Goal: Task Accomplishment & Management: Complete application form

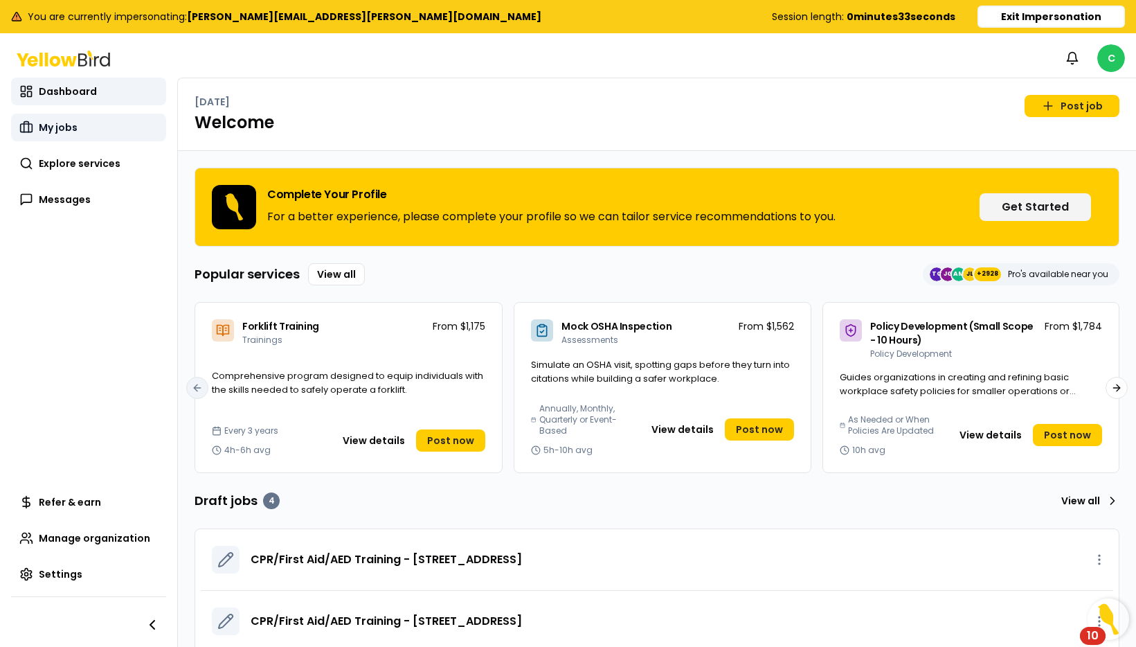
click at [63, 129] on span "My jobs" at bounding box center [58, 127] width 39 height 14
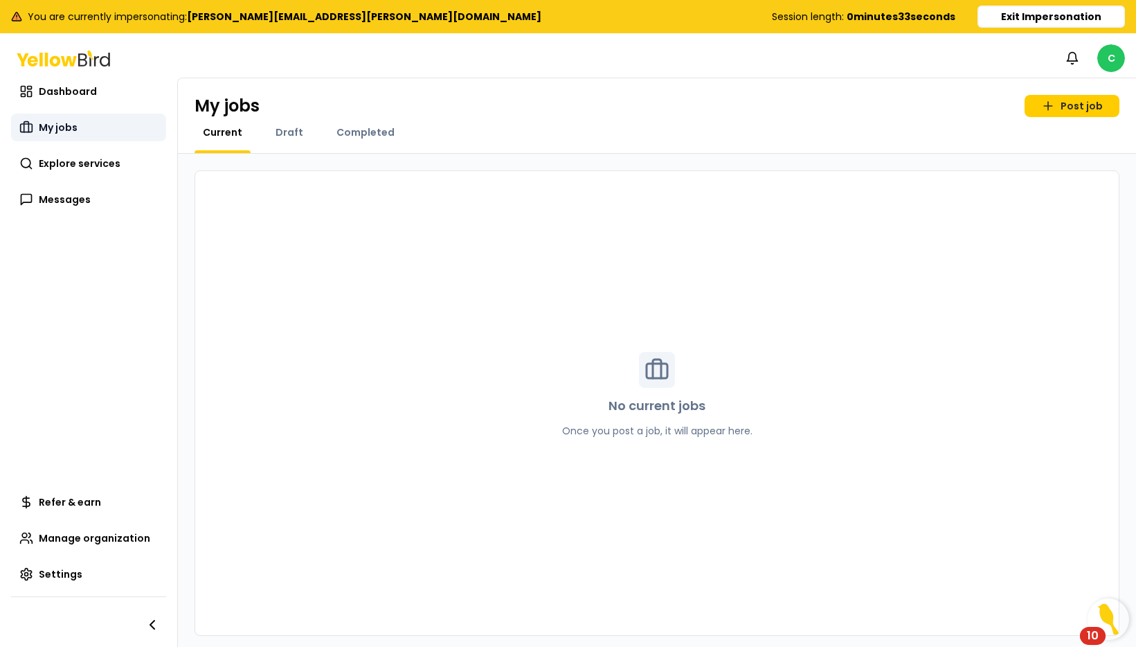
click at [63, 129] on span "My jobs" at bounding box center [58, 127] width 39 height 14
click at [292, 139] on div "Draft" at bounding box center [289, 139] width 44 height 28
click at [290, 127] on span "Draft" at bounding box center [290, 132] width 28 height 14
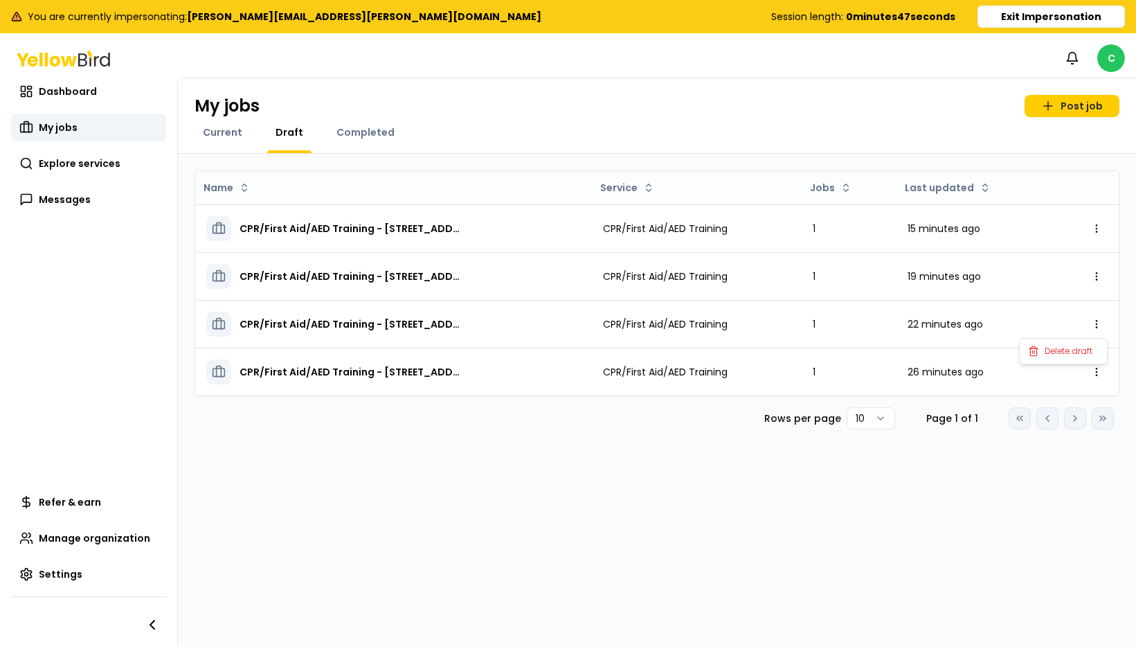
click at [1100, 328] on html "You are currently impersonating: mike.rowley@kymerainternational.com Session le…" at bounding box center [568, 323] width 1136 height 647
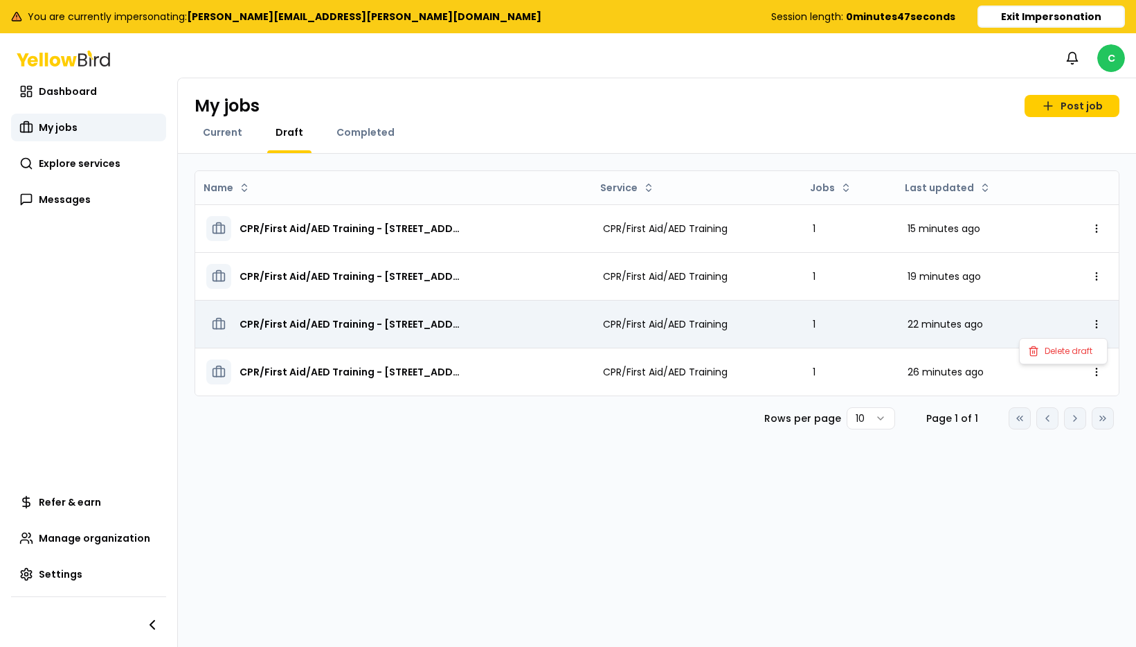
click at [804, 328] on html "You are currently impersonating: mike.rowley@kymerainternational.com Session le…" at bounding box center [568, 323] width 1136 height 647
click at [774, 317] on div "CPR/First Aid/AED Training" at bounding box center [697, 324] width 188 height 14
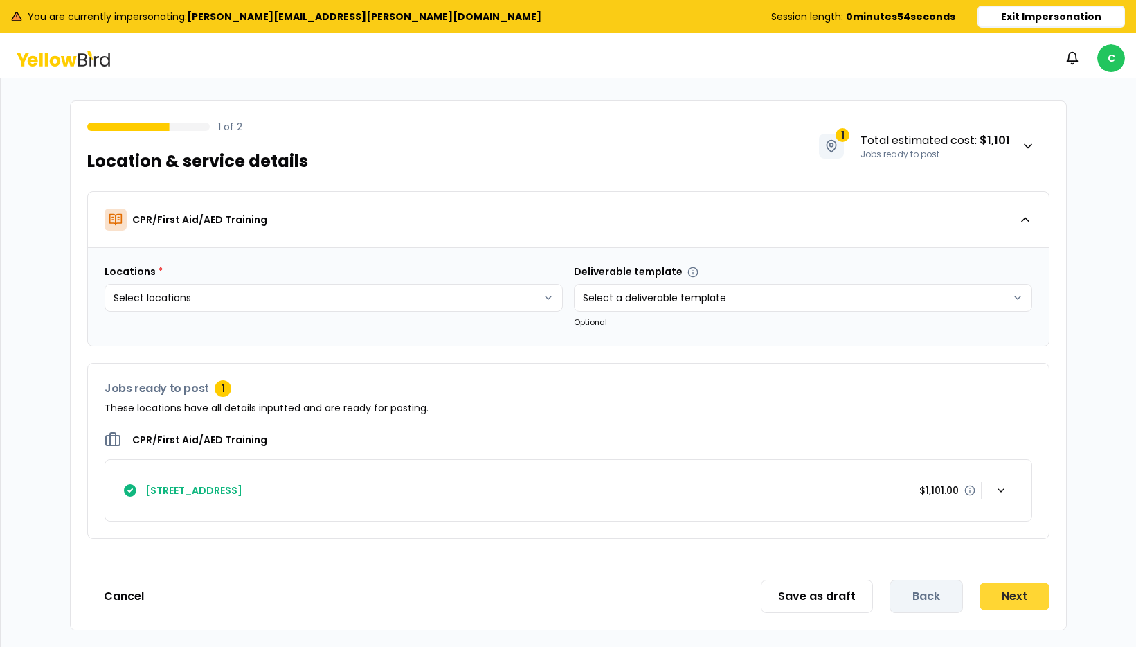
click at [1008, 590] on button "Next" at bounding box center [1015, 596] width 70 height 28
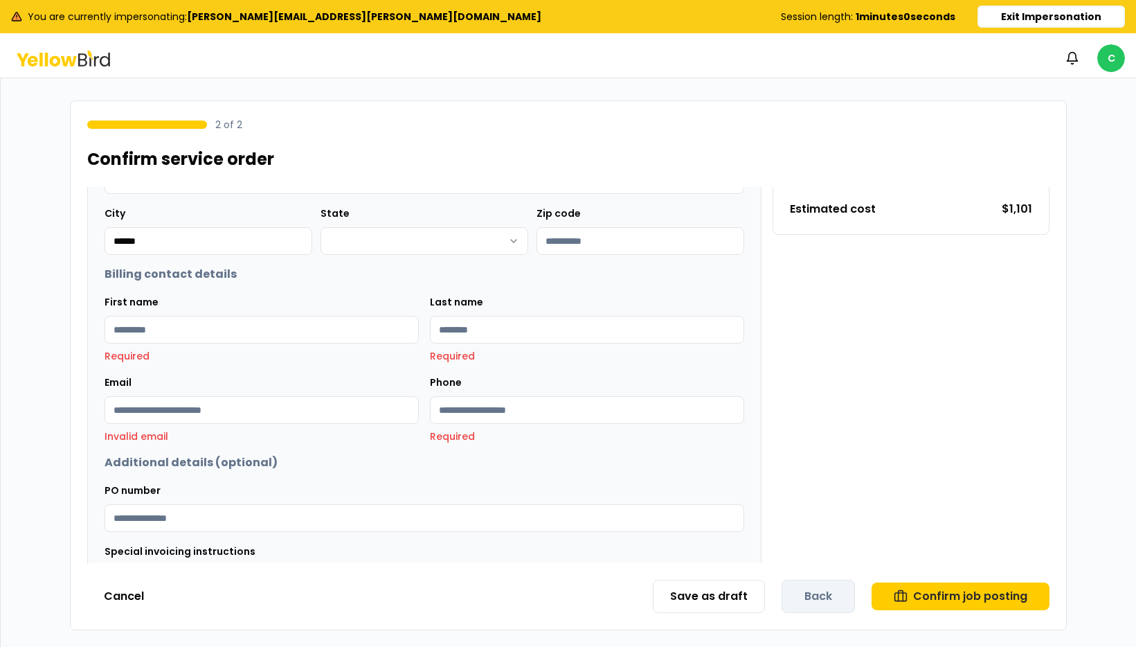
scroll to position [379, 0]
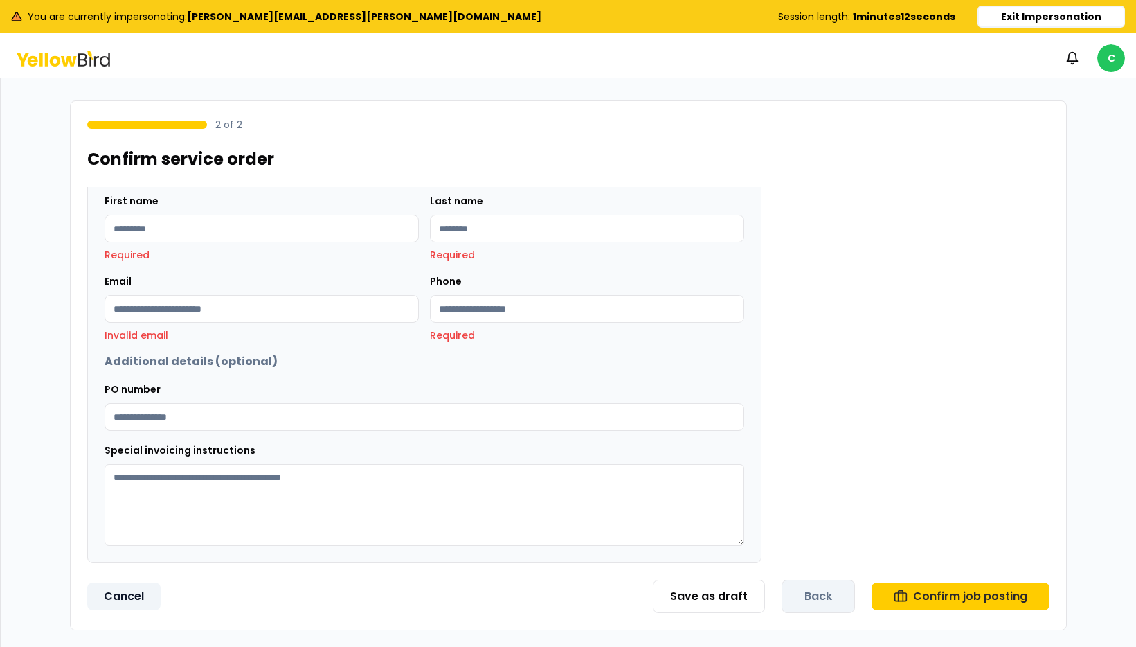
click at [125, 590] on button "Cancel" at bounding box center [123, 596] width 73 height 28
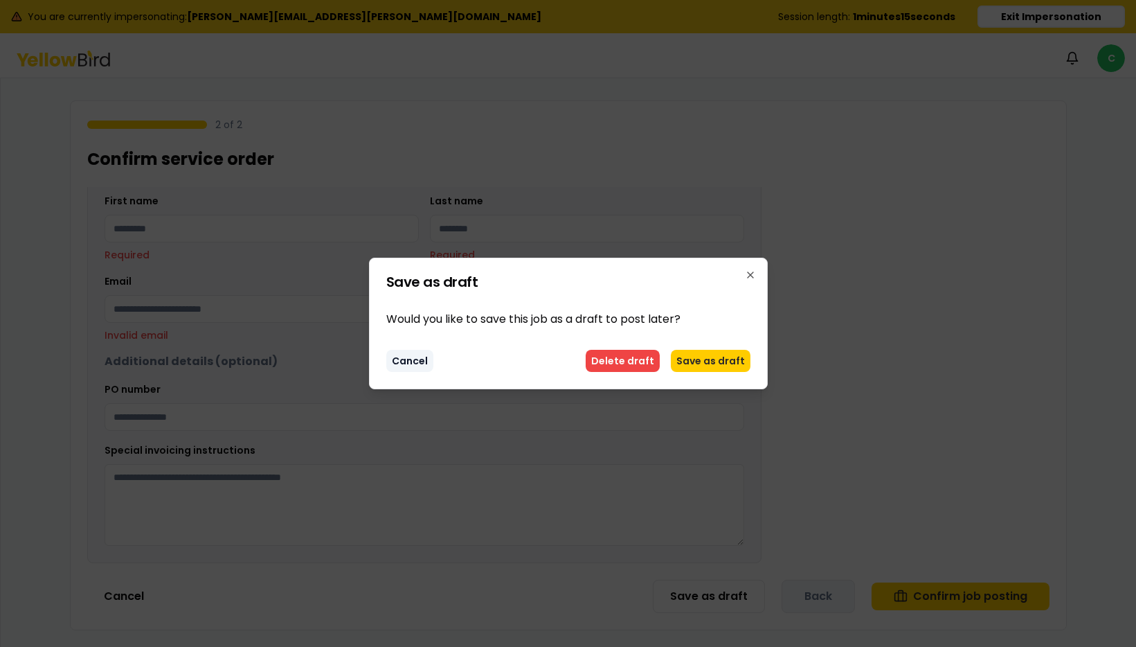
click at [389, 362] on button "Cancel" at bounding box center [409, 361] width 47 height 22
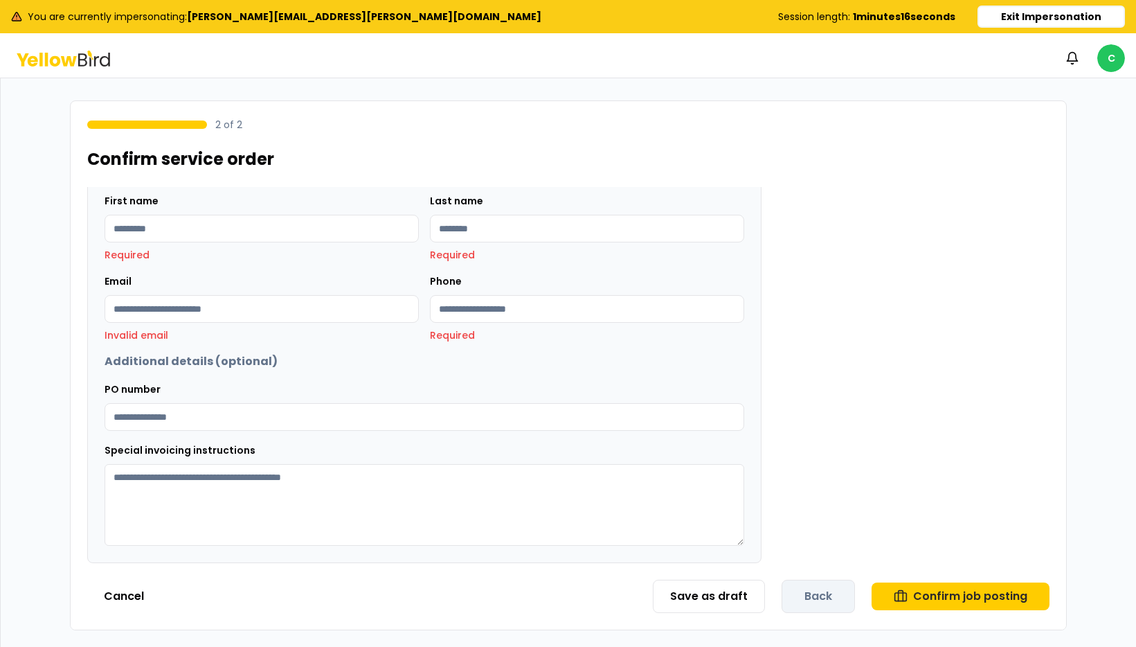
click at [816, 593] on div "Save as draft Back Confirm job posting" at bounding box center [851, 596] width 397 height 33
click at [704, 594] on button "Save as draft" at bounding box center [709, 596] width 112 height 33
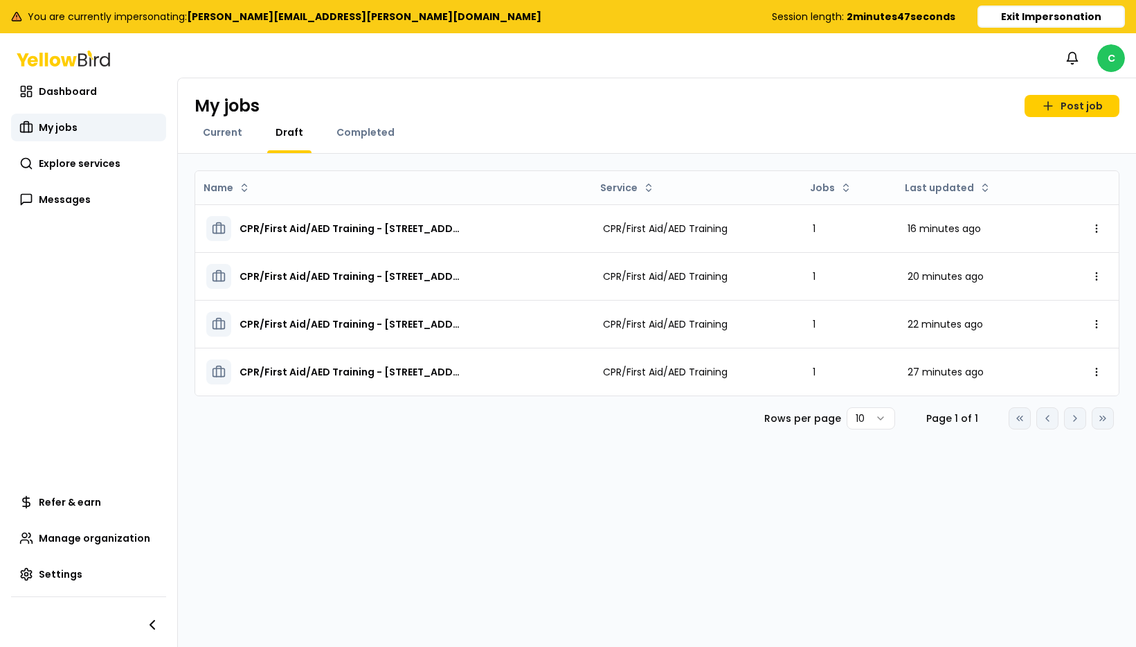
click at [1039, 18] on button "Exit Impersonation" at bounding box center [1052, 17] width 148 height 22
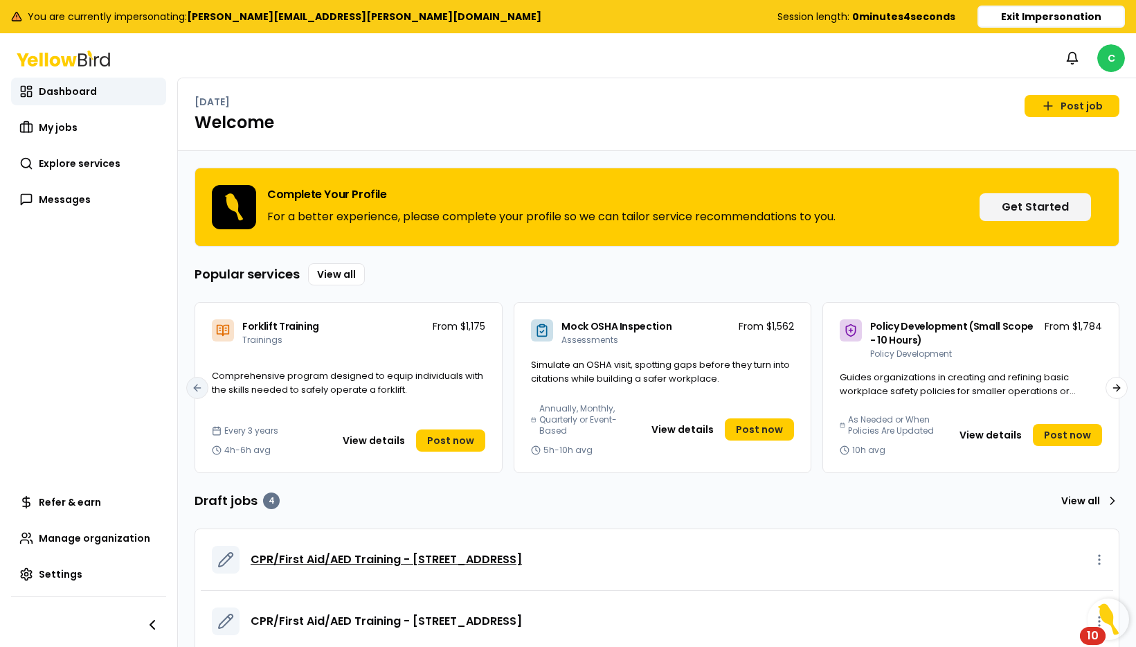
click at [522, 555] on span "CPR/First Aid/AED Training - [STREET_ADDRESS]" at bounding box center [386, 559] width 271 height 17
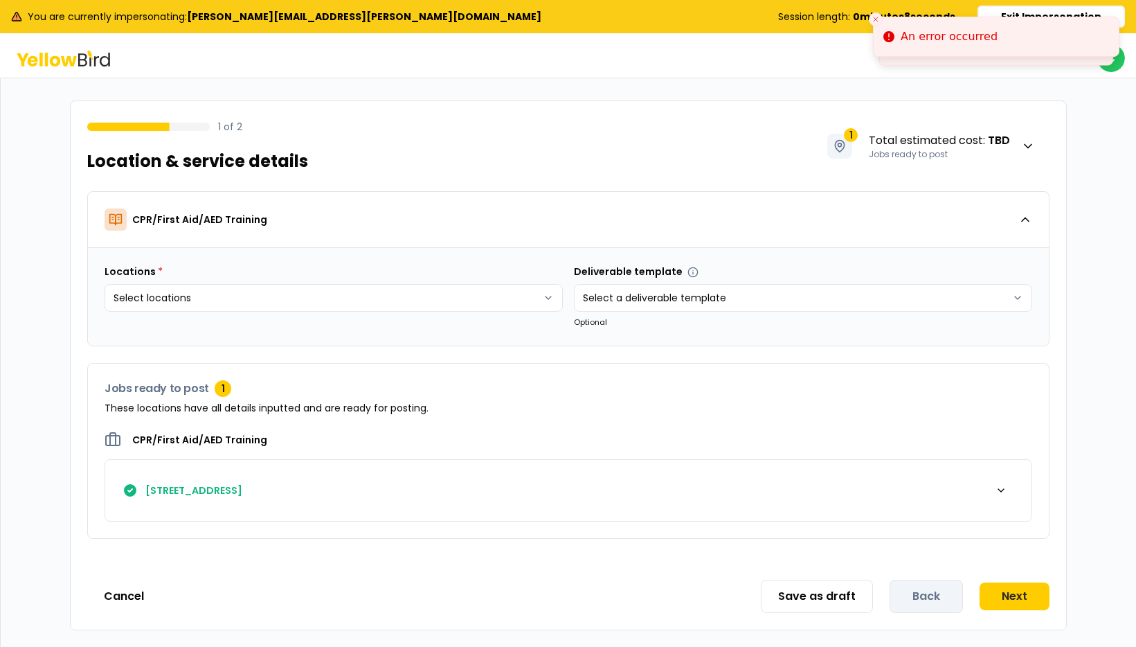
click at [242, 492] on h4 "[STREET_ADDRESS]" at bounding box center [193, 490] width 97 height 14
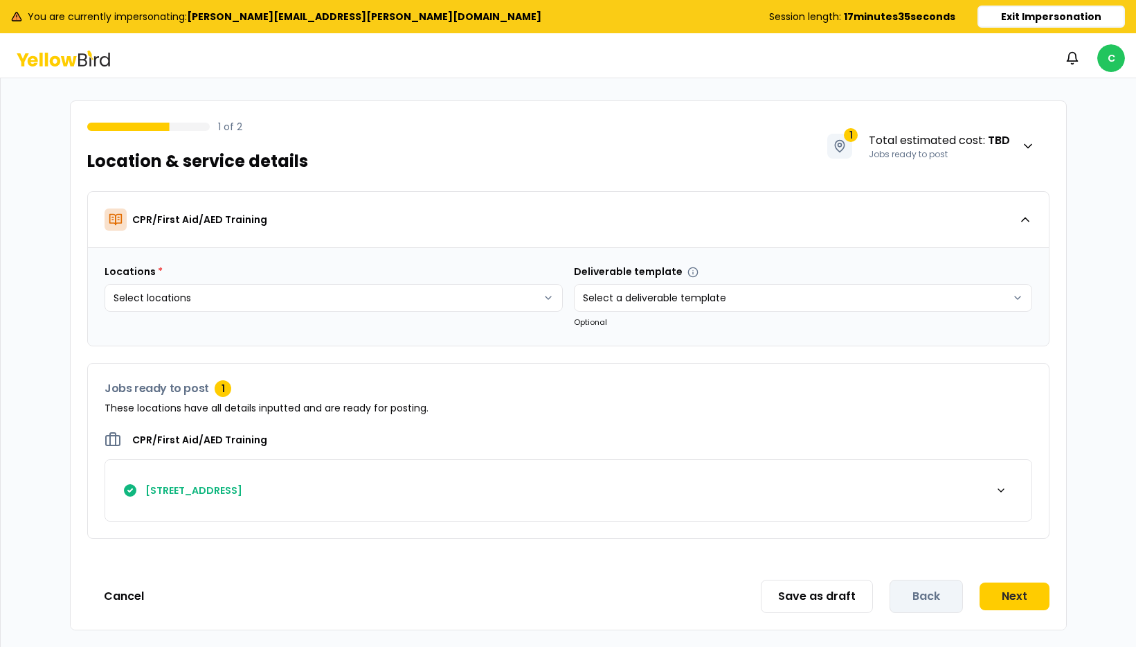
click at [1039, 17] on button "Exit Impersonation" at bounding box center [1052, 17] width 148 height 22
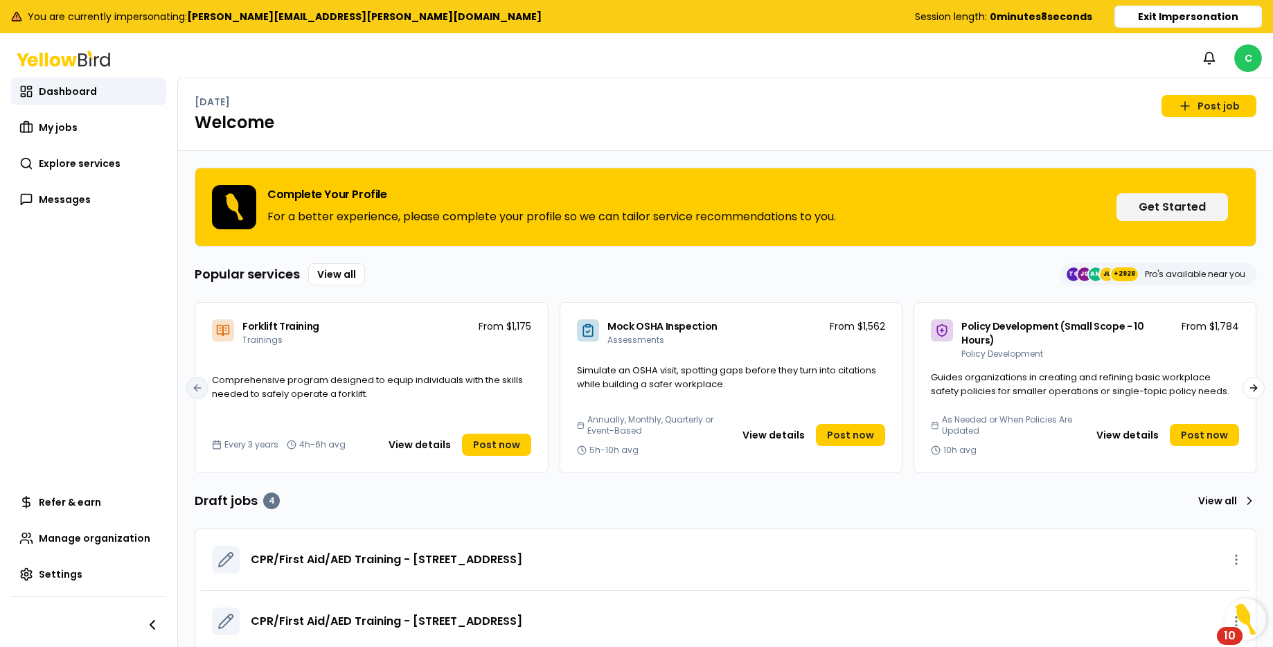
scroll to position [126, 0]
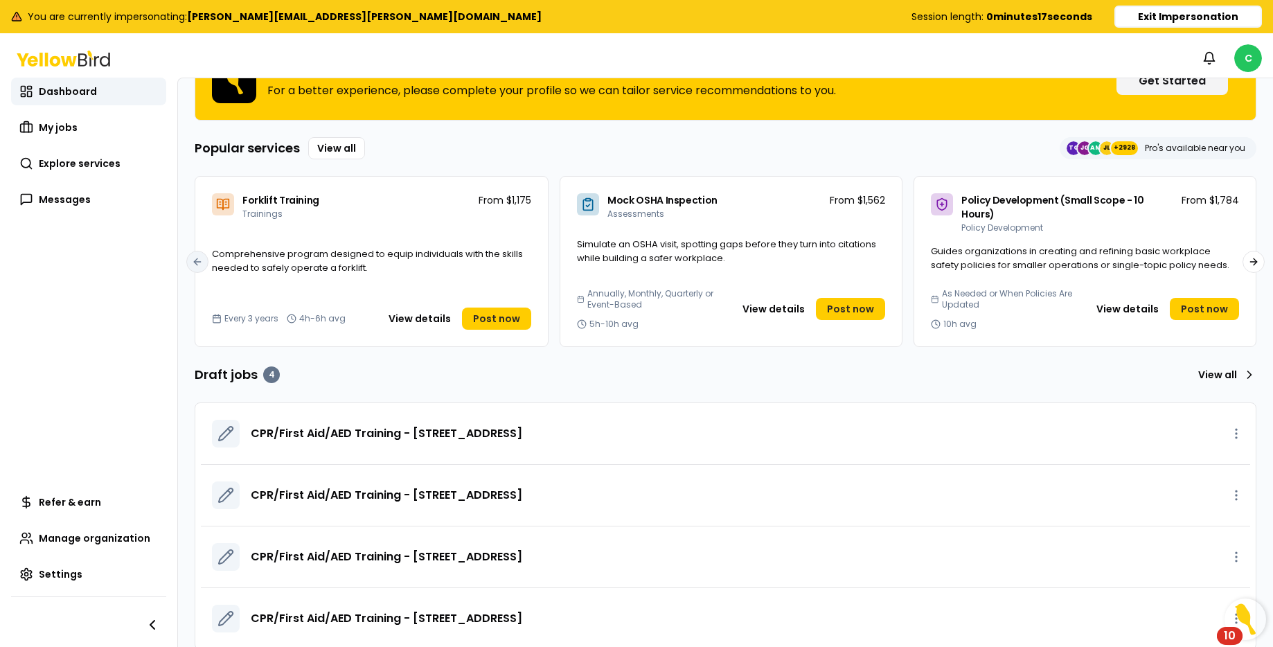
drag, startPoint x: 1141, startPoint y: 452, endPoint x: 1059, endPoint y: 418, distance: 88.2
click at [1128, 443] on div "CPR/First Aid/AED Training - [STREET_ADDRESS] CPR/First Aid/AED Training - [STR…" at bounding box center [725, 526] width 1060 height 246
click at [1038, 420] on div "CPR/First Aid/AED Training - [STREET_ADDRESS]" at bounding box center [745, 434] width 988 height 28
drag, startPoint x: 1125, startPoint y: 407, endPoint x: 1233, endPoint y: 409, distance: 108.0
click at [1133, 420] on div "CPR/First Aid/AED Training - [STREET_ADDRESS]" at bounding box center [745, 434] width 988 height 28
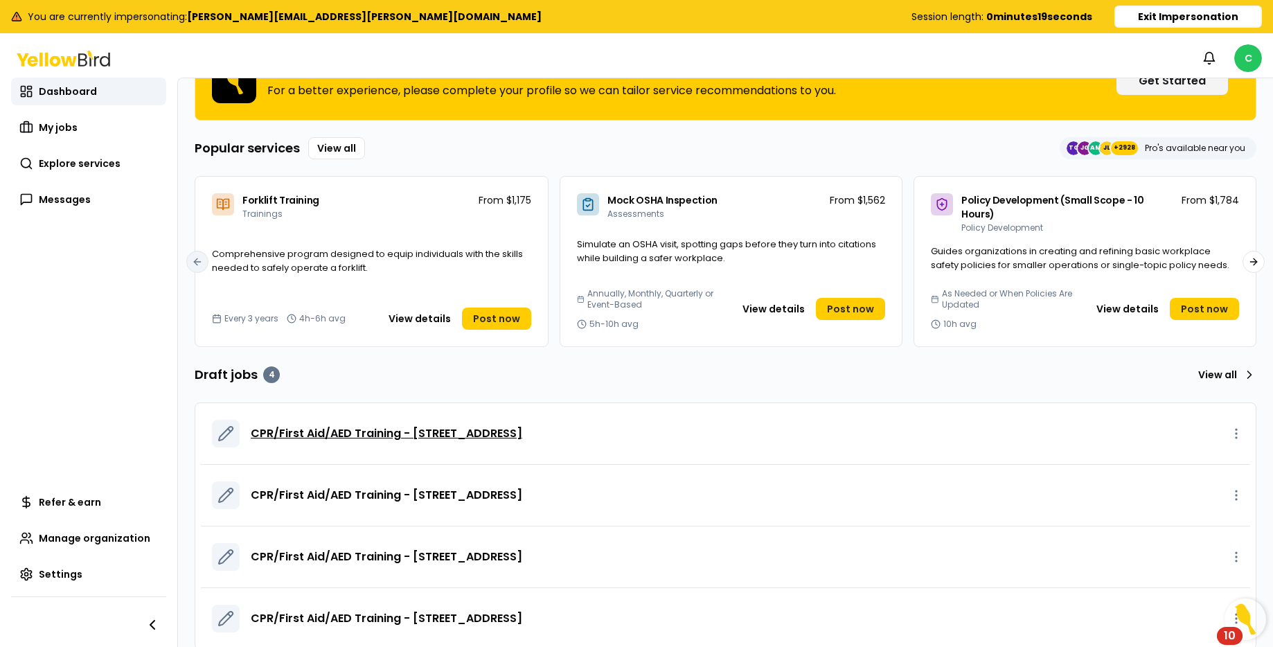
click at [330, 425] on span "CPR/First Aid/AED Training - [STREET_ADDRESS]" at bounding box center [386, 433] width 271 height 17
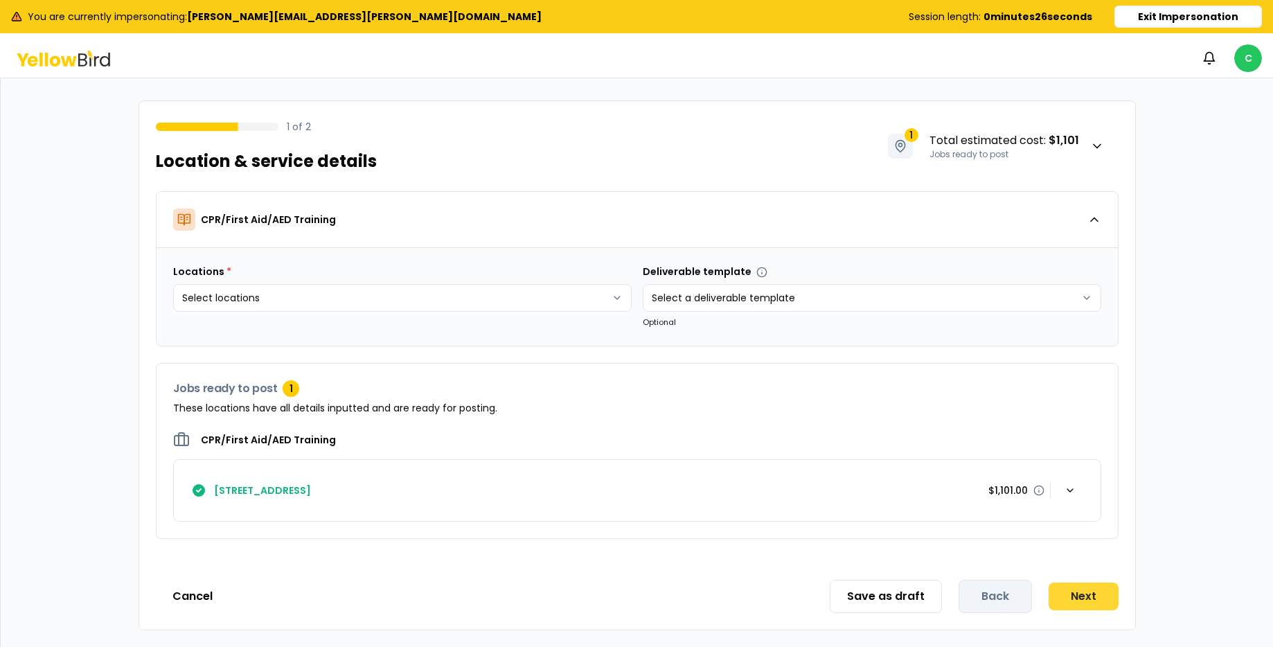
click at [1086, 593] on button "Next" at bounding box center [1083, 596] width 70 height 28
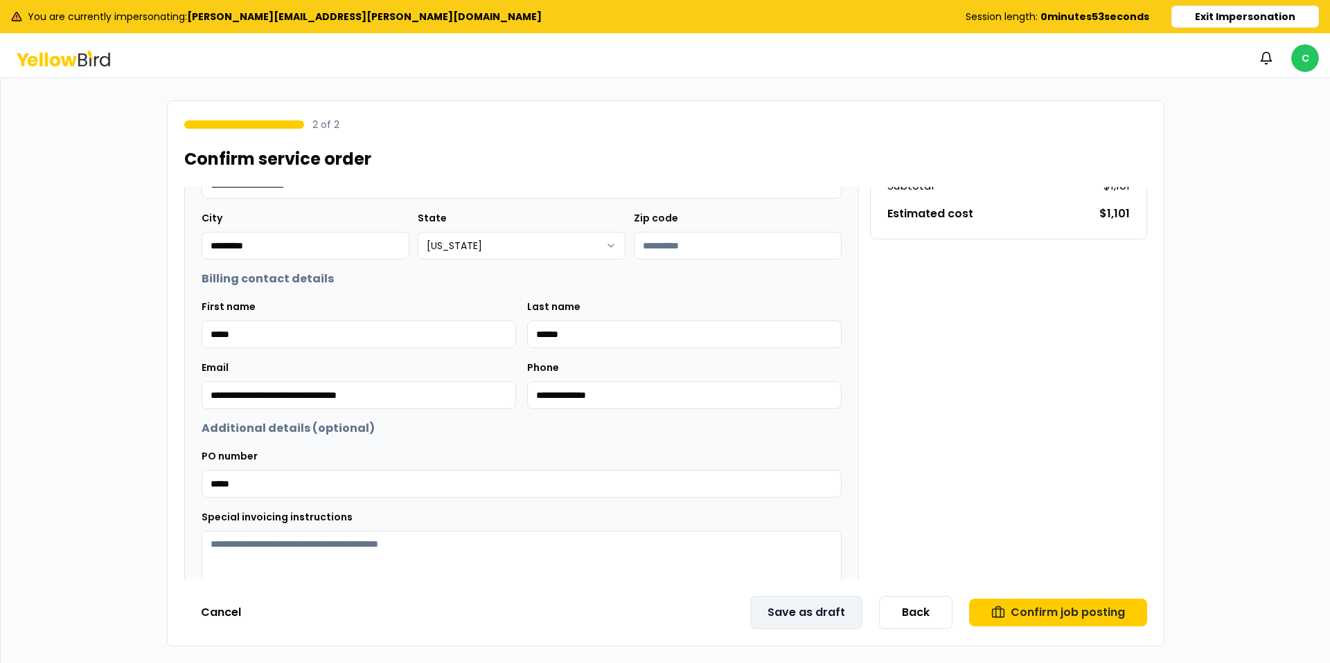
scroll to position [285, 0]
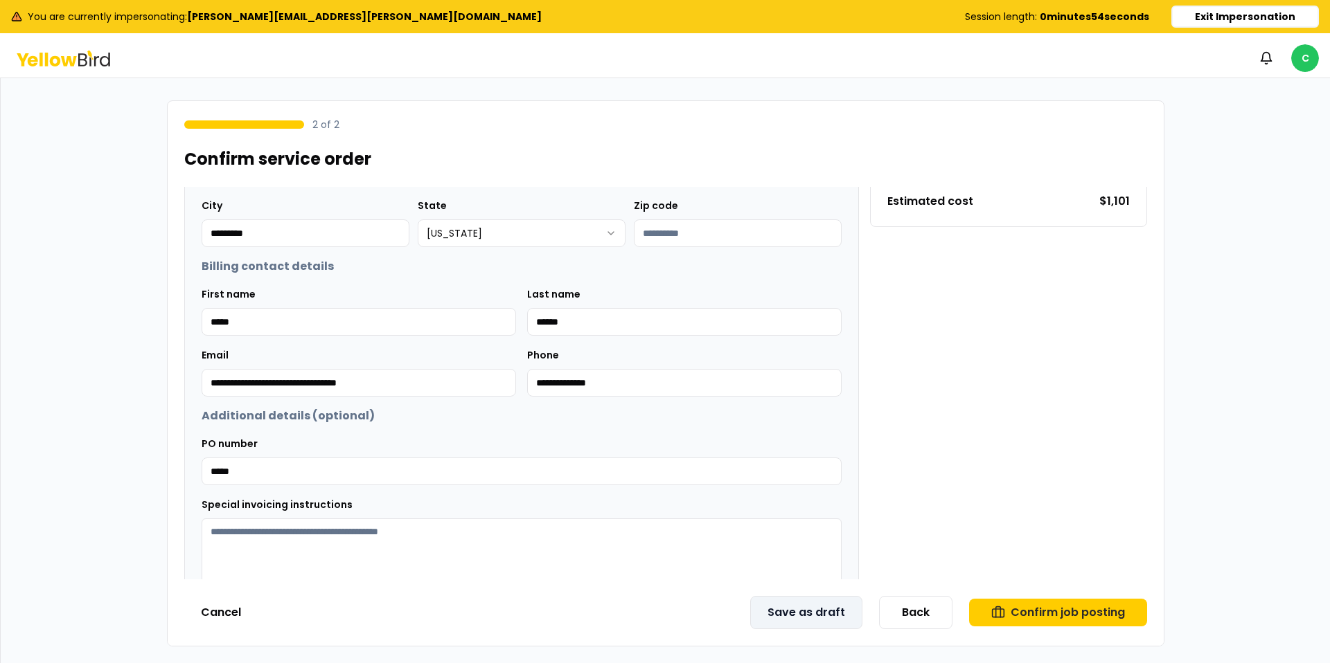
click at [816, 613] on button "Save as draft" at bounding box center [806, 612] width 112 height 33
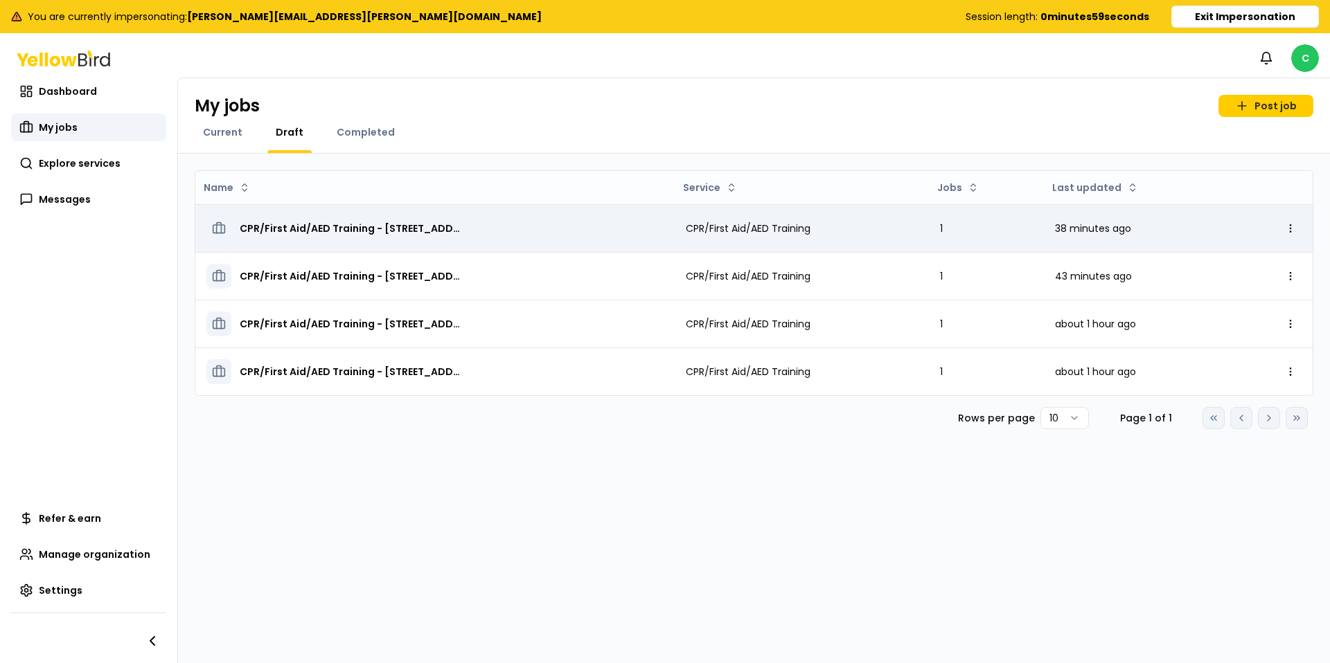
click at [316, 230] on span "CPR/First Aid/AED Training - [STREET_ADDRESS]" at bounding box center [351, 229] width 222 height 14
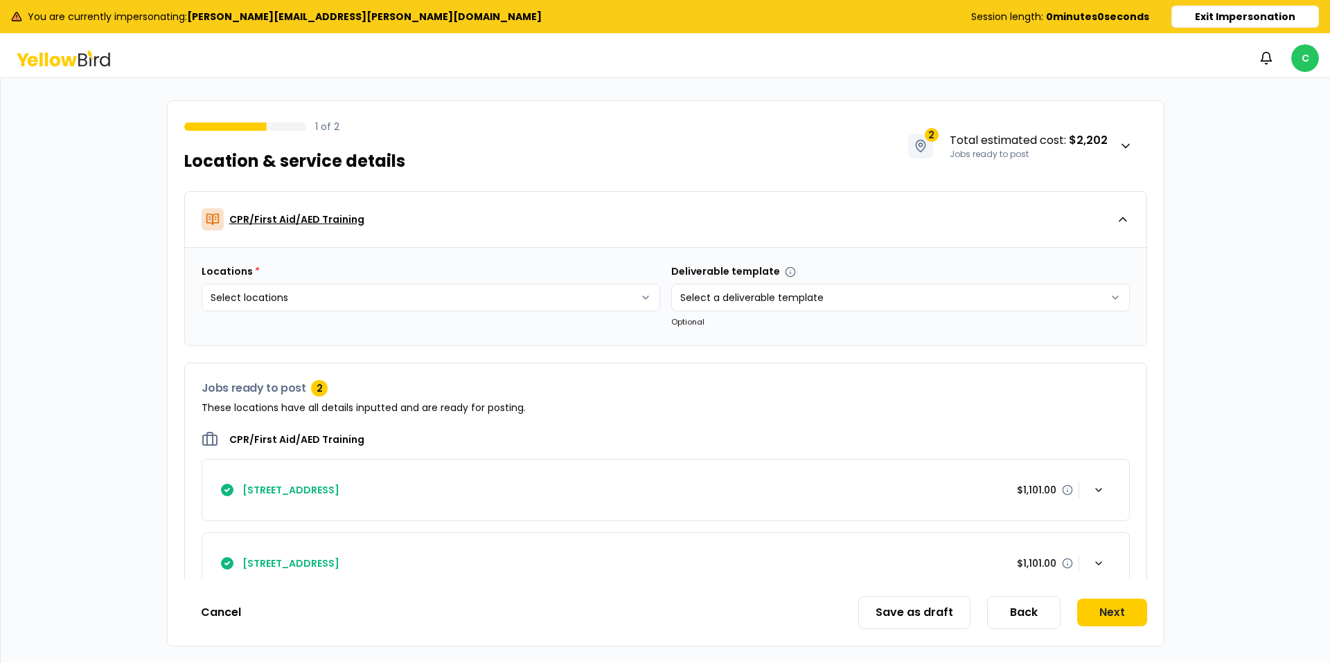
scroll to position [33, 0]
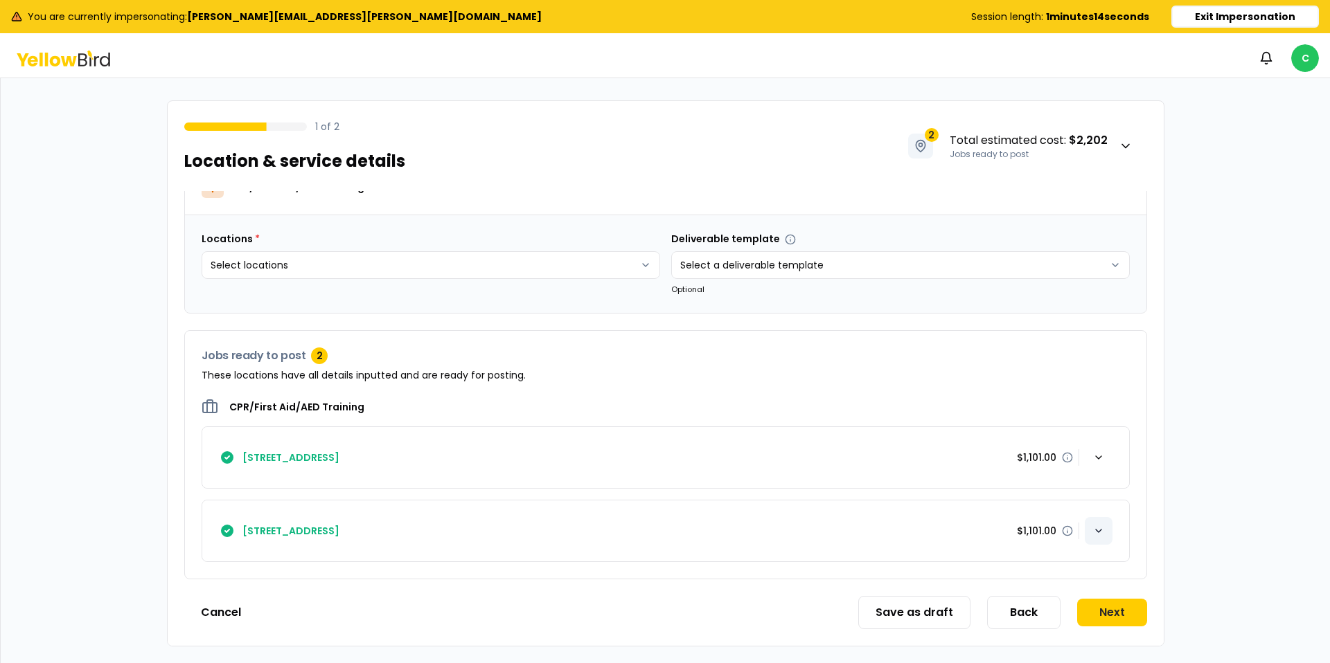
click at [1096, 533] on icon "button" at bounding box center [1098, 531] width 11 height 11
click at [1047, 529] on div "Edit" at bounding box center [1045, 531] width 66 height 28
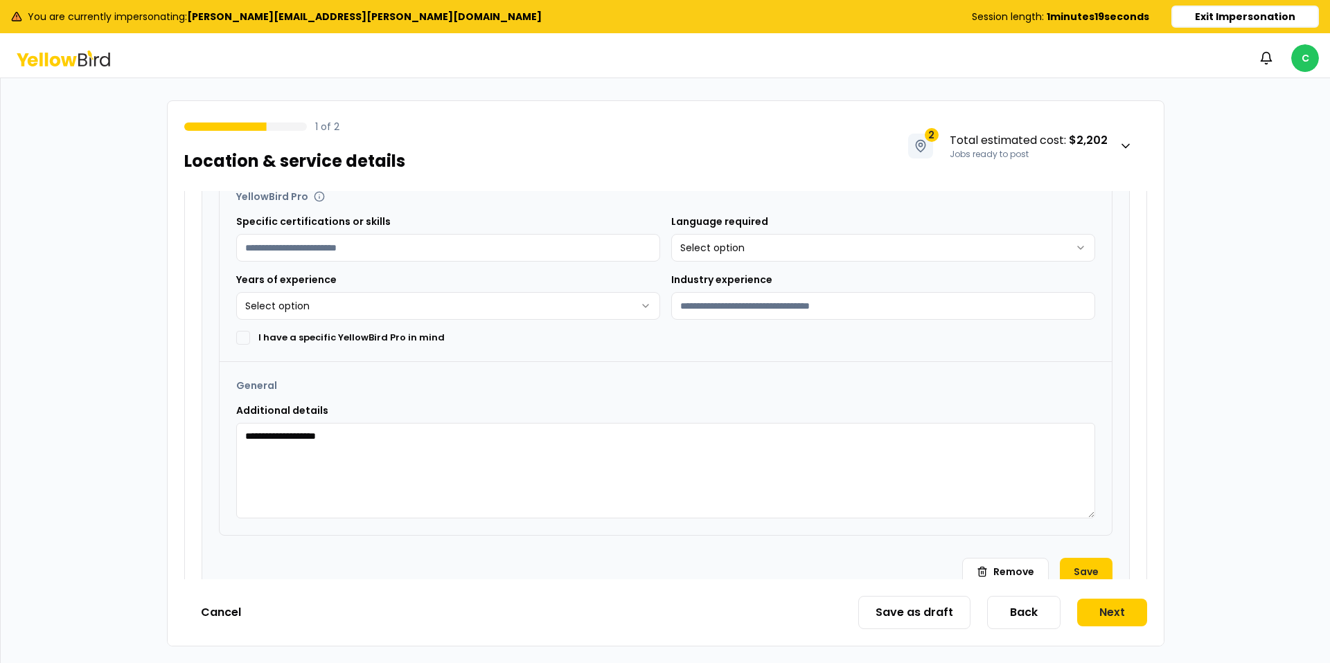
scroll to position [1030, 0]
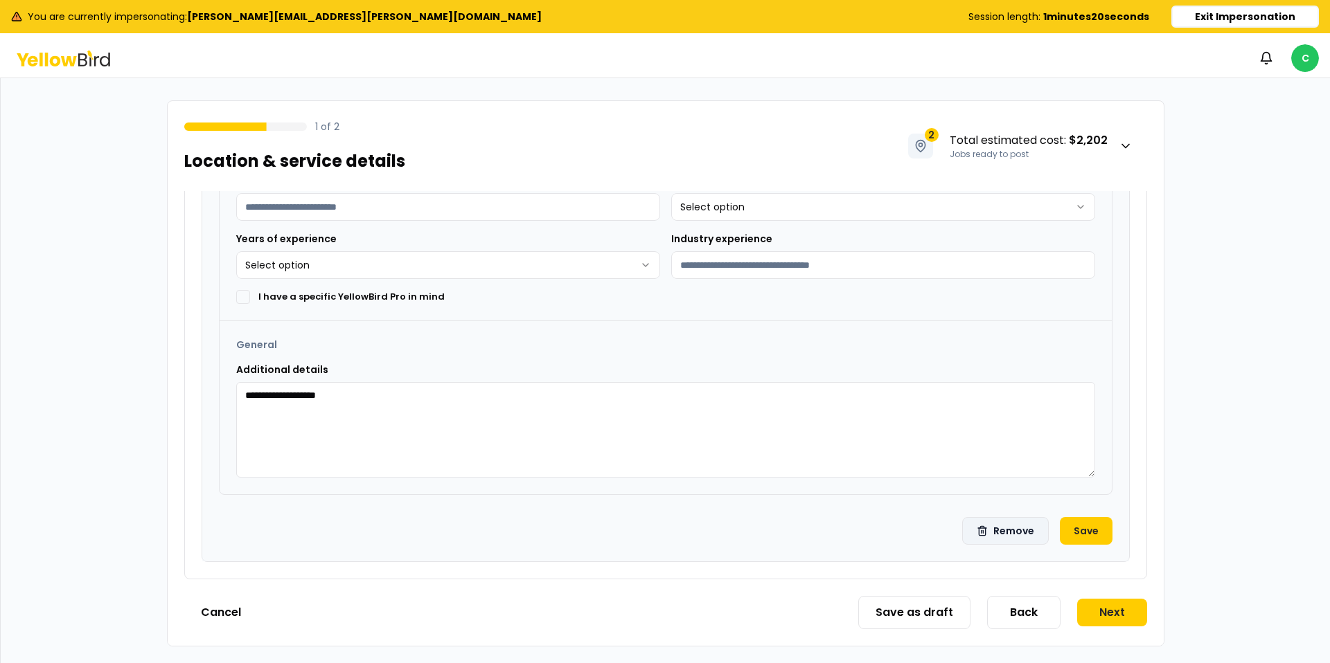
click at [1004, 532] on button "Remove" at bounding box center [1005, 531] width 87 height 28
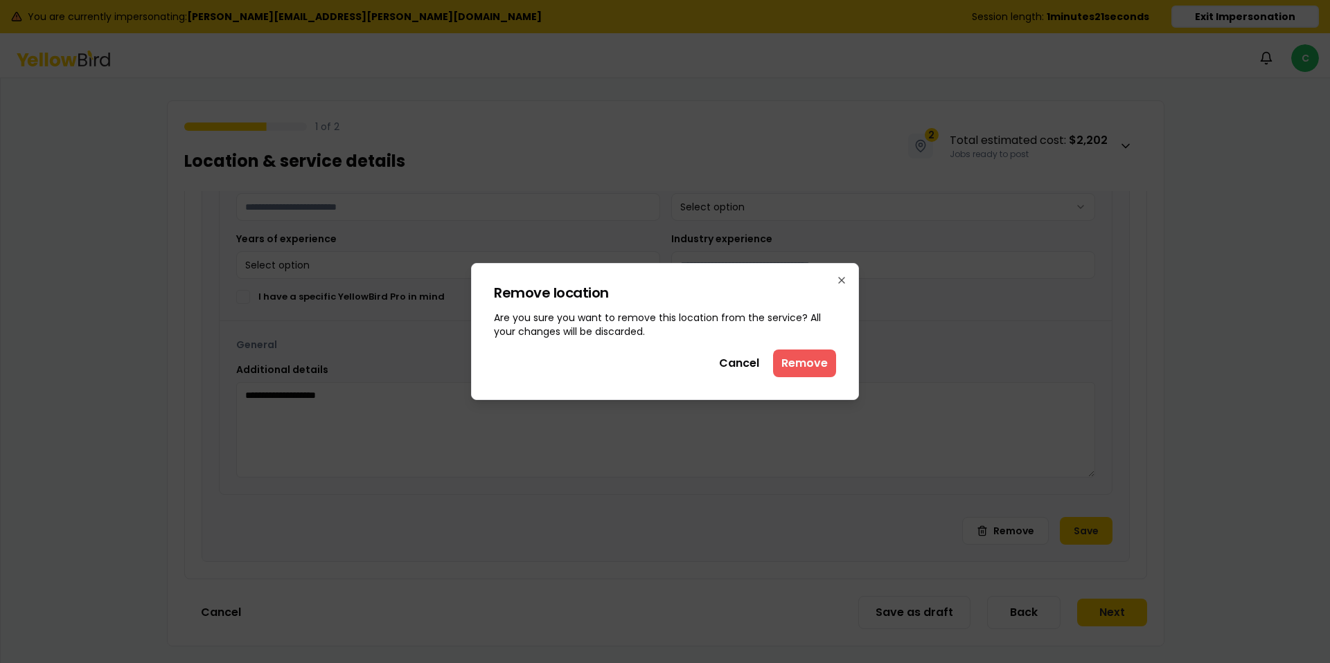
click at [792, 361] on button "Remove" at bounding box center [804, 364] width 63 height 28
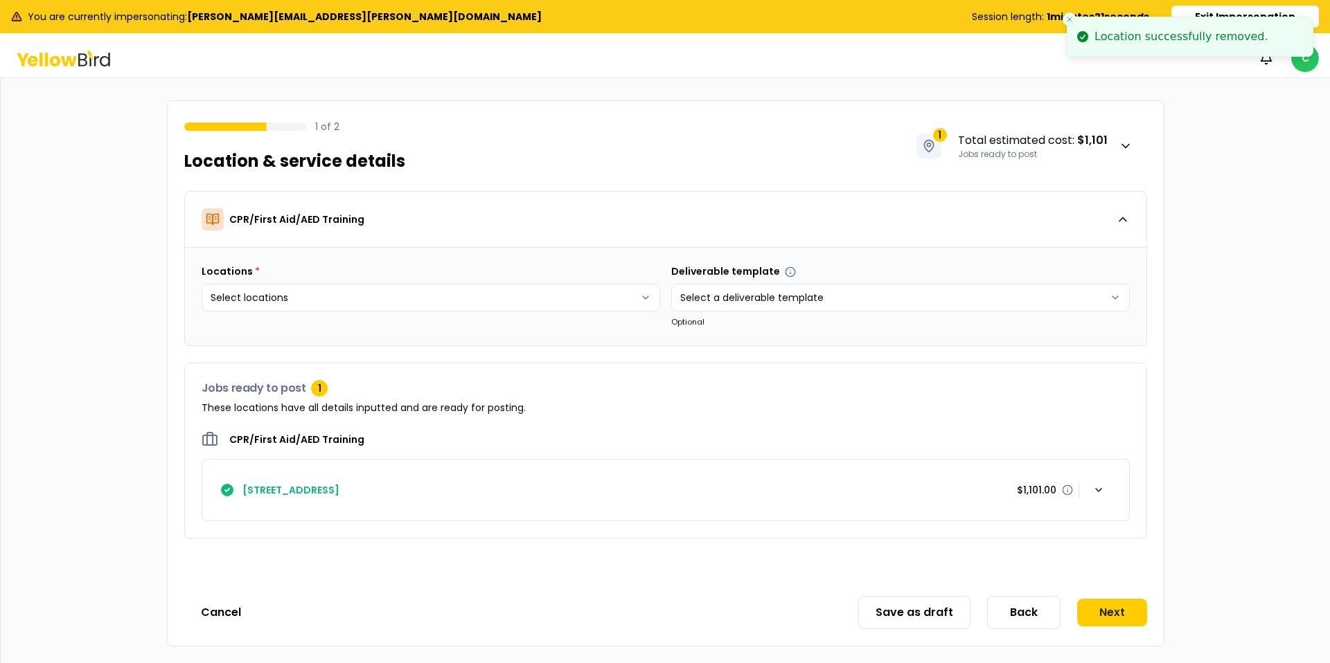
scroll to position [0, 0]
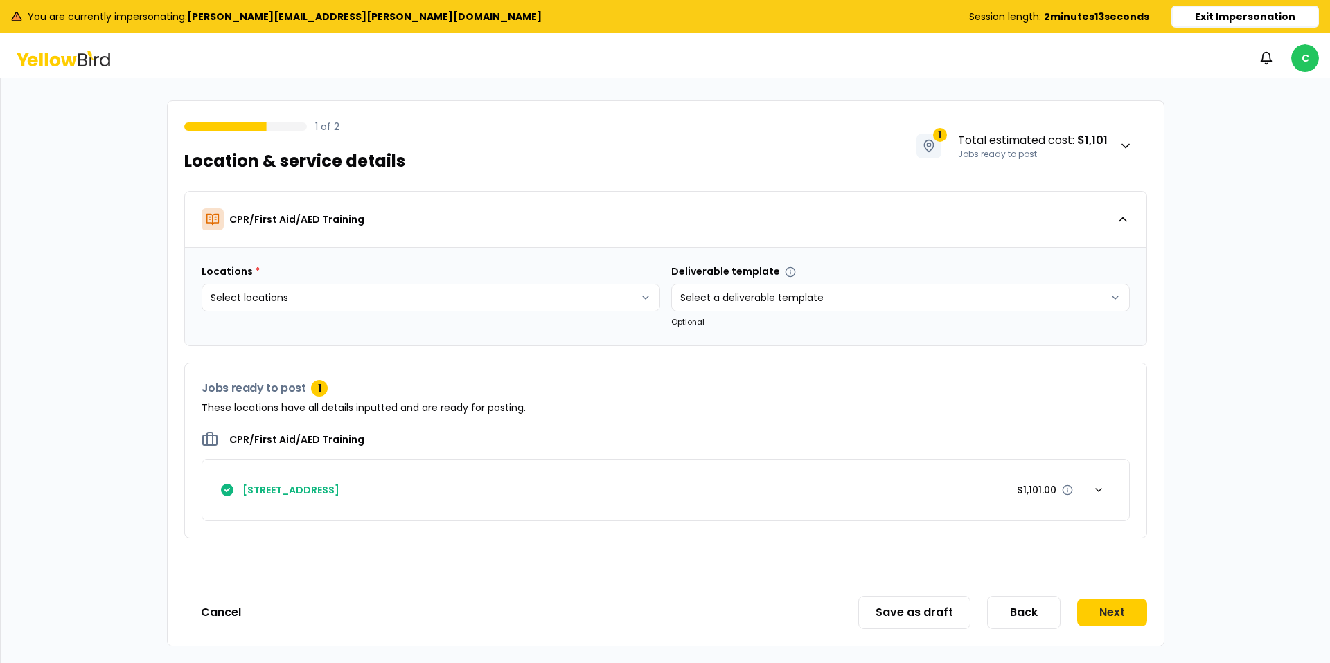
click at [53, 58] on icon at bounding box center [55, 60] width 10 height 10
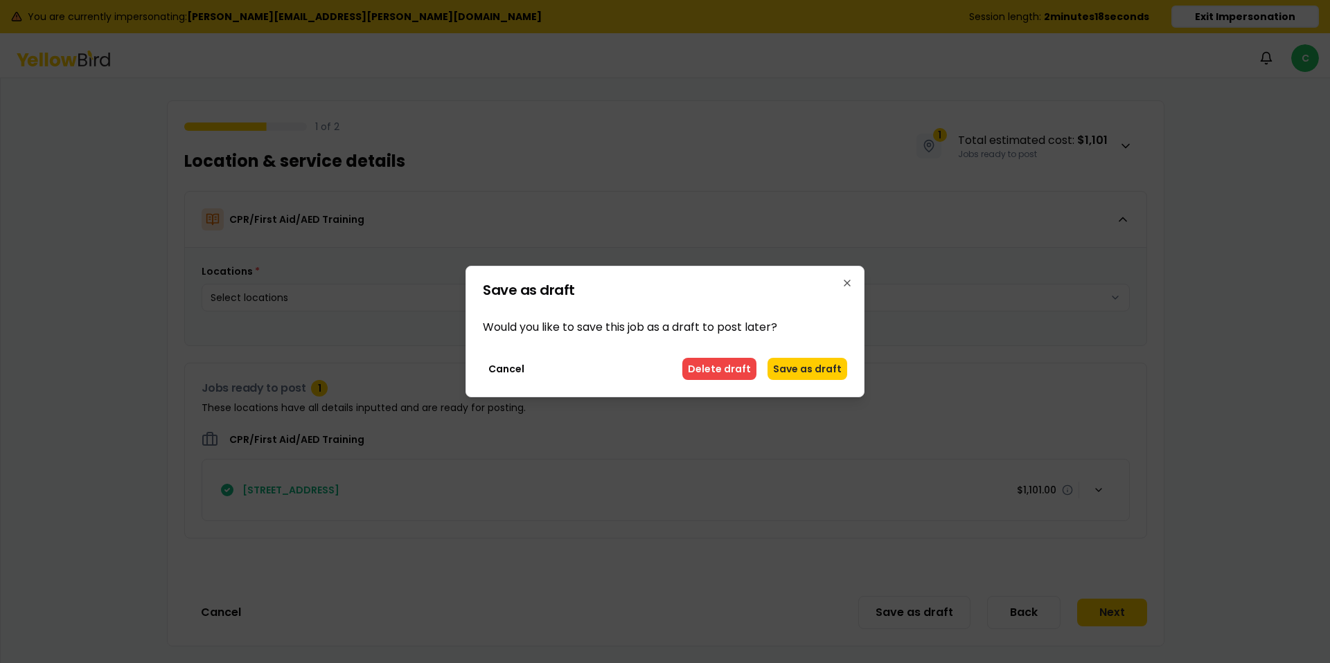
click at [839, 285] on p "Save as draft" at bounding box center [665, 290] width 364 height 14
click at [847, 280] on icon "button" at bounding box center [846, 283] width 11 height 11
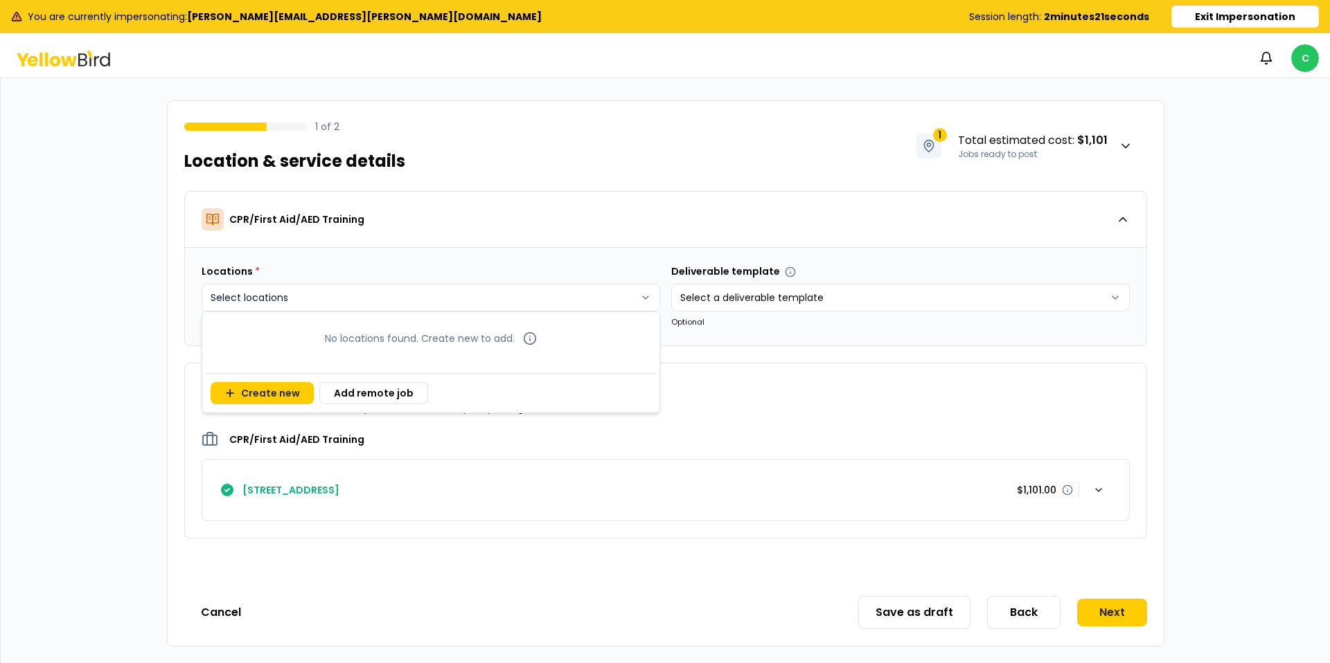
click at [629, 298] on html "You are currently impersonating: mike.rowley@kymerainternational.com Session le…" at bounding box center [665, 331] width 1330 height 663
click at [1136, 421] on html "You are currently impersonating: mike.rowley@kymerainternational.com Session le…" at bounding box center [665, 331] width 1330 height 663
click at [465, 283] on html "You are currently impersonating: mike.rowley@kymerainternational.com Session le…" at bounding box center [665, 331] width 1330 height 663
click at [249, 396] on button "Create new" at bounding box center [262, 393] width 103 height 22
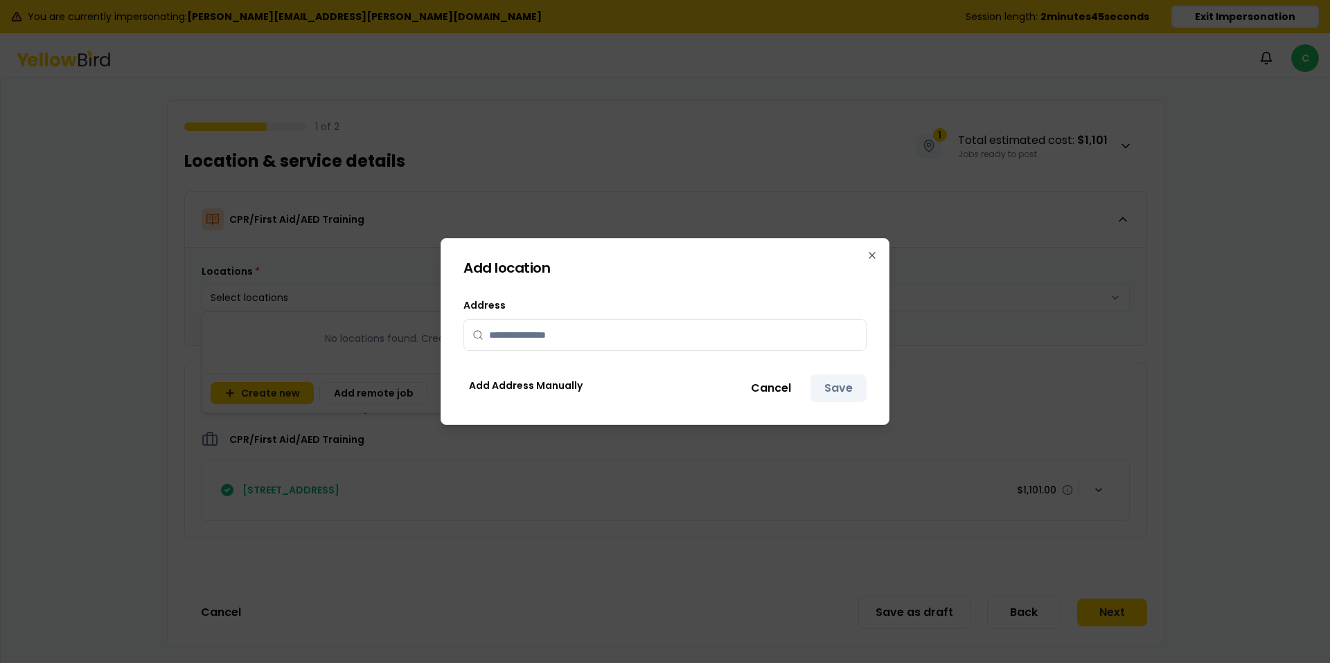
click at [783, 385] on button "Cancel" at bounding box center [771, 389] width 68 height 28
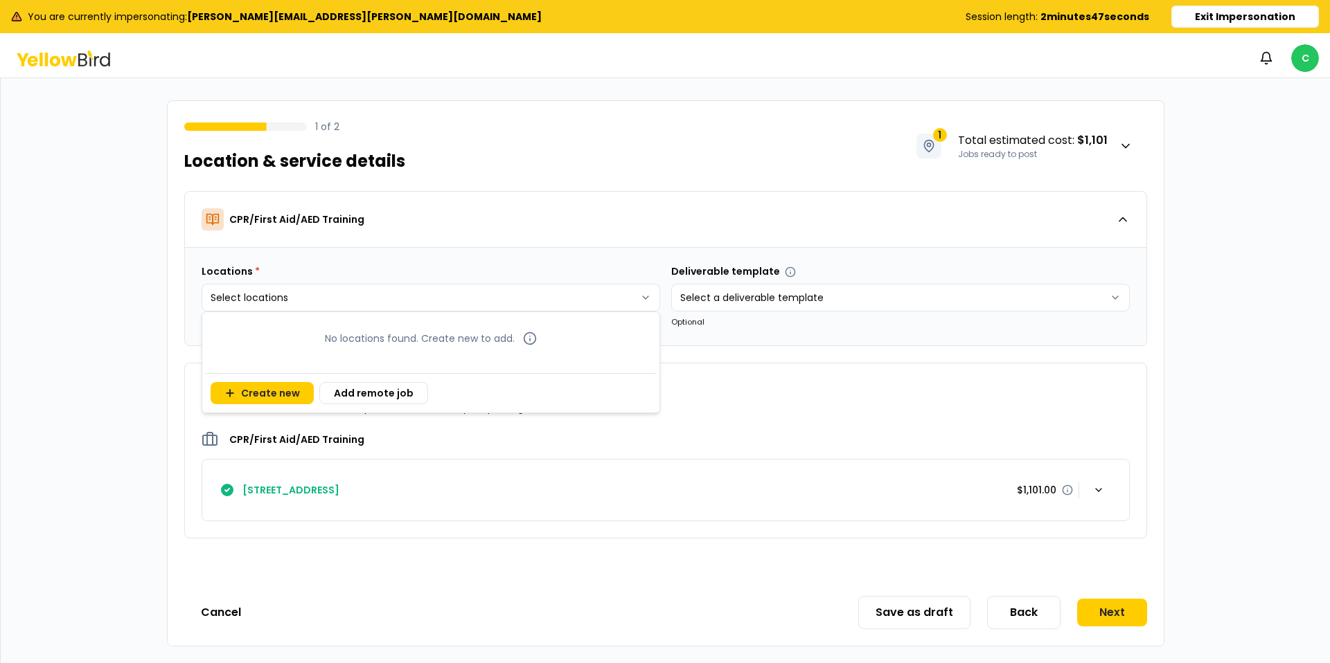
click at [234, 620] on html "You are currently impersonating: mike.rowley@kymerainternational.com Session le…" at bounding box center [665, 331] width 1330 height 663
click at [234, 618] on button "Cancel" at bounding box center [220, 613] width 73 height 28
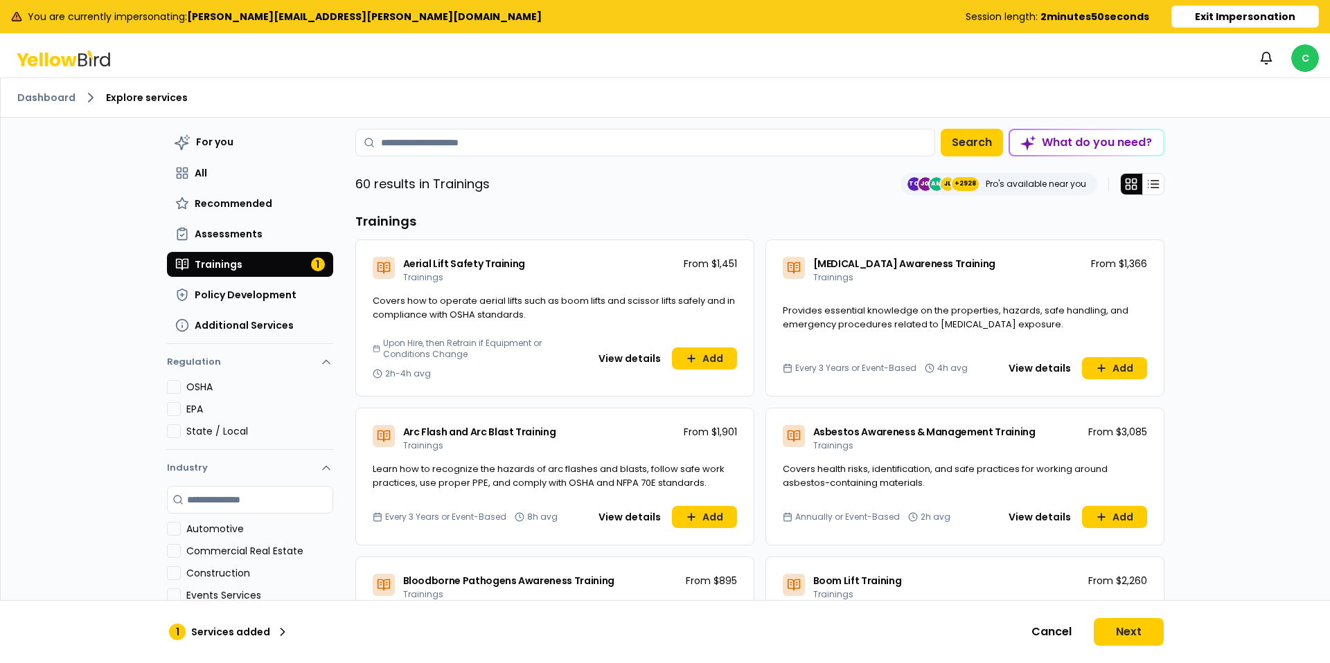
click at [80, 57] on icon at bounding box center [63, 59] width 93 height 16
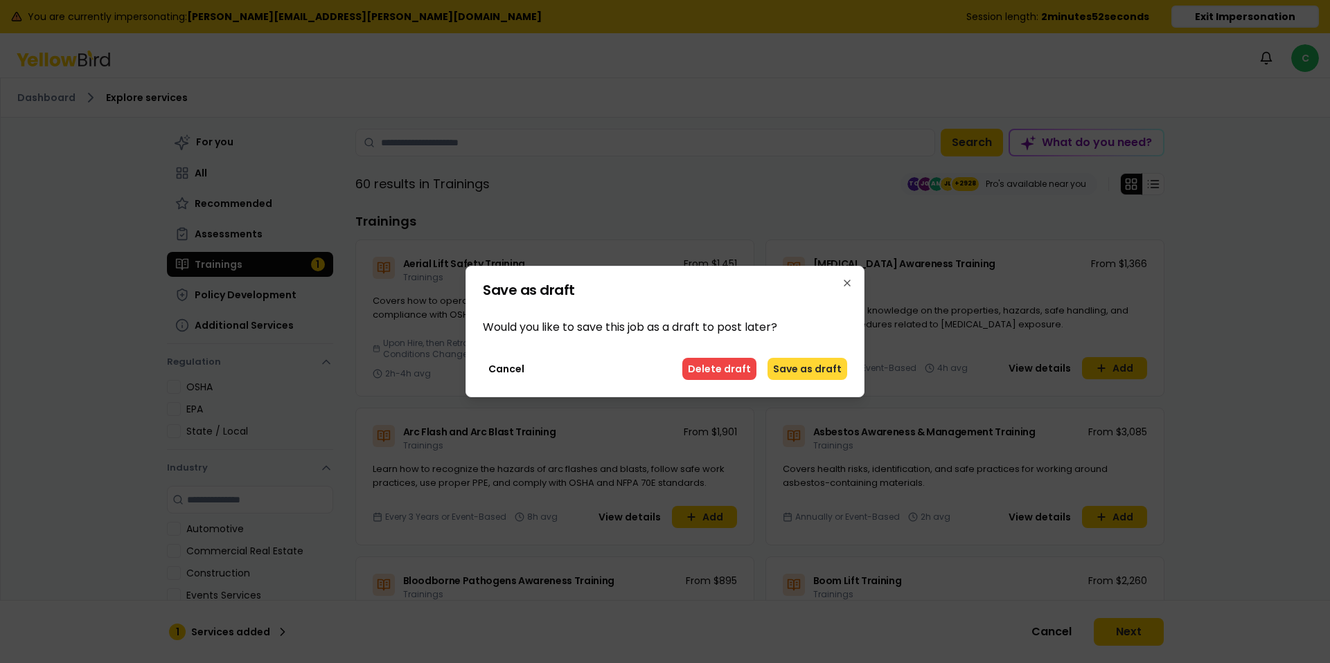
click at [818, 372] on button "Save as draft" at bounding box center [807, 369] width 80 height 22
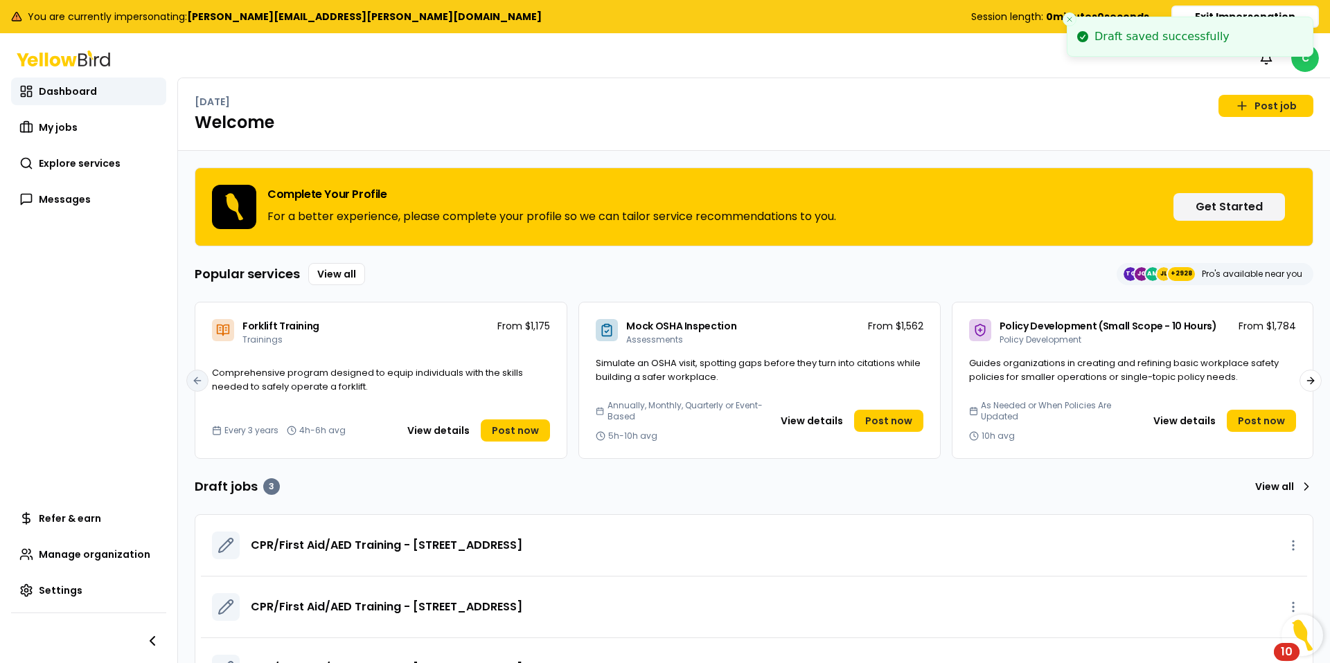
scroll to position [48, 0]
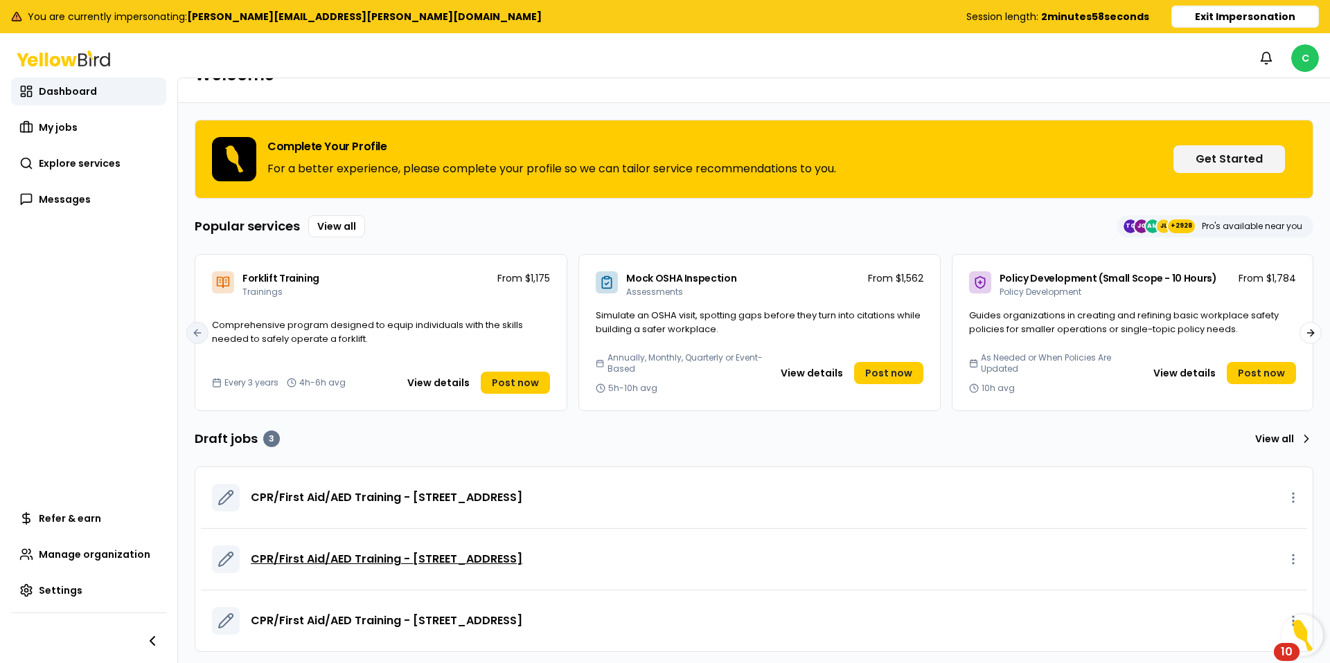
click at [429, 558] on span "CPR/First Aid/AED Training - [STREET_ADDRESS]" at bounding box center [386, 559] width 271 height 17
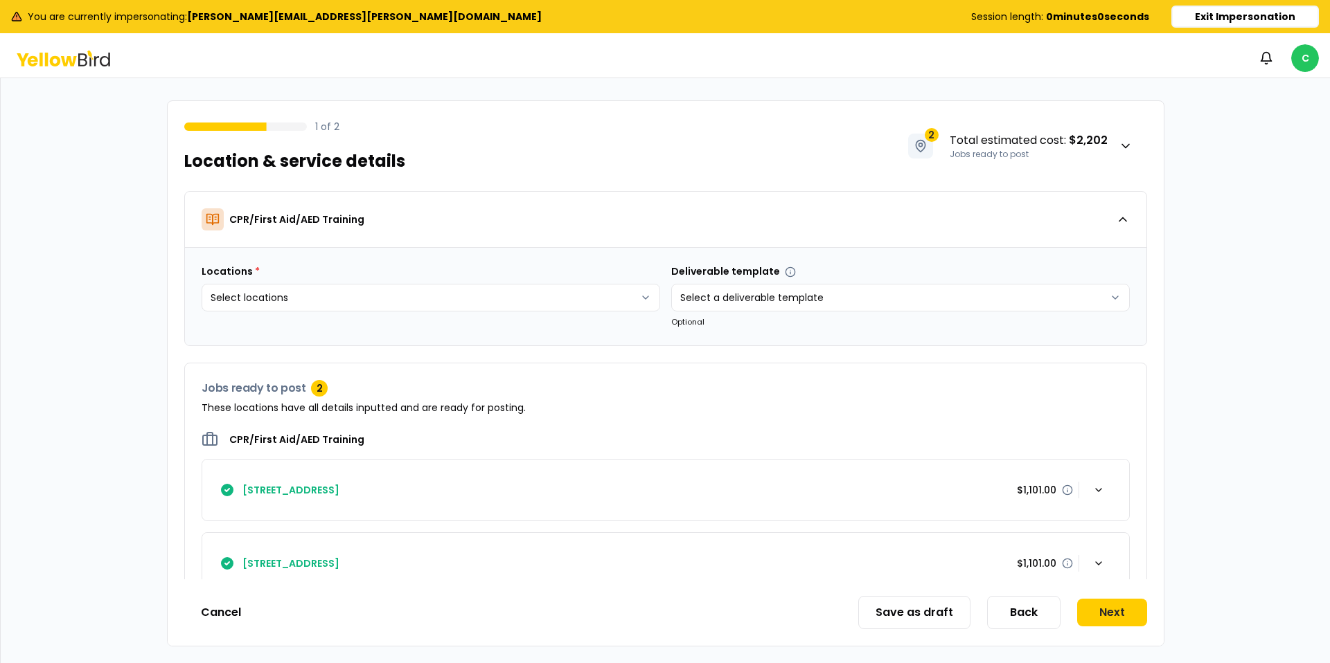
scroll to position [33, 0]
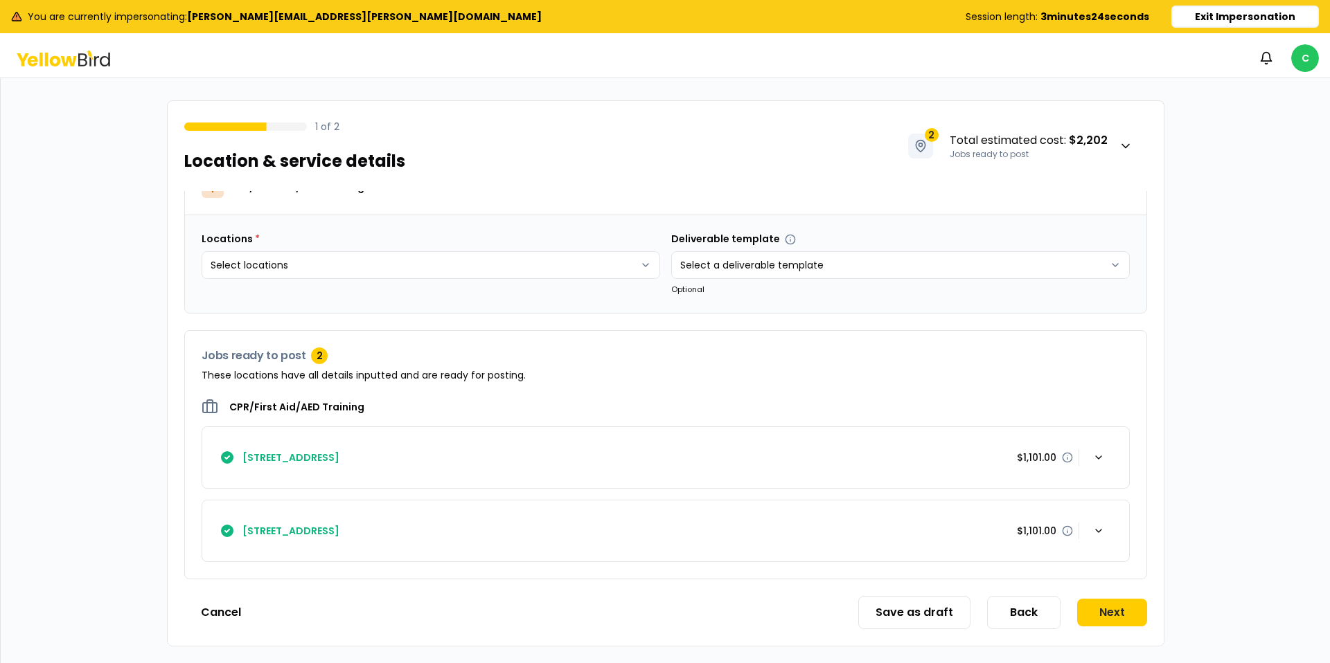
drag, startPoint x: 566, startPoint y: 472, endPoint x: 566, endPoint y: 457, distance: 15.3
click at [566, 472] on button "220 Old W Penn Ave, Robesonia, PA 19551 $1,101.00" at bounding box center [665, 457] width 927 height 61
click at [1099, 459] on icon "button" at bounding box center [1098, 457] width 11 height 11
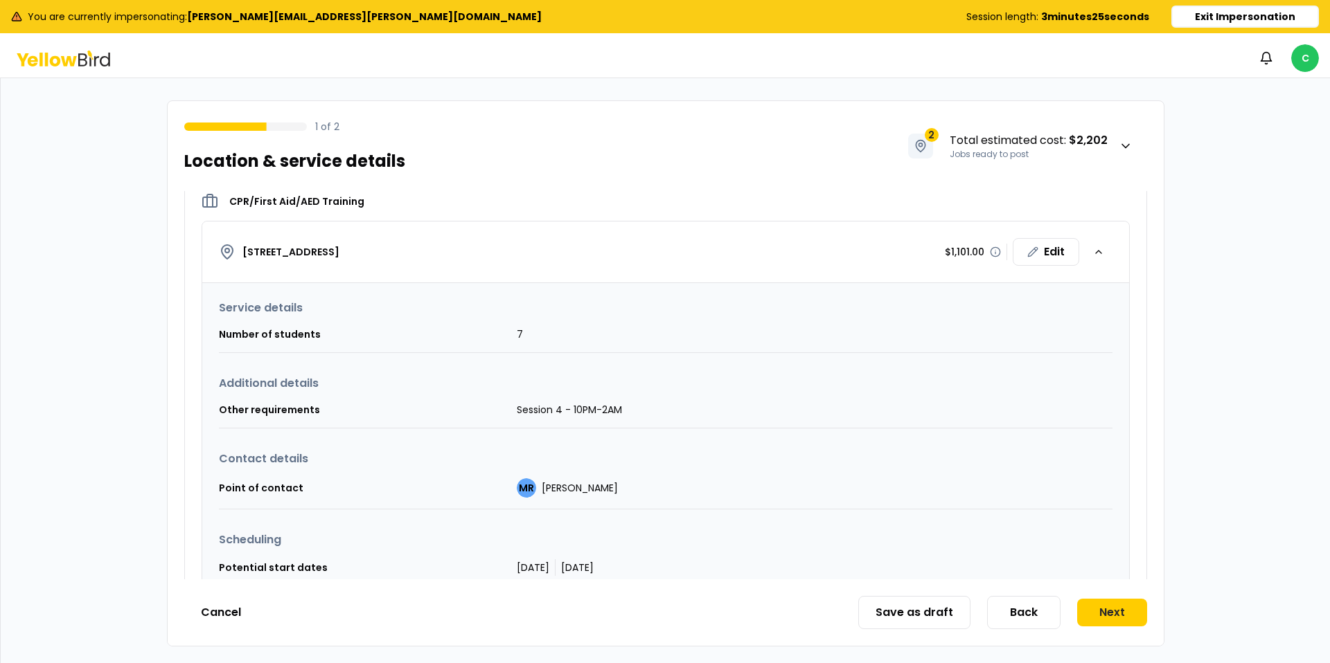
scroll to position [354, 0]
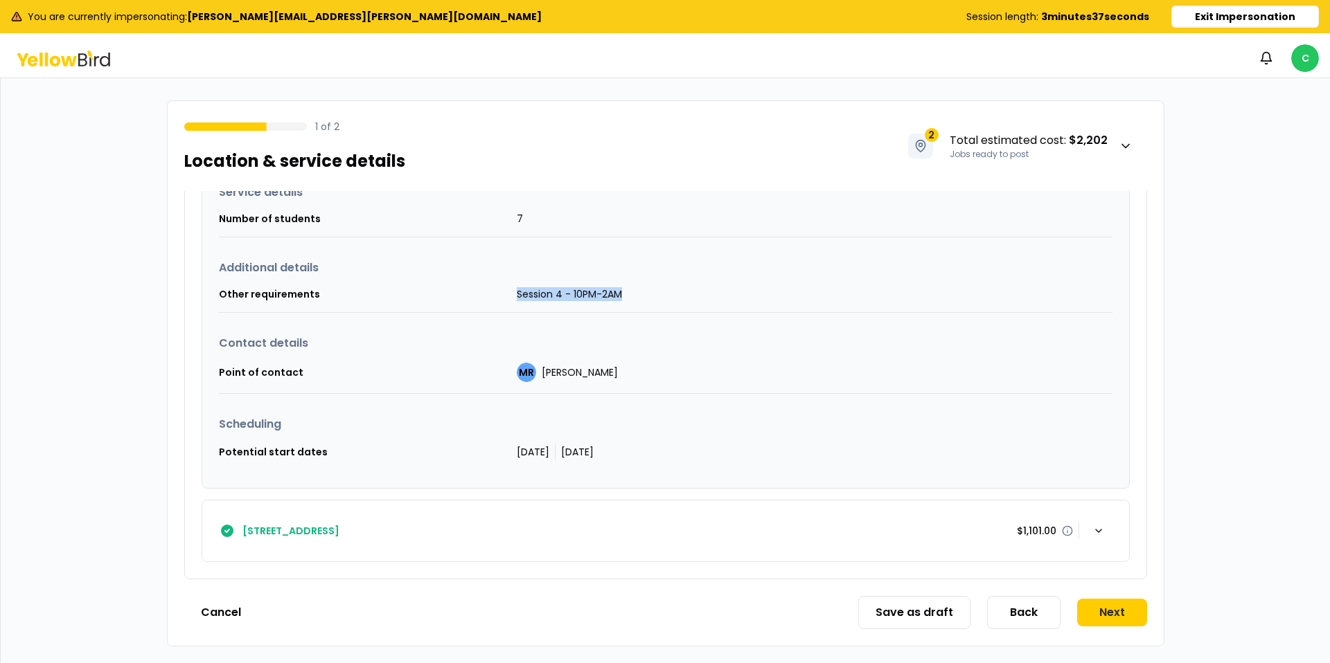
drag, startPoint x: 629, startPoint y: 296, endPoint x: 517, endPoint y: 300, distance: 112.3
click at [517, 299] on td "Session 4 - 10PM-2AM" at bounding box center [815, 294] width 596 height 37
copy td "Session 4 - 10PM-2AM"
click at [1019, 609] on button "Back" at bounding box center [1023, 612] width 73 height 33
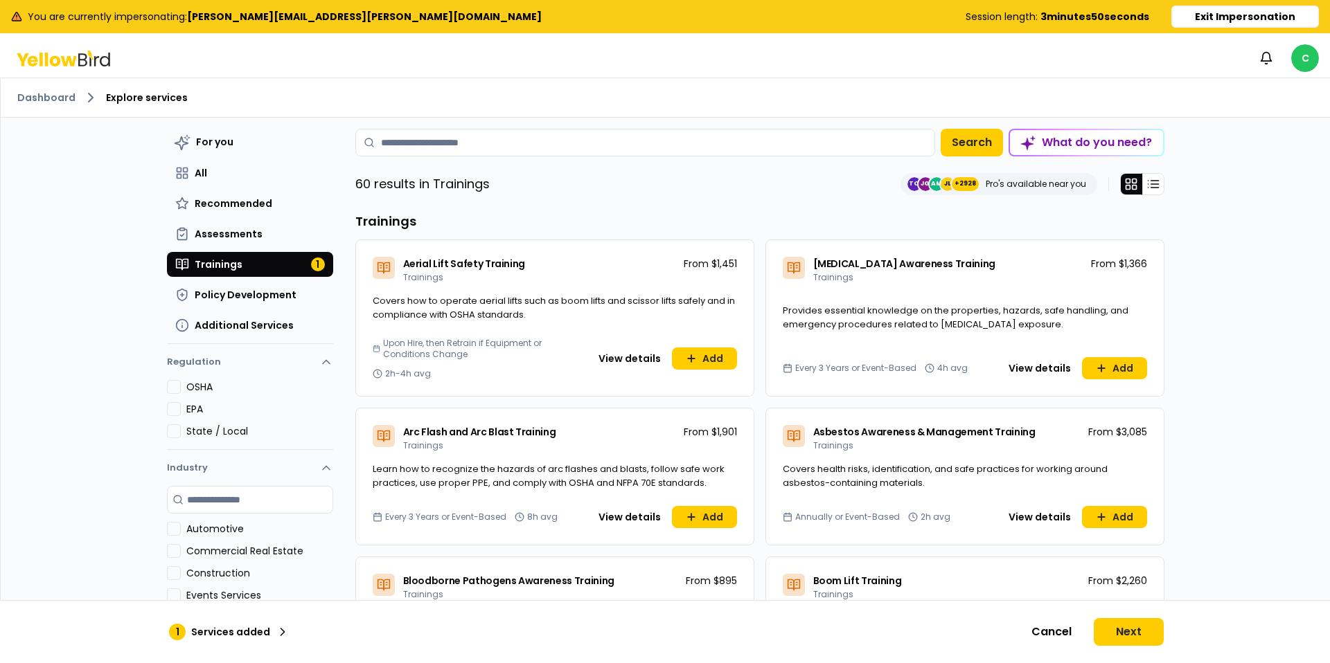
click at [42, 62] on rect at bounding box center [40, 60] width 3 height 14
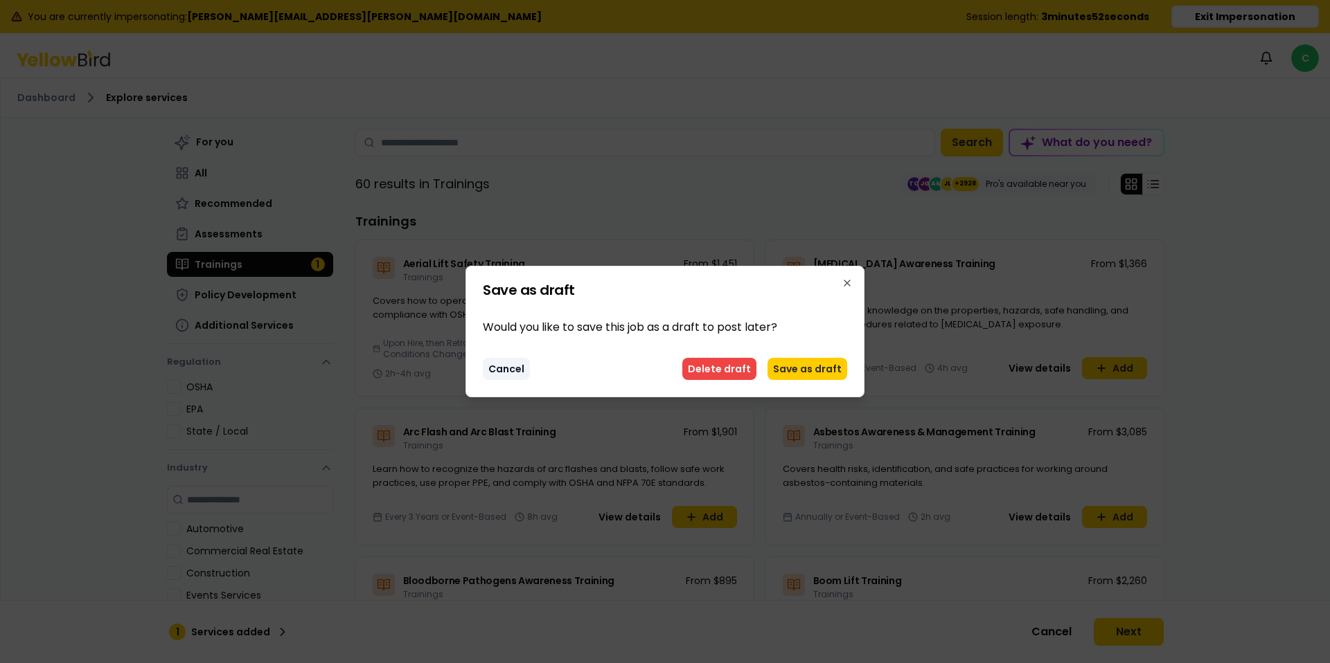
click at [509, 369] on button "Cancel" at bounding box center [506, 369] width 47 height 22
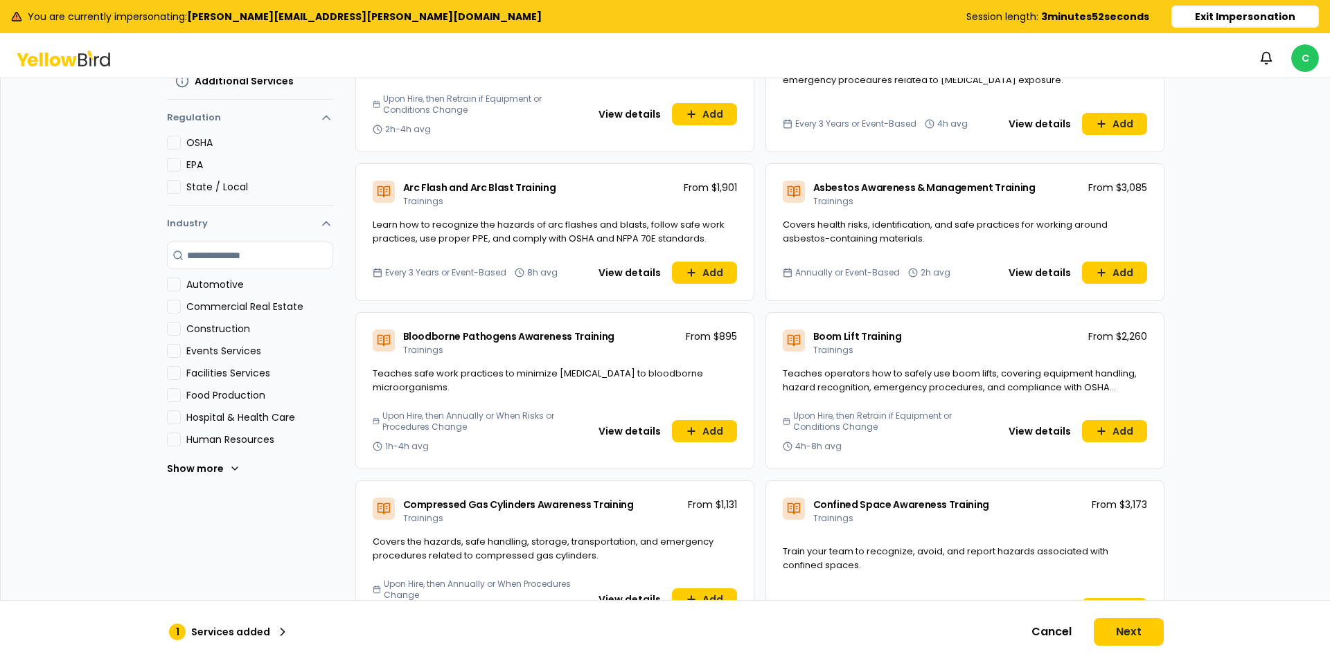
scroll to position [248, 0]
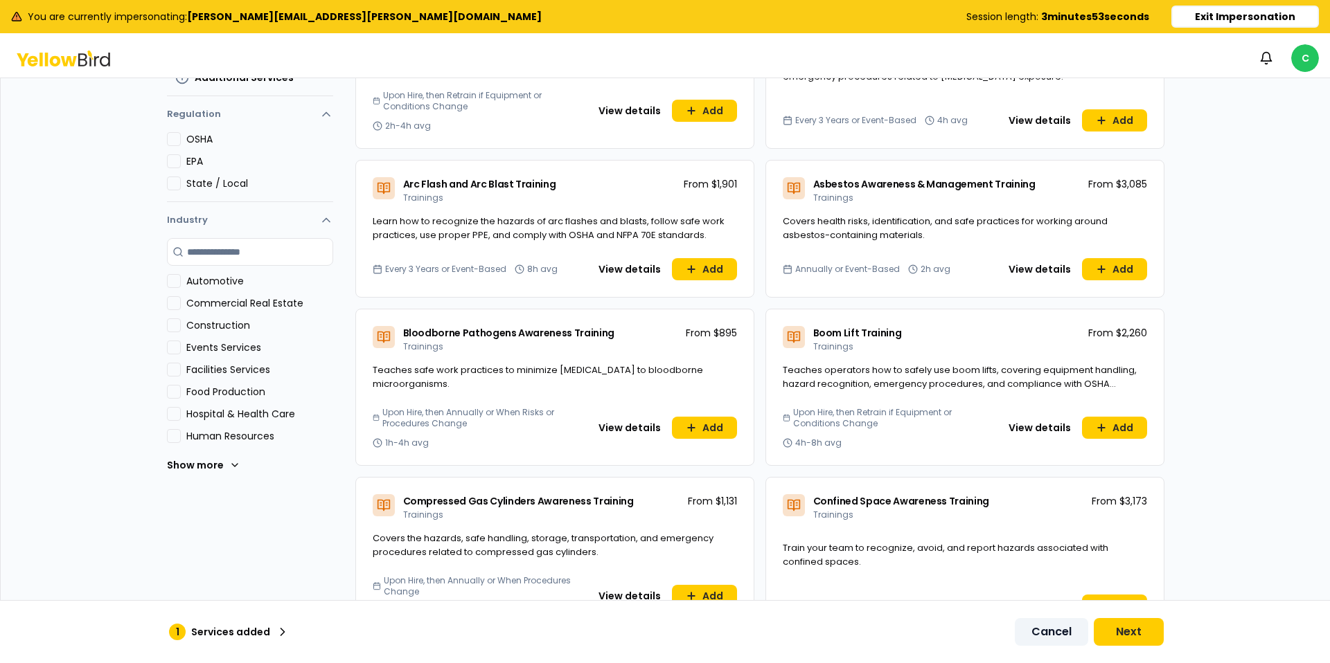
click at [1053, 629] on button "Cancel" at bounding box center [1051, 632] width 73 height 28
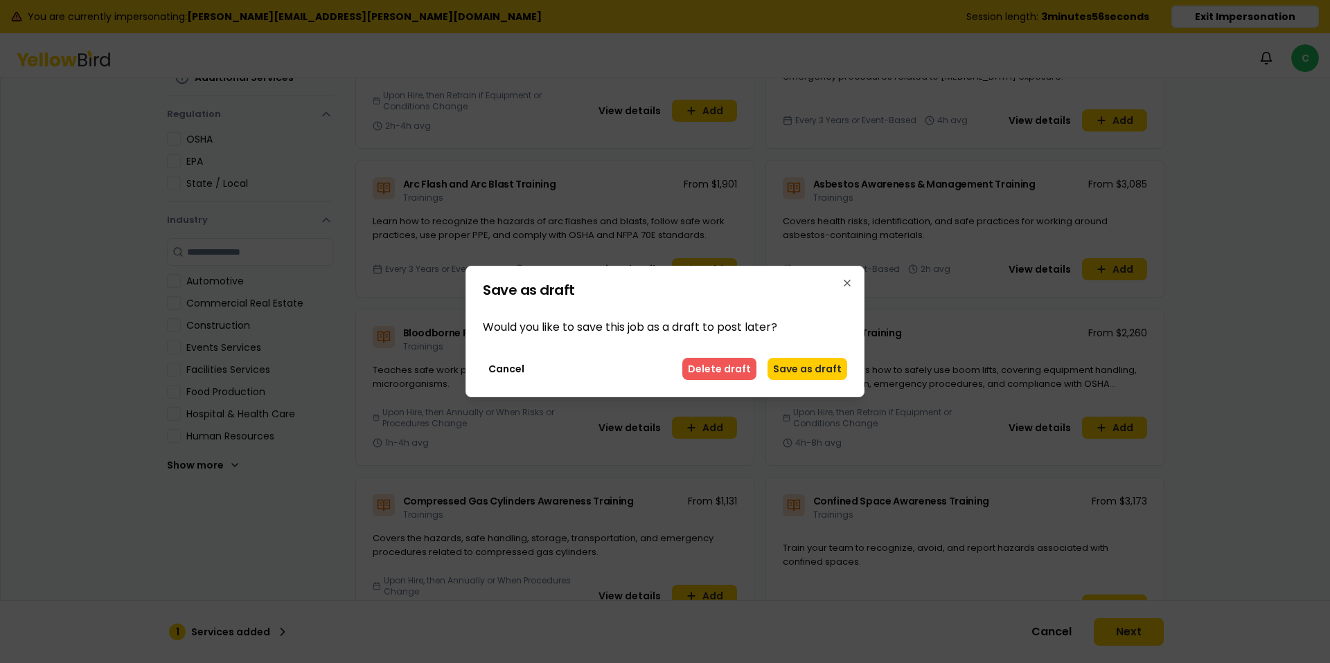
click at [724, 364] on button "Delete draft" at bounding box center [719, 369] width 74 height 22
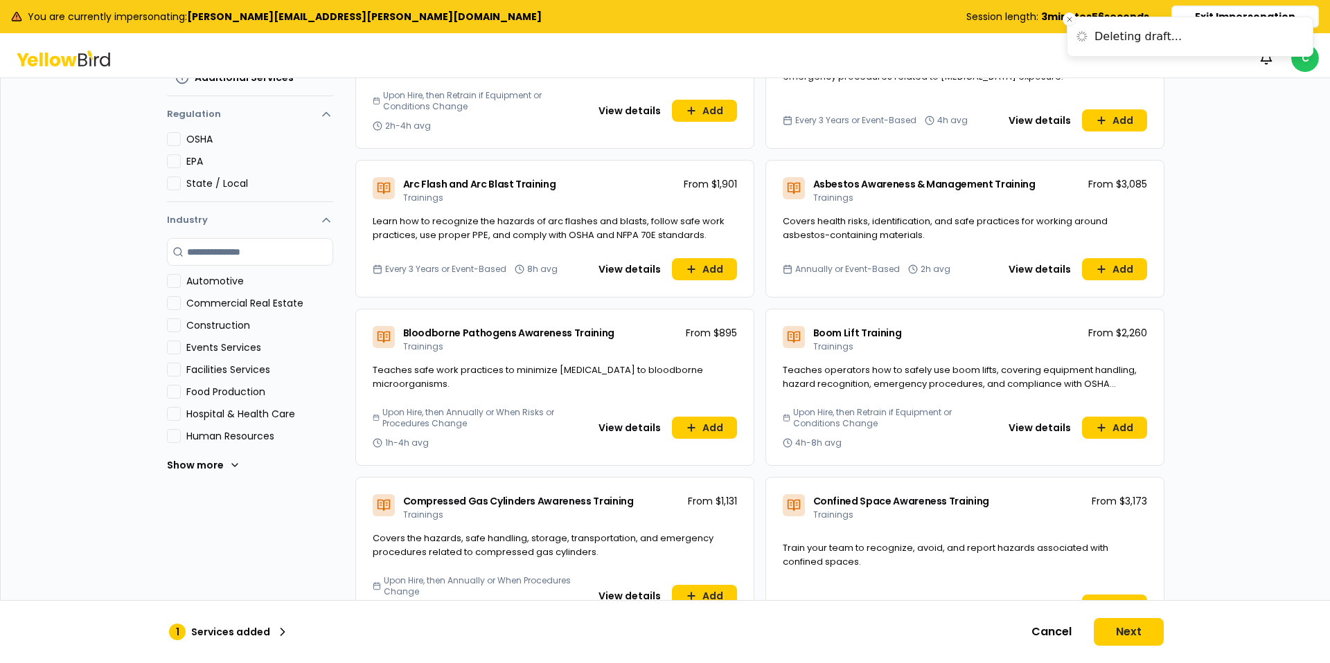
scroll to position [73, 0]
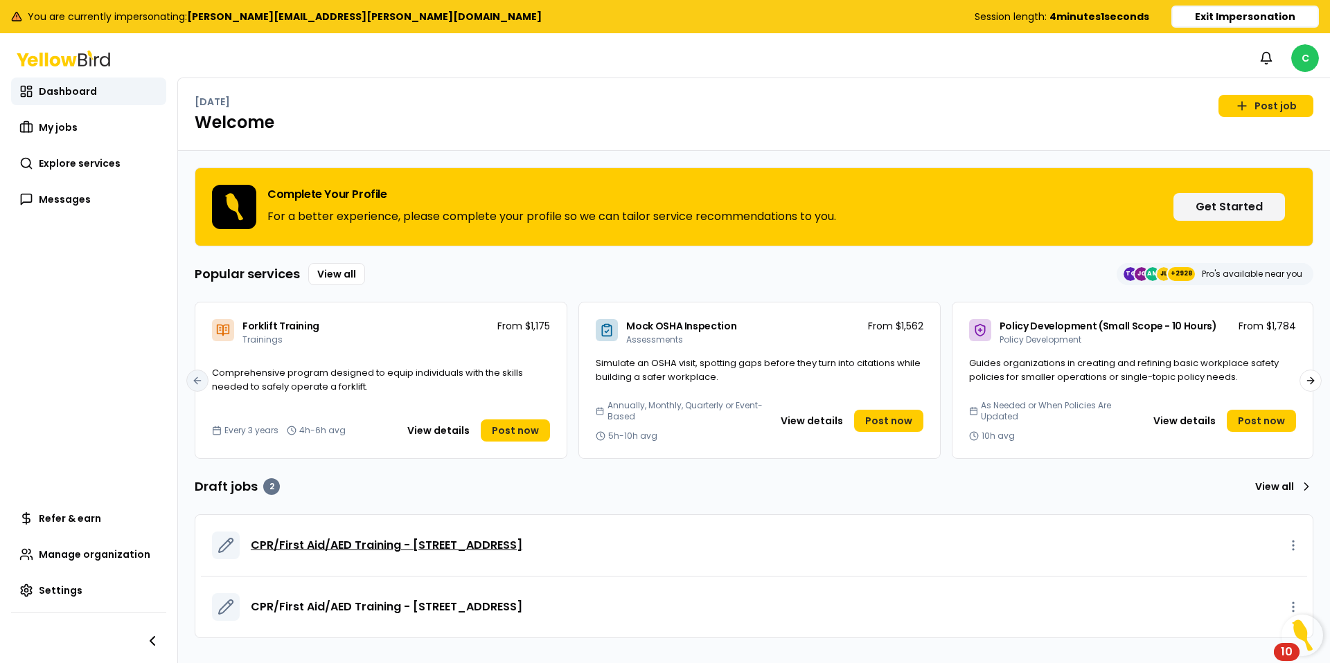
click at [465, 546] on span "CPR/First Aid/AED Training - [STREET_ADDRESS]" at bounding box center [386, 545] width 271 height 17
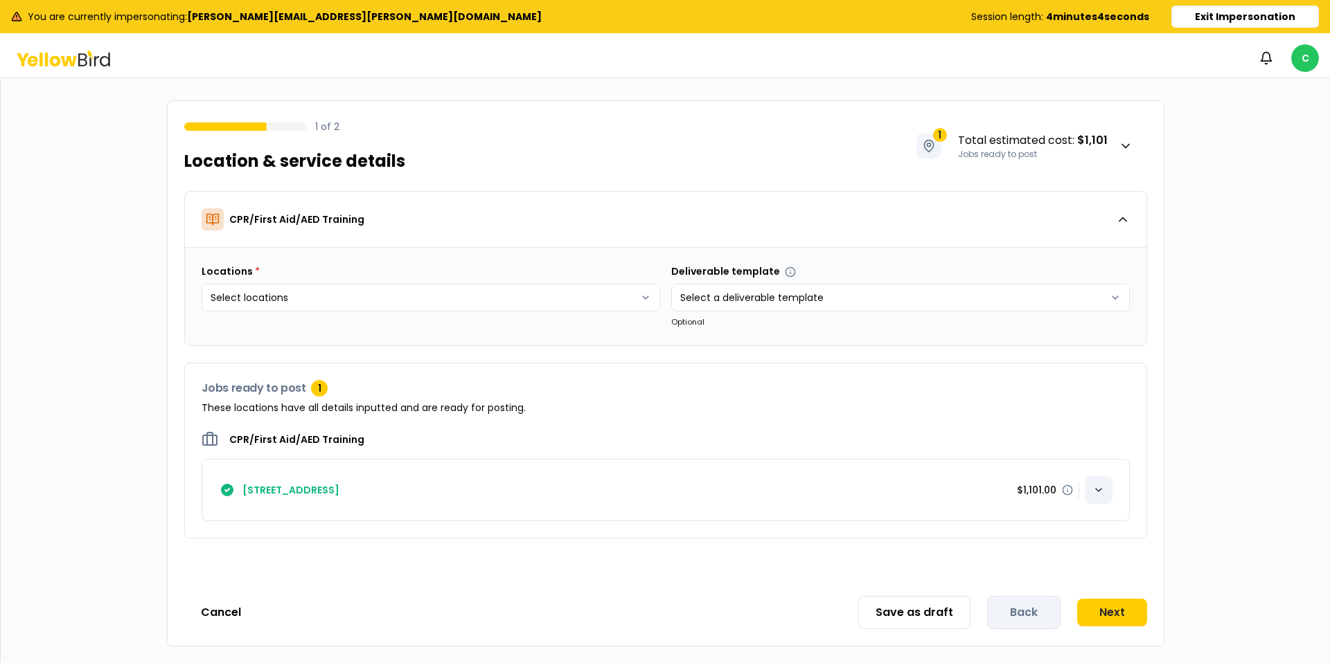
click at [1104, 491] on div "button" at bounding box center [1098, 490] width 28 height 28
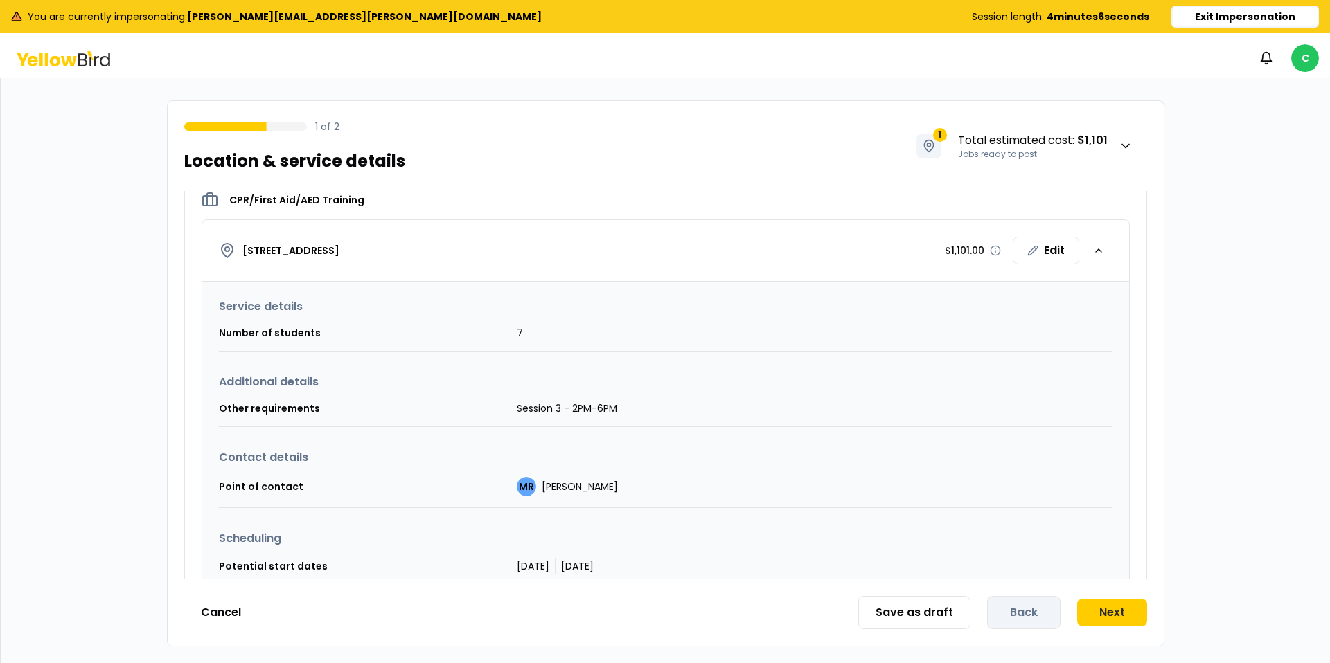
scroll to position [280, 0]
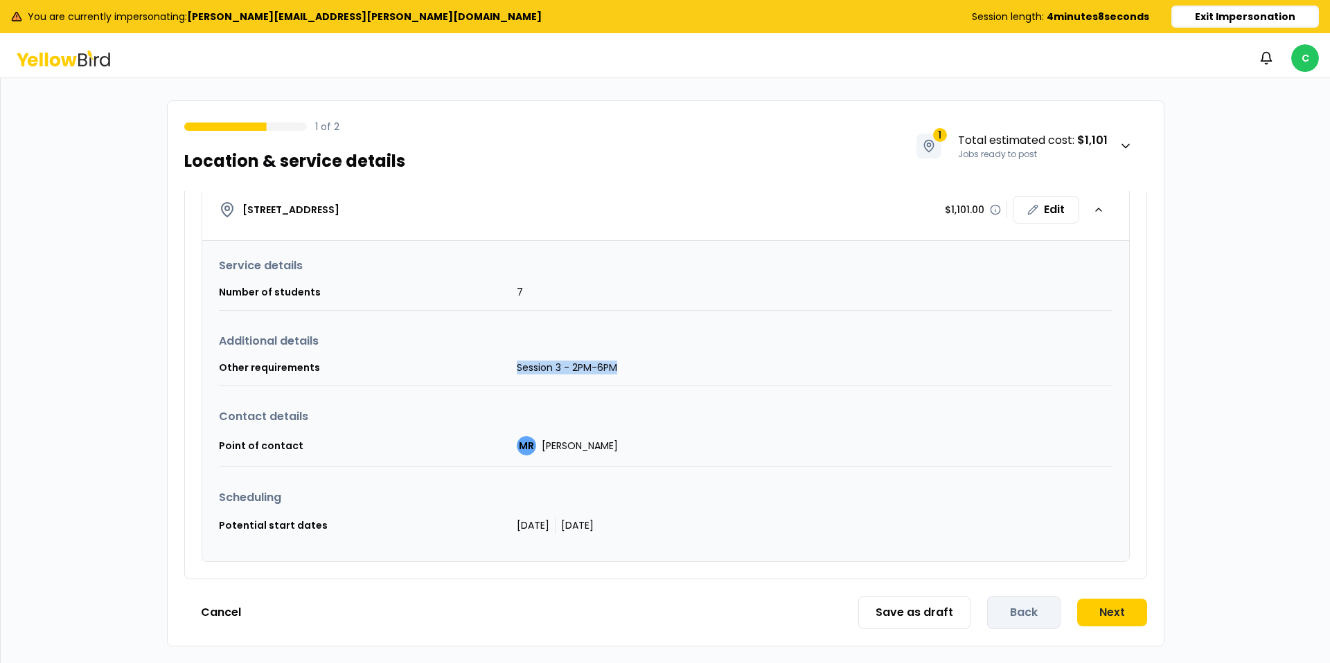
drag, startPoint x: 618, startPoint y: 366, endPoint x: 511, endPoint y: 364, distance: 107.4
click at [511, 364] on tr "Other requirements Session 3 - 2PM-6PM" at bounding box center [665, 368] width 893 height 37
copy tr "Session 3 - 2PM-6PM"
click at [909, 612] on button "Save as draft" at bounding box center [914, 612] width 112 height 33
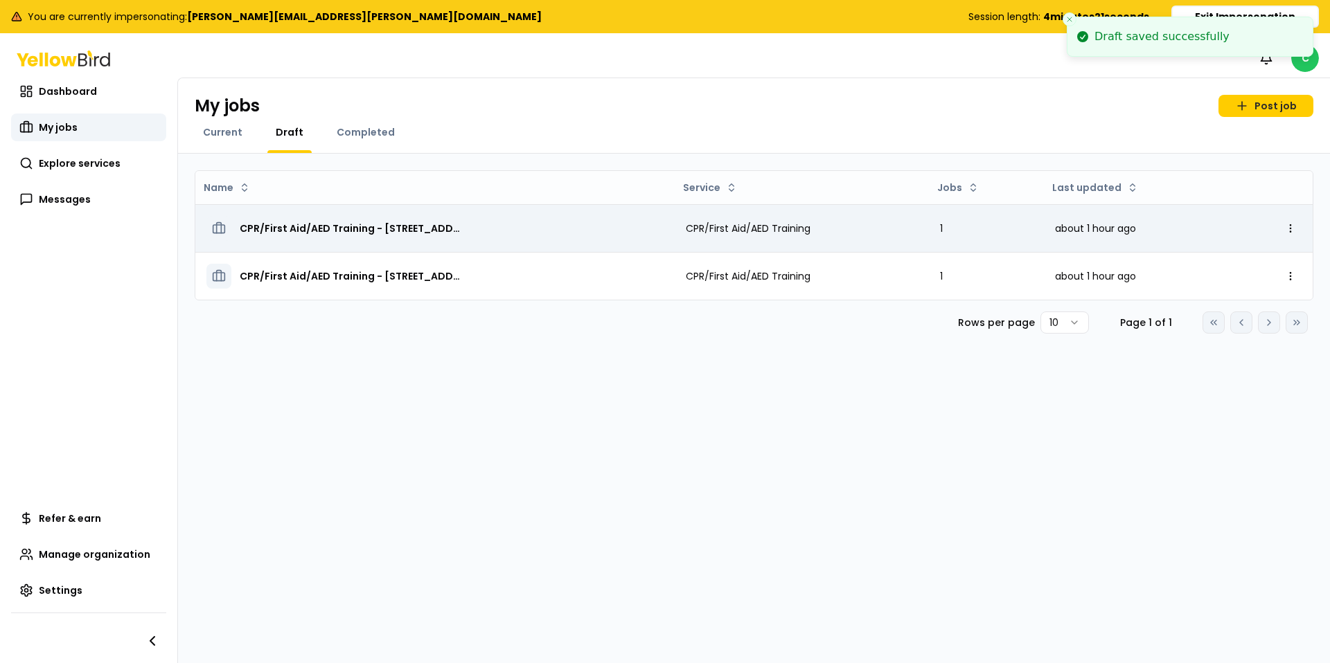
click at [364, 225] on span "CPR/First Aid/AED Training - [STREET_ADDRESS]" at bounding box center [351, 229] width 222 height 14
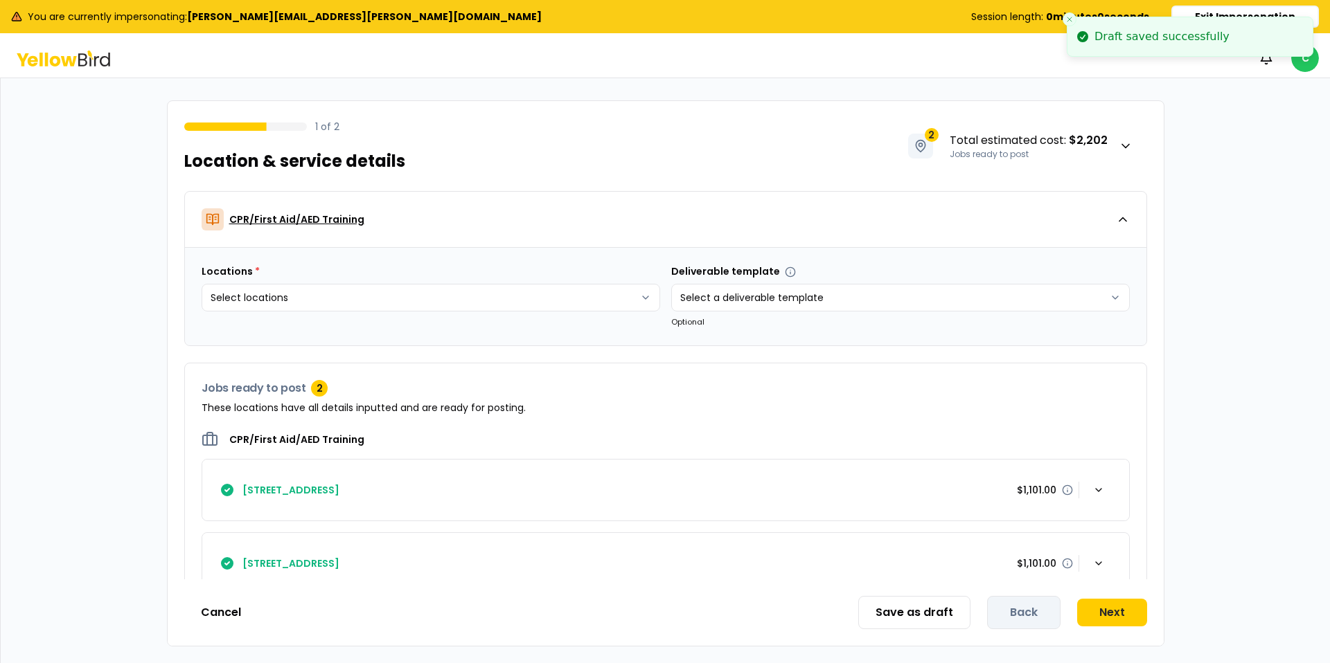
scroll to position [33, 0]
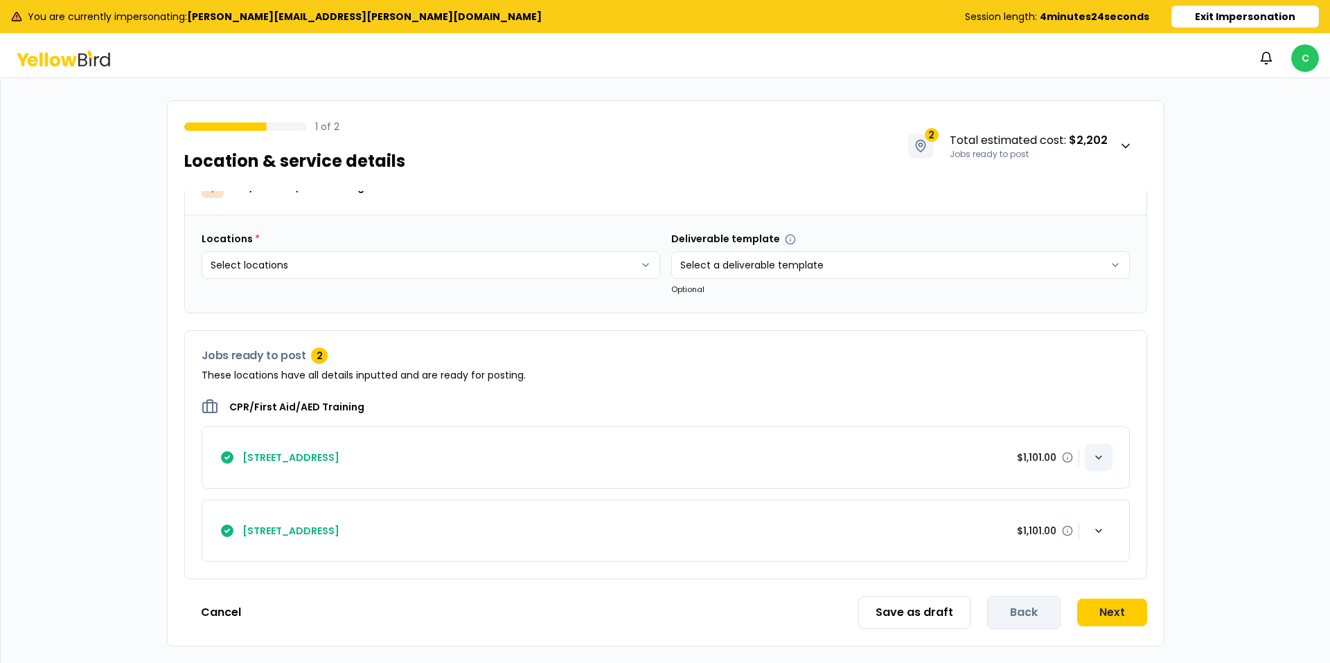
click at [1103, 458] on div "button" at bounding box center [1098, 458] width 28 height 28
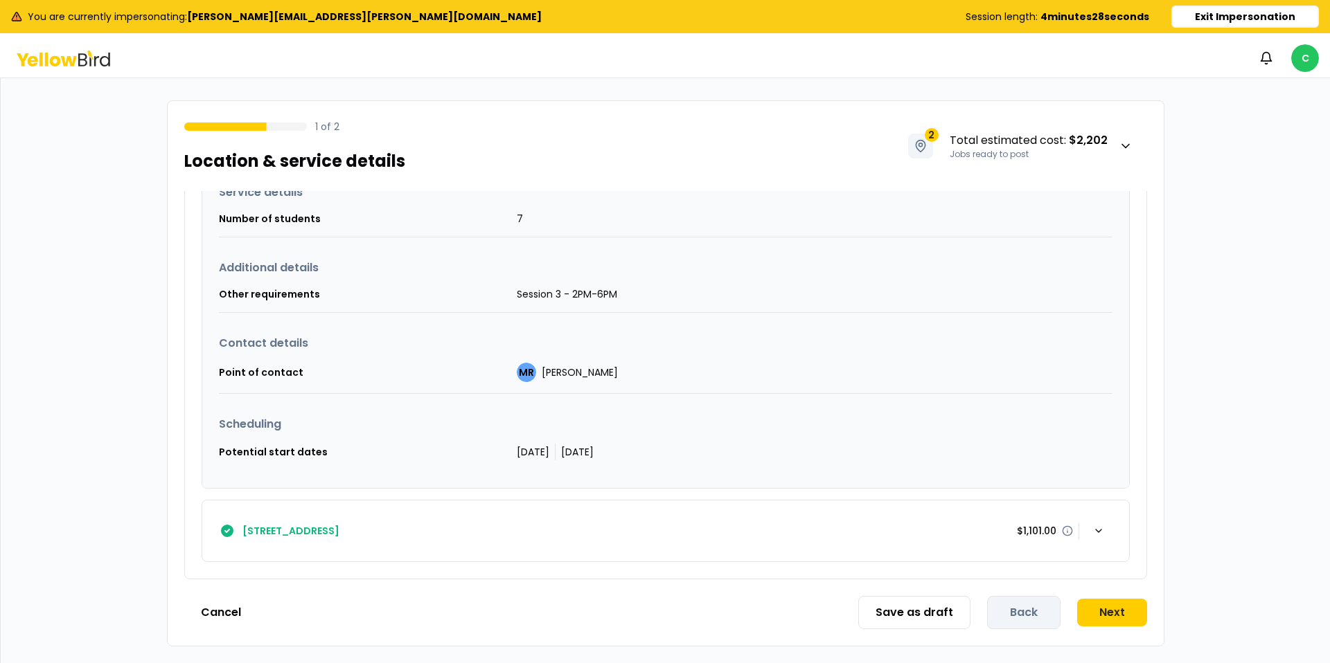
scroll to position [0, 0]
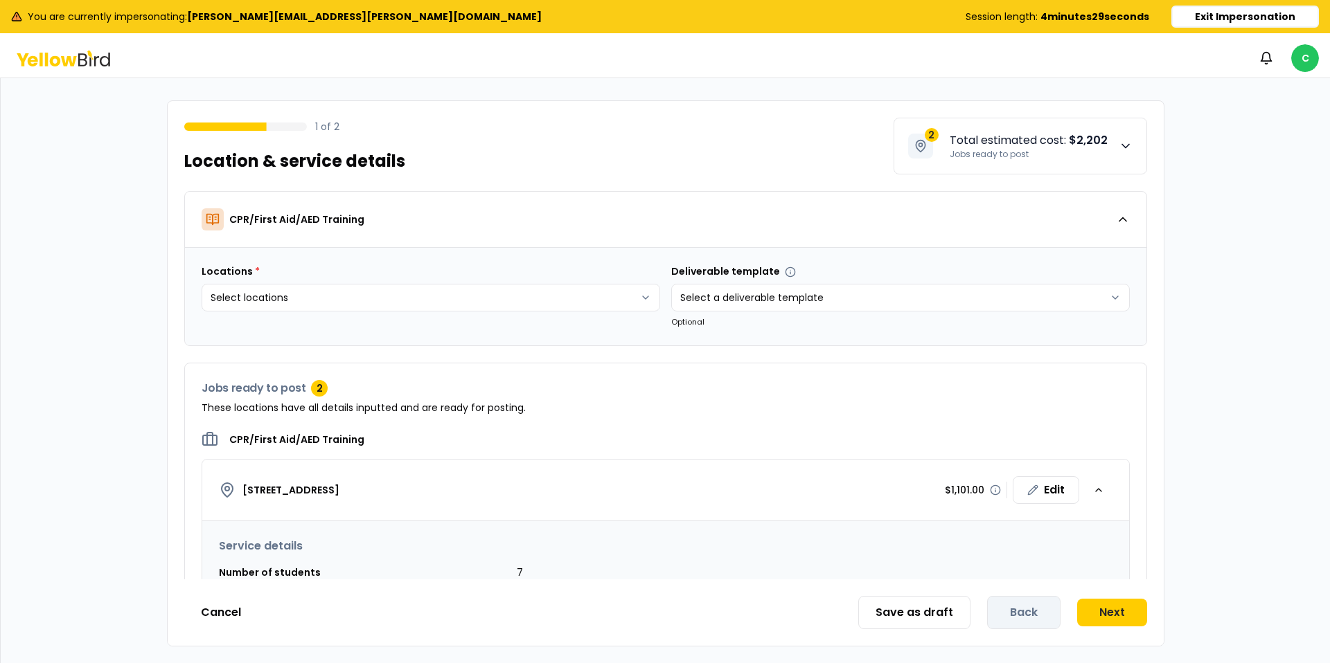
click at [1118, 143] on icon "button" at bounding box center [1125, 146] width 14 height 14
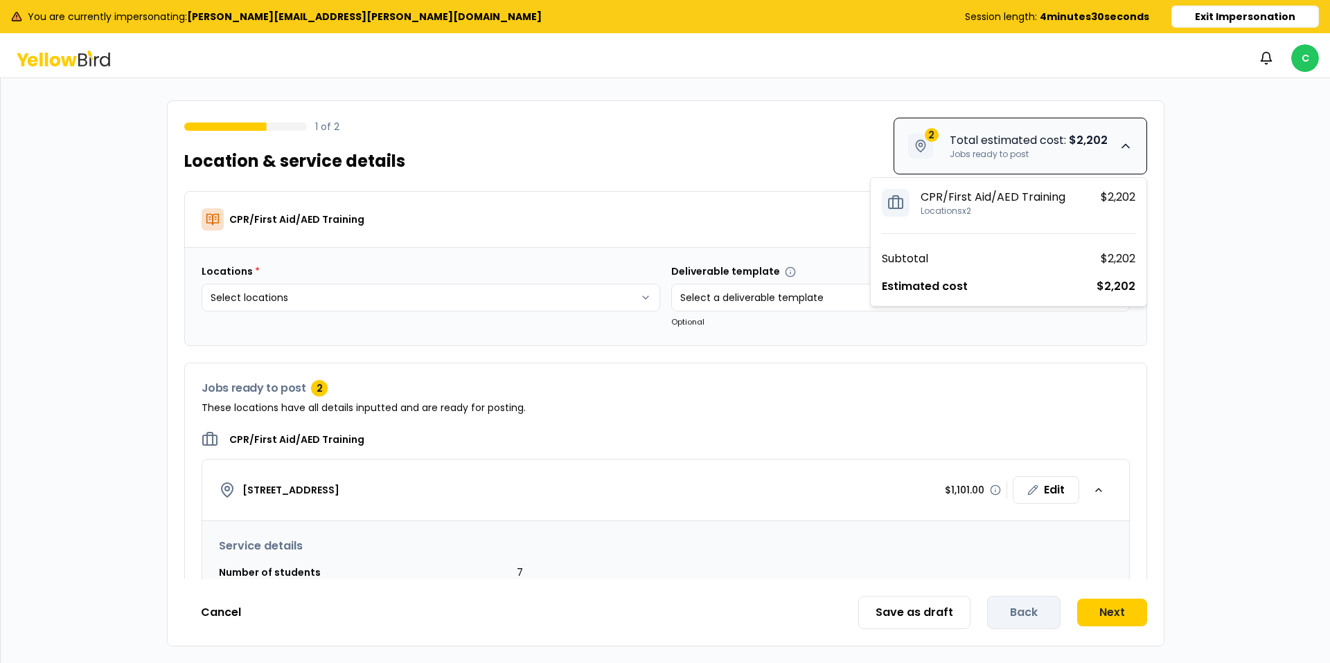
click at [1129, 146] on icon "button" at bounding box center [1125, 146] width 14 height 14
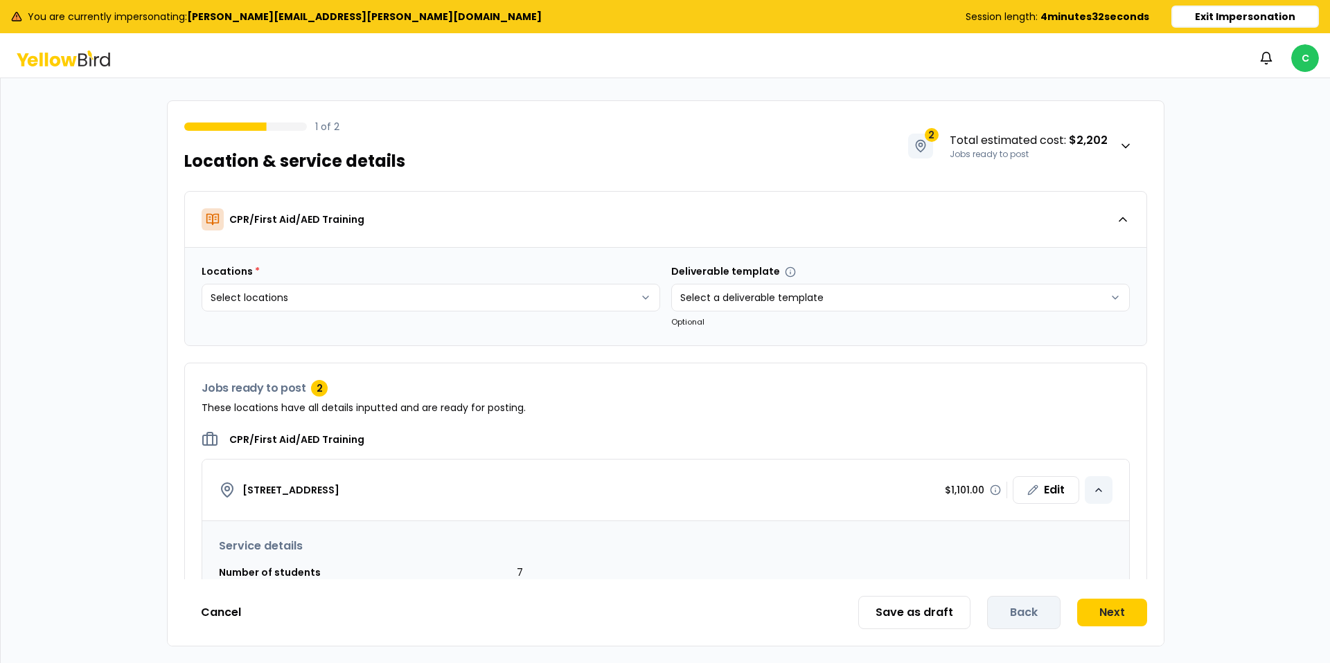
click at [1097, 490] on icon "button" at bounding box center [1099, 490] width 6 height 3
drag, startPoint x: 1098, startPoint y: 565, endPoint x: 1088, endPoint y: 558, distance: 12.5
click at [1098, 564] on icon "button" at bounding box center [1098, 563] width 11 height 11
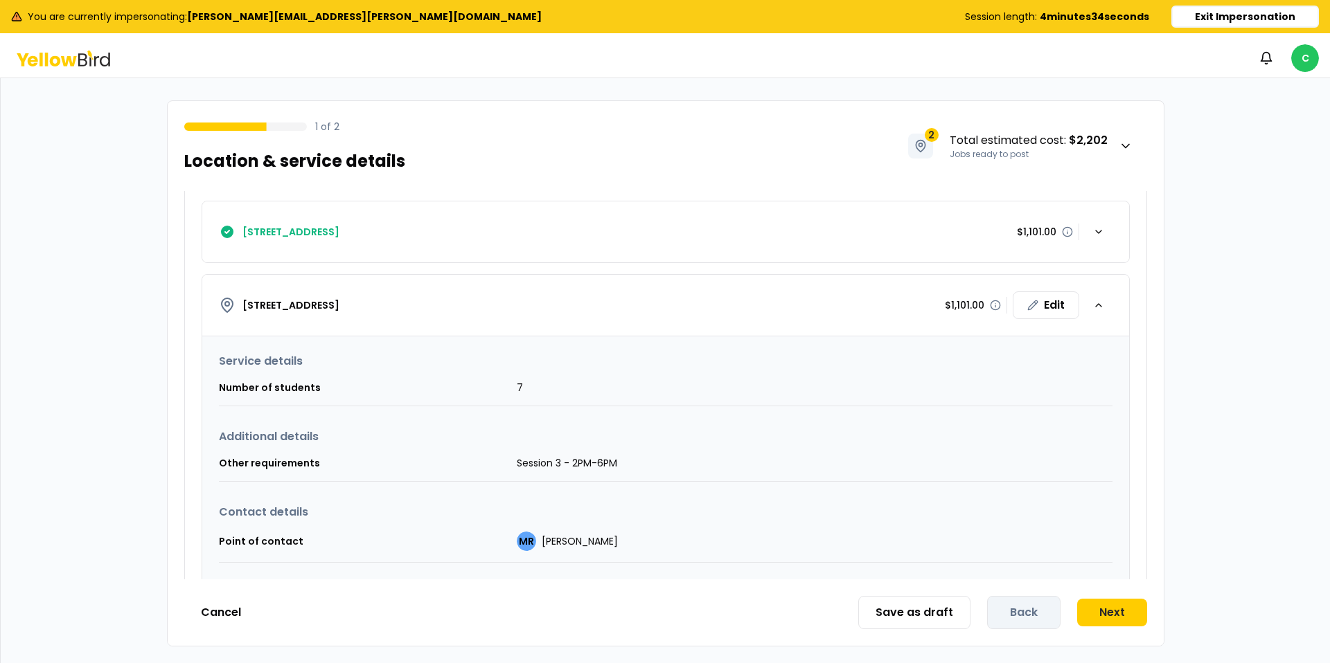
scroll to position [354, 0]
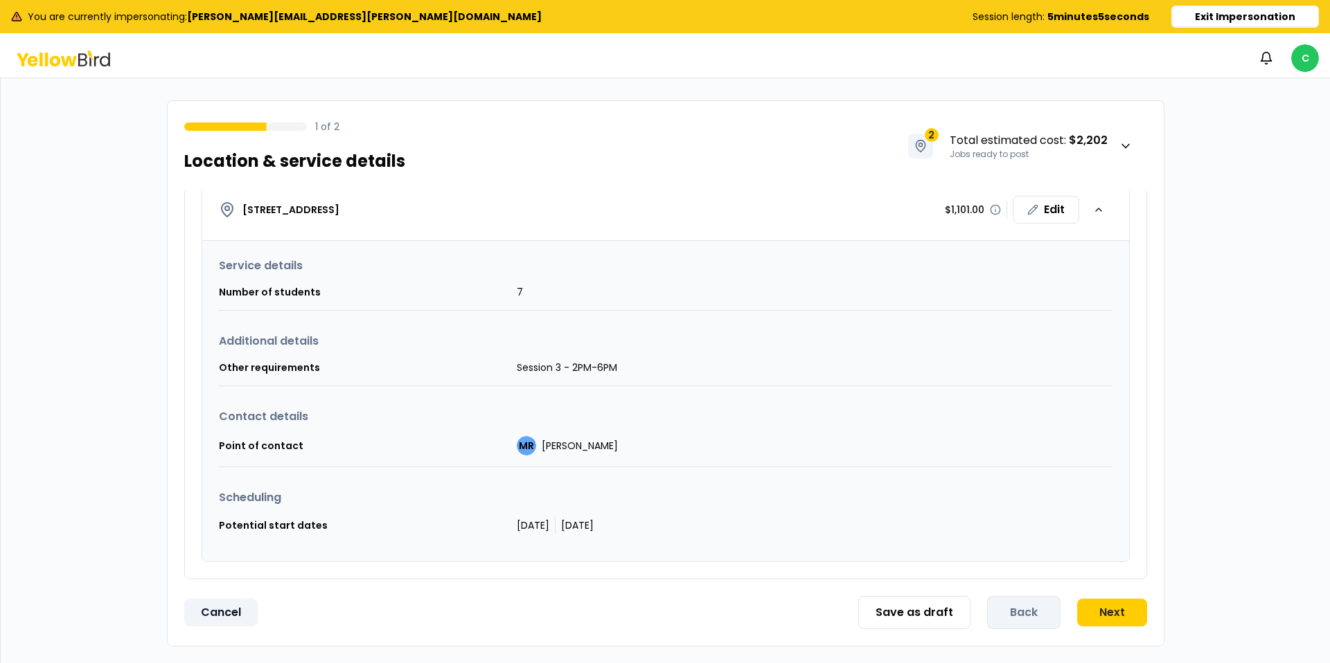
click at [217, 616] on button "Cancel" at bounding box center [220, 613] width 73 height 28
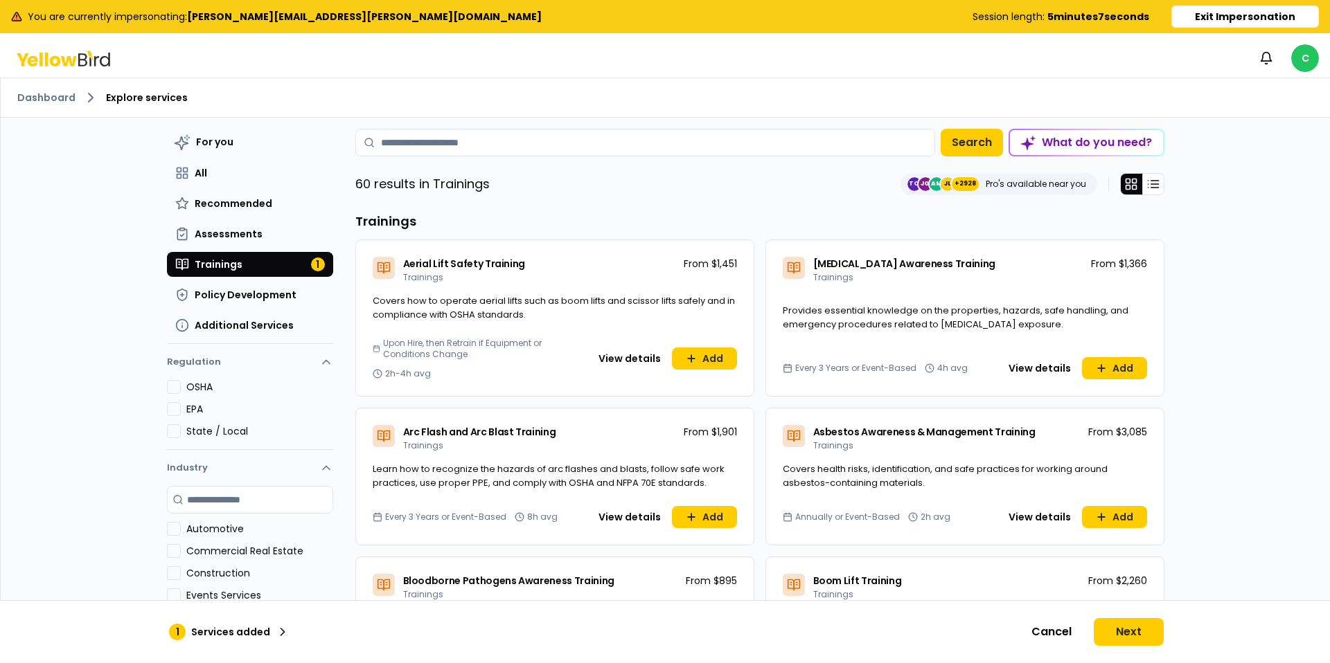
click at [57, 57] on icon at bounding box center [55, 60] width 10 height 10
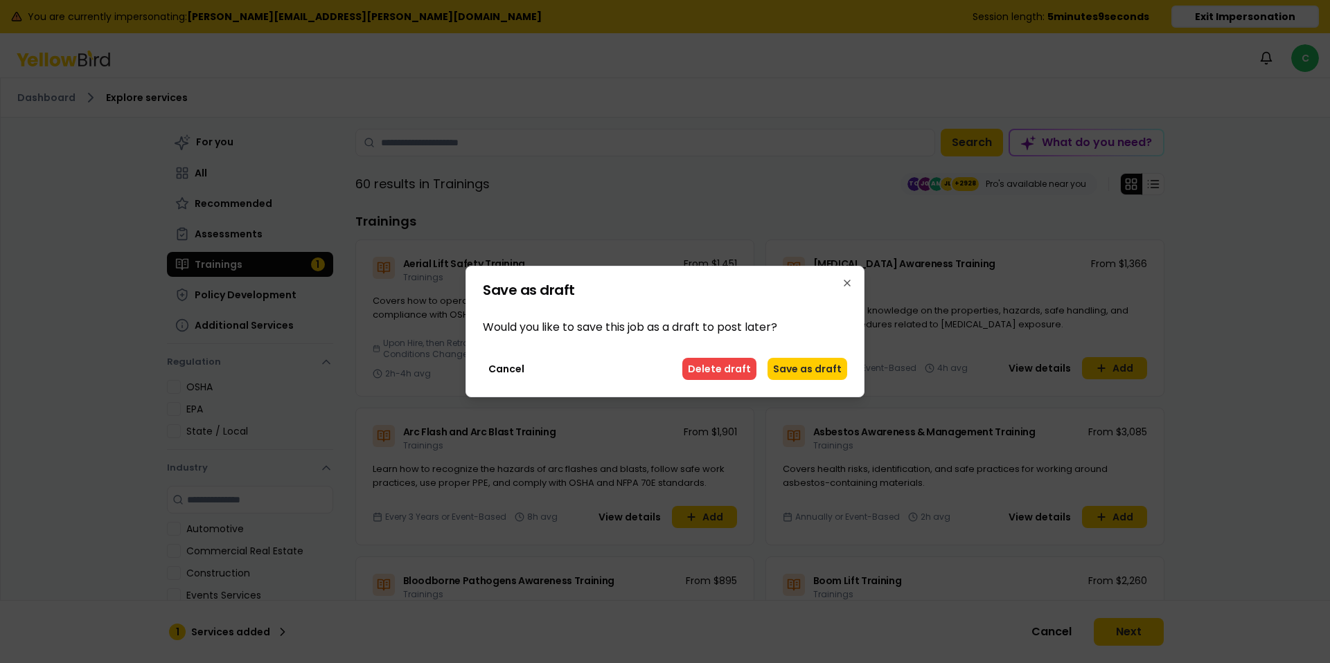
click at [510, 366] on button "Cancel" at bounding box center [506, 369] width 47 height 22
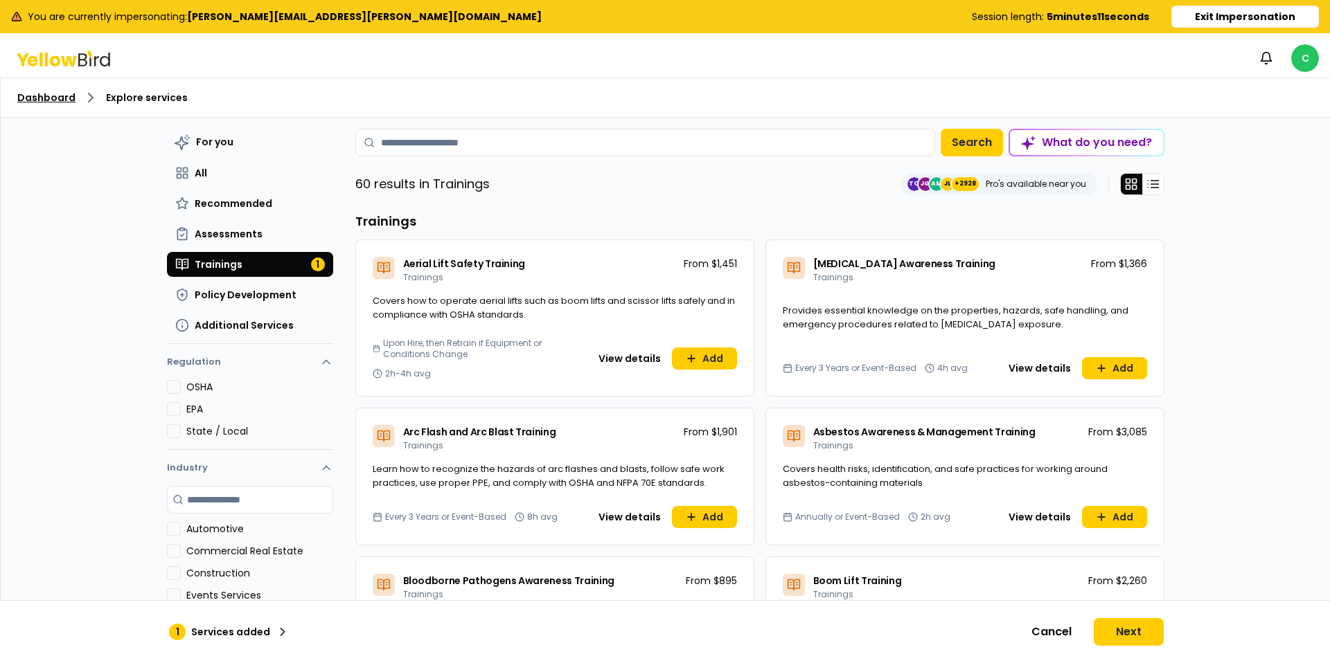
click at [49, 97] on link "Dashboard" at bounding box center [46, 98] width 58 height 14
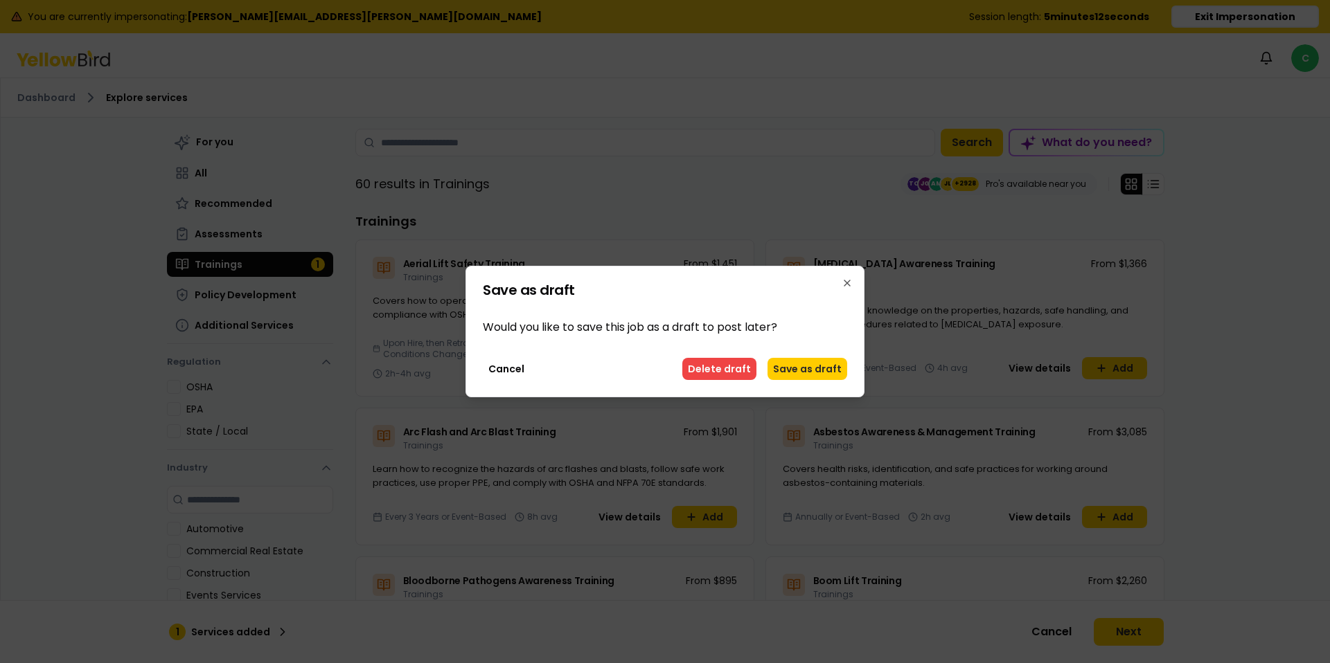
click at [803, 374] on button "Save as draft" at bounding box center [807, 369] width 80 height 22
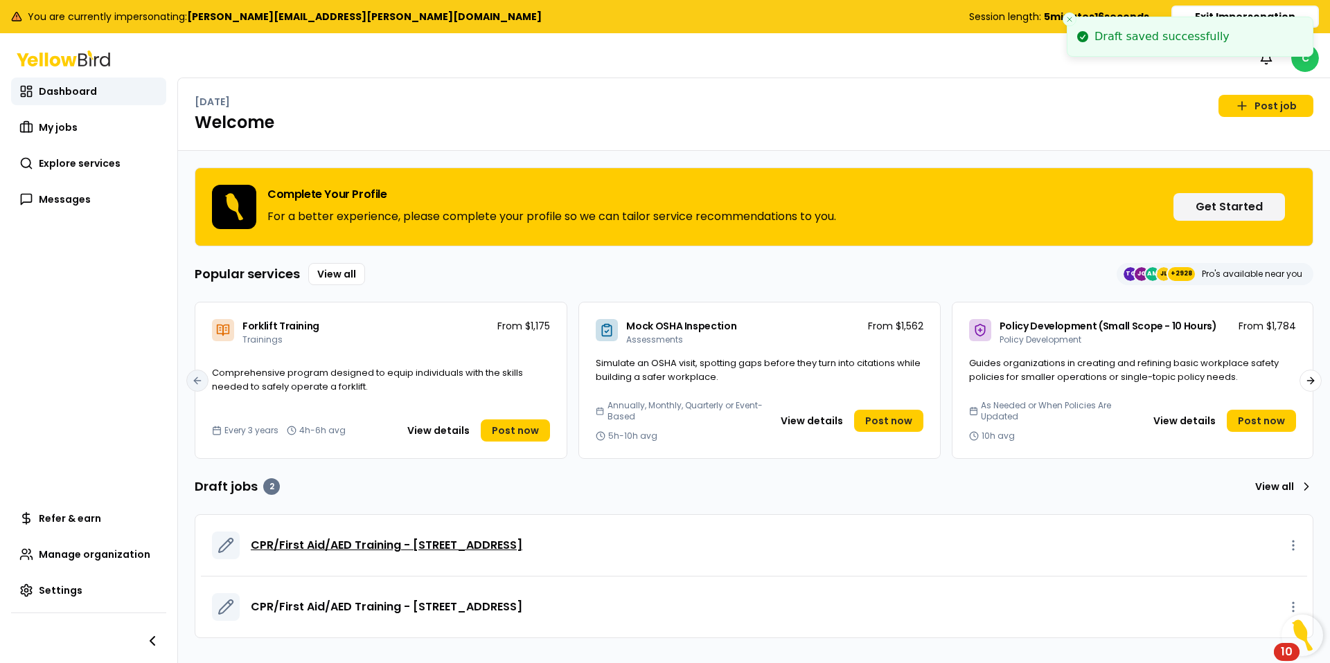
click at [465, 546] on span "CPR/First Aid/AED Training - [STREET_ADDRESS]" at bounding box center [386, 545] width 271 height 17
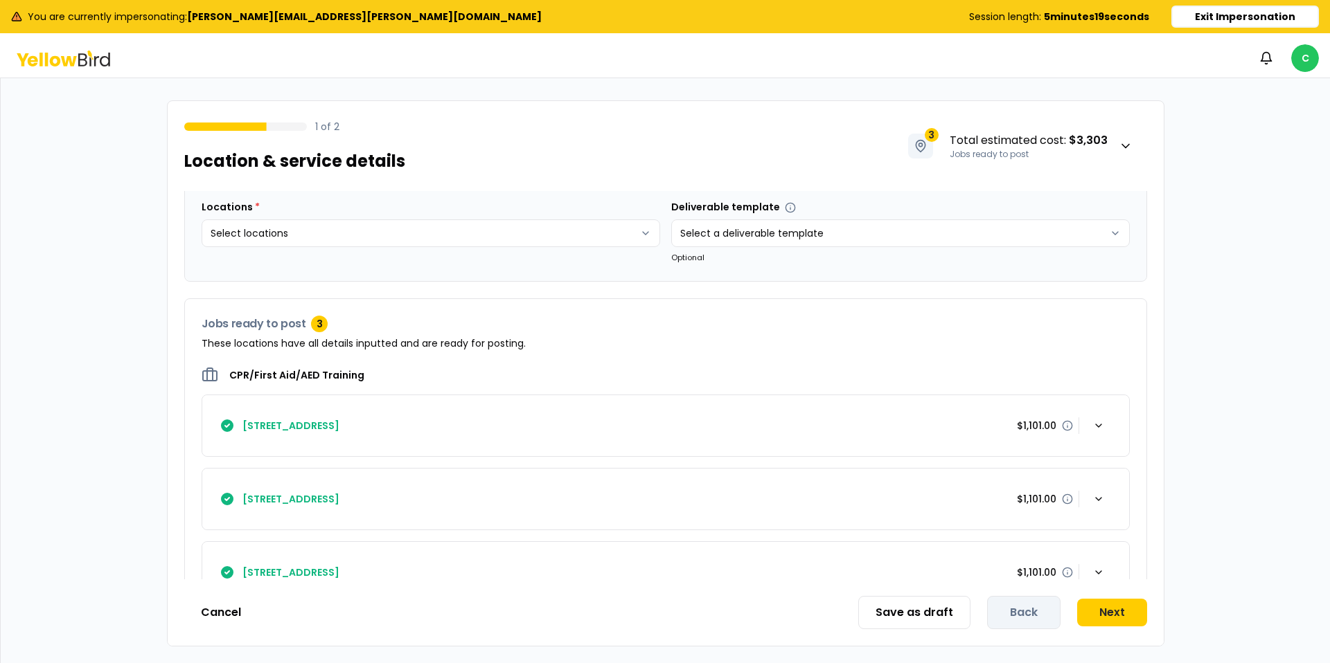
scroll to position [106, 0]
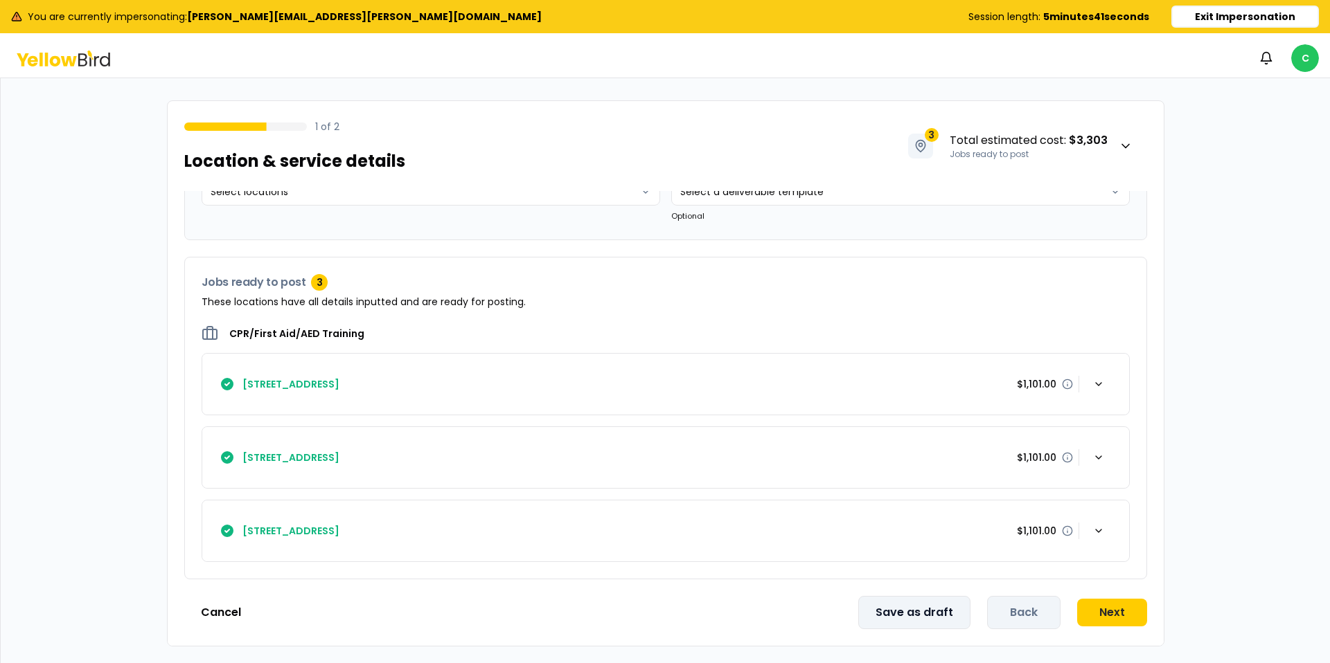
click at [911, 611] on button "Save as draft" at bounding box center [914, 612] width 112 height 33
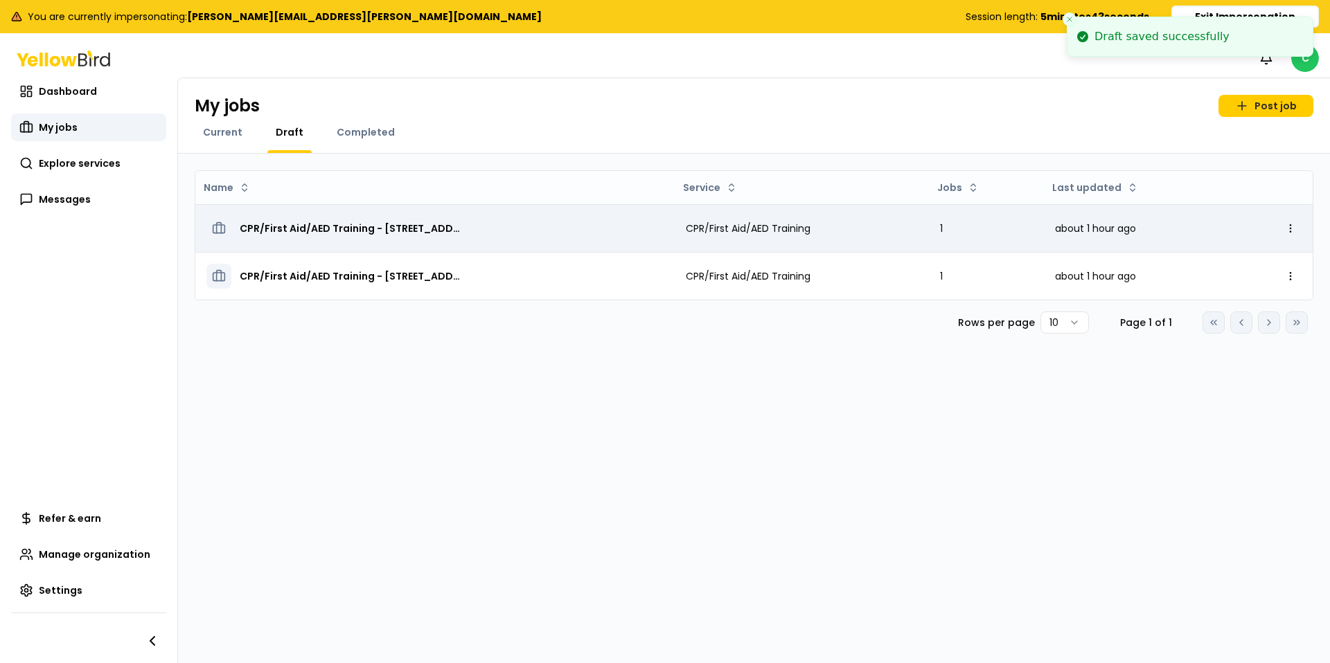
click at [379, 224] on span "CPR/First Aid/AED Training - [STREET_ADDRESS]" at bounding box center [351, 229] width 222 height 14
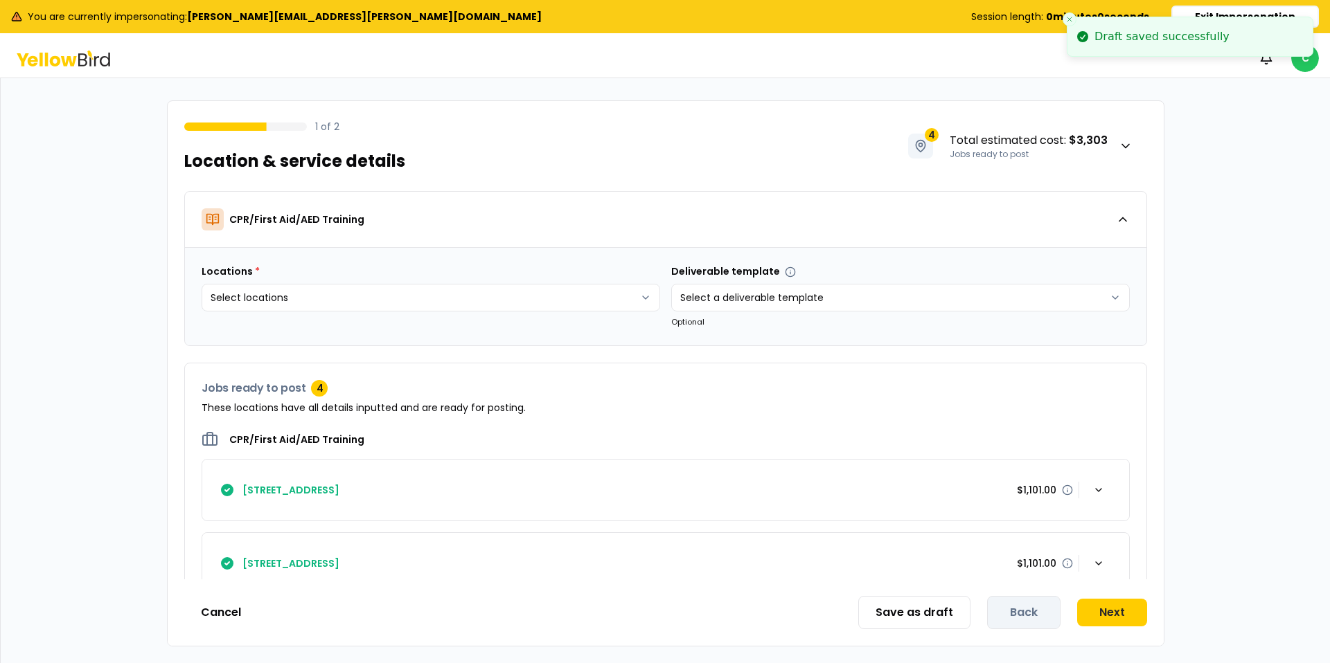
scroll to position [179, 0]
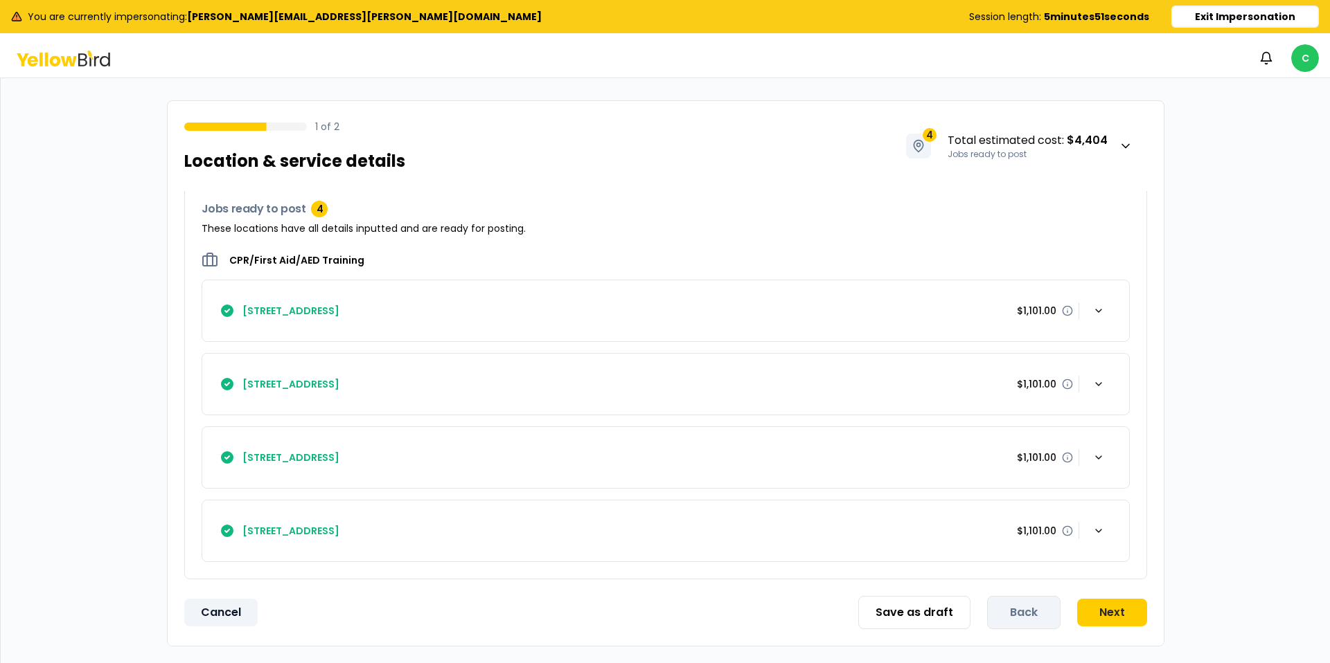
click at [209, 608] on button "Cancel" at bounding box center [220, 613] width 73 height 28
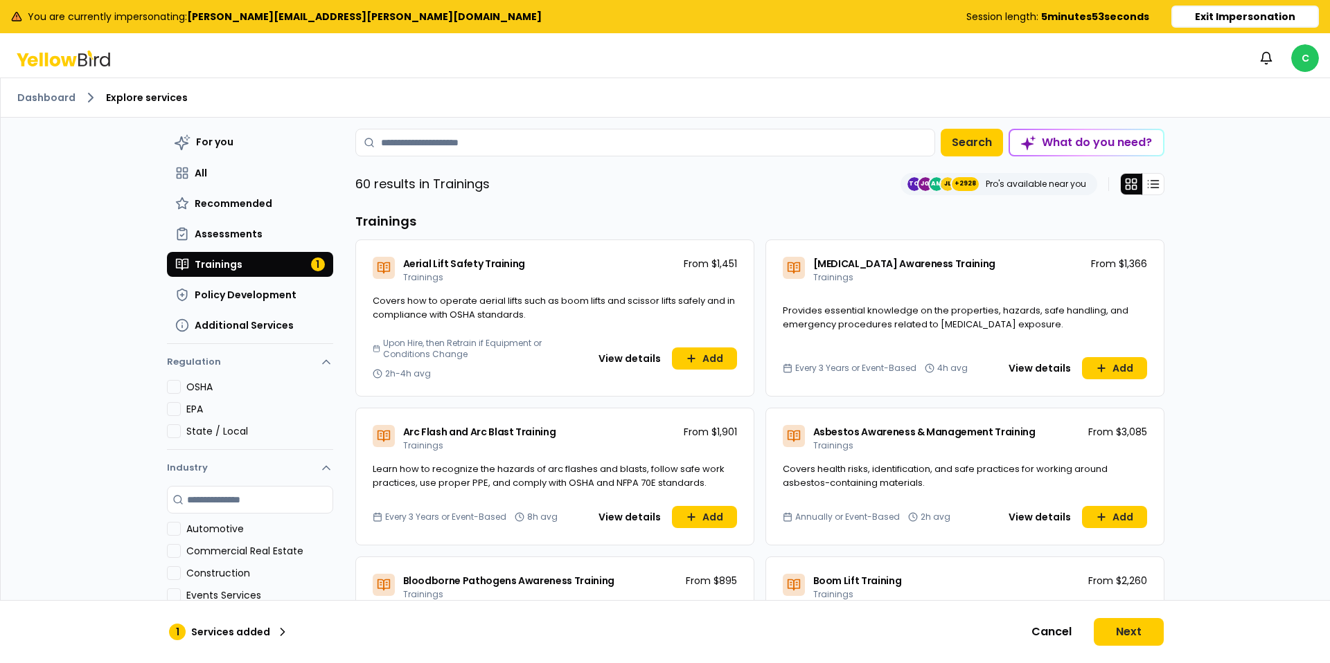
click at [49, 55] on icon at bounding box center [63, 59] width 93 height 16
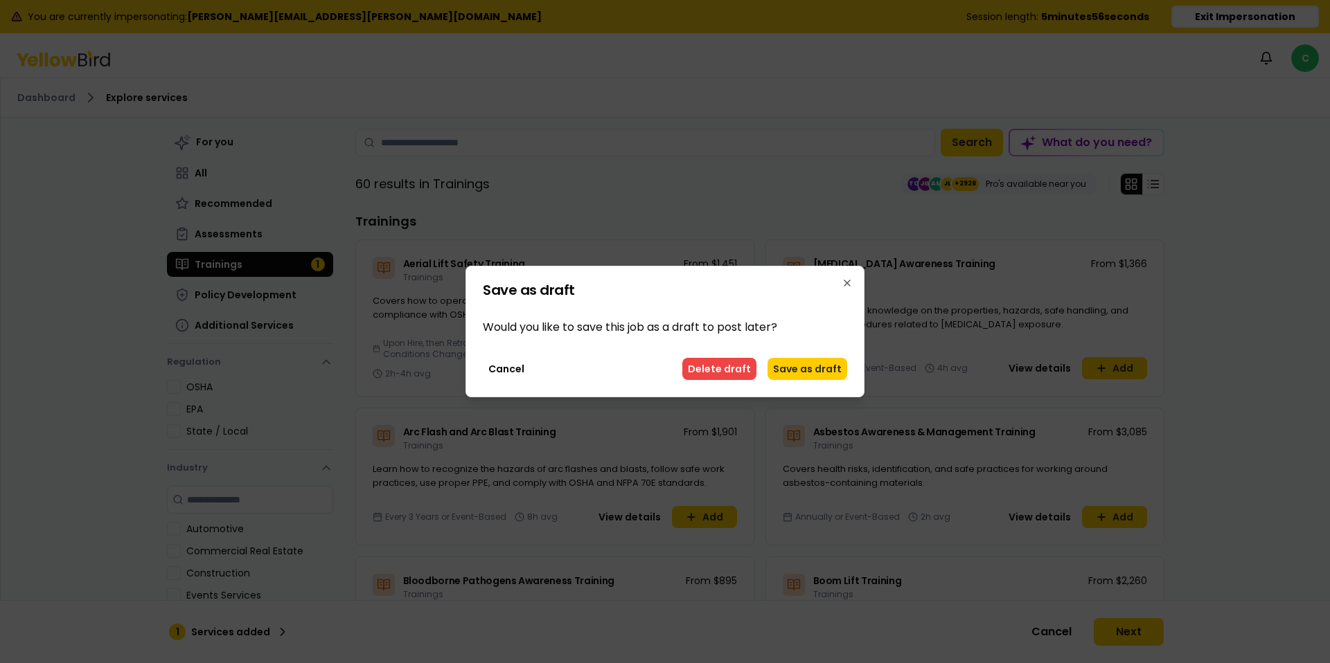
click at [791, 368] on button "Save as draft" at bounding box center [807, 369] width 80 height 22
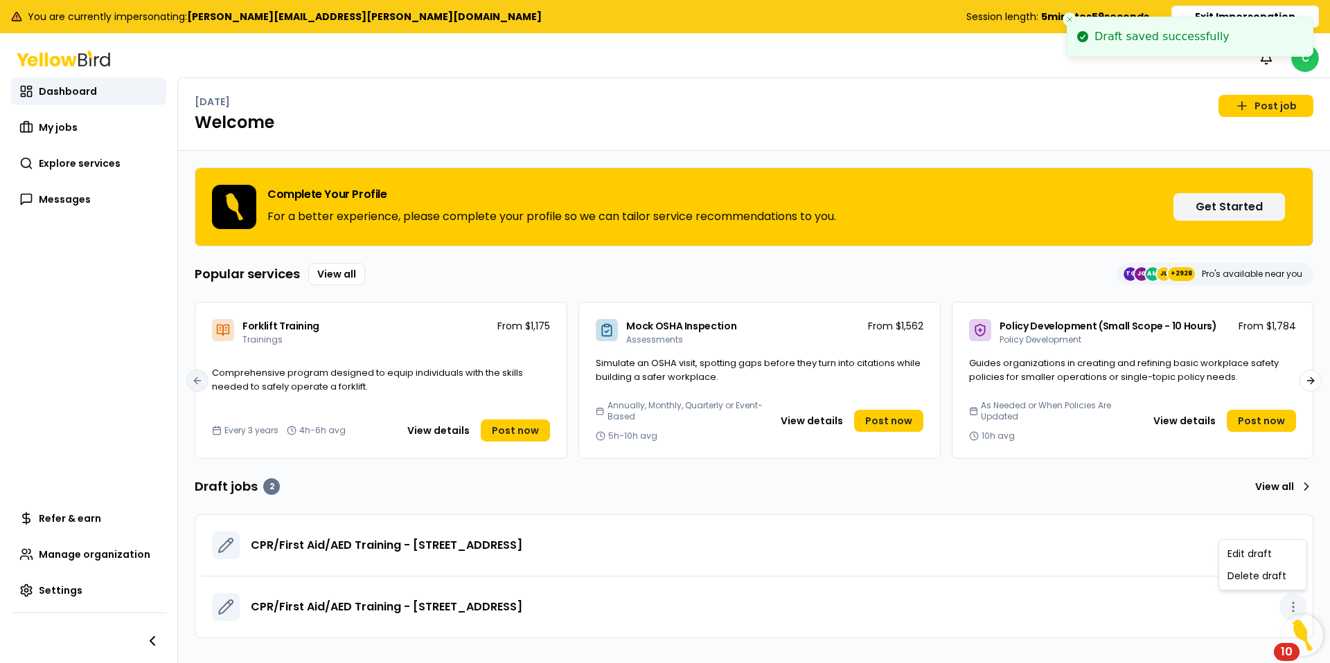
click at [1136, 605] on icon "button" at bounding box center [1293, 607] width 14 height 14
click at [1136, 580] on div "Delete draft" at bounding box center [1263, 576] width 82 height 22
click at [522, 540] on span "CPR/First Aid/AED Training - [STREET_ADDRESS]" at bounding box center [386, 545] width 271 height 17
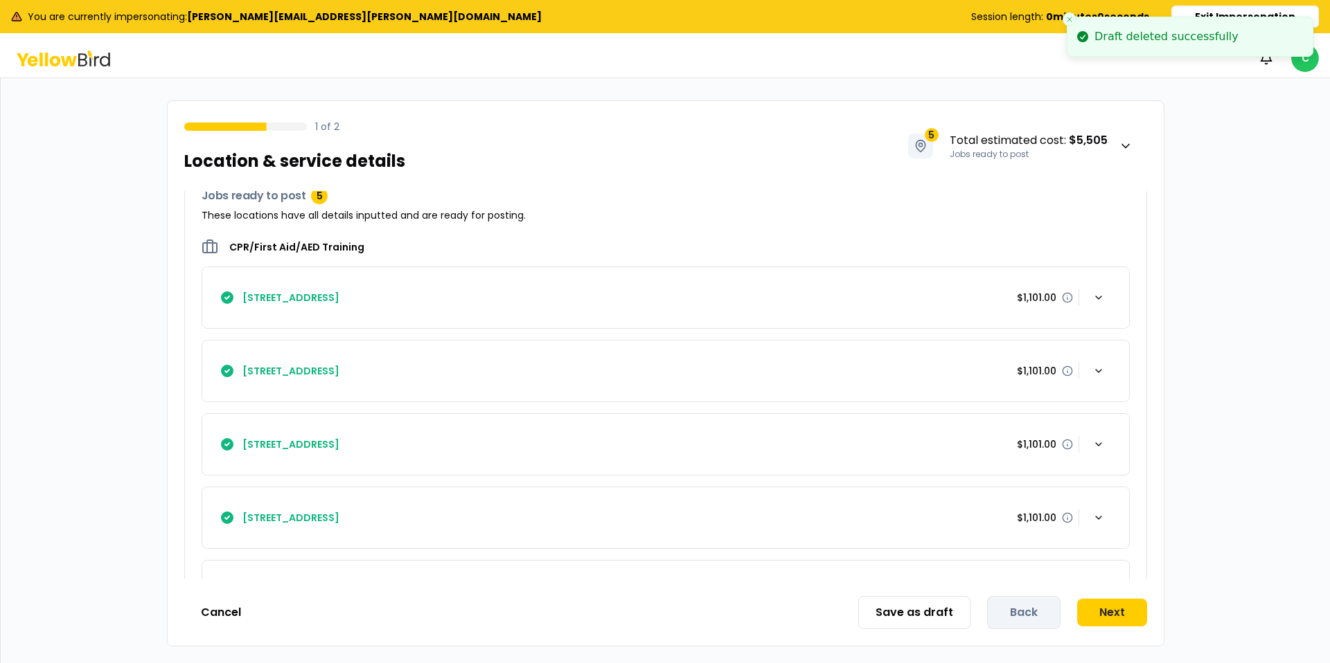
scroll to position [253, 0]
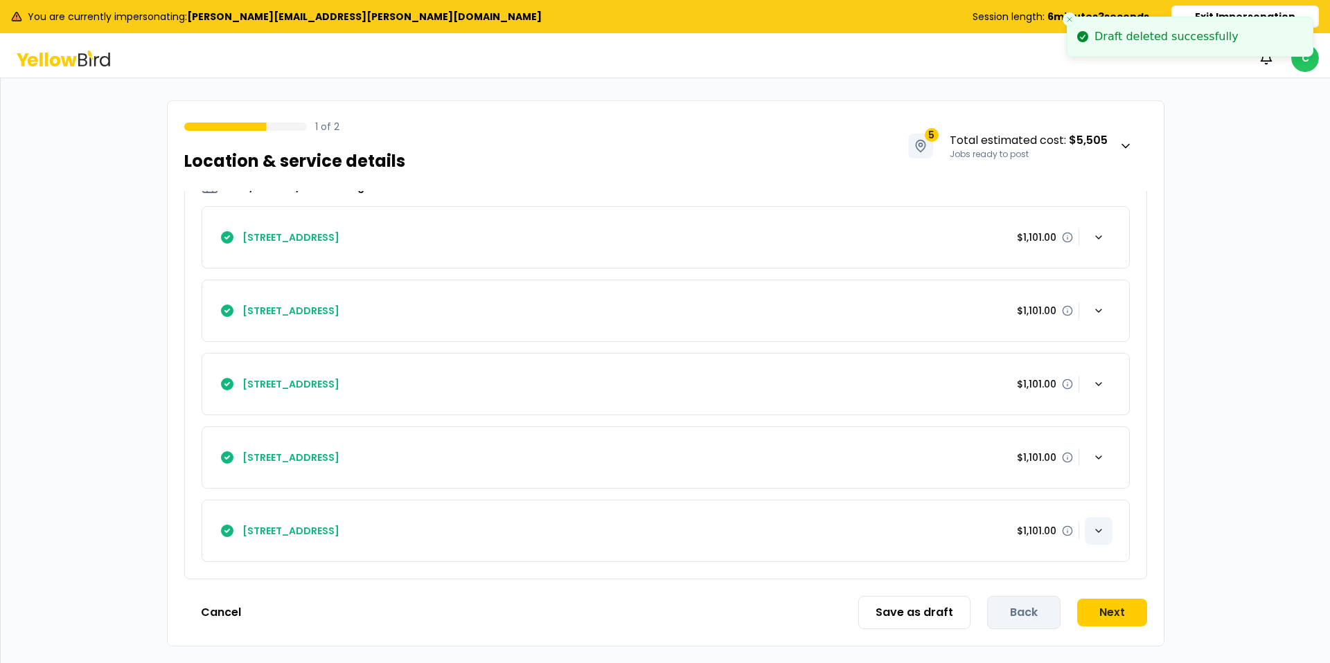
click at [1100, 530] on icon "button" at bounding box center [1099, 531] width 6 height 3
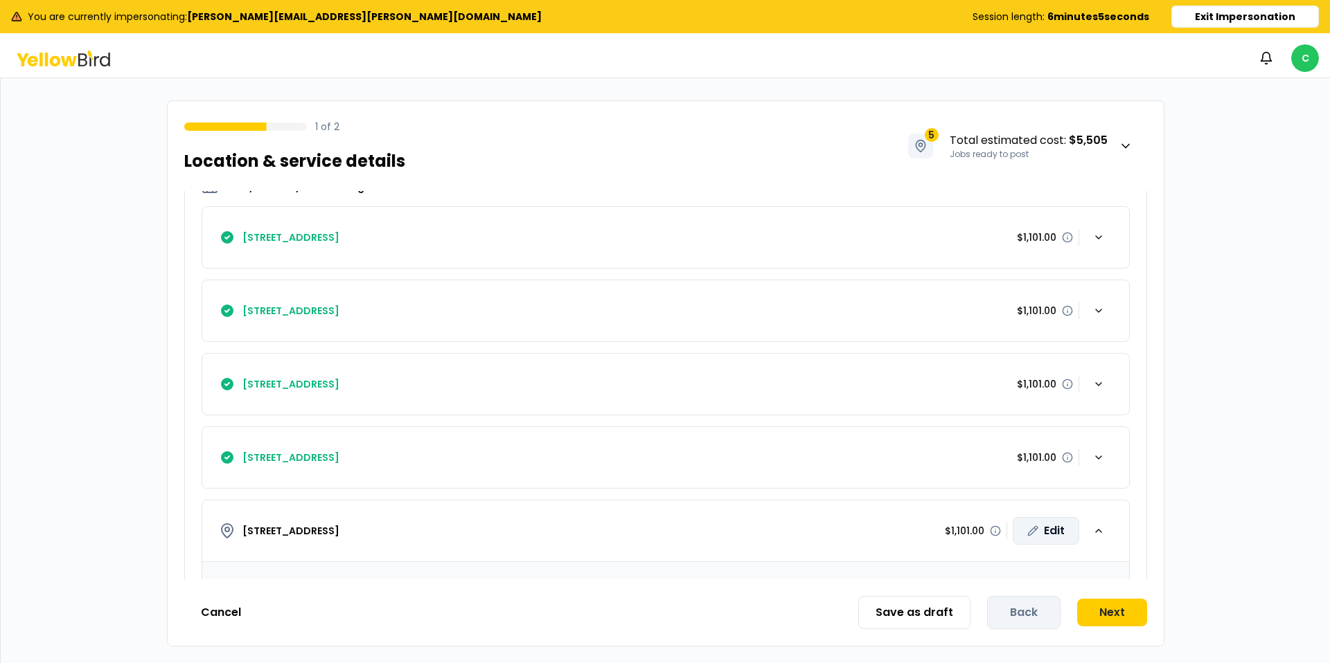
click at [1043, 532] on div "Edit" at bounding box center [1045, 531] width 66 height 28
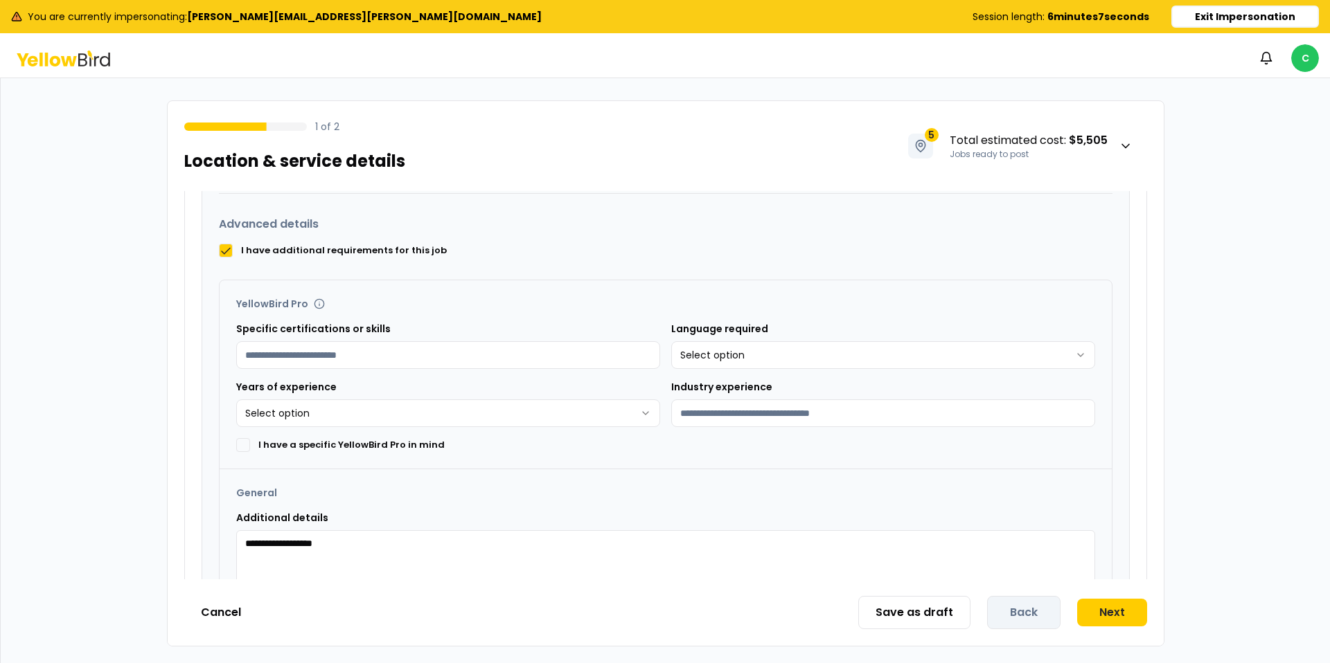
scroll to position [1250, 0]
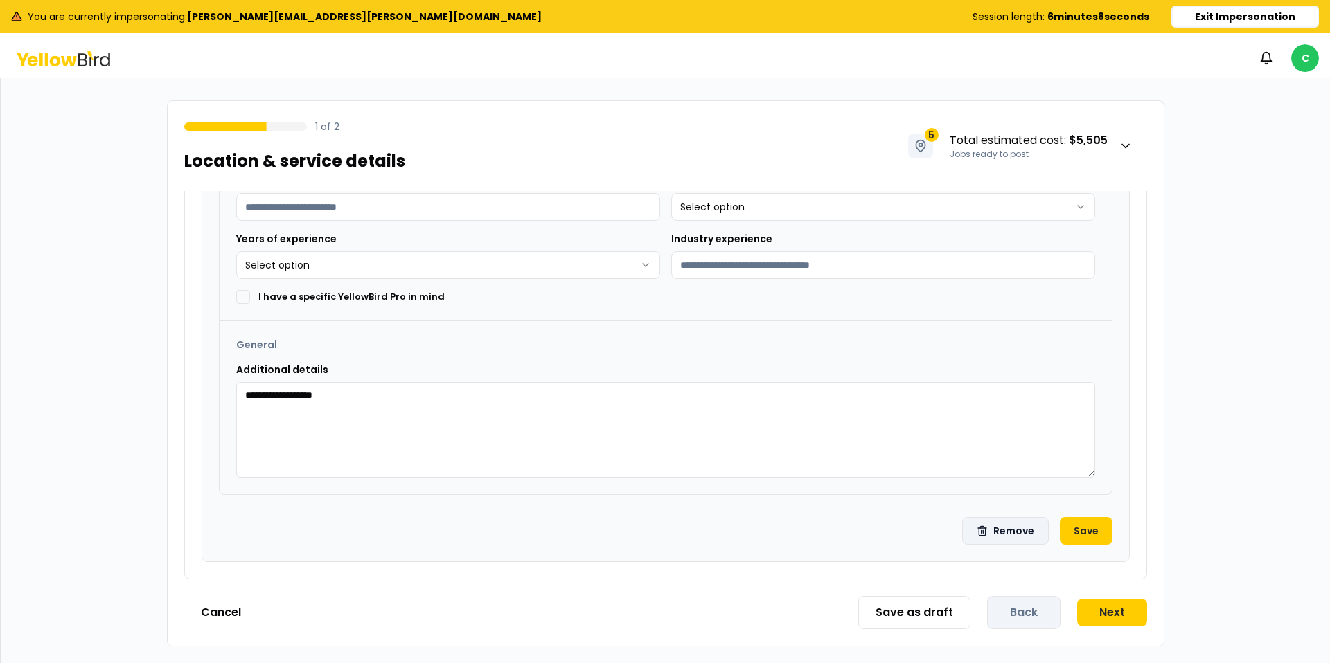
click at [1012, 537] on button "Remove" at bounding box center [1005, 531] width 87 height 28
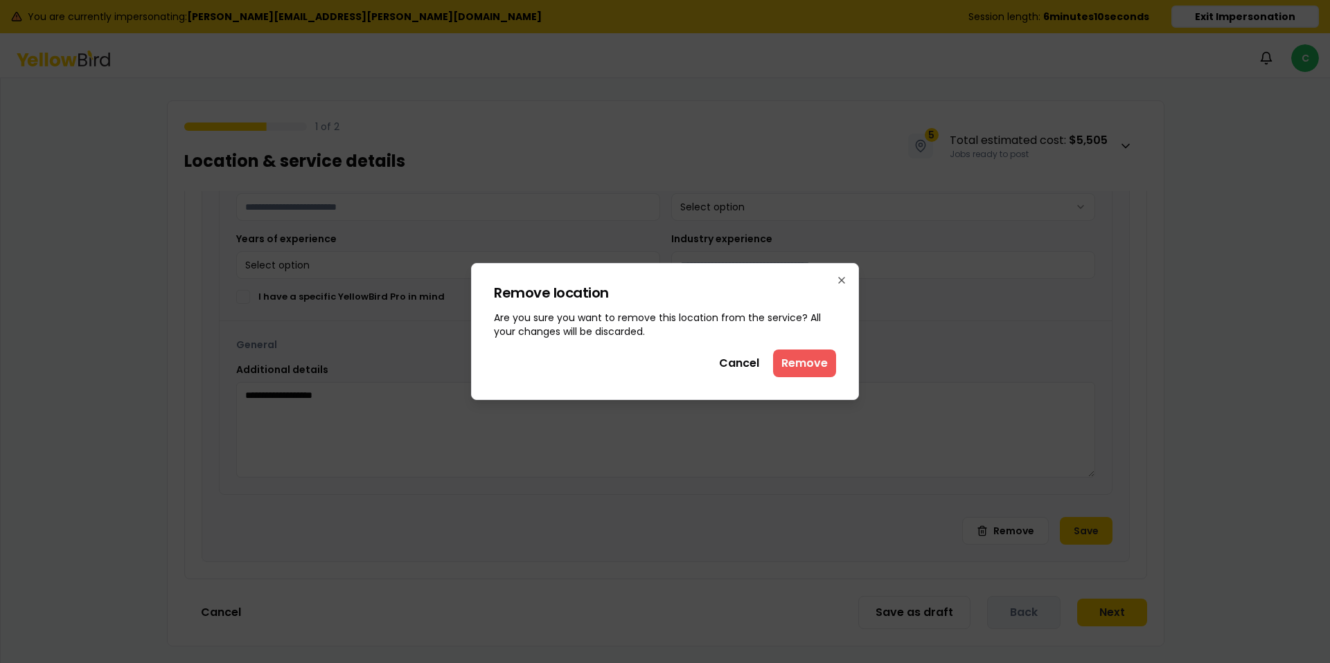
click at [800, 370] on button "Remove" at bounding box center [804, 364] width 63 height 28
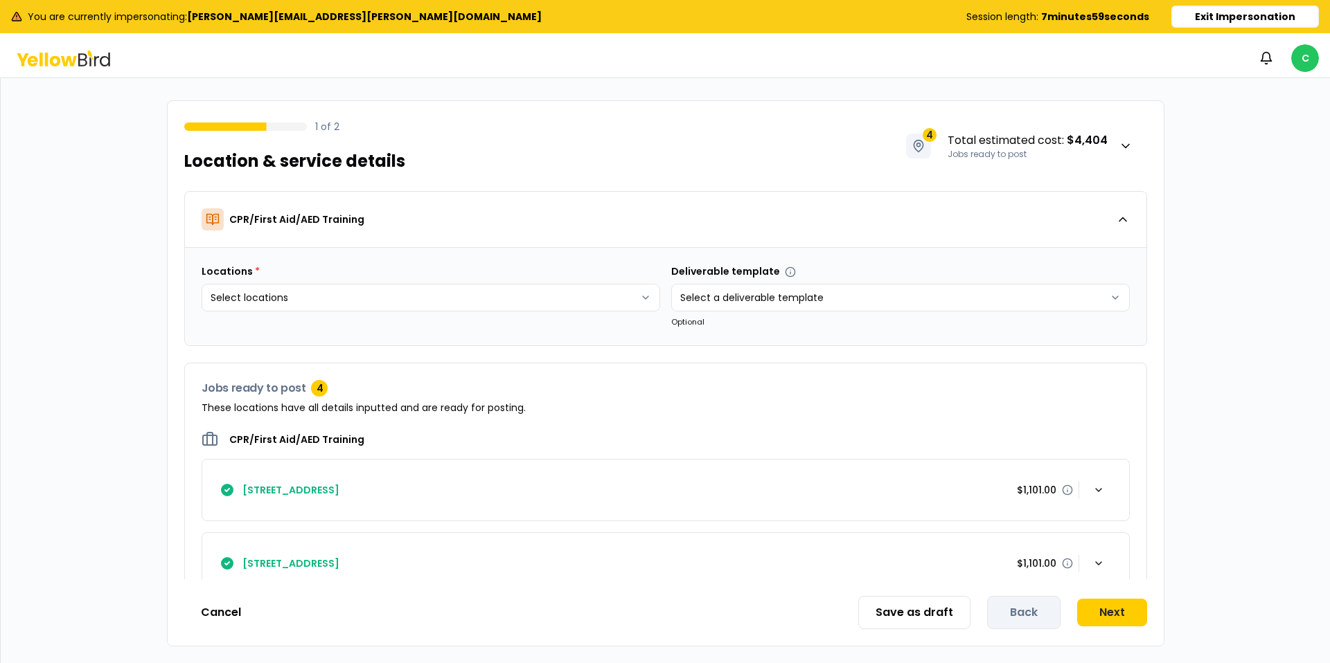
scroll to position [179, 0]
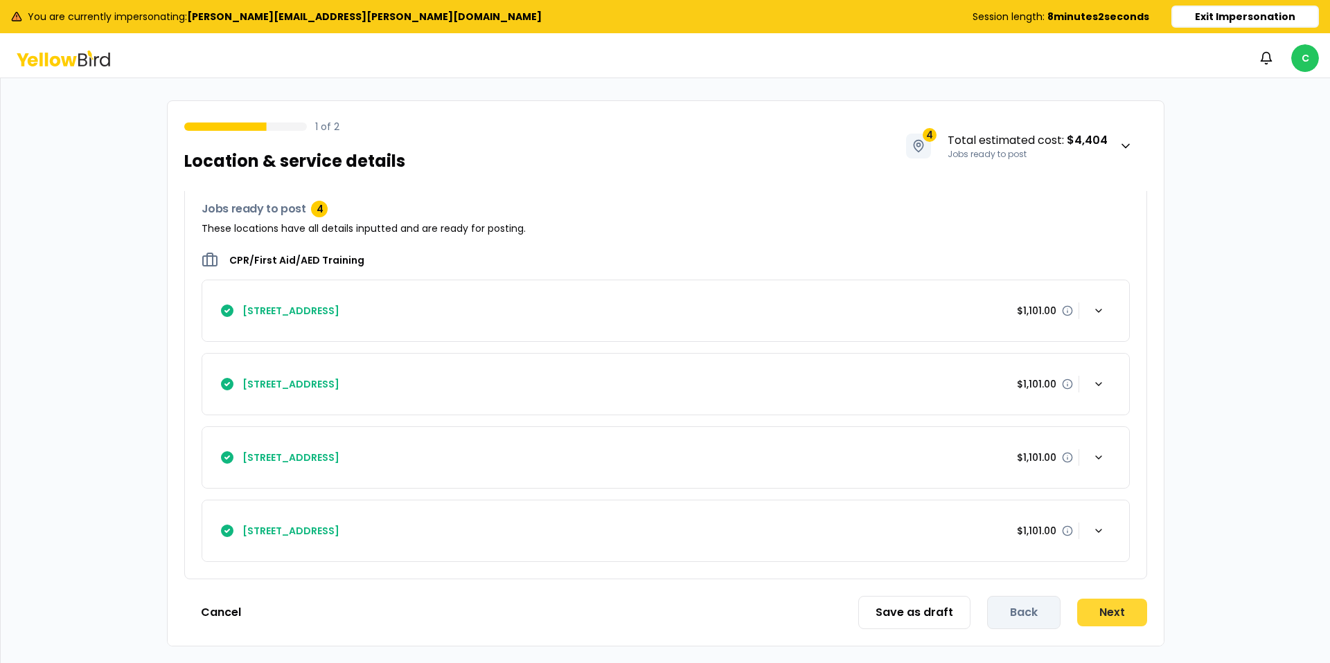
click at [1099, 608] on button "Next" at bounding box center [1112, 613] width 70 height 28
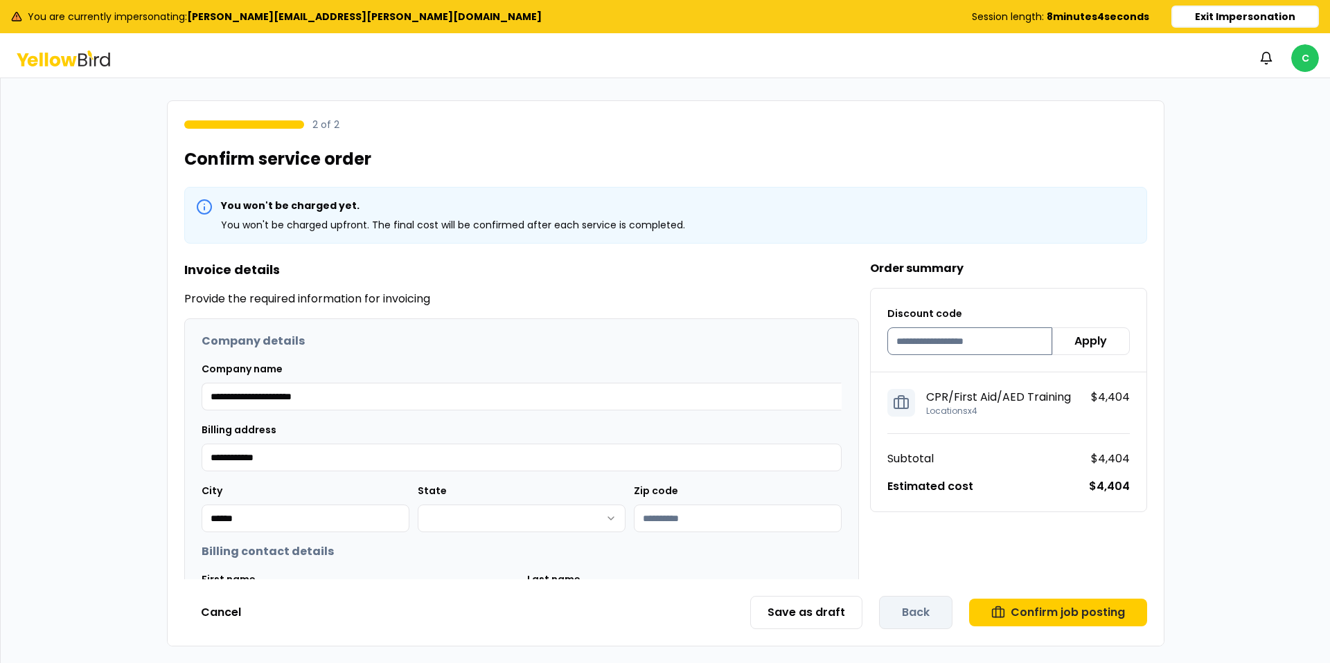
click at [972, 334] on input at bounding box center [969, 342] width 165 height 28
paste input "*********"
click at [906, 339] on input "*********" at bounding box center [969, 342] width 165 height 28
type input "*********"
click at [1080, 342] on button "Apply" at bounding box center [1091, 342] width 78 height 28
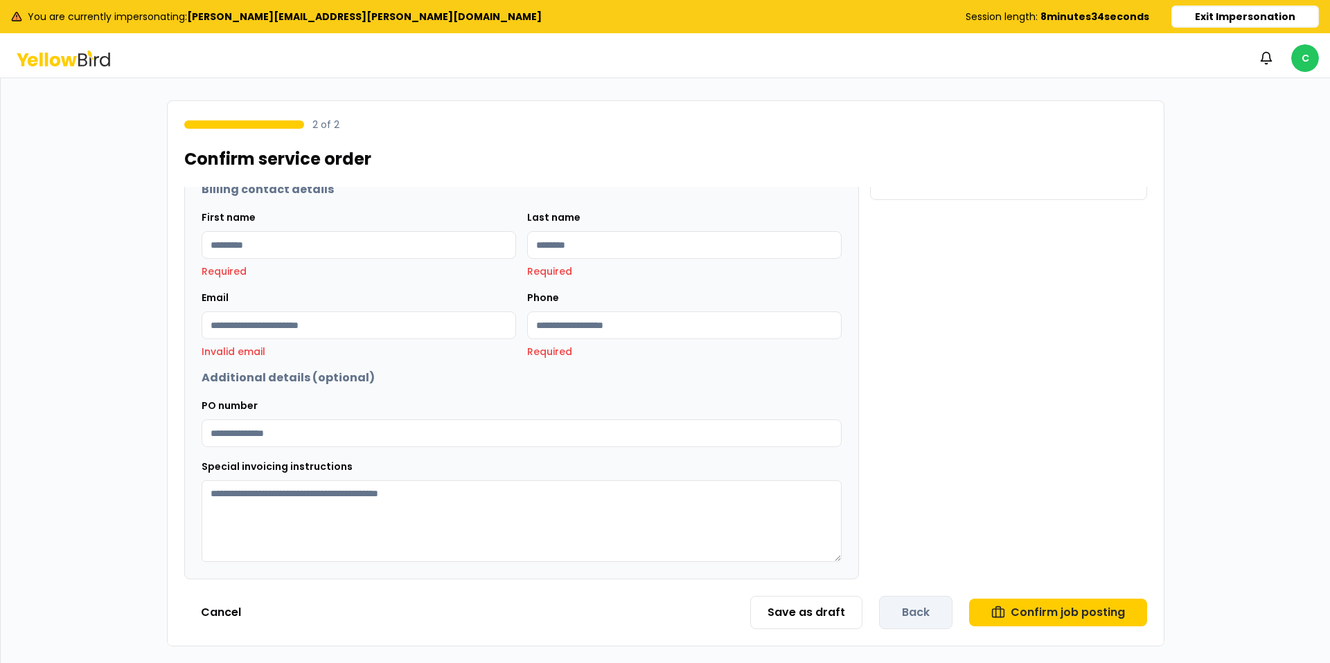
scroll to position [285, 0]
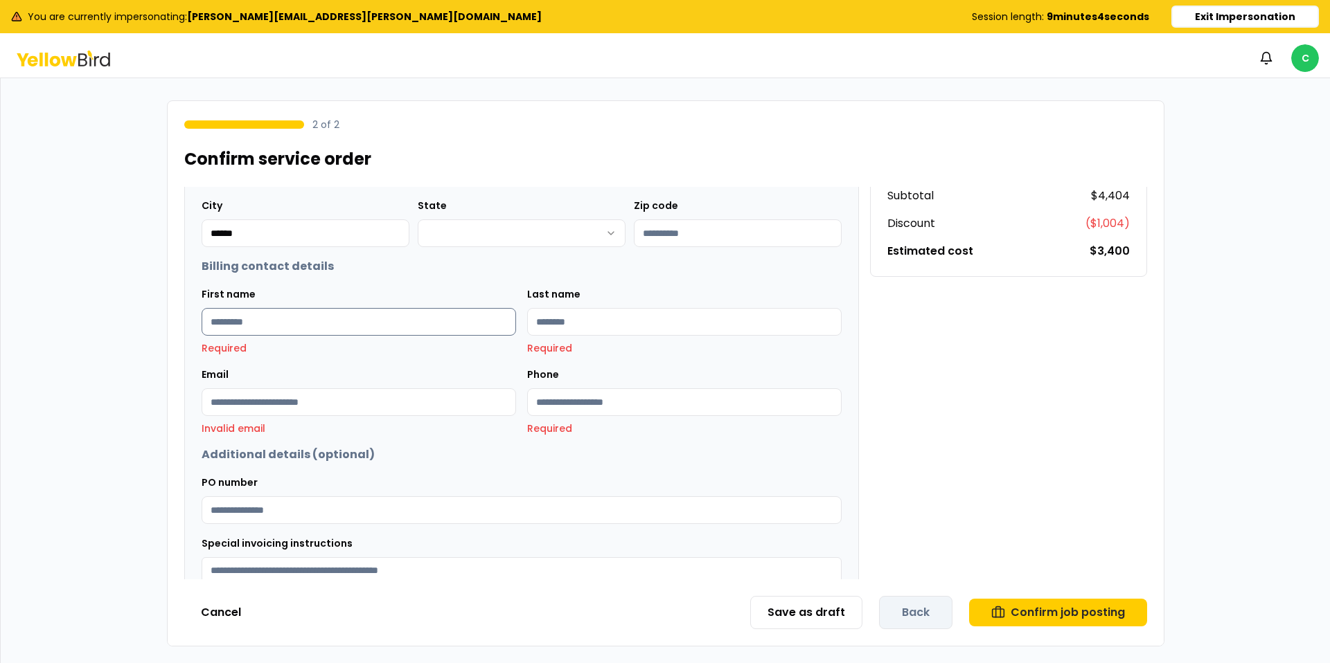
click at [324, 319] on input "First name" at bounding box center [359, 322] width 314 height 28
click at [962, 392] on div "Order summary Discount code ********* Apply KYMERACPR Discount code applied CPR…" at bounding box center [1008, 315] width 277 height 681
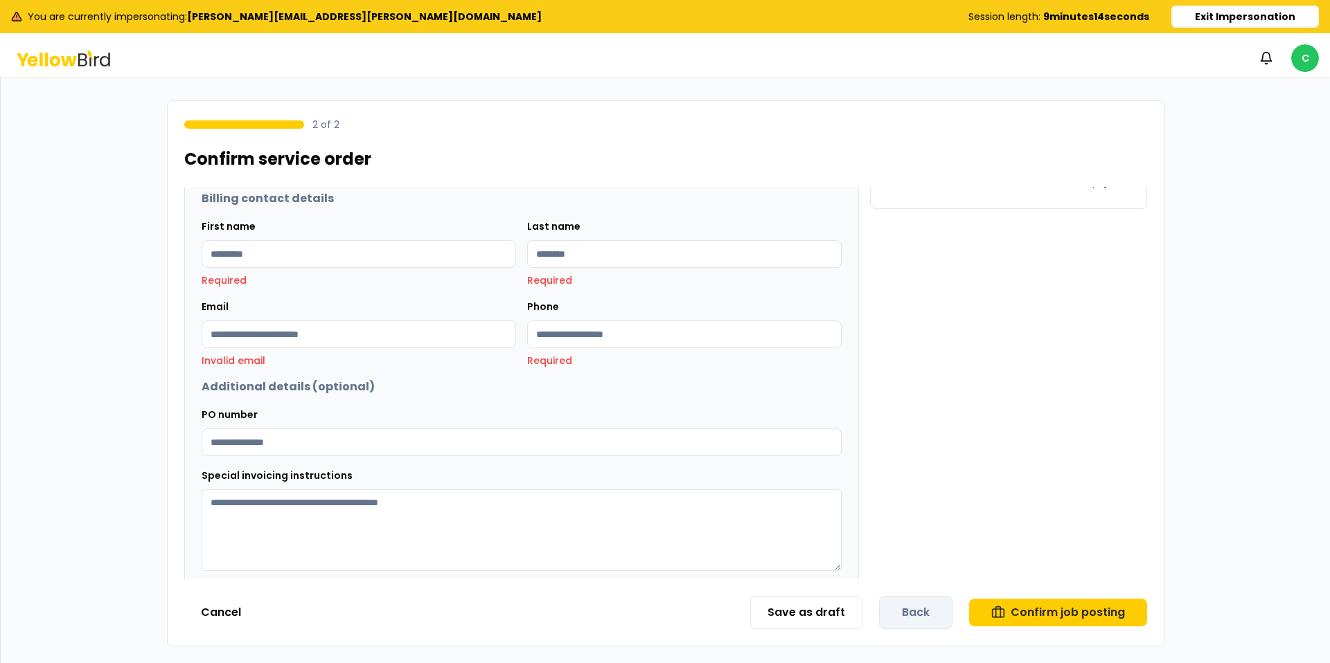
scroll to position [362, 0]
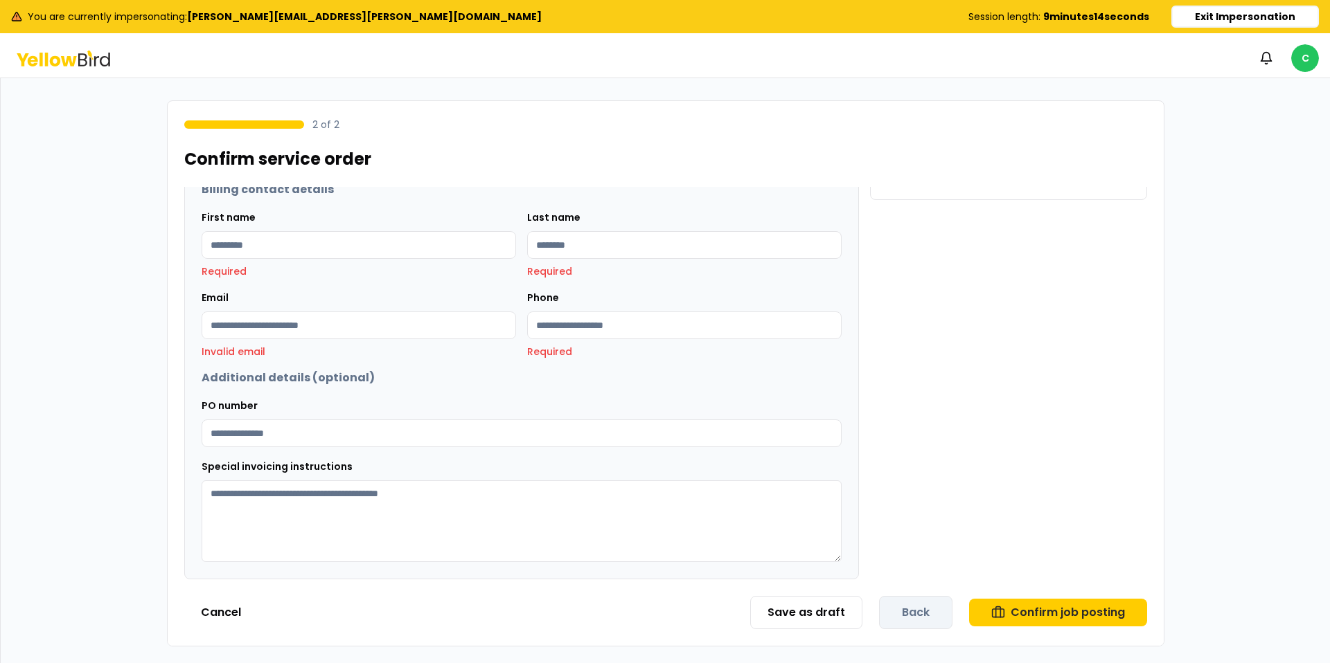
click at [389, 529] on textarea "Special invoicing instructions" at bounding box center [522, 522] width 640 height 82
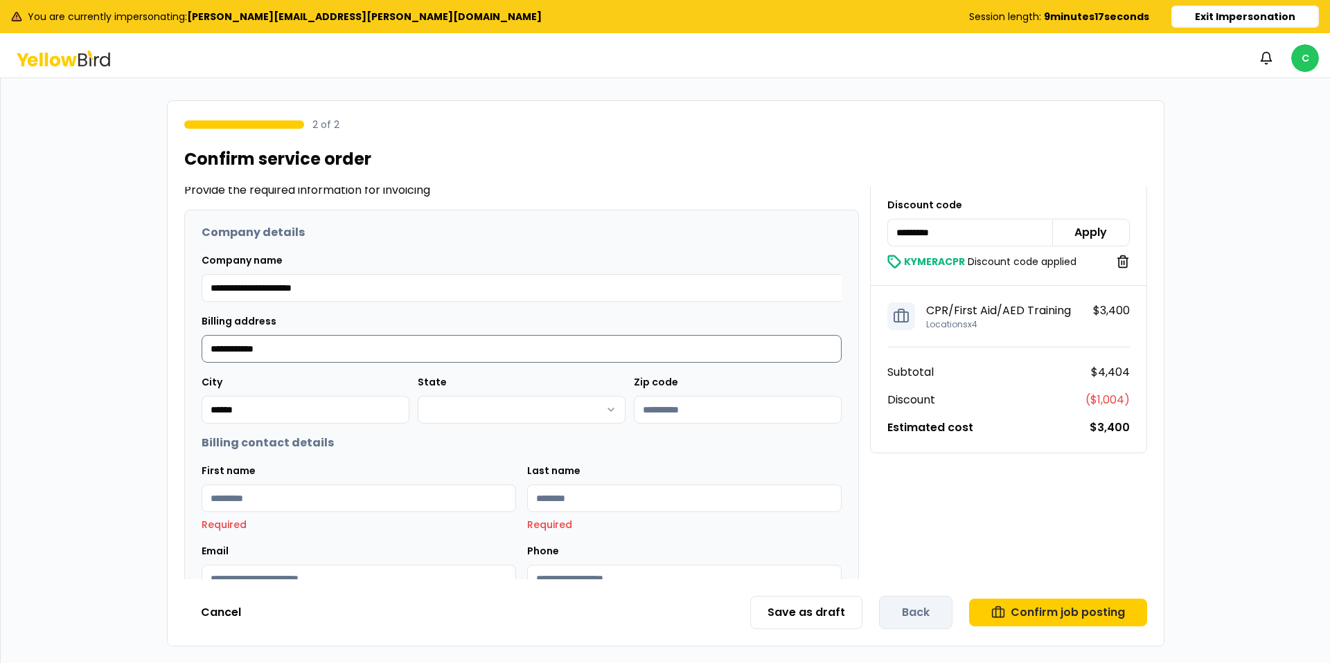
scroll to position [107, 0]
drag, startPoint x: 287, startPoint y: 352, endPoint x: 82, endPoint y: 328, distance: 207.0
click at [82, 328] on div "**********" at bounding box center [665, 373] width 1329 height 591
click at [246, 346] on input "**********" at bounding box center [522, 351] width 640 height 28
click at [277, 355] on input "**********" at bounding box center [522, 351] width 640 height 28
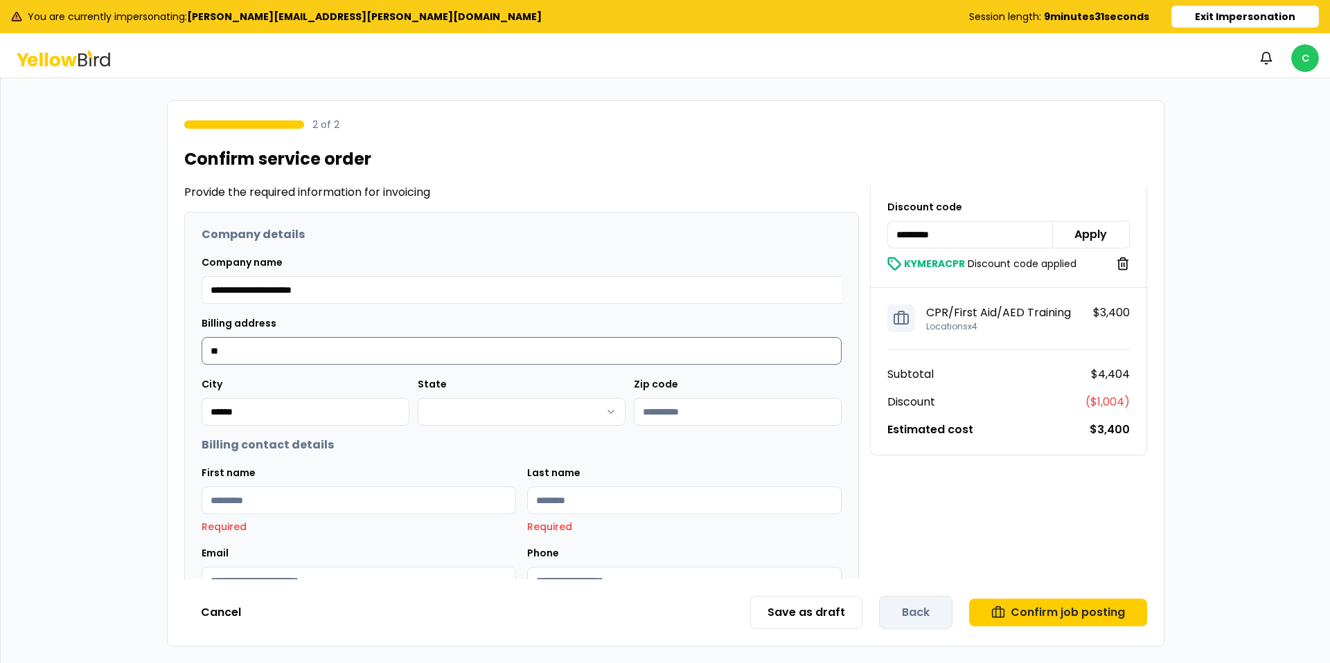
type input "*"
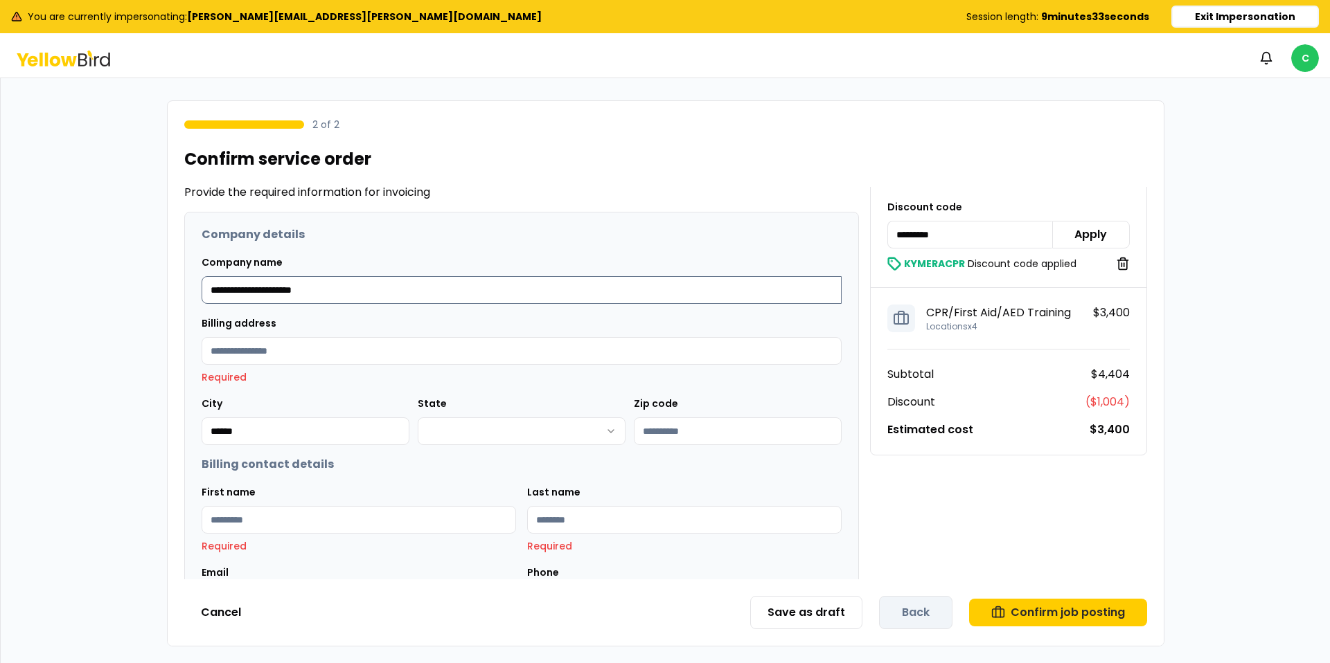
click at [335, 294] on input "**********" at bounding box center [522, 290] width 640 height 28
click at [277, 355] on input "Billing address" at bounding box center [522, 351] width 640 height 28
click at [342, 345] on input "Billing address" at bounding box center [522, 351] width 640 height 28
click at [358, 314] on form "**********" at bounding box center [522, 531] width 640 height 611
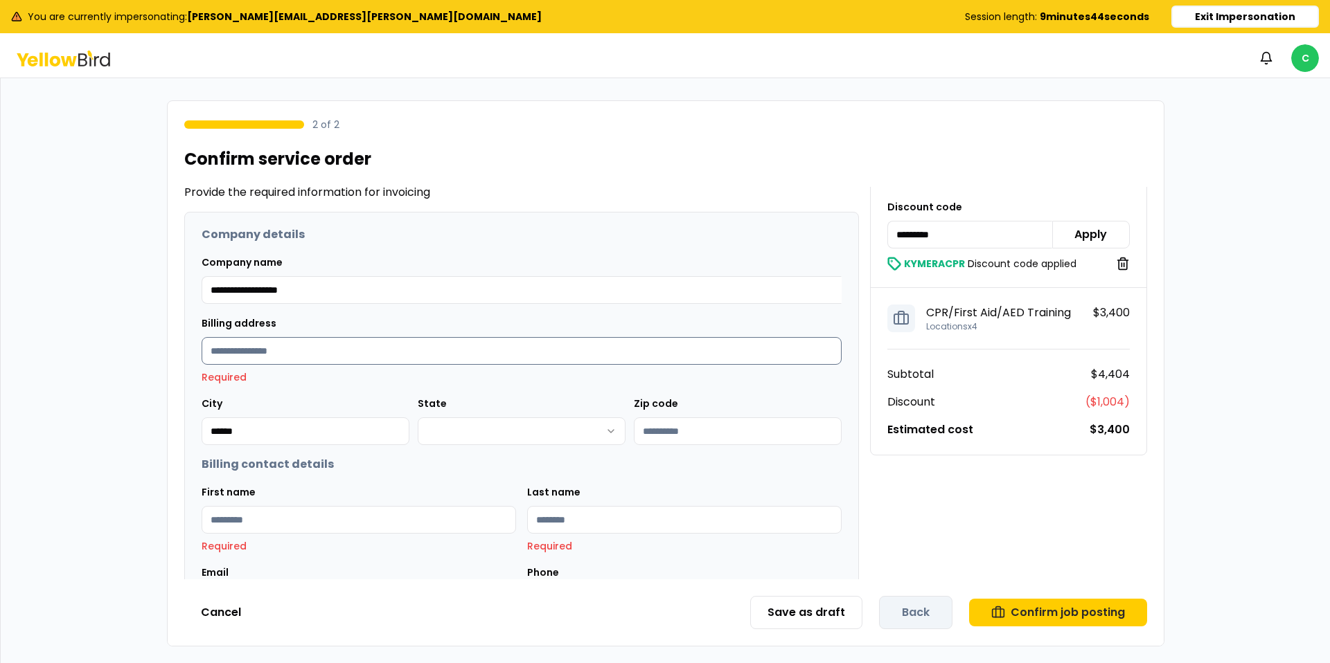
click at [303, 352] on input "Billing address" at bounding box center [522, 351] width 640 height 28
click at [247, 292] on input "**********" at bounding box center [522, 290] width 640 height 28
type input "**********"
click at [327, 350] on input "Billing address" at bounding box center [522, 351] width 640 height 28
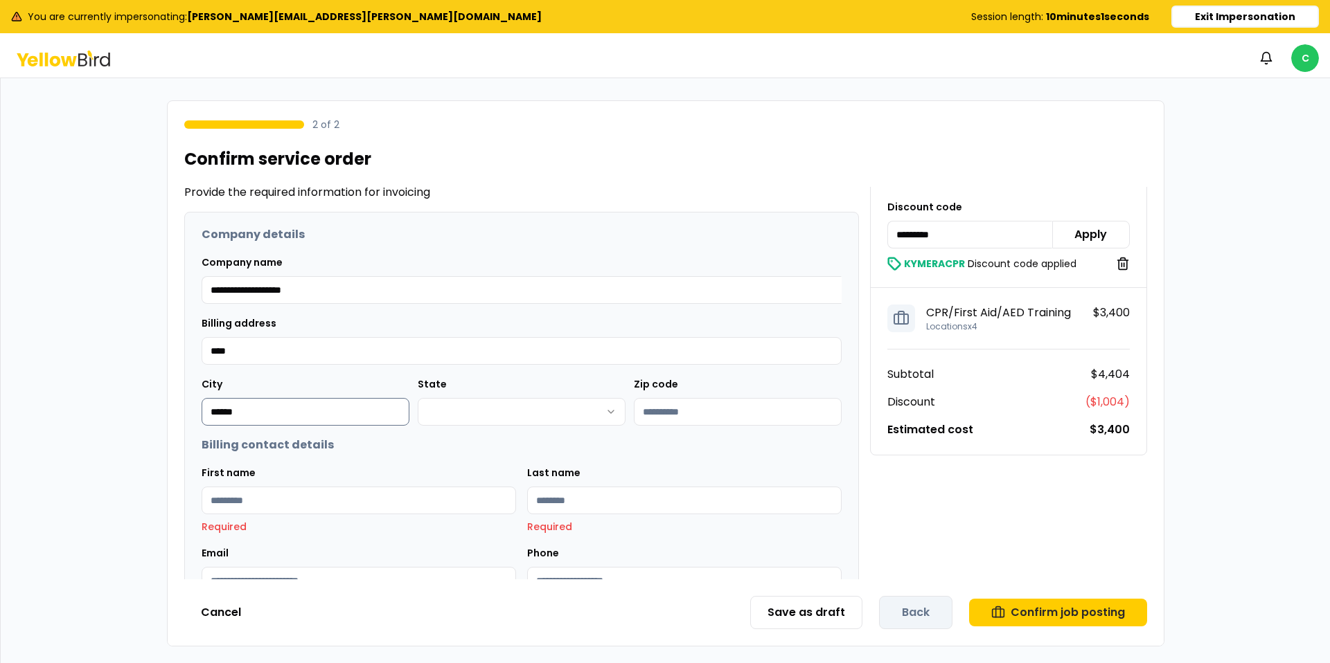
type input "**********"
click at [247, 411] on input "******" at bounding box center [306, 412] width 208 height 28
type input "*********"
click at [507, 404] on html "**********" at bounding box center [665, 331] width 1330 height 663
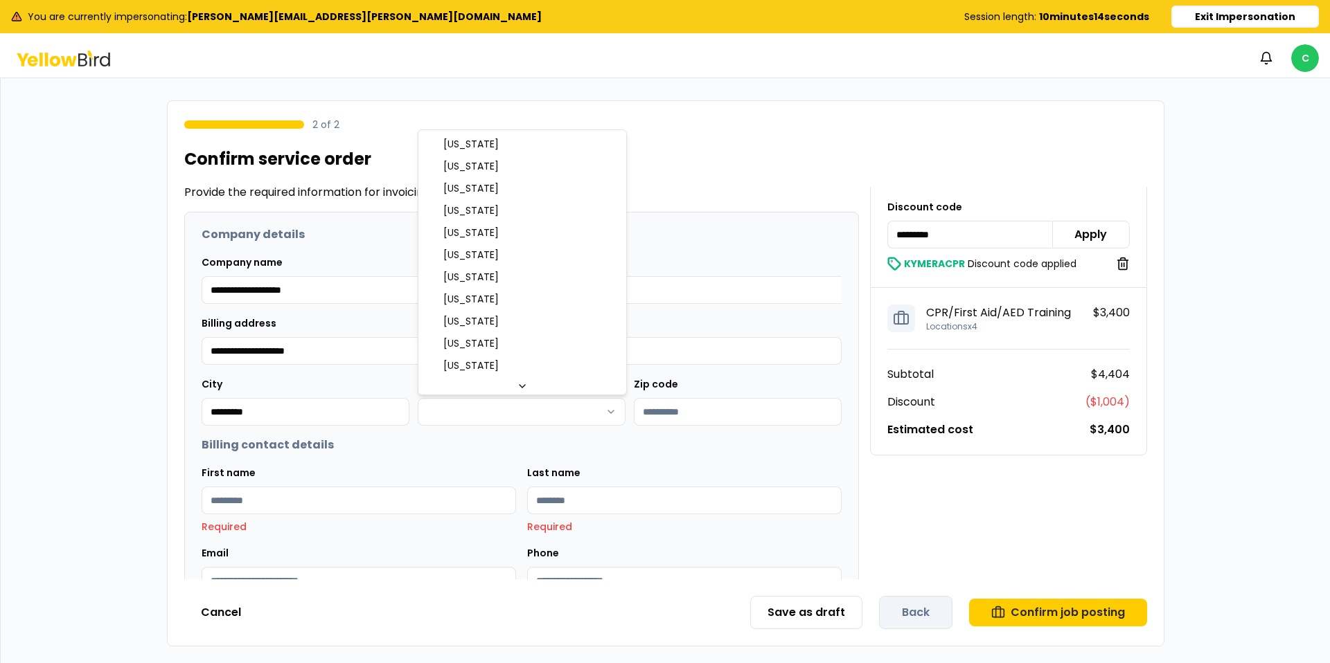
scroll to position [732, 0]
select select "**"
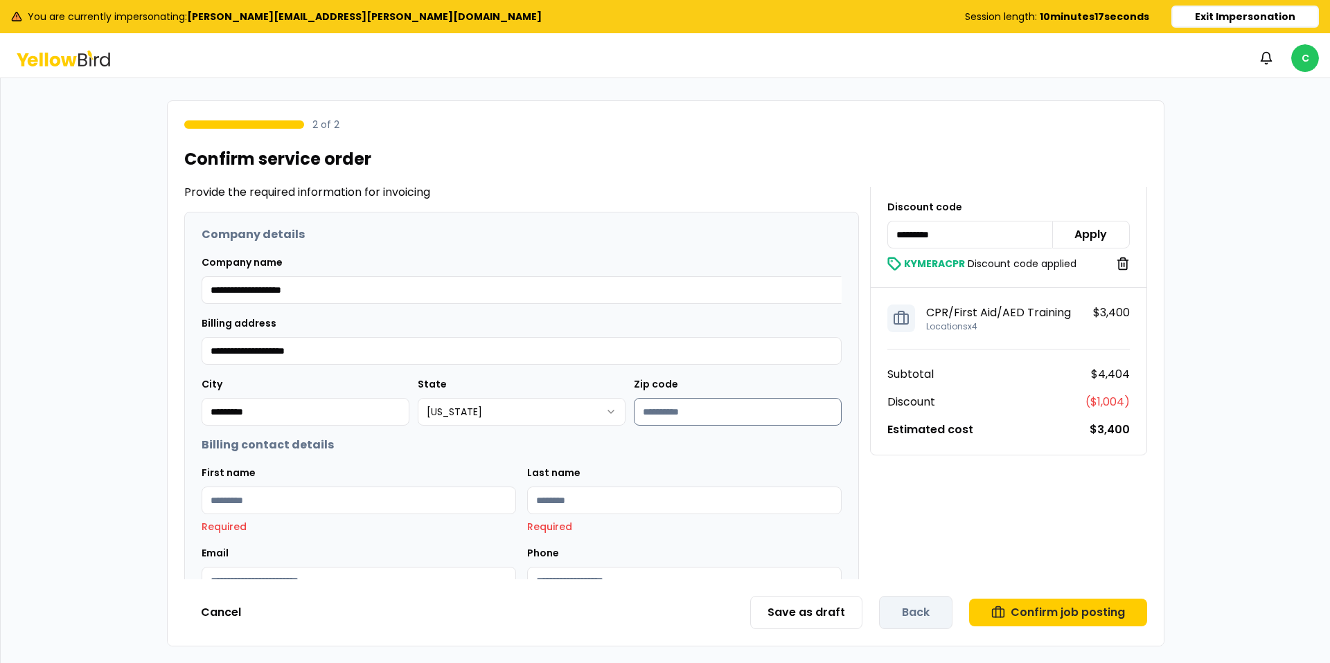
click at [665, 413] on input "*****" at bounding box center [738, 412] width 208 height 28
type input "*****"
click at [434, 496] on input "First name" at bounding box center [359, 501] width 314 height 28
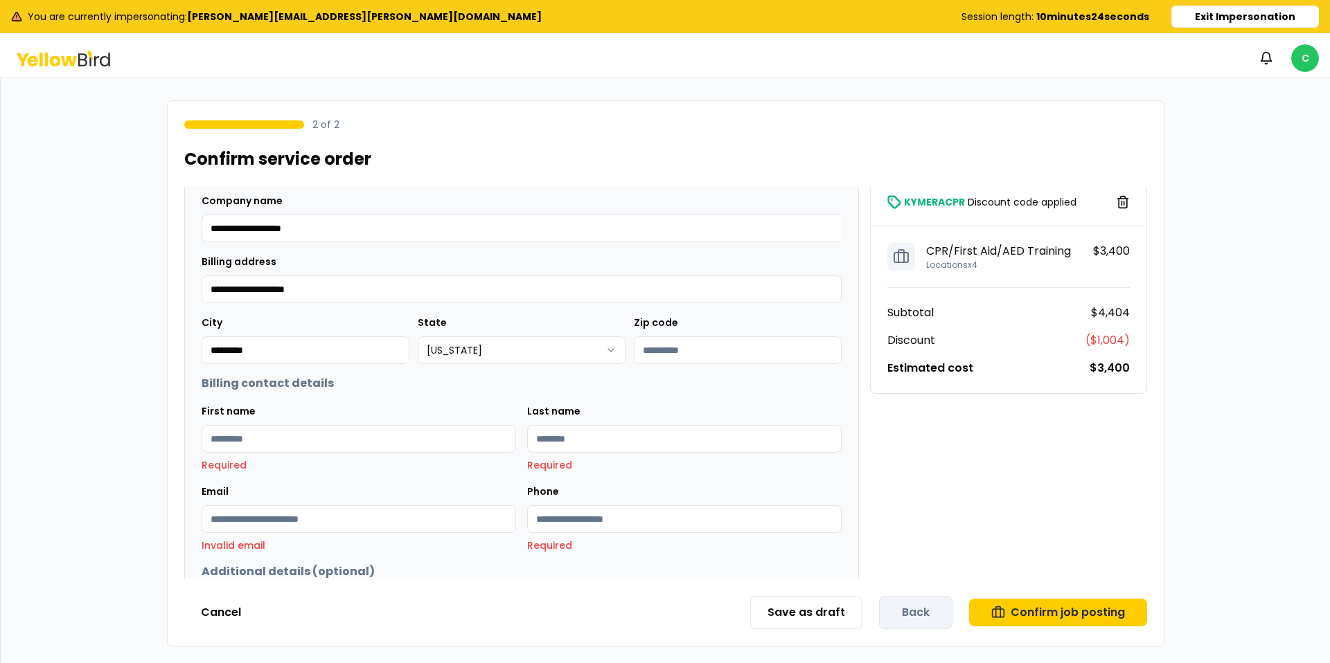
scroll to position [0, 0]
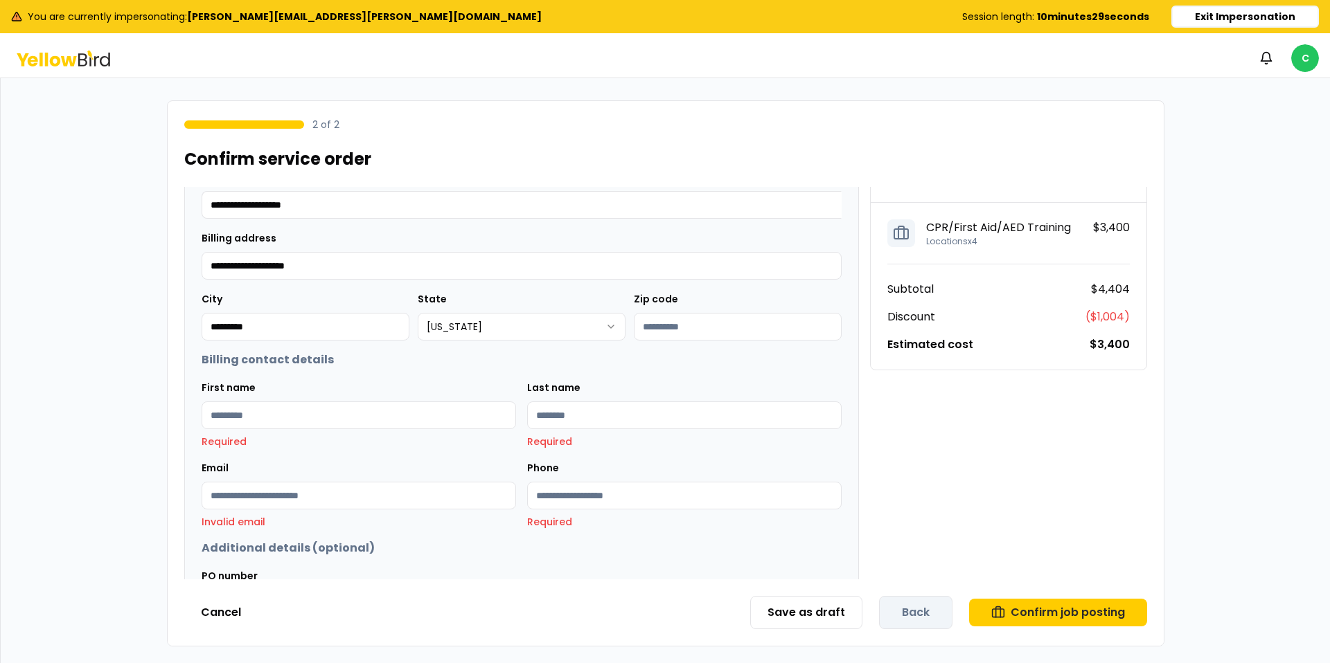
click at [451, 458] on form "**********" at bounding box center [522, 436] width 640 height 591
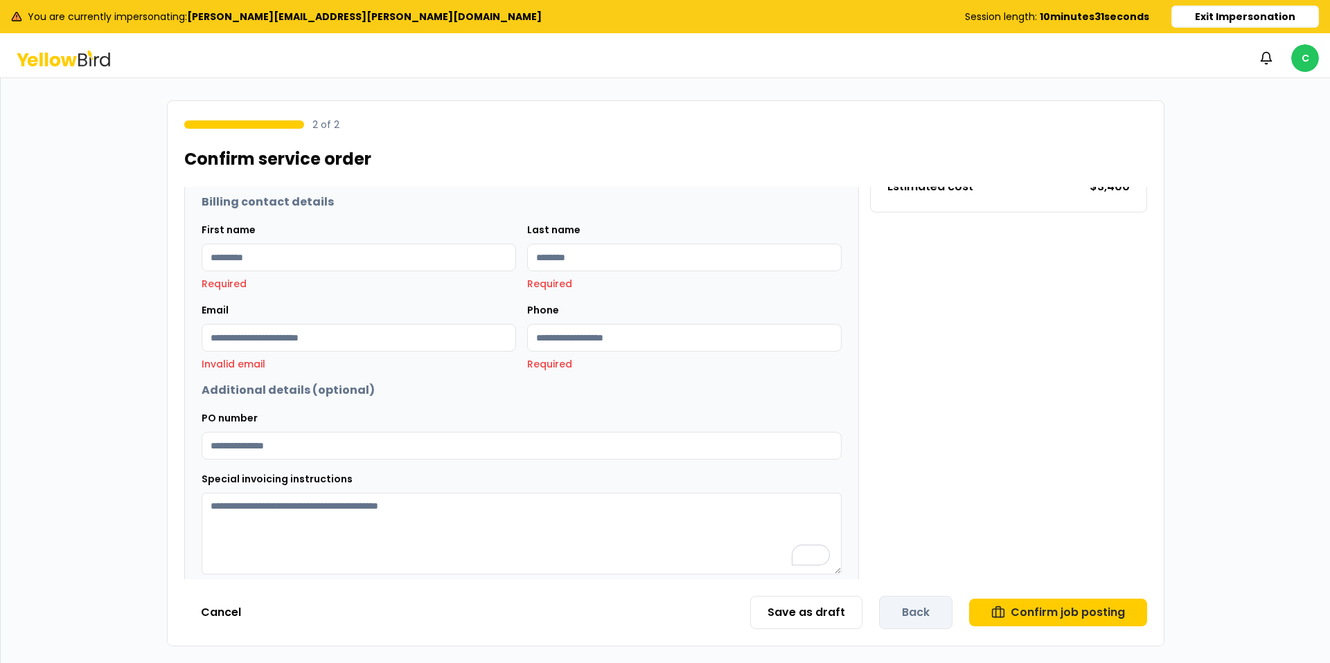
scroll to position [351, 0]
click at [472, 448] on input "PO number" at bounding box center [522, 445] width 640 height 28
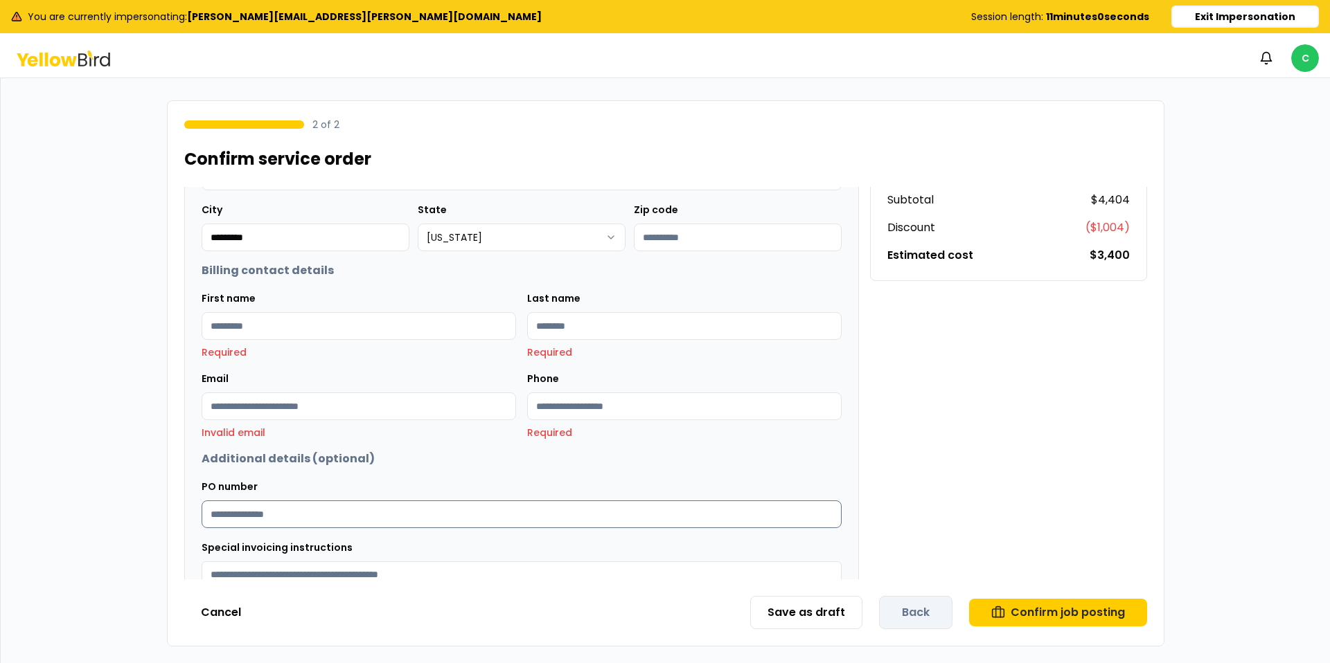
click at [343, 521] on input "PO number" at bounding box center [522, 515] width 640 height 28
type input "*****"
click at [292, 343] on div "First name Required" at bounding box center [359, 324] width 314 height 69
drag, startPoint x: 281, startPoint y: 342, endPoint x: 280, endPoint y: 327, distance: 15.3
click at [279, 338] on div "First name Required" at bounding box center [359, 324] width 314 height 69
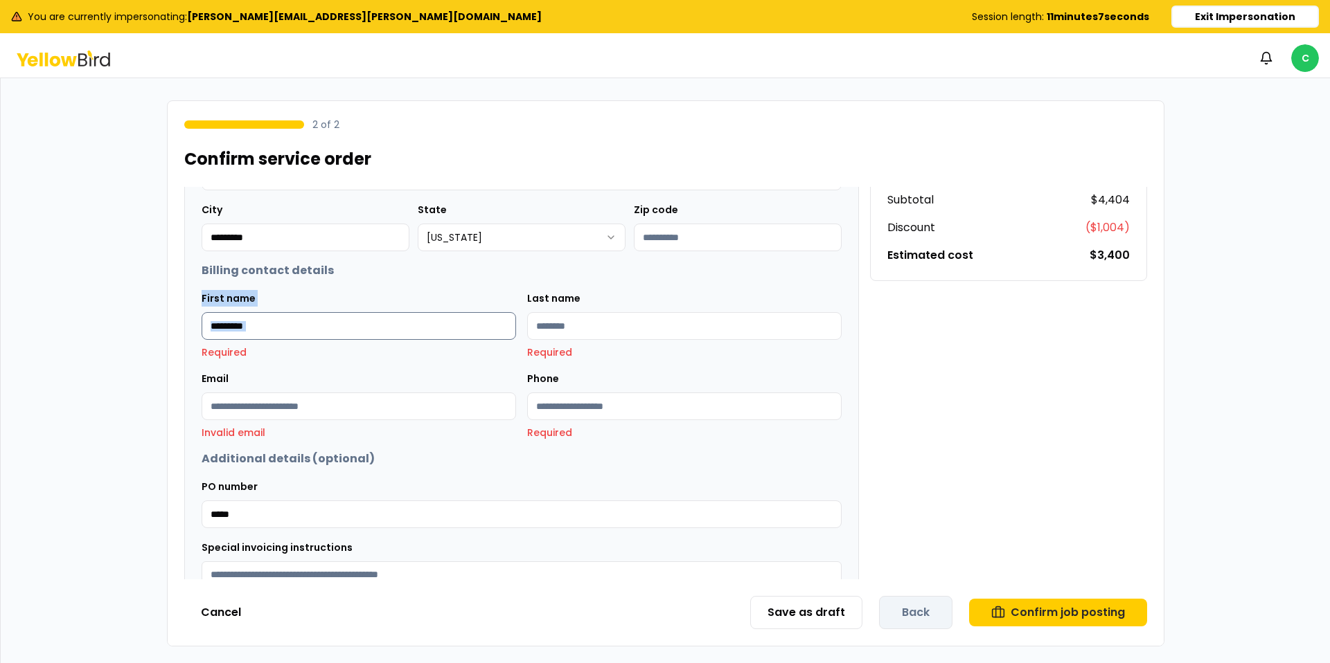
click at [280, 326] on input "First name" at bounding box center [359, 326] width 314 height 28
click at [280, 326] on input "*" at bounding box center [359, 326] width 314 height 28
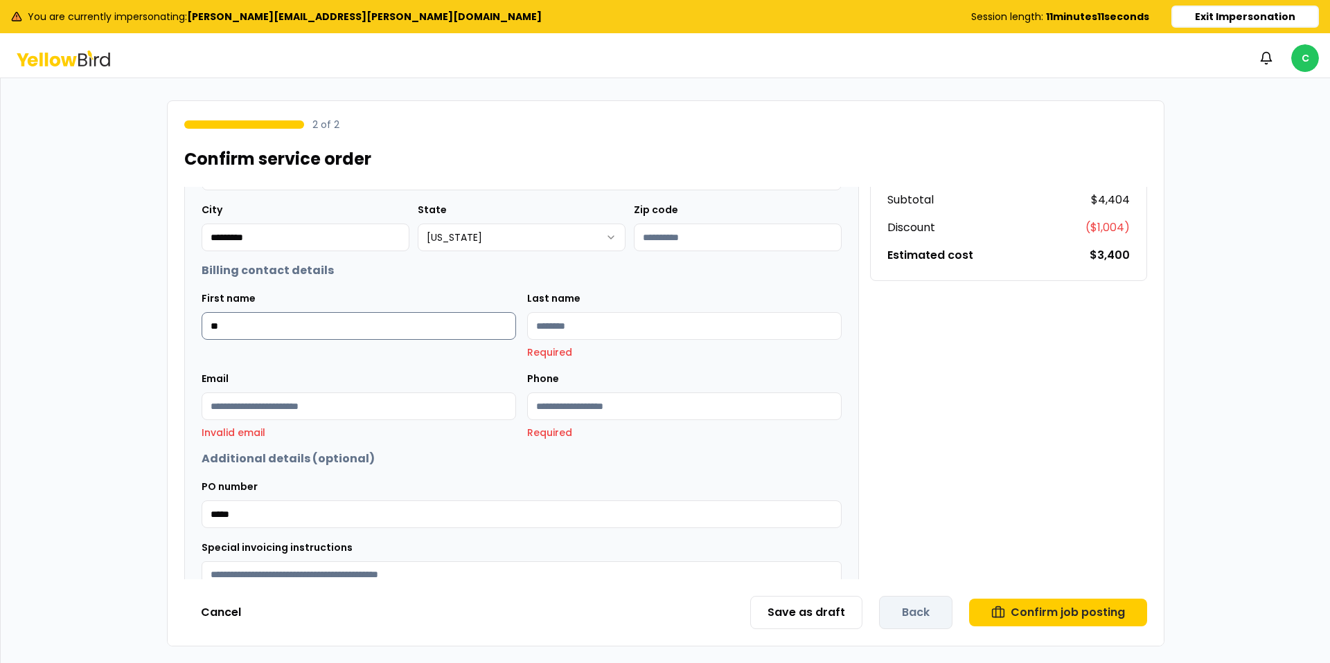
type input "*"
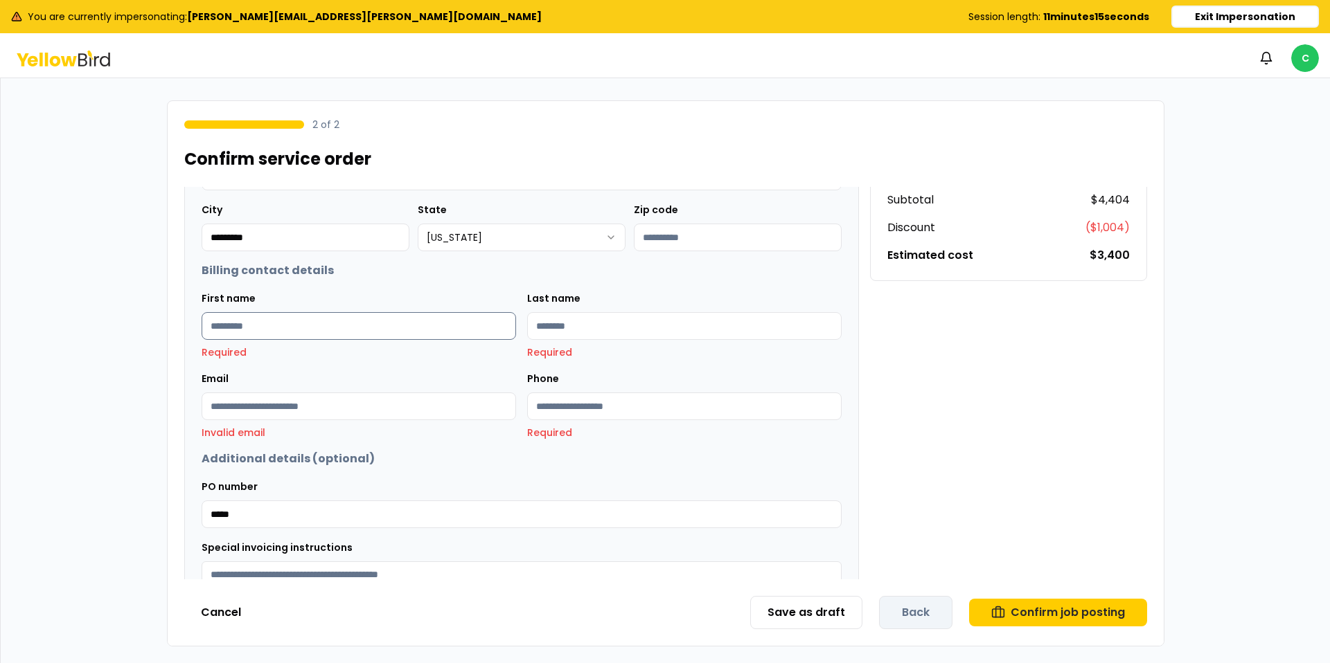
type input "*"
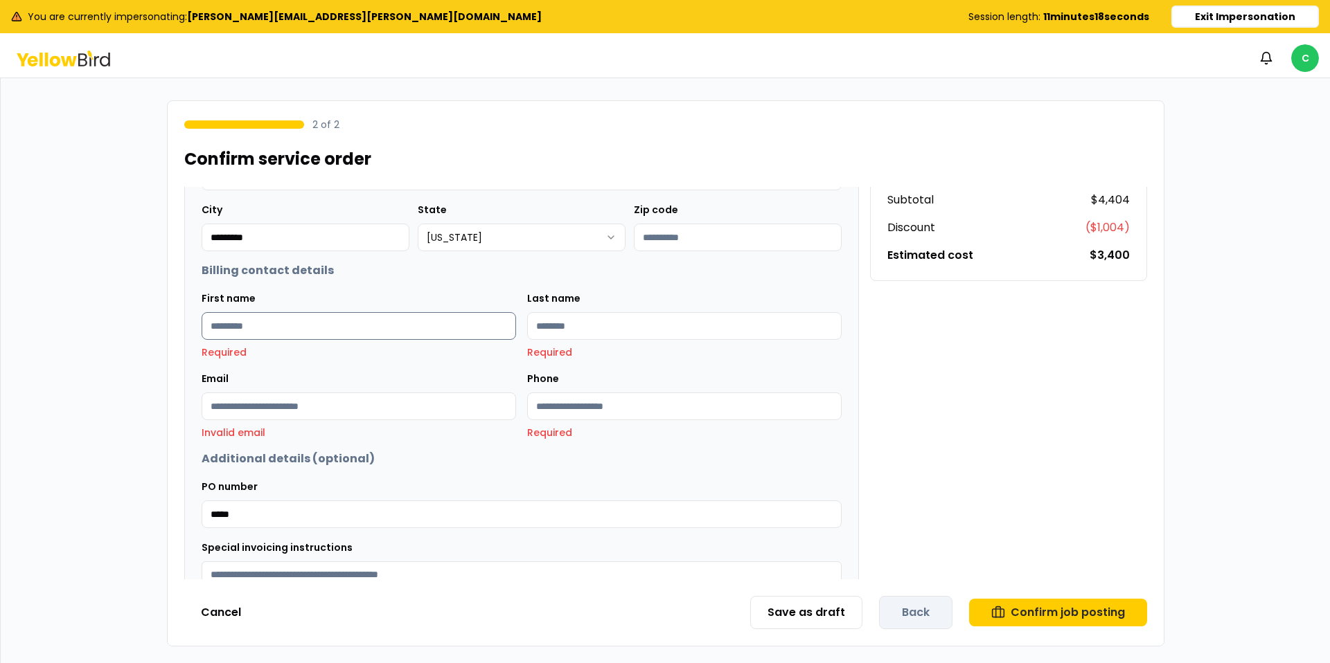
type input "*"
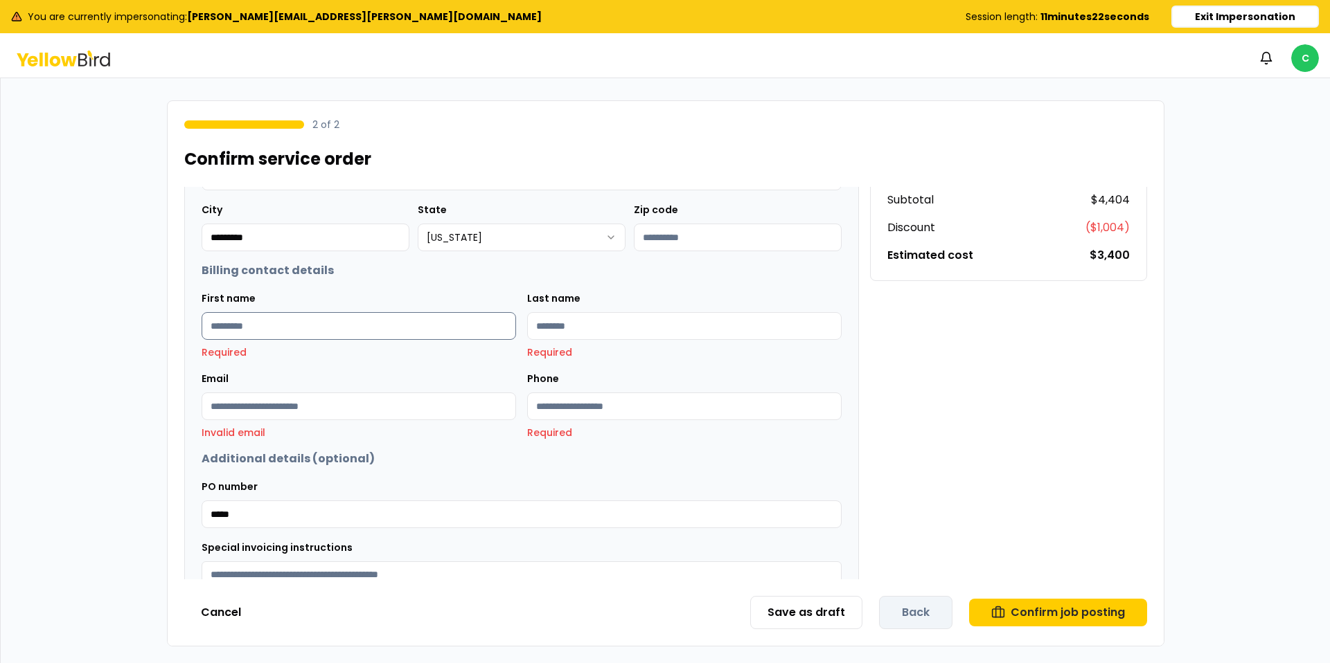
type input "*"
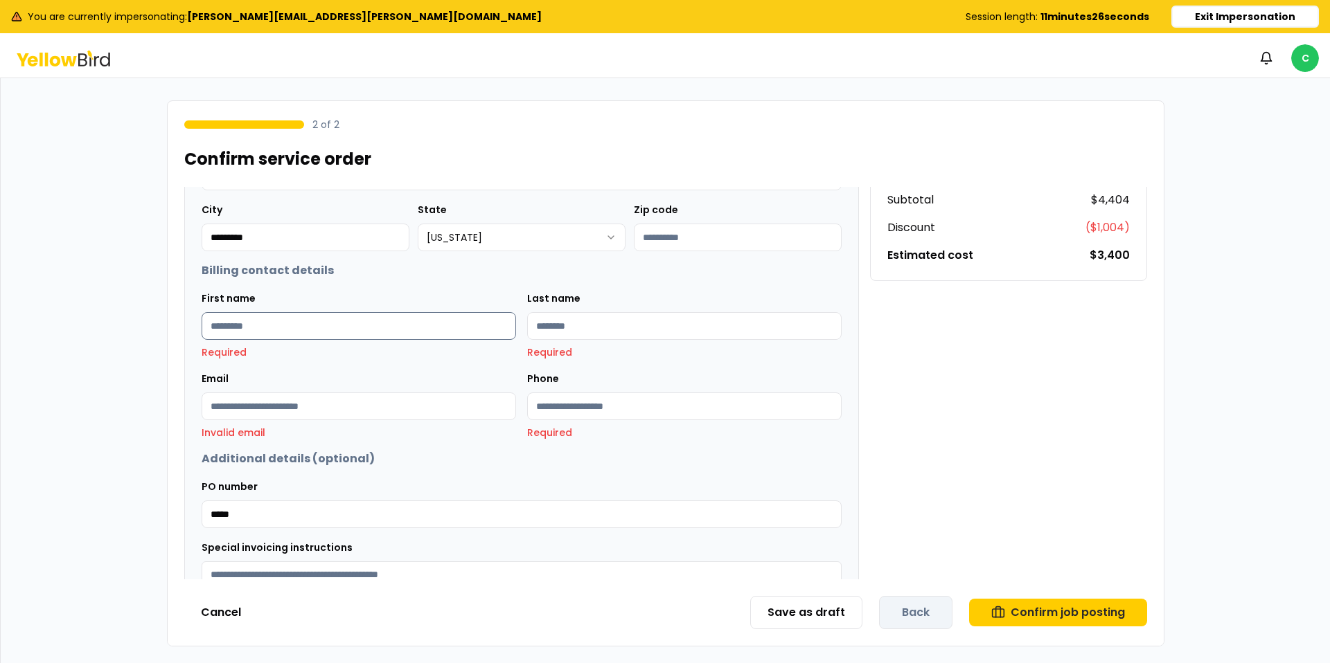
type input "*"
type input "*******"
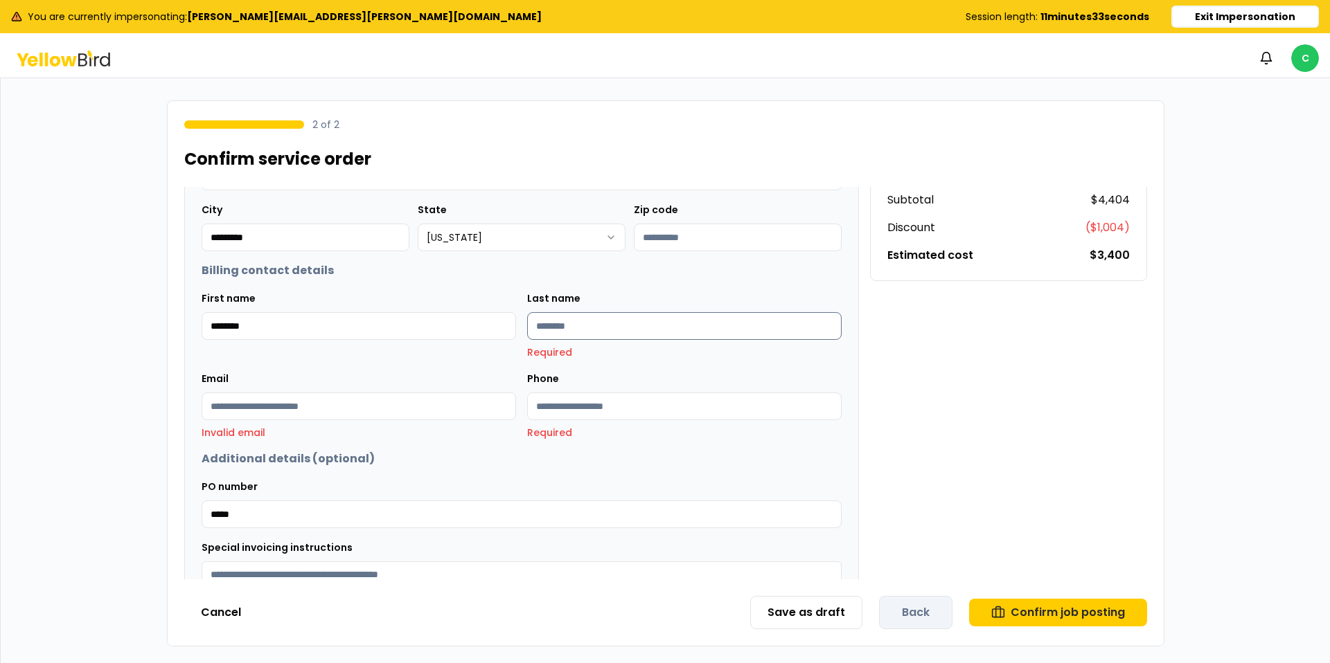
click at [653, 319] on input "Last name" at bounding box center [684, 326] width 314 height 28
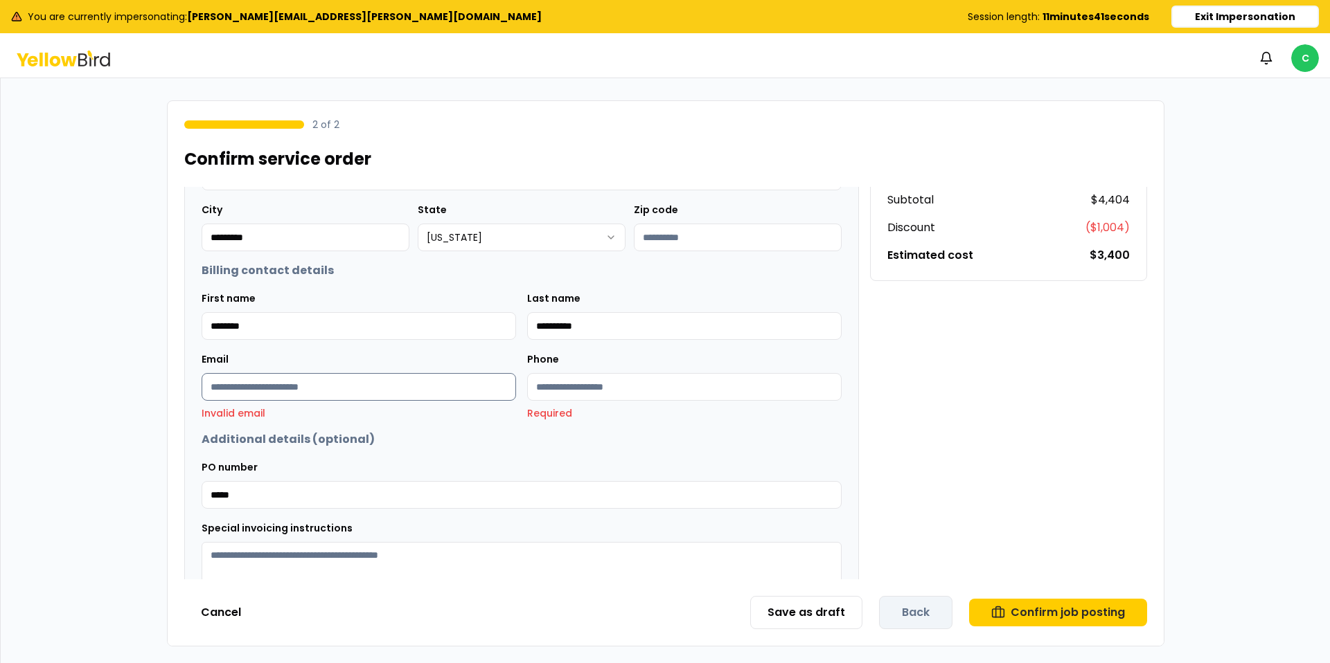
type input "**********"
click at [366, 386] on input "Email" at bounding box center [359, 387] width 314 height 28
type input "**********"
drag, startPoint x: 252, startPoint y: 321, endPoint x: 189, endPoint y: 321, distance: 63.0
click at [189, 321] on div "**********" at bounding box center [521, 339] width 673 height 602
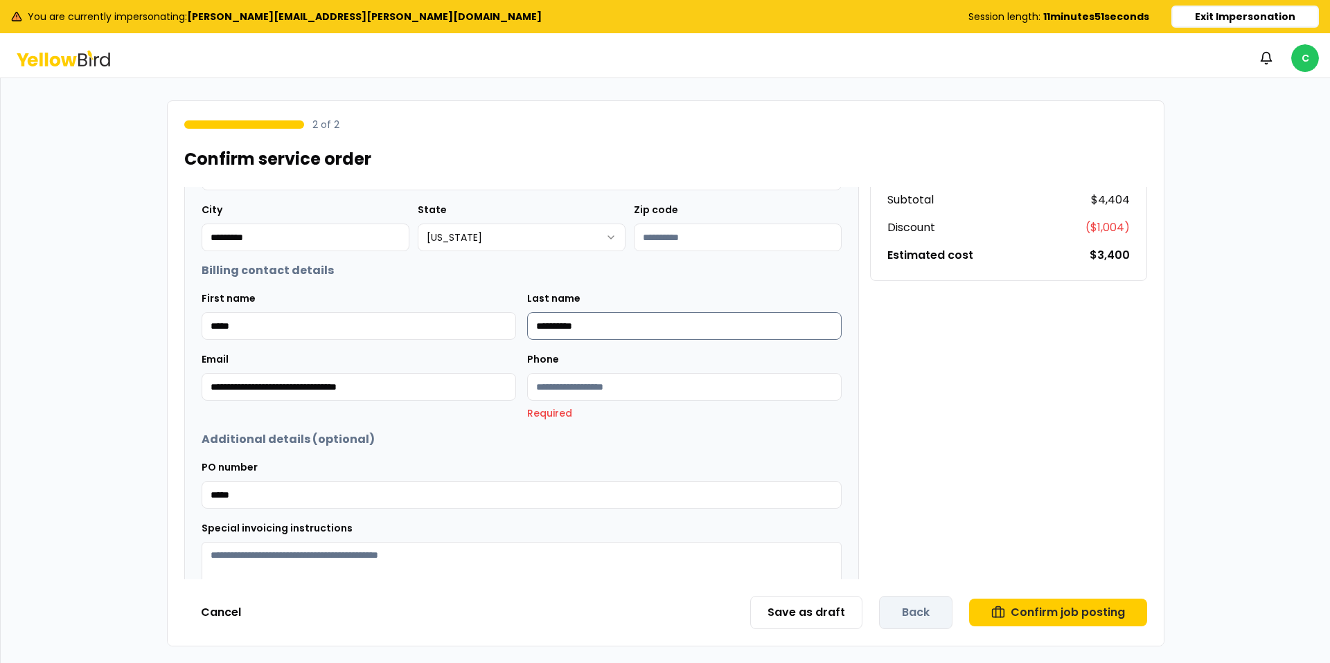
type input "*****"
drag, startPoint x: 609, startPoint y: 327, endPoint x: 453, endPoint y: 323, distance: 156.6
click at [453, 323] on div "**********" at bounding box center [522, 315] width 640 height 50
type input "******"
click at [597, 384] on input "Phone" at bounding box center [684, 387] width 314 height 28
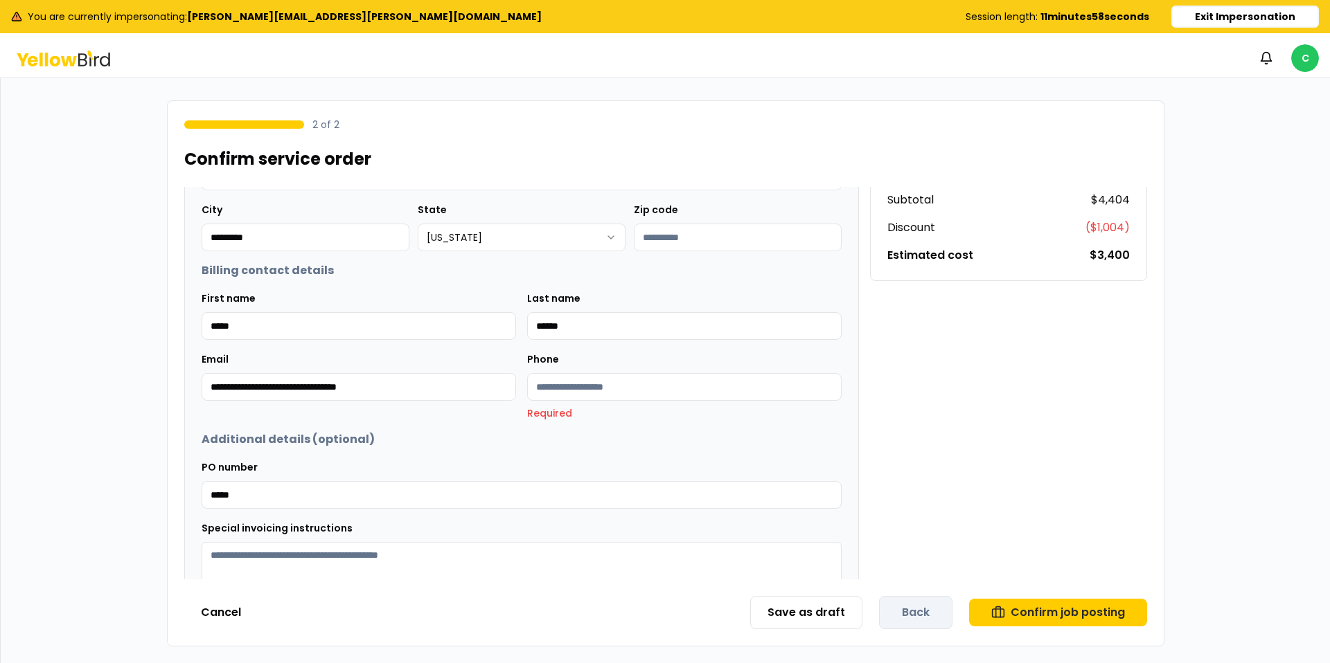
click at [789, 437] on h2 "Additional details (optional)" at bounding box center [522, 439] width 640 height 17
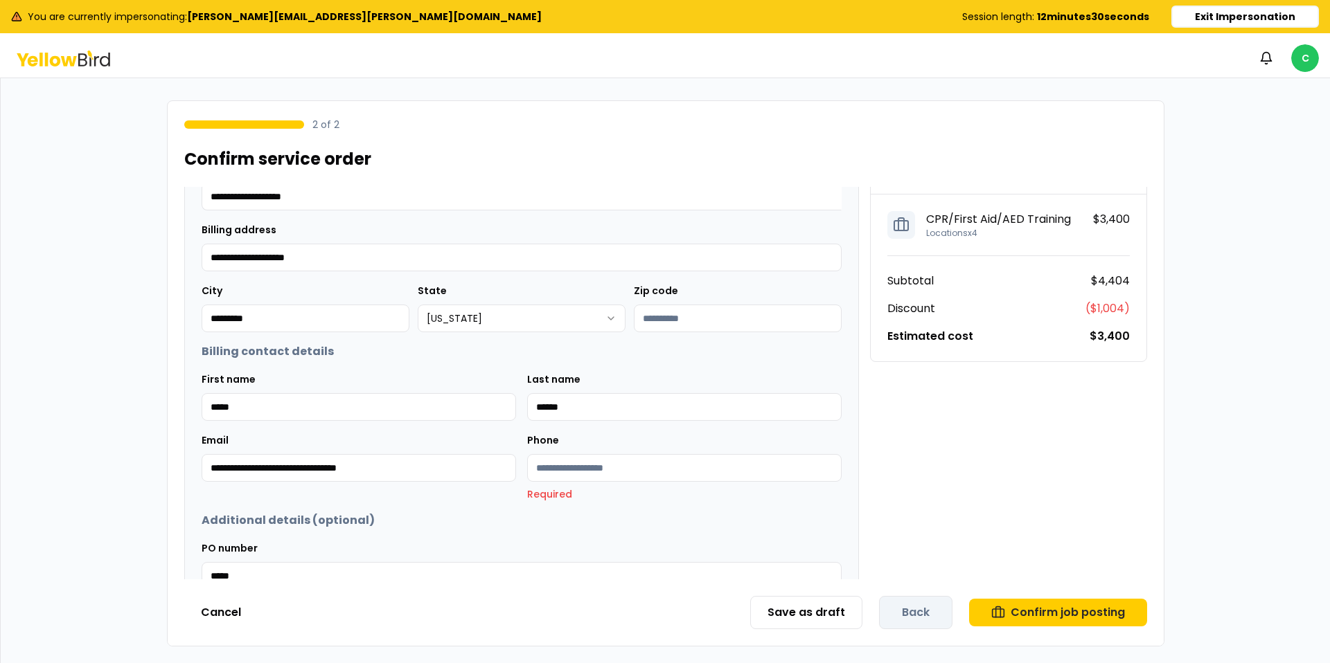
scroll to position [261, 0]
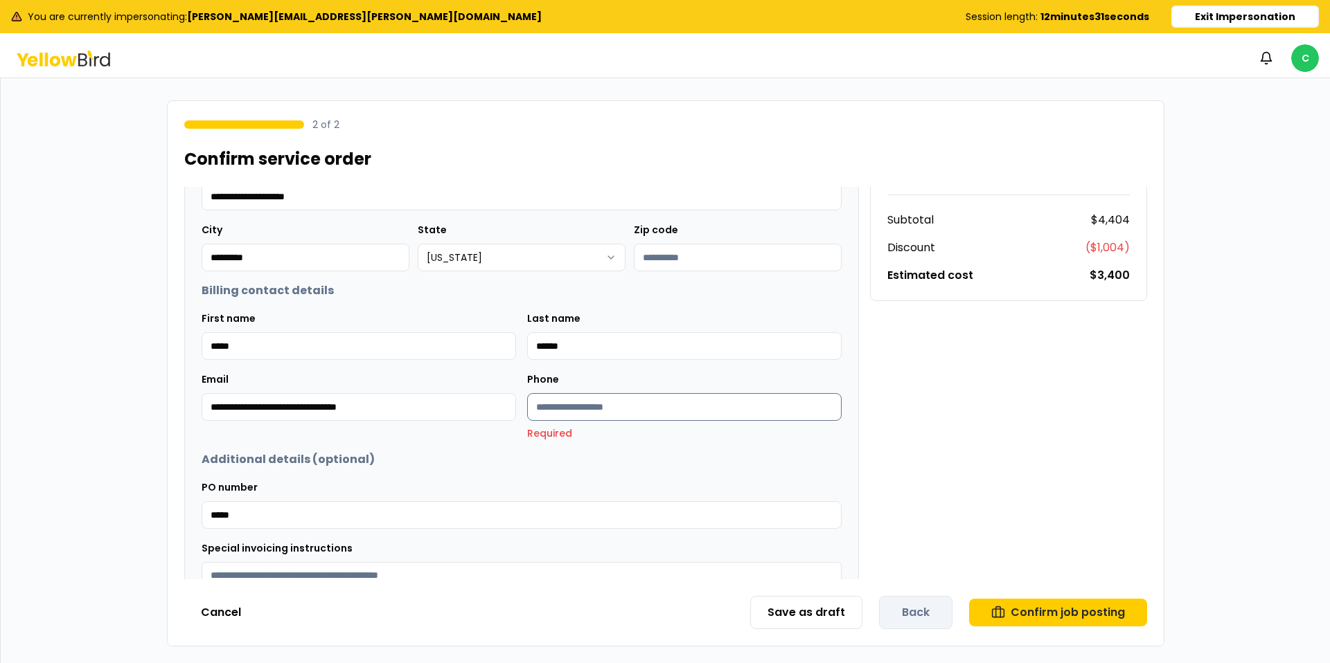
click at [635, 413] on input "Phone" at bounding box center [684, 407] width 314 height 28
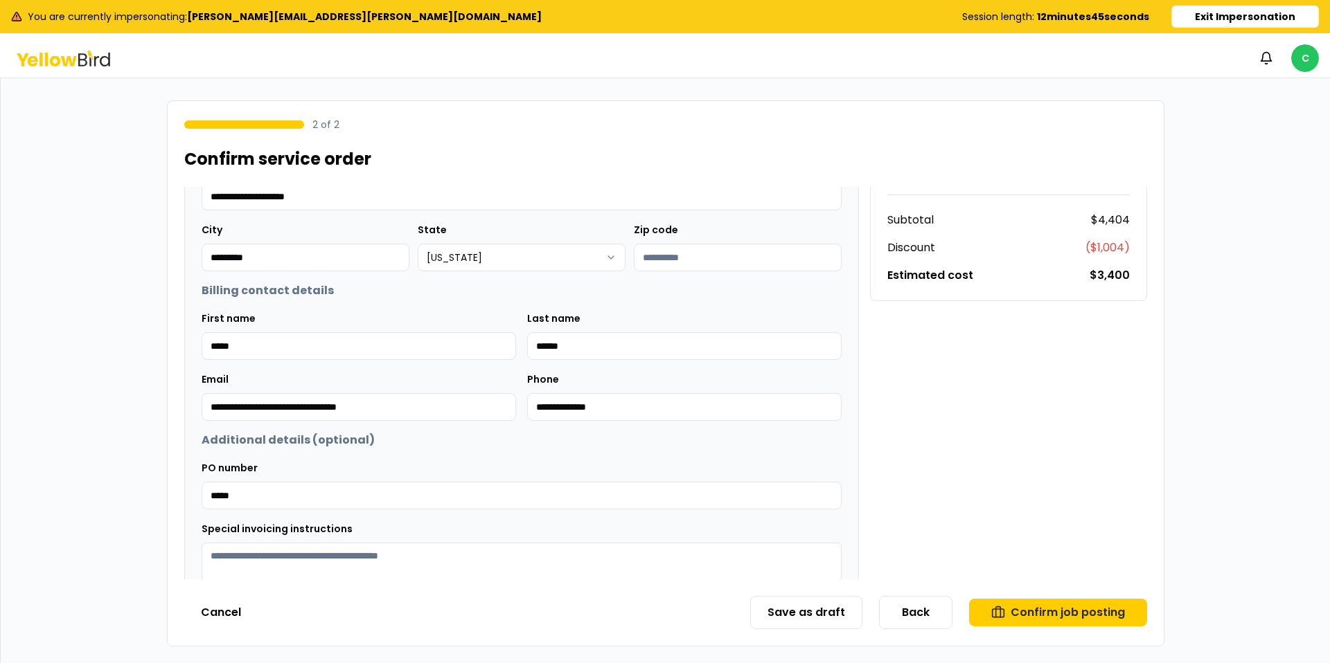
type input "**********"
drag, startPoint x: 1019, startPoint y: 395, endPoint x: 1012, endPoint y: 392, distance: 7.5
click at [1024, 393] on div "Order summary Discount code ********* Apply KYMERACPR Discount code applied CPR…" at bounding box center [1008, 320] width 277 height 643
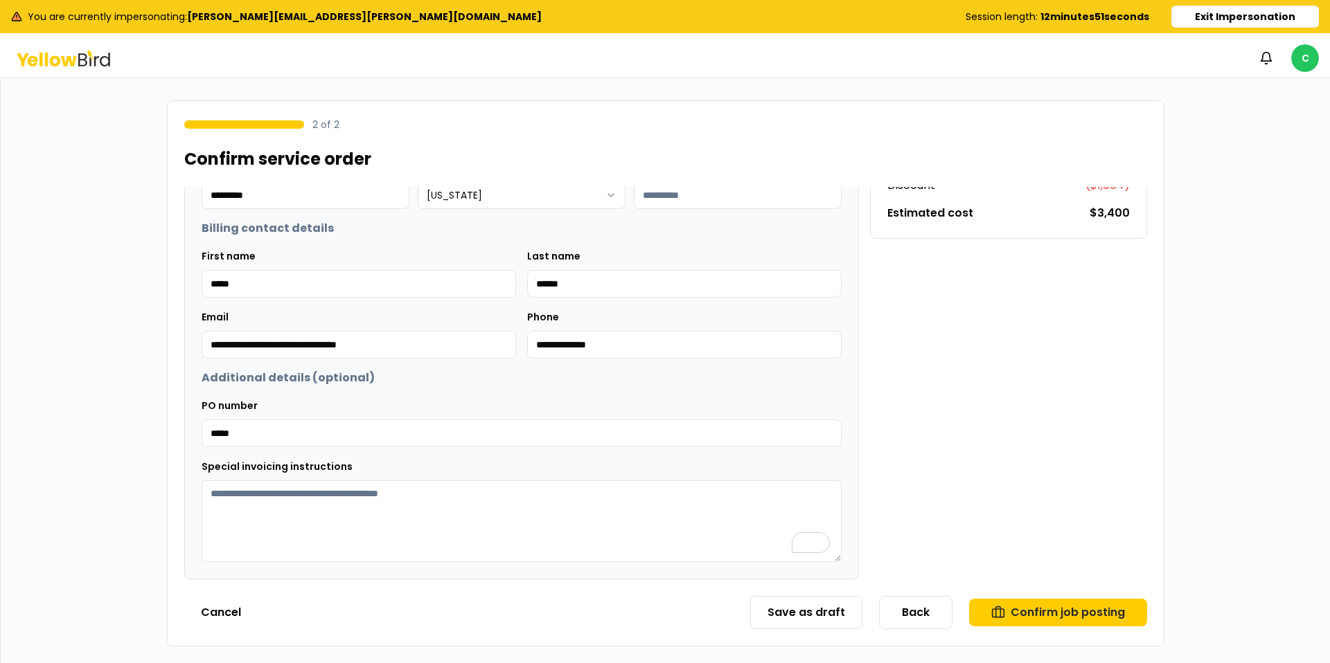
scroll to position [0, 0]
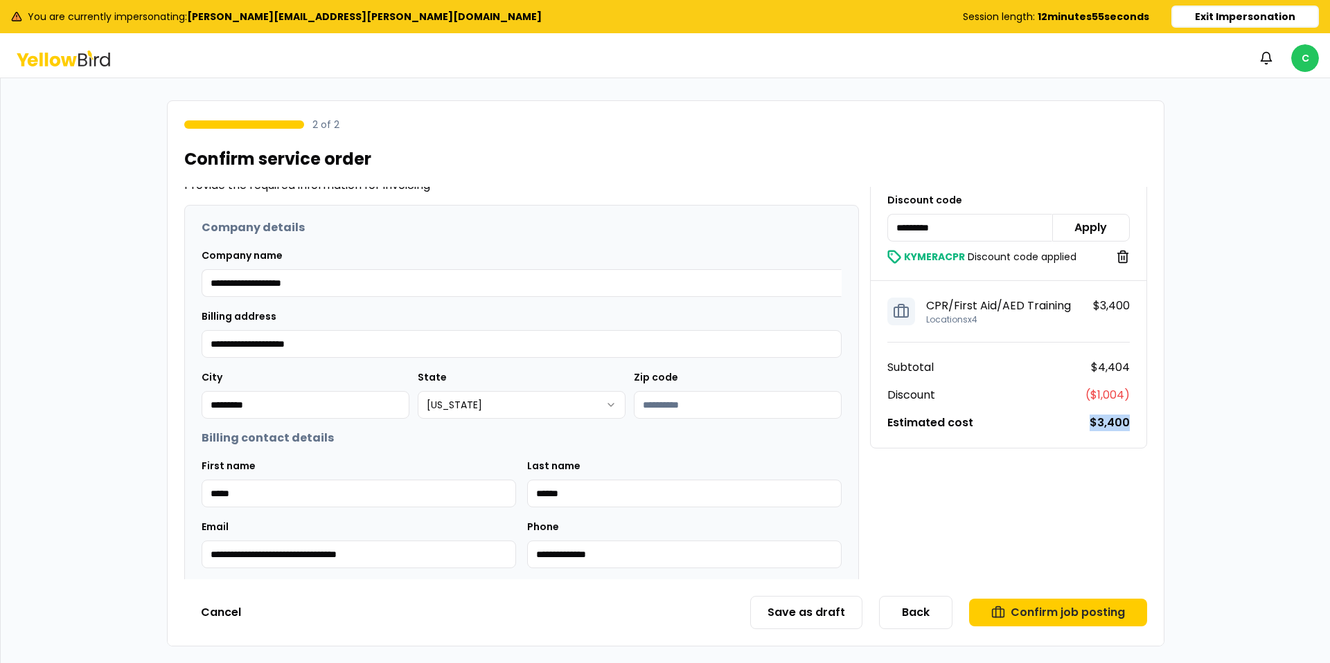
drag, startPoint x: 1134, startPoint y: 424, endPoint x: 1094, endPoint y: 423, distance: 40.2
click at [1093, 424] on div "CPR/First Aid/AED Training Locations x 4 $3,400 Subtotal $4,404 Discount ( $1,0…" at bounding box center [1008, 373] width 276 height 150
click at [1046, 616] on button "Confirm job posting" at bounding box center [1058, 613] width 178 height 28
click at [1070, 21] on icon "Close toast" at bounding box center [1069, 19] width 8 height 8
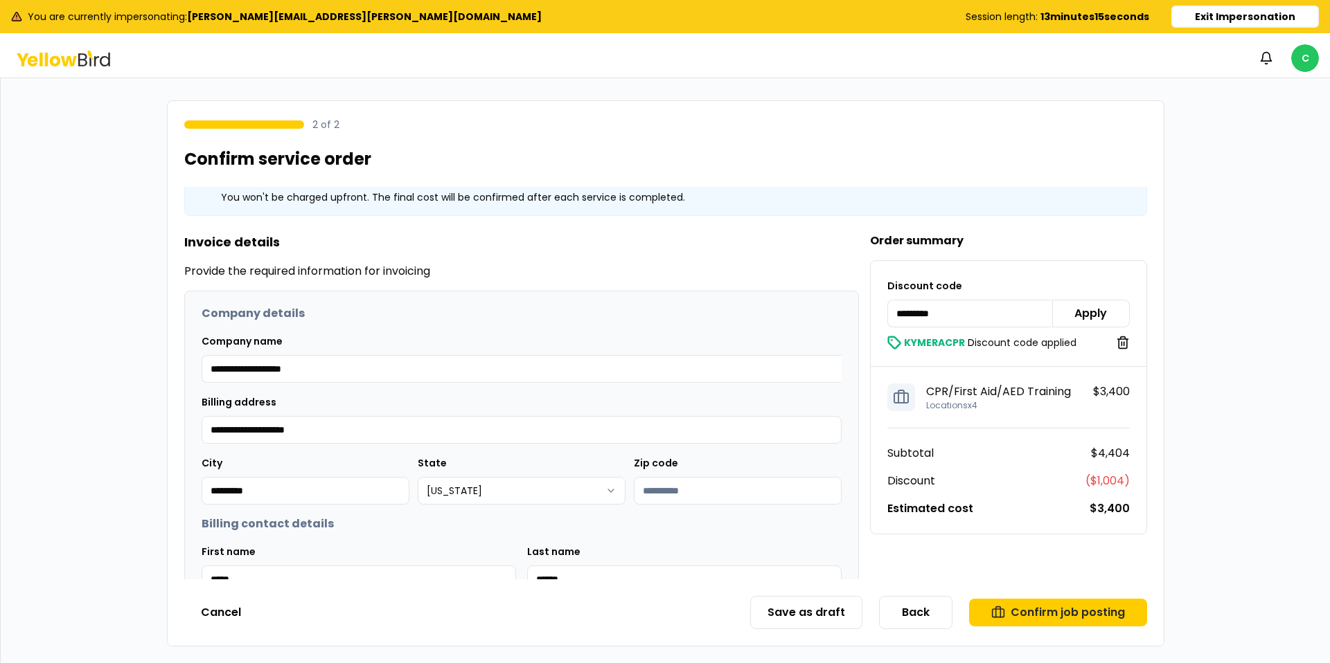
click at [972, 518] on div "CPR/First Aid/AED Training Locations x 4 $3,400 Subtotal $4,404 Discount ( $1,0…" at bounding box center [1008, 459] width 276 height 150
click at [1038, 614] on button "Confirm job posting" at bounding box center [1058, 613] width 178 height 28
click at [792, 605] on button "Save as draft" at bounding box center [806, 612] width 112 height 33
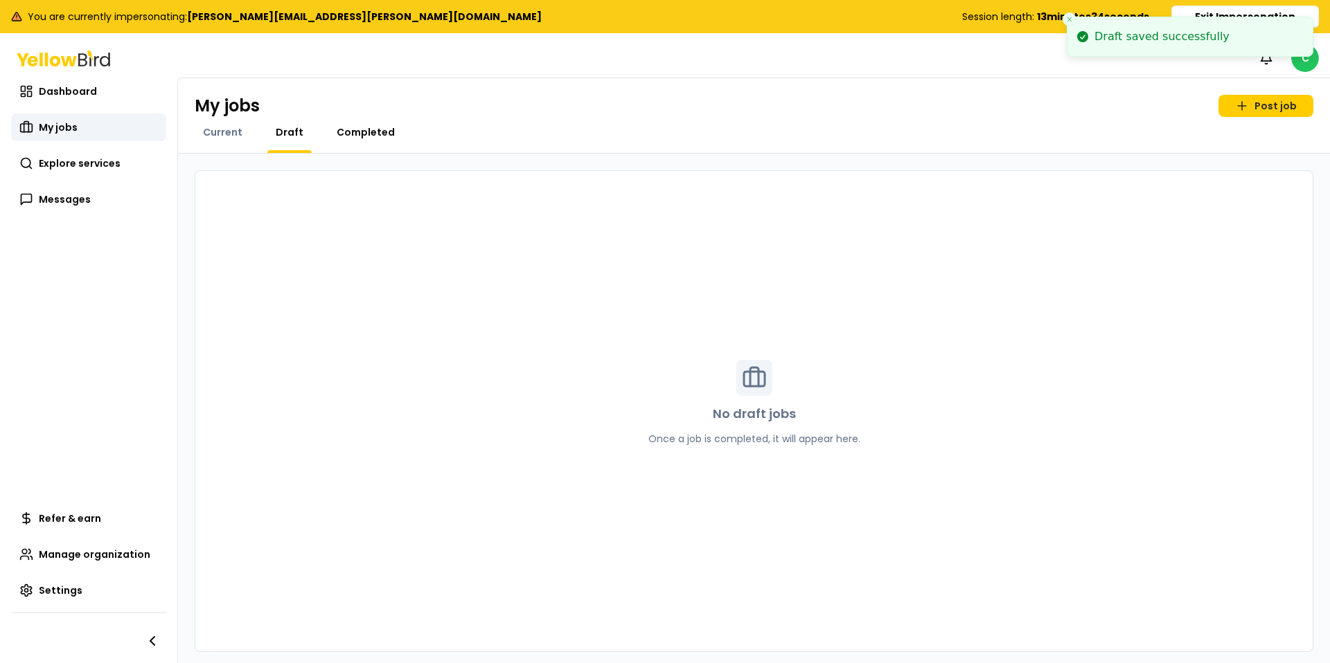
click at [368, 130] on span "Completed" at bounding box center [366, 132] width 58 height 14
click at [218, 127] on span "Current" at bounding box center [222, 132] width 39 height 14
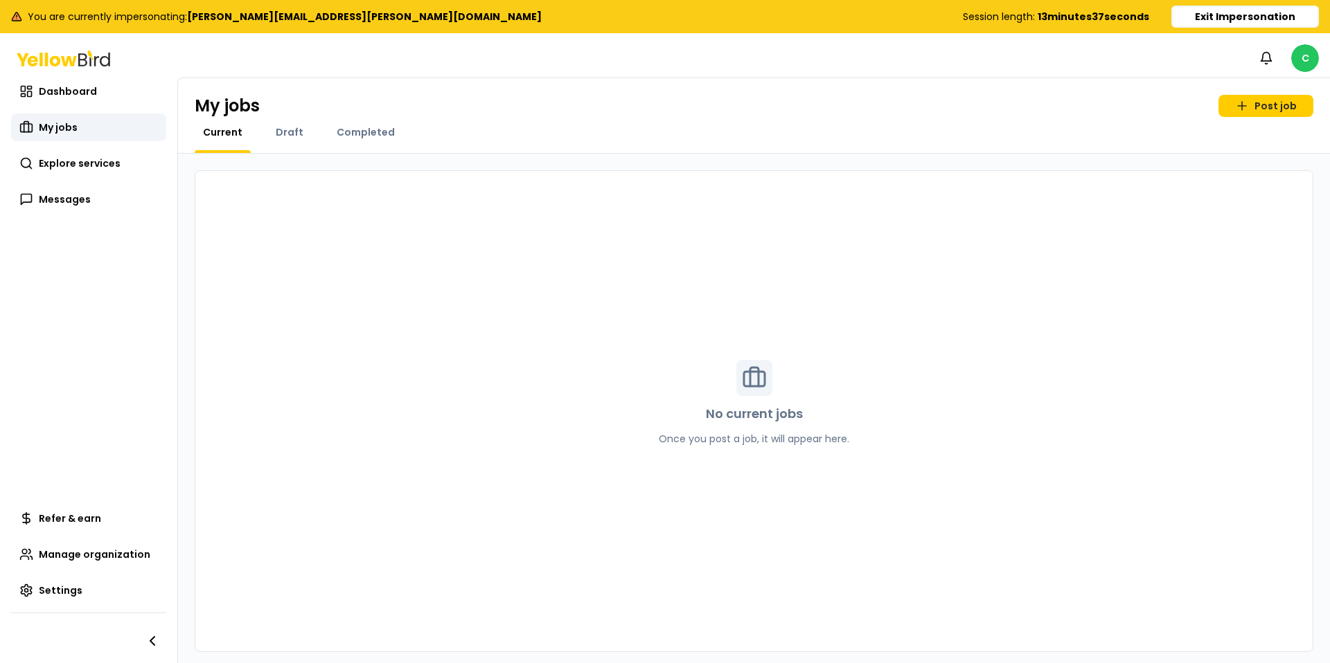
click at [211, 129] on span "Current" at bounding box center [222, 132] width 39 height 14
click at [269, 134] on link "Draft" at bounding box center [289, 132] width 44 height 14
click at [364, 133] on span "Completed" at bounding box center [366, 132] width 58 height 14
click at [77, 159] on span "Explore services" at bounding box center [80, 164] width 82 height 14
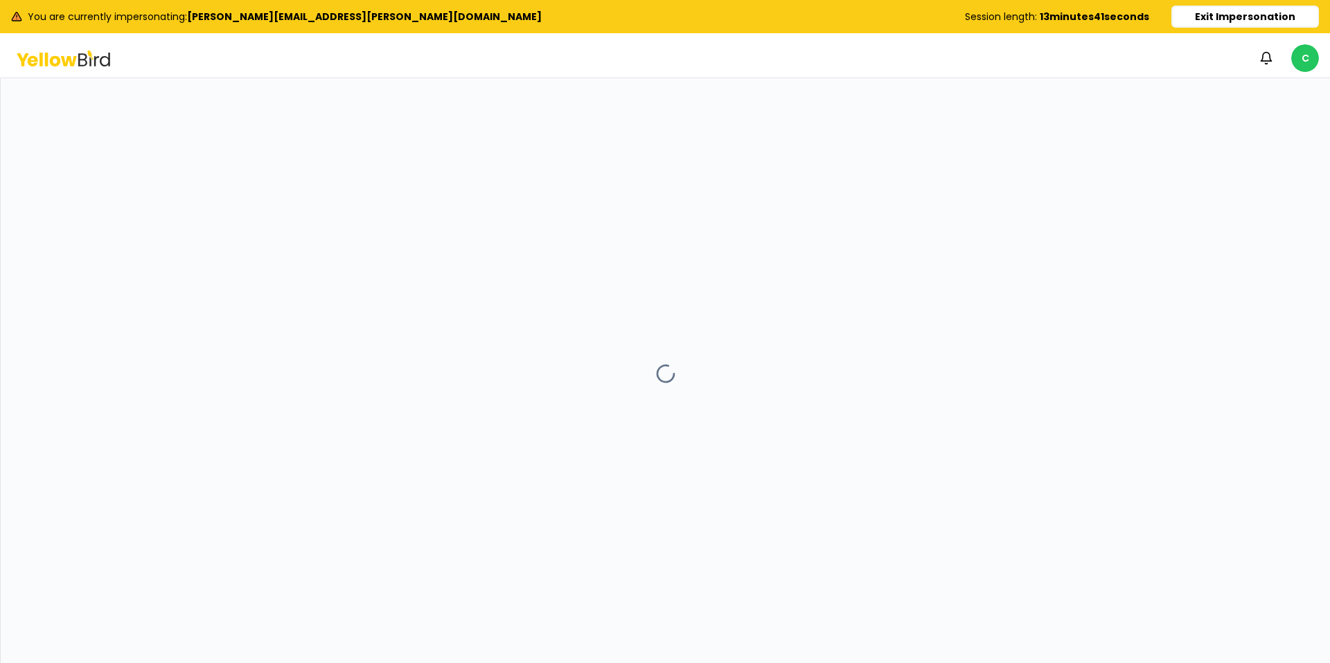
click at [64, 53] on icon at bounding box center [63, 59] width 93 height 16
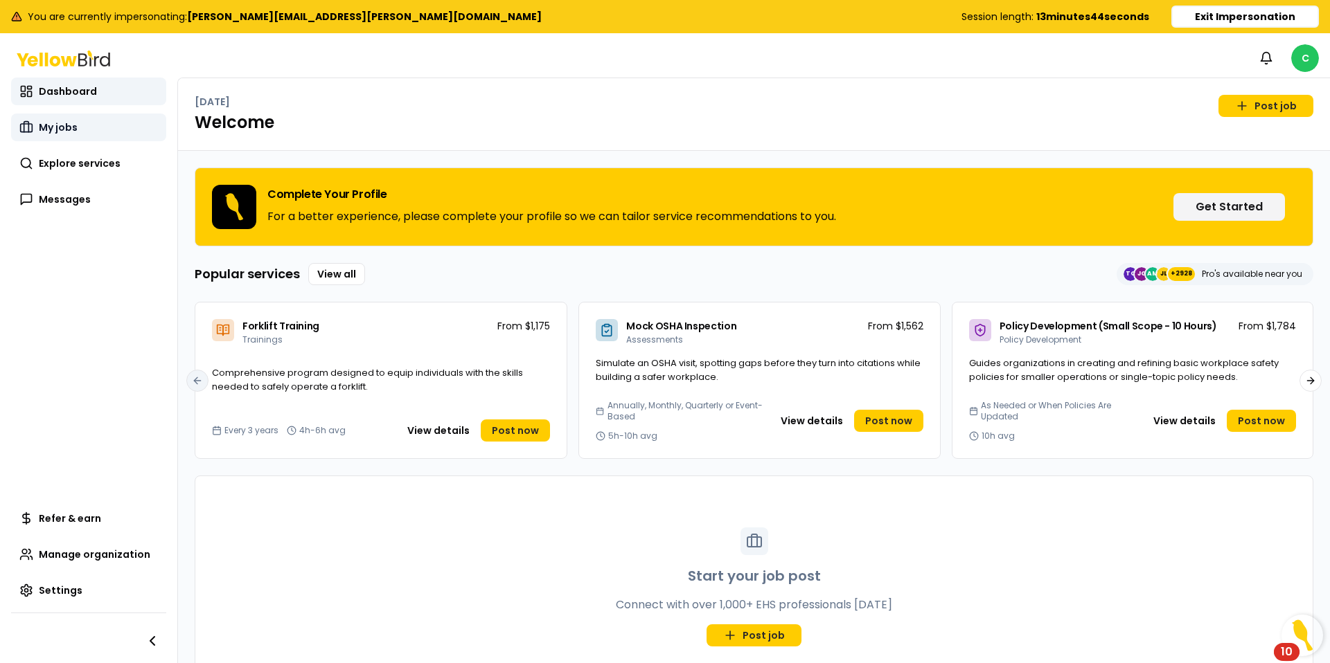
click at [55, 132] on span "My jobs" at bounding box center [58, 127] width 39 height 14
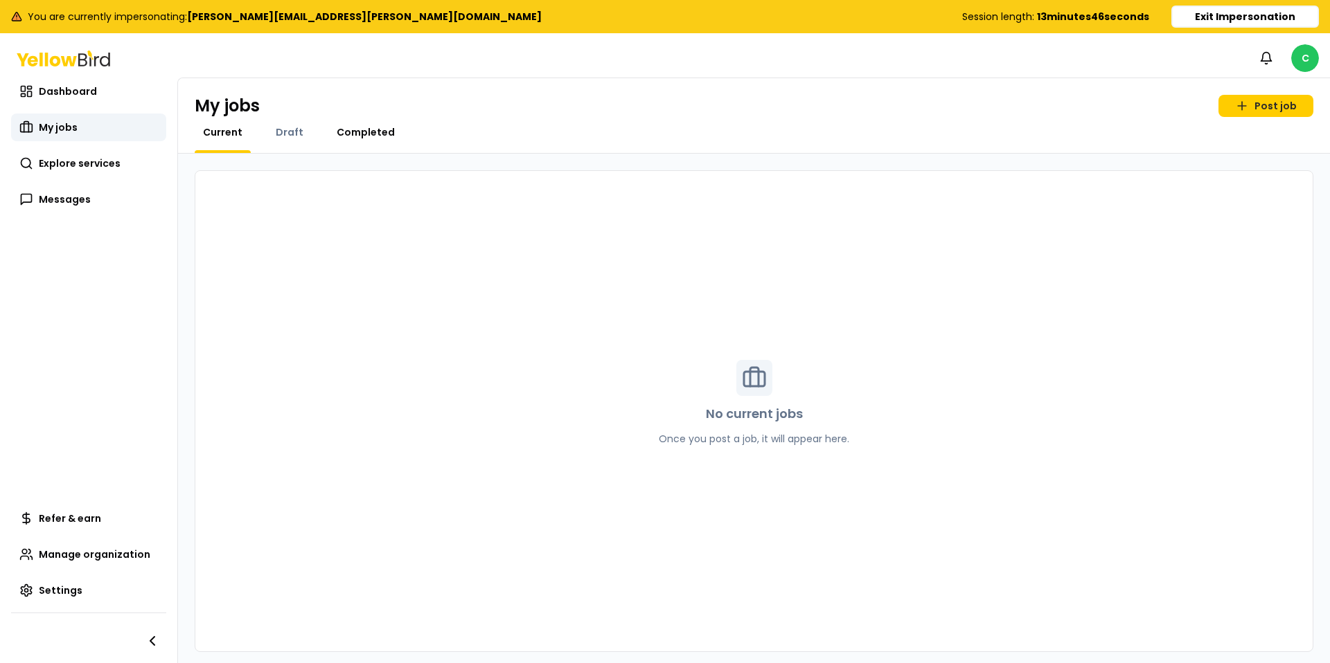
click at [369, 129] on span "Completed" at bounding box center [366, 132] width 58 height 14
click at [268, 136] on link "Draft" at bounding box center [289, 132] width 44 height 14
click at [211, 135] on span "Current" at bounding box center [222, 132] width 39 height 14
click at [286, 141] on div "Draft" at bounding box center [289, 139] width 44 height 28
click at [287, 134] on span "Draft" at bounding box center [290, 132] width 28 height 14
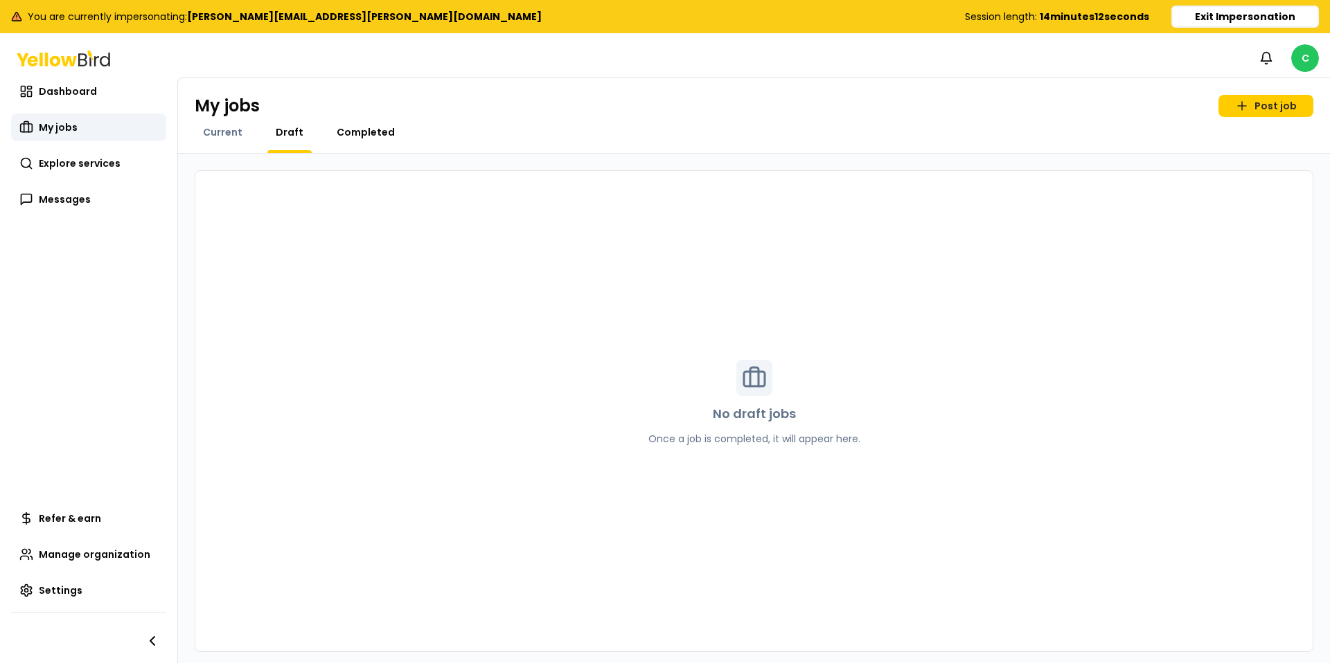
click at [350, 135] on span "Completed" at bounding box center [366, 132] width 58 height 14
click at [210, 129] on span "Current" at bounding box center [222, 132] width 39 height 14
click at [33, 87] on link "Dashboard" at bounding box center [88, 92] width 155 height 28
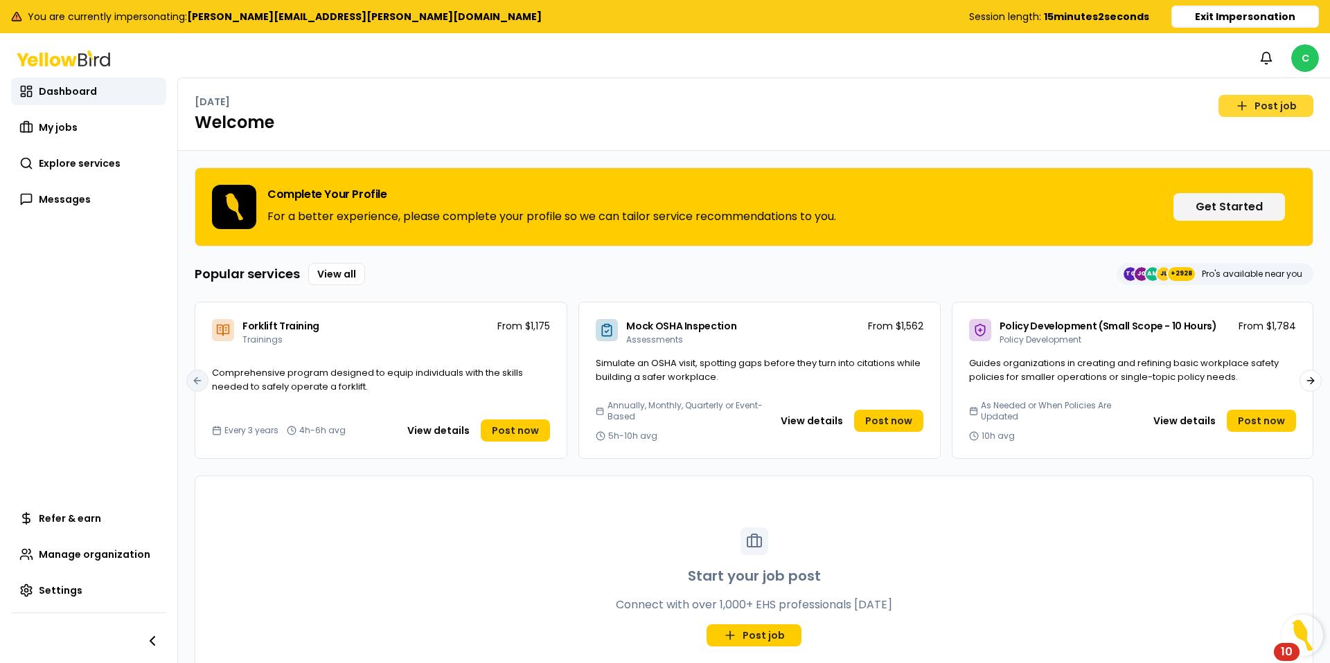
click at [1254, 102] on link "Post job" at bounding box center [1265, 106] width 95 height 22
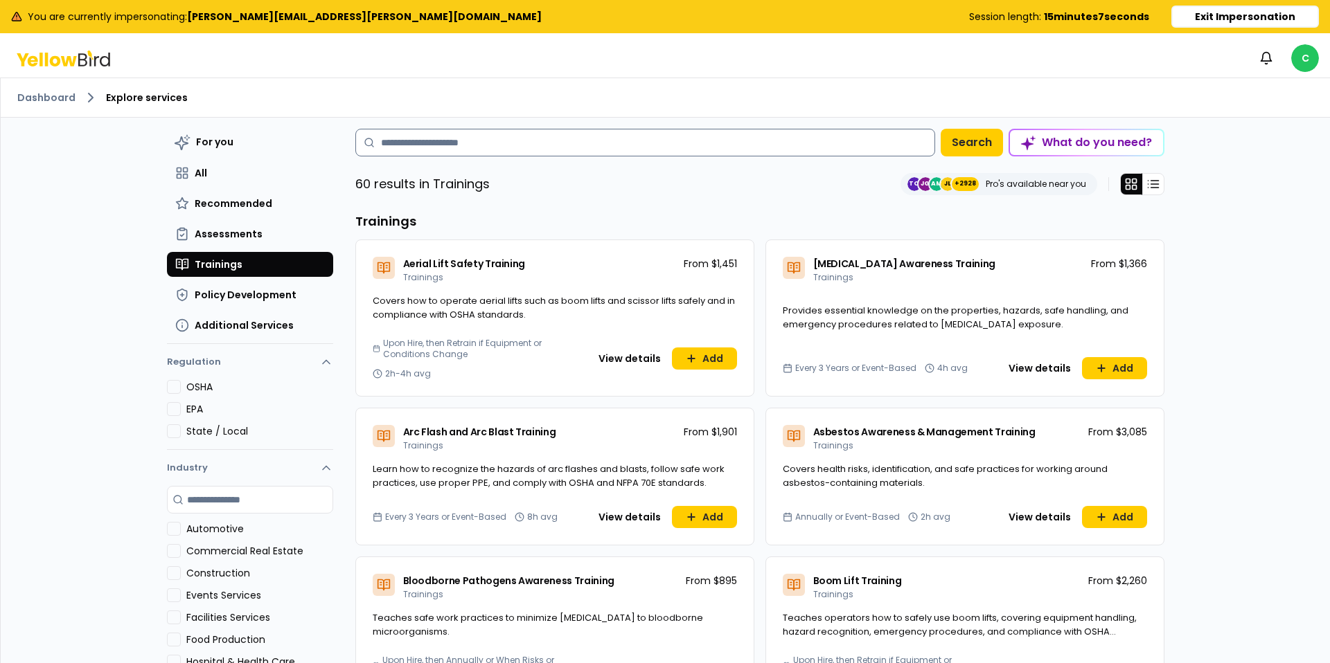
click at [520, 138] on input at bounding box center [645, 143] width 580 height 28
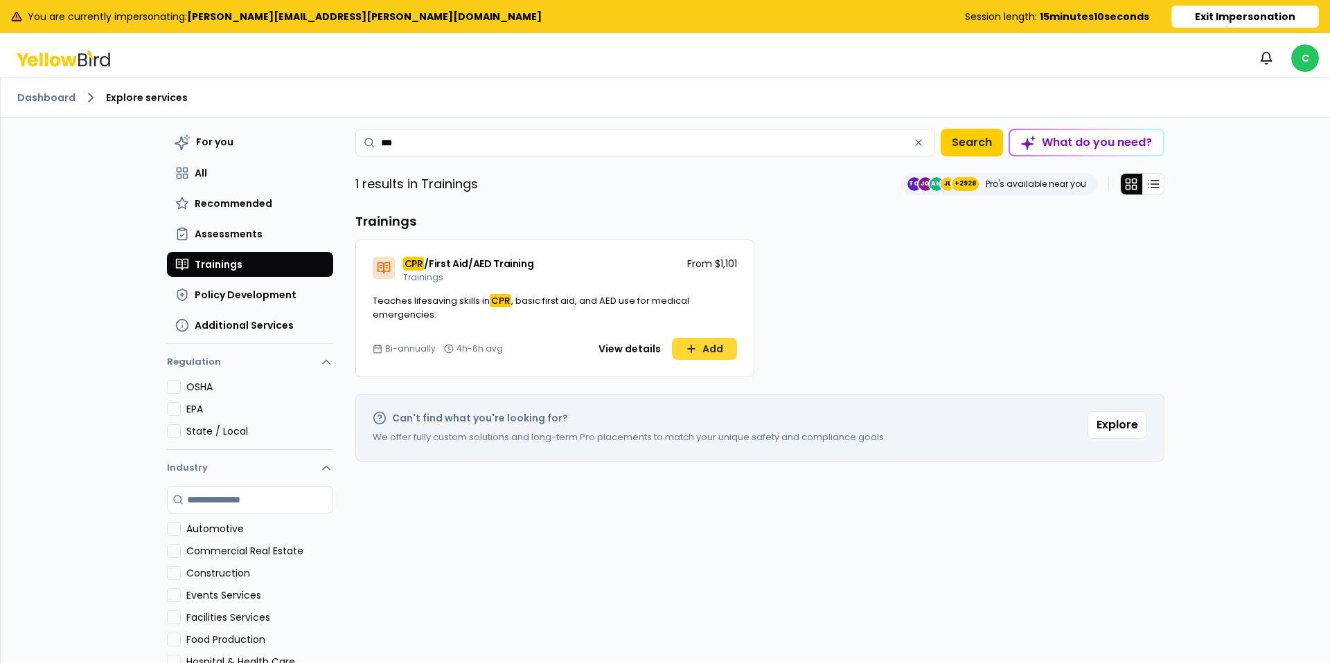
type input "***"
click at [696, 349] on icon at bounding box center [691, 348] width 11 height 11
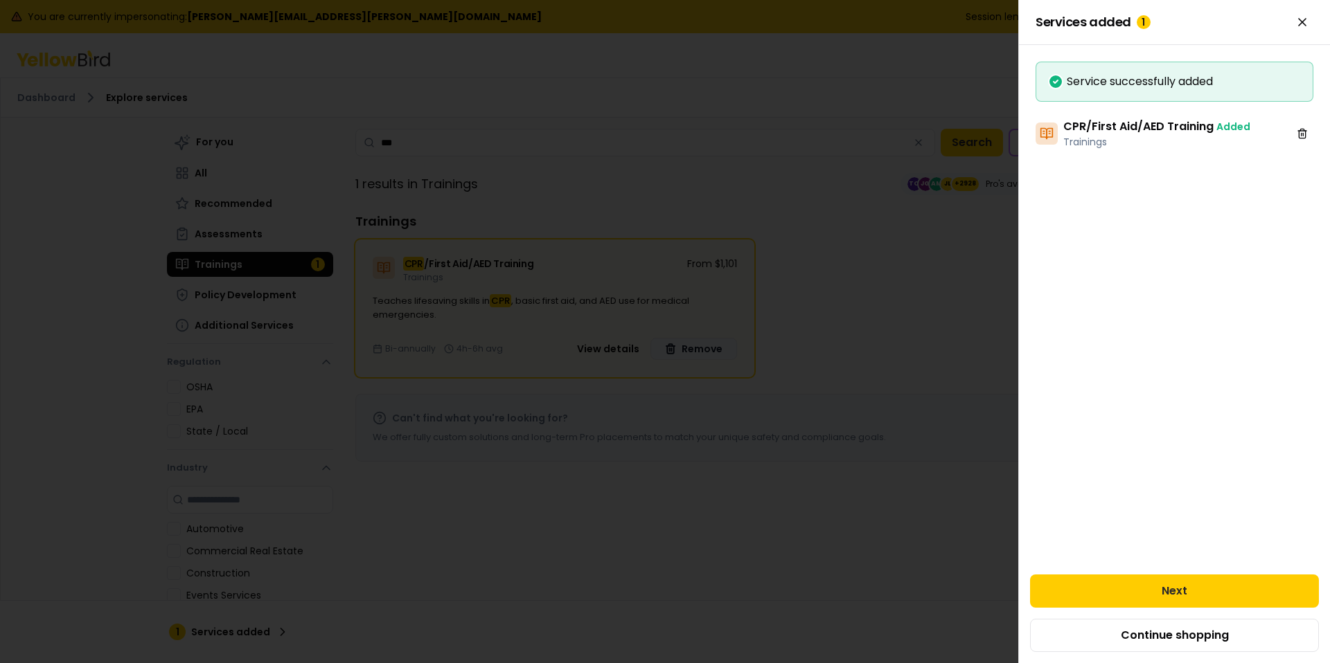
click at [1114, 130] on h3 "CPR/First Aid/AED Training Added" at bounding box center [1156, 126] width 187 height 17
click at [1165, 585] on button "Next" at bounding box center [1174, 591] width 289 height 33
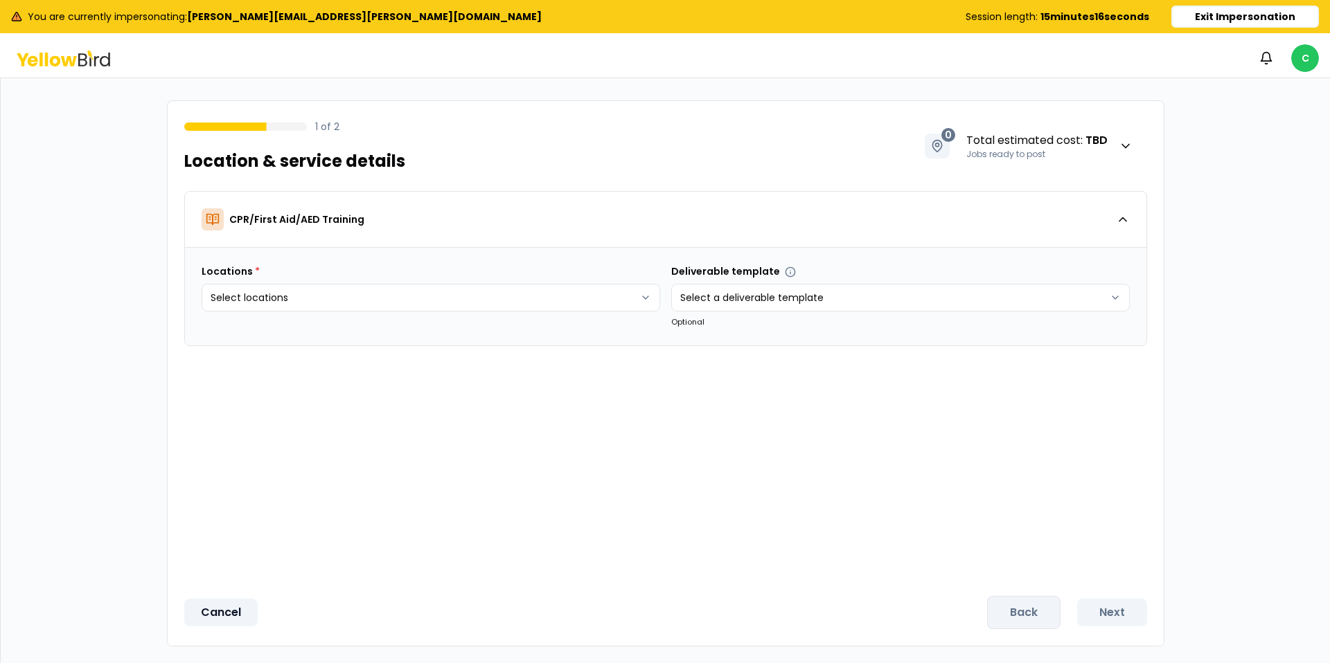
click at [228, 615] on button "Cancel" at bounding box center [220, 613] width 73 height 28
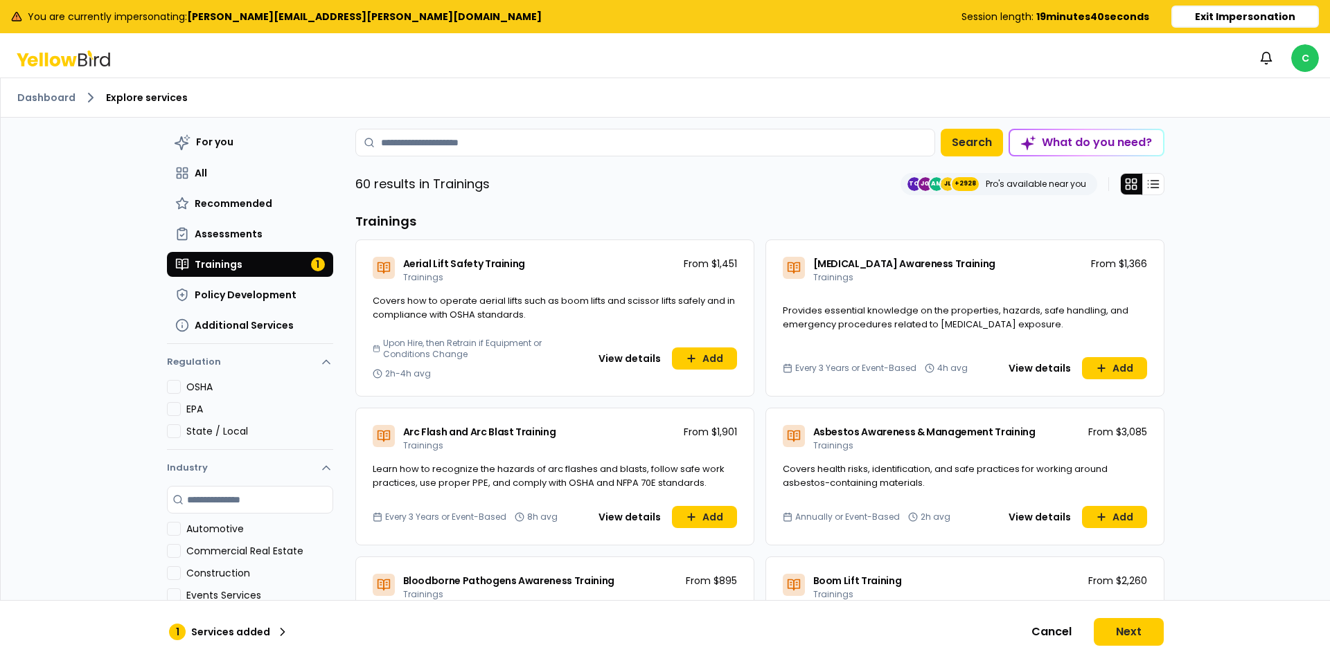
click at [62, 57] on icon at bounding box center [69, 60] width 16 height 10
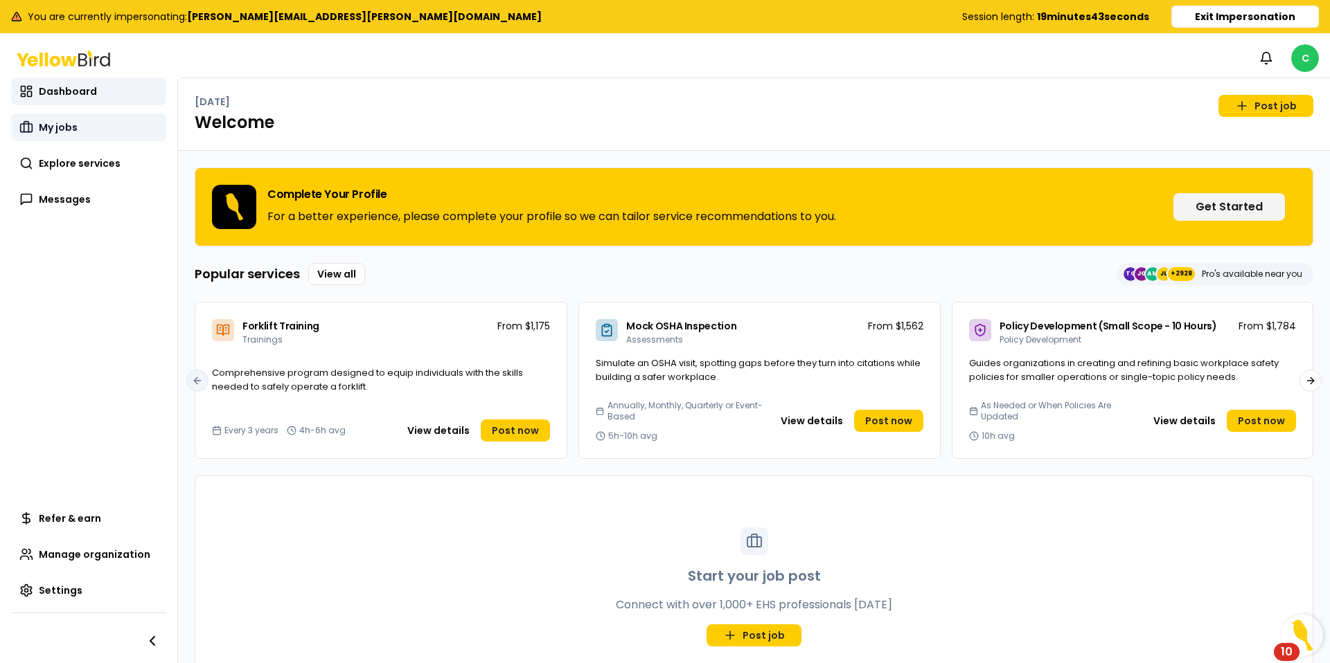
click at [60, 125] on span "My jobs" at bounding box center [58, 127] width 39 height 14
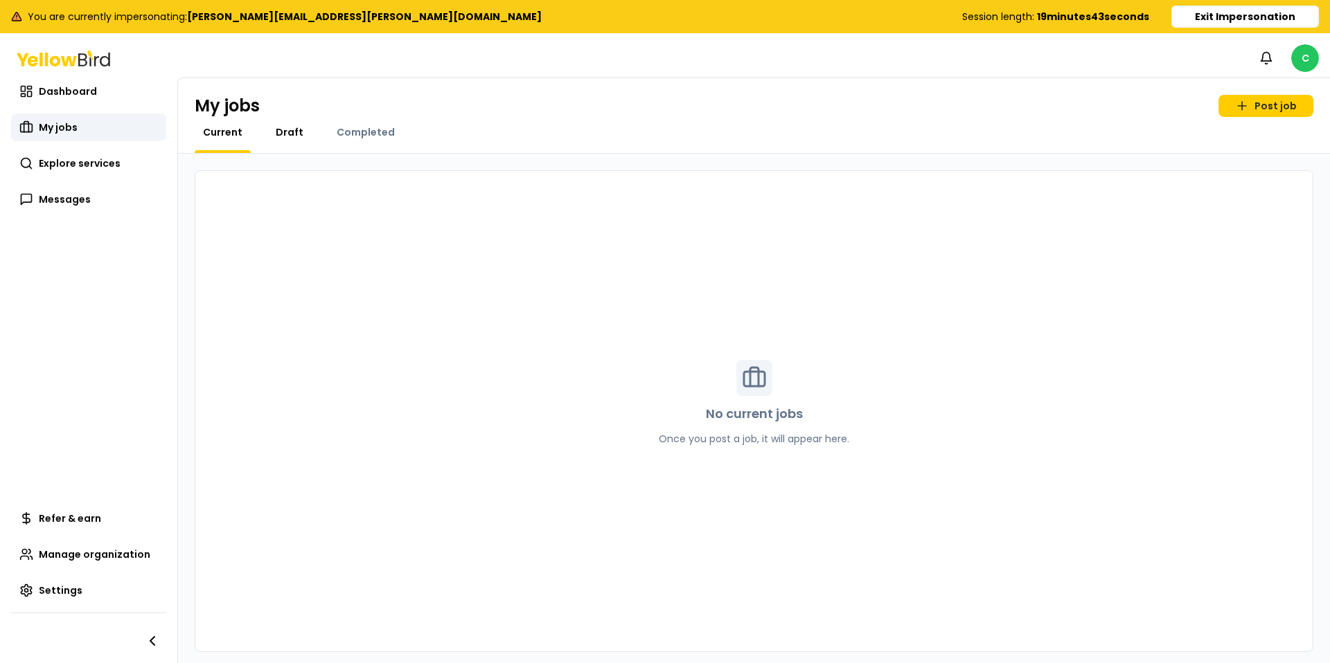
click at [287, 137] on span "Draft" at bounding box center [290, 132] width 28 height 14
click at [370, 134] on span "Completed" at bounding box center [366, 132] width 58 height 14
click at [206, 127] on span "Current" at bounding box center [222, 132] width 39 height 14
click at [1242, 24] on button "Exit Impersonation" at bounding box center [1245, 17] width 148 height 22
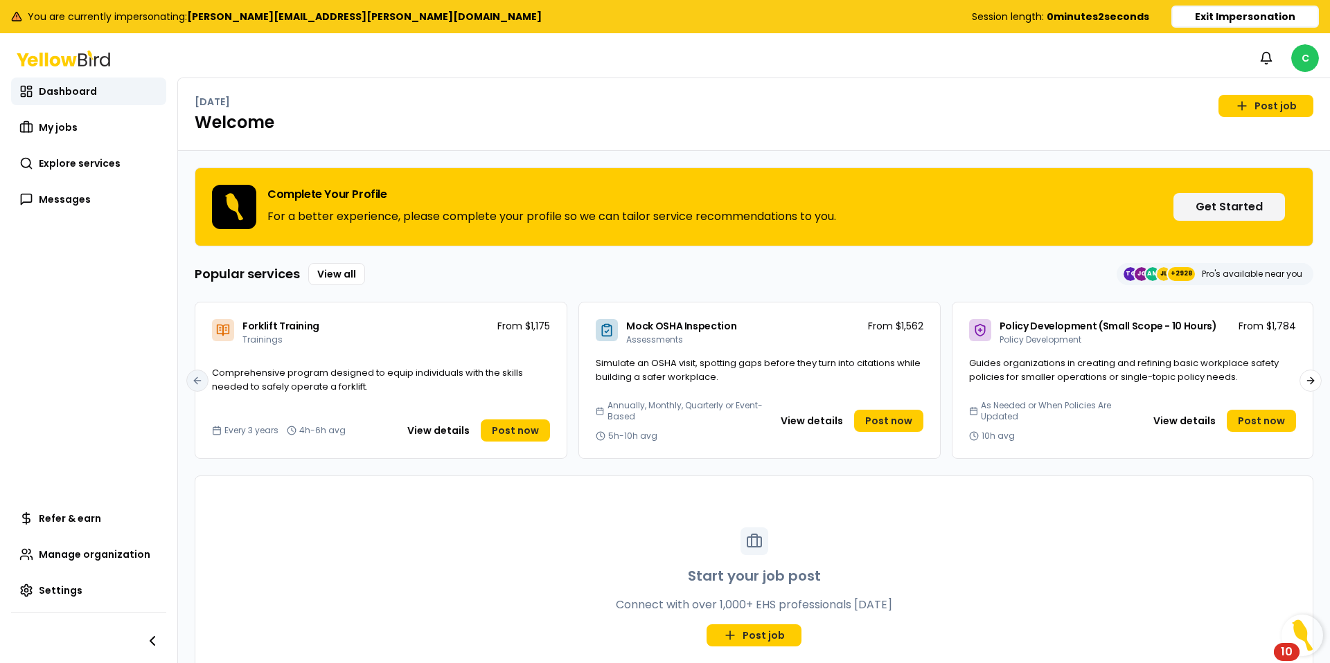
scroll to position [46, 0]
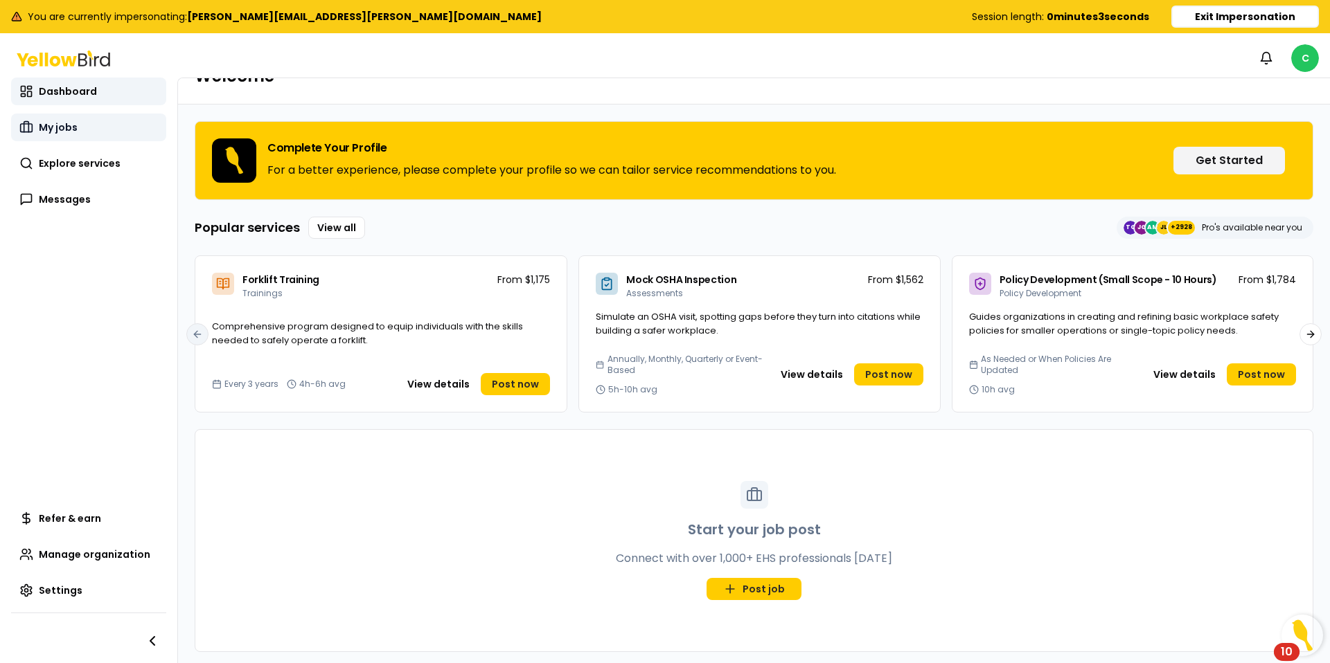
click at [57, 125] on span "My jobs" at bounding box center [58, 127] width 39 height 14
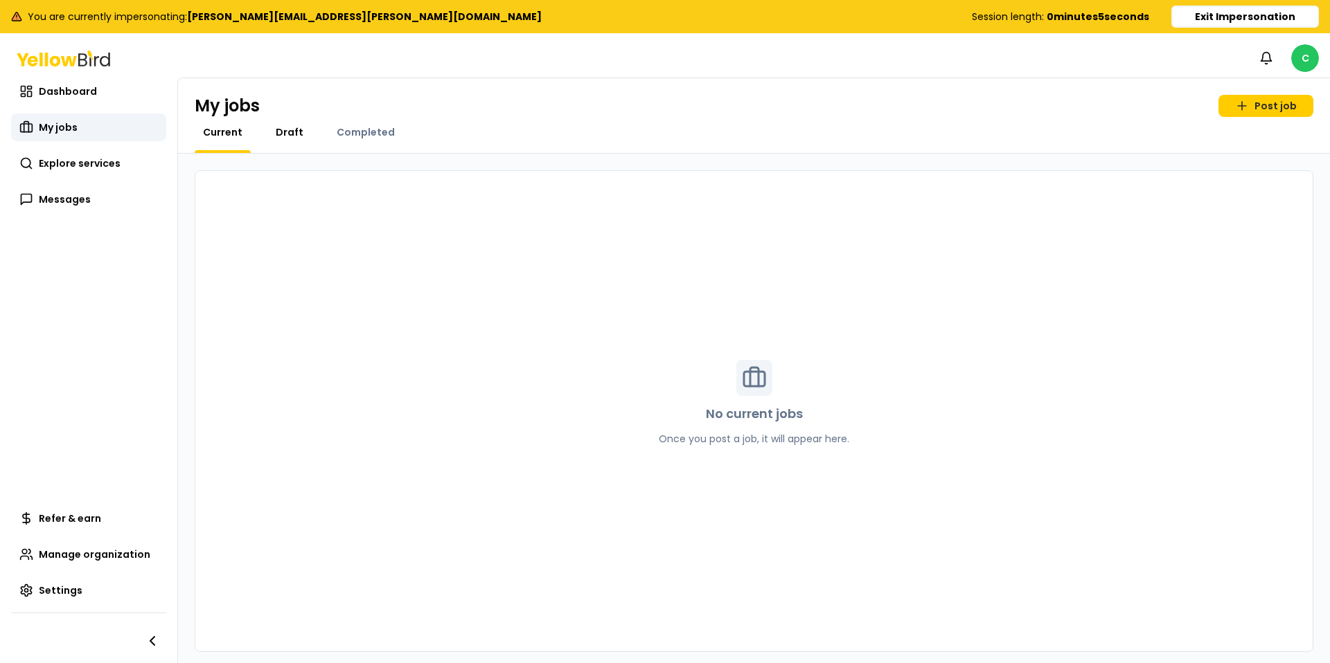
click at [276, 128] on span "Draft" at bounding box center [290, 132] width 28 height 14
click at [371, 132] on span "Completed" at bounding box center [366, 132] width 58 height 14
click at [224, 136] on span "Current" at bounding box center [222, 132] width 39 height 14
click at [68, 163] on span "Explore services" at bounding box center [80, 164] width 82 height 14
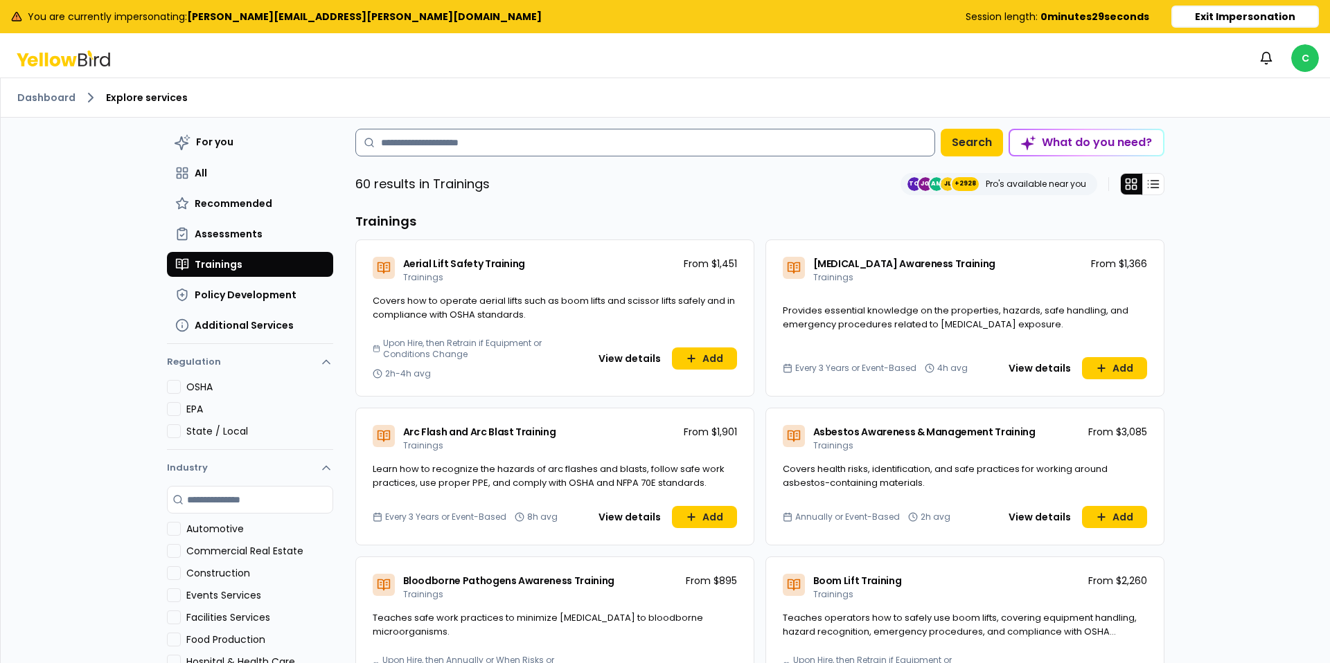
click at [454, 136] on input at bounding box center [645, 143] width 580 height 28
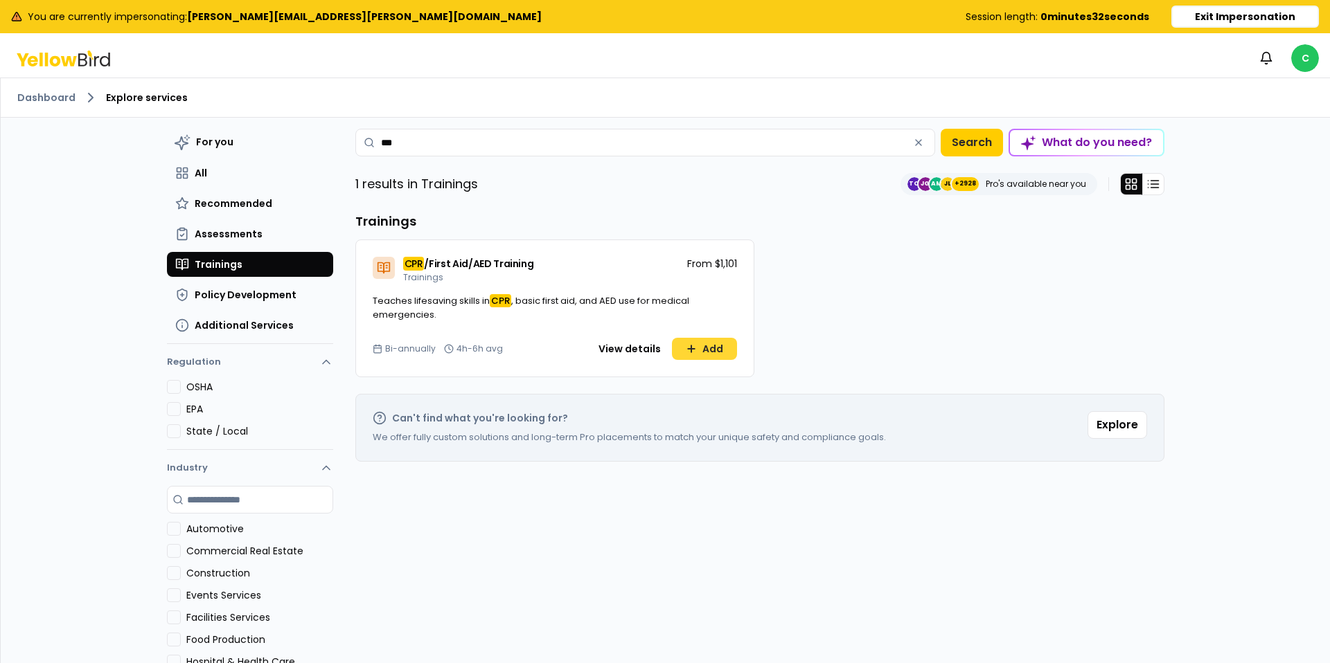
type input "***"
click at [703, 348] on button "Add" at bounding box center [704, 349] width 65 height 22
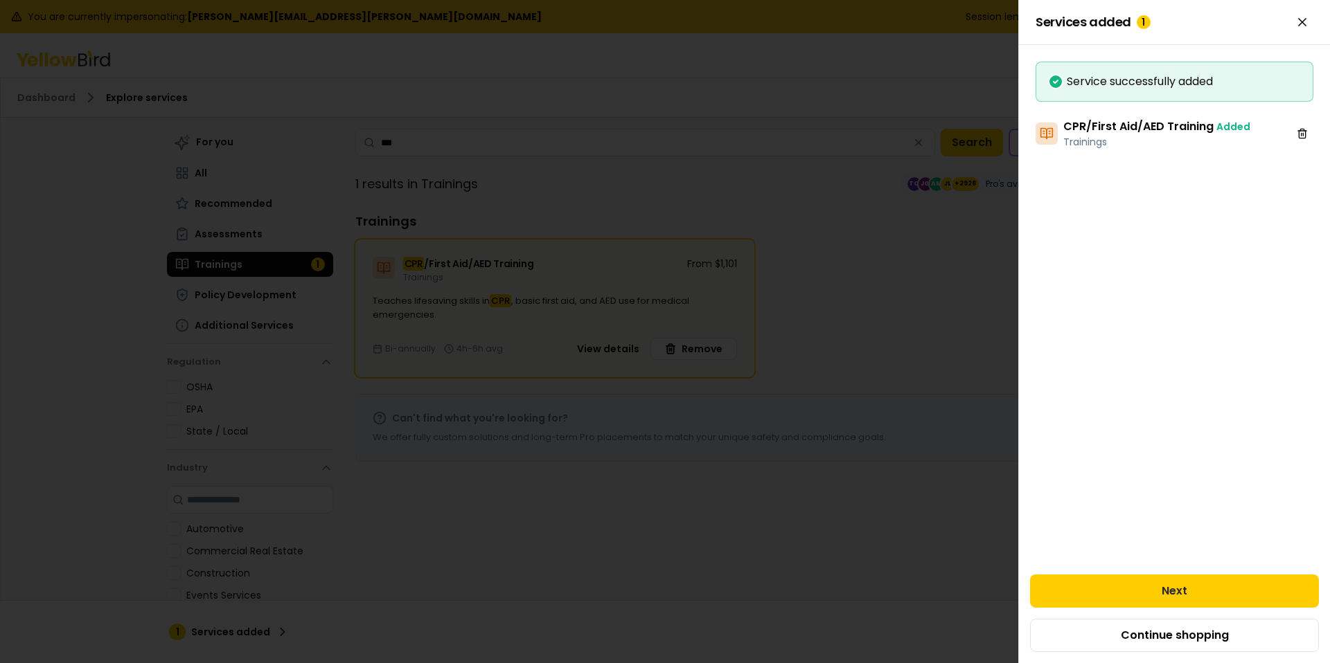
click at [1142, 134] on h3 "CPR/First Aid/AED Training Added" at bounding box center [1156, 126] width 187 height 17
click at [1168, 600] on button "Next" at bounding box center [1174, 591] width 289 height 33
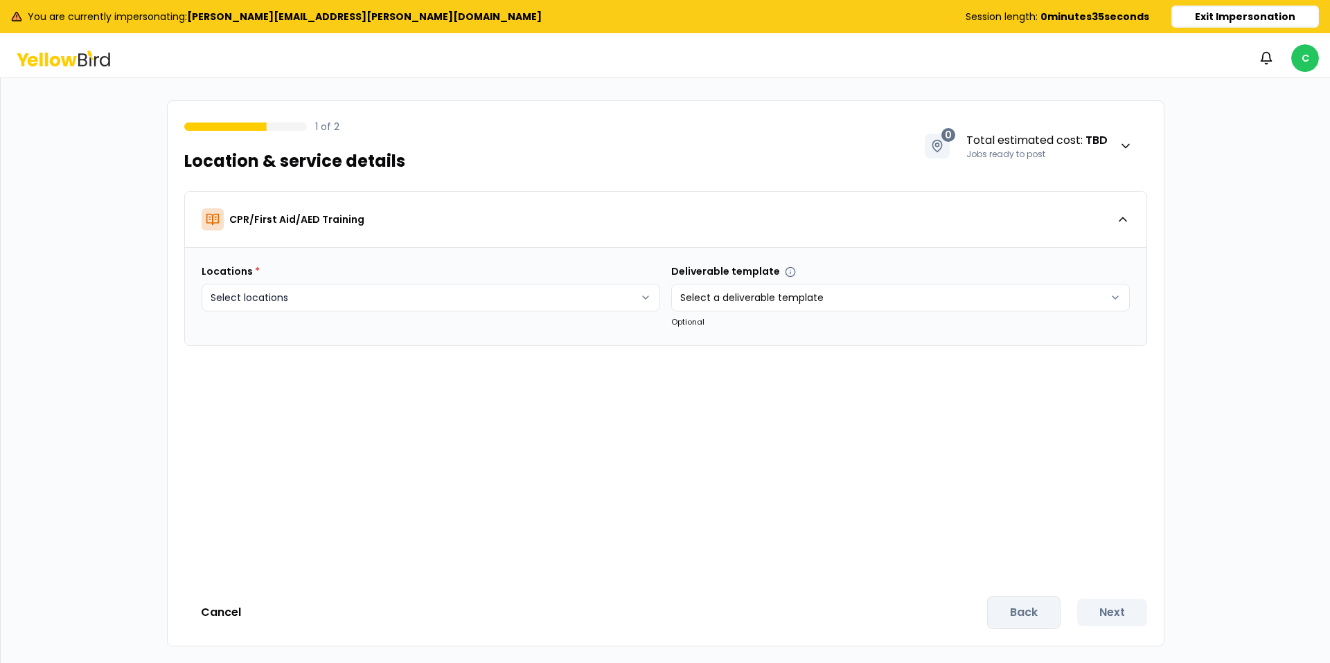
click at [412, 292] on html "You are currently impersonating: mike.rowley@kymerainternational.com Session le…" at bounding box center [665, 331] width 1330 height 663
click at [762, 370] on html "You are currently impersonating: mike.rowley@kymerainternational.com Session le…" at bounding box center [665, 331] width 1330 height 663
click at [580, 298] on html "You are currently impersonating: mike.rowley@kymerainternational.com Session le…" at bounding box center [665, 331] width 1330 height 663
click at [266, 391] on button "Create new" at bounding box center [262, 393] width 103 height 22
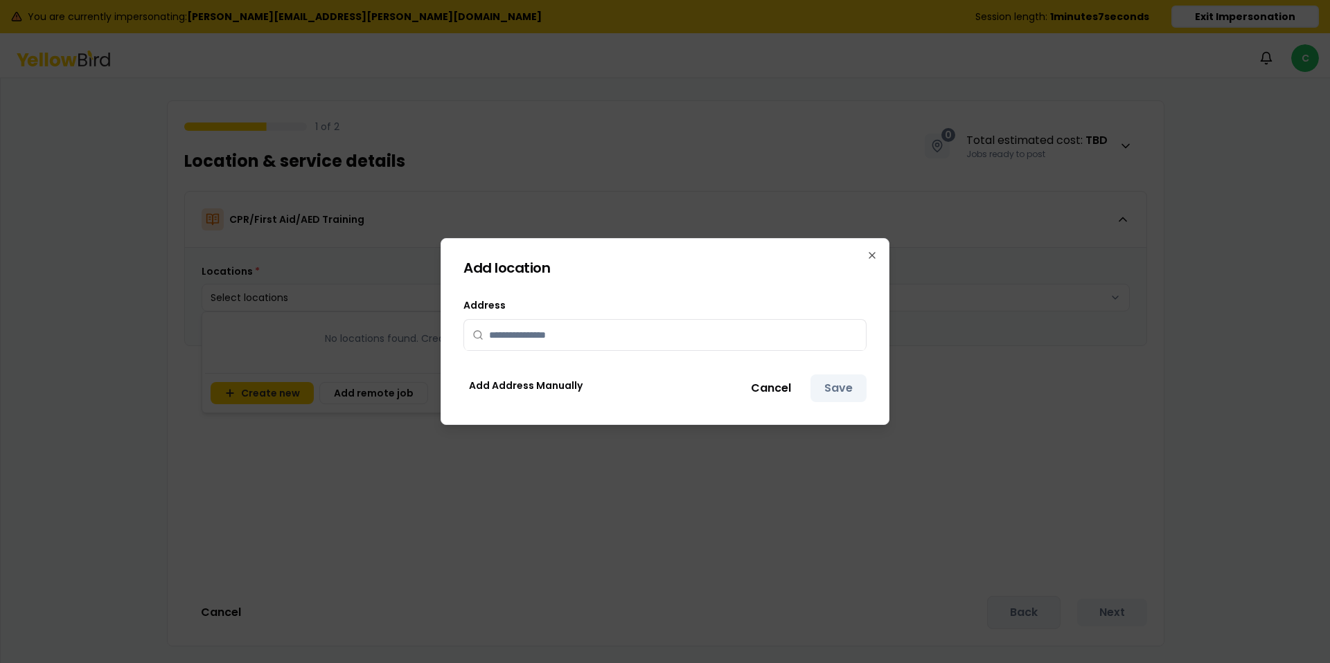
click at [527, 334] on input "text" at bounding box center [673, 335] width 368 height 30
paste input "**********"
click at [578, 366] on span "[STREET_ADDRESS]" at bounding box center [533, 365] width 89 height 14
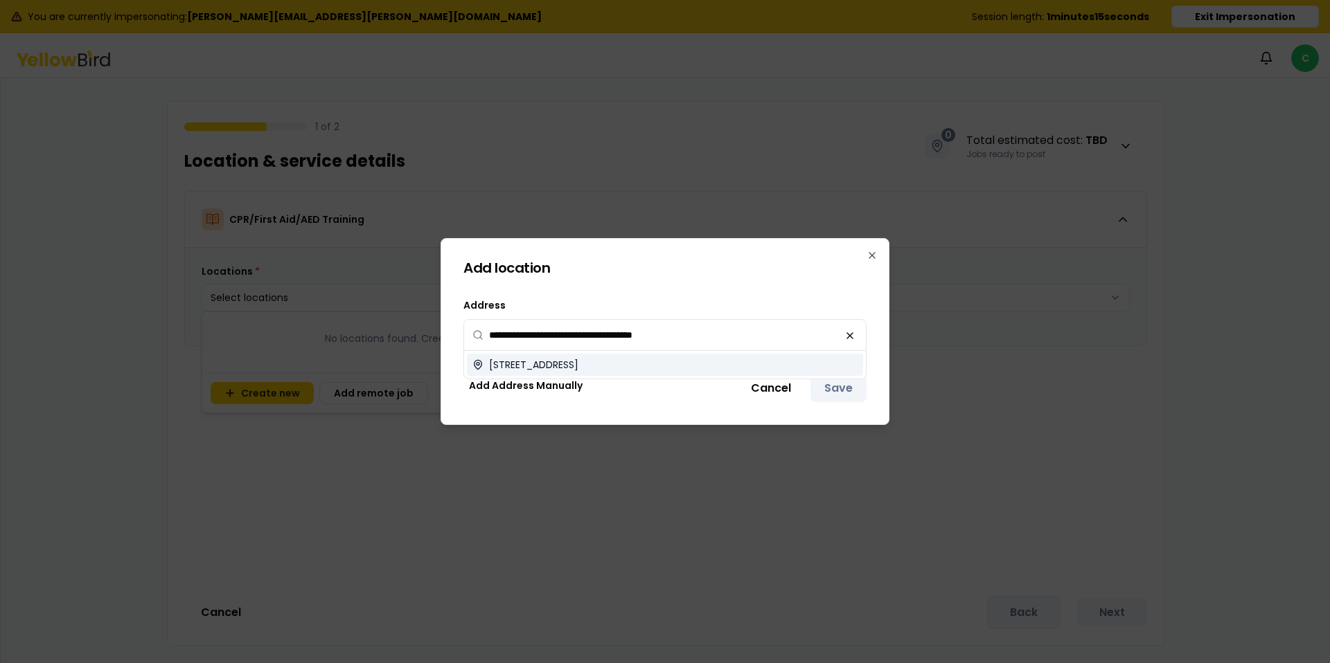
type input "**********"
click at [841, 382] on button "Save" at bounding box center [838, 389] width 56 height 28
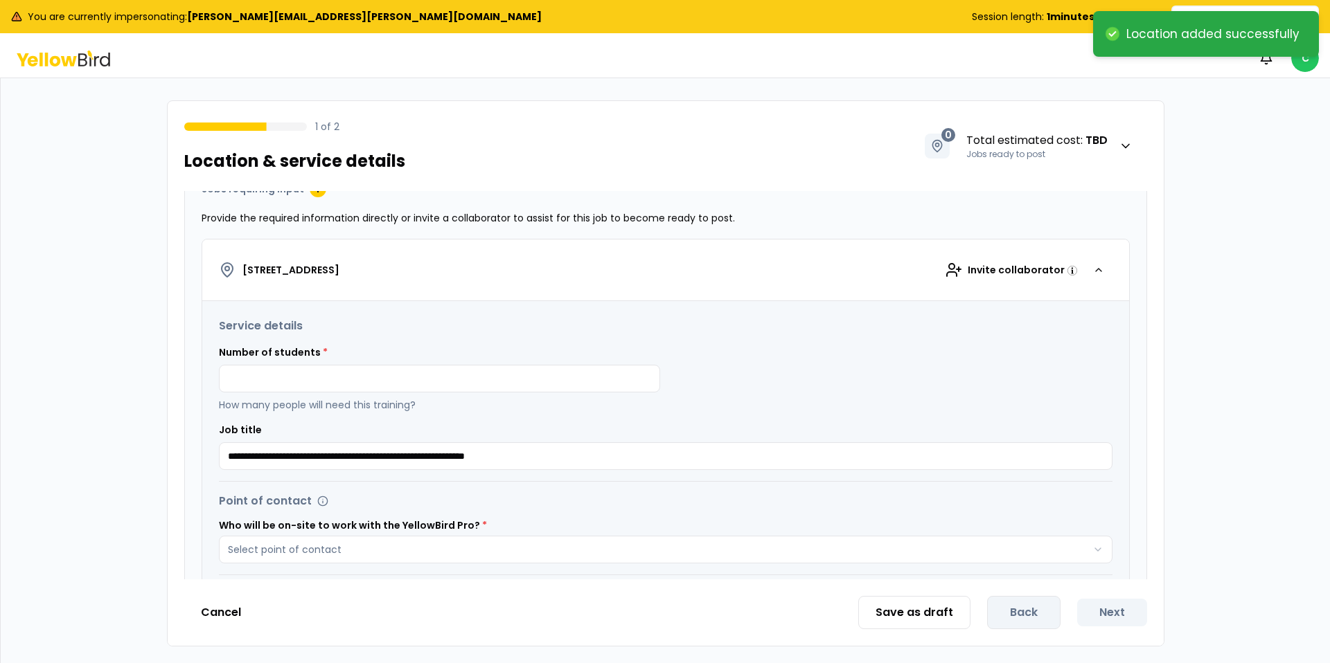
scroll to position [184, 0]
click at [537, 382] on input at bounding box center [439, 377] width 441 height 28
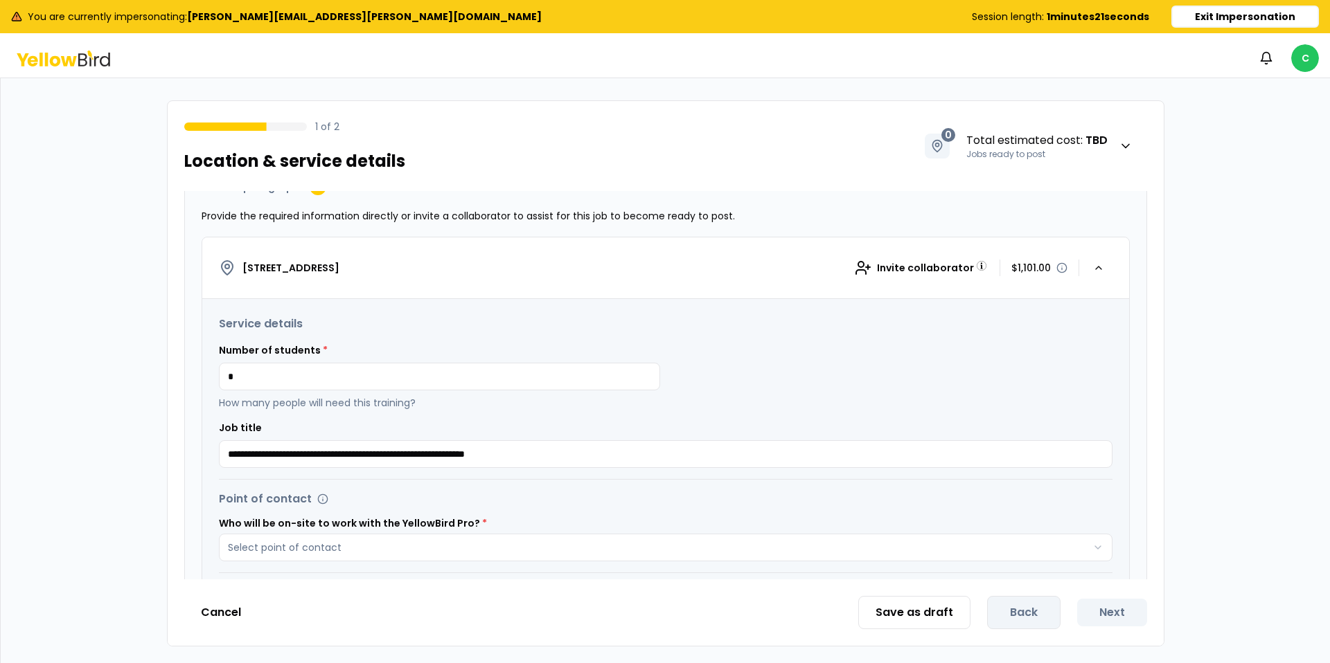
type input "*"
click at [834, 360] on div "Number of students * * How many people will need this training?" at bounding box center [665, 376] width 893 height 66
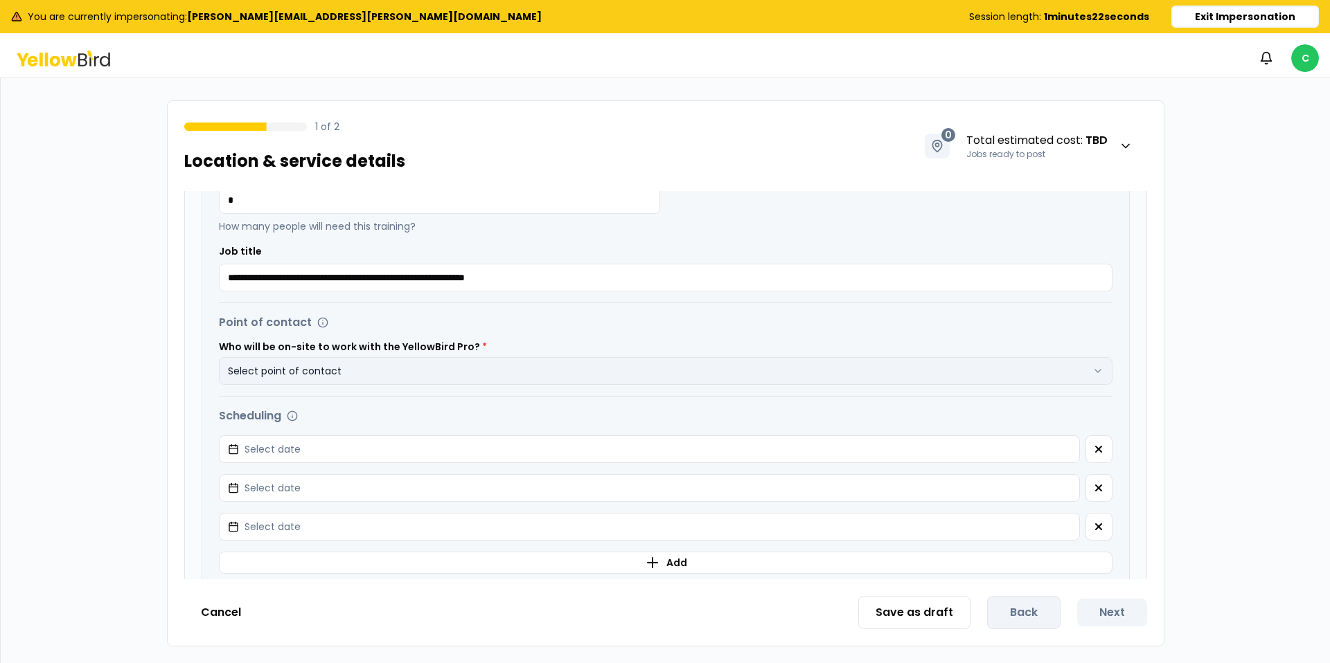
click at [715, 362] on button "Select point of contact" at bounding box center [665, 371] width 893 height 28
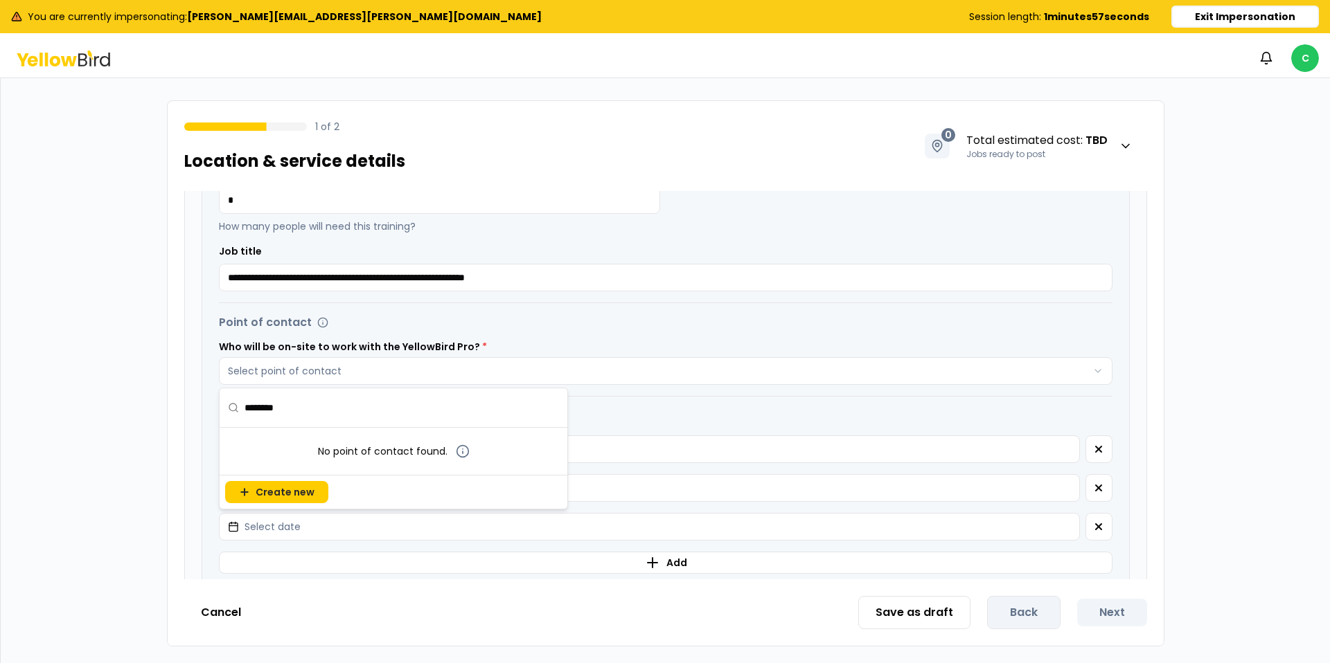
paste input "*******"
click at [289, 407] on input "**********" at bounding box center [401, 407] width 314 height 39
type input "**********"
click at [292, 493] on span "Create new" at bounding box center [285, 492] width 59 height 14
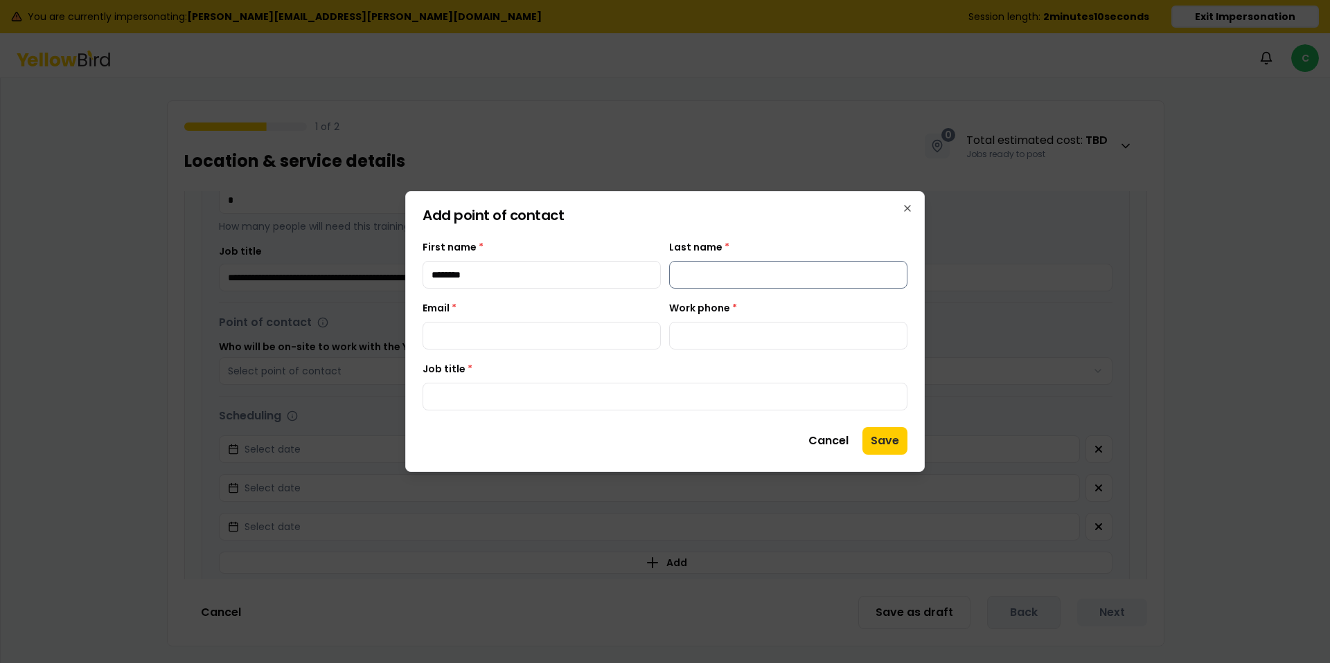
type input "*******"
click at [798, 270] on input "Last name *" at bounding box center [788, 275] width 238 height 28
paste input "******"
click at [682, 276] on input "******" at bounding box center [788, 275] width 238 height 28
type input "******"
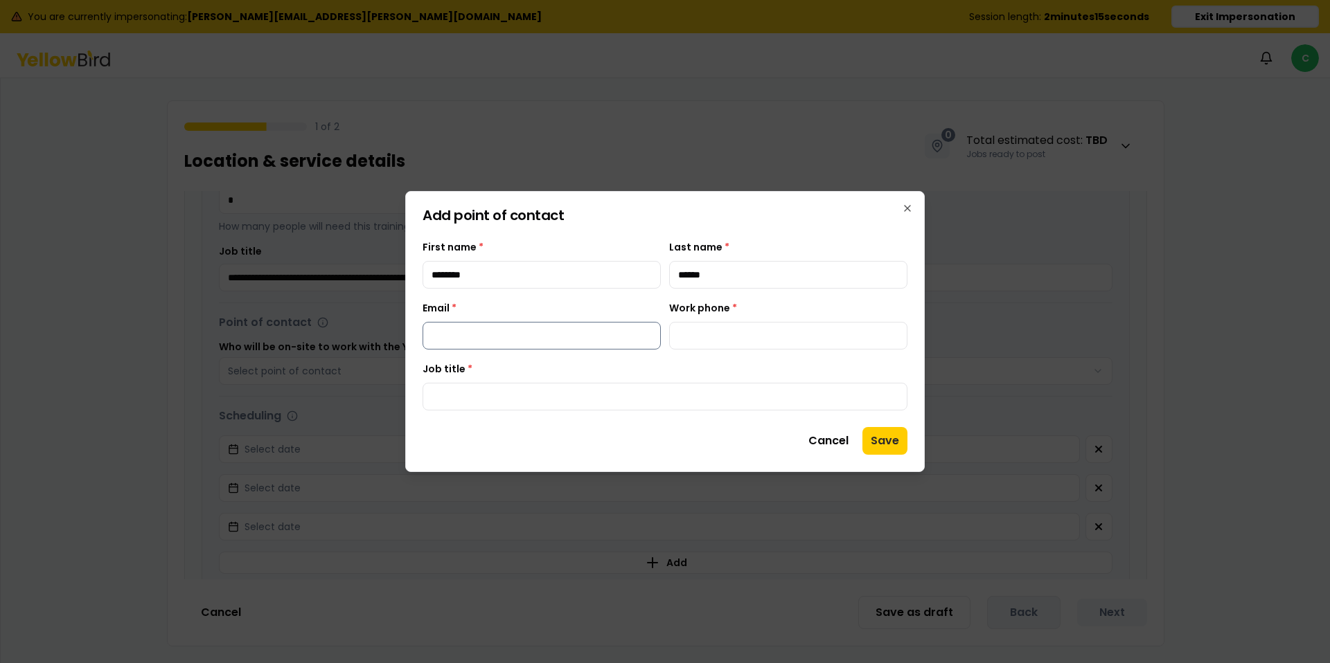
click at [488, 339] on input "Email *" at bounding box center [541, 336] width 238 height 28
click at [730, 334] on input "Work phone *" at bounding box center [788, 336] width 238 height 28
type input "**********"
click at [589, 330] on input "Email *" at bounding box center [541, 336] width 238 height 28
type input "**********"
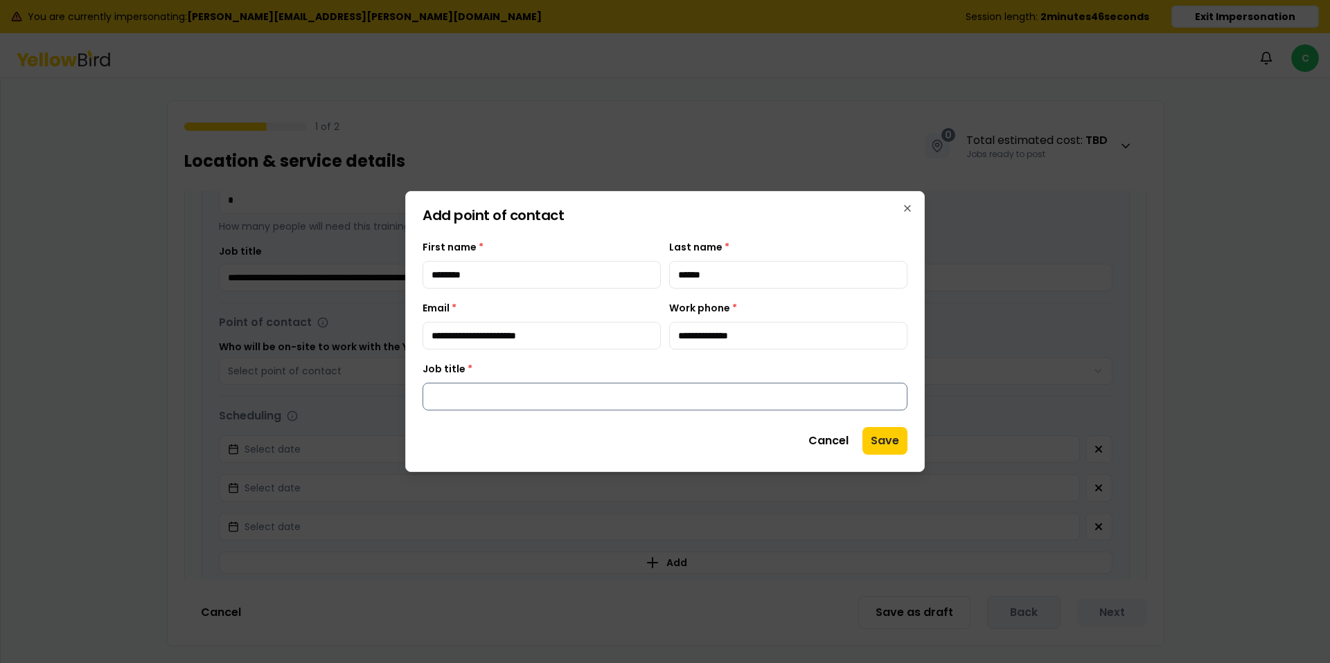
click at [708, 391] on input "Job title *" at bounding box center [664, 397] width 485 height 28
type input "*******"
click at [879, 436] on button "Save" at bounding box center [884, 441] width 45 height 28
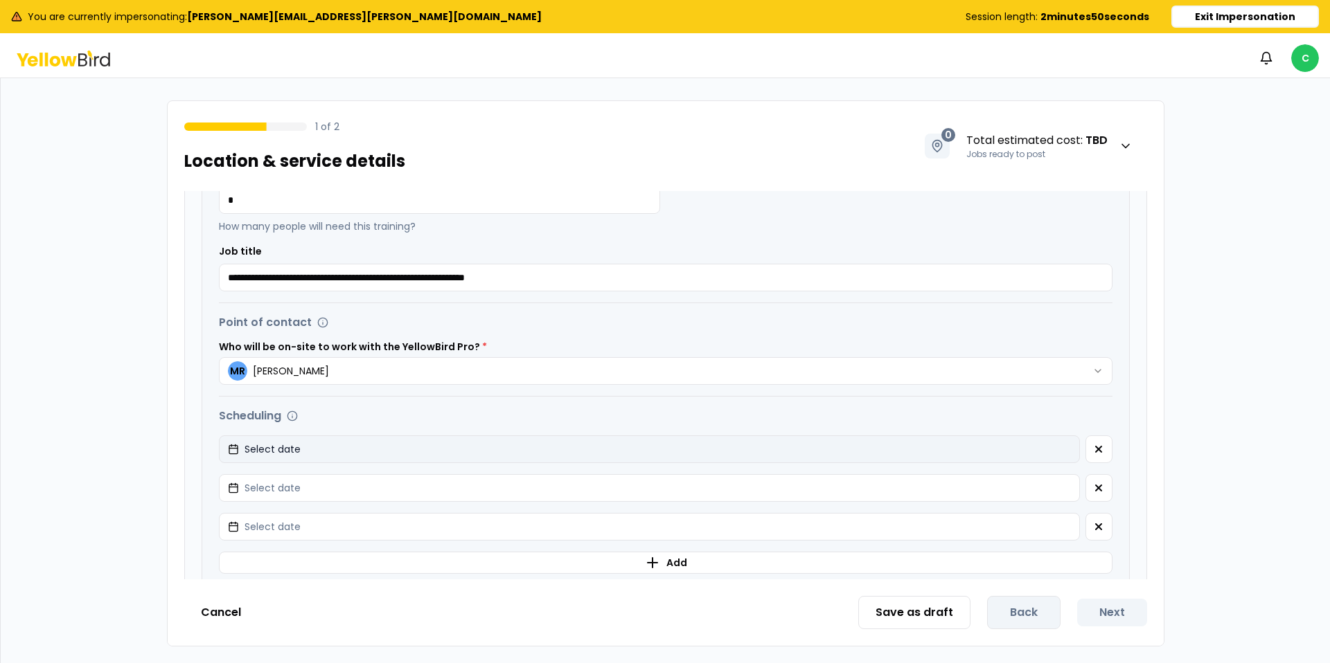
click at [1037, 451] on button "Select date" at bounding box center [649, 450] width 861 height 28
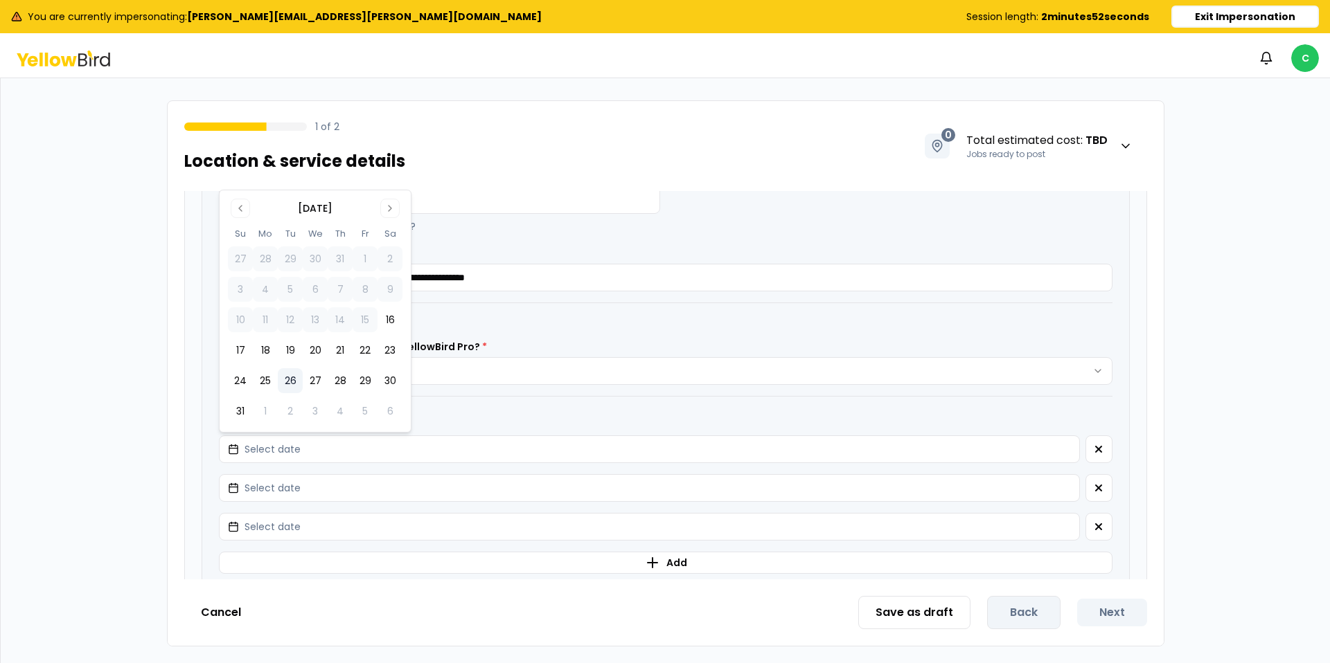
click at [286, 380] on button "26" at bounding box center [290, 380] width 25 height 25
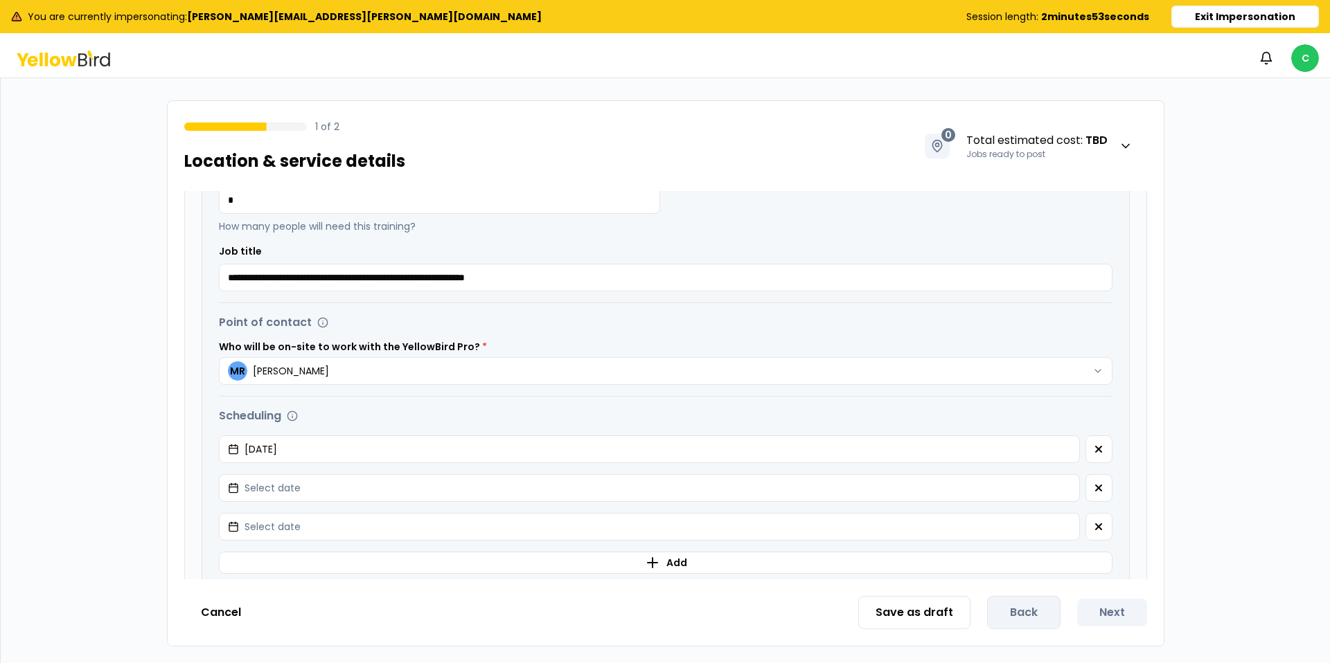
drag, startPoint x: 1255, startPoint y: 368, endPoint x: 1204, endPoint y: 370, distance: 50.6
click at [1252, 368] on div "**********" at bounding box center [665, 373] width 1329 height 591
drag, startPoint x: 1105, startPoint y: 482, endPoint x: 1110, endPoint y: 488, distance: 7.8
click at [1105, 482] on button "button" at bounding box center [1098, 488] width 27 height 28
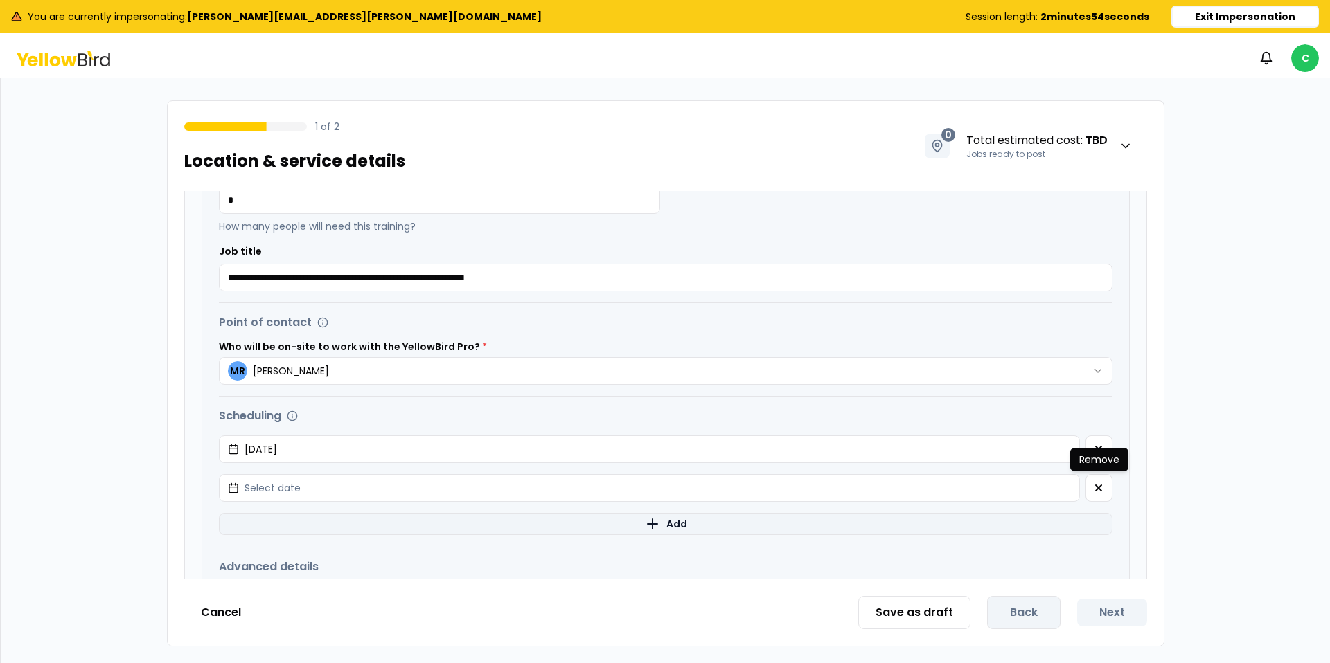
click at [1103, 492] on icon "button" at bounding box center [1098, 488] width 11 height 11
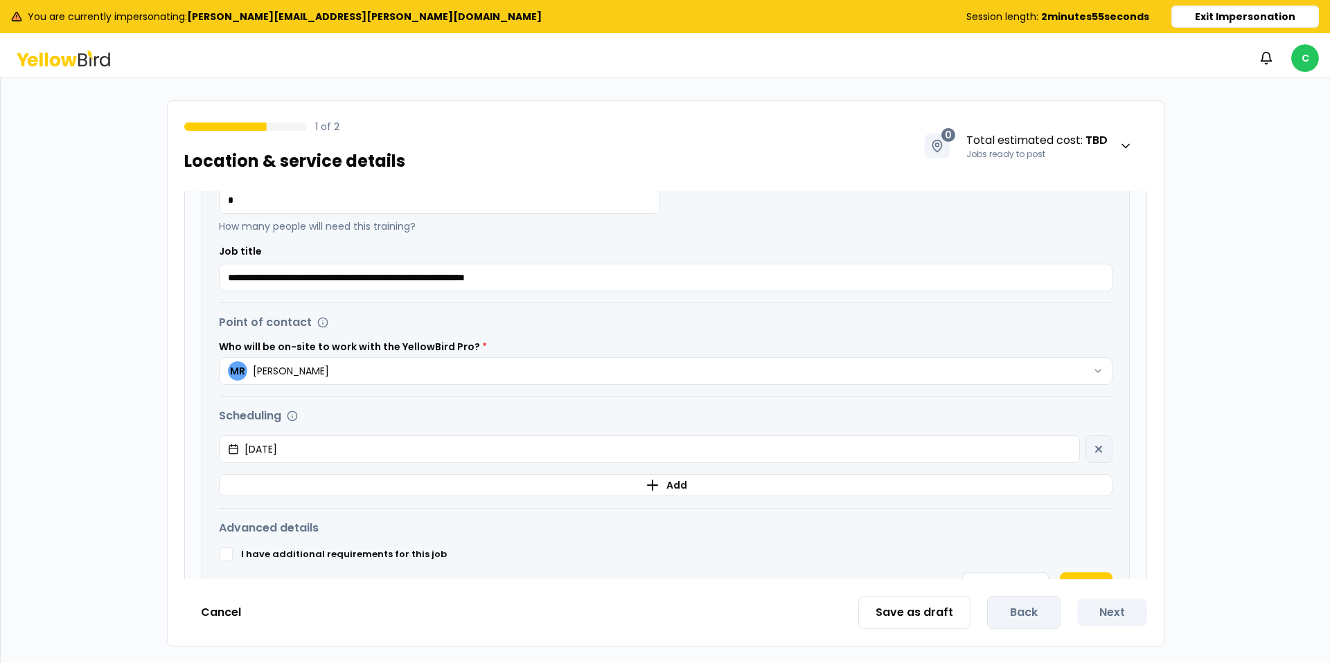
scroll to position [458, 0]
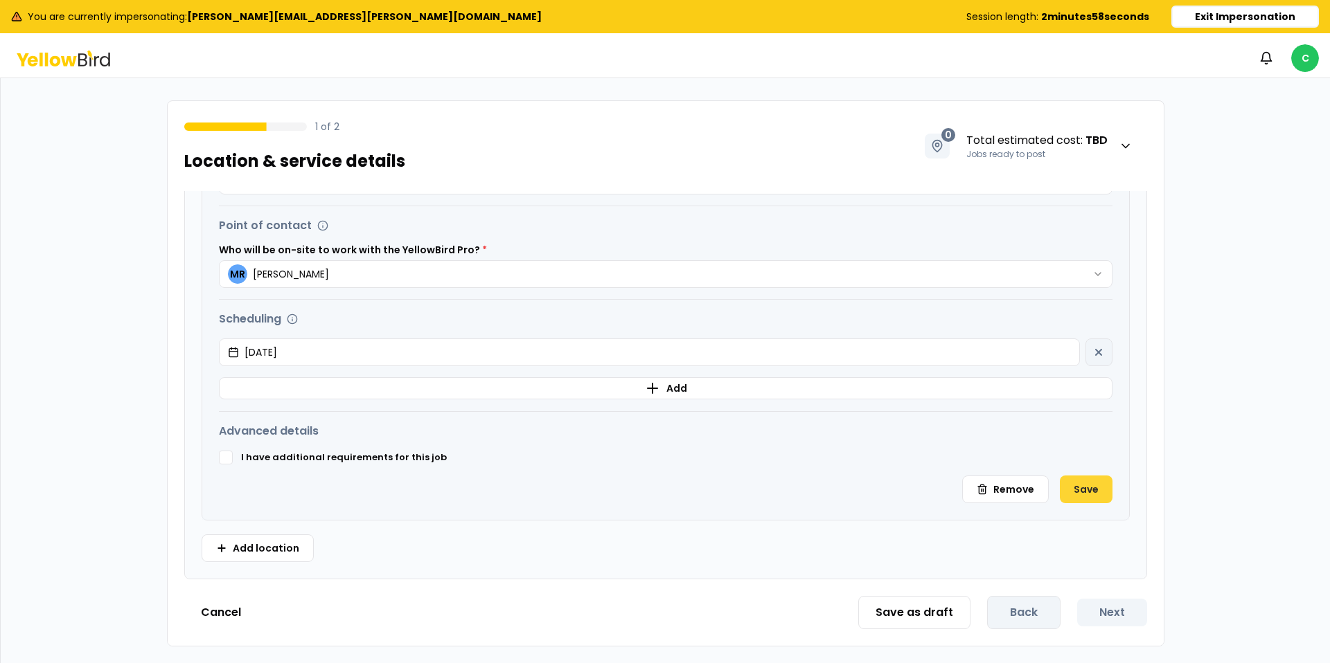
click at [1084, 490] on button "Save" at bounding box center [1086, 490] width 53 height 28
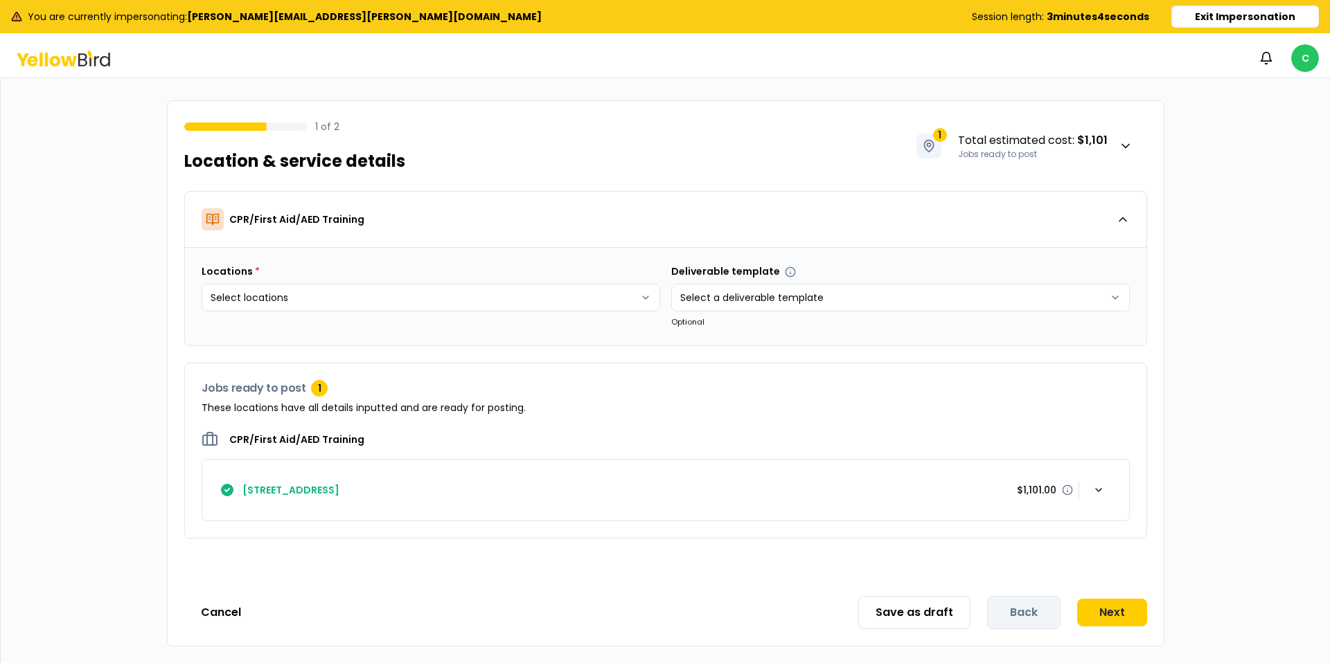
click at [59, 55] on icon at bounding box center [63, 59] width 93 height 16
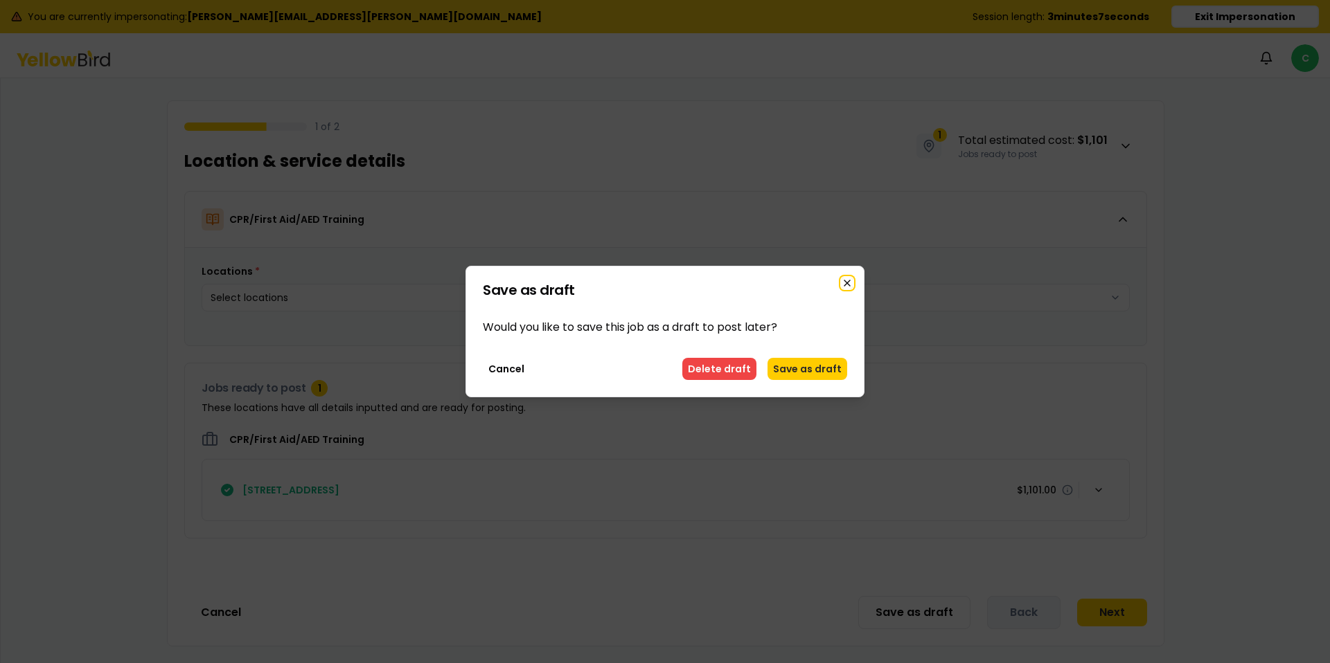
click at [851, 283] on icon "button" at bounding box center [846, 283] width 11 height 11
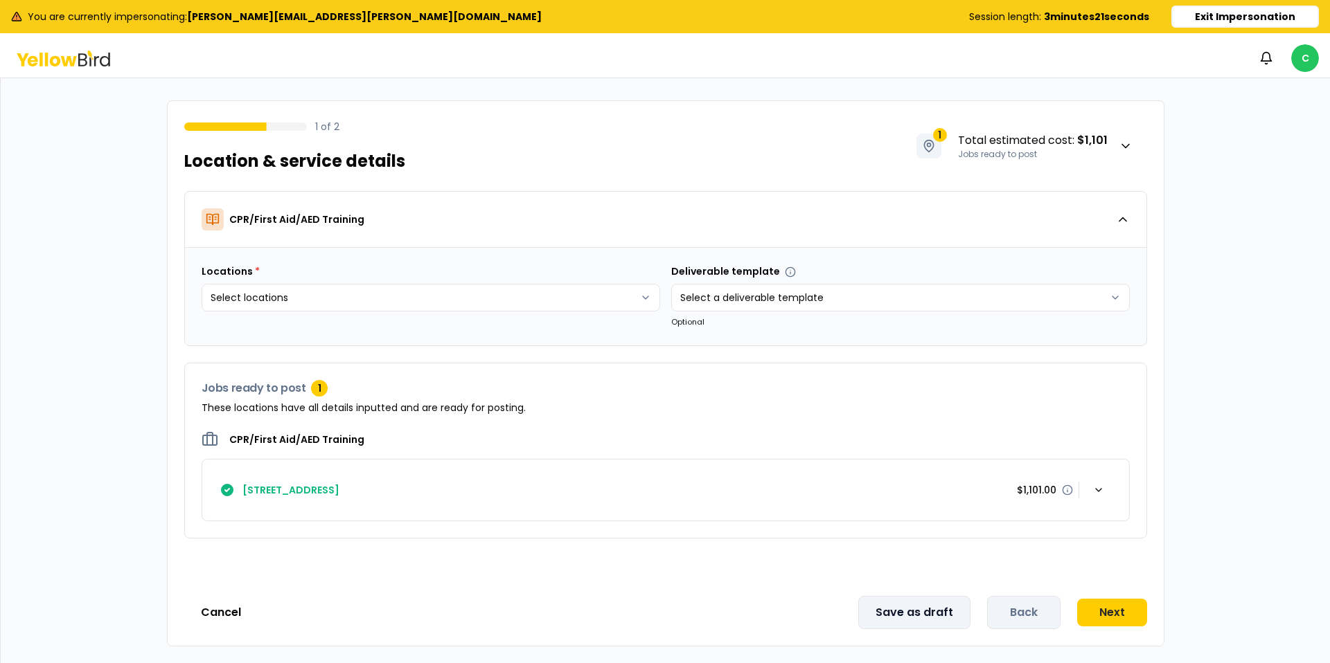
click at [912, 611] on button "Save as draft" at bounding box center [914, 612] width 112 height 33
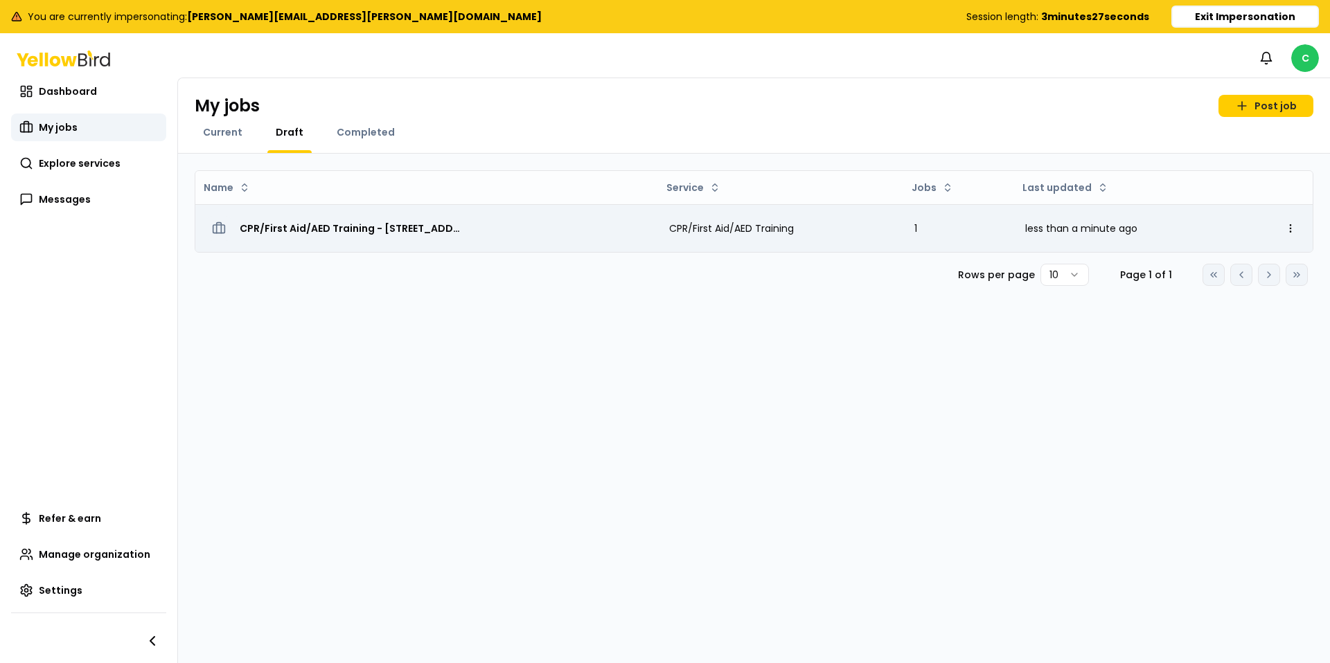
click at [368, 231] on span "CPR/First Aid/AED Training - [STREET_ADDRESS]" at bounding box center [351, 229] width 222 height 14
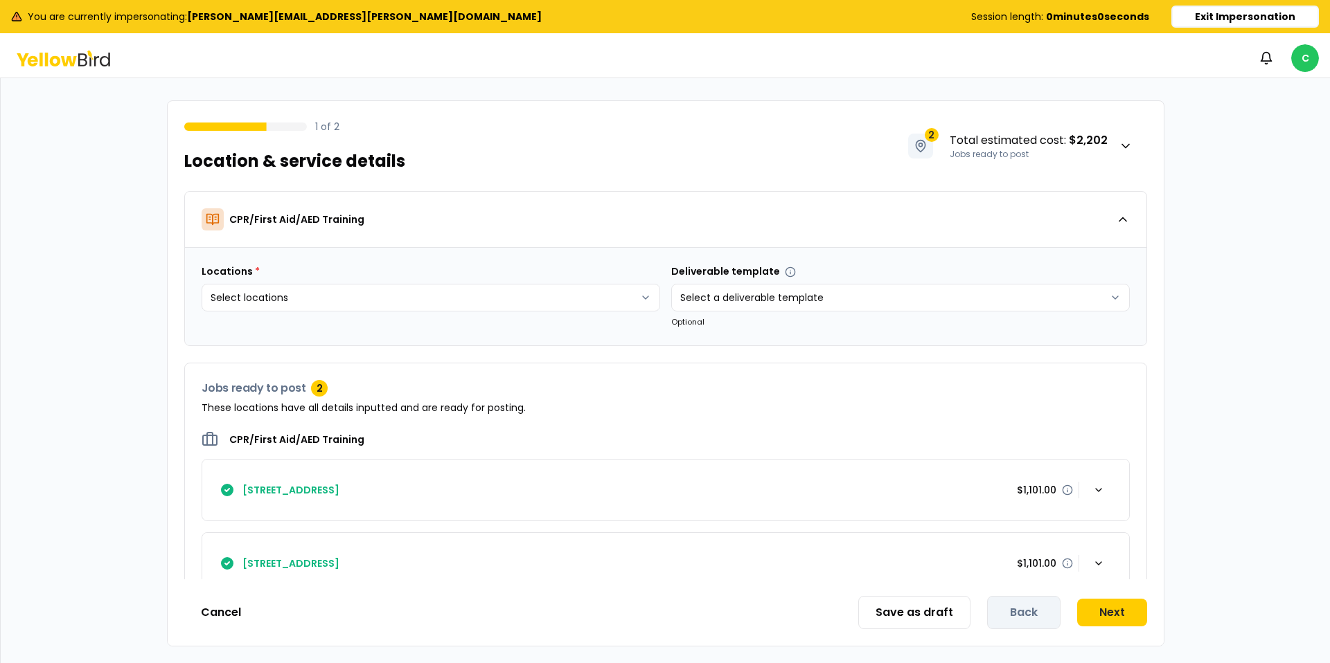
scroll to position [33, 0]
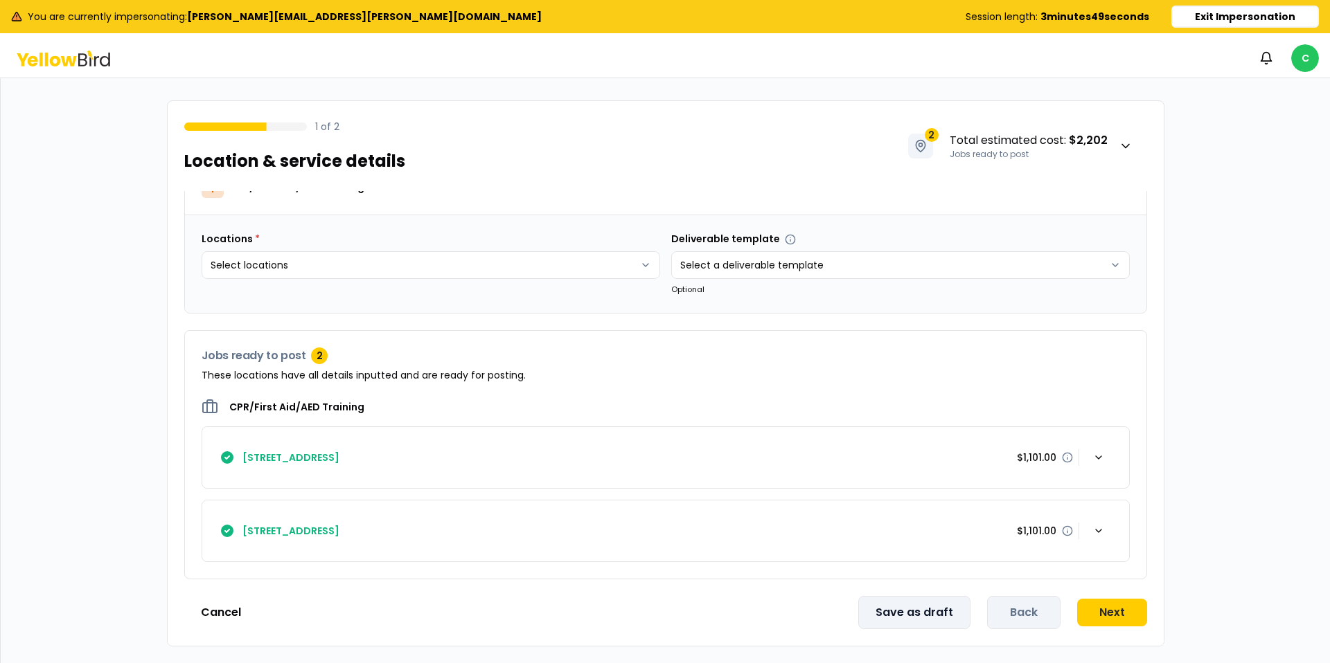
click at [914, 605] on button "Save as draft" at bounding box center [914, 612] width 112 height 33
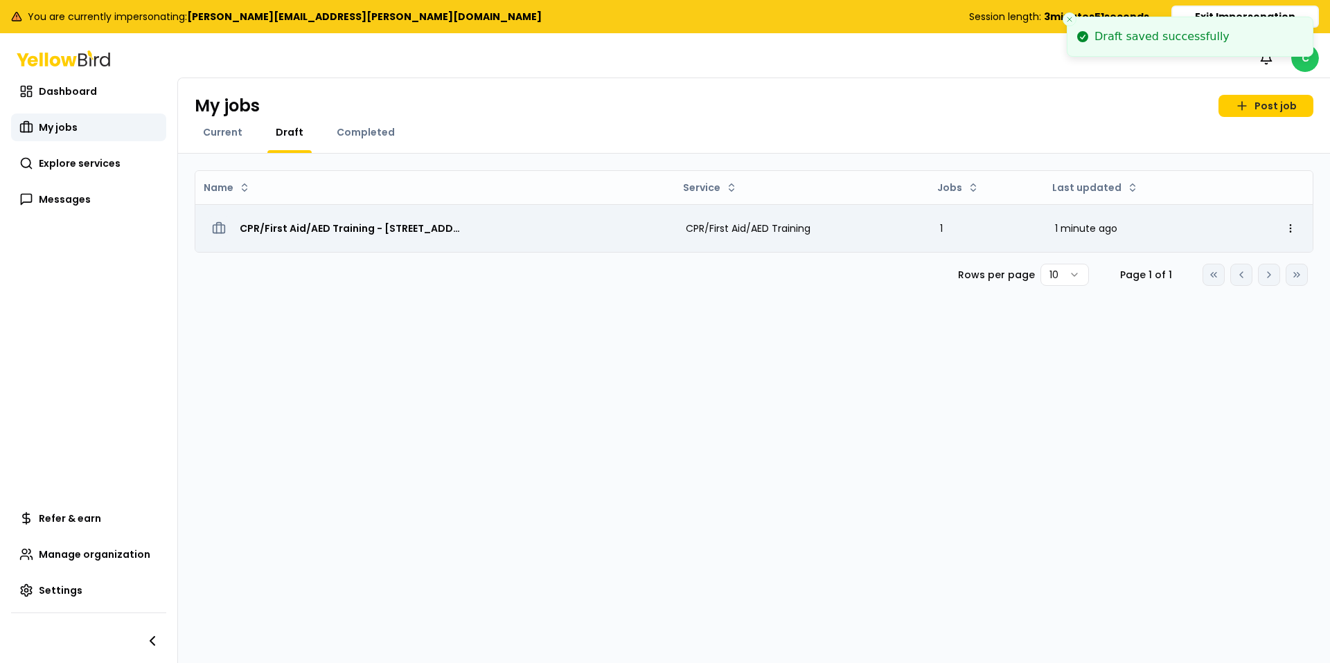
click at [343, 233] on span "CPR/First Aid/AED Training - [STREET_ADDRESS]" at bounding box center [351, 229] width 222 height 14
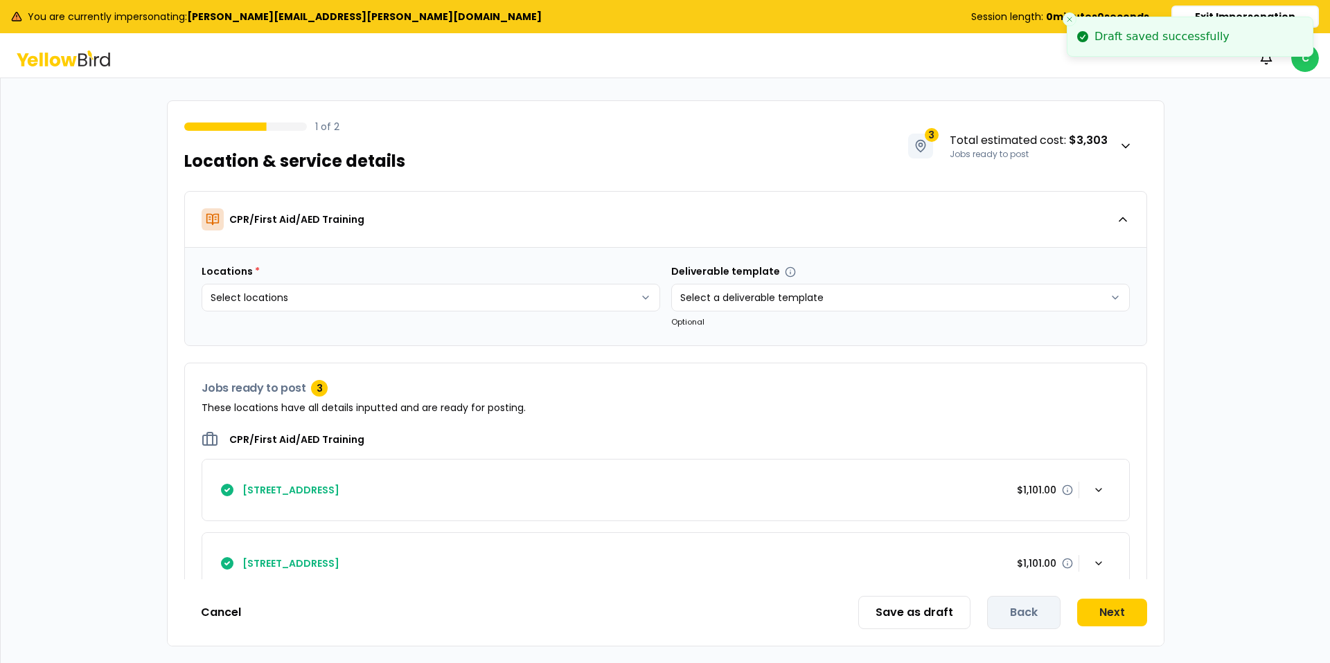
scroll to position [106, 0]
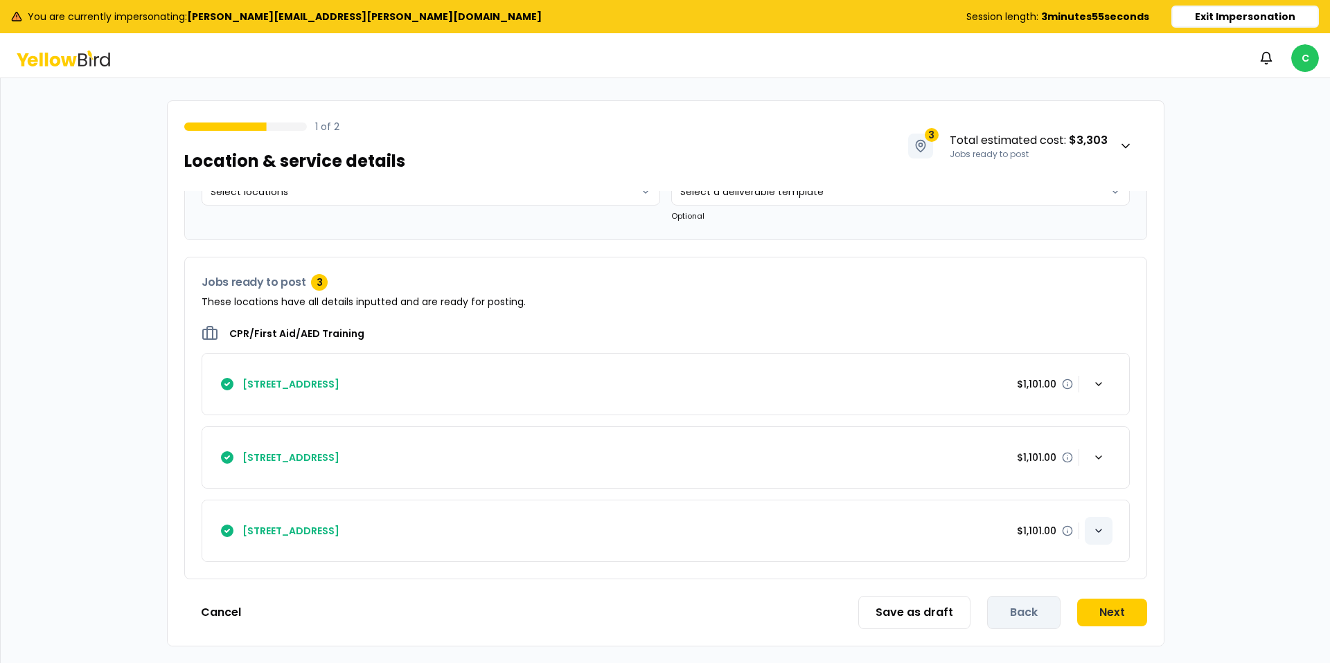
click at [1102, 529] on icon "button" at bounding box center [1098, 531] width 11 height 11
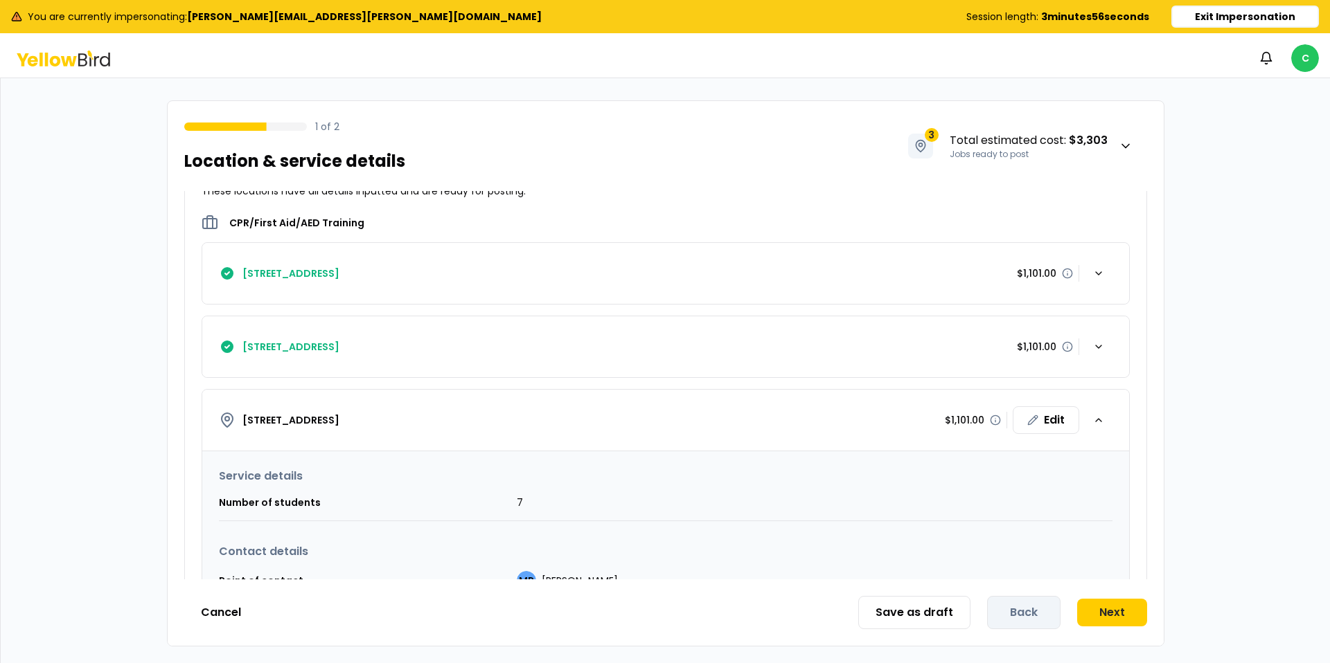
scroll to position [349, 0]
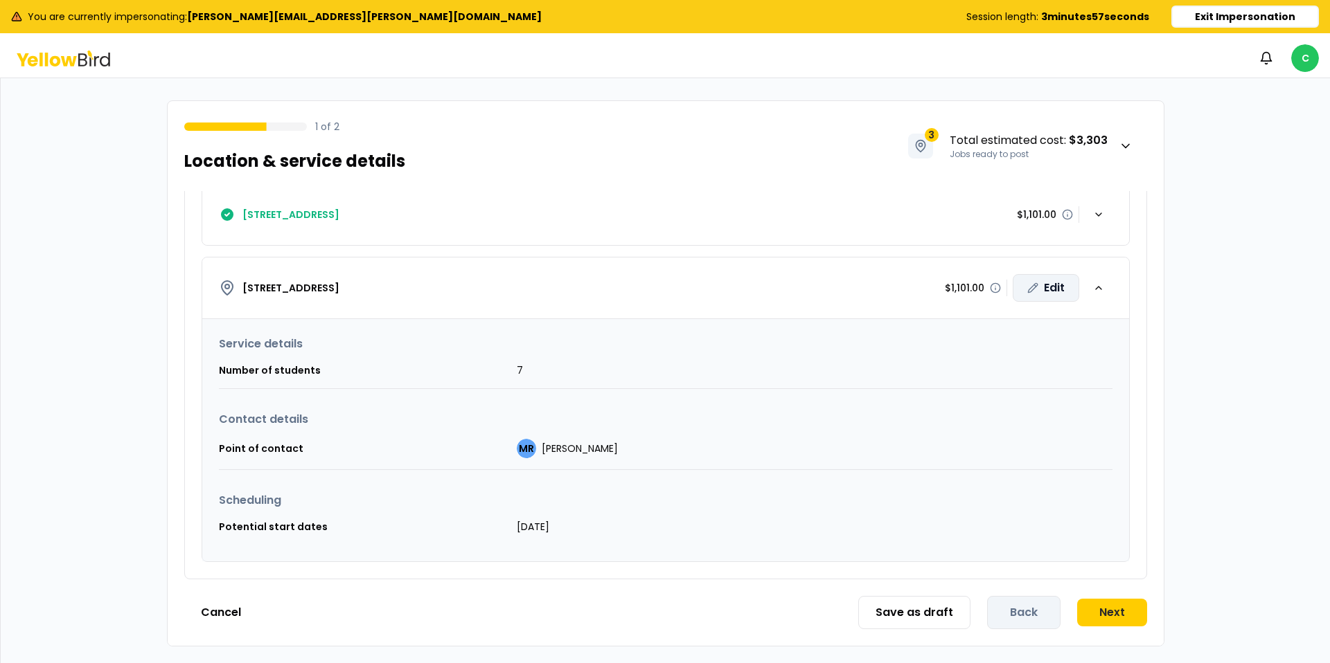
click at [1044, 285] on div "Edit" at bounding box center [1045, 288] width 66 height 28
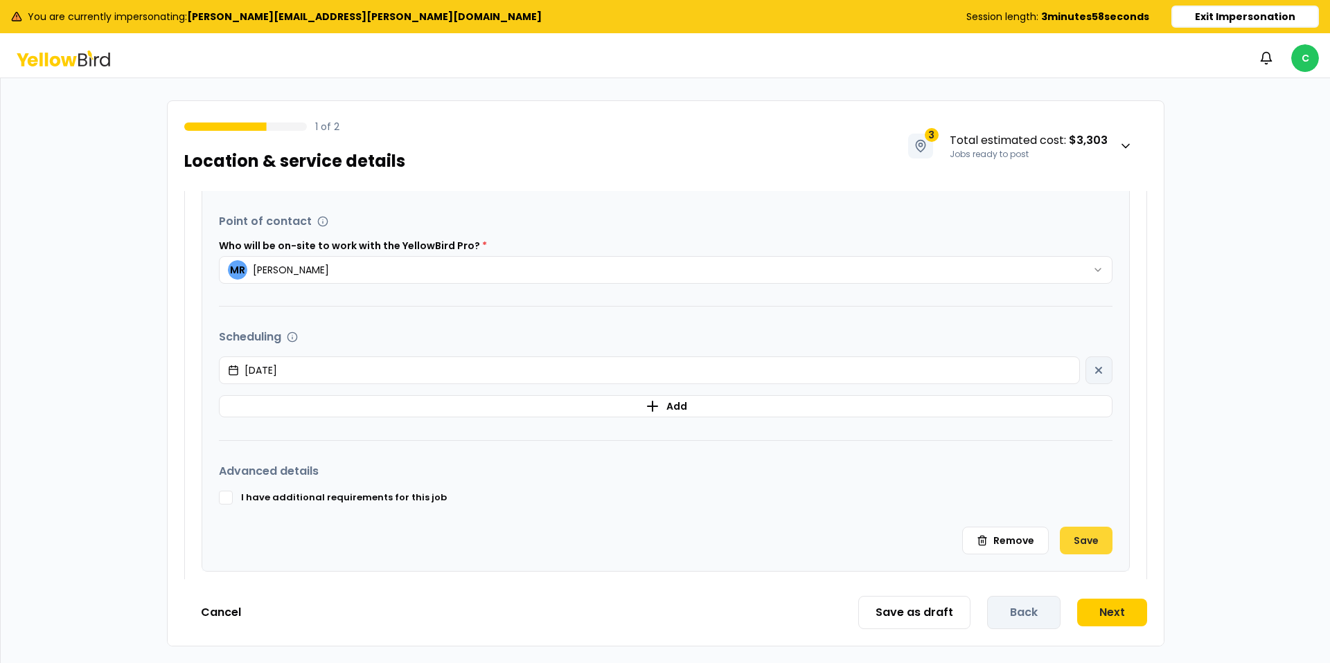
scroll to position [679, 0]
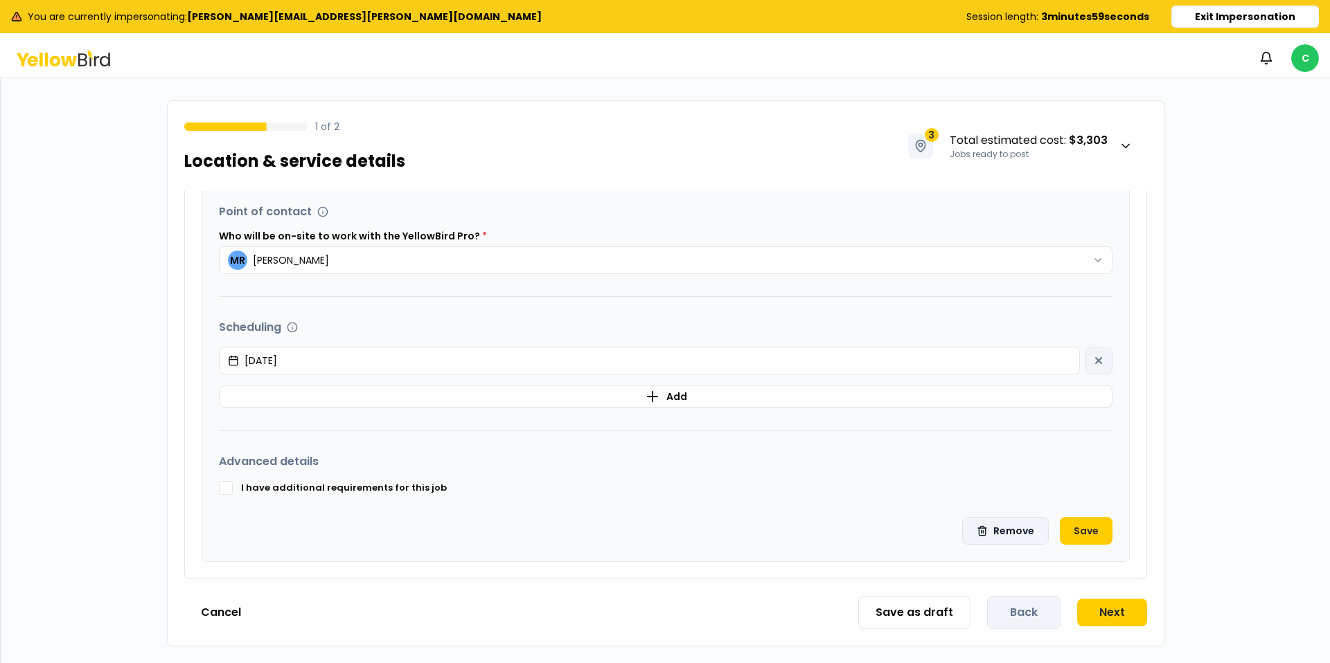
click at [998, 526] on button "Remove" at bounding box center [1005, 531] width 87 height 28
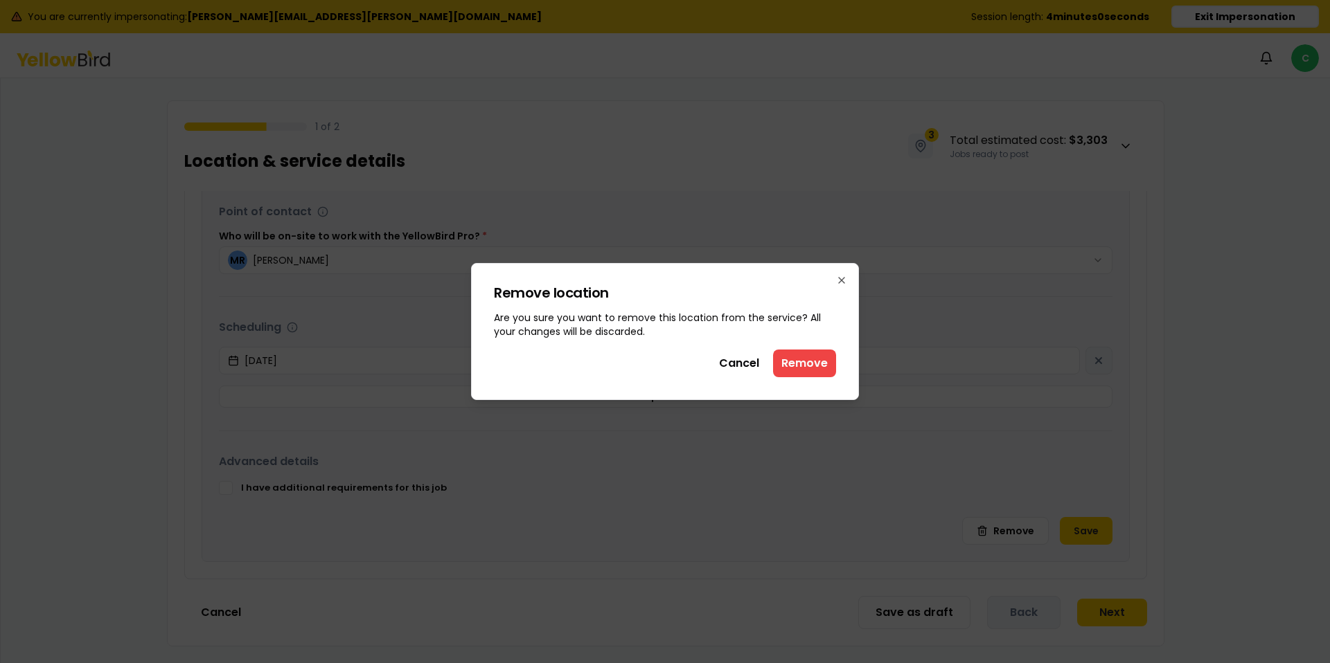
click at [799, 365] on button "Remove" at bounding box center [804, 364] width 63 height 28
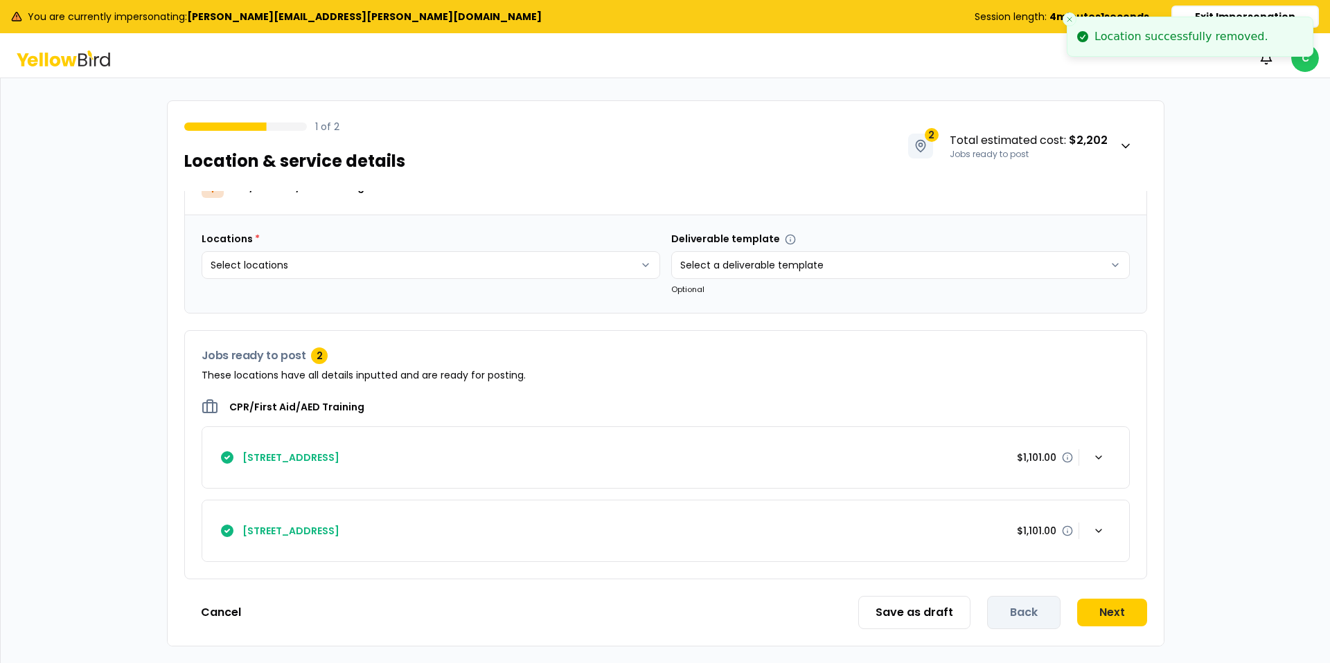
scroll to position [0, 0]
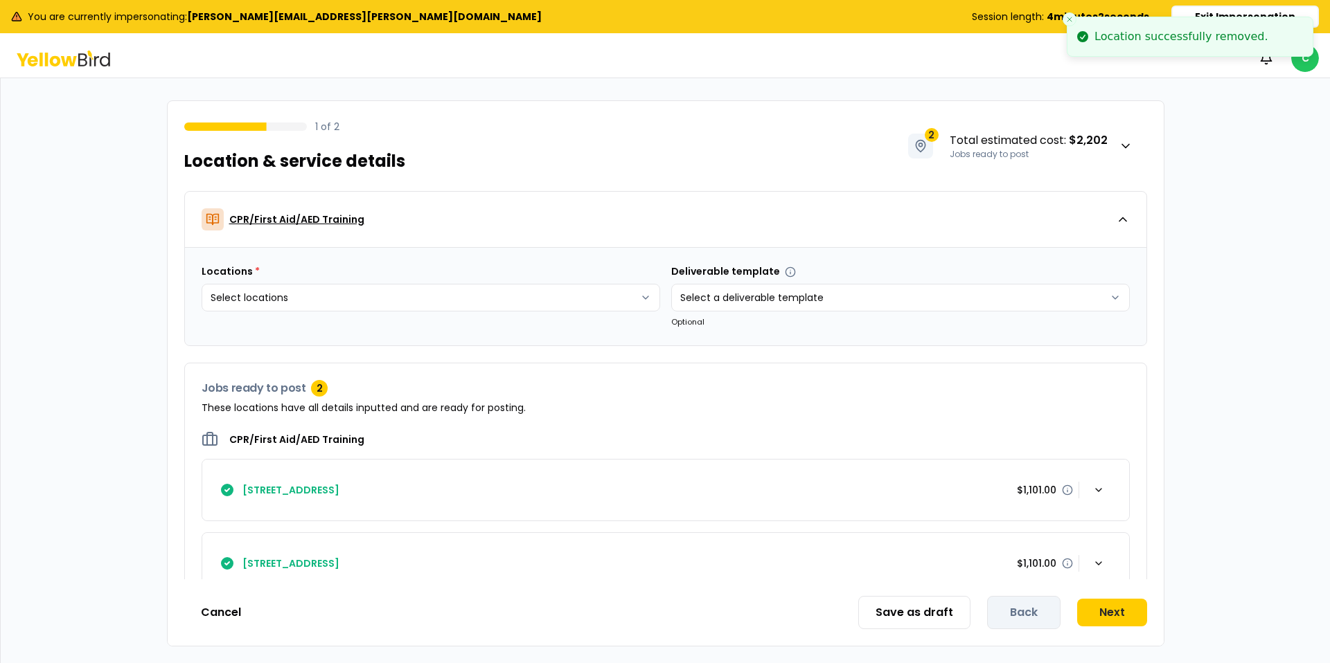
click at [1123, 216] on icon "button" at bounding box center [1123, 220] width 14 height 14
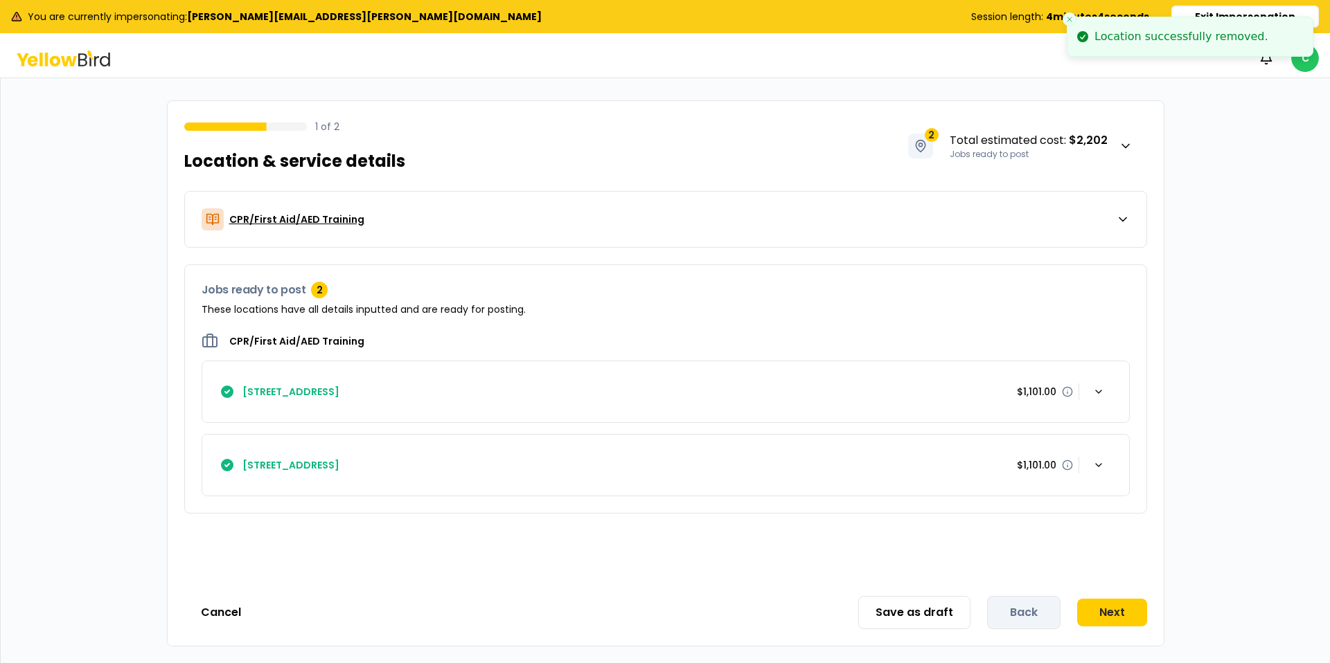
click at [1123, 222] on icon "button" at bounding box center [1123, 220] width 14 height 14
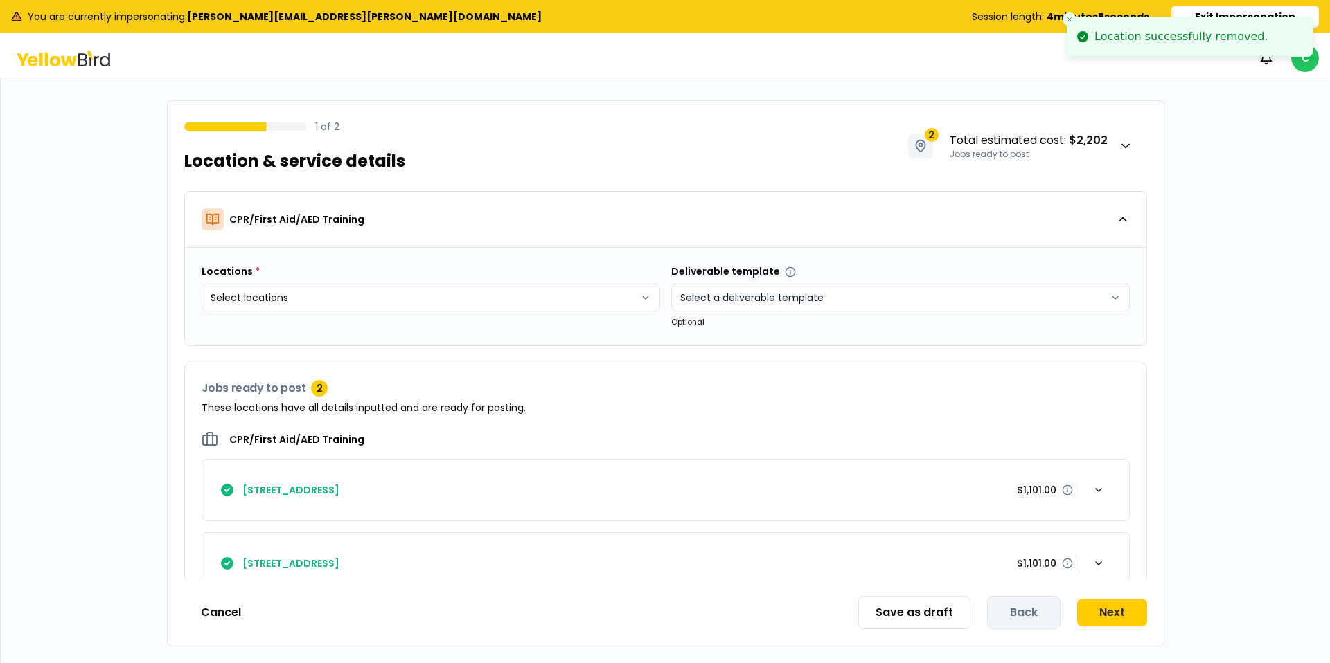
scroll to position [33, 0]
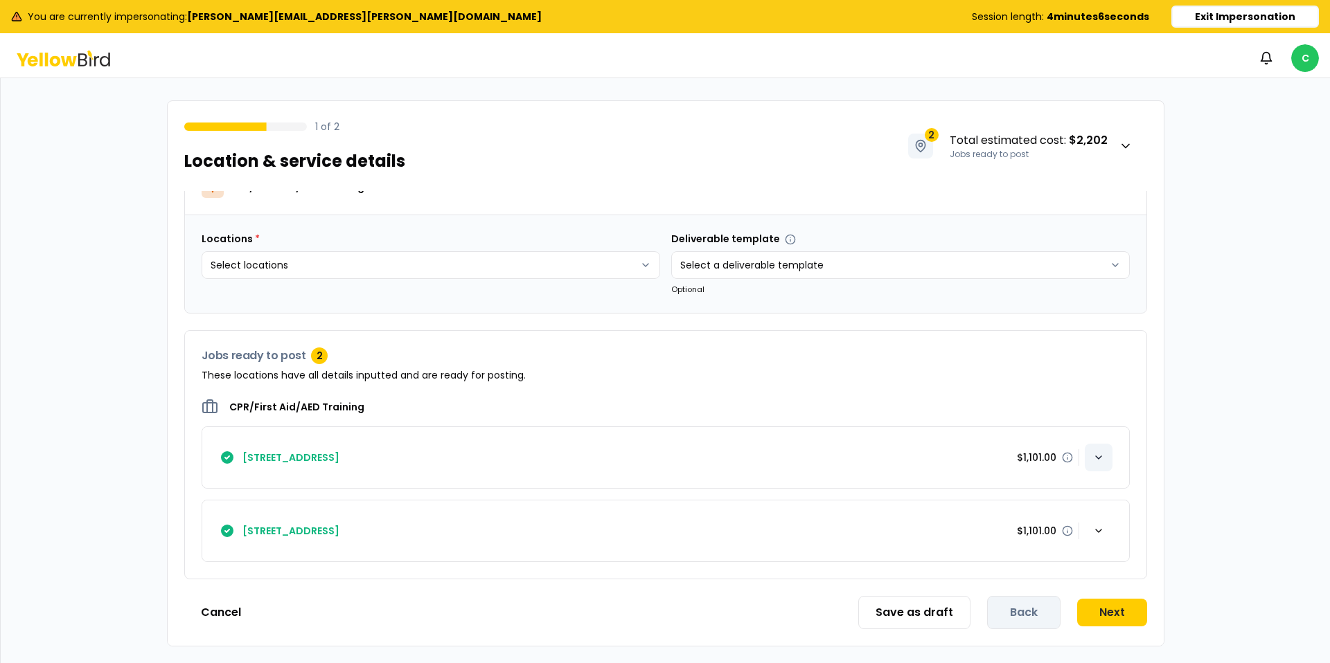
click at [1102, 452] on icon "button" at bounding box center [1098, 457] width 11 height 11
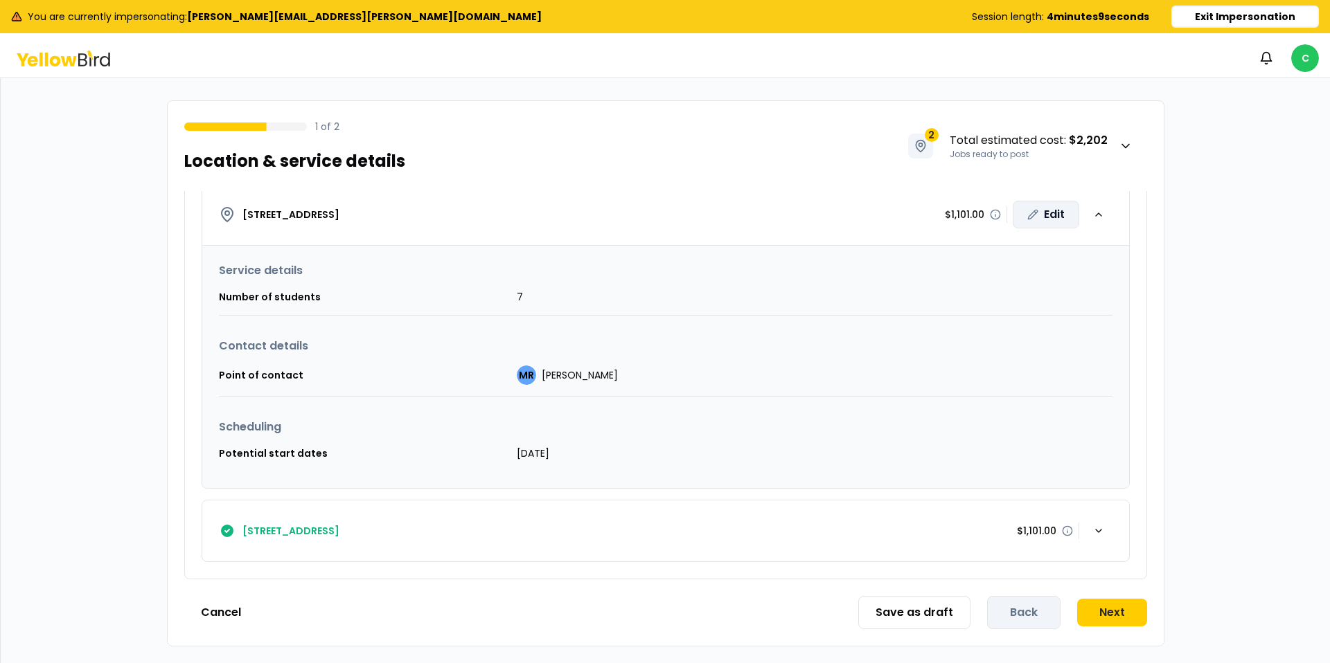
click at [1056, 219] on div "Edit" at bounding box center [1045, 215] width 66 height 28
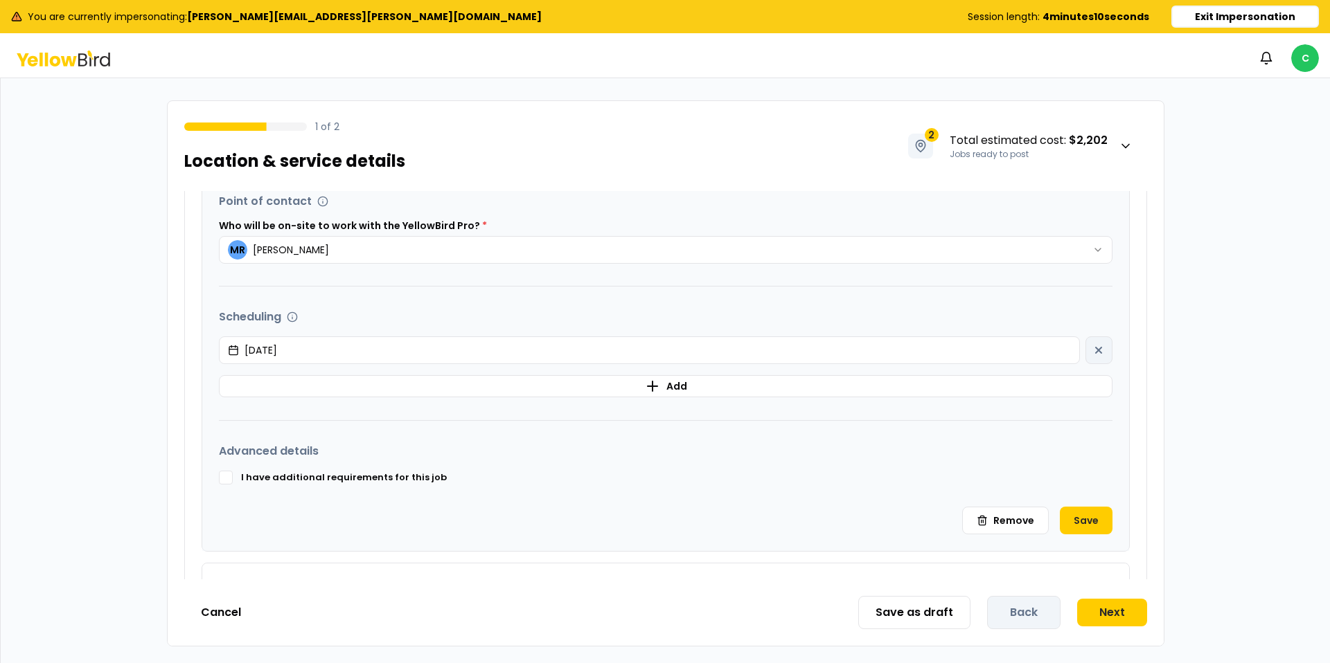
scroll to position [605, 0]
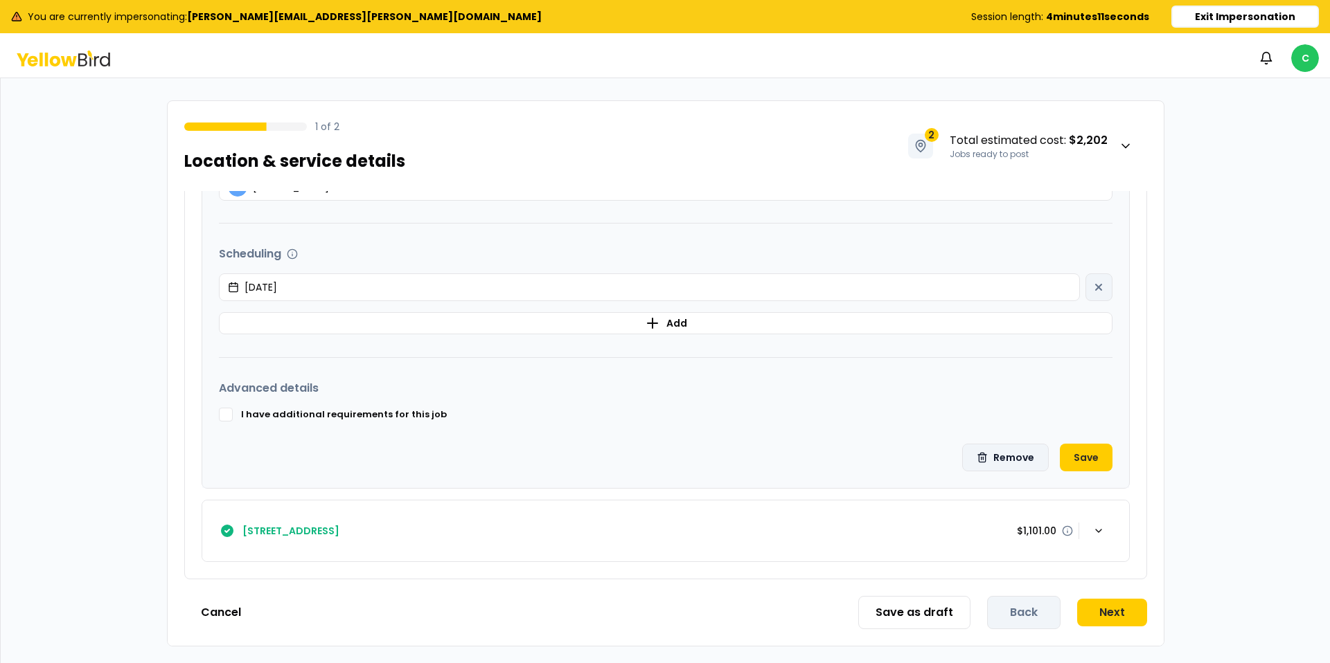
click at [1007, 466] on button "Remove" at bounding box center [1005, 458] width 87 height 28
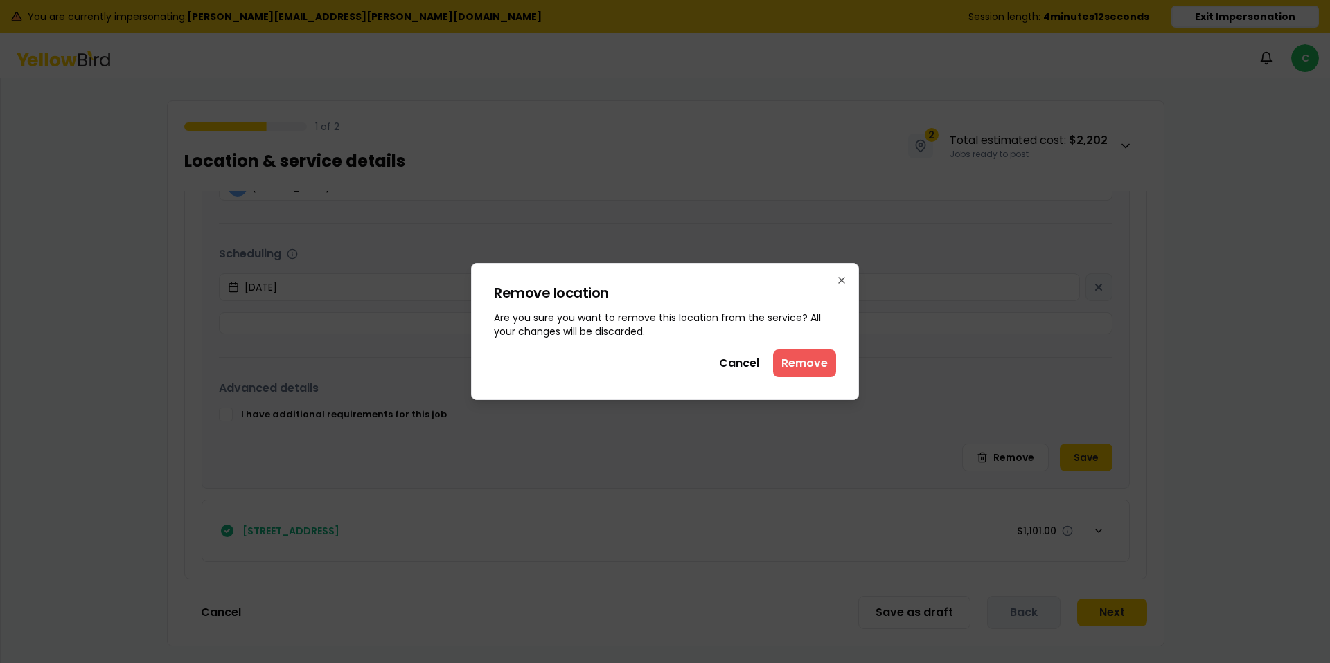
click at [781, 350] on button "Remove" at bounding box center [804, 364] width 63 height 28
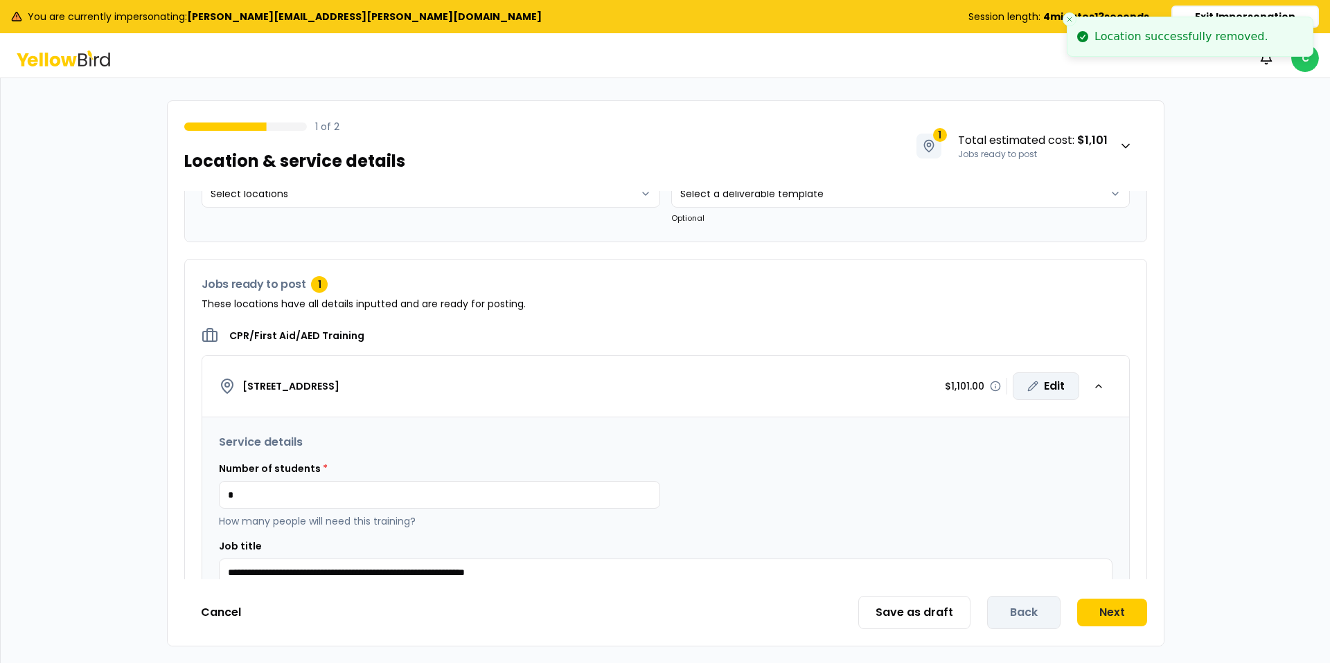
scroll to position [0, 0]
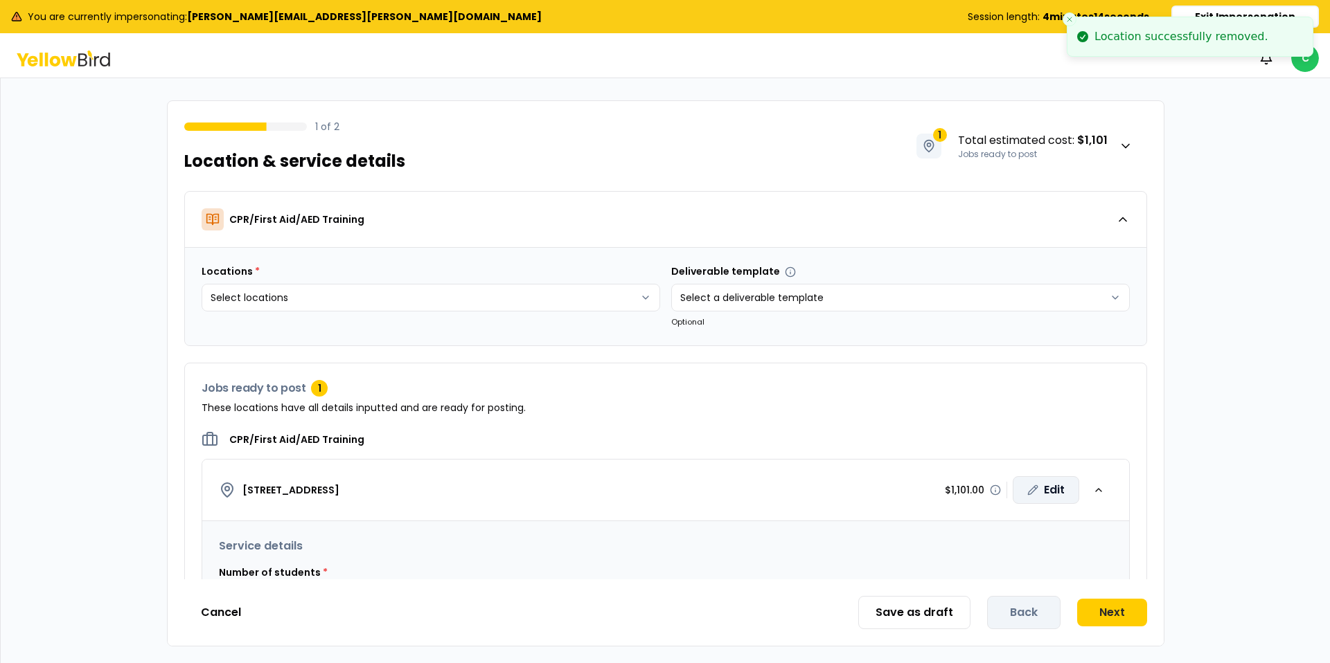
click at [1050, 490] on div "Edit" at bounding box center [1045, 490] width 66 height 28
click at [1046, 493] on div "Edit" at bounding box center [1045, 490] width 66 height 28
click at [1046, 492] on div "Edit" at bounding box center [1045, 490] width 66 height 28
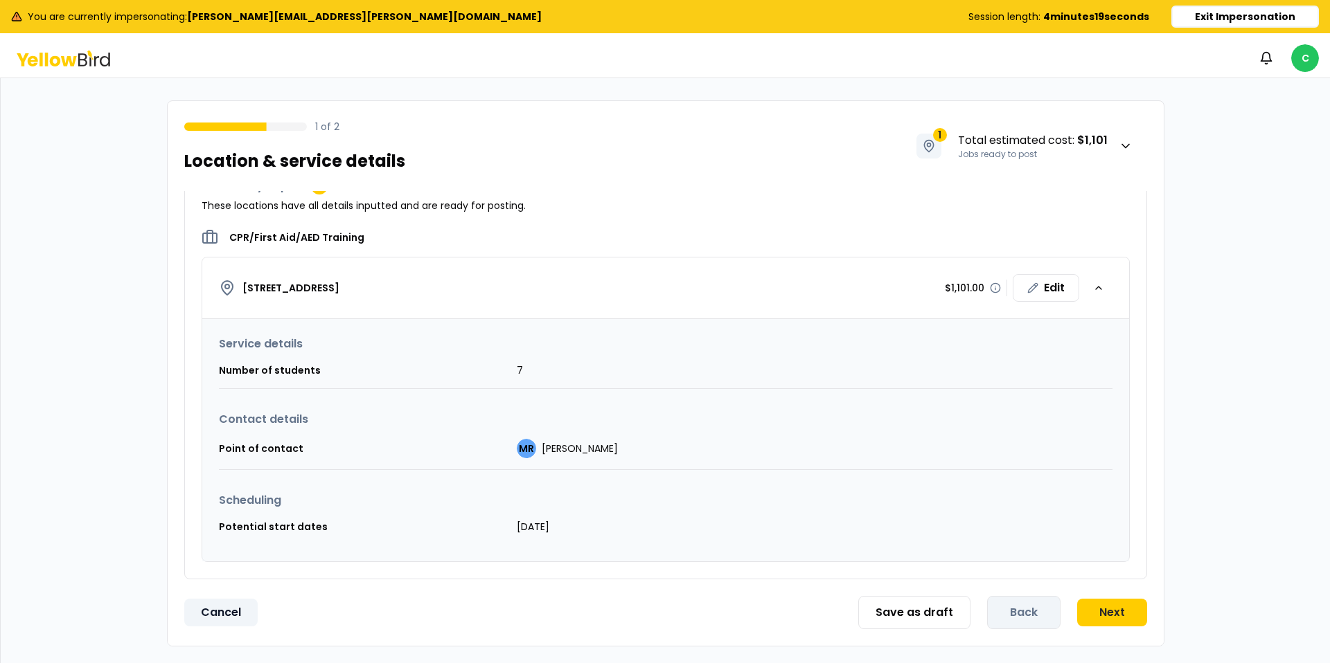
click at [221, 605] on button "Cancel" at bounding box center [220, 613] width 73 height 28
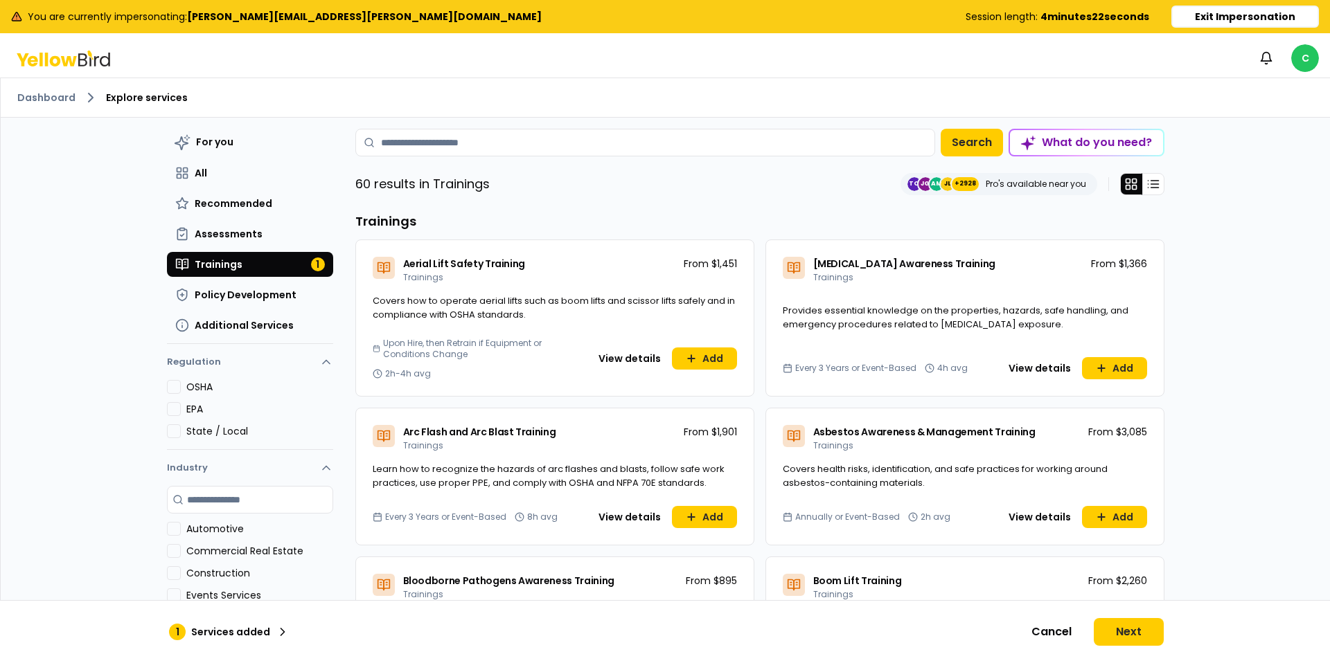
click at [54, 61] on icon at bounding box center [63, 59] width 93 height 16
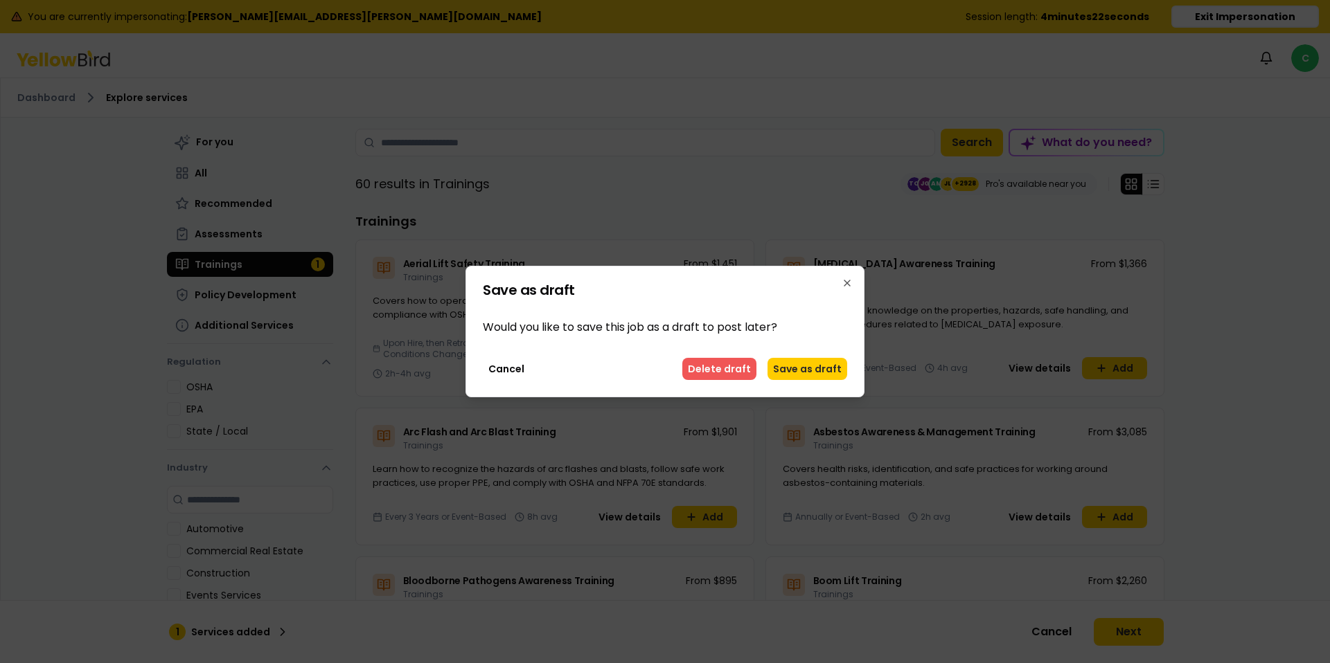
click at [746, 370] on button "Delete draft" at bounding box center [719, 369] width 74 height 22
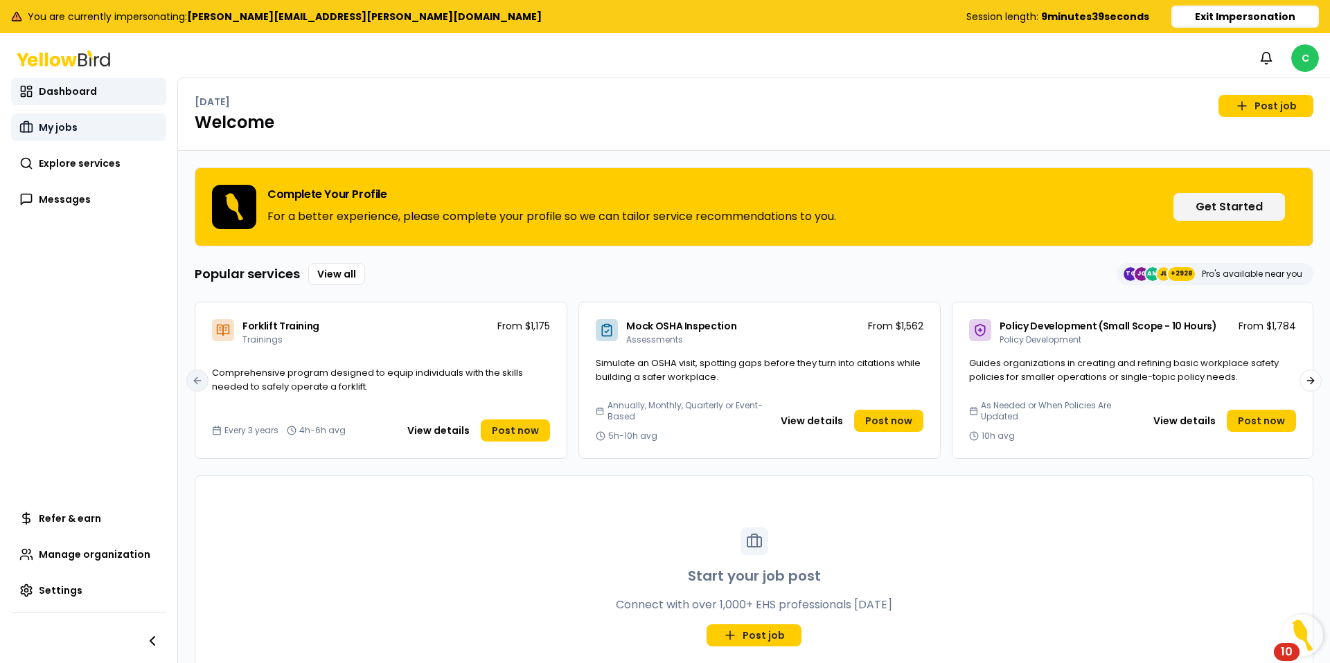
click at [59, 132] on span "My jobs" at bounding box center [58, 127] width 39 height 14
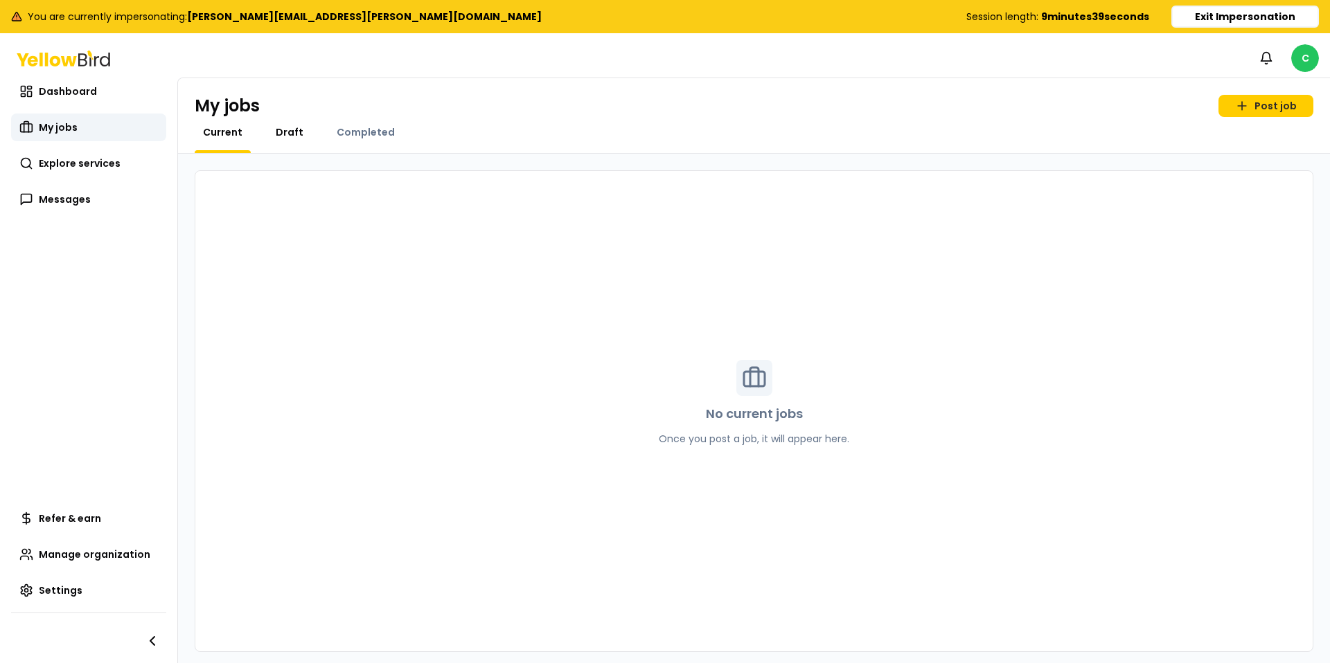
click at [271, 129] on link "Draft" at bounding box center [289, 132] width 44 height 14
click at [366, 138] on span "Completed" at bounding box center [366, 132] width 58 height 14
click at [64, 161] on span "Explore services" at bounding box center [80, 164] width 82 height 14
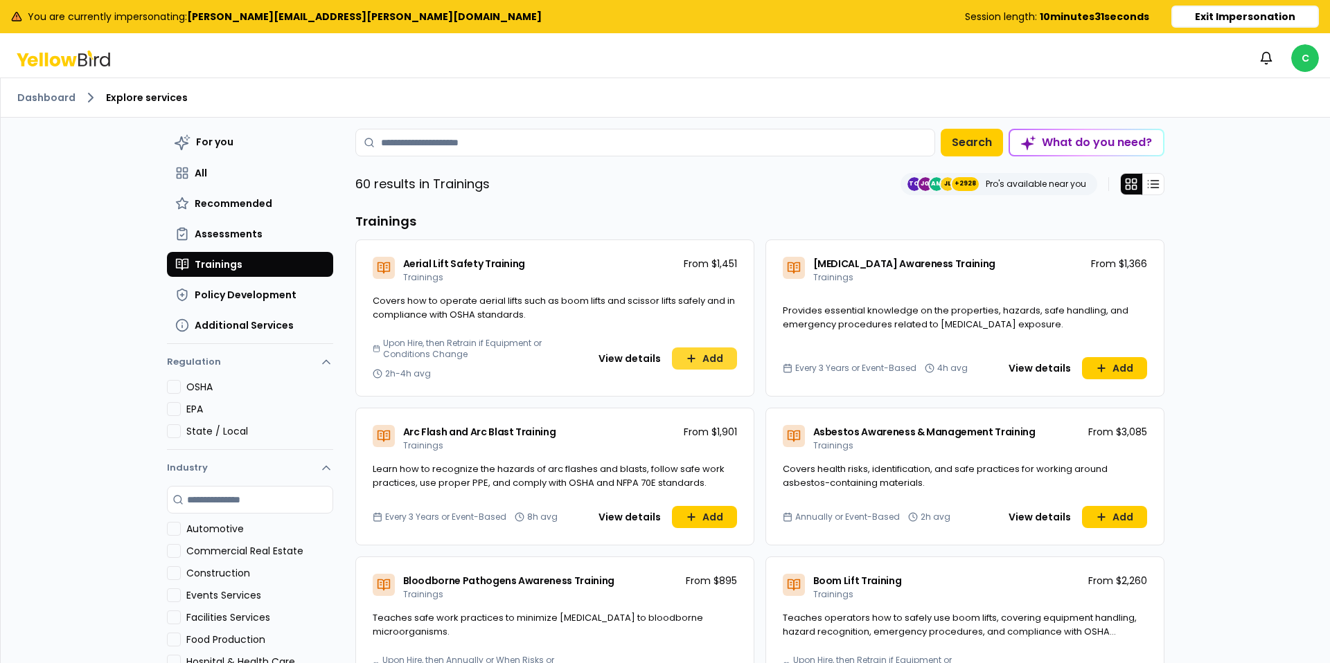
click at [705, 355] on button "Add" at bounding box center [704, 359] width 65 height 22
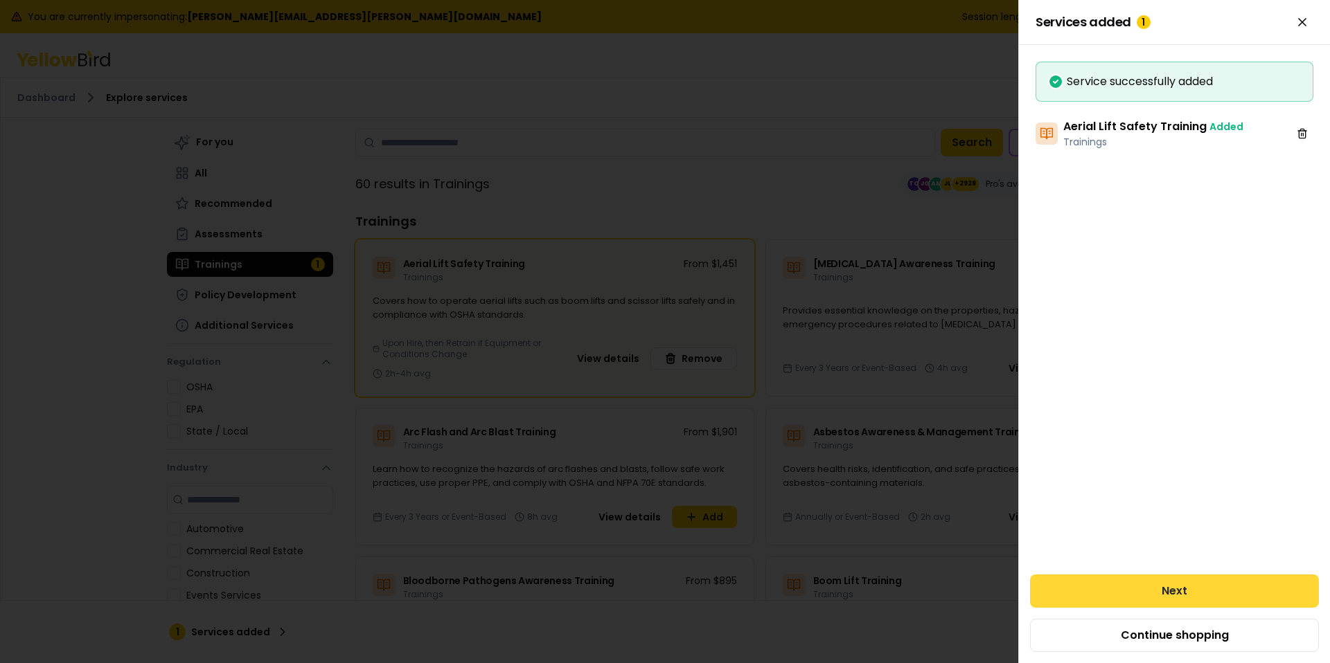
click at [1118, 589] on button "Next" at bounding box center [1174, 591] width 289 height 33
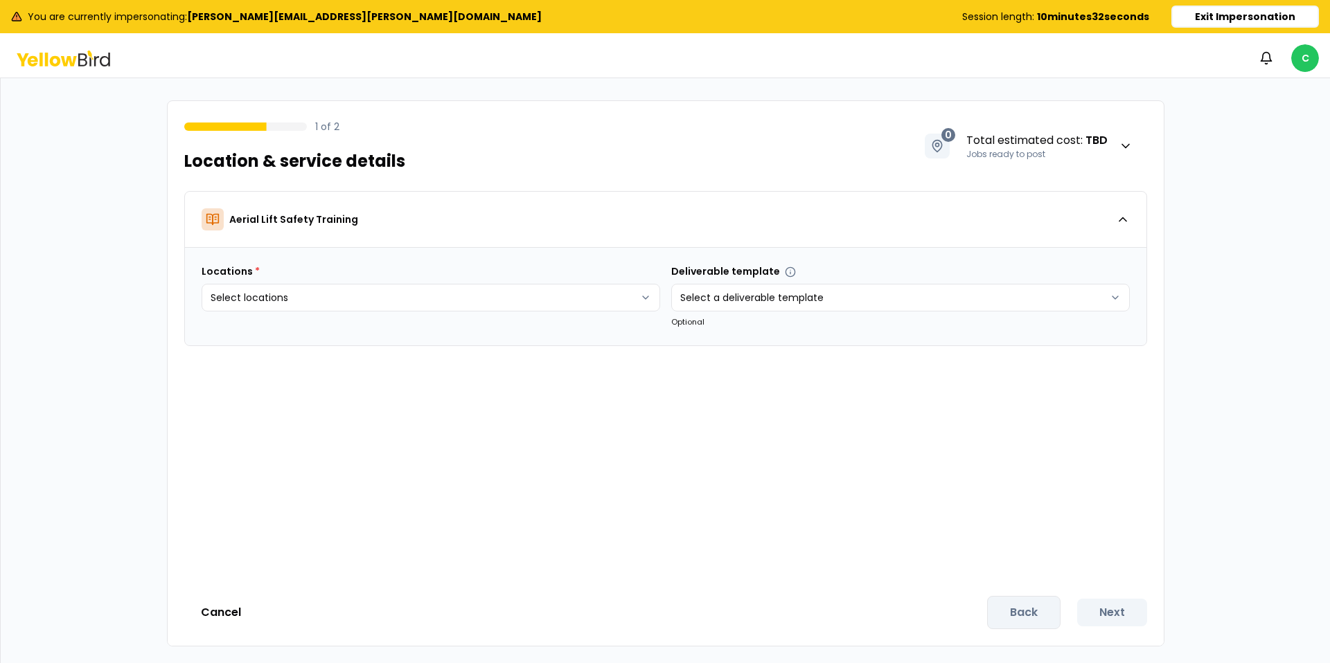
click at [416, 305] on html "You are currently impersonating: mike.rowley@kymerainternational.com Session le…" at bounding box center [665, 331] width 1330 height 663
click at [281, 388] on button "Create new" at bounding box center [262, 393] width 103 height 22
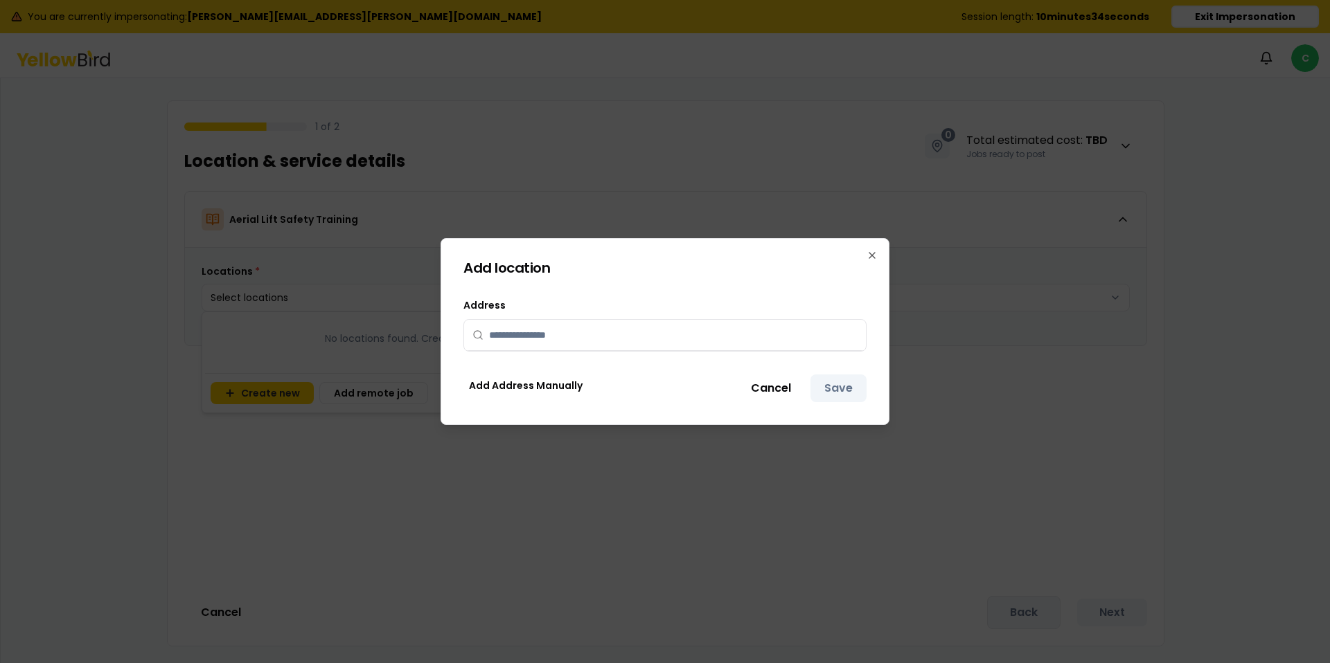
click at [522, 332] on input "text" at bounding box center [673, 335] width 368 height 30
click at [599, 332] on input "****" at bounding box center [673, 335] width 368 height 30
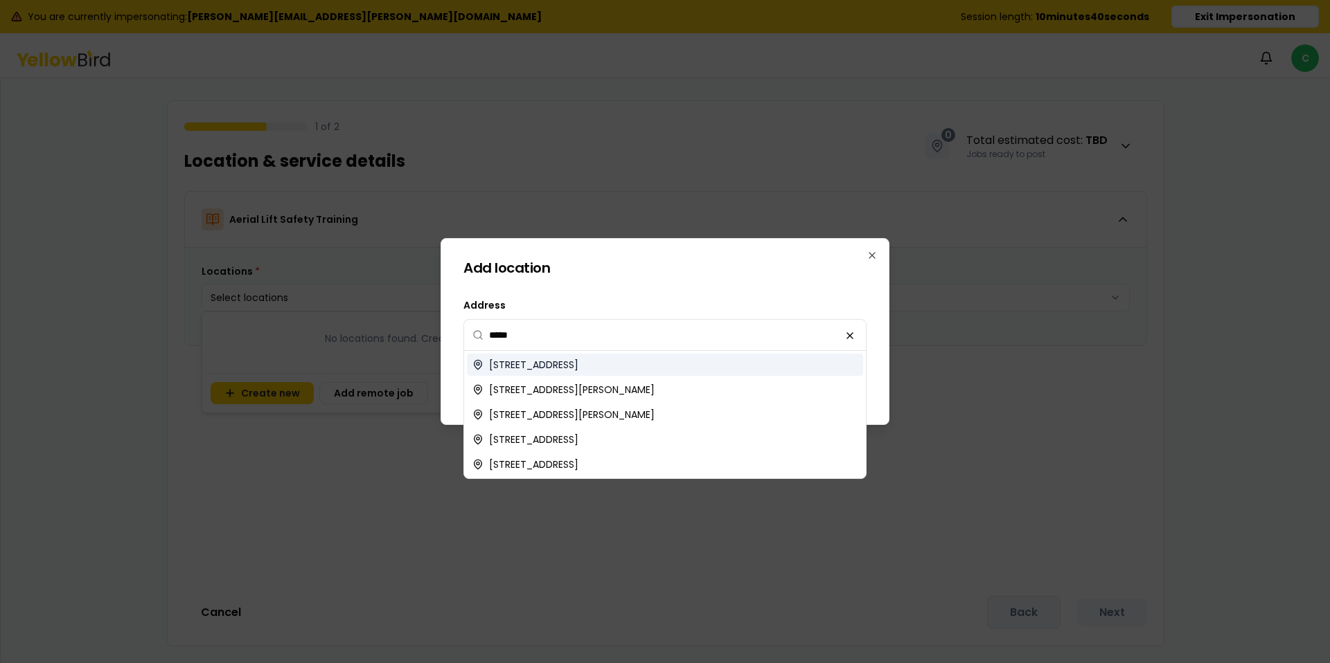
click at [578, 366] on span "3632 E Rosemonte Dr, Phoenix, AZ, USA" at bounding box center [533, 365] width 89 height 14
type input "**********"
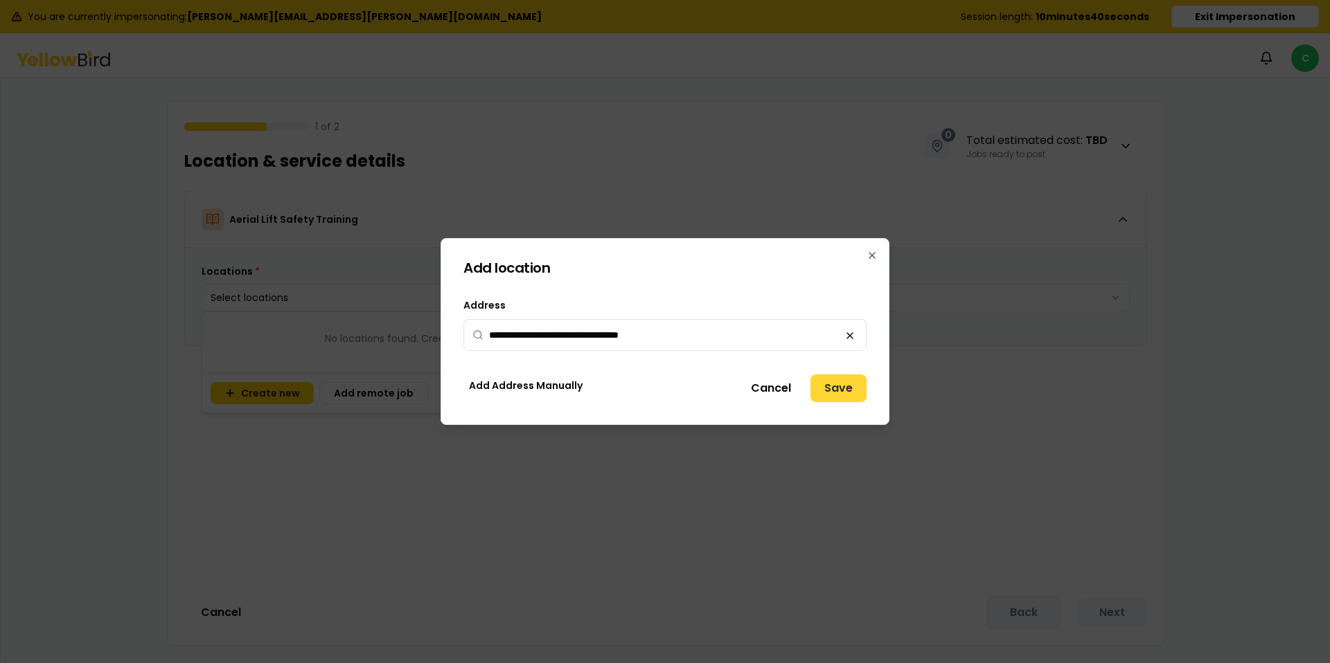
drag, startPoint x: 870, startPoint y: 393, endPoint x: 861, endPoint y: 391, distance: 9.8
click at [862, 391] on div "**********" at bounding box center [664, 331] width 449 height 187
click at [849, 391] on button "Save" at bounding box center [838, 389] width 56 height 28
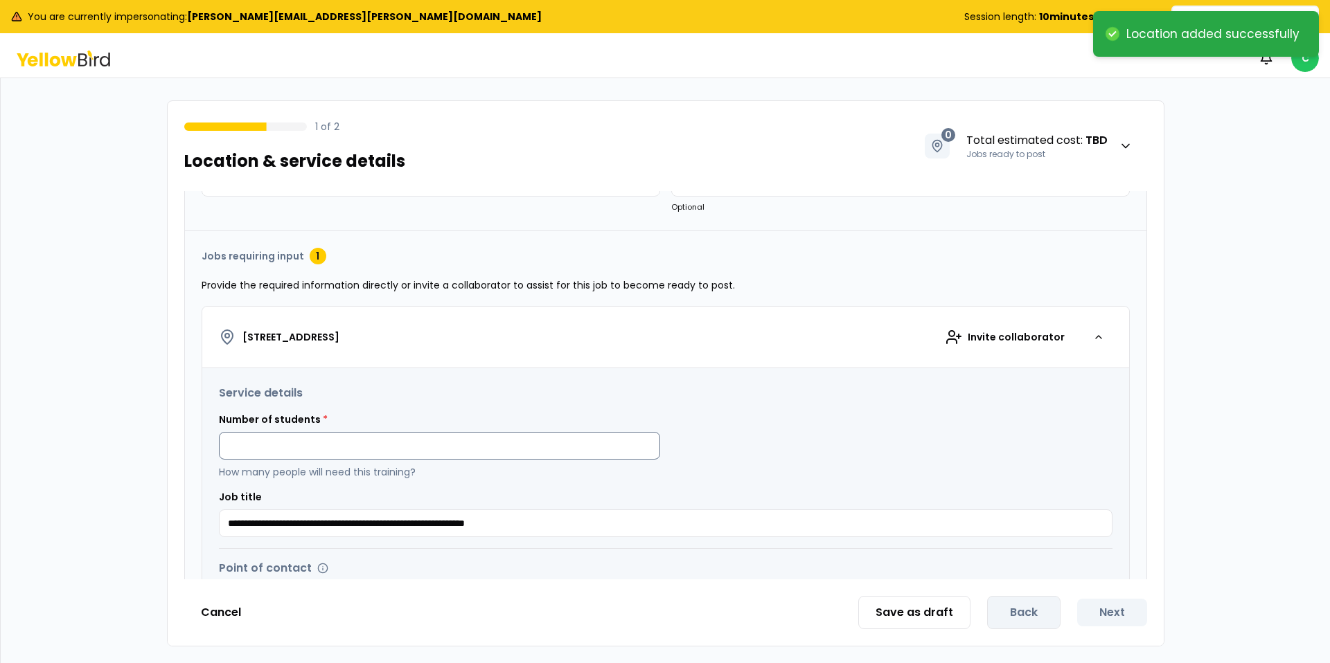
scroll to position [116, 0]
click at [418, 454] on input at bounding box center [439, 445] width 441 height 28
type input "*"
click at [866, 440] on div "Number of students * * How many people will need this training?" at bounding box center [665, 444] width 893 height 66
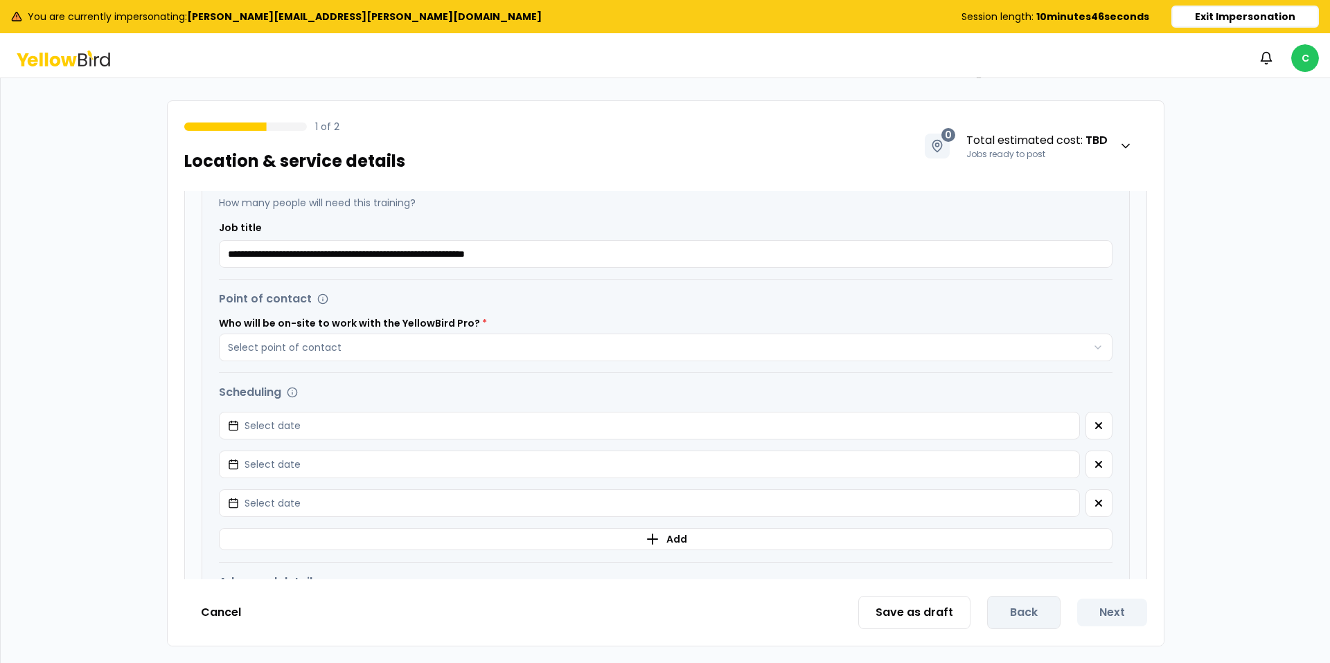
scroll to position [386, 0]
click at [810, 445] on div "Scheduling Potential start dates Select date Potential start dates Select date …" at bounding box center [665, 466] width 893 height 167
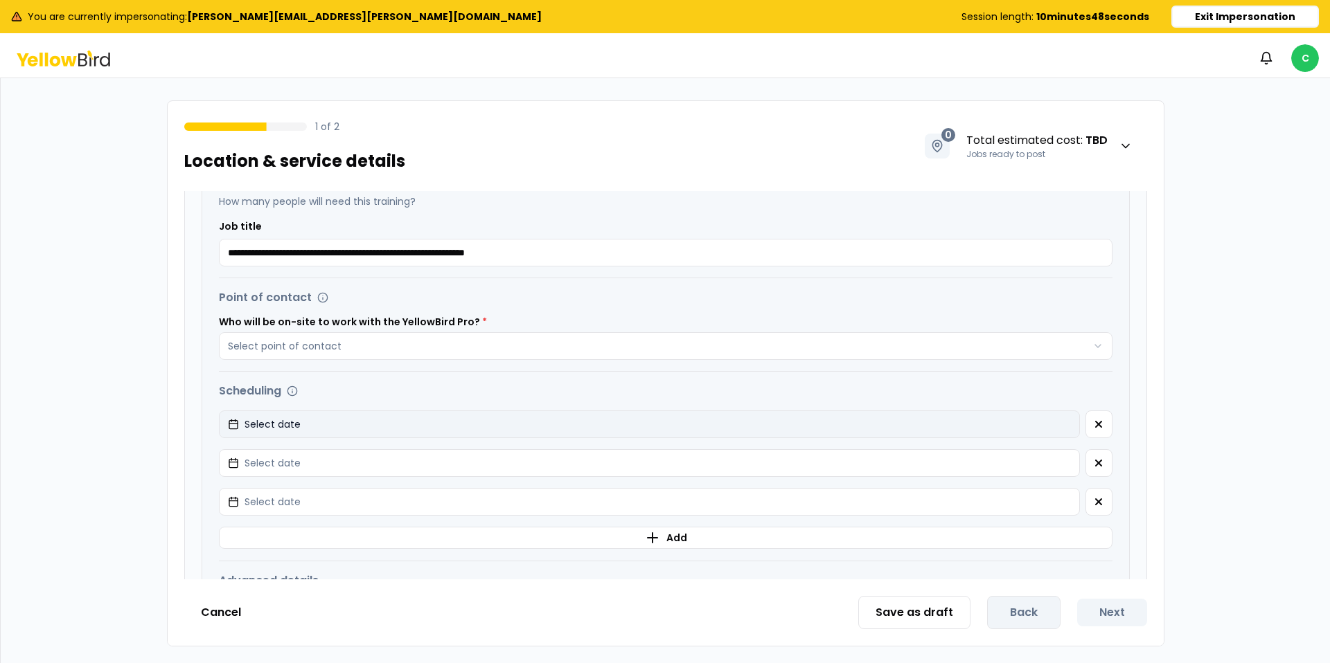
drag, startPoint x: 738, startPoint y: 437, endPoint x: 710, endPoint y: 434, distance: 27.9
click at [724, 436] on button "Select date" at bounding box center [649, 425] width 861 height 28
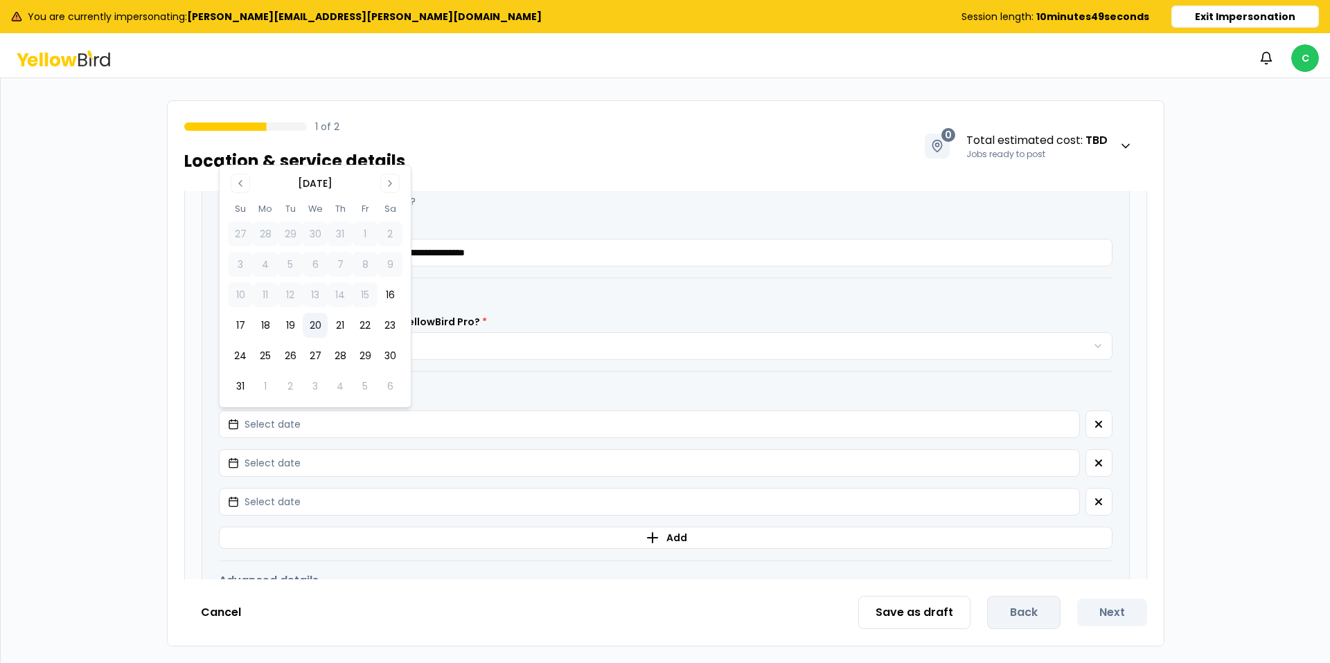
click at [318, 321] on button "20" at bounding box center [315, 325] width 25 height 25
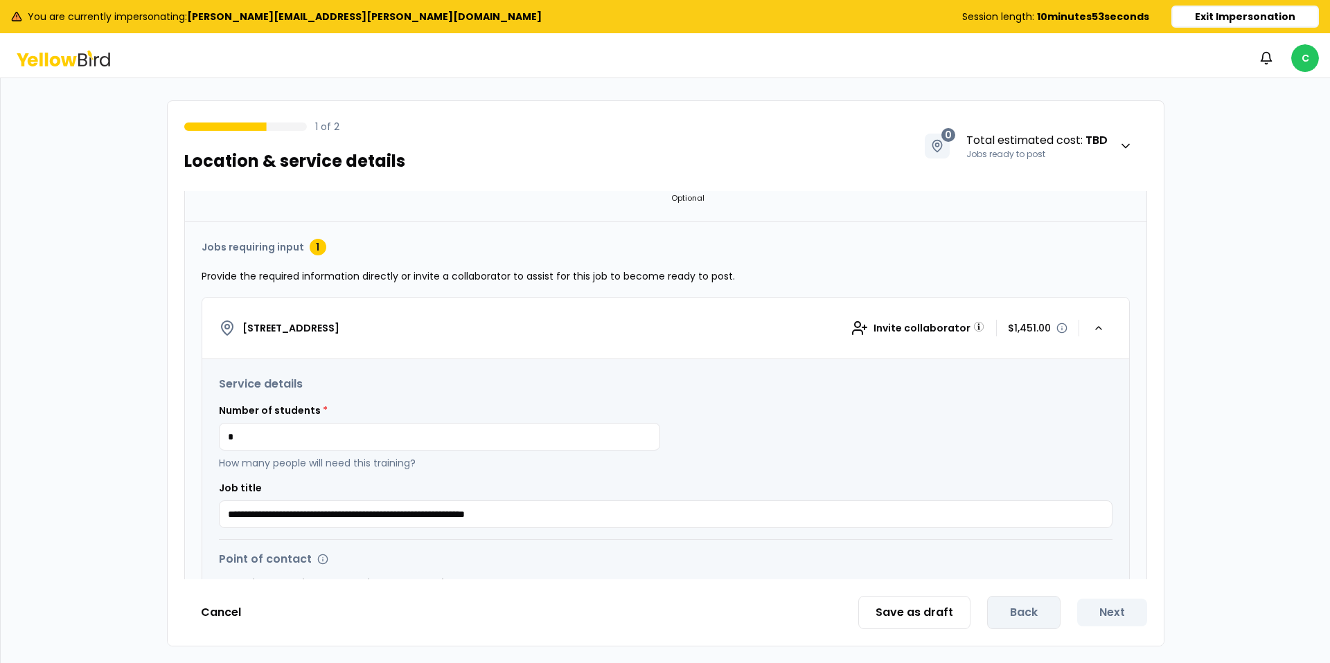
scroll to position [123, 0]
click at [911, 618] on button "Save as draft" at bounding box center [914, 612] width 112 height 33
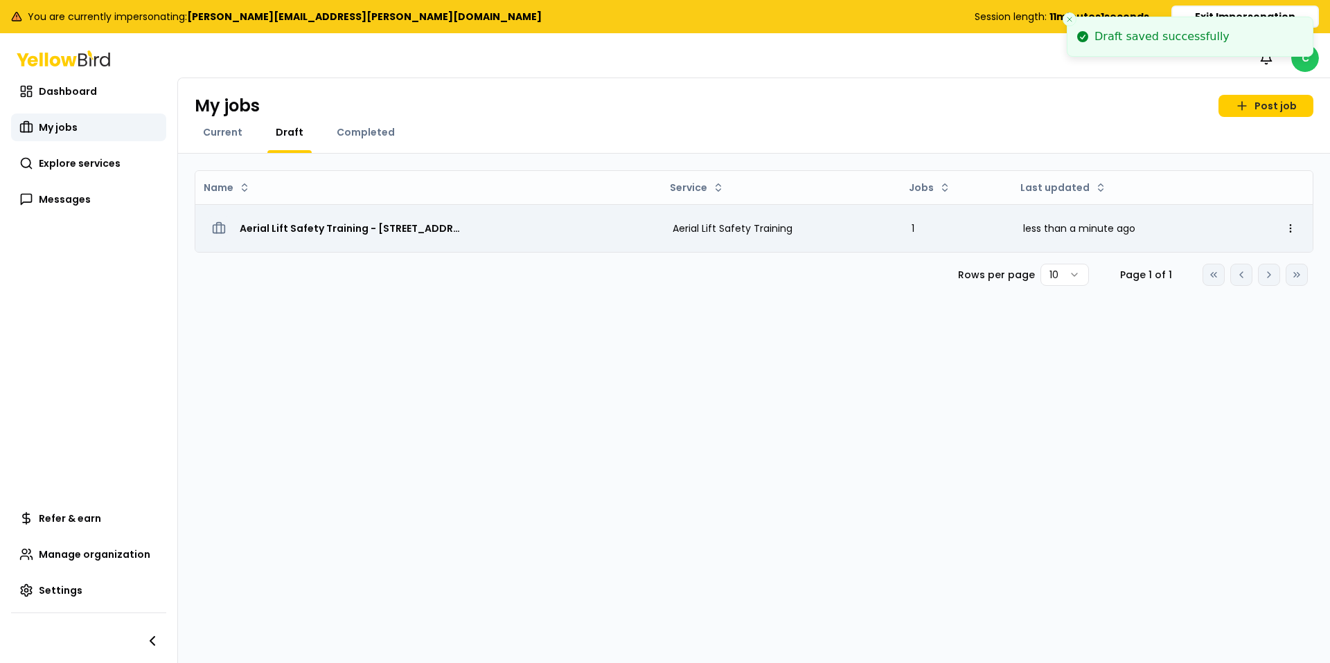
click at [281, 228] on span "Aerial Lift Safety Training - 3632 E Rosemonte Dr, Phoenix, AZ 85050" at bounding box center [351, 229] width 222 height 14
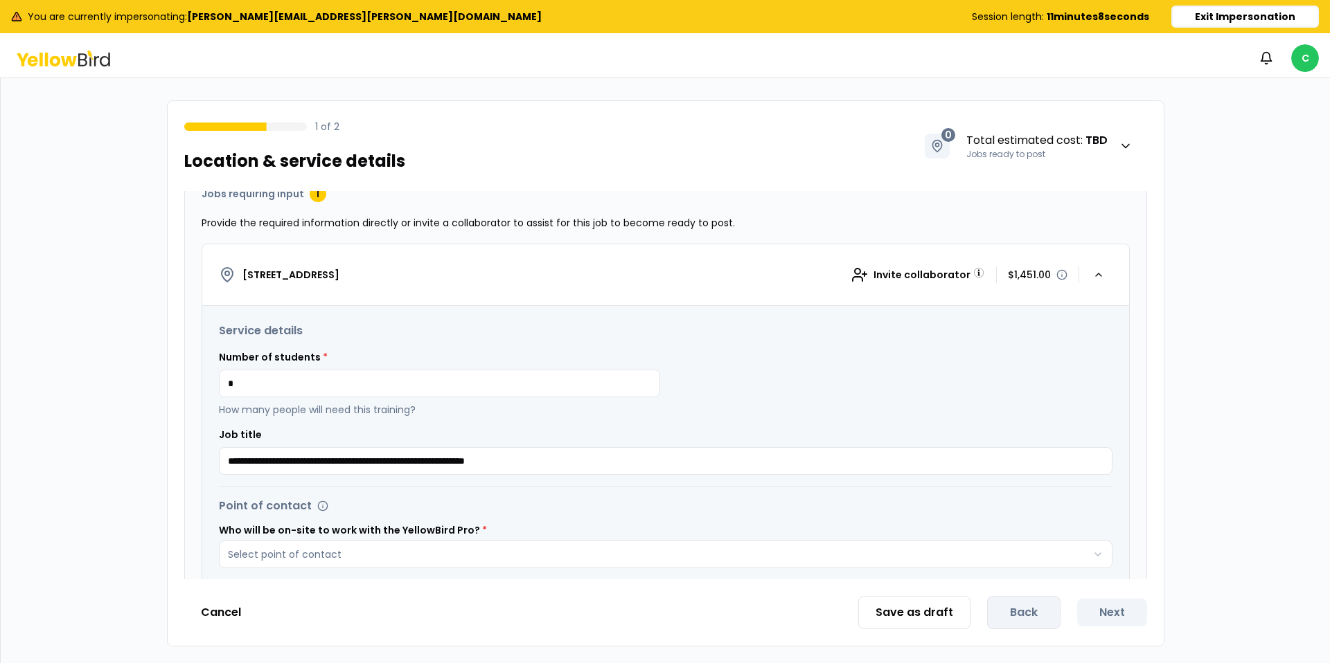
scroll to position [303, 0]
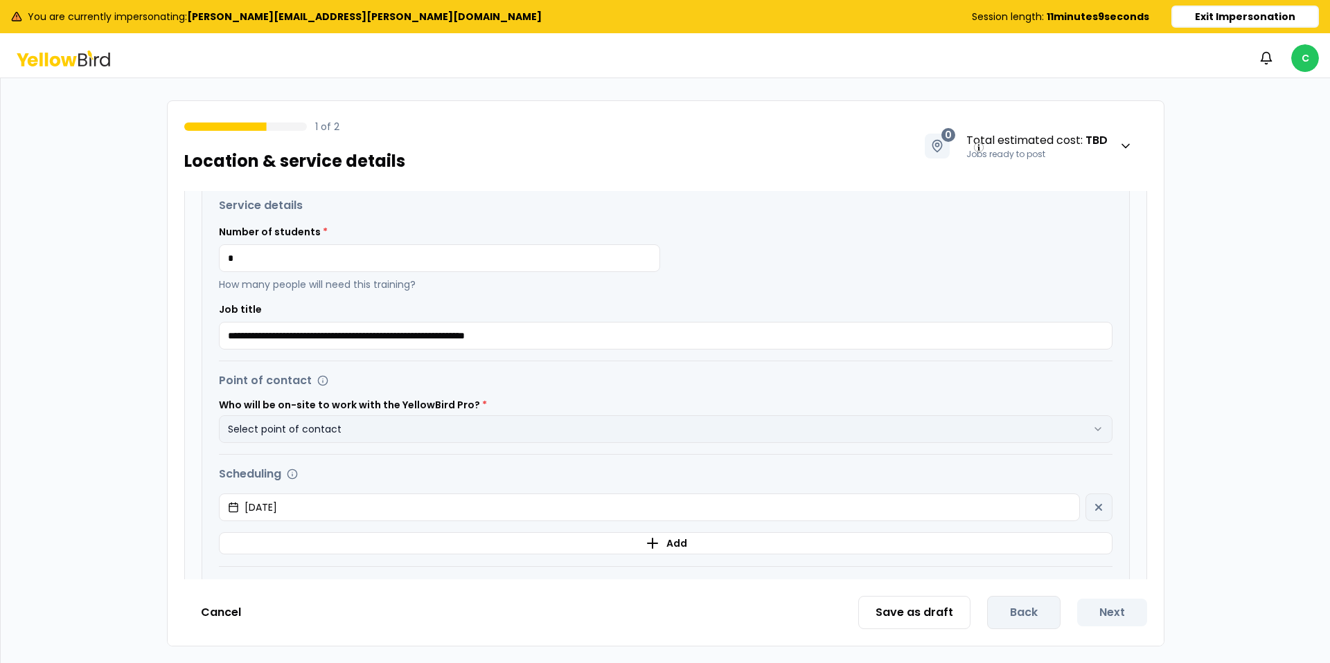
click at [391, 431] on button "Select point of contact" at bounding box center [665, 429] width 893 height 28
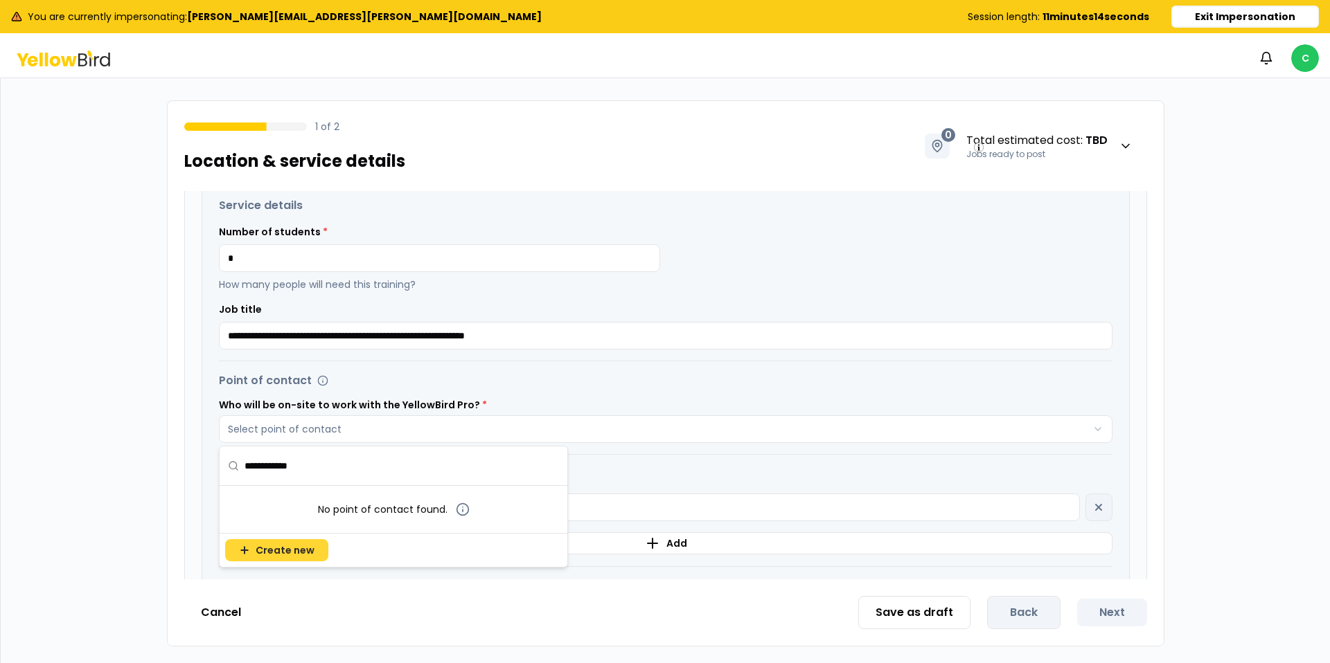
type input "**********"
click at [283, 559] on button "Create new" at bounding box center [276, 550] width 103 height 22
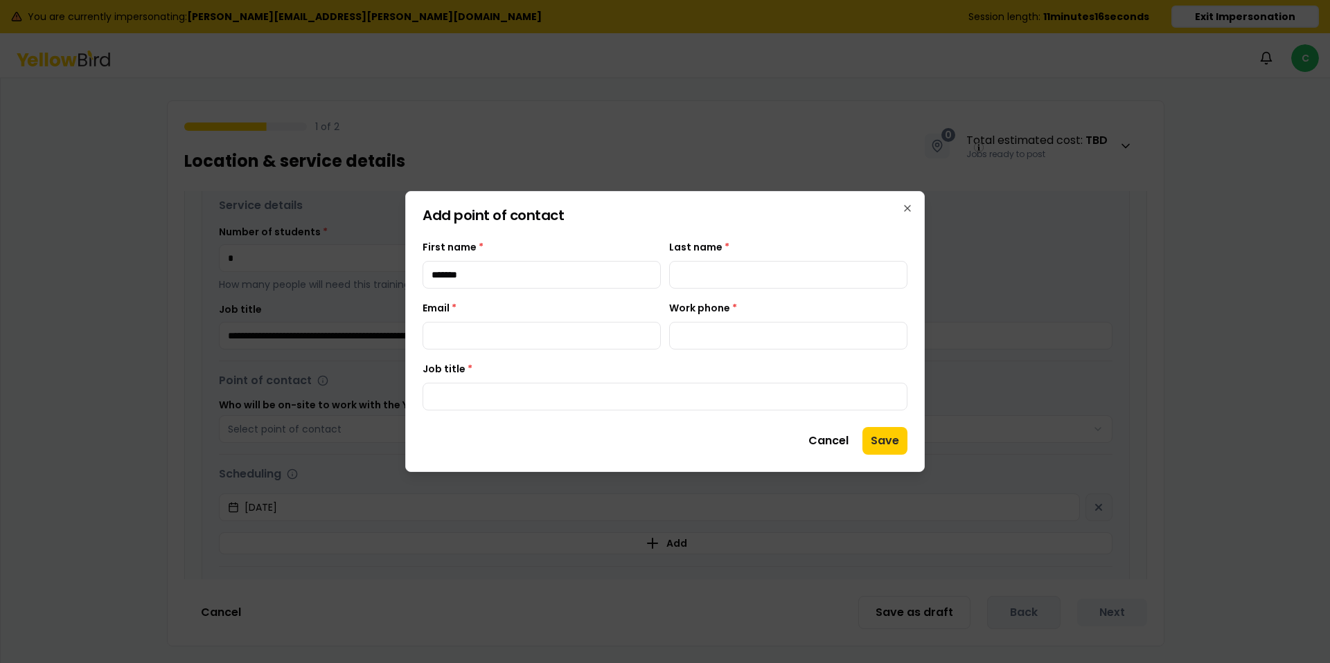
type input "******"
type input "*****"
type input "**********"
click at [488, 341] on input "Email *" at bounding box center [541, 336] width 238 height 28
type input "**********"
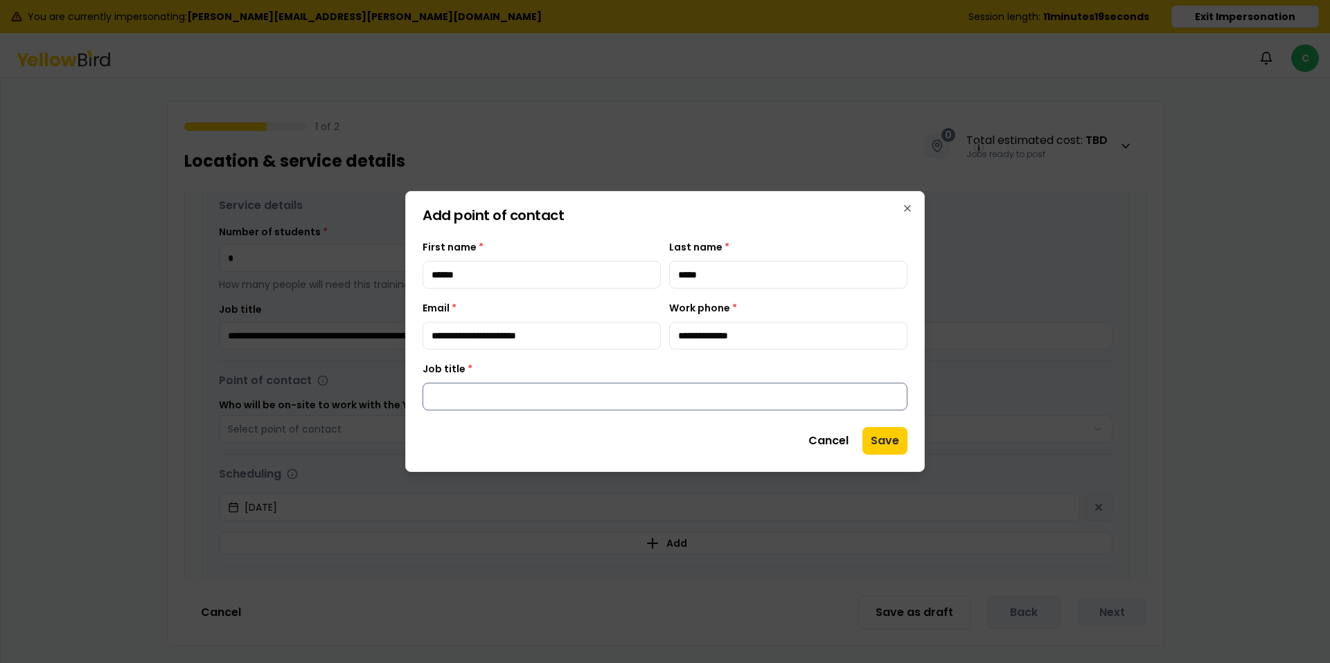
click at [499, 406] on input "Job title *" at bounding box center [664, 397] width 485 height 28
type input "***"
click at [883, 434] on button "Save" at bounding box center [884, 441] width 45 height 28
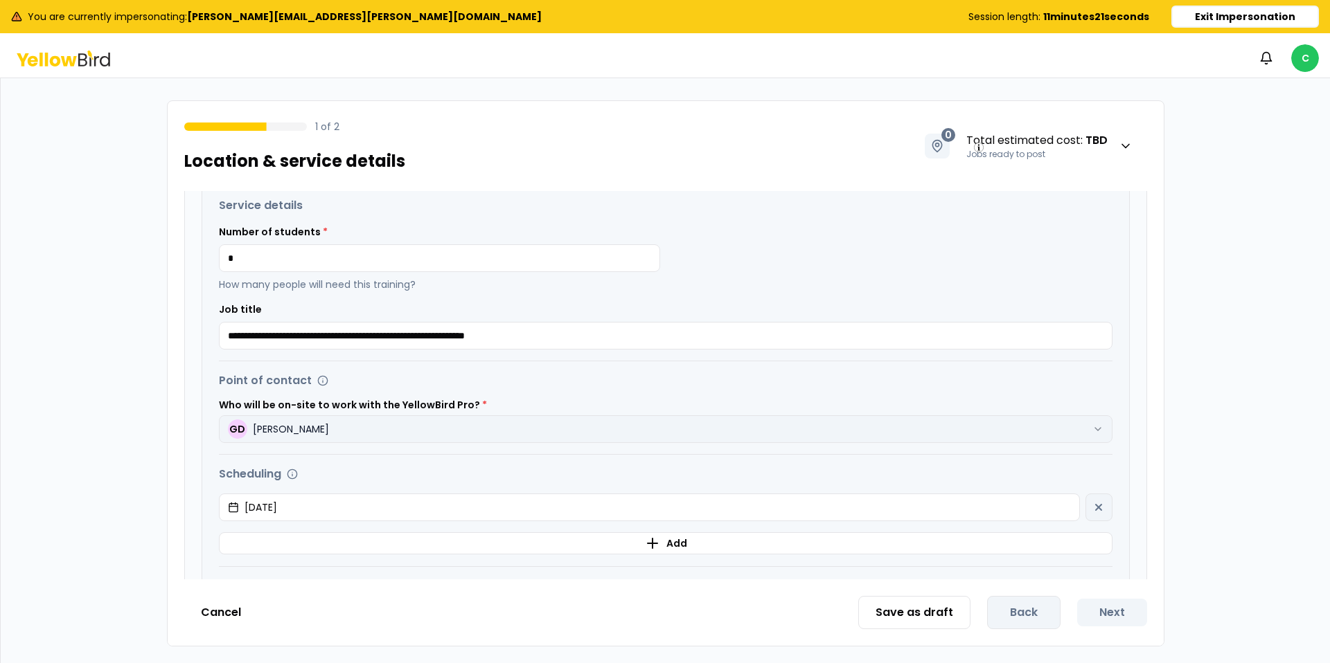
scroll to position [458, 0]
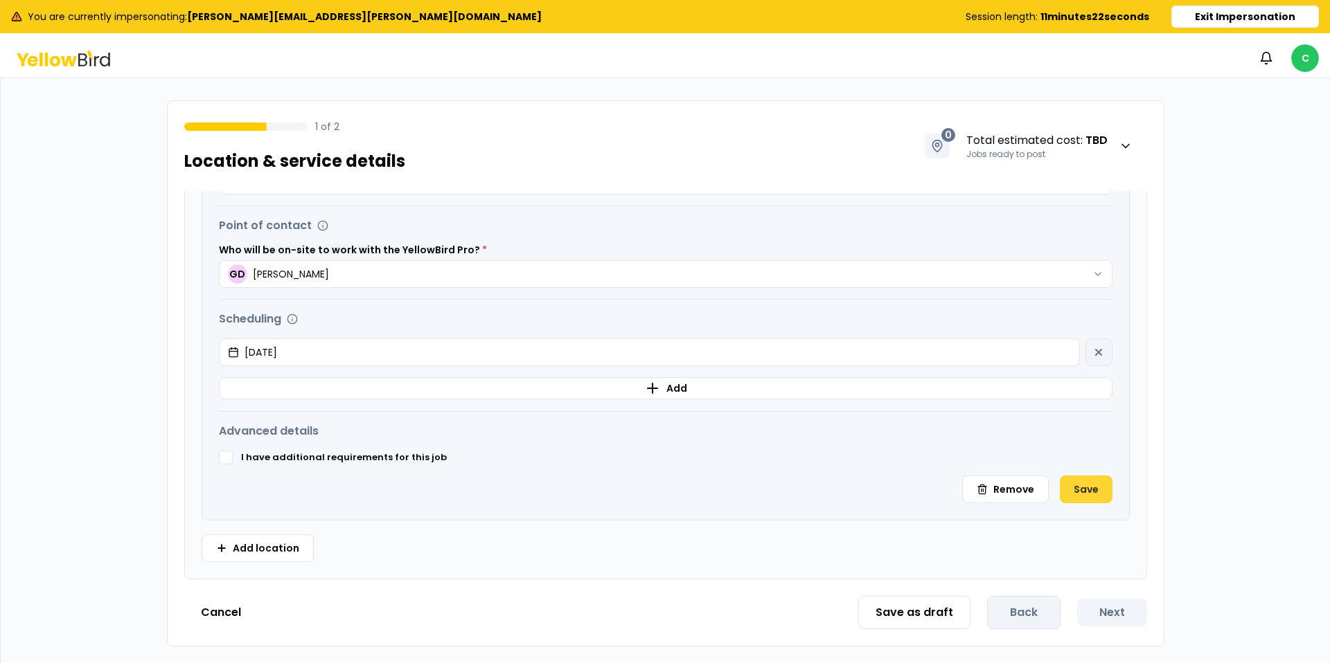
click at [1081, 483] on button "Save" at bounding box center [1086, 490] width 53 height 28
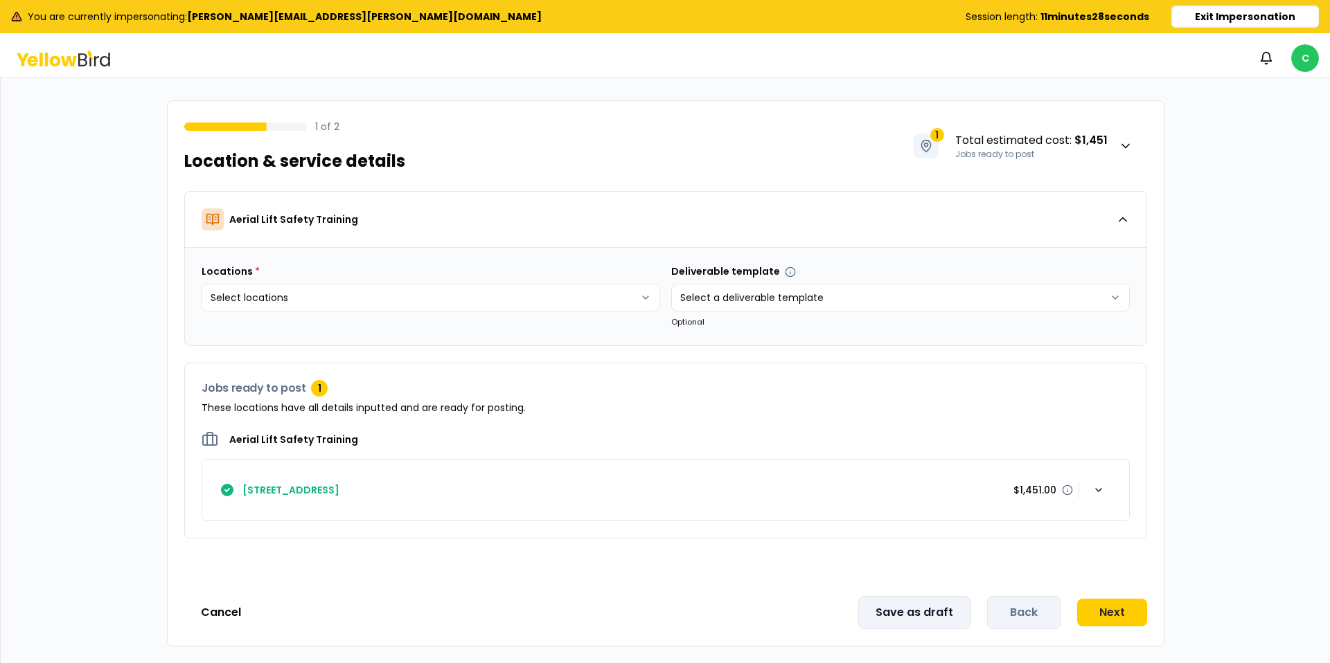
click at [913, 616] on button "Save as draft" at bounding box center [914, 612] width 112 height 33
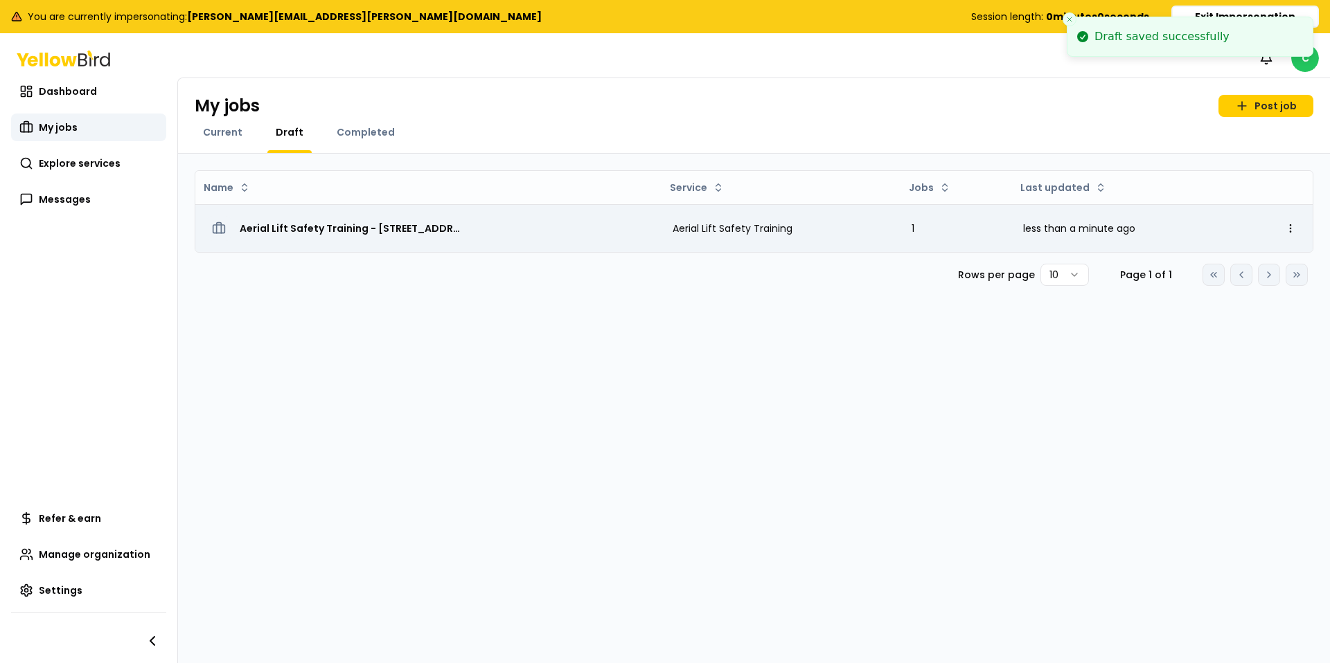
click at [338, 234] on span "Aerial Lift Safety Training - 3632 E Rosemonte Dr, Phoenix, AZ 85050" at bounding box center [351, 229] width 222 height 14
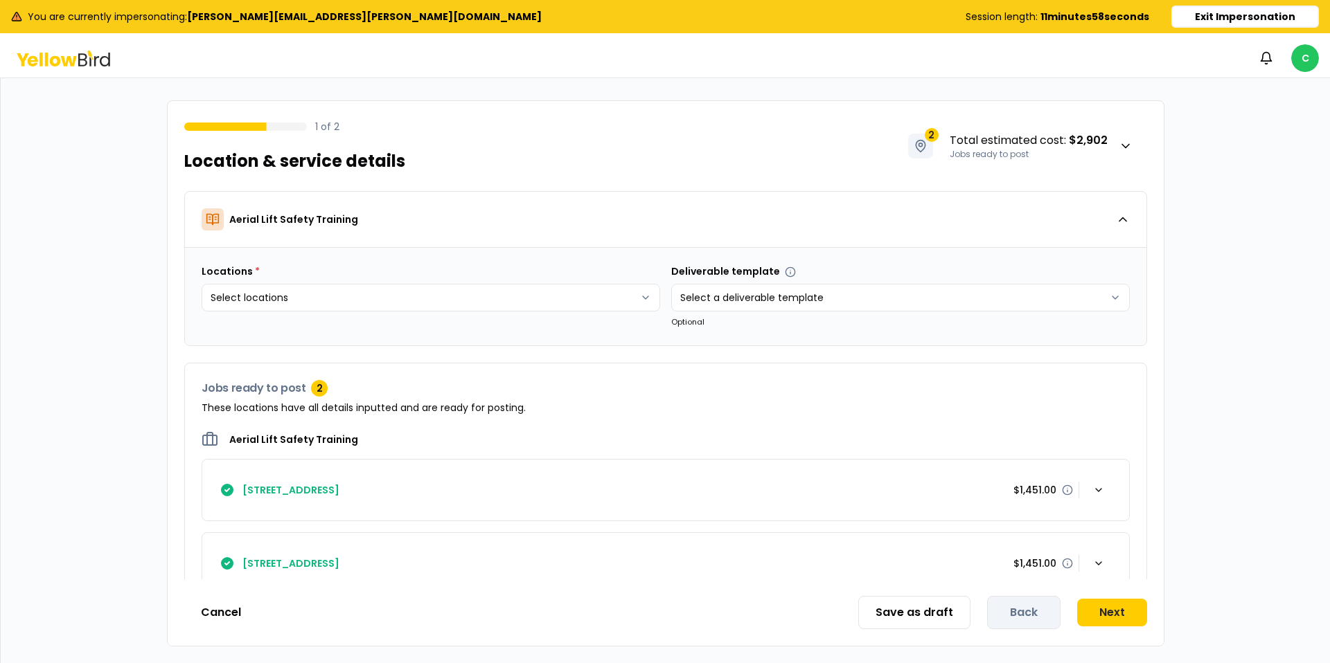
scroll to position [33, 0]
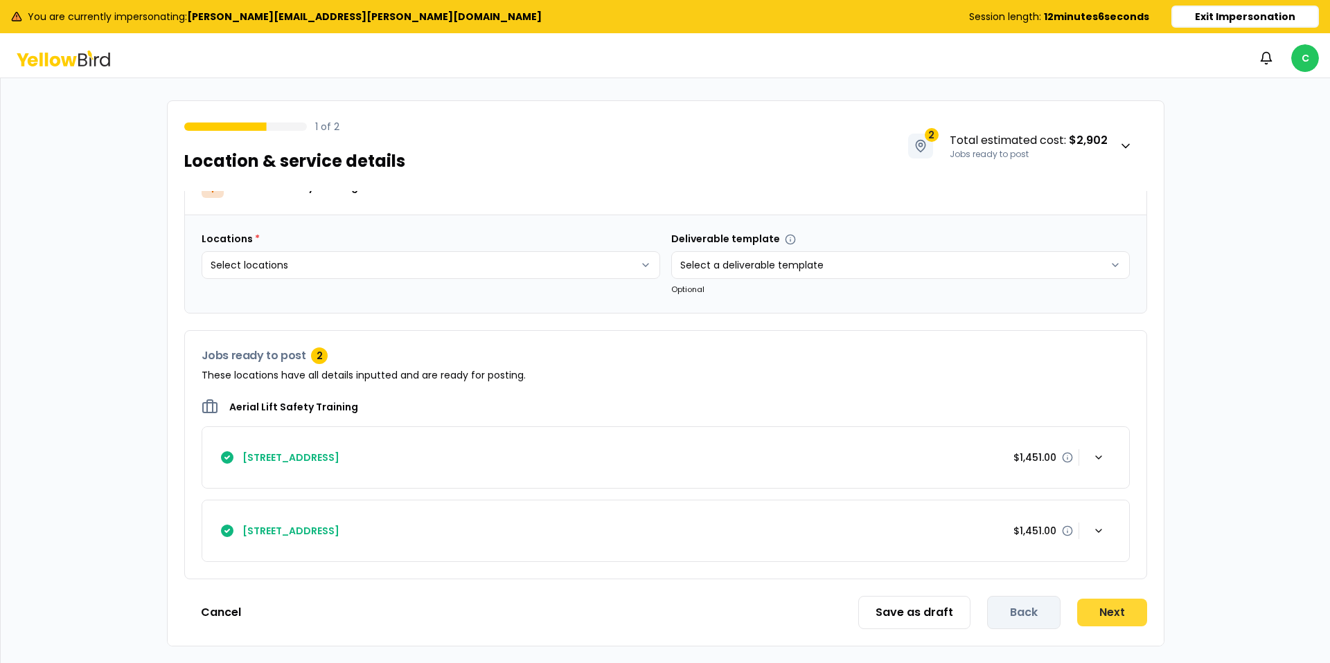
click at [1106, 612] on button "Next" at bounding box center [1112, 613] width 70 height 28
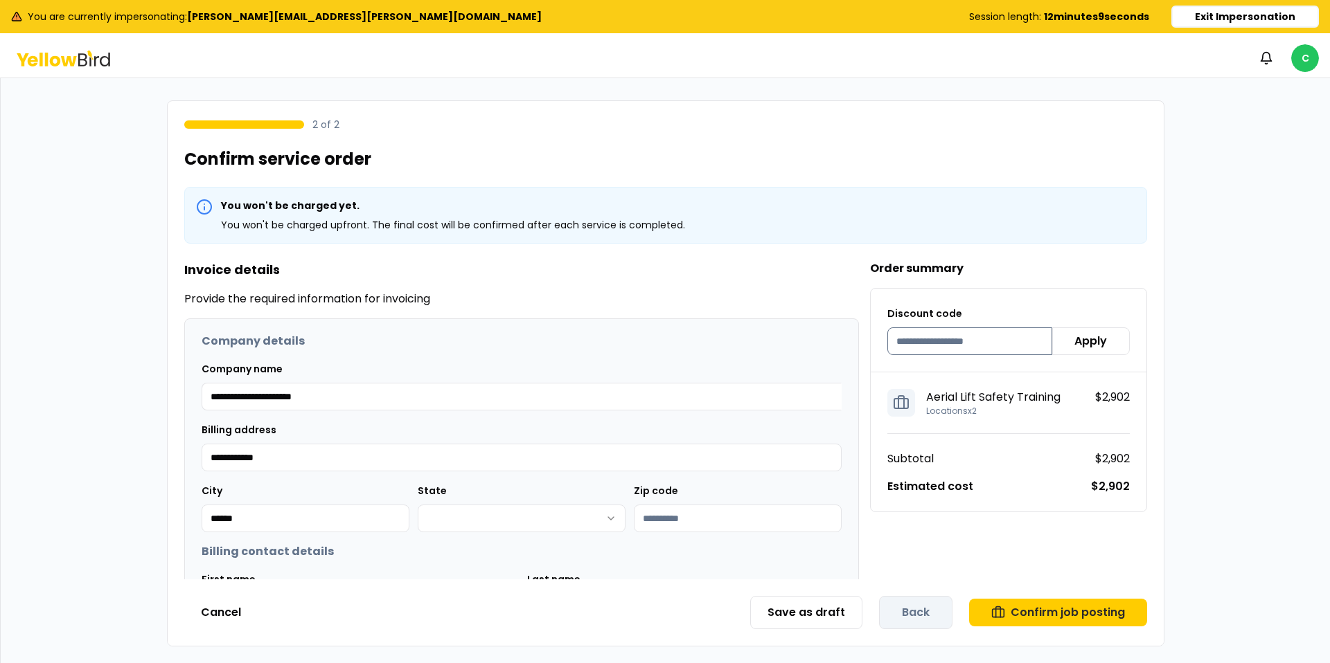
click at [947, 352] on input at bounding box center [969, 342] width 165 height 28
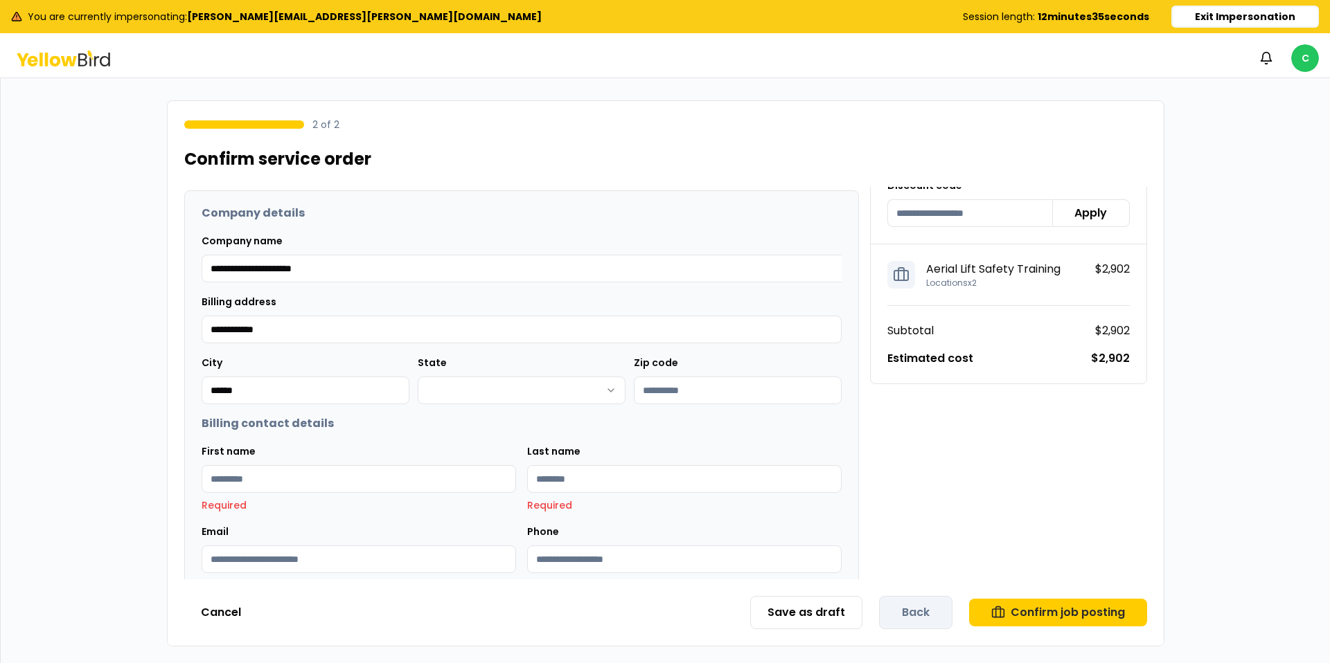
scroll to position [96, 0]
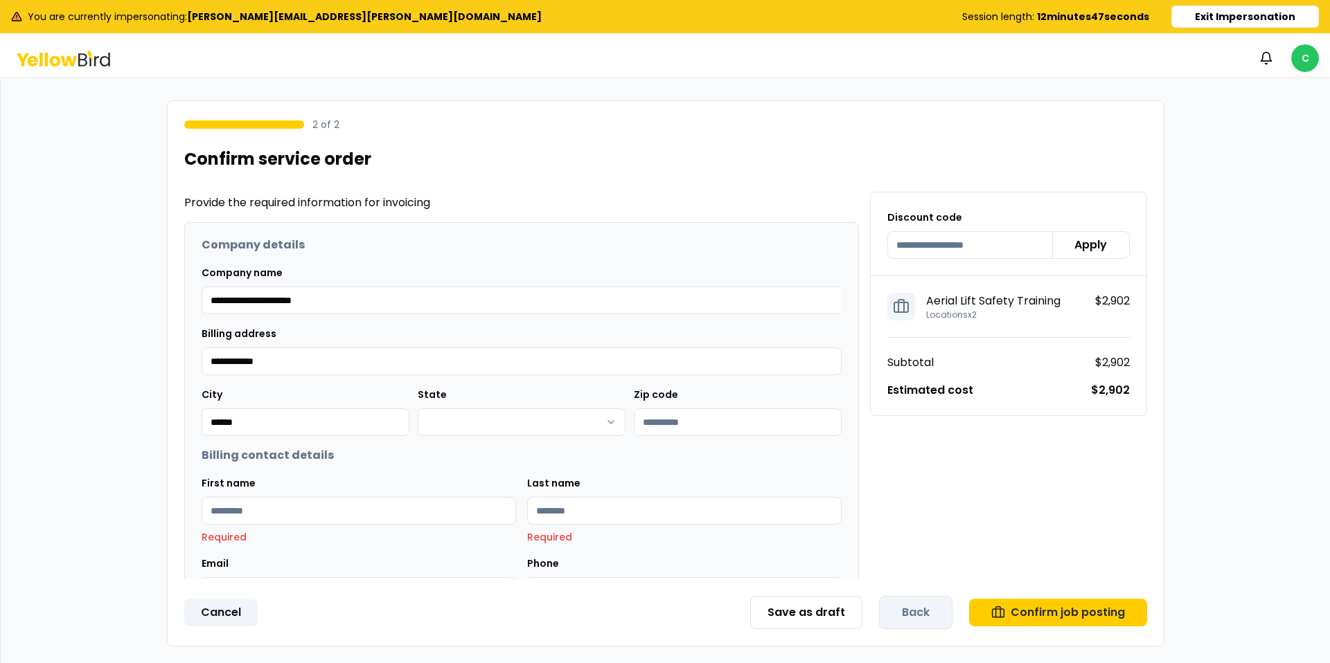
click at [216, 617] on button "Cancel" at bounding box center [220, 613] width 73 height 28
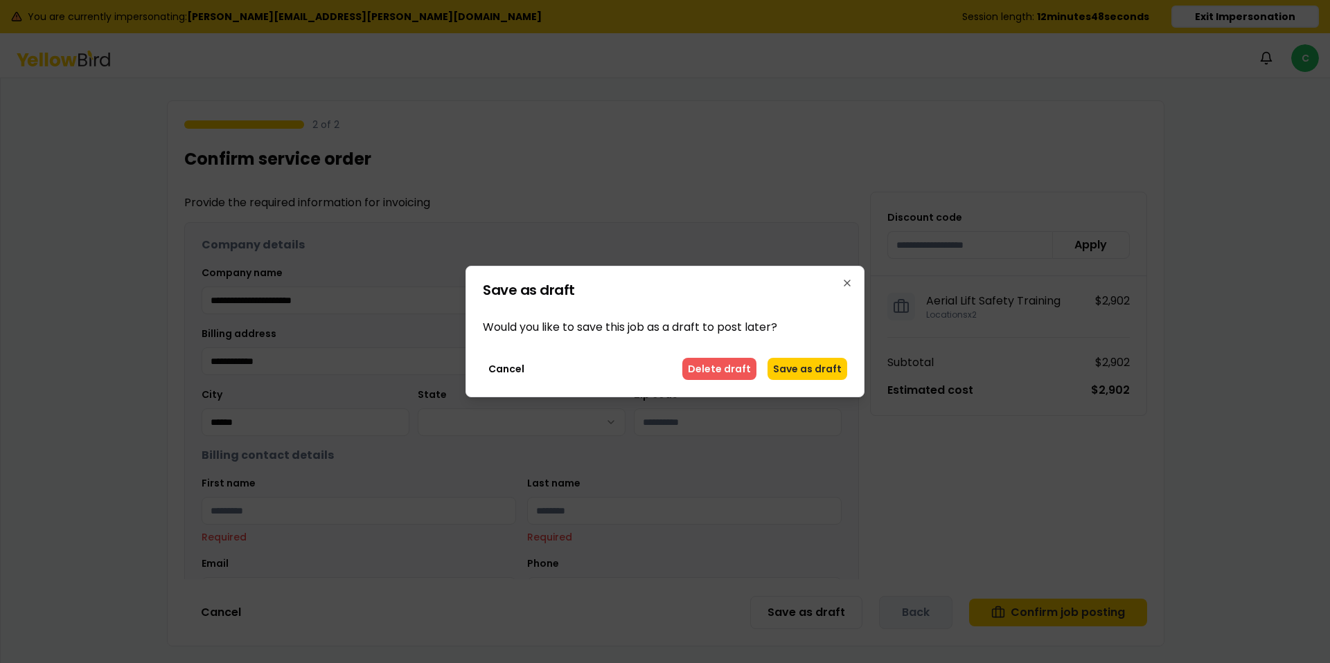
click at [730, 364] on button "Delete draft" at bounding box center [719, 369] width 74 height 22
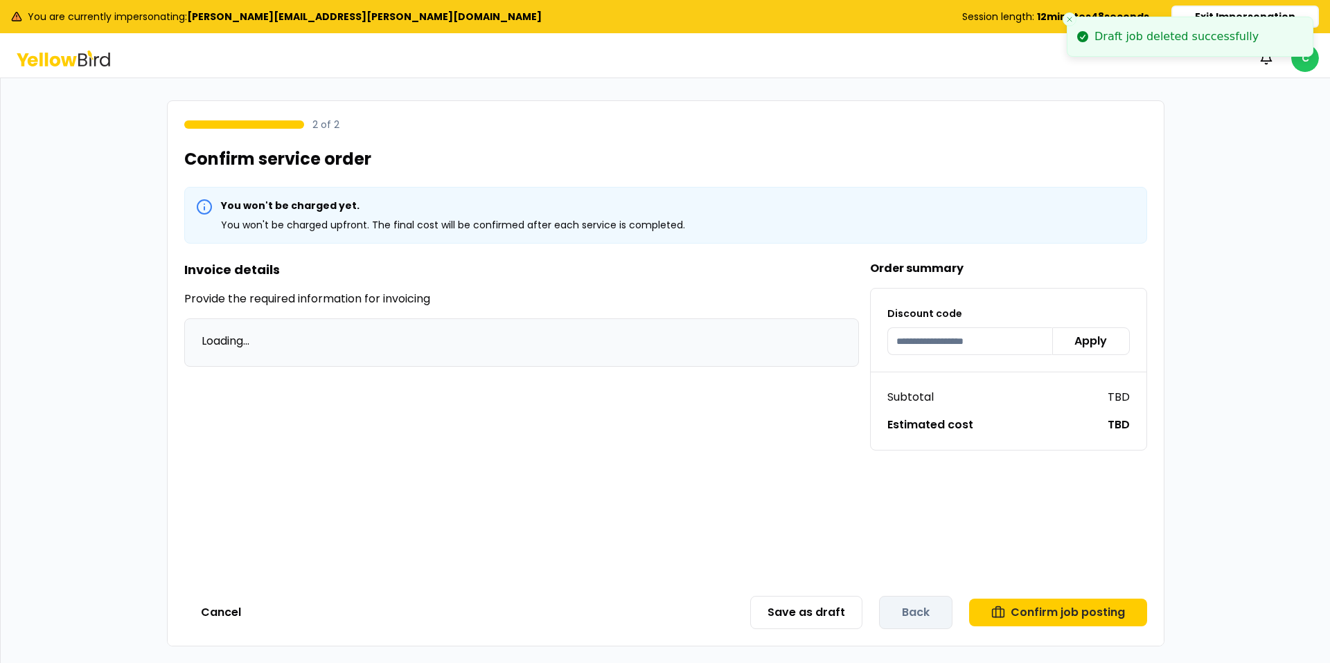
scroll to position [0, 0]
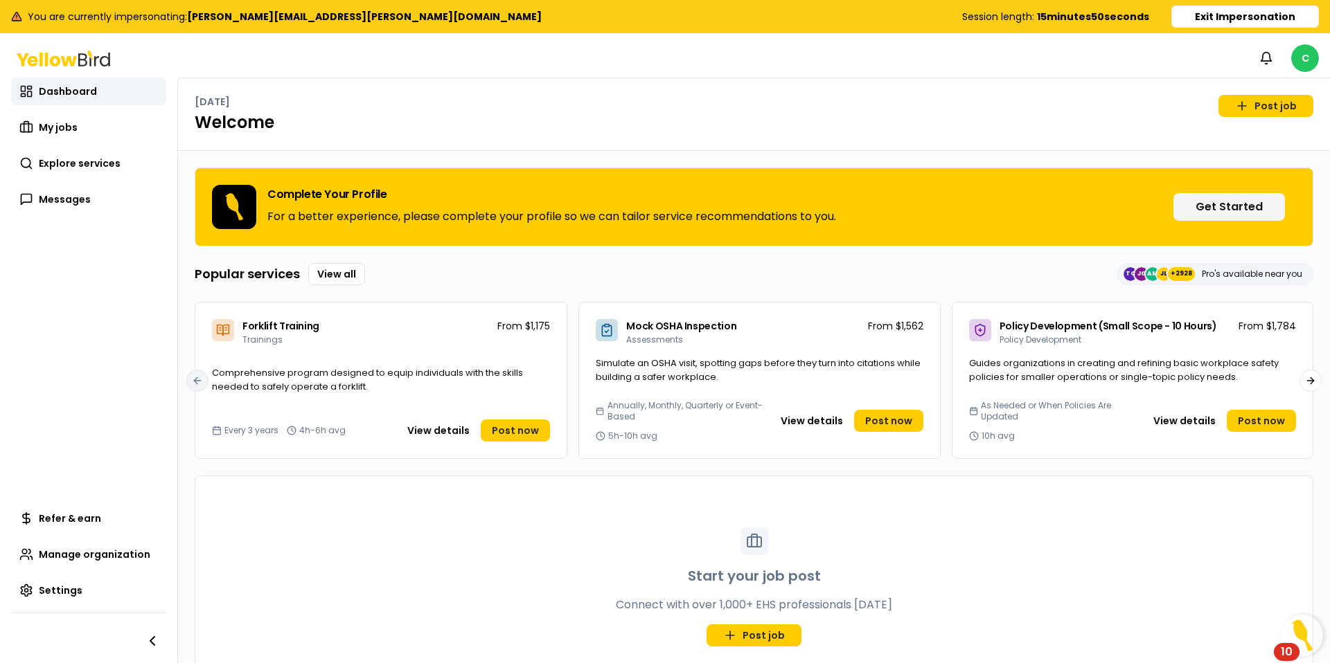
click at [1223, 21] on button "Exit Impersonation" at bounding box center [1245, 17] width 148 height 22
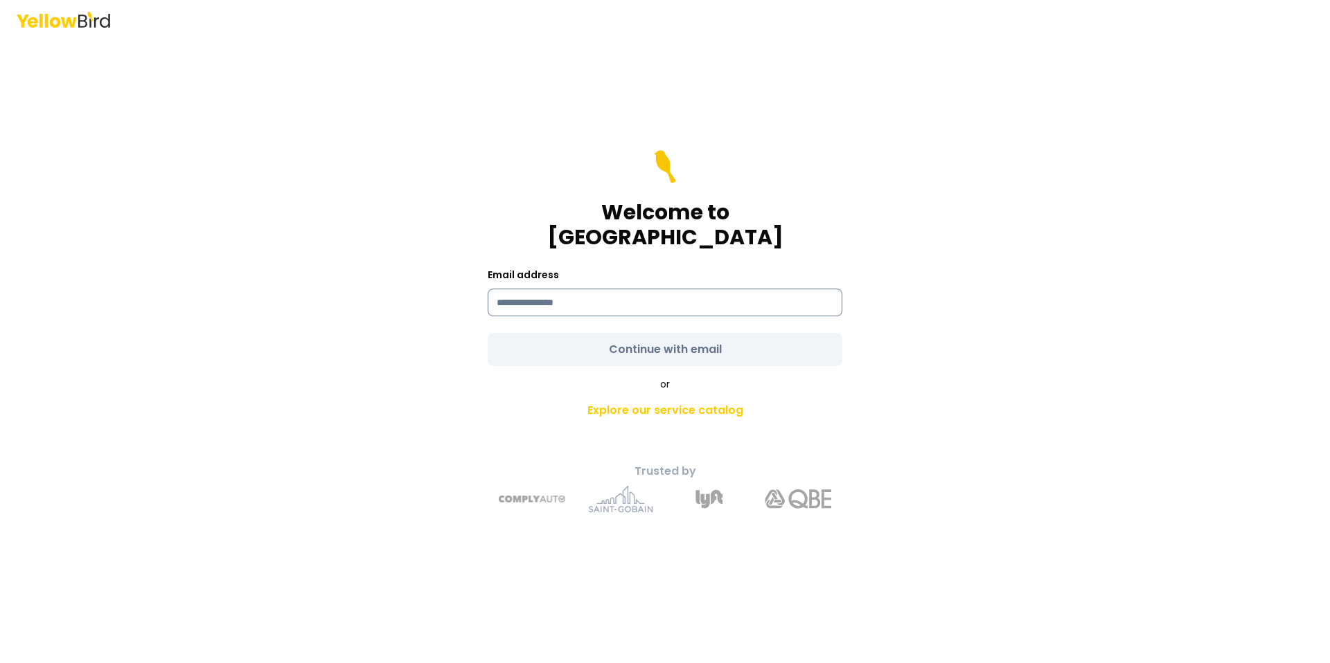
click at [586, 292] on input at bounding box center [665, 303] width 355 height 28
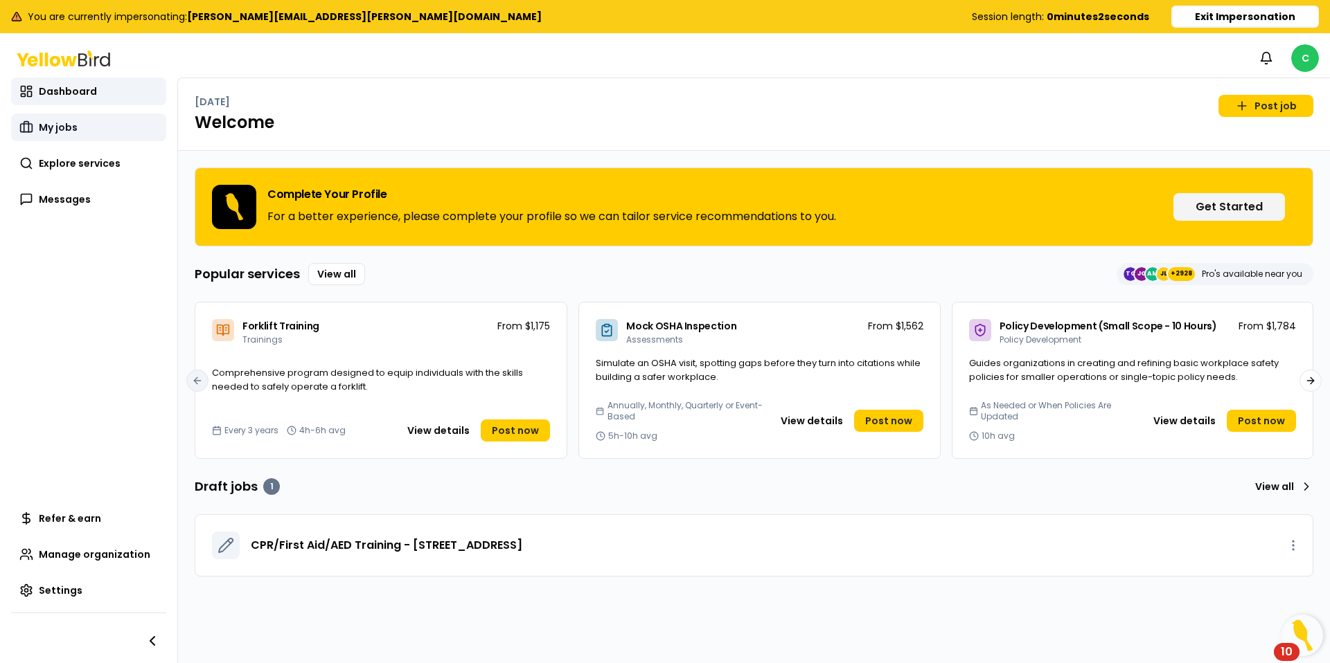
click at [56, 125] on span "My jobs" at bounding box center [58, 127] width 39 height 14
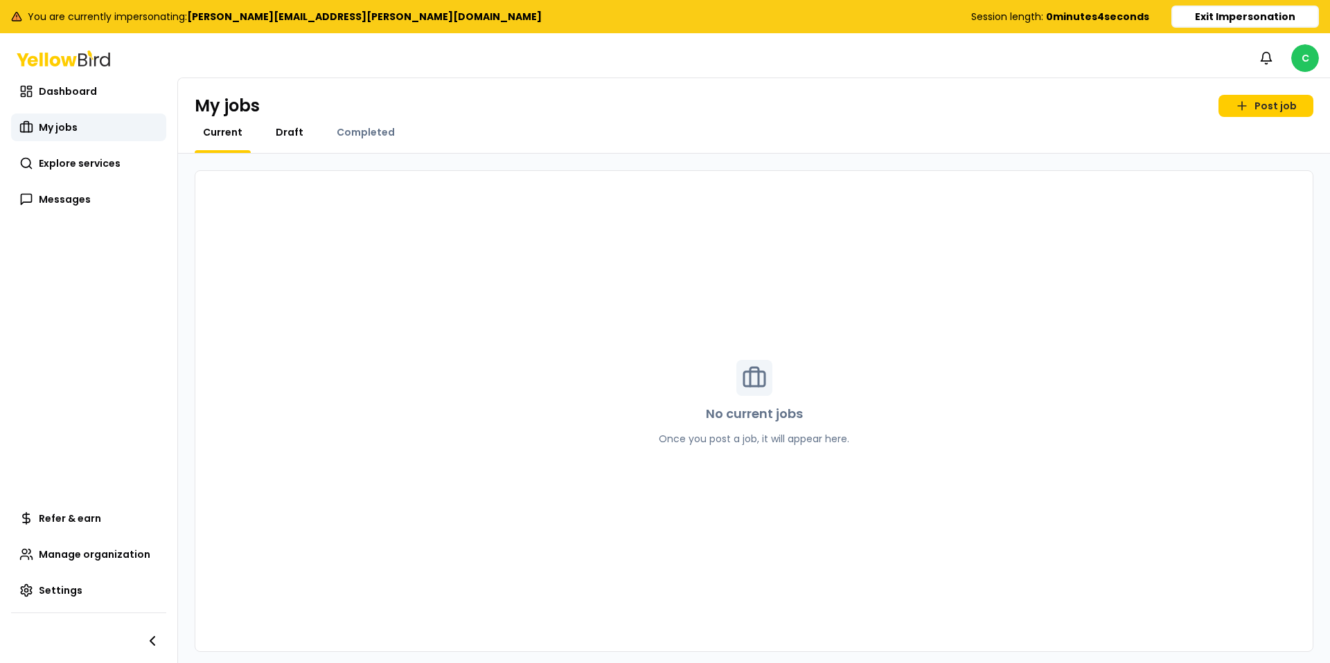
click at [278, 133] on span "Draft" at bounding box center [290, 132] width 28 height 14
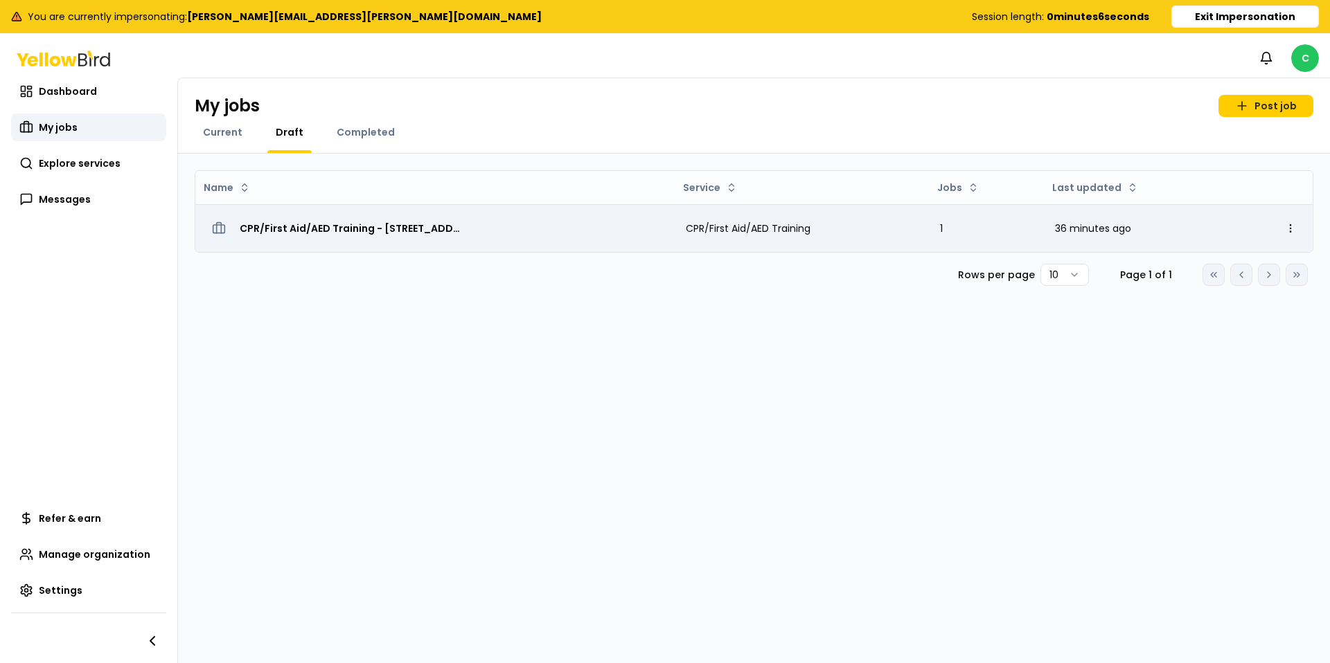
click at [519, 227] on div "CPR/First Aid/AED Training - [STREET_ADDRESS]" at bounding box center [434, 228] width 457 height 25
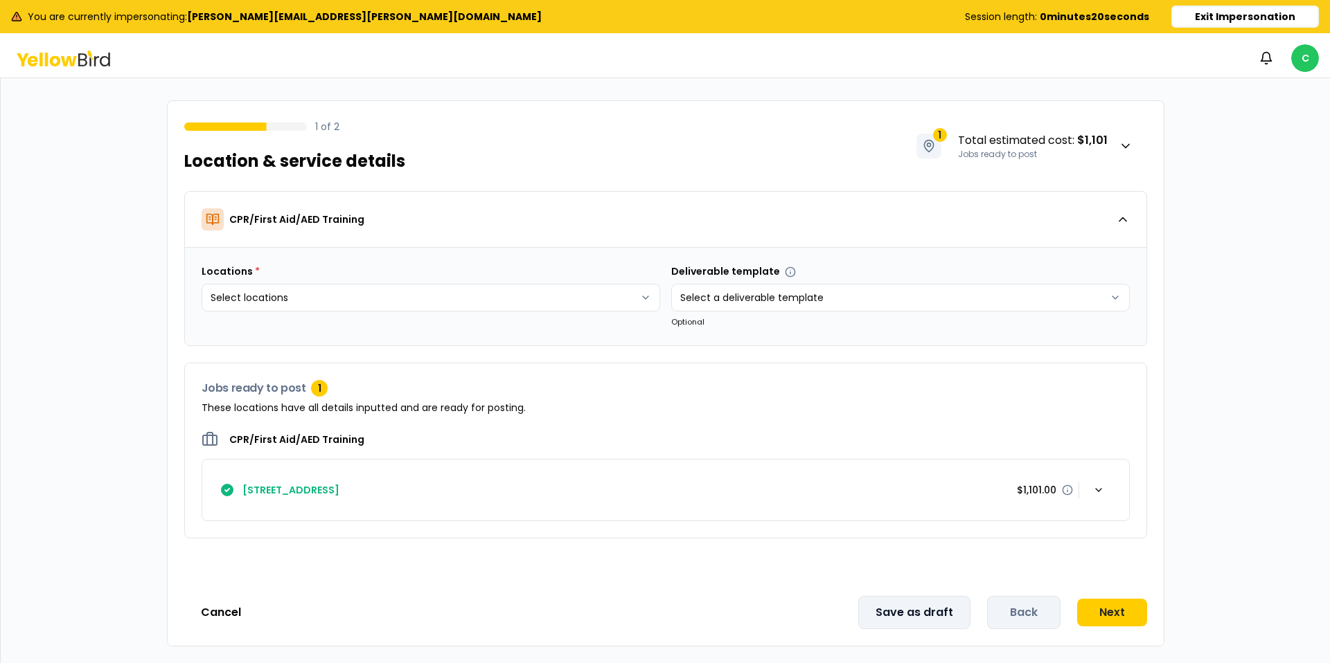
click at [902, 607] on button "Save as draft" at bounding box center [914, 612] width 112 height 33
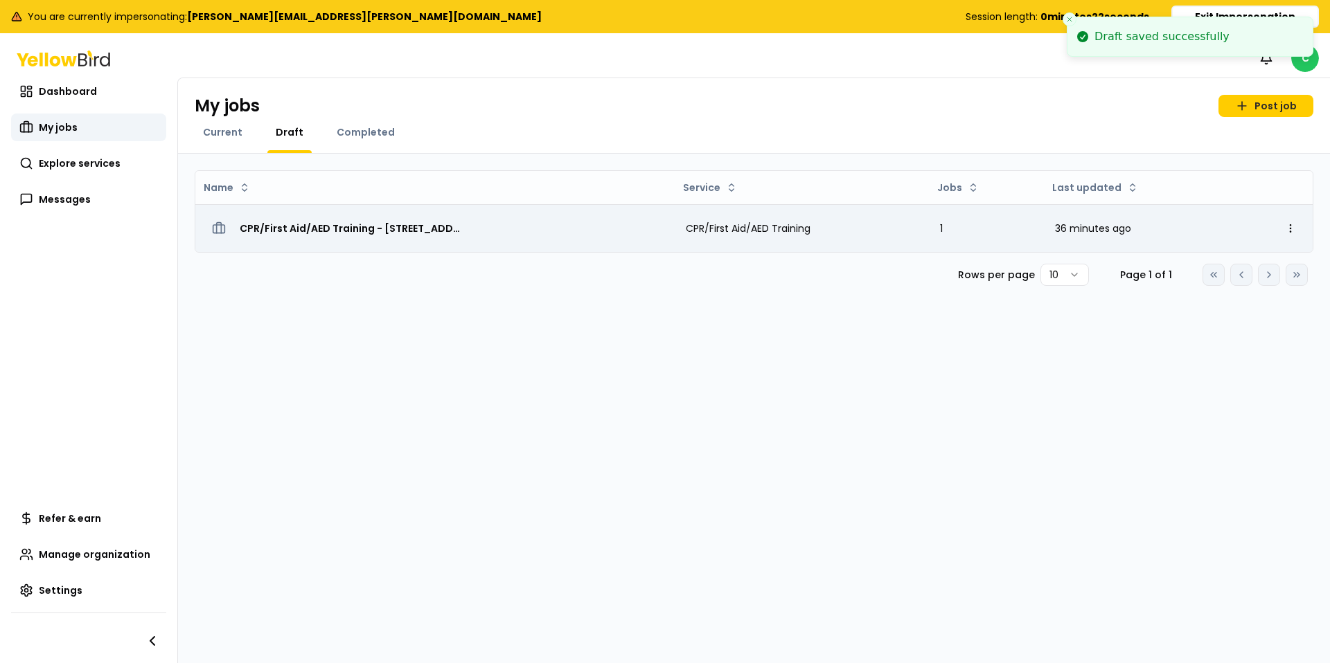
click at [346, 224] on span "CPR/First Aid/AED Training - [STREET_ADDRESS]" at bounding box center [351, 229] width 222 height 14
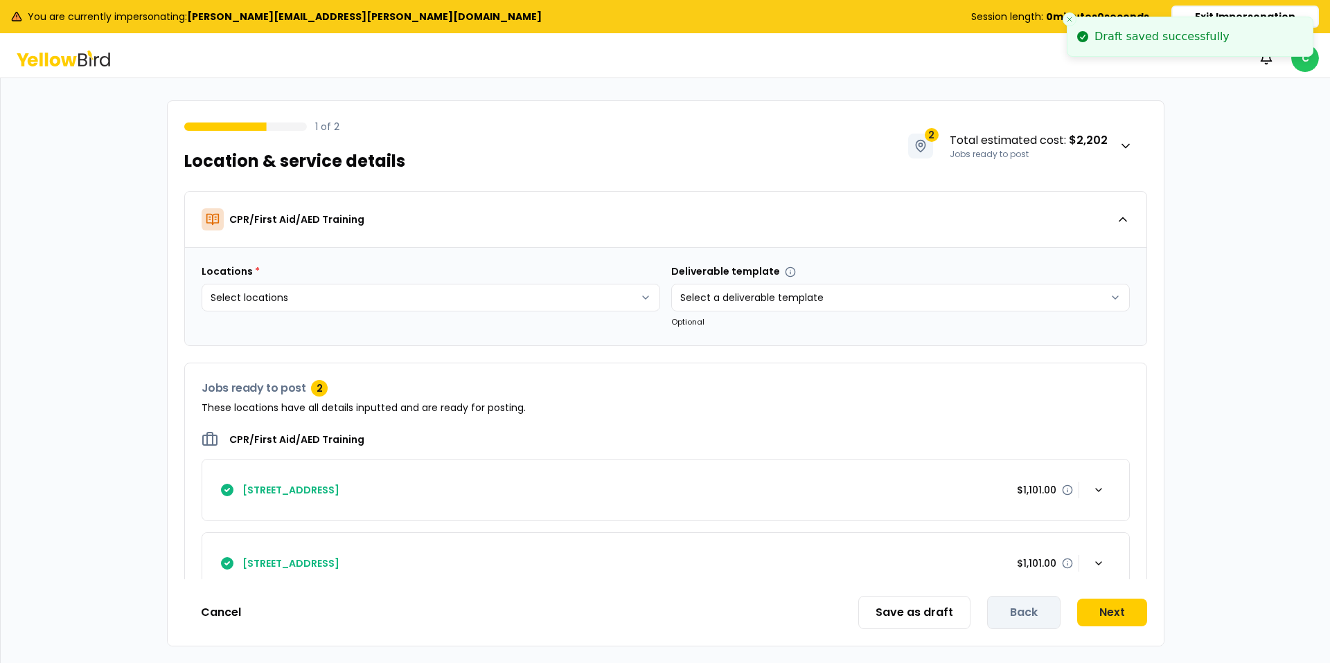
scroll to position [33, 0]
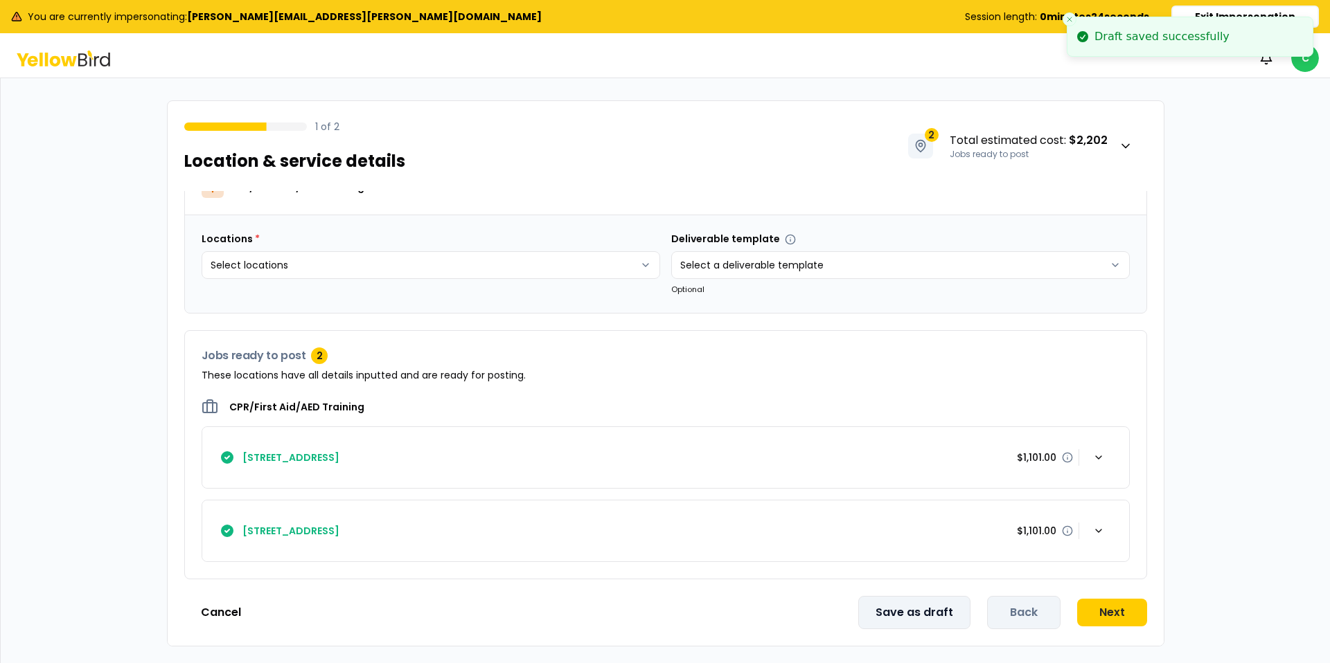
click at [934, 611] on button "Save as draft" at bounding box center [914, 612] width 112 height 33
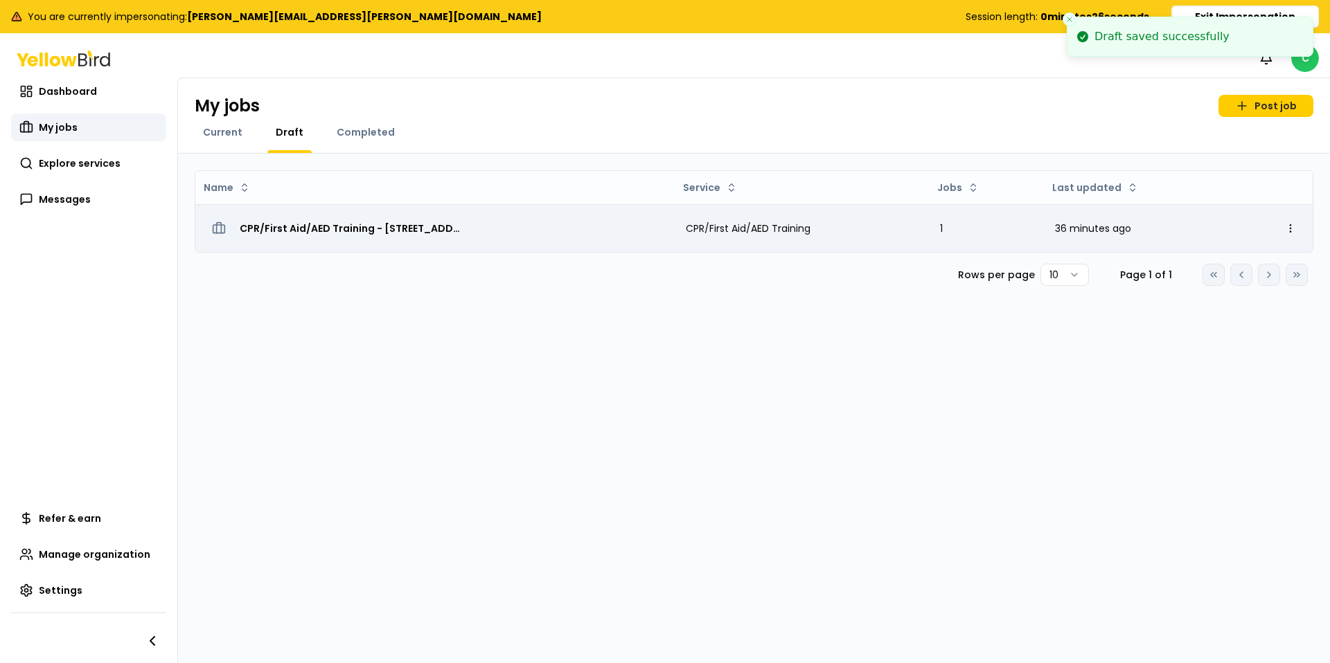
click at [400, 225] on span "CPR/First Aid/AED Training - [STREET_ADDRESS]" at bounding box center [351, 229] width 222 height 14
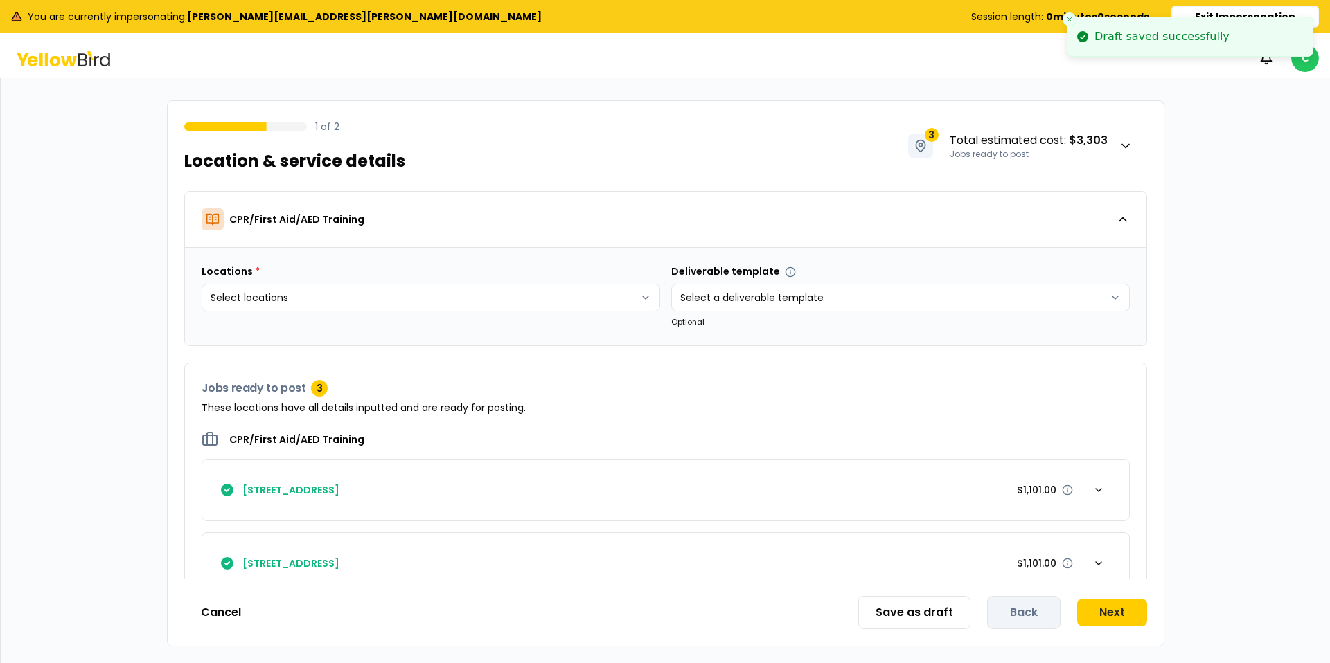
scroll to position [106, 0]
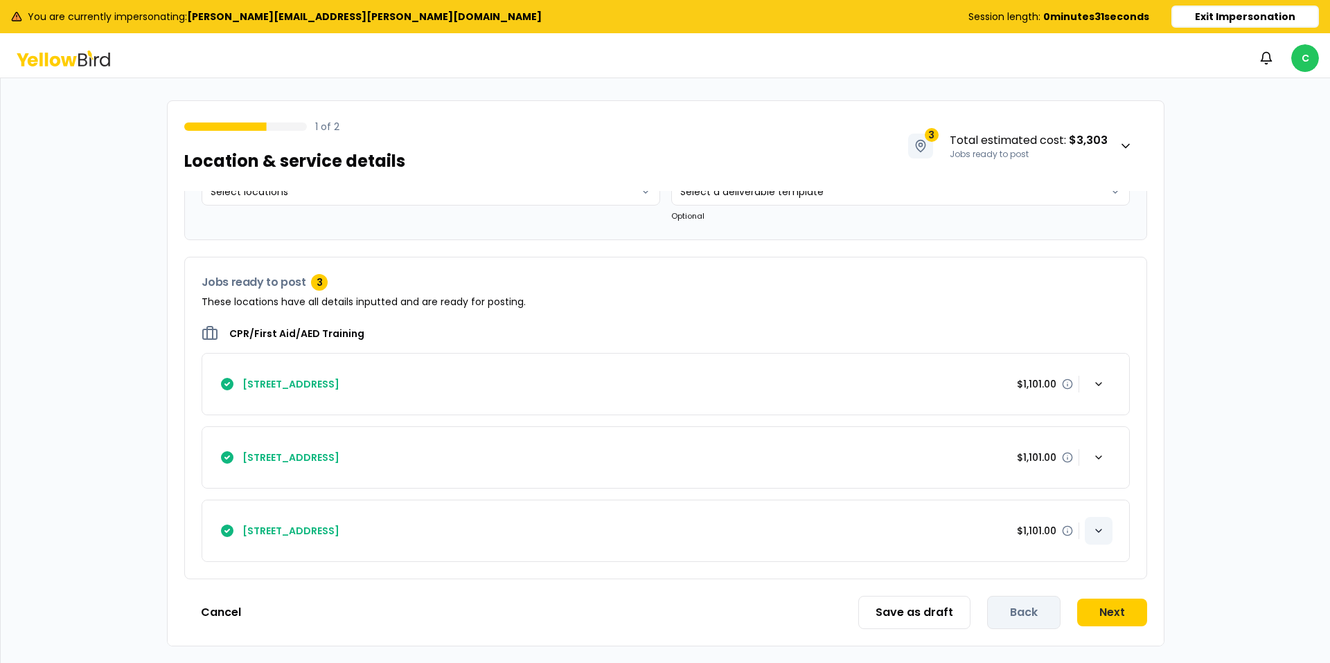
click at [1101, 530] on icon "button" at bounding box center [1098, 531] width 11 height 11
click at [1061, 533] on div "Edit" at bounding box center [1045, 531] width 66 height 28
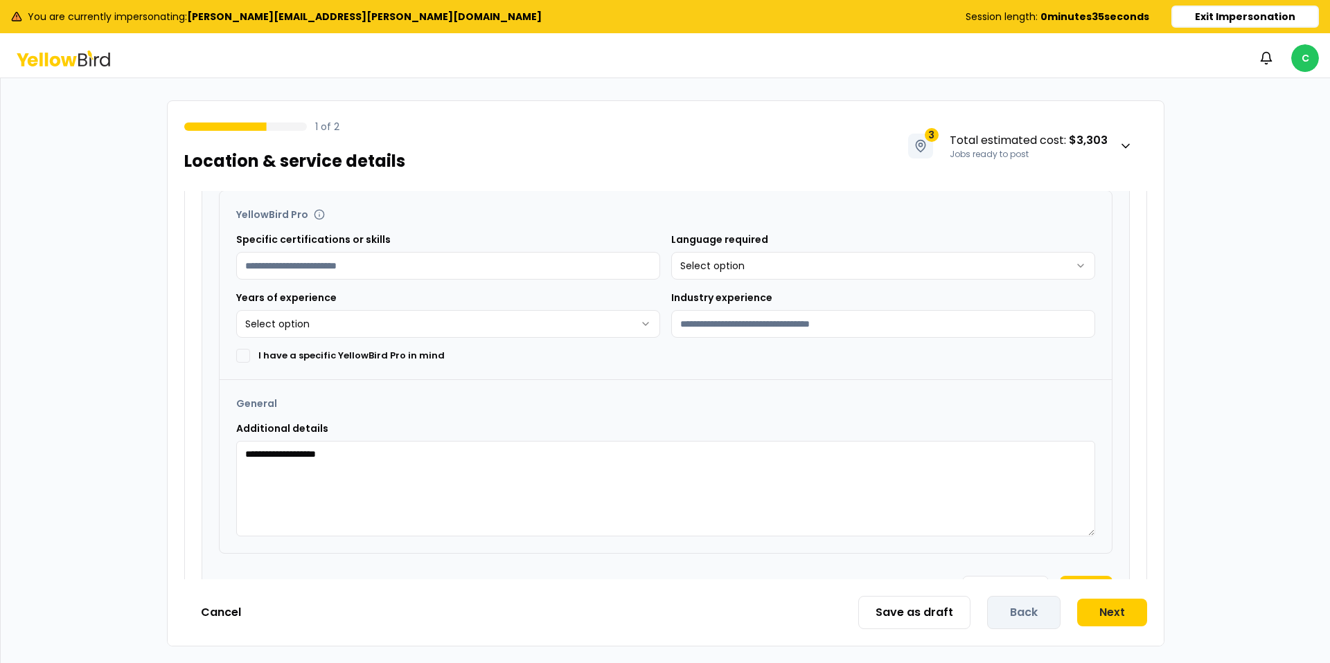
scroll to position [1103, 0]
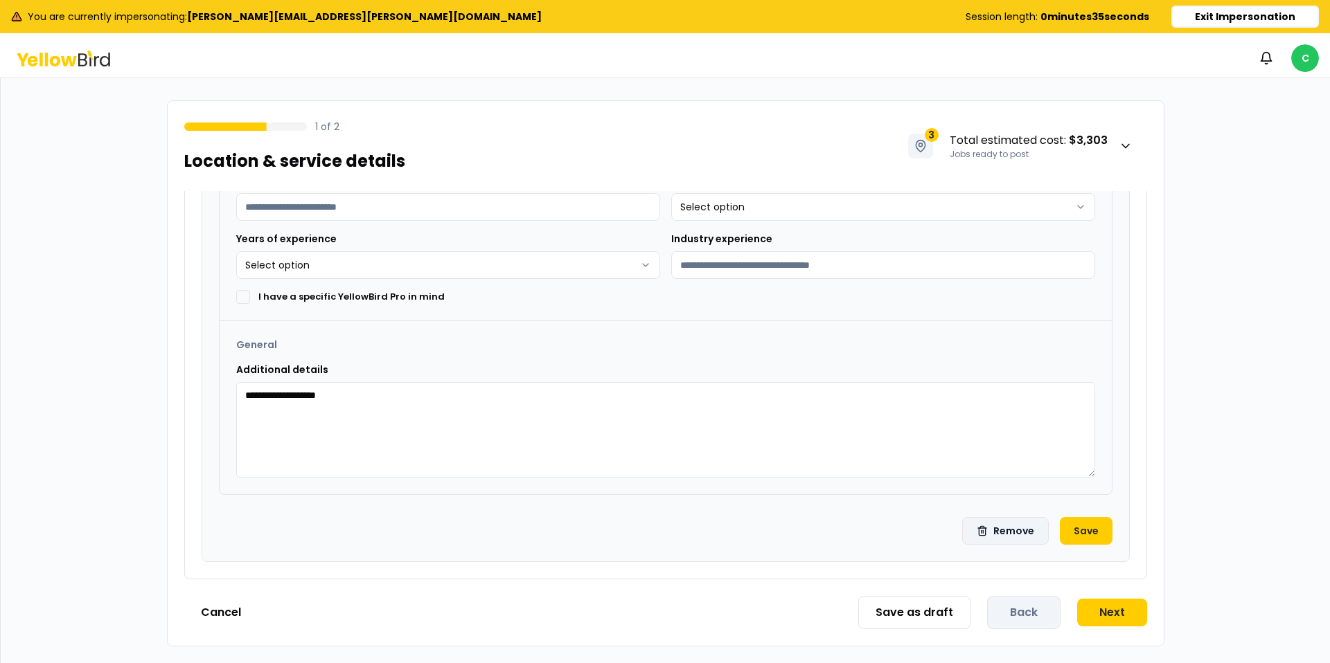
click at [1022, 534] on button "Remove" at bounding box center [1005, 531] width 87 height 28
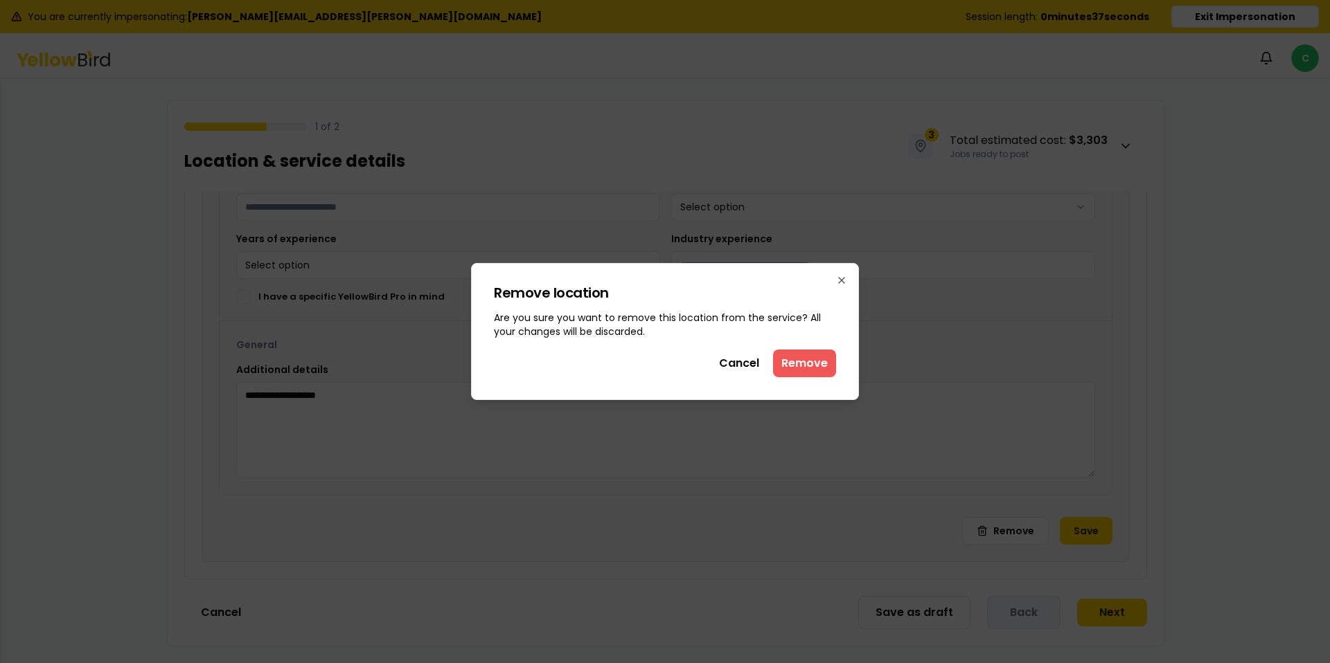
click at [796, 363] on button "Remove" at bounding box center [804, 364] width 63 height 28
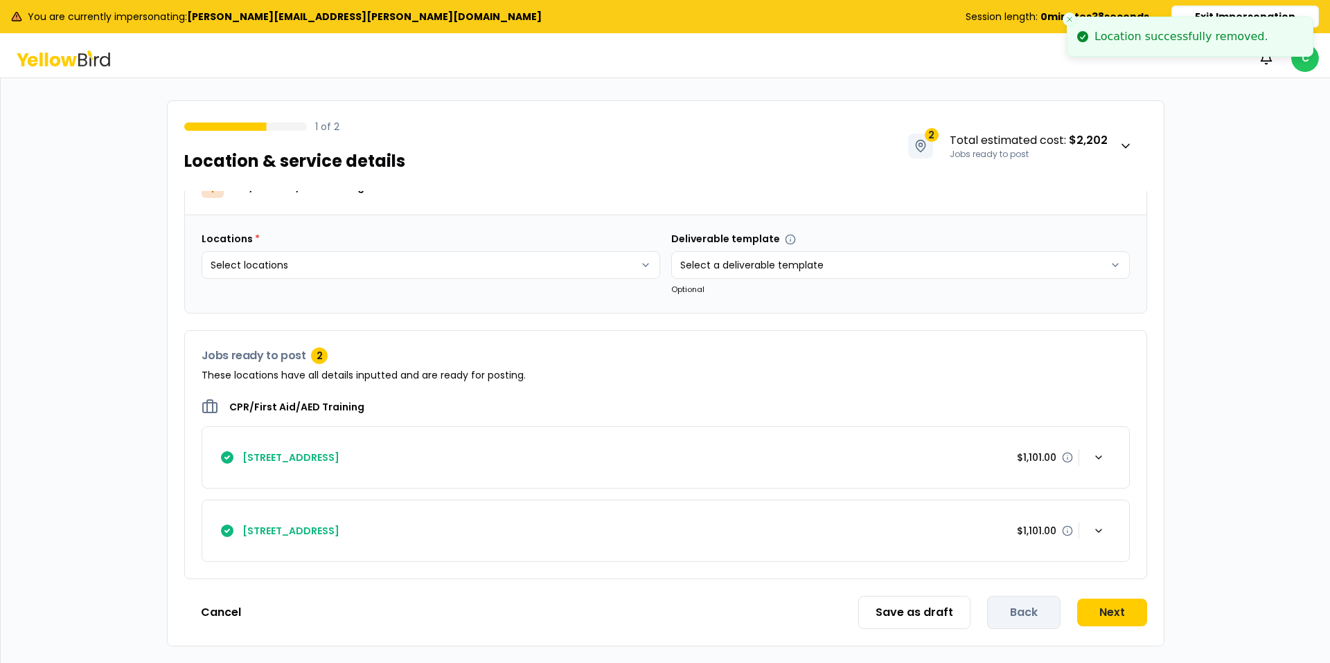
scroll to position [33, 0]
click at [1101, 533] on icon "button" at bounding box center [1098, 531] width 11 height 11
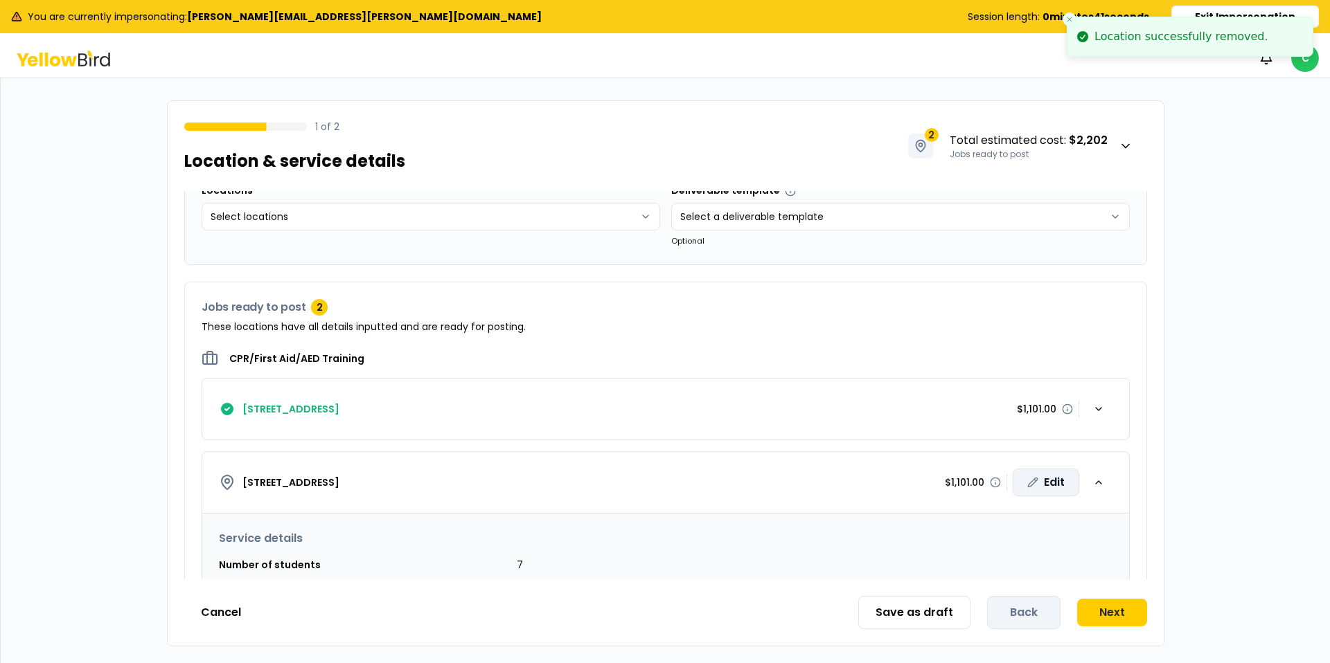
click at [1039, 482] on div "Edit" at bounding box center [1045, 483] width 66 height 28
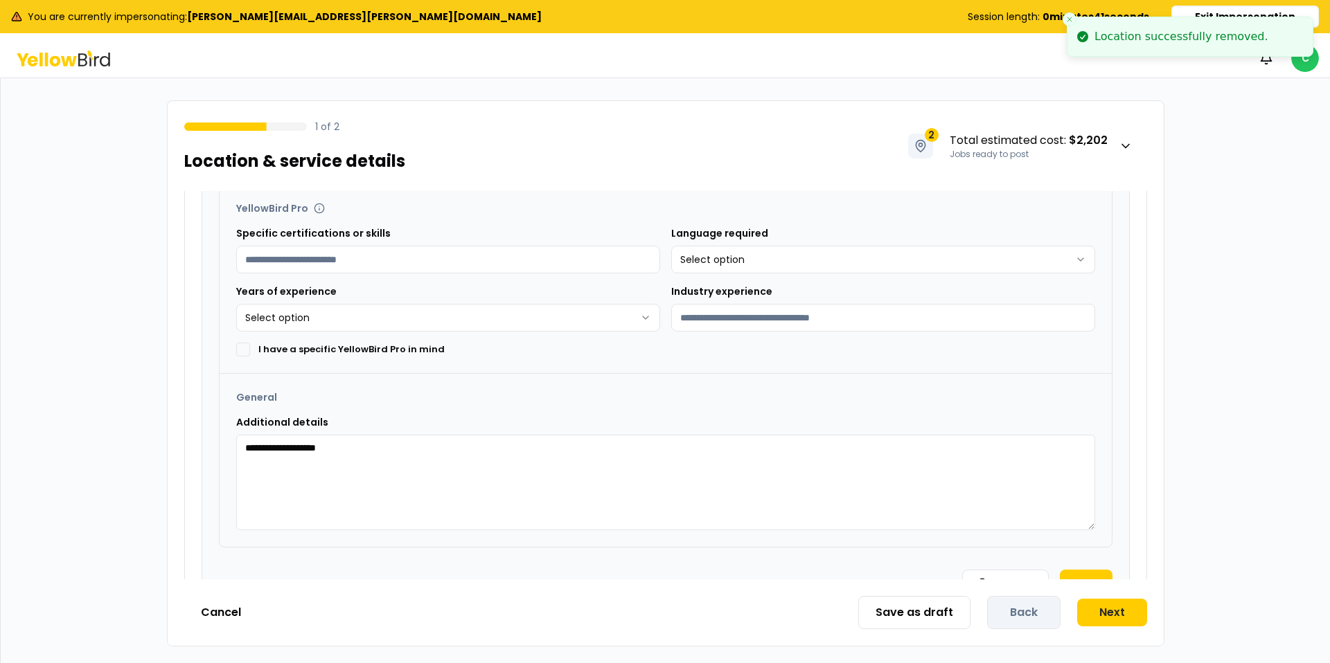
scroll to position [1030, 0]
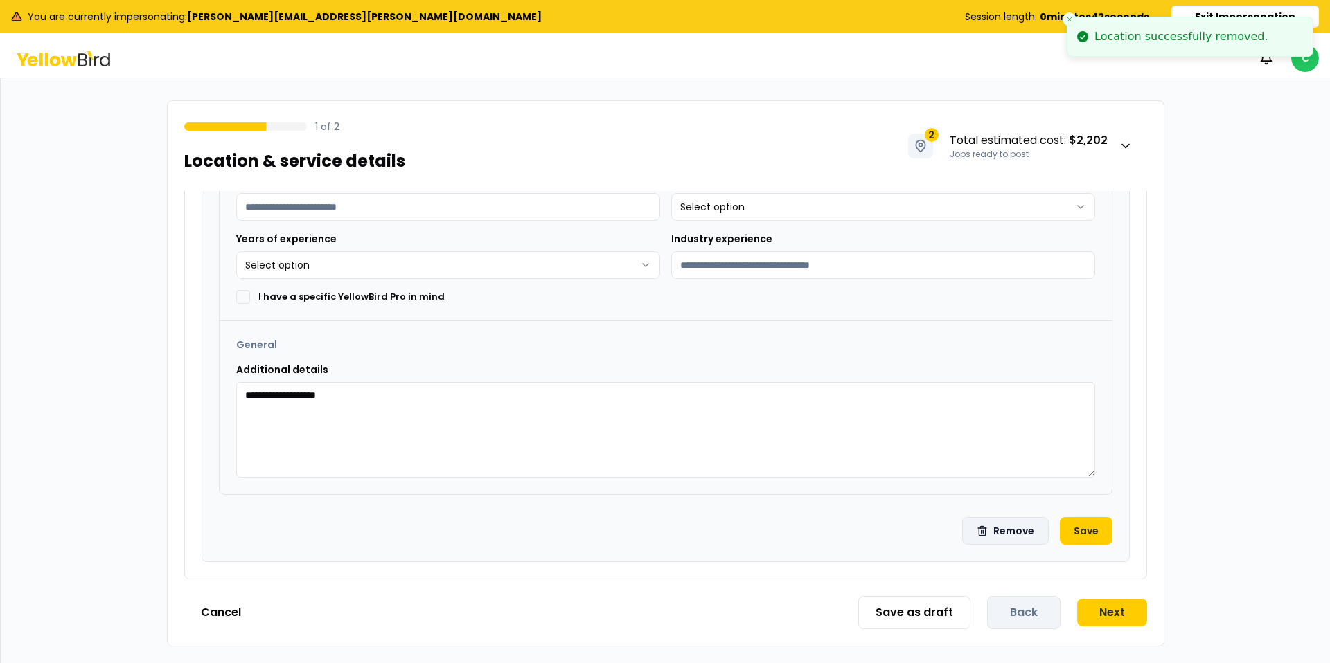
click at [1000, 536] on button "Remove" at bounding box center [1005, 531] width 87 height 28
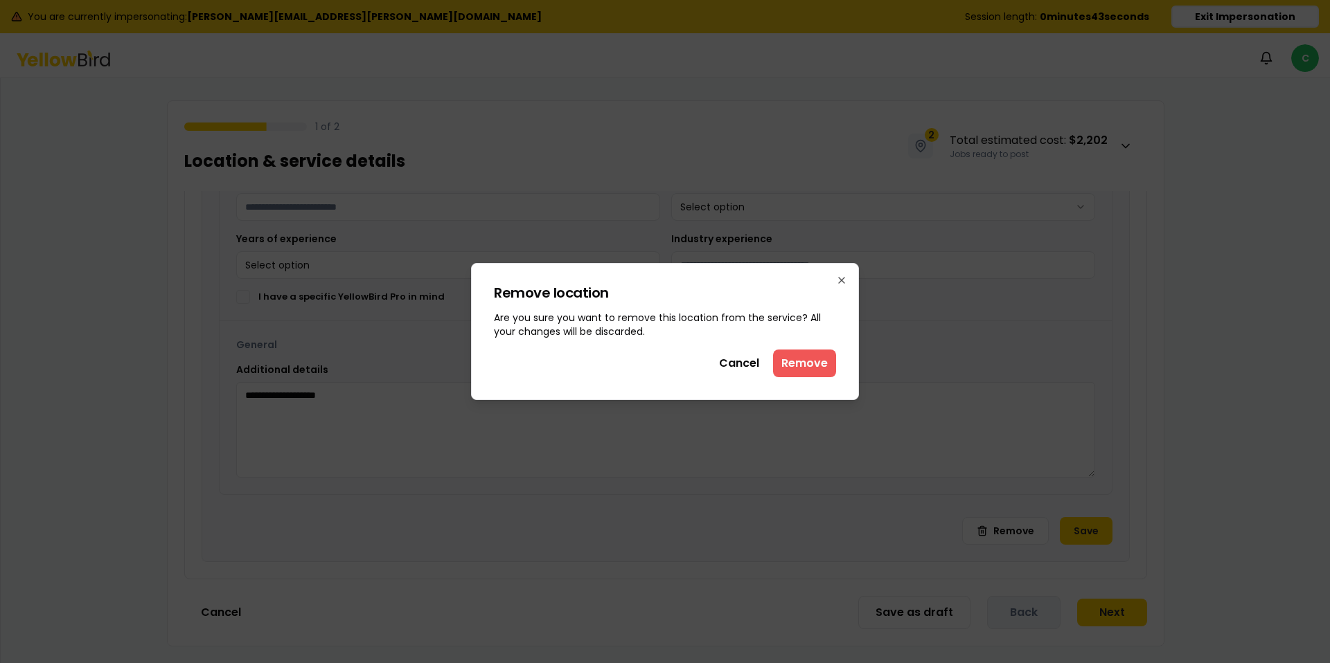
click at [800, 369] on button "Remove" at bounding box center [804, 364] width 63 height 28
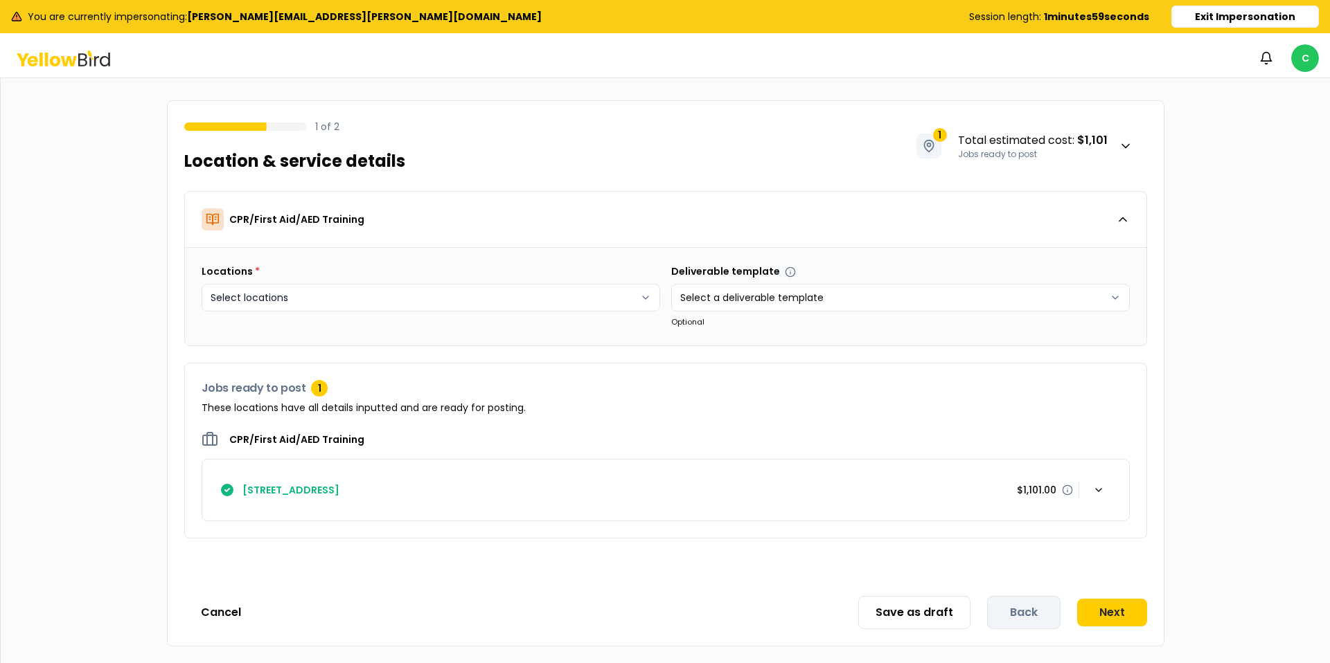
click at [578, 291] on html "You are currently impersonating: [PERSON_NAME][EMAIL_ADDRESS][PERSON_NAME][DOMA…" at bounding box center [665, 331] width 1330 height 663
click at [273, 396] on button "Create new" at bounding box center [262, 393] width 103 height 22
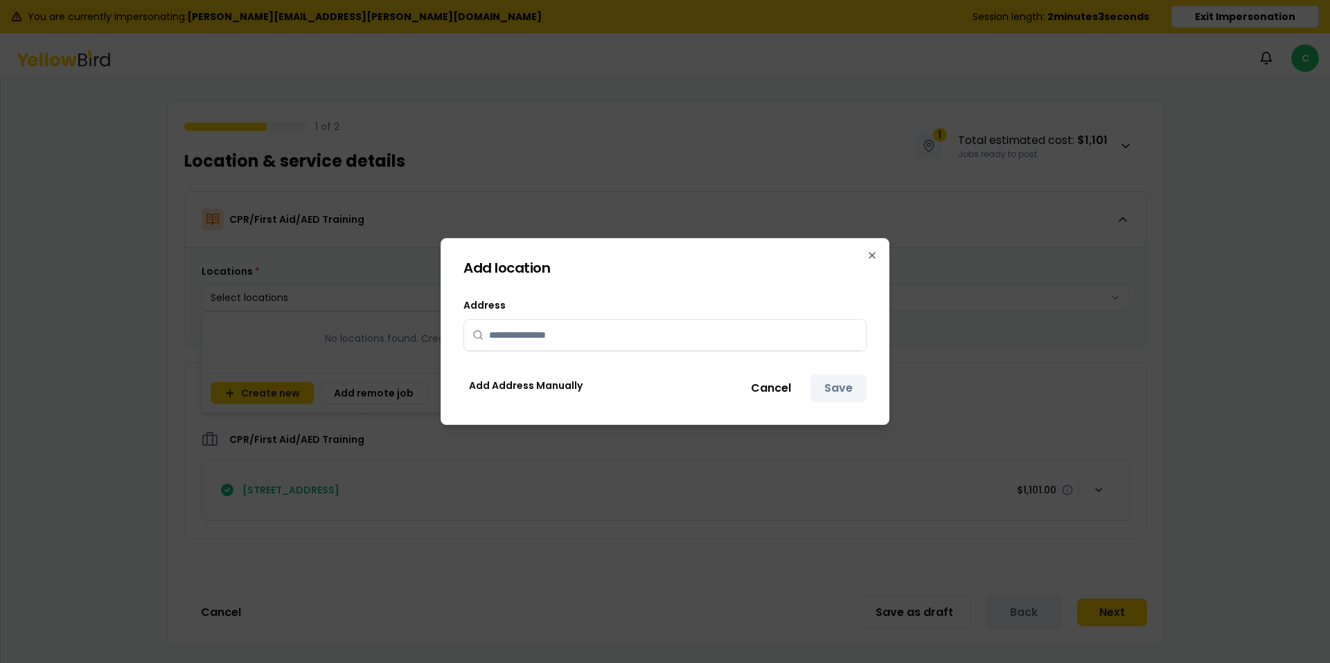
click at [582, 337] on input "text" at bounding box center [673, 335] width 368 height 30
drag, startPoint x: 776, startPoint y: 388, endPoint x: 725, endPoint y: 379, distance: 52.0
click at [776, 386] on button "Cancel" at bounding box center [771, 389] width 68 height 28
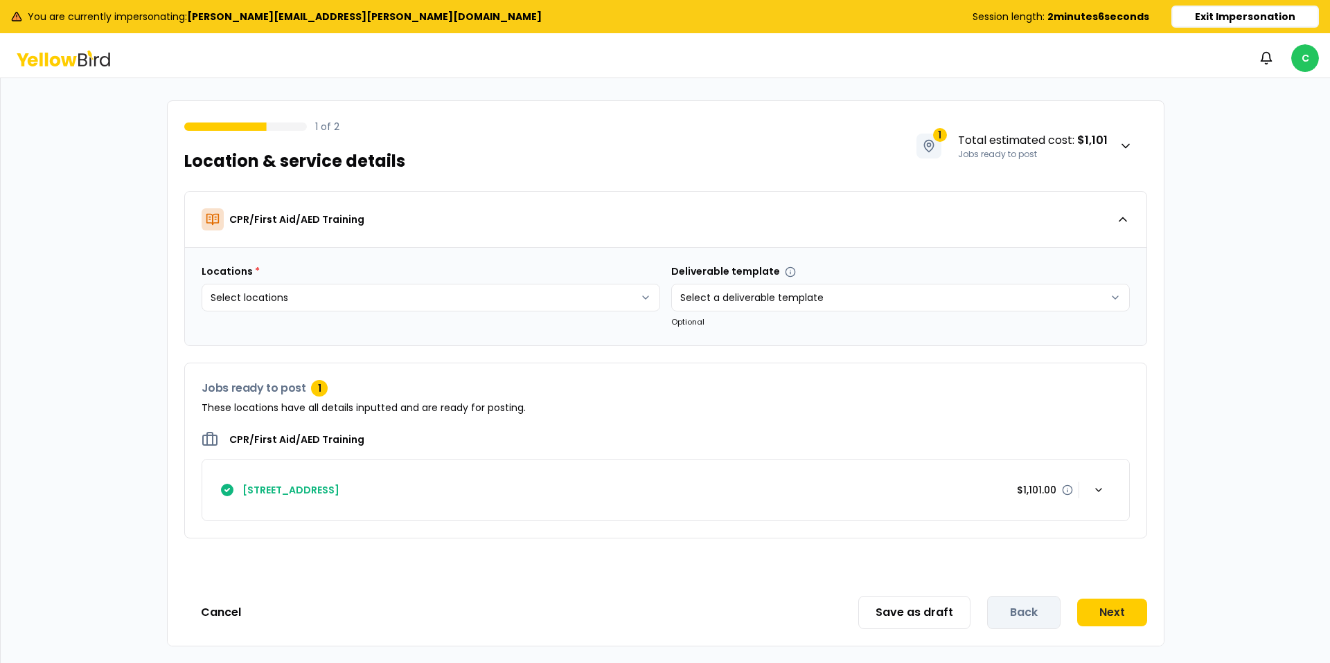
drag, startPoint x: 370, startPoint y: 485, endPoint x: 244, endPoint y: 483, distance: 126.1
click at [240, 485] on html "You are currently impersonating: [PERSON_NAME][EMAIL_ADDRESS][PERSON_NAME][DOMA…" at bounding box center [665, 331] width 1330 height 663
copy h4 "[STREET_ADDRESS]"
click at [356, 294] on html "You are currently impersonating: [PERSON_NAME][EMAIL_ADDRESS][PERSON_NAME][DOMA…" at bounding box center [665, 331] width 1330 height 663
click at [249, 394] on button "Create new" at bounding box center [262, 393] width 103 height 22
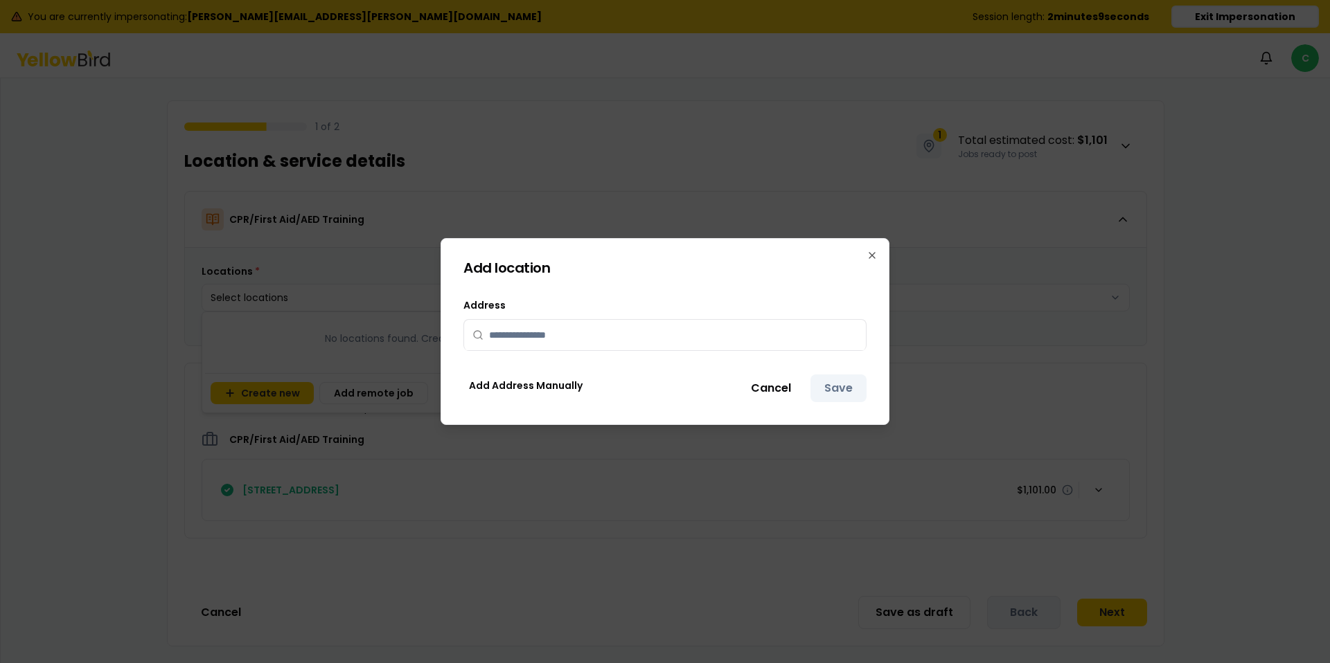
click at [526, 333] on input "text" at bounding box center [673, 335] width 368 height 30
paste input "**********"
click at [754, 364] on div "**********" at bounding box center [664, 349] width 403 height 105
drag, startPoint x: 685, startPoint y: 333, endPoint x: 693, endPoint y: 334, distance: 8.3
click at [686, 334] on input "**********" at bounding box center [673, 335] width 368 height 30
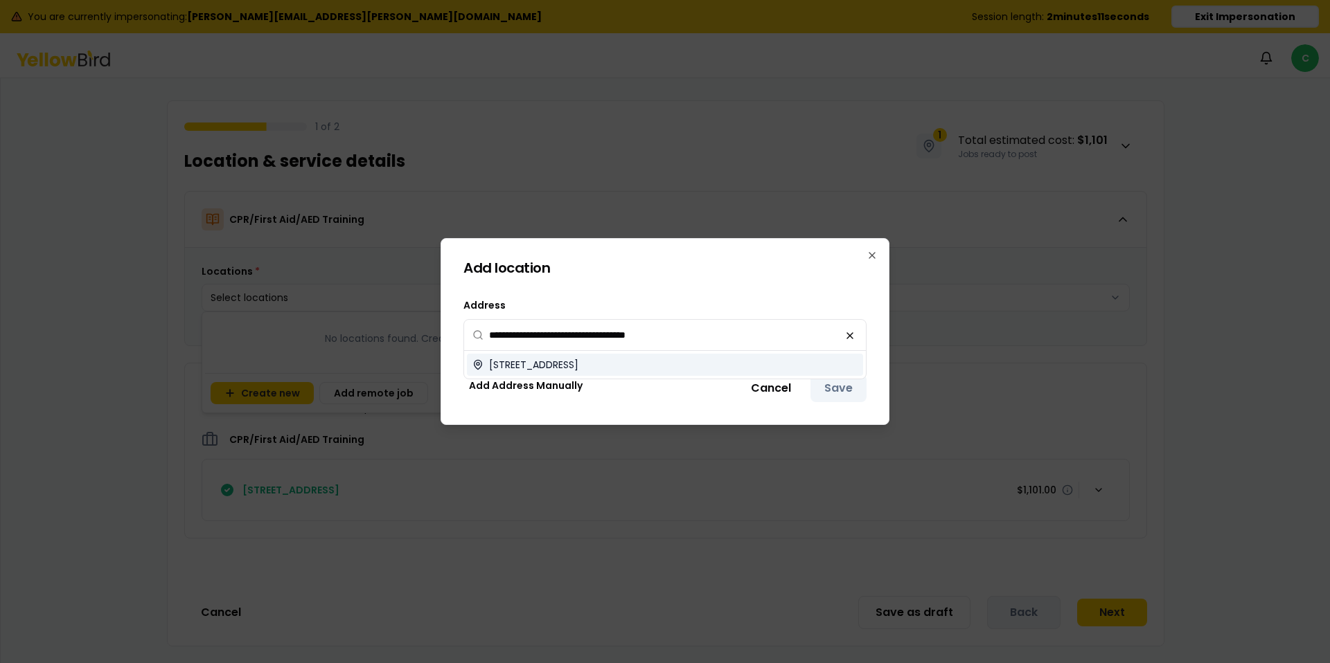
click at [740, 362] on div "[STREET_ADDRESS]" at bounding box center [665, 365] width 396 height 22
type input "**********"
click at [819, 382] on button "Save" at bounding box center [838, 389] width 56 height 28
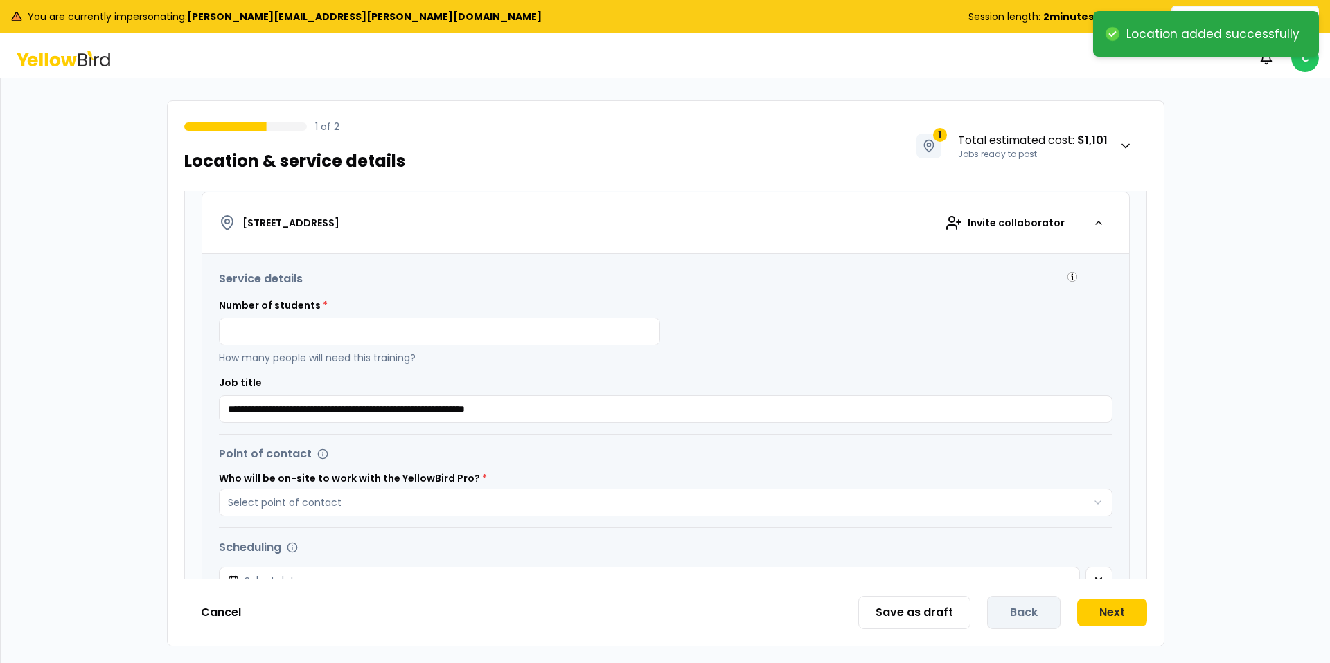
scroll to position [231, 0]
click at [378, 329] on input at bounding box center [439, 330] width 441 height 28
type input "*"
click at [831, 316] on div "Number of students * * How many people will need this training?" at bounding box center [665, 329] width 893 height 66
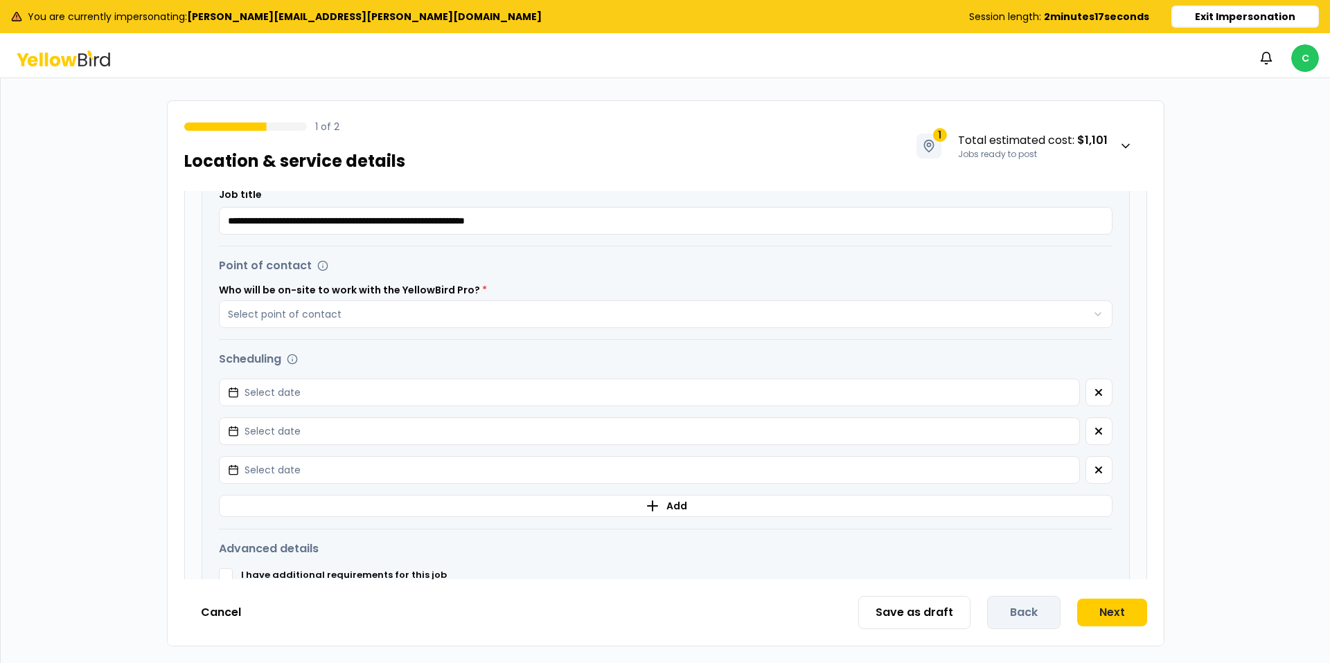
scroll to position [418, 0]
drag, startPoint x: 1102, startPoint y: 429, endPoint x: 1102, endPoint y: 444, distance: 15.2
click at [1102, 429] on icon "button" at bounding box center [1098, 430] width 11 height 11
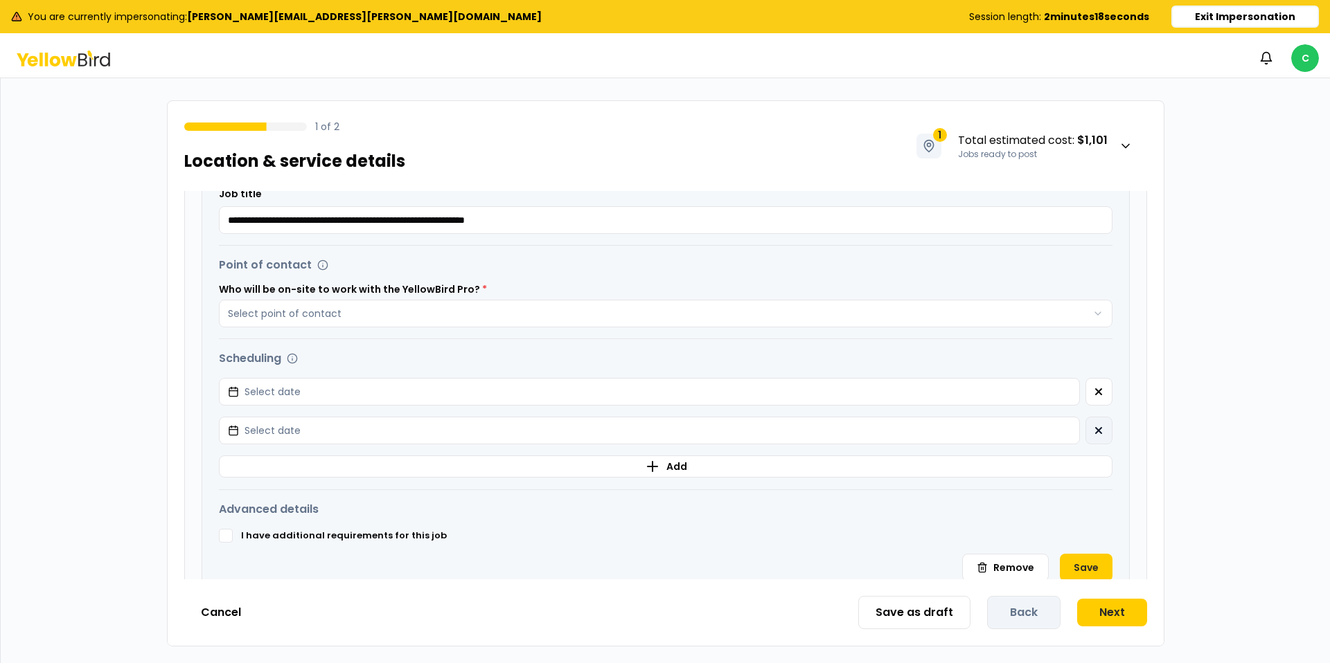
click at [1100, 430] on icon "button" at bounding box center [1098, 430] width 11 height 11
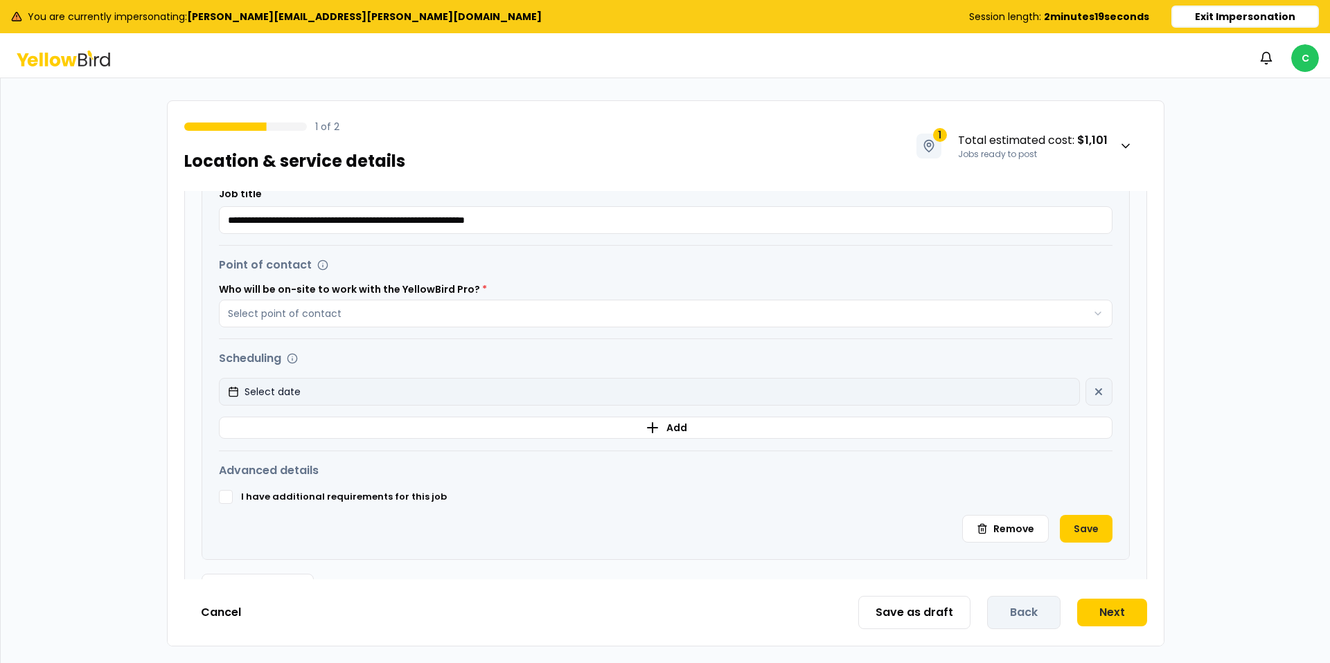
click at [978, 392] on button "Select date" at bounding box center [649, 392] width 861 height 28
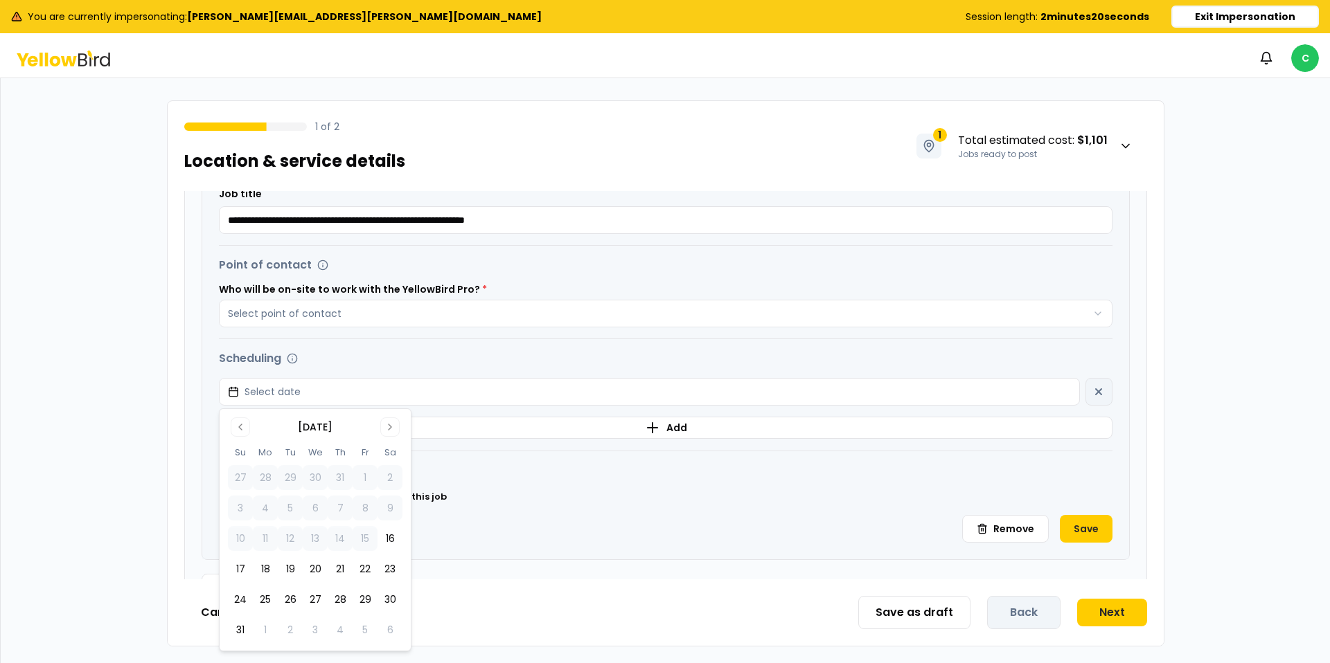
click at [285, 595] on button "26" at bounding box center [290, 599] width 25 height 25
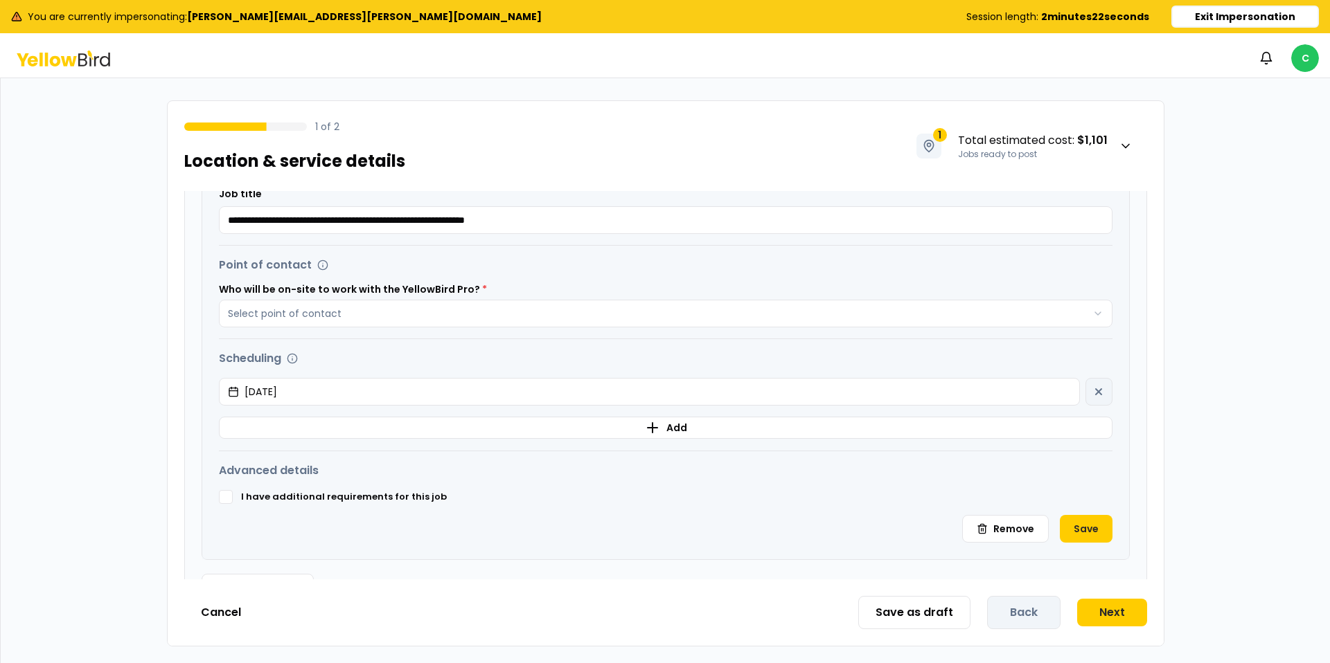
click at [906, 278] on div "Point of contact Who will be on-site to work with the YellowBird Pro? * Select …" at bounding box center [665, 292] width 893 height 71
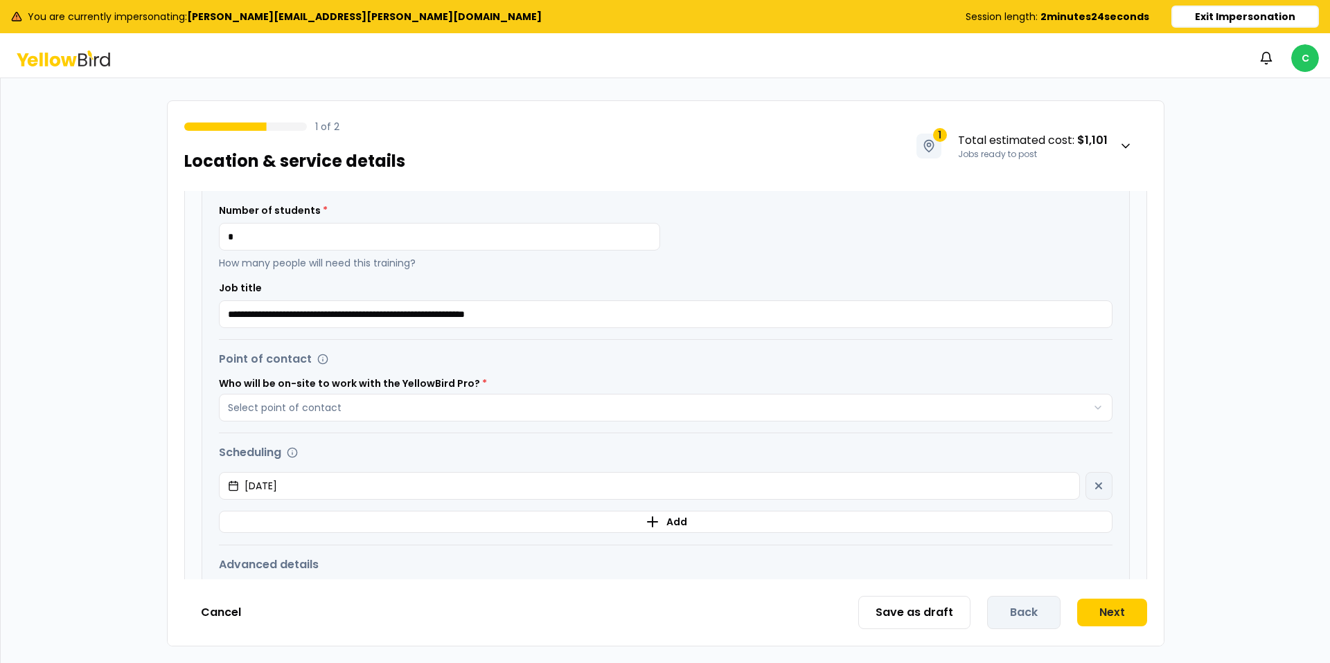
scroll to position [323, 0]
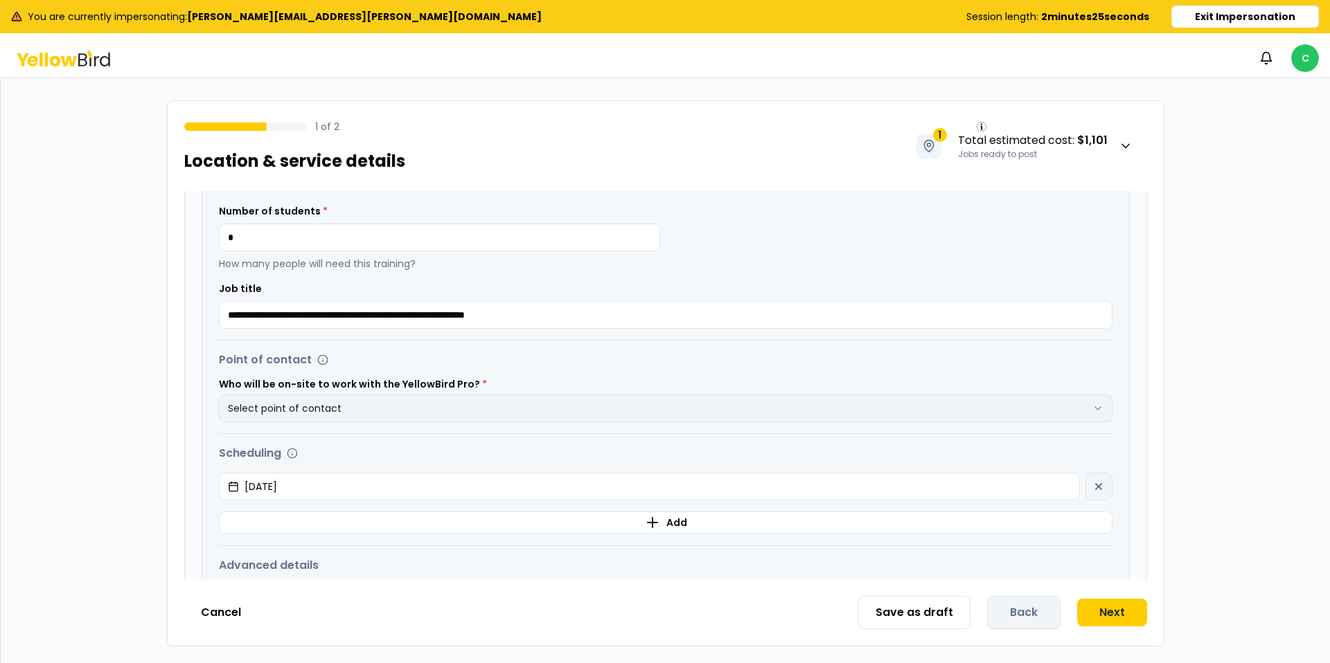
click at [473, 411] on button "Select point of contact" at bounding box center [665, 409] width 893 height 28
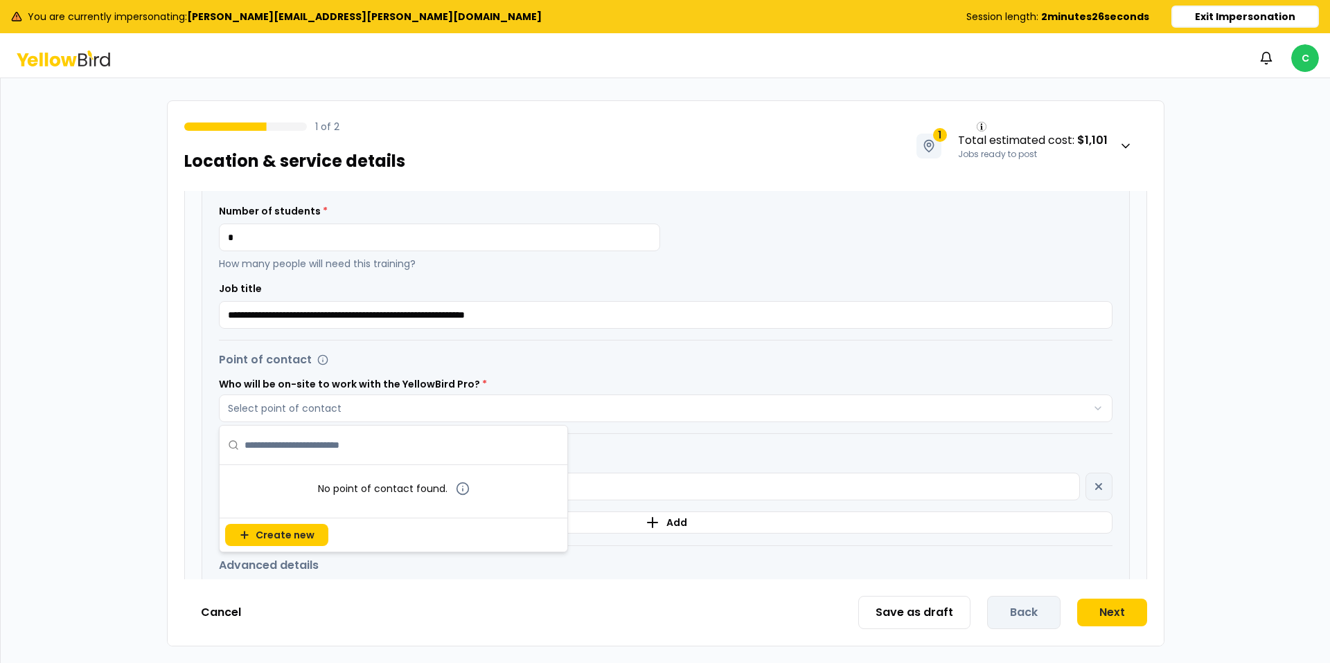
click at [328, 445] on input "text" at bounding box center [401, 445] width 314 height 39
type input "*******"
click at [965, 247] on div "Number of students * * How many people will need this training?" at bounding box center [665, 237] width 893 height 66
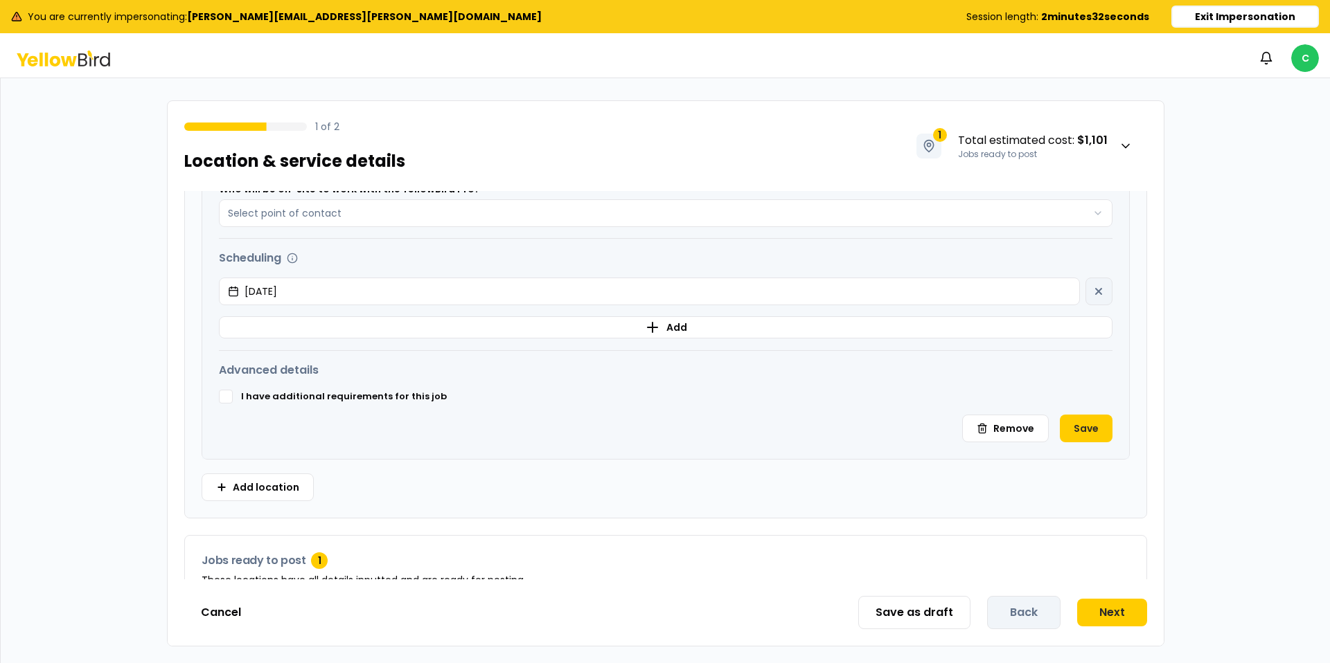
scroll to position [650, 0]
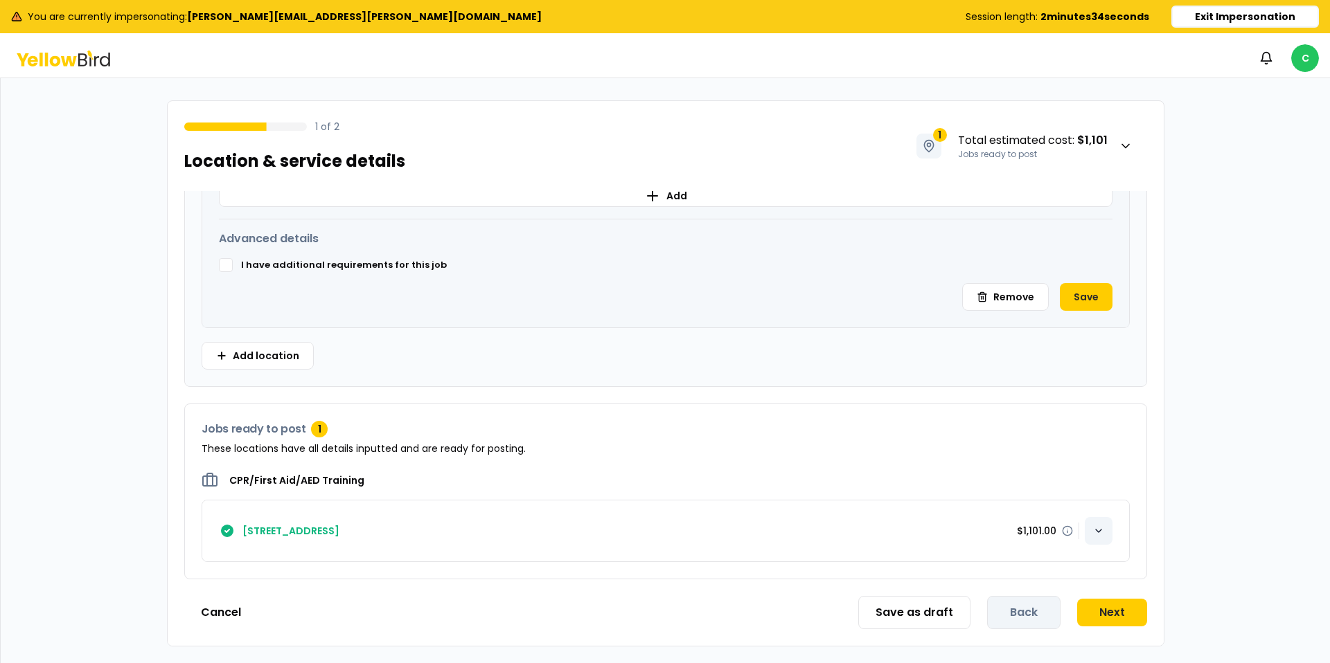
click at [1100, 531] on icon "button" at bounding box center [1098, 531] width 11 height 11
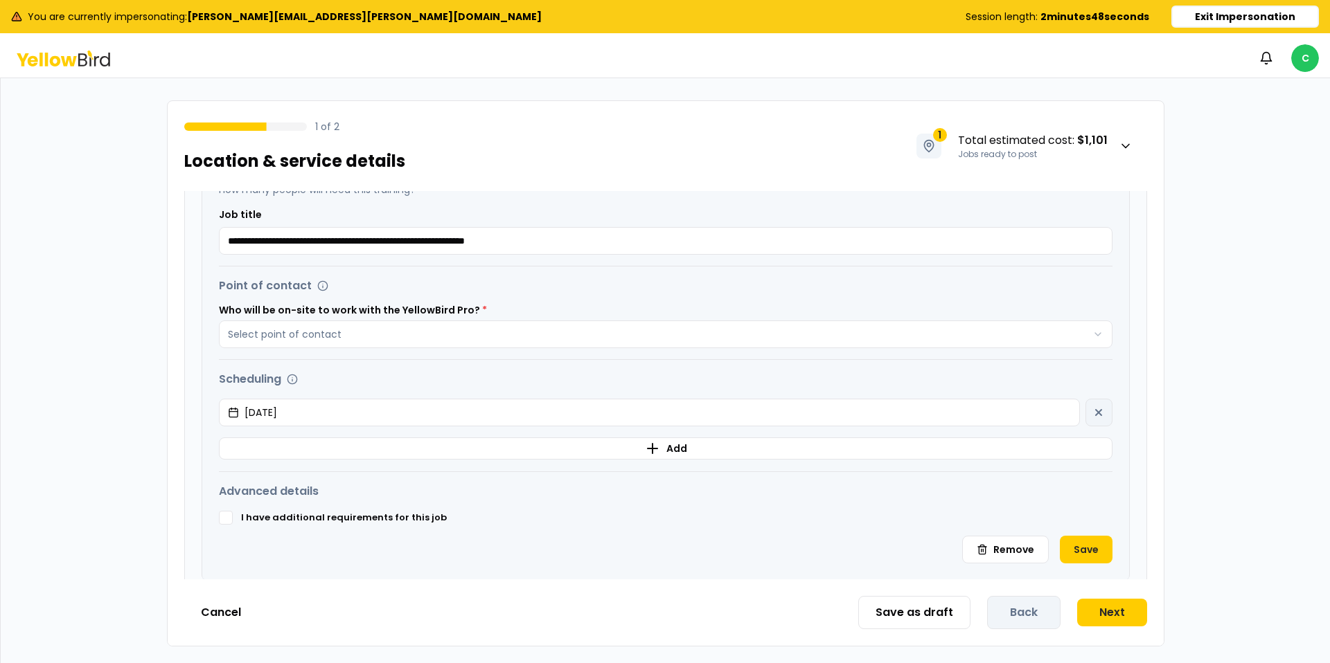
scroll to position [389, 0]
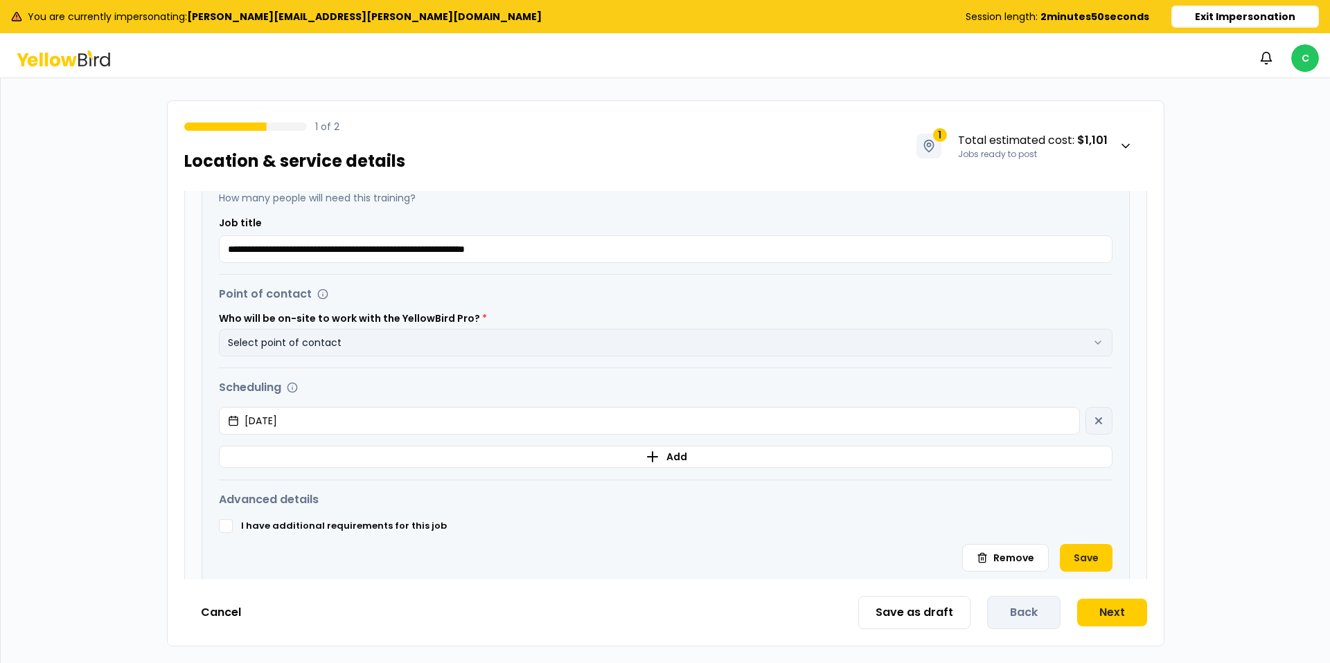
click at [445, 341] on button "Select point of contact" at bounding box center [665, 343] width 893 height 28
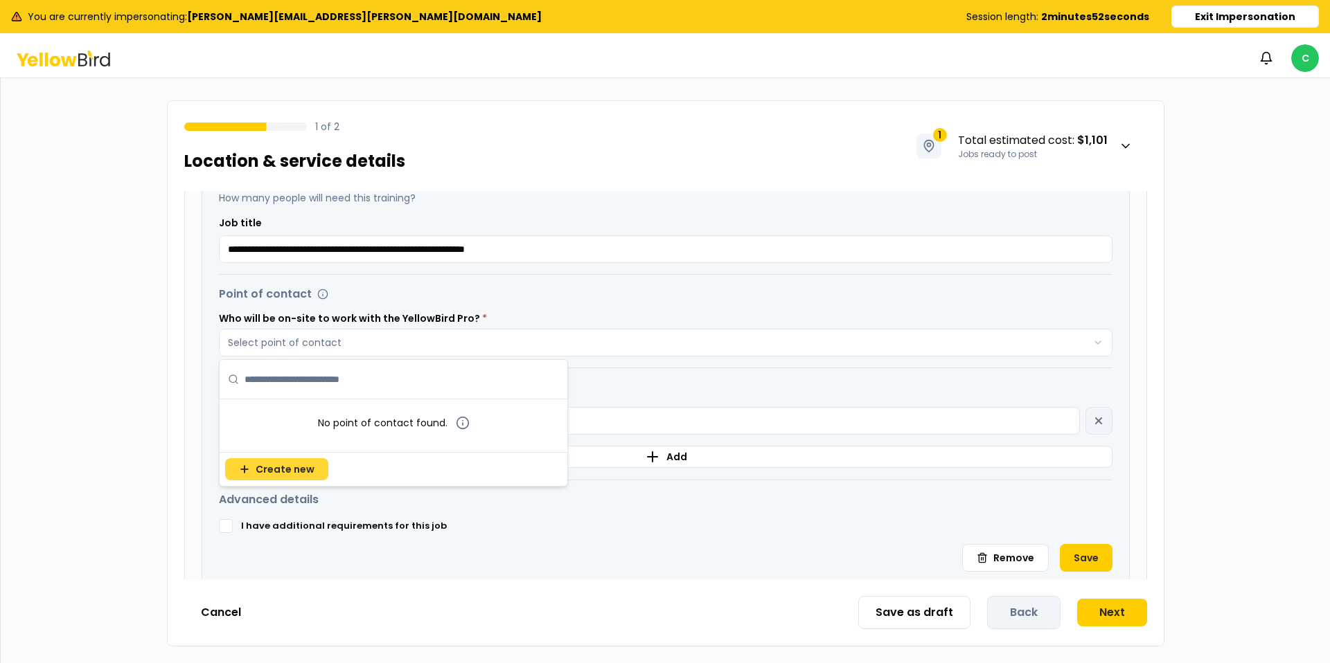
click at [269, 472] on span "Create new" at bounding box center [285, 470] width 59 height 14
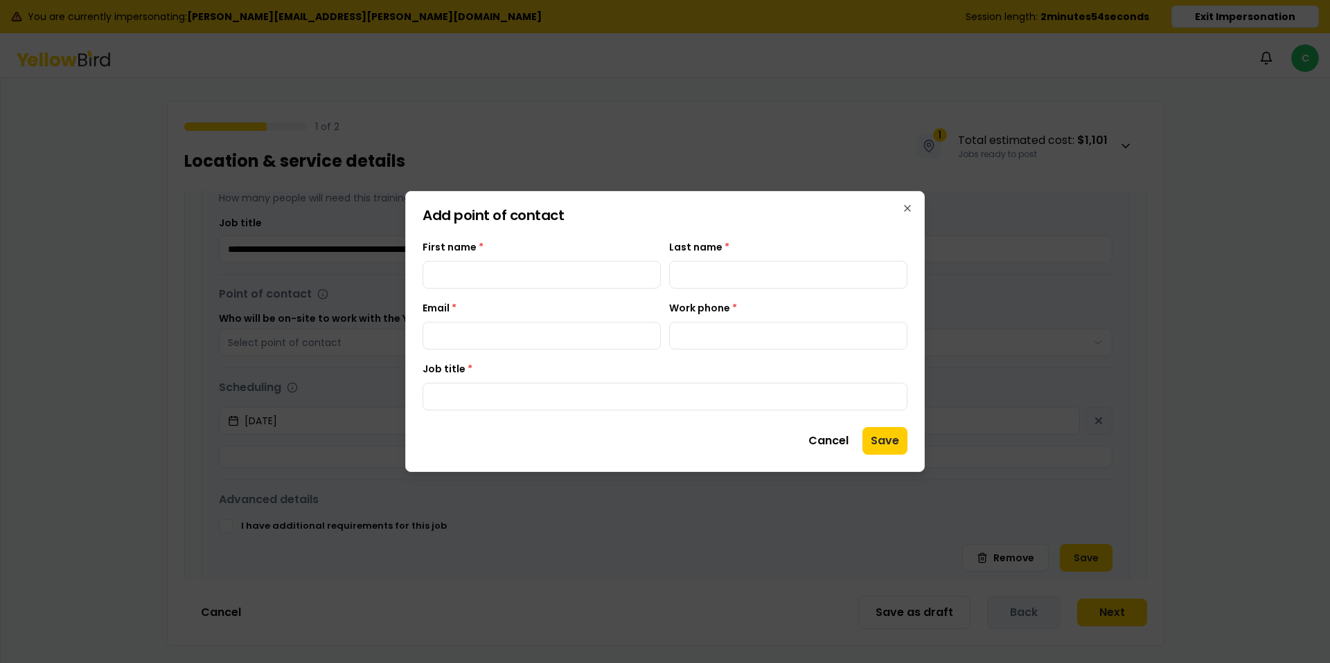
type input "**********"
drag, startPoint x: 343, startPoint y: 267, endPoint x: 322, endPoint y: 265, distance: 21.5
click at [322, 265] on body "**********" at bounding box center [665, 331] width 1330 height 663
type input "*******"
click at [760, 283] on input "Last name *" at bounding box center [788, 275] width 238 height 28
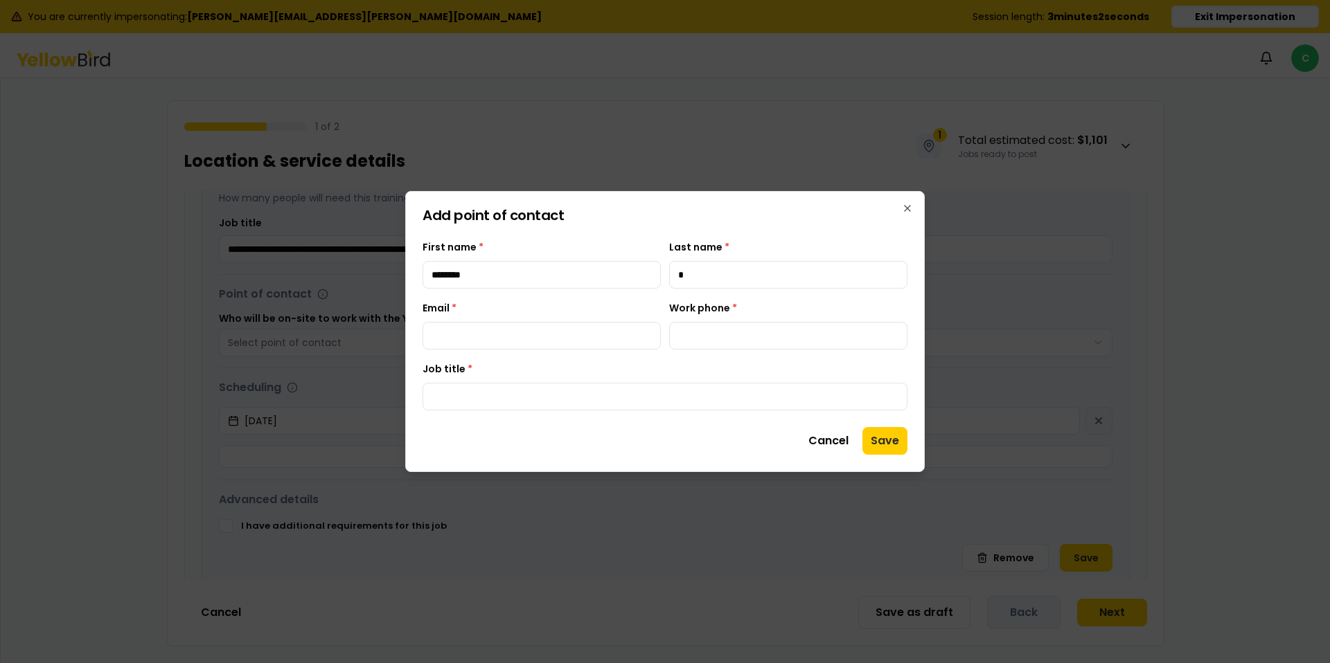
type input "******"
click at [487, 342] on input "Email *" at bounding box center [541, 336] width 238 height 28
type input "*"
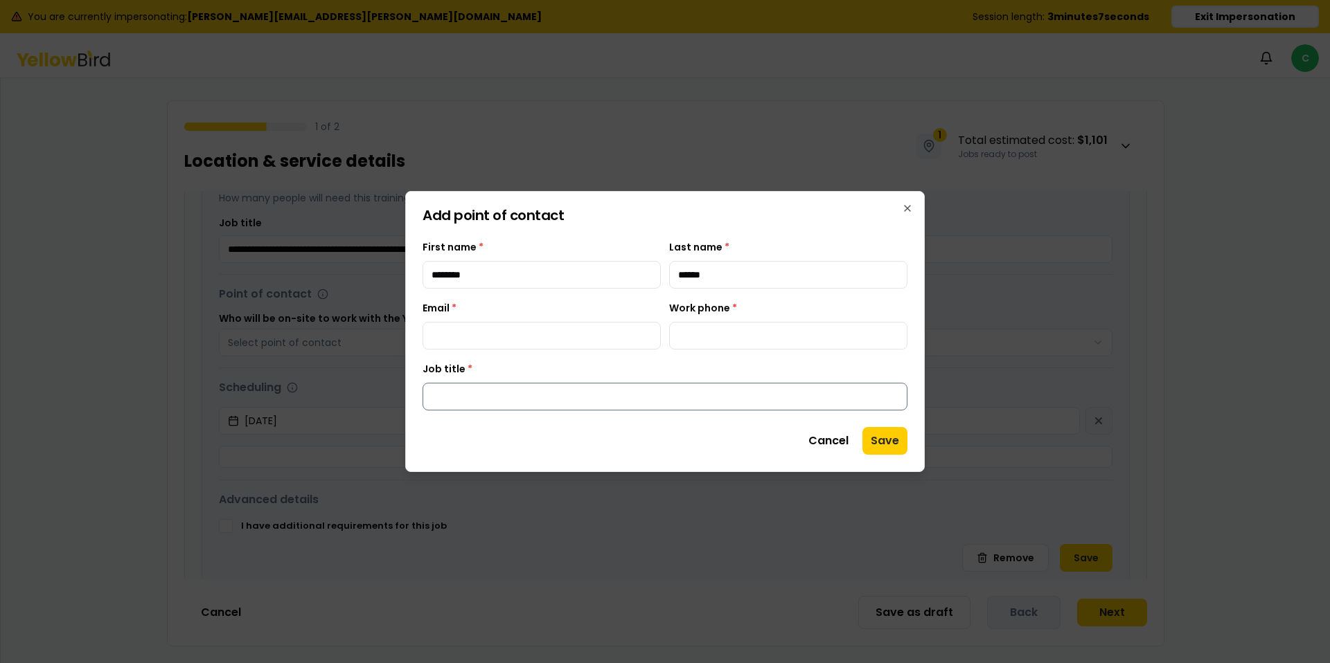
click at [553, 406] on input "Job title *" at bounding box center [664, 397] width 485 height 28
type input "**********"
click at [761, 337] on input "Work phone *" at bounding box center [788, 336] width 238 height 28
click at [849, 310] on div "Work phone *" at bounding box center [788, 325] width 238 height 50
click at [540, 330] on input "Email *" at bounding box center [541, 336] width 238 height 28
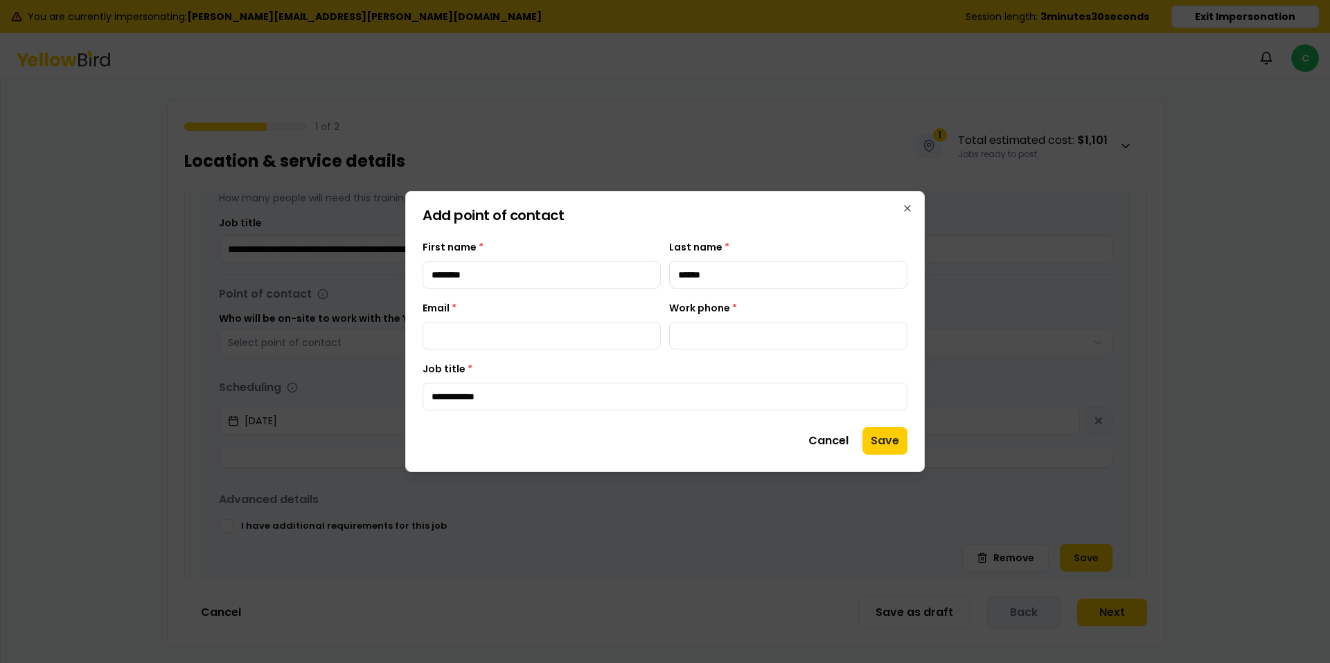
type input "**********"
click at [713, 330] on input "Work phone *" at bounding box center [788, 336] width 238 height 28
type input "**********"
click at [704, 366] on div "**********" at bounding box center [664, 386] width 485 height 50
click at [695, 280] on input "******" at bounding box center [788, 275] width 238 height 28
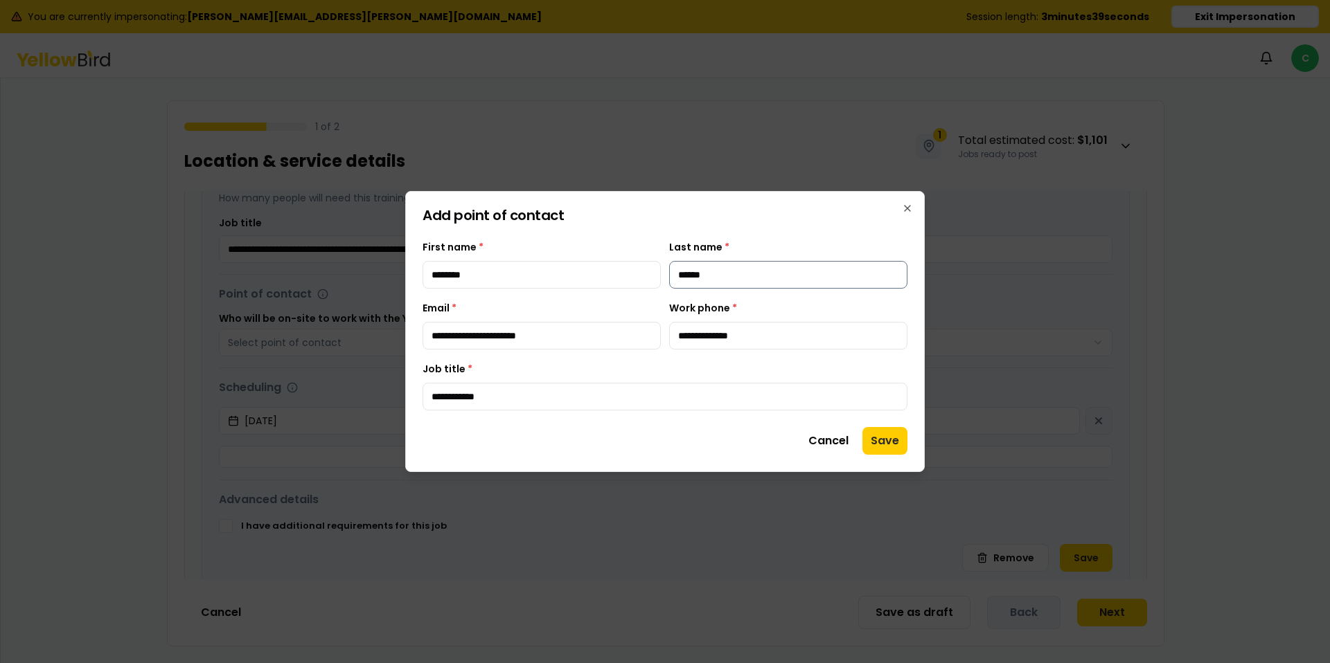
click at [695, 280] on input "******" at bounding box center [788, 275] width 238 height 28
click at [602, 362] on div "**********" at bounding box center [664, 386] width 485 height 50
drag, startPoint x: 582, startPoint y: 338, endPoint x: 328, endPoint y: 328, distance: 254.4
click at [325, 329] on body "**********" at bounding box center [665, 331] width 1330 height 663
drag, startPoint x: 789, startPoint y: 332, endPoint x: 581, endPoint y: 322, distance: 208.0
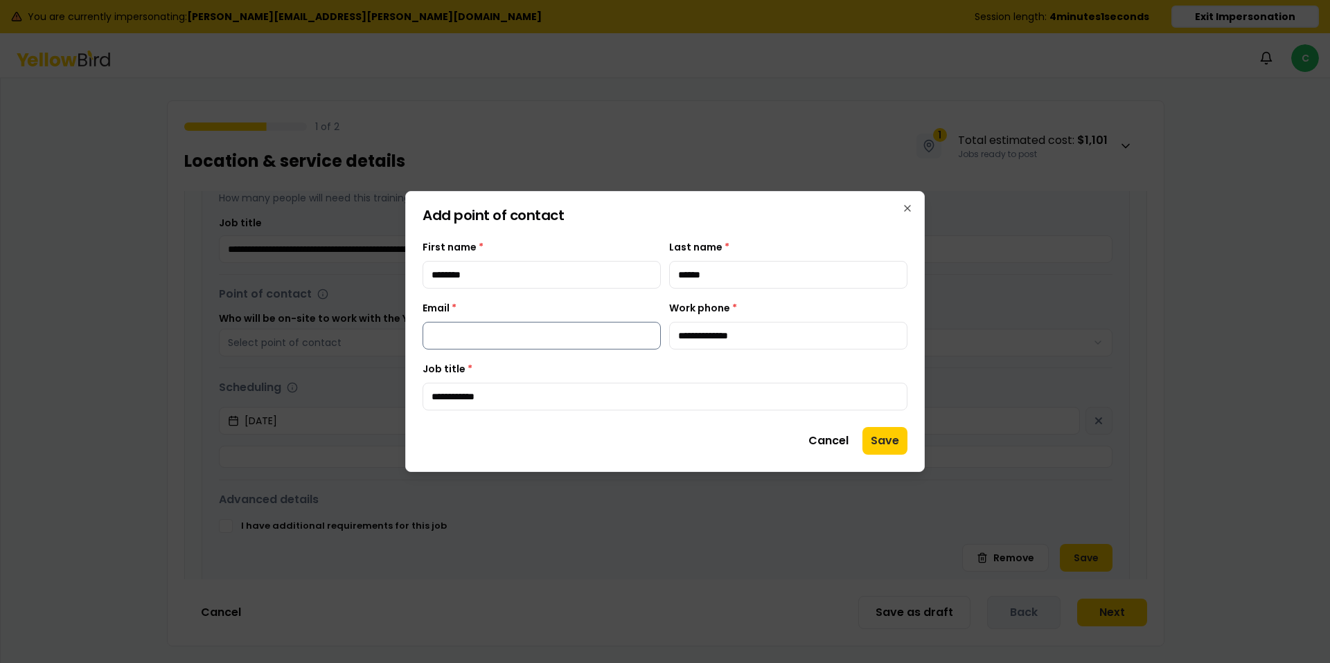
click at [581, 322] on div "**********" at bounding box center [664, 325] width 485 height 50
click at [542, 330] on input "Email *" at bounding box center [541, 336] width 238 height 28
paste input "**********"
type input "**********"
drag, startPoint x: 555, startPoint y: 375, endPoint x: 674, endPoint y: 359, distance: 120.3
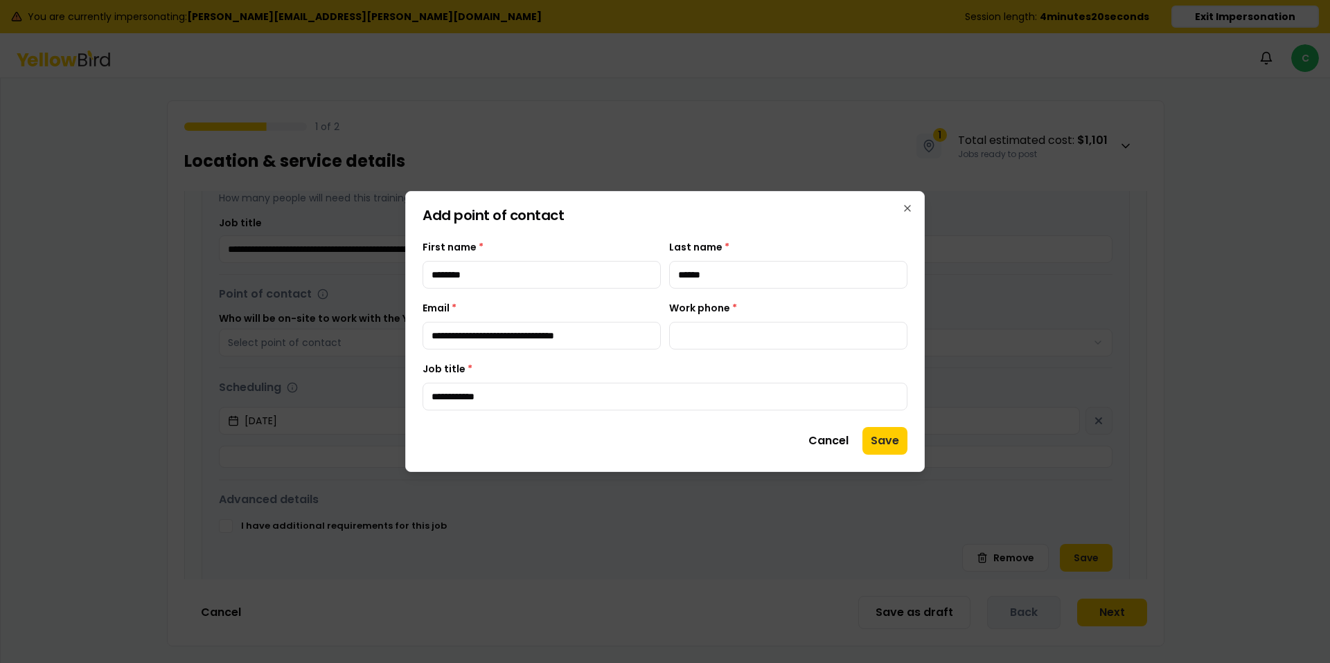
click at [561, 375] on div "**********" at bounding box center [664, 386] width 485 height 50
click at [690, 341] on input "Work phone *" at bounding box center [788, 336] width 238 height 28
type input "**********"
click at [882, 434] on button "Save" at bounding box center [884, 441] width 45 height 28
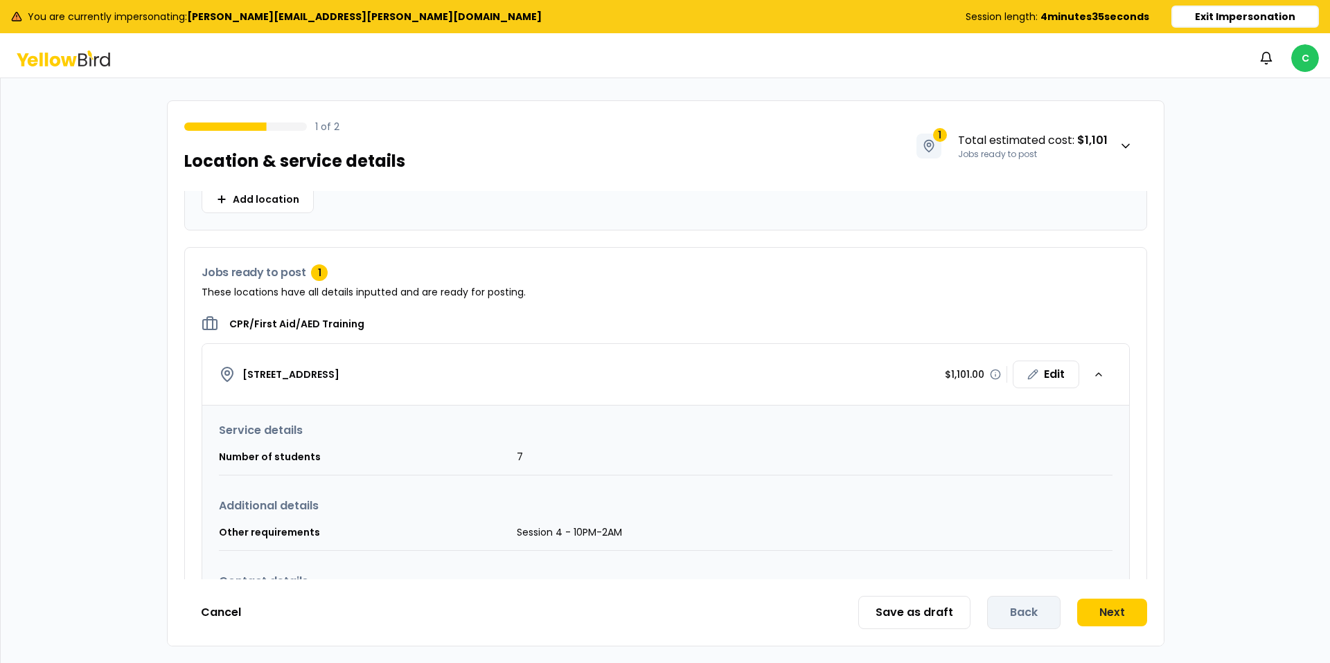
scroll to position [630, 0]
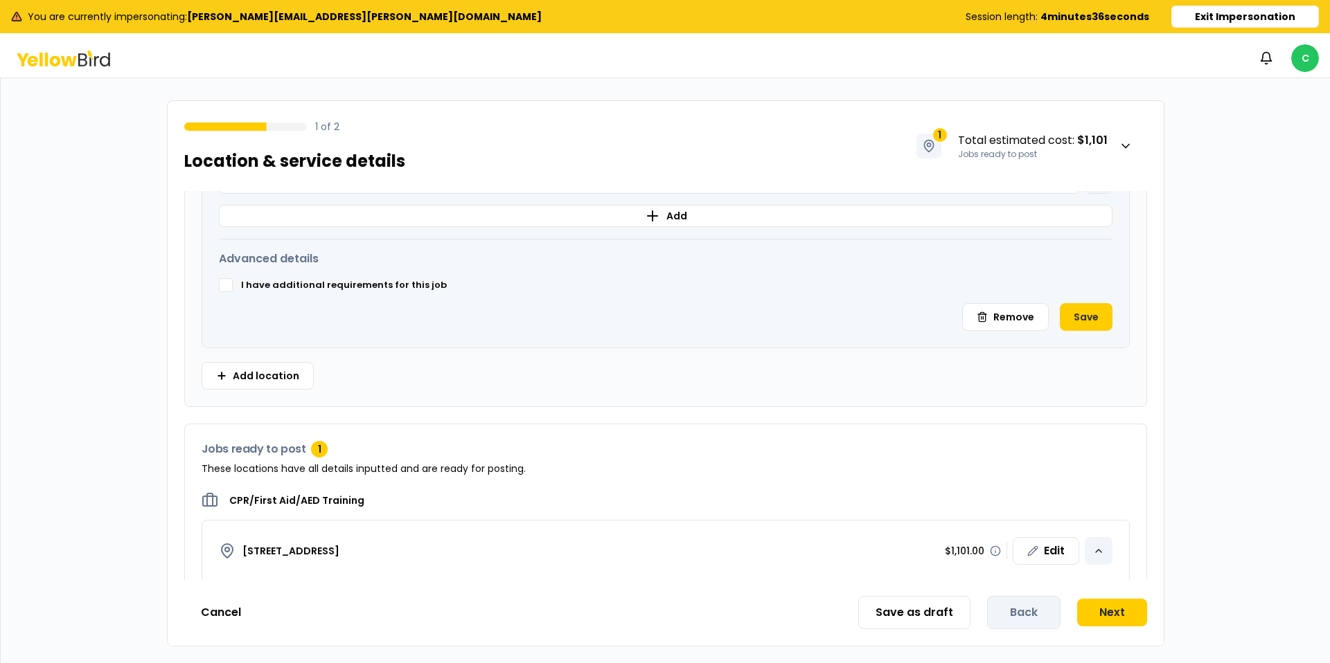
click at [1102, 551] on icon "button" at bounding box center [1098, 551] width 11 height 11
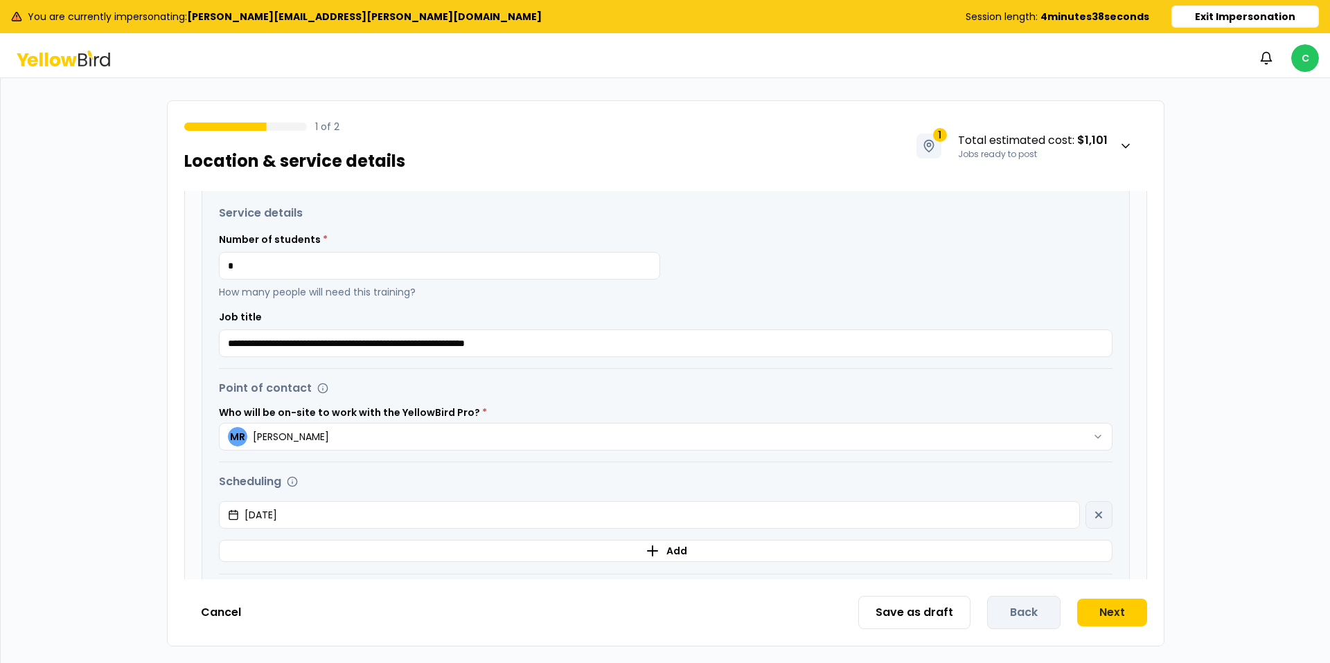
scroll to position [296, 0]
click at [929, 608] on button "Save as draft" at bounding box center [914, 612] width 112 height 33
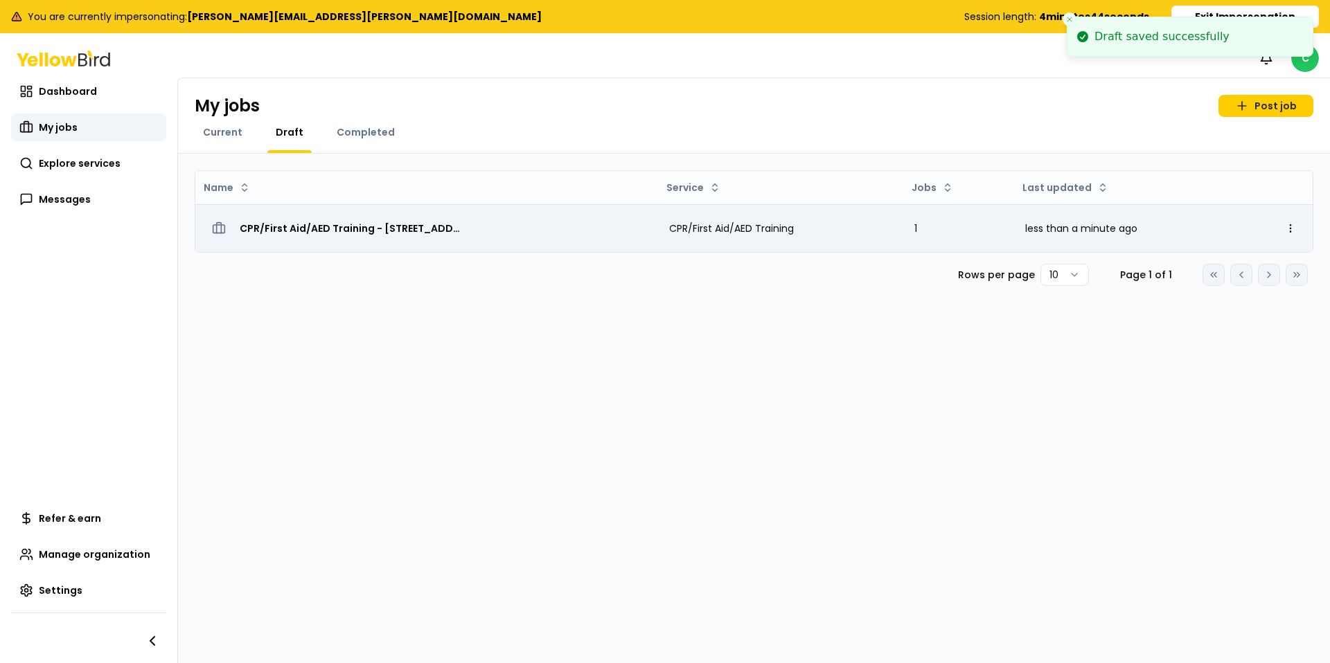
click at [364, 232] on span "CPR/First Aid/AED Training - [STREET_ADDRESS]" at bounding box center [351, 229] width 222 height 14
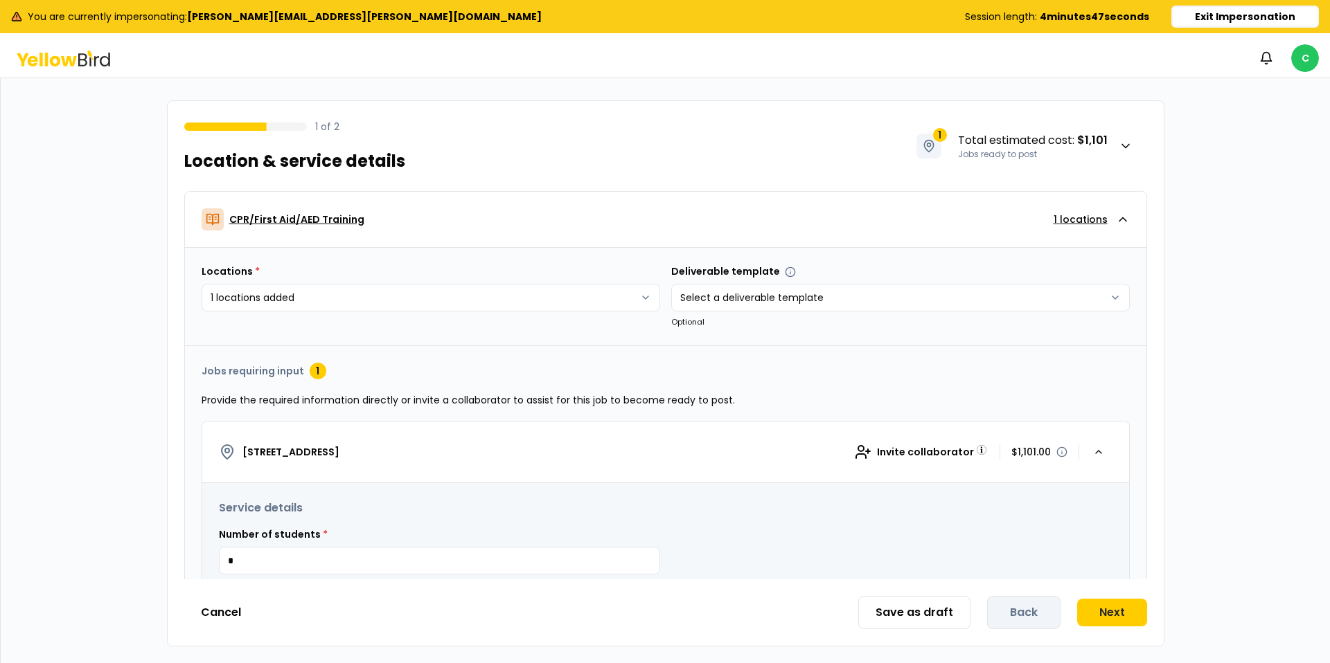
click at [1123, 220] on icon "button" at bounding box center [1123, 220] width 14 height 14
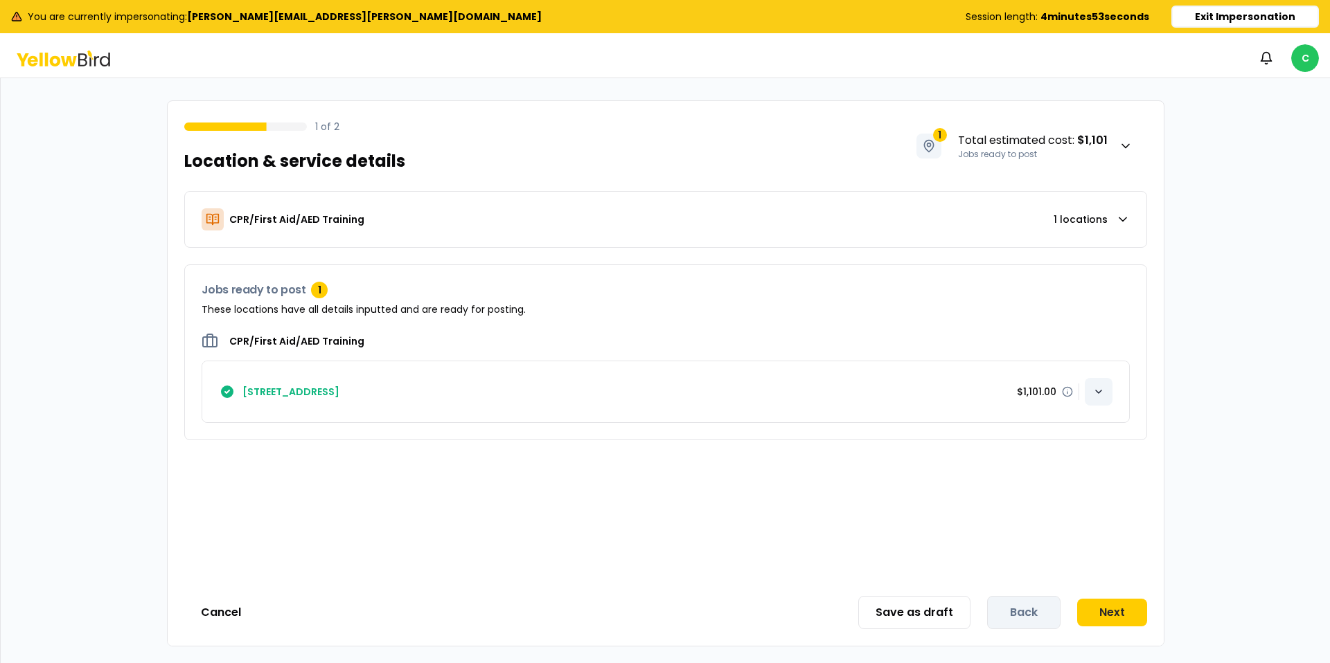
click at [1098, 391] on icon "button" at bounding box center [1098, 391] width 11 height 11
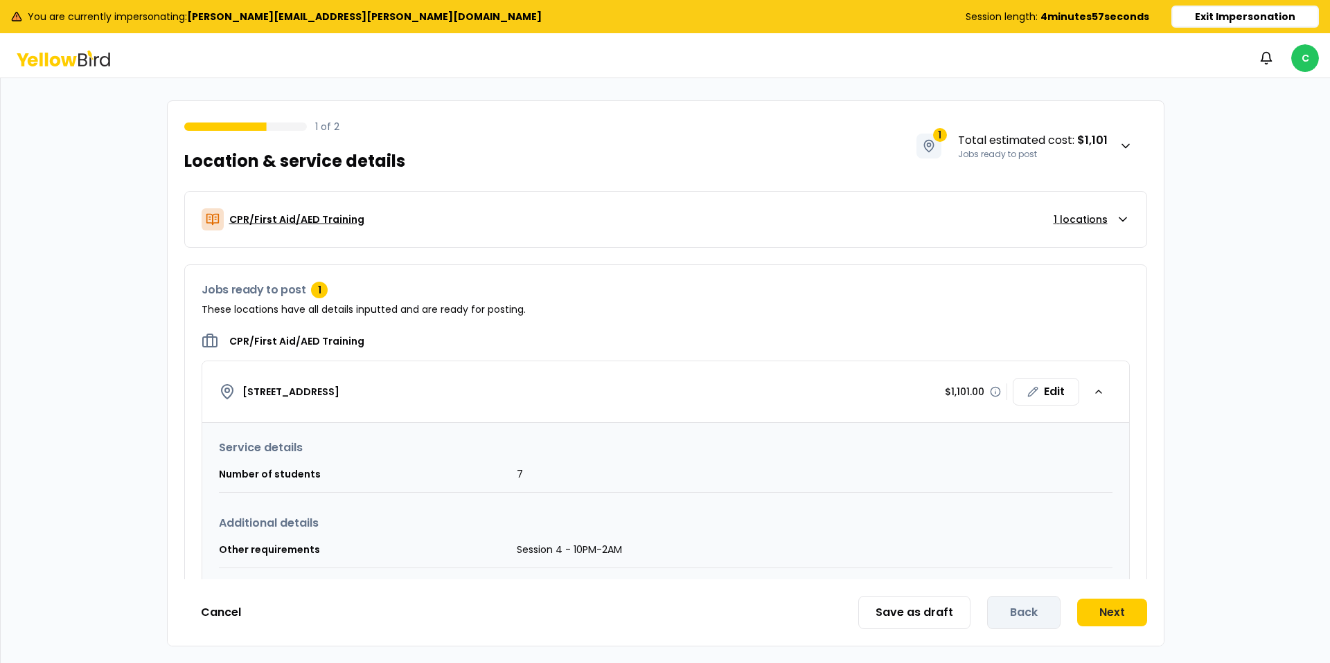
click at [1116, 220] on icon "button" at bounding box center [1123, 220] width 14 height 14
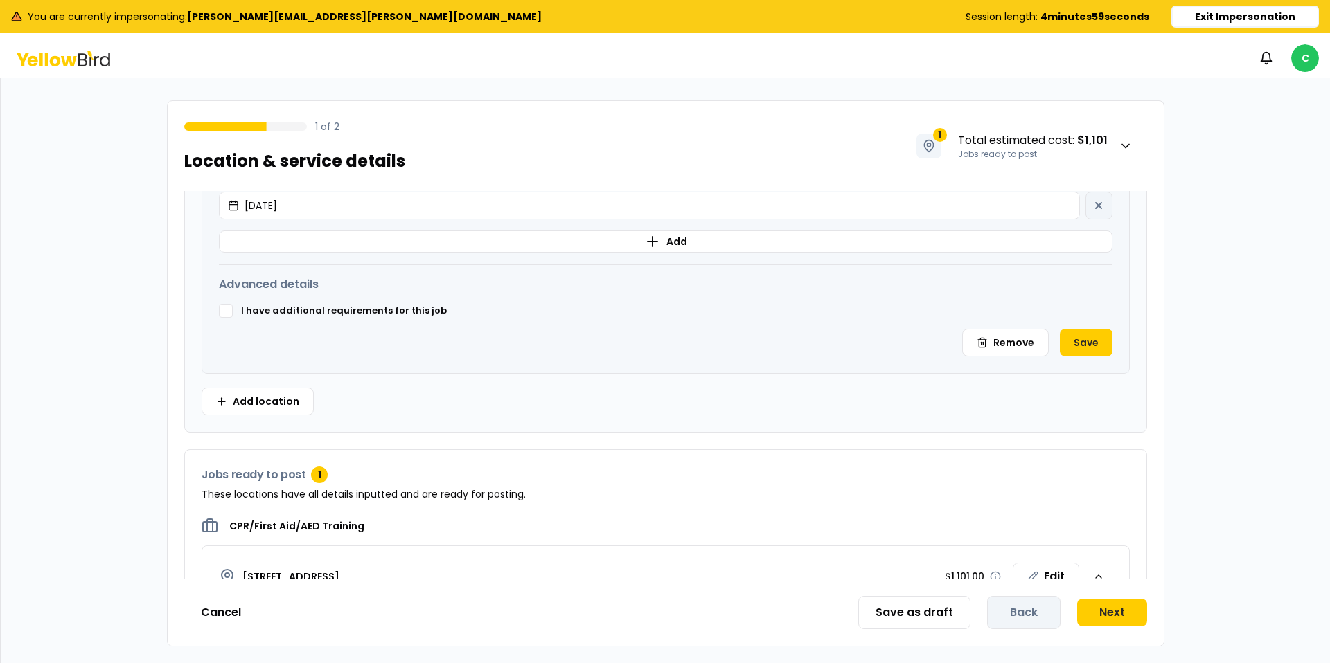
scroll to position [682, 0]
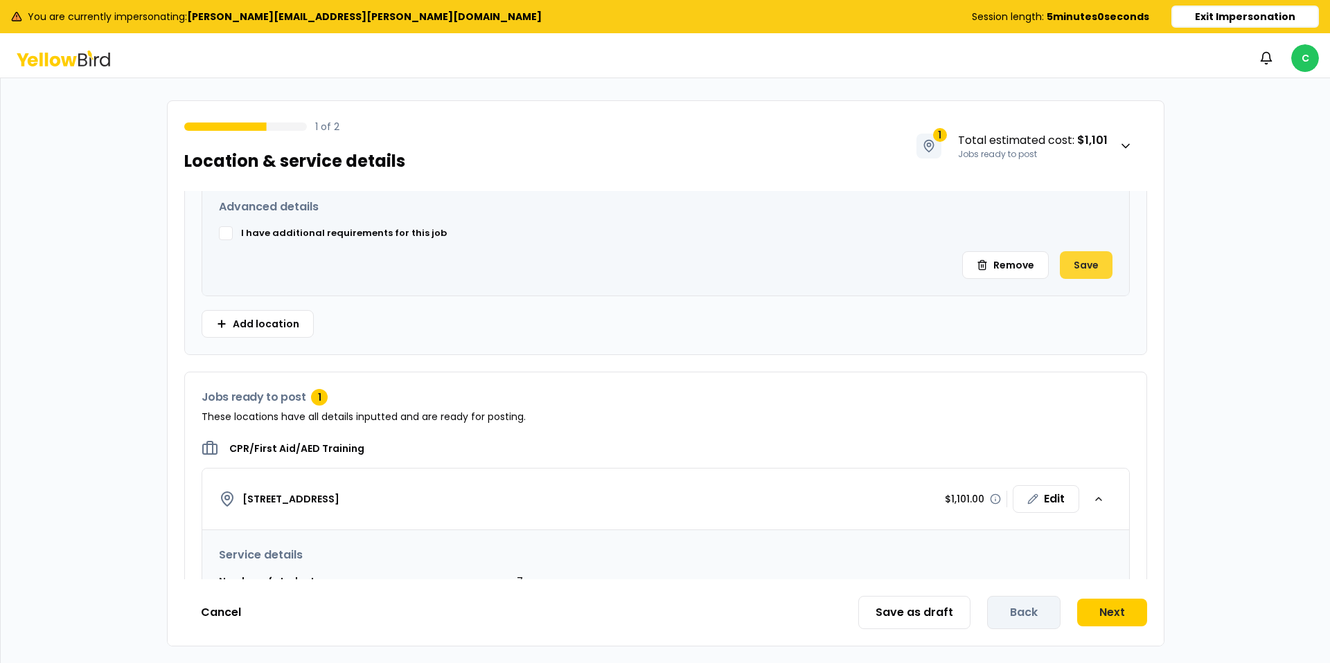
click at [1091, 265] on button "Save" at bounding box center [1086, 265] width 53 height 28
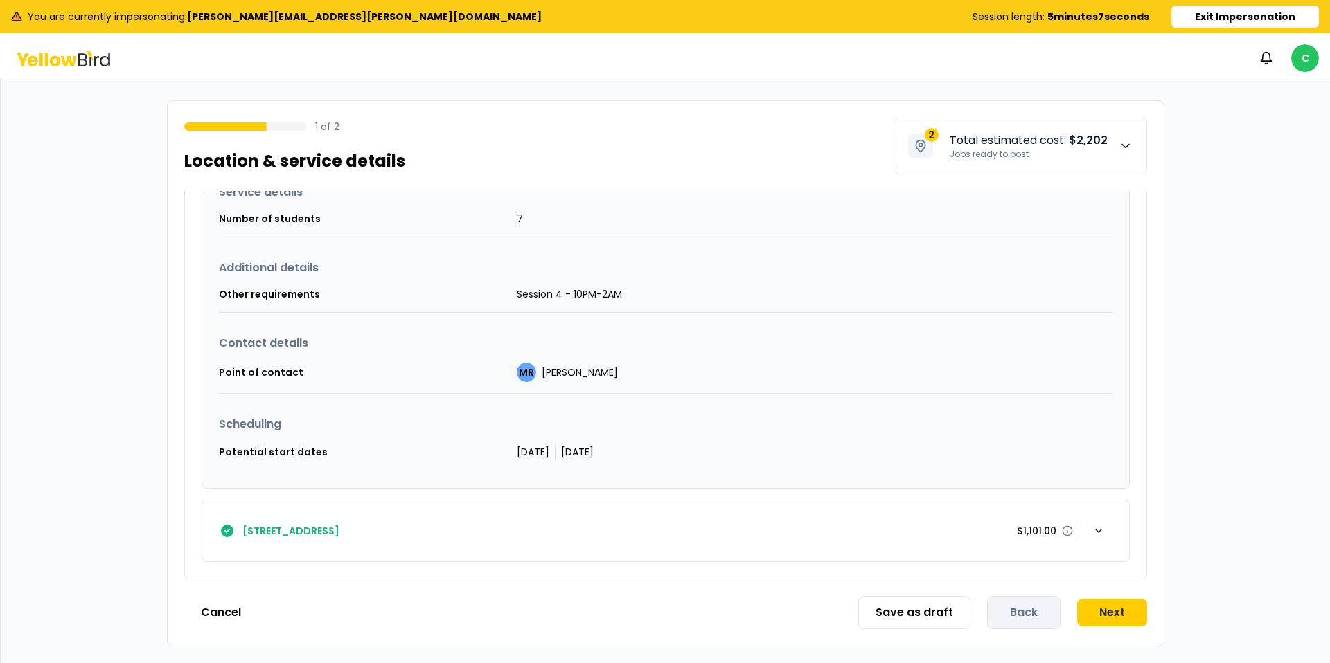
click at [1122, 149] on icon "button" at bounding box center [1125, 146] width 14 height 14
drag, startPoint x: 1196, startPoint y: 174, endPoint x: 1165, endPoint y: 157, distance: 35.3
click at [1195, 173] on div "1 of 2 Location & service details 2 Total estimated cost : $2,202 Jobs ready to…" at bounding box center [665, 373] width 1329 height 591
click at [1096, 530] on icon "button" at bounding box center [1099, 531] width 6 height 3
click at [1096, 530] on icon "button" at bounding box center [1098, 531] width 11 height 11
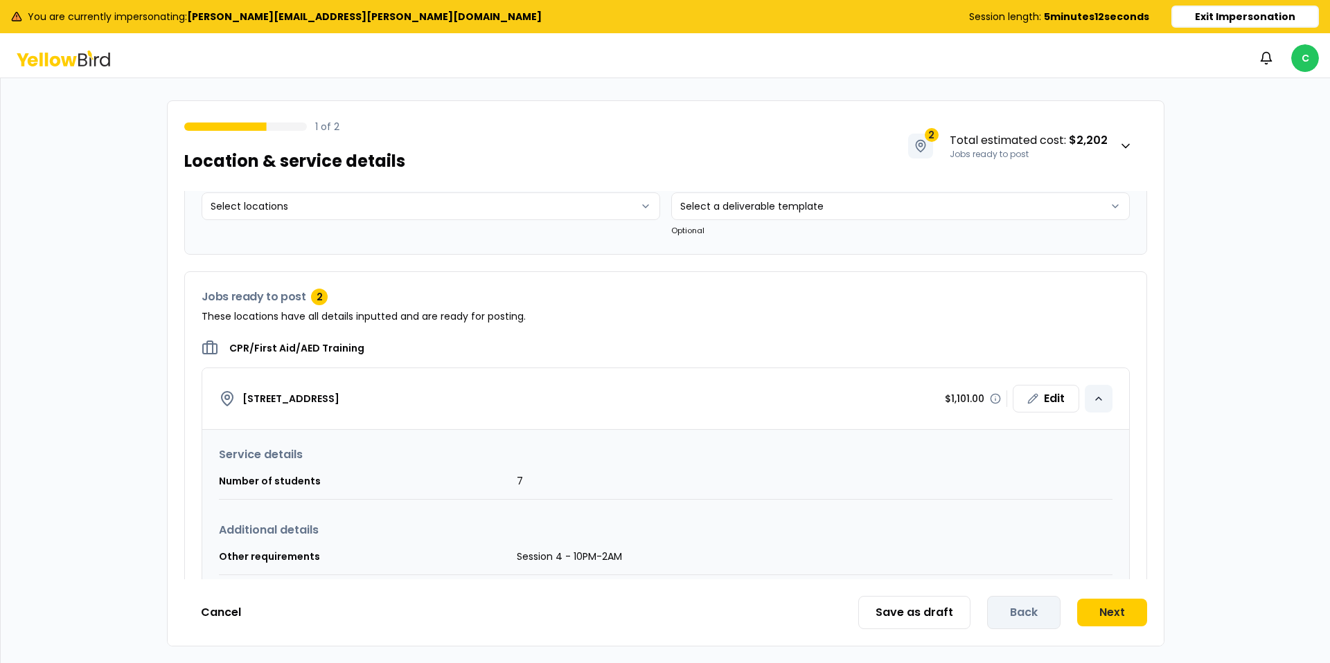
scroll to position [77, 0]
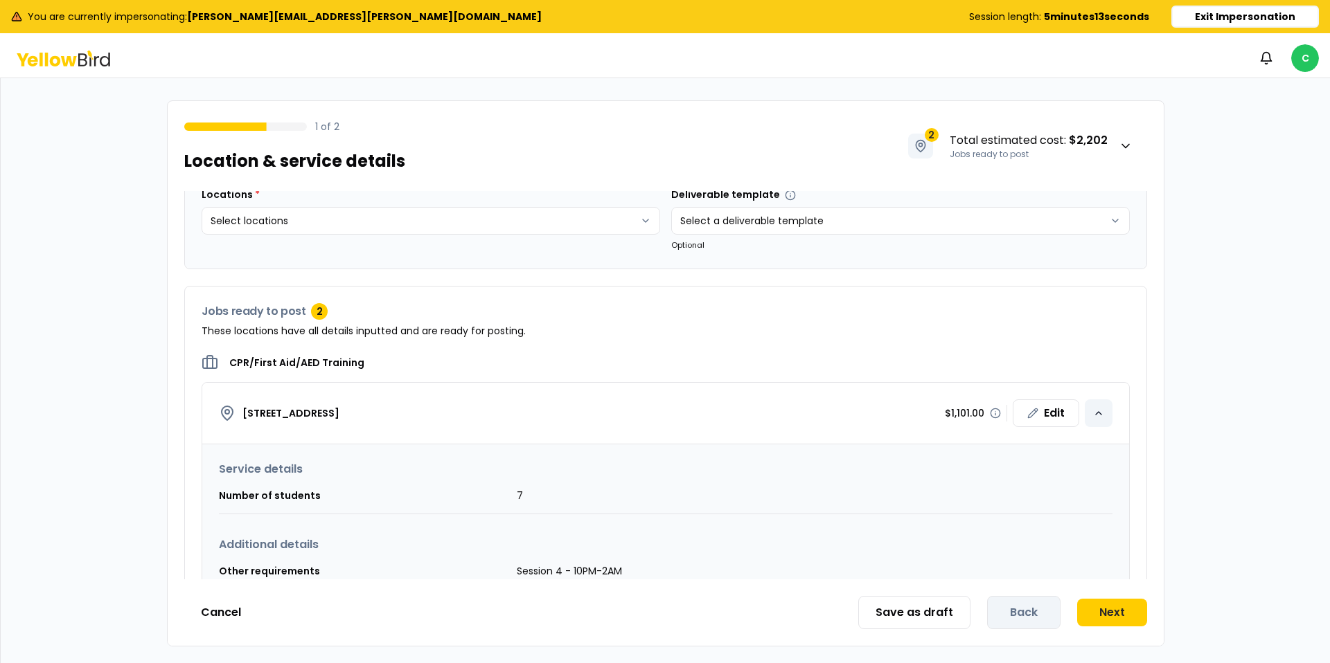
click at [1101, 414] on icon "button" at bounding box center [1098, 413] width 11 height 11
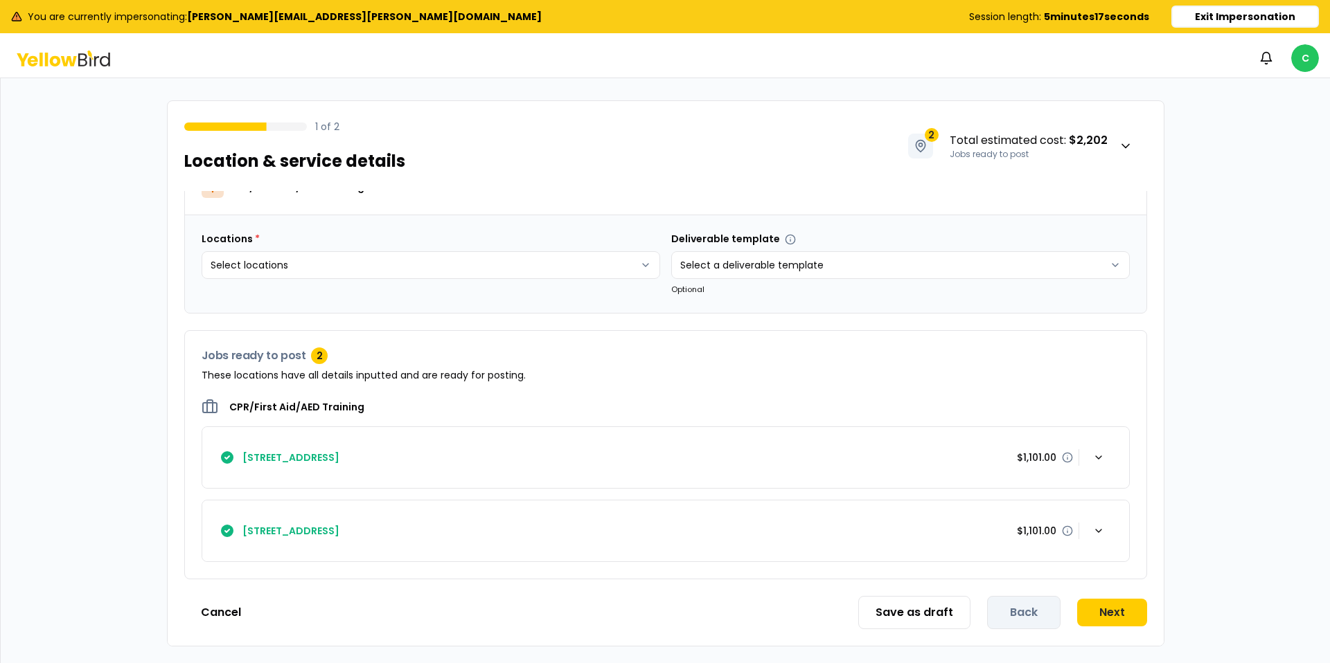
drag, startPoint x: 443, startPoint y: 459, endPoint x: 266, endPoint y: 458, distance: 176.6
click at [267, 458] on div "[STREET_ADDRESS] $1,101.00" at bounding box center [665, 458] width 893 height 28
drag, startPoint x: 239, startPoint y: 459, endPoint x: 380, endPoint y: 459, distance: 141.3
click at [327, 460] on div "[STREET_ADDRESS]" at bounding box center [279, 457] width 120 height 17
click at [444, 457] on div "[STREET_ADDRESS] $1,101.00" at bounding box center [665, 458] width 893 height 28
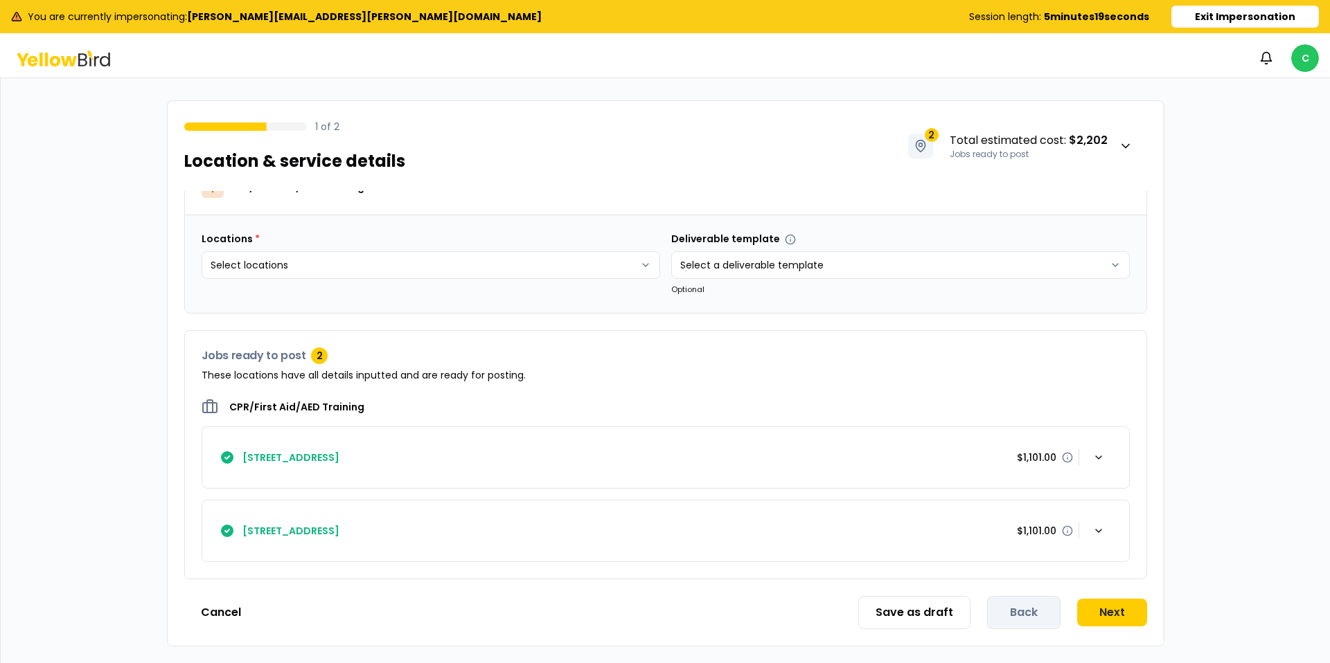
drag, startPoint x: 443, startPoint y: 458, endPoint x: 254, endPoint y: 456, distance: 188.4
click at [266, 455] on div "[STREET_ADDRESS] $1,101.00" at bounding box center [665, 458] width 893 height 28
drag, startPoint x: 268, startPoint y: 459, endPoint x: 365, endPoint y: 458, distance: 97.0
click at [339, 458] on h4 "[STREET_ADDRESS]" at bounding box center [290, 458] width 97 height 14
click at [644, 266] on html "You are currently impersonating: mike.rowley@kymerainternational.com Session le…" at bounding box center [665, 331] width 1330 height 663
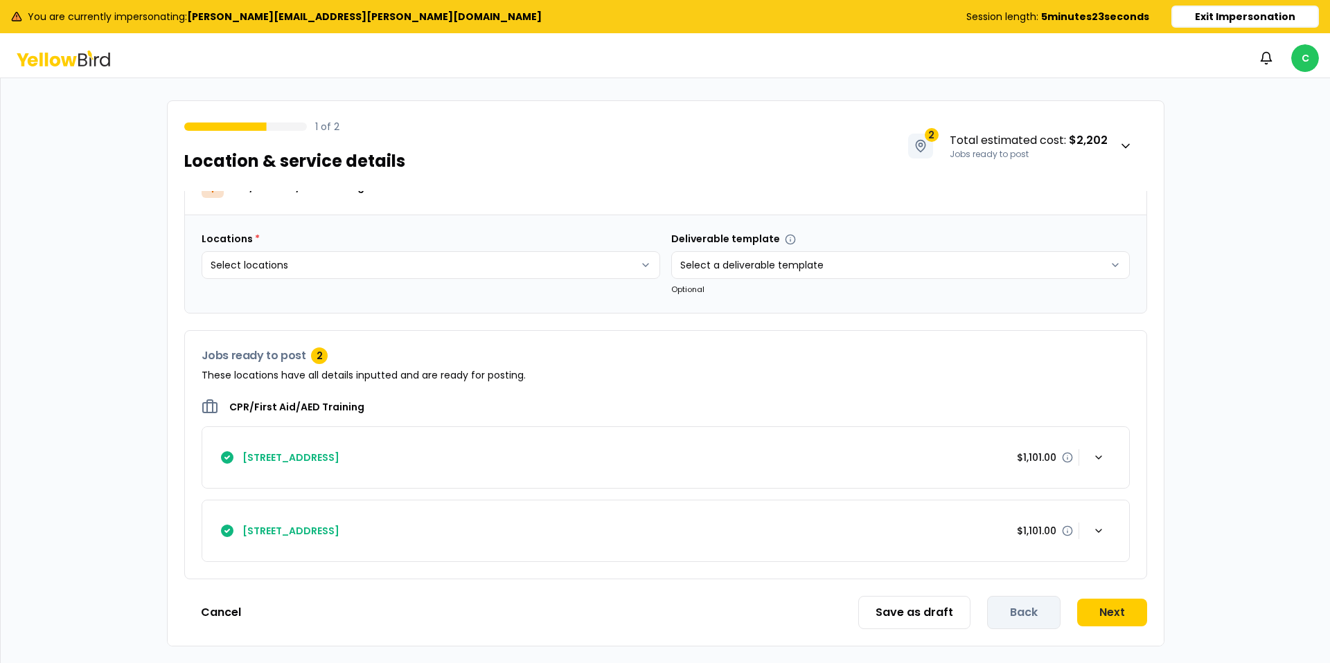
drag, startPoint x: 432, startPoint y: 526, endPoint x: 457, endPoint y: 535, distance: 26.5
click at [438, 528] on html "You are currently impersonating: mike.rowley@kymerainternational.com Session le…" at bounding box center [665, 331] width 1330 height 663
drag, startPoint x: 441, startPoint y: 534, endPoint x: 332, endPoint y: 531, distance: 108.8
click at [337, 533] on div "[STREET_ADDRESS] $1,101.00" at bounding box center [665, 531] width 893 height 28
click at [332, 531] on h4 "[STREET_ADDRESS]" at bounding box center [290, 531] width 97 height 14
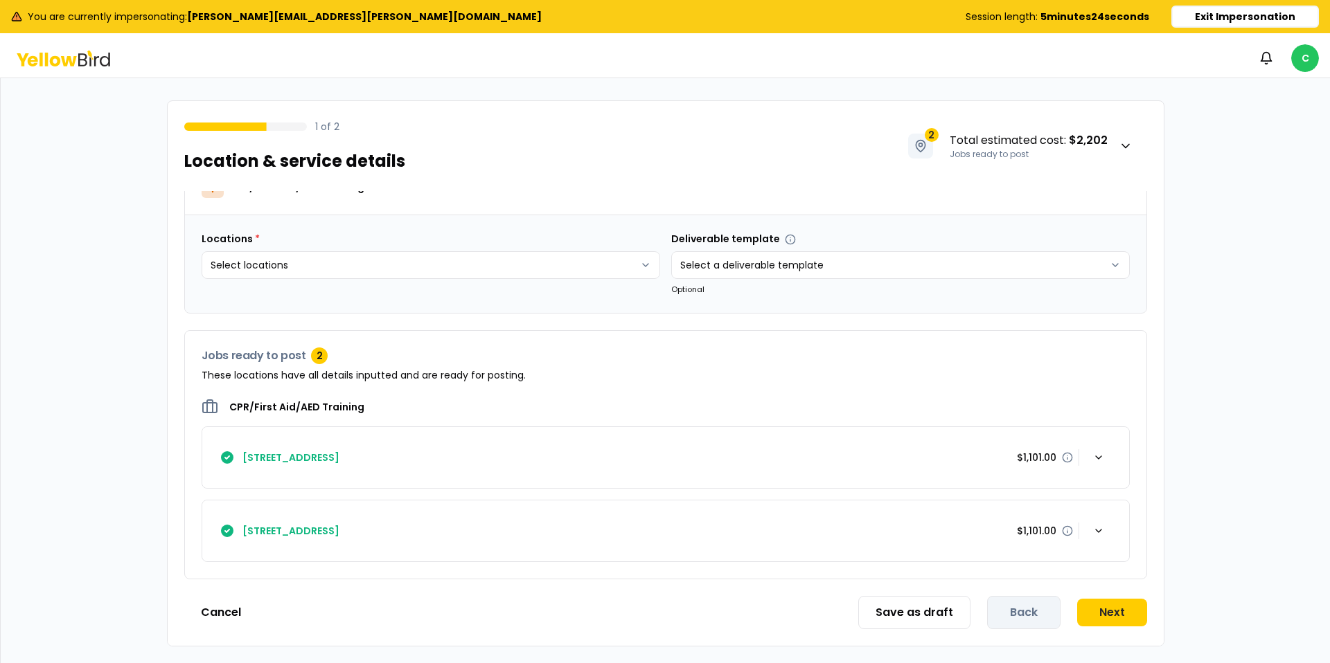
click at [332, 531] on h4 "[STREET_ADDRESS]" at bounding box center [290, 531] width 97 height 14
drag, startPoint x: 423, startPoint y: 536, endPoint x: 478, endPoint y: 534, distance: 54.7
click at [339, 535] on h4 "[STREET_ADDRESS]" at bounding box center [290, 531] width 97 height 14
click at [483, 532] on div "[STREET_ADDRESS] $1,101.00" at bounding box center [665, 531] width 893 height 28
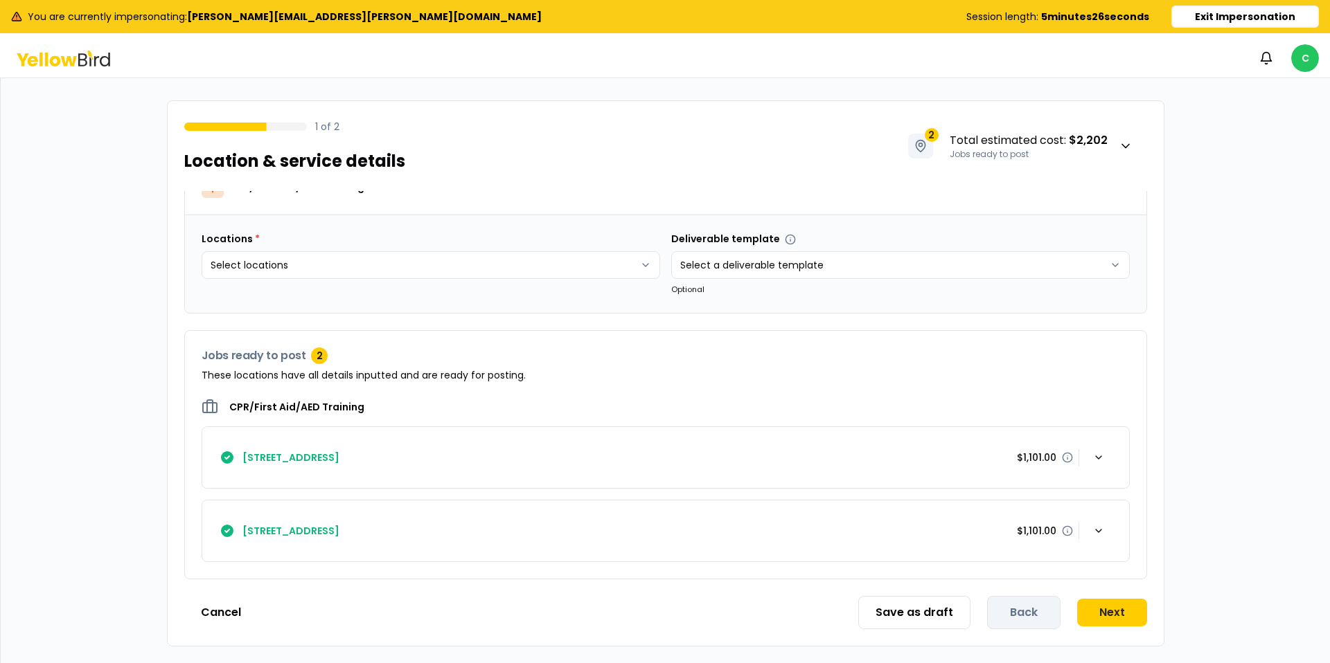
click at [533, 452] on div "[STREET_ADDRESS] $1,101.00" at bounding box center [665, 458] width 893 height 28
drag, startPoint x: 474, startPoint y: 499, endPoint x: 476, endPoint y: 570, distance: 71.4
click at [474, 501] on button "[STREET_ADDRESS] $1,101.00" at bounding box center [665, 531] width 927 height 61
click at [477, 569] on div "CPR/First Aid/AED Training 220 Old W Penn Ave, Robesonia, PA 19551 $1,101.00 22…" at bounding box center [665, 489] width 961 height 180
drag, startPoint x: 440, startPoint y: 533, endPoint x: 267, endPoint y: 529, distance: 173.2
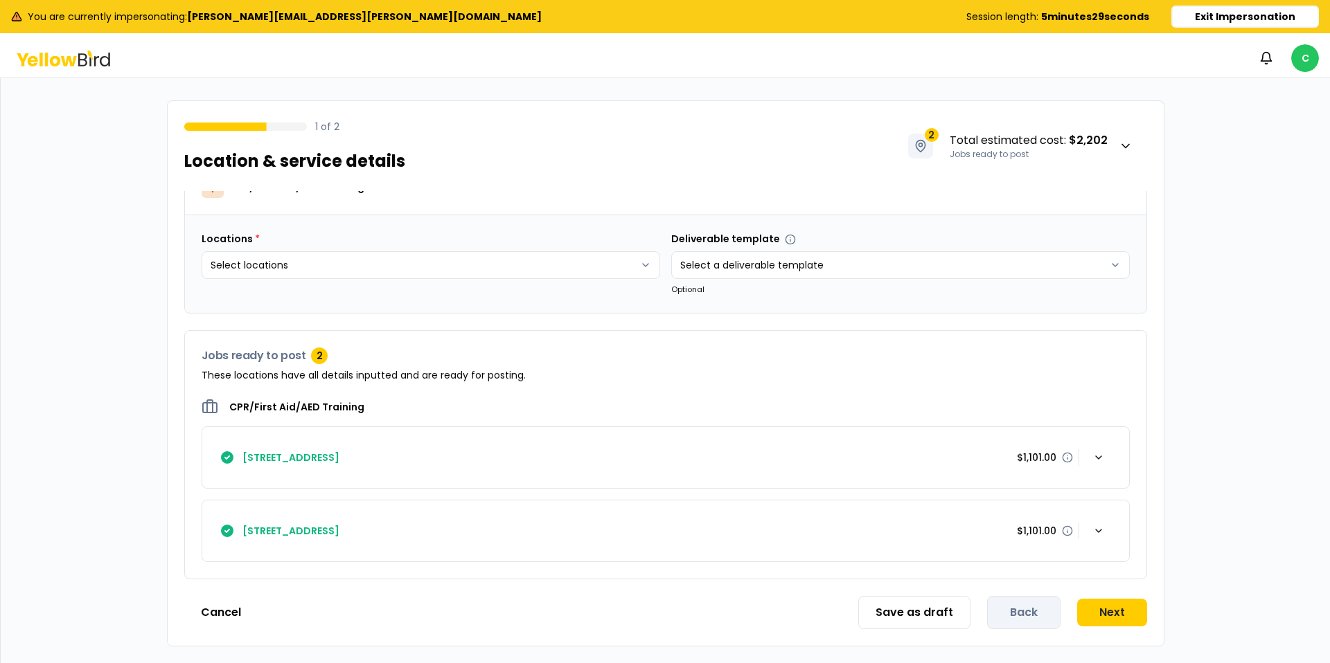
click at [287, 530] on div "[STREET_ADDRESS] $1,101.00" at bounding box center [665, 531] width 893 height 28
drag, startPoint x: 241, startPoint y: 529, endPoint x: 435, endPoint y: 533, distance: 193.9
click at [339, 538] on div "[STREET_ADDRESS]" at bounding box center [279, 531] width 120 height 17
click at [436, 518] on div "[STREET_ADDRESS] $1,101.00" at bounding box center [665, 531] width 893 height 28
click at [434, 519] on div "[STREET_ADDRESS] $1,101.00" at bounding box center [665, 531] width 893 height 28
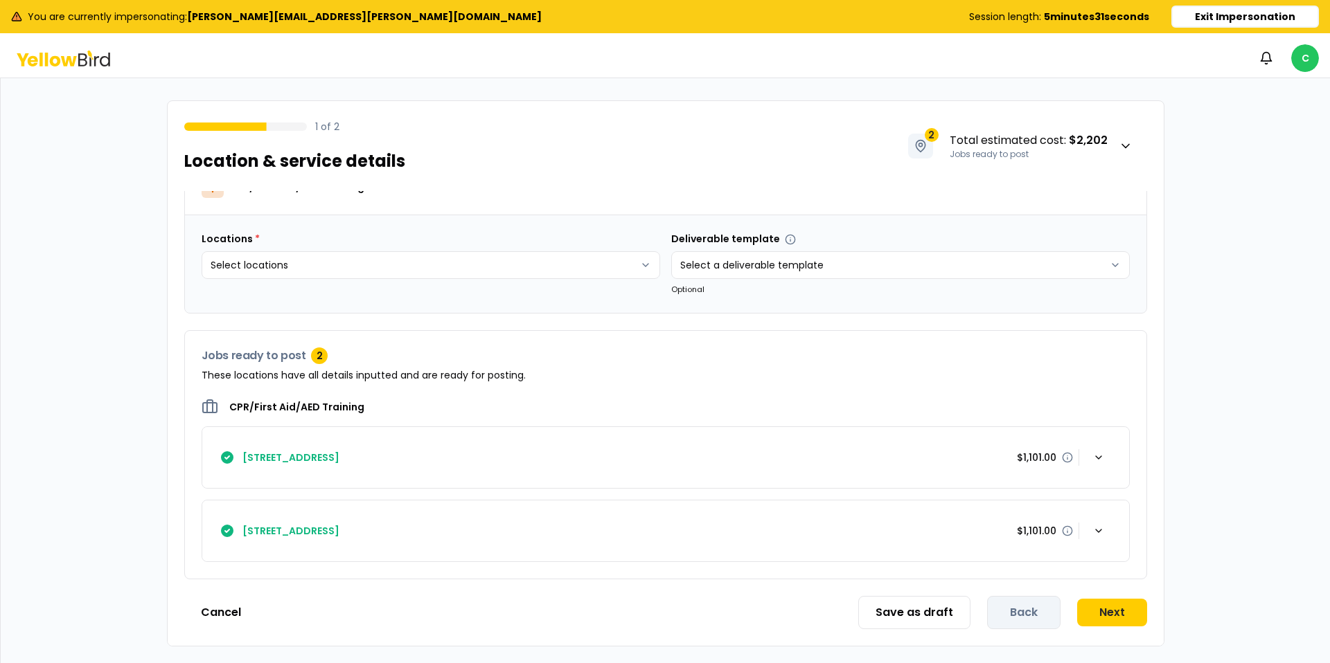
drag, startPoint x: 434, startPoint y: 519, endPoint x: 519, endPoint y: 470, distance: 97.7
click at [444, 517] on div "[STREET_ADDRESS] $1,101.00" at bounding box center [665, 531] width 893 height 28
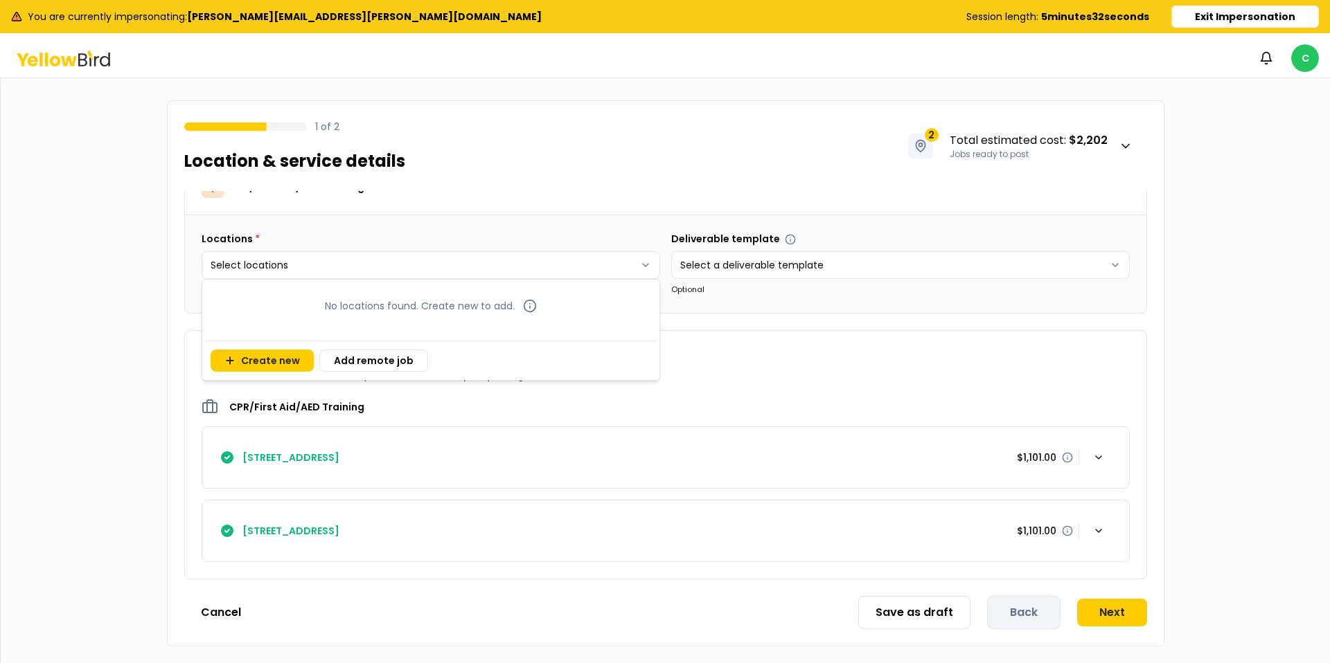
click at [580, 267] on html "You are currently impersonating: mike.rowley@kymerainternational.com Session le…" at bounding box center [665, 331] width 1330 height 663
click at [271, 357] on button "Create new" at bounding box center [262, 361] width 103 height 22
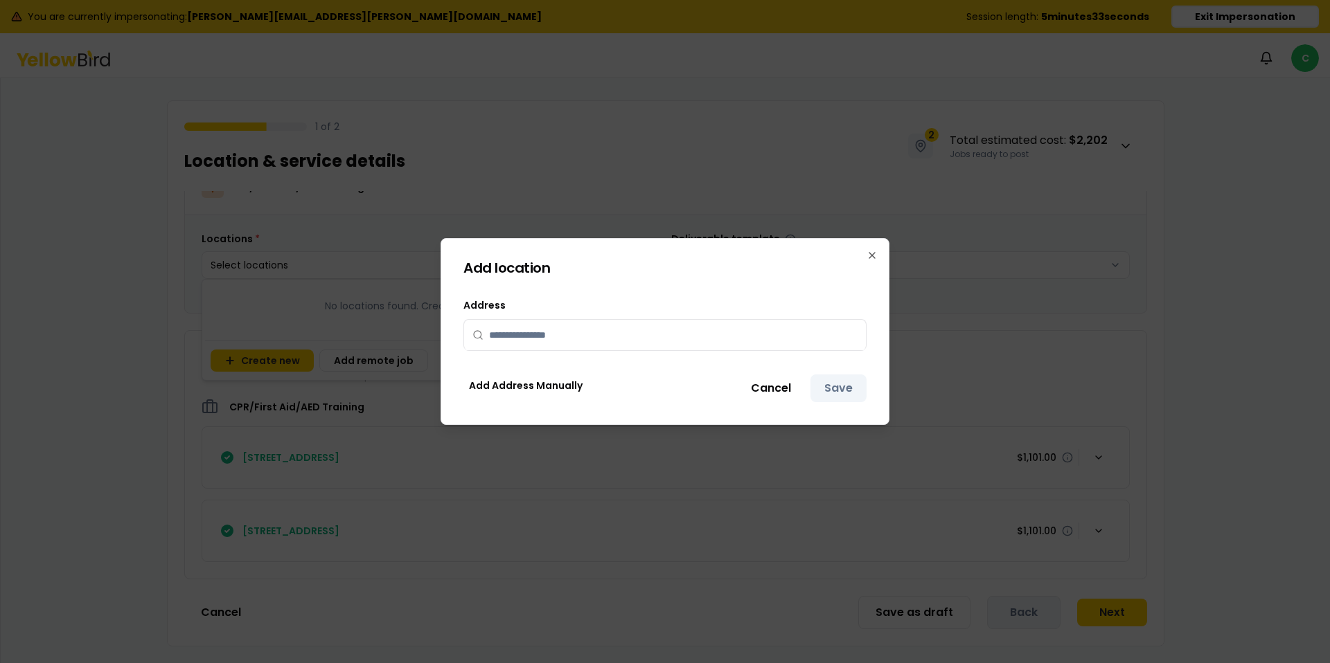
click at [580, 326] on input "text" at bounding box center [673, 335] width 368 height 30
click at [578, 364] on span "[STREET_ADDRESS]" at bounding box center [533, 365] width 89 height 14
type input "**********"
click at [839, 382] on button "Save" at bounding box center [838, 389] width 56 height 28
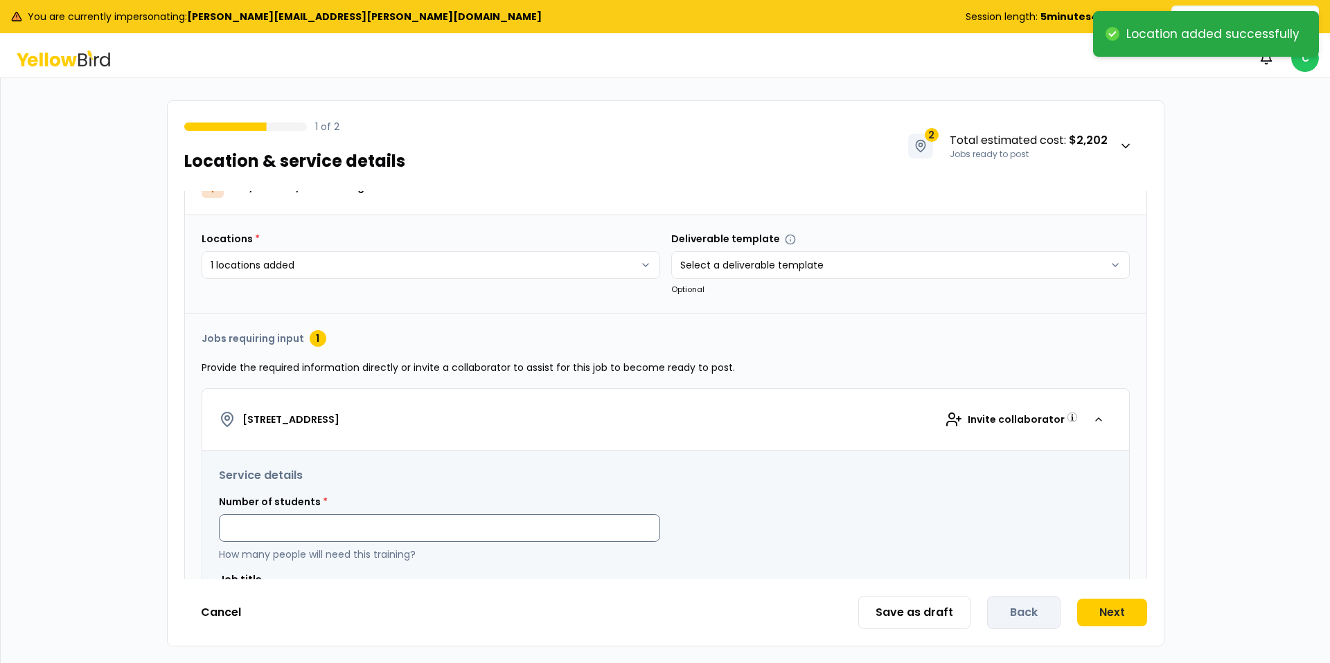
click at [432, 521] on input at bounding box center [439, 529] width 441 height 28
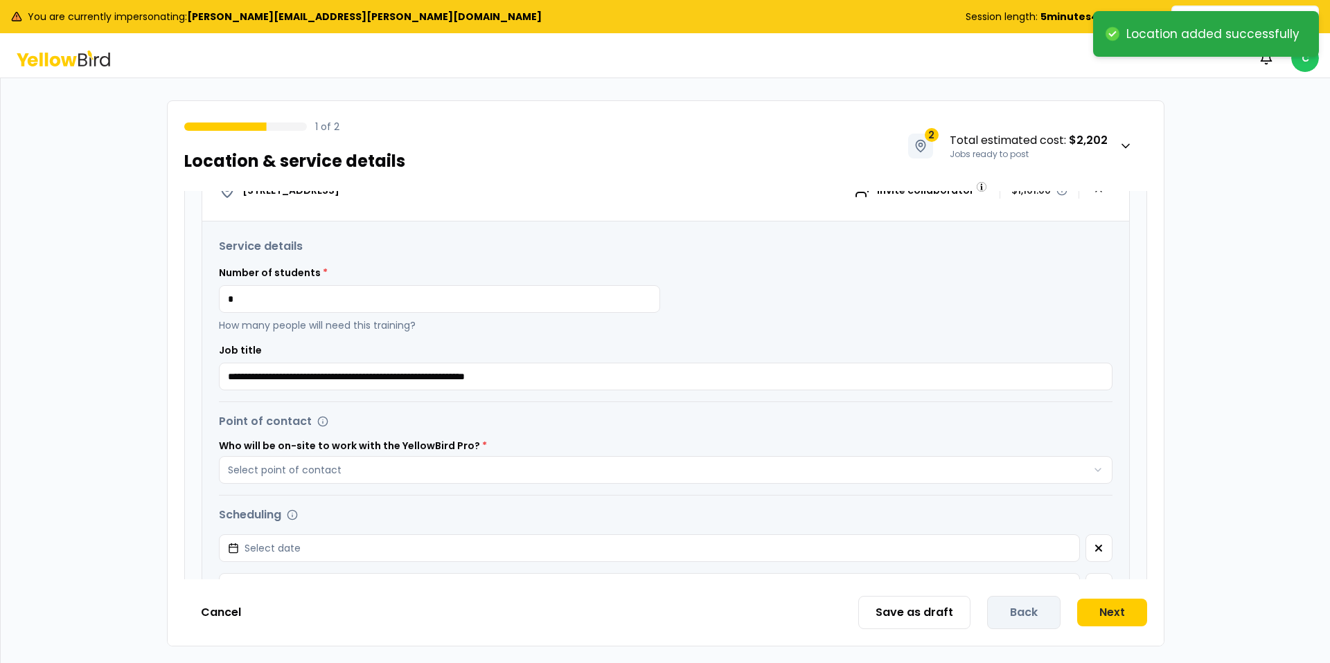
scroll to position [263, 0]
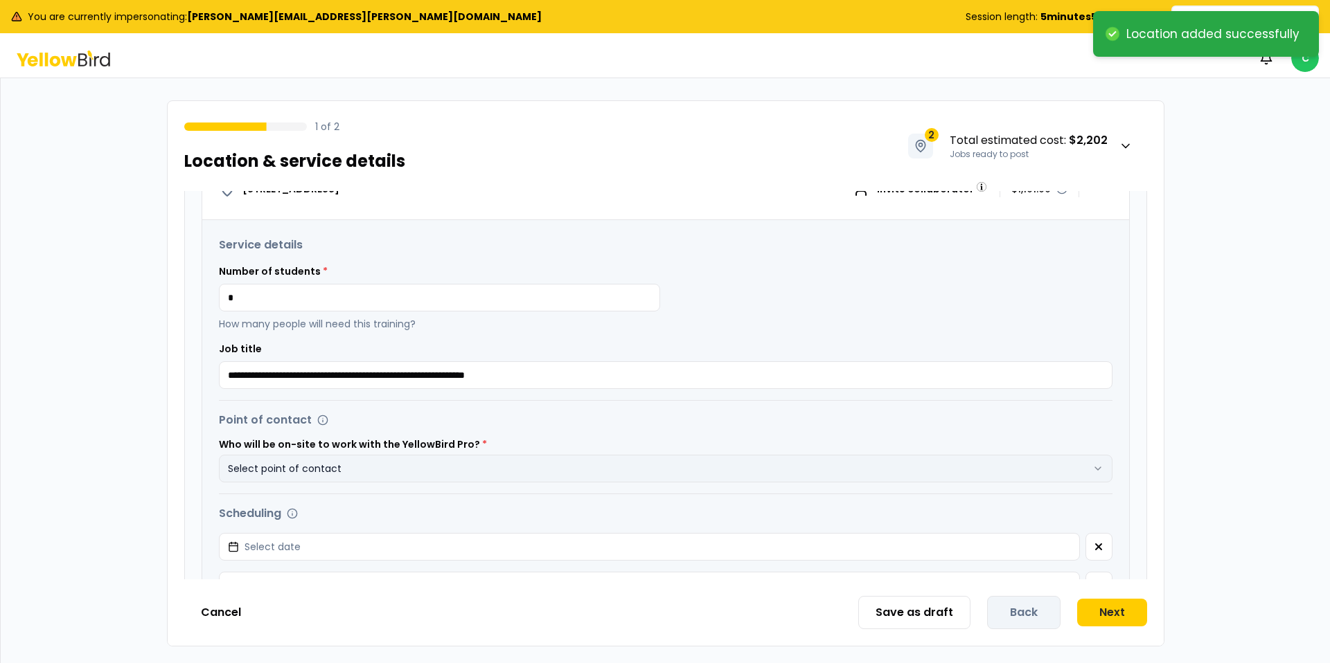
type input "*"
click at [360, 464] on button "Select point of contact" at bounding box center [665, 469] width 893 height 28
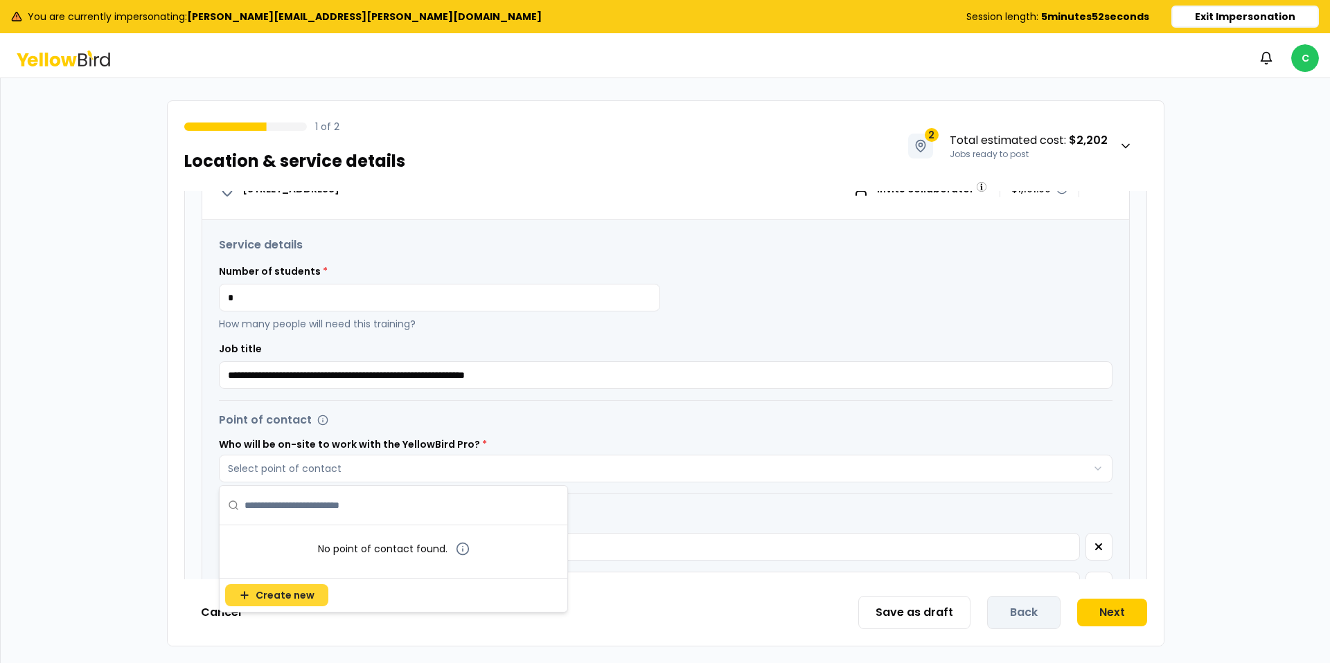
click at [276, 598] on span "Create new" at bounding box center [285, 596] width 59 height 14
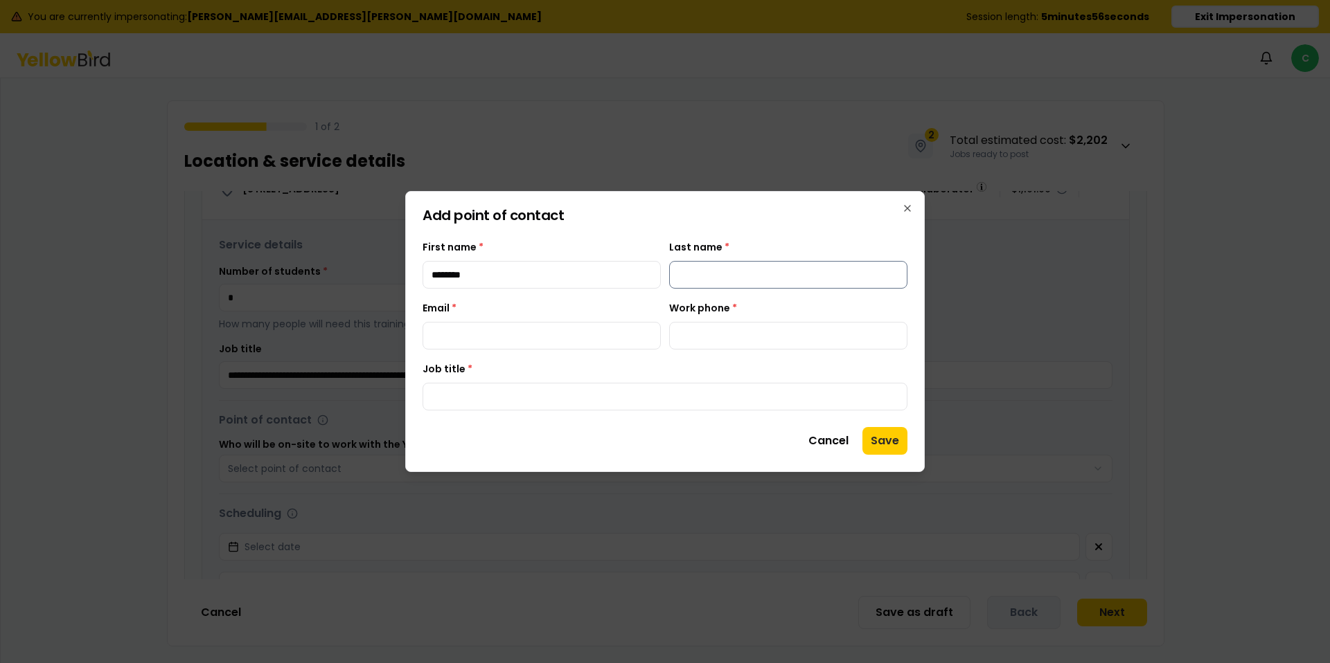
type input "*******"
click at [713, 267] on input "Last name *" at bounding box center [788, 275] width 238 height 28
type input "******"
click at [530, 345] on input "Email *" at bounding box center [541, 336] width 238 height 28
paste input "**********"
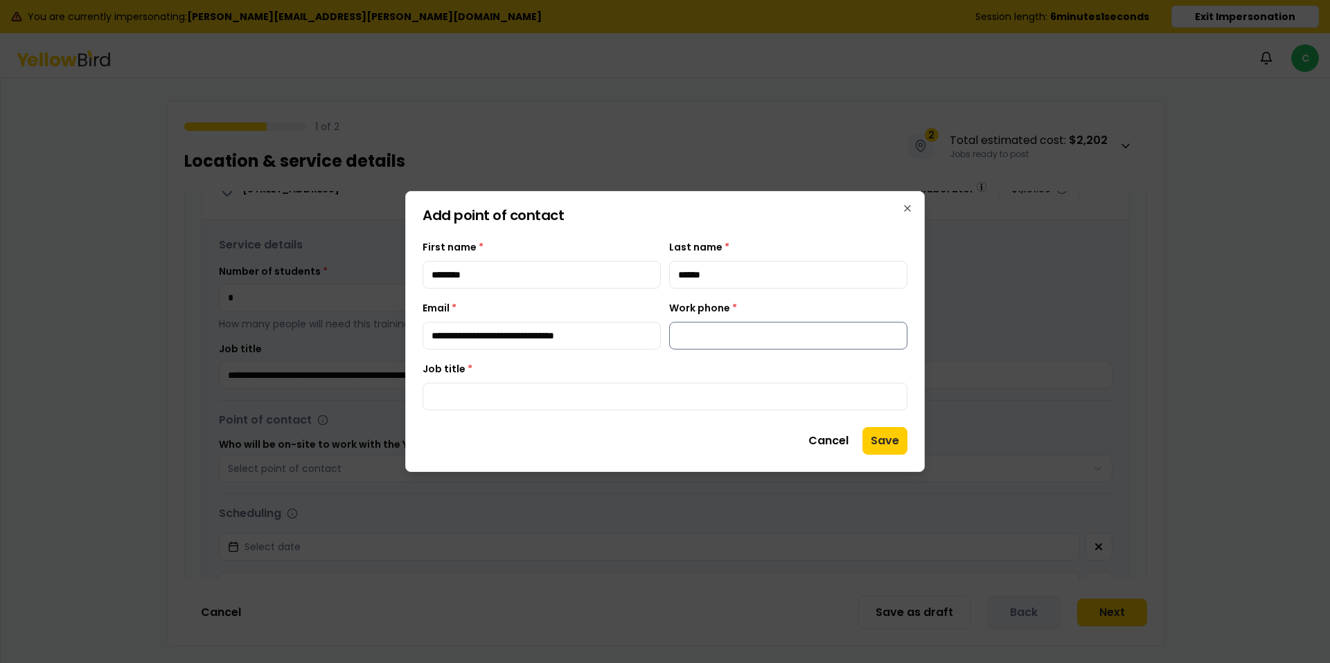
type input "**********"
click at [745, 329] on input "Work phone *" at bounding box center [788, 336] width 238 height 28
type input "**********"
click at [726, 404] on input "Job title *" at bounding box center [664, 397] width 485 height 28
type input "**********"
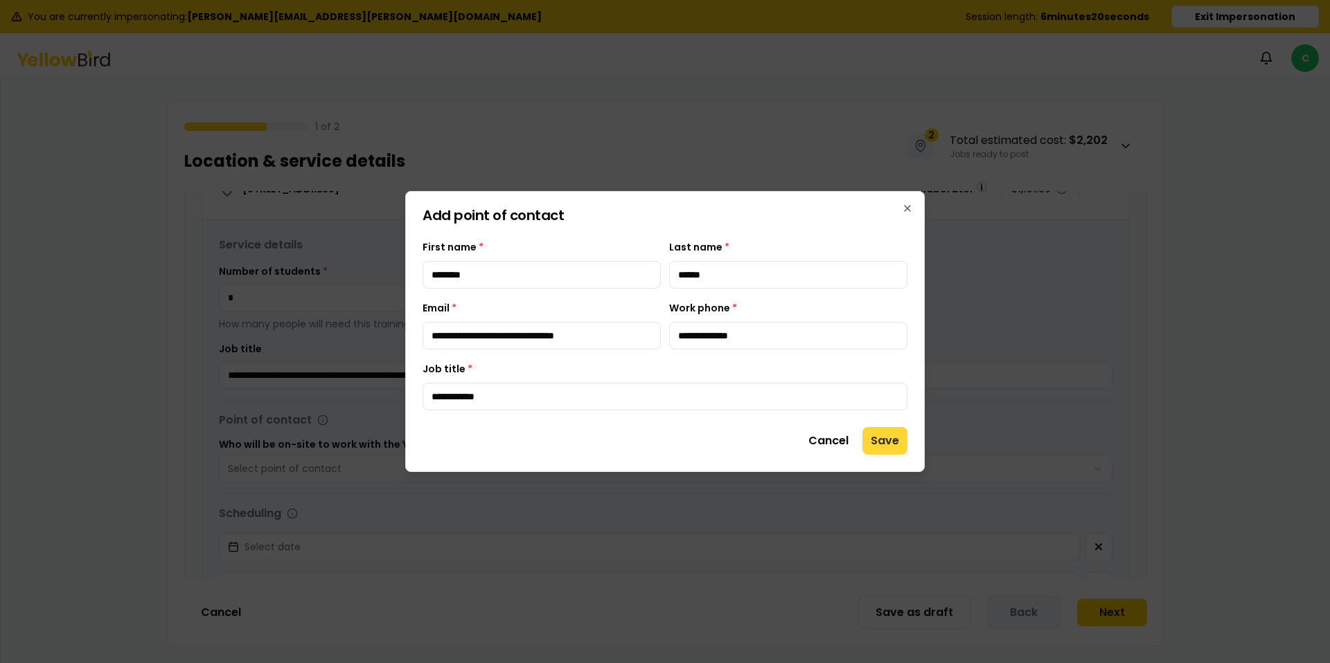
click at [888, 443] on button "Save" at bounding box center [884, 441] width 45 height 28
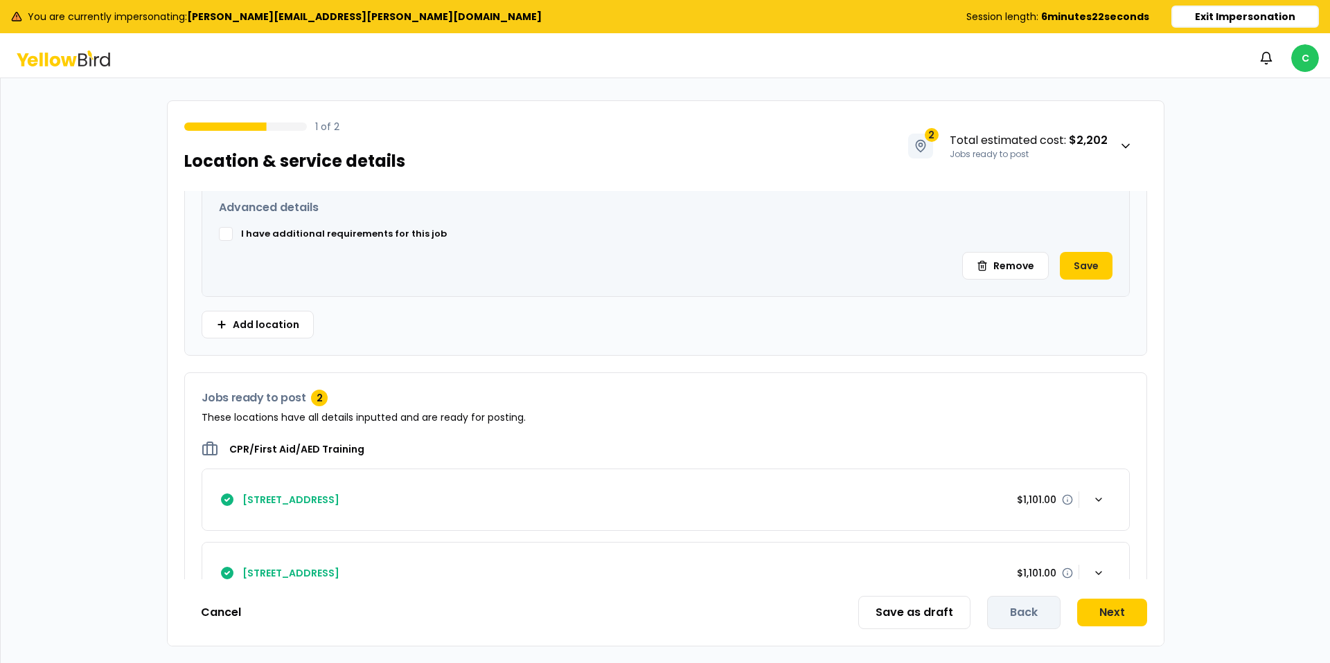
scroll to position [801, 0]
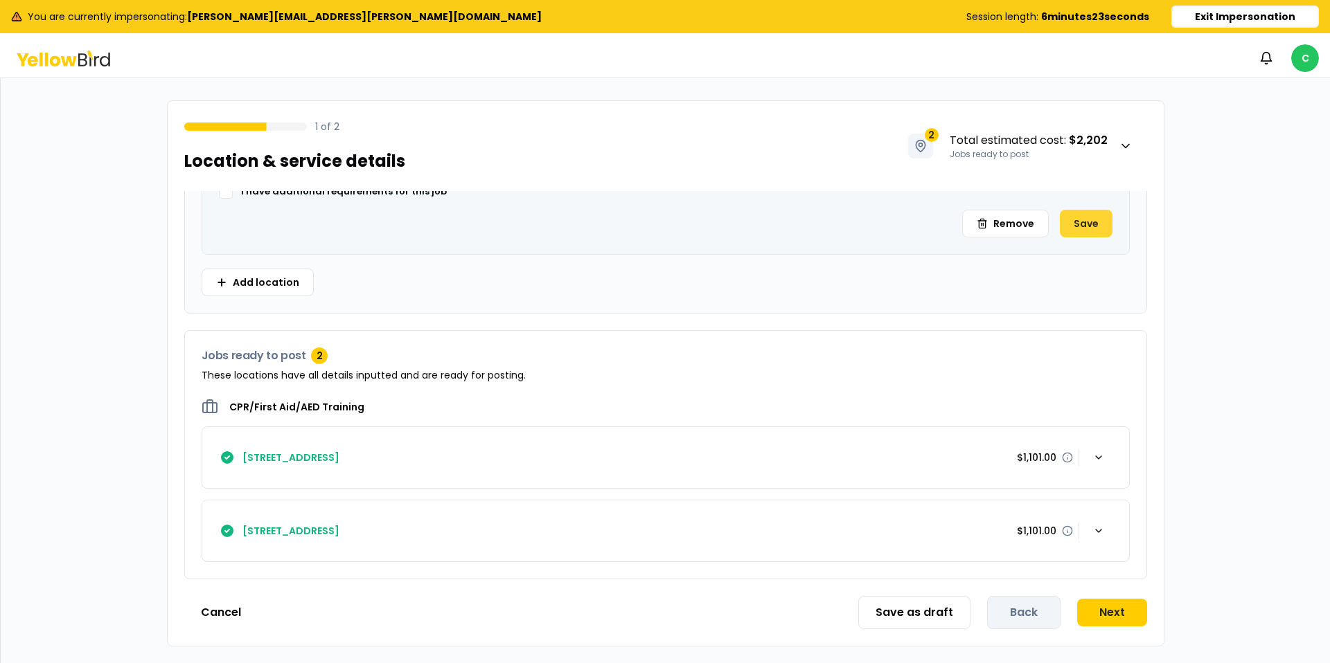
click at [1080, 224] on button "Save" at bounding box center [1086, 224] width 53 height 28
click at [1089, 220] on button "Save" at bounding box center [1086, 224] width 53 height 28
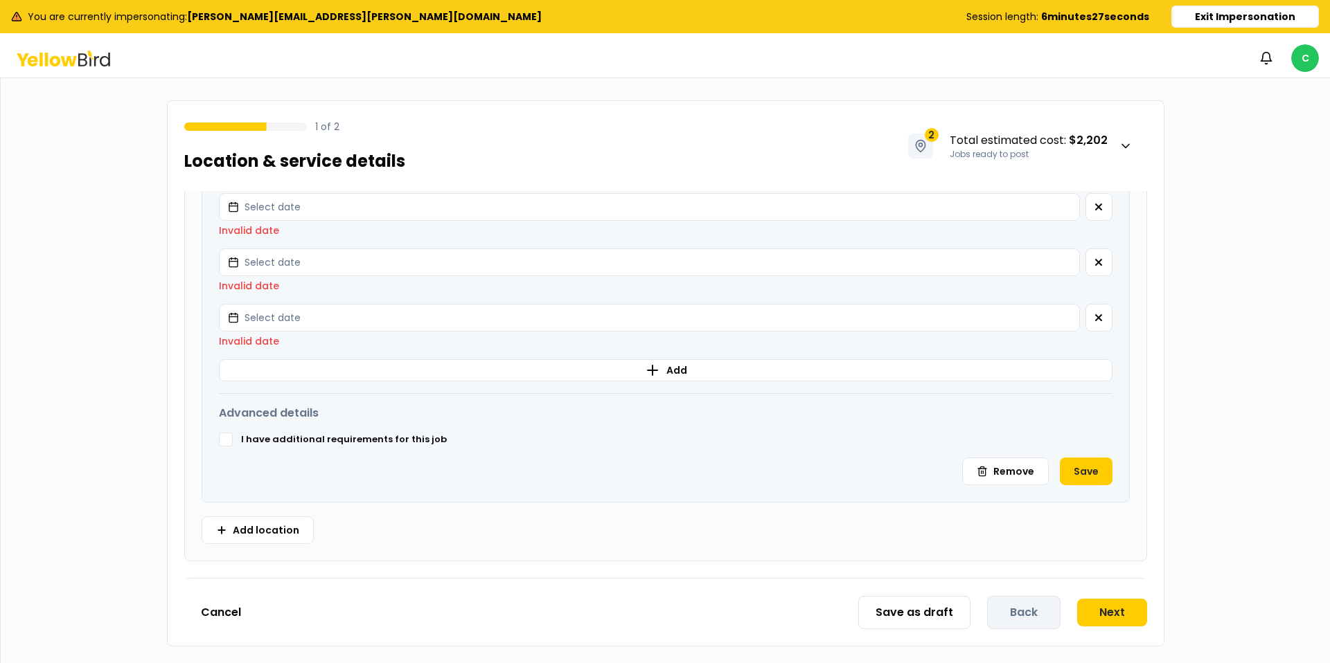
scroll to position [593, 0]
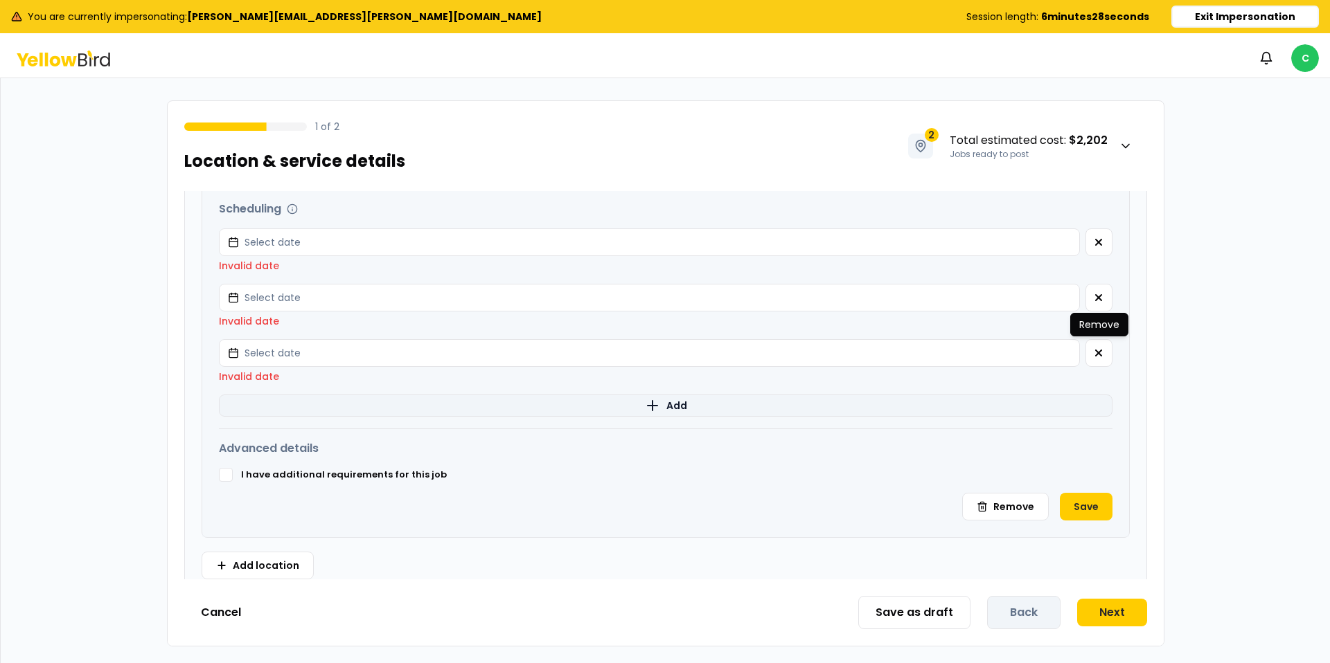
drag, startPoint x: 1095, startPoint y: 358, endPoint x: 1098, endPoint y: 351, distance: 7.5
click at [1096, 357] on icon "button" at bounding box center [1098, 353] width 11 height 11
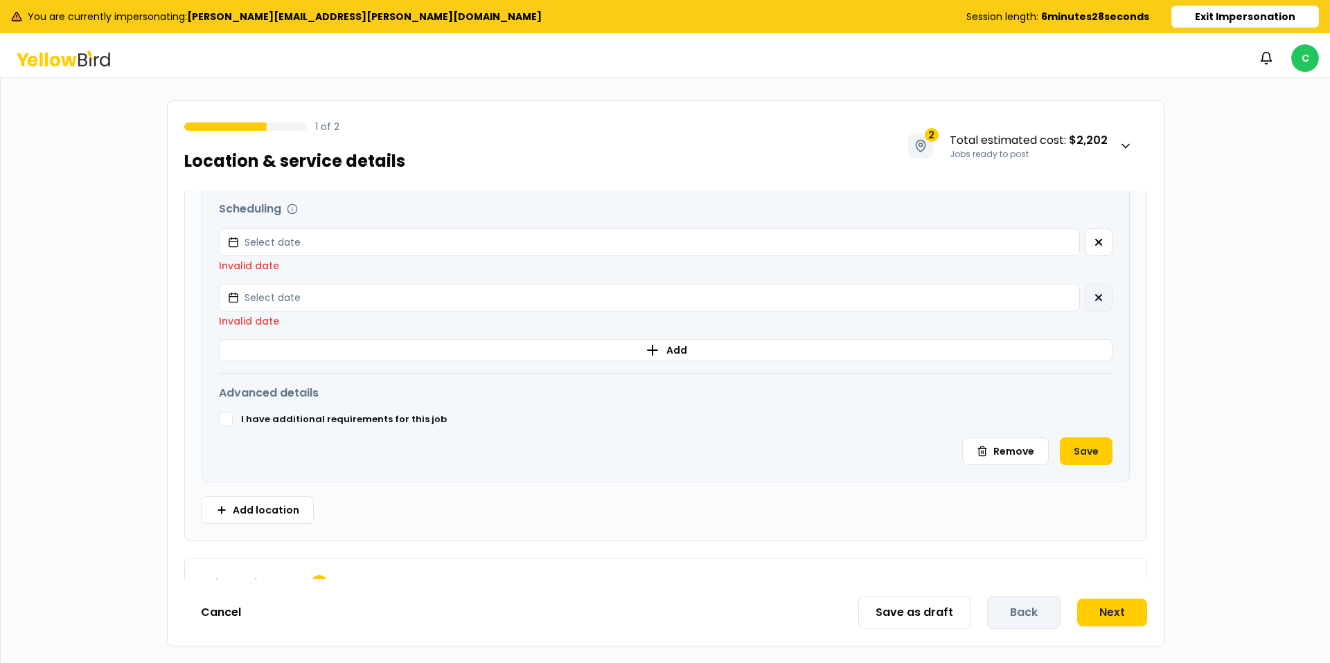
click at [1099, 300] on icon "button" at bounding box center [1098, 297] width 11 height 11
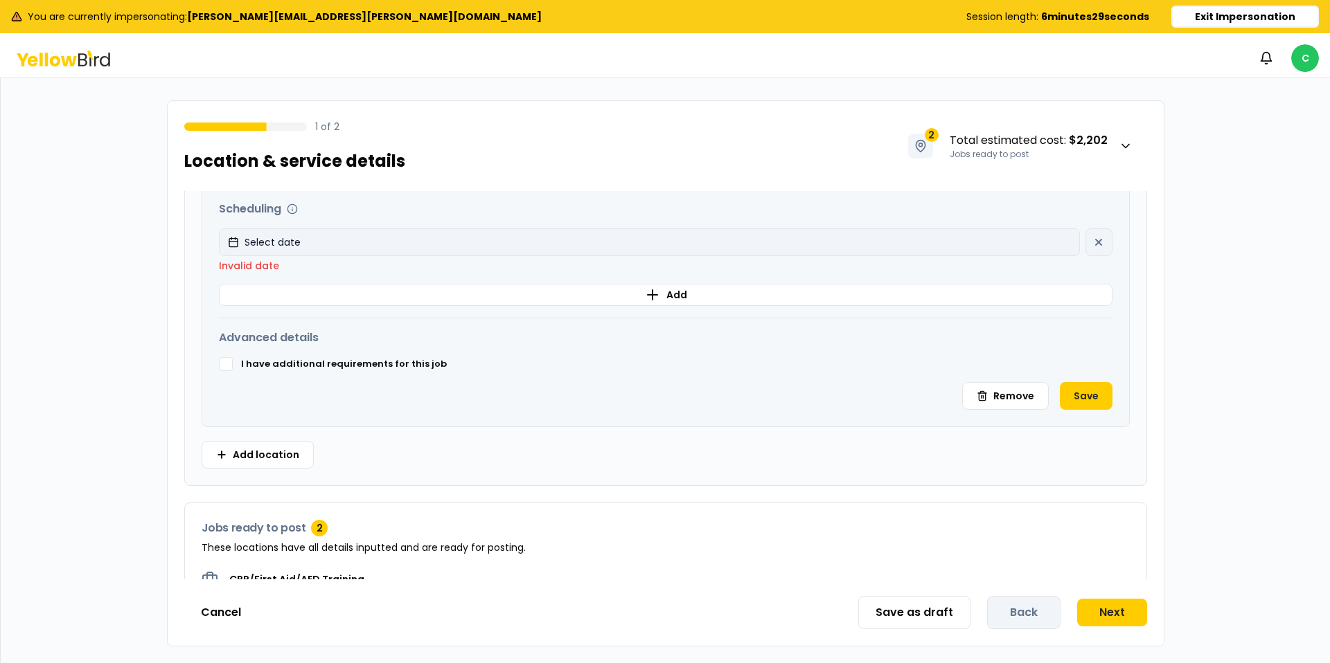
click at [965, 233] on button "Select date" at bounding box center [649, 243] width 861 height 28
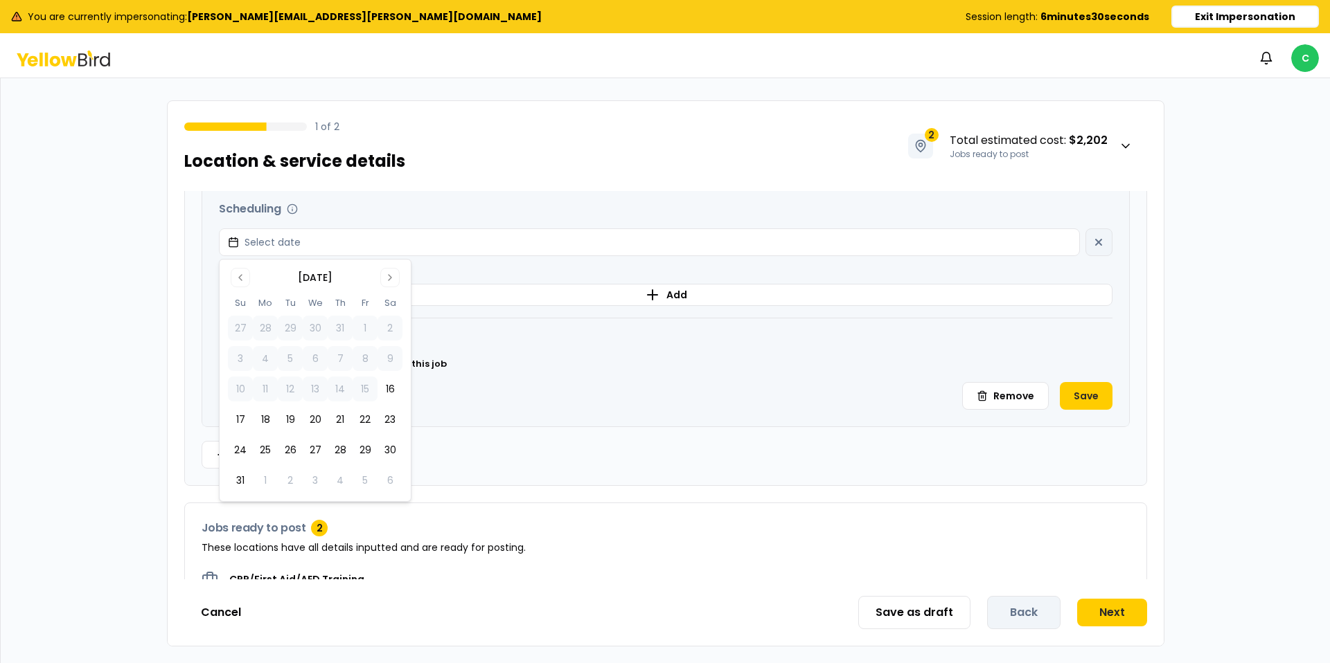
click at [289, 452] on button "26" at bounding box center [290, 450] width 25 height 25
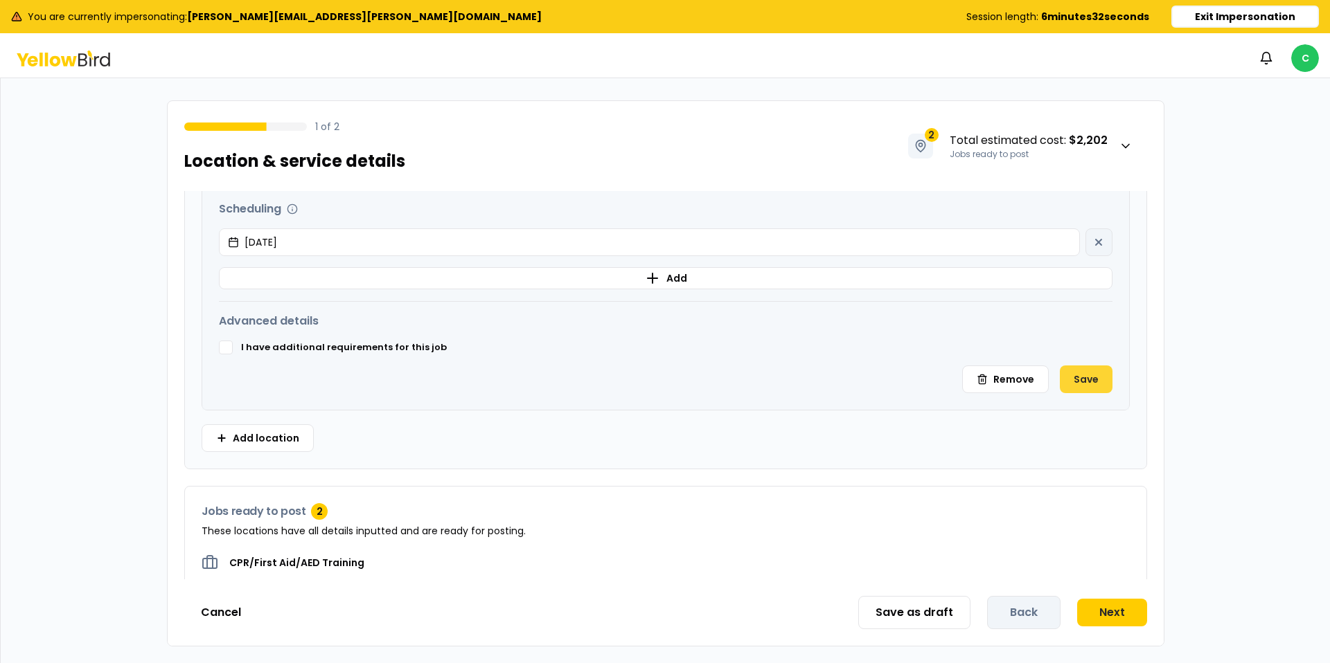
click at [1079, 375] on button "Save" at bounding box center [1086, 380] width 53 height 28
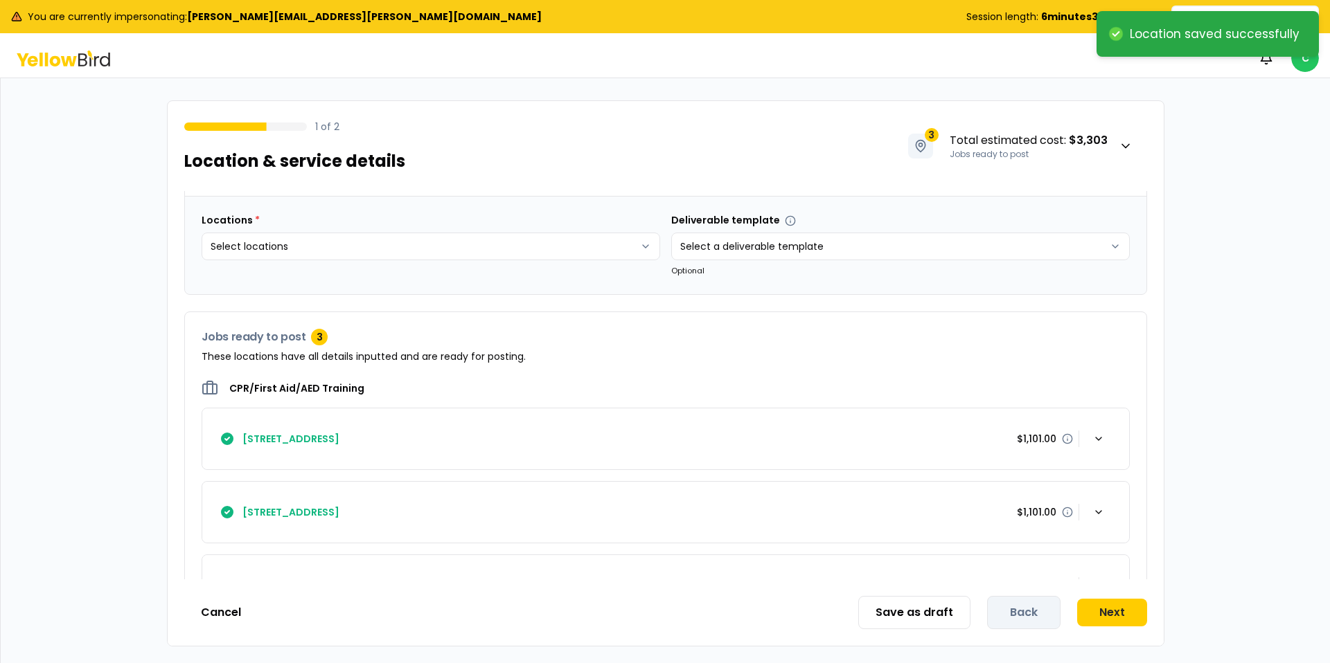
scroll to position [106, 0]
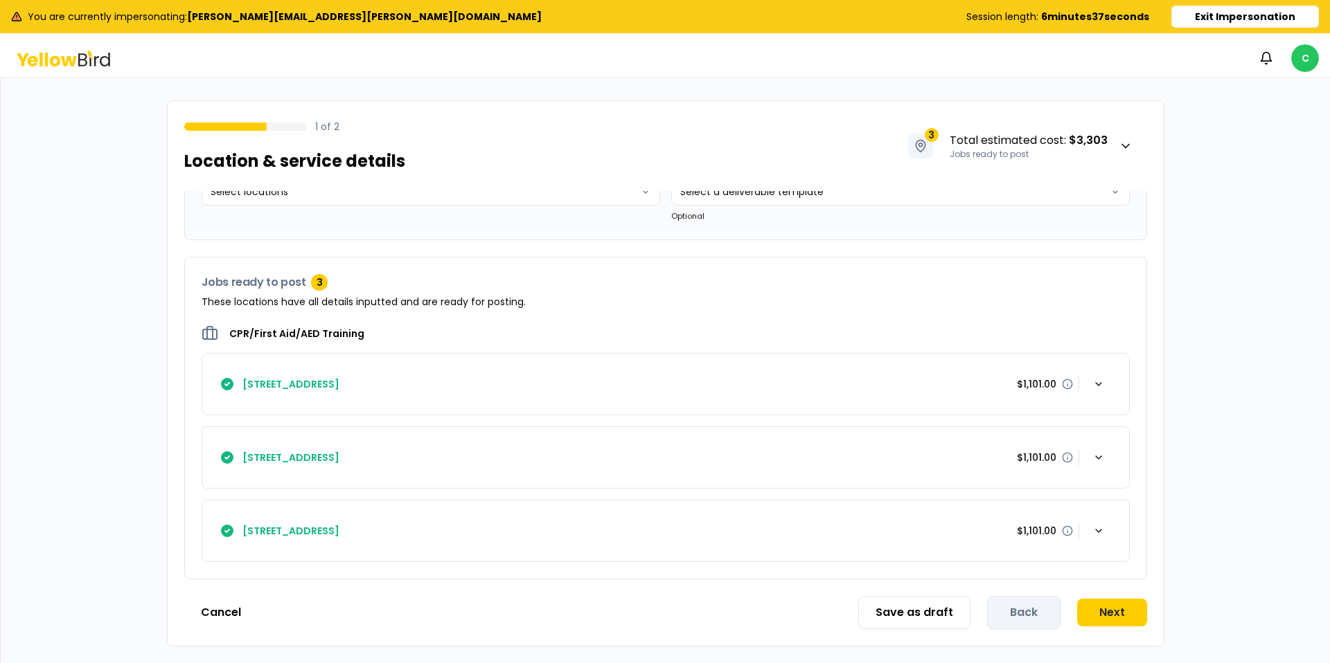
drag, startPoint x: 450, startPoint y: 386, endPoint x: 233, endPoint y: 382, distance: 217.5
click at [260, 382] on div "[STREET_ADDRESS] $1,101.00" at bounding box center [665, 384] width 893 height 28
drag, startPoint x: 240, startPoint y: 382, endPoint x: 447, endPoint y: 386, distance: 206.4
click at [446, 386] on div "[STREET_ADDRESS] $1,101.00" at bounding box center [665, 384] width 893 height 28
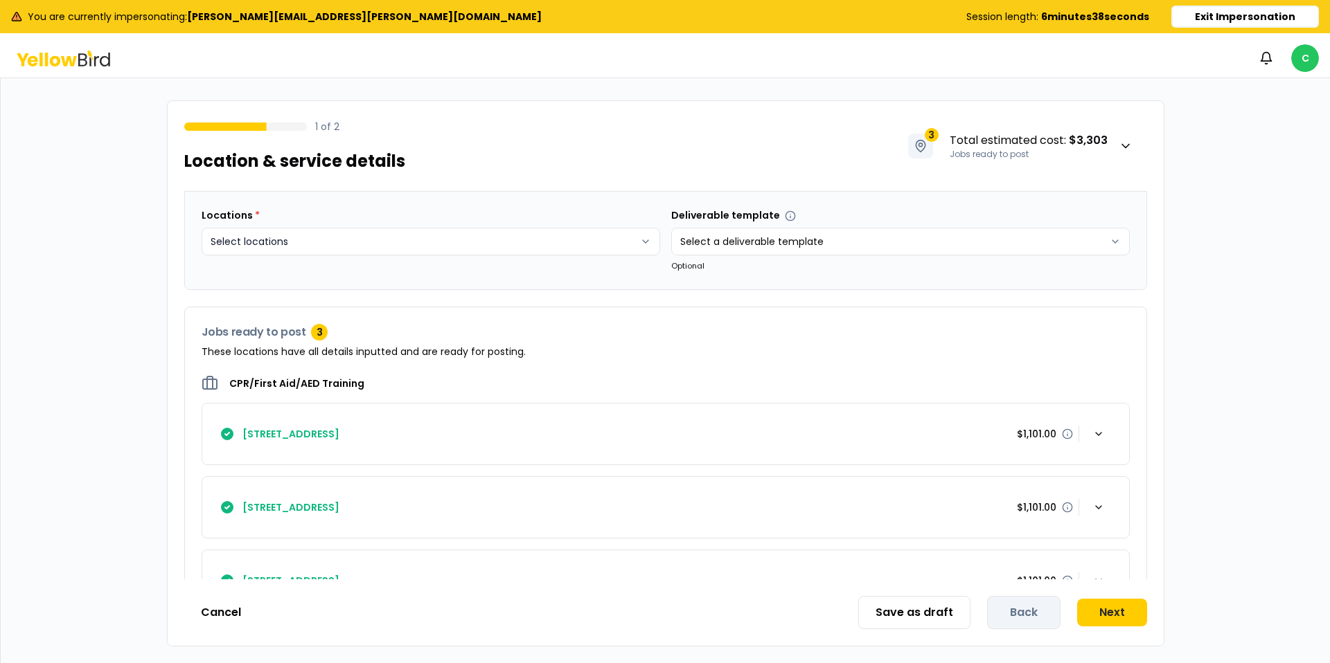
scroll to position [39, 0]
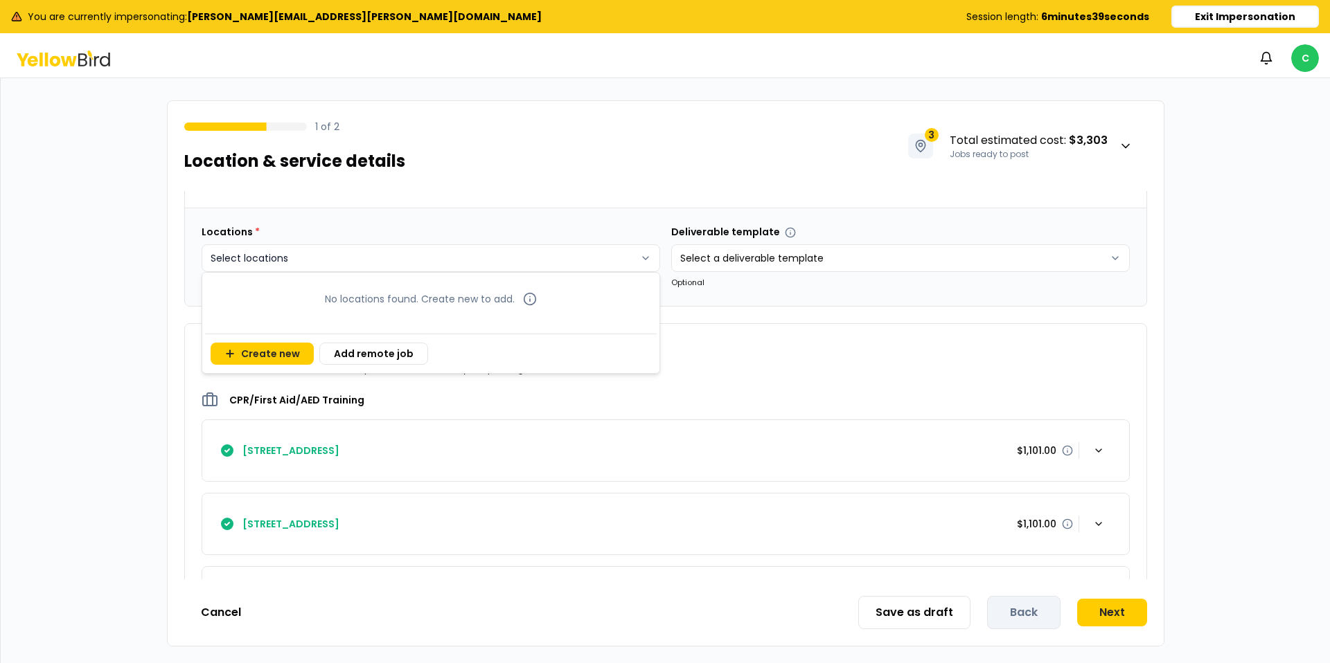
click at [643, 253] on html "You are currently impersonating: mike.rowley@kymerainternational.com Session le…" at bounding box center [665, 331] width 1330 height 663
click at [251, 350] on button "Create new" at bounding box center [262, 354] width 103 height 22
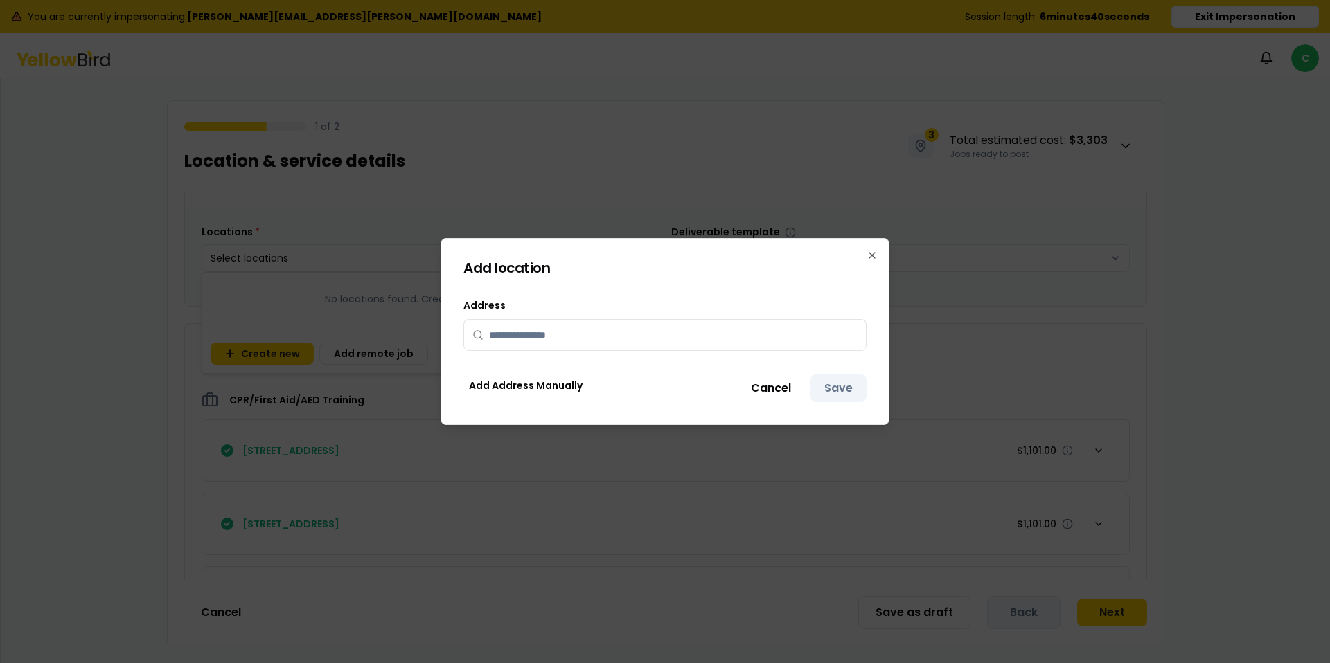
click at [537, 331] on input "text" at bounding box center [673, 335] width 368 height 30
click at [578, 370] on span "[STREET_ADDRESS]" at bounding box center [533, 365] width 89 height 14
type input "**********"
click at [831, 382] on button "Save" at bounding box center [838, 389] width 56 height 28
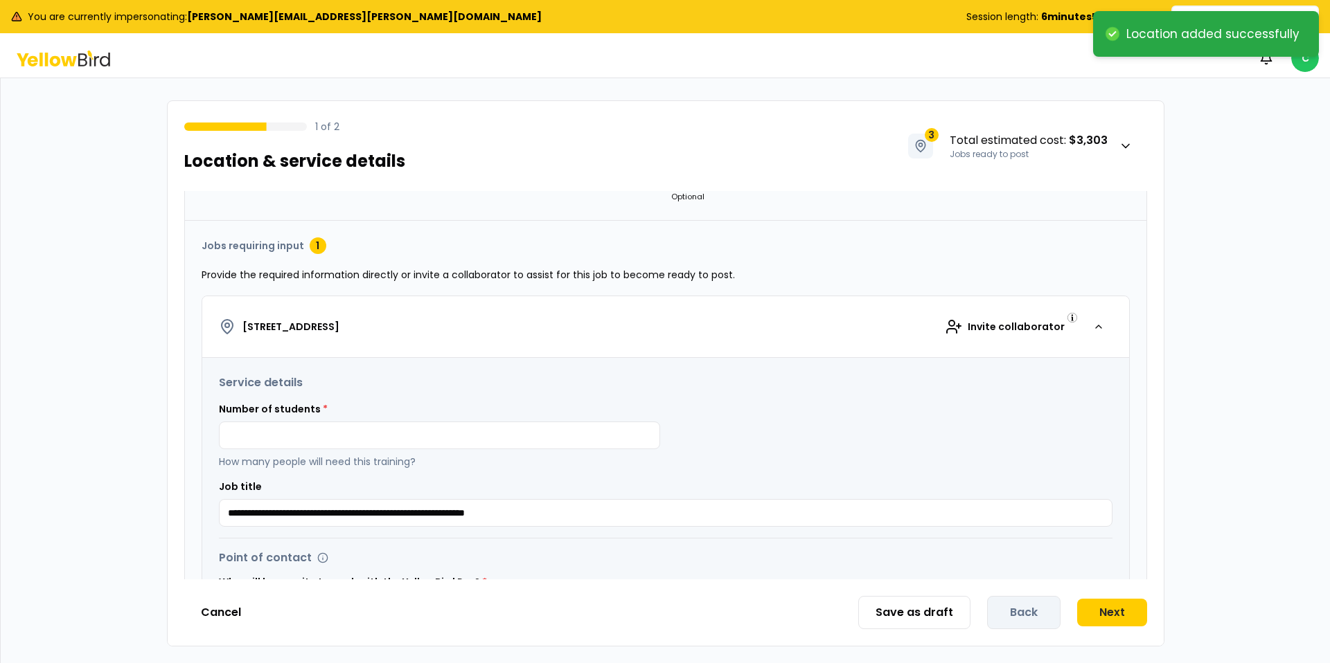
scroll to position [158, 0]
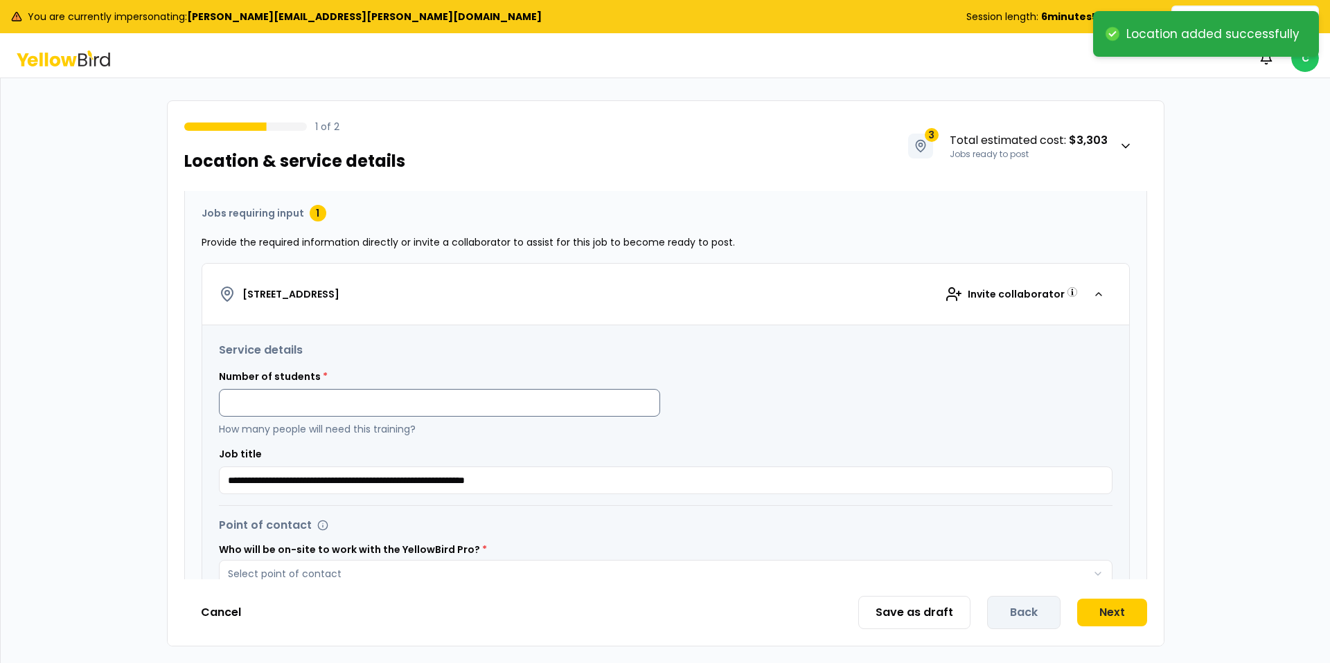
click at [367, 416] on div "Number of students * How many people will need this training?" at bounding box center [439, 403] width 441 height 66
click at [367, 411] on input at bounding box center [439, 403] width 441 height 28
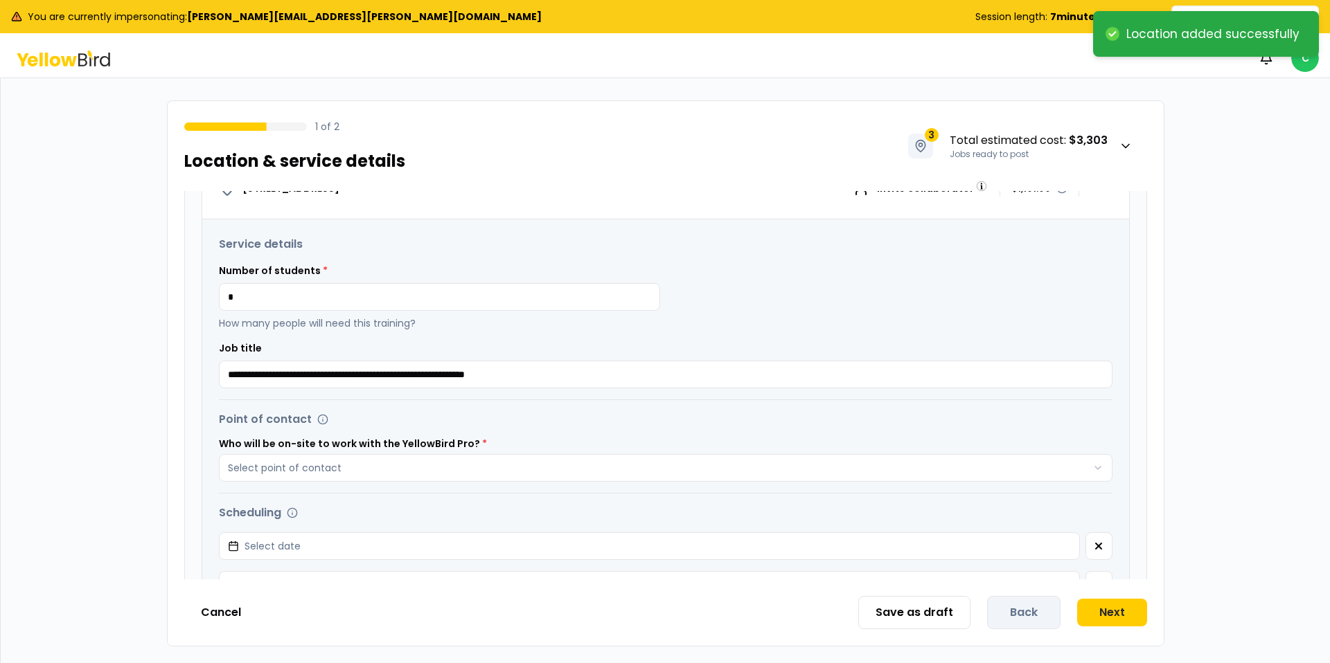
scroll to position [306, 0]
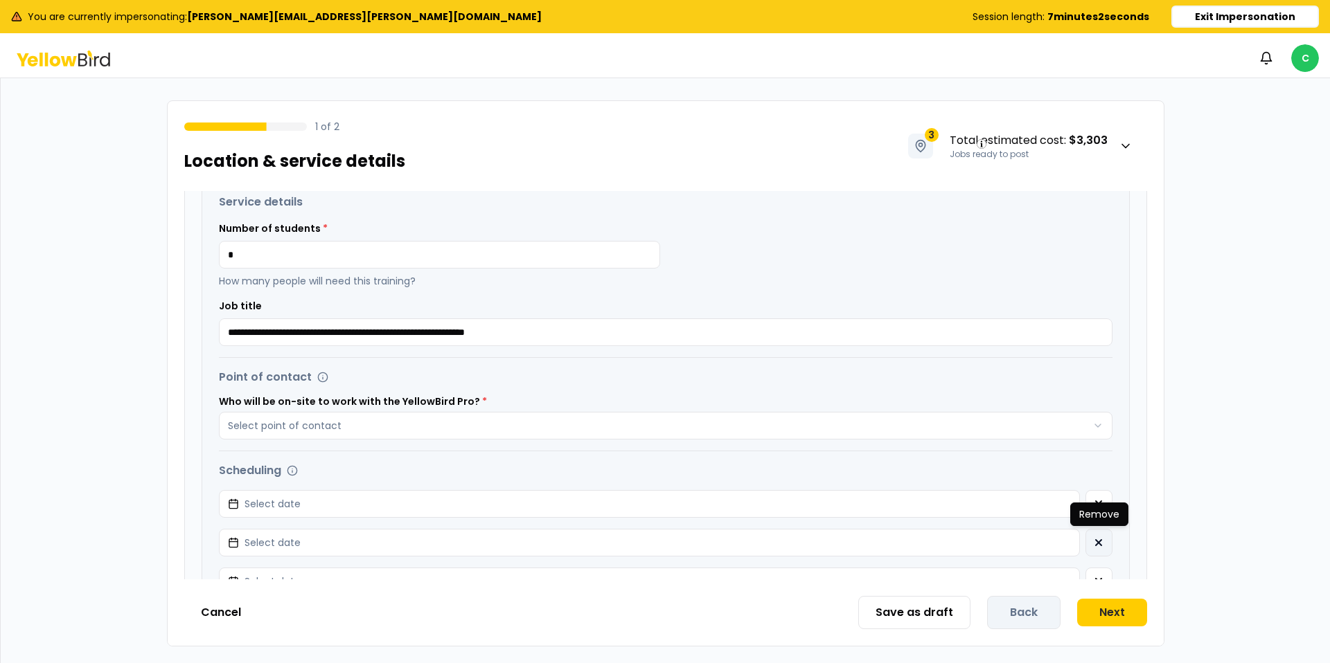
type input "*"
drag, startPoint x: 1093, startPoint y: 536, endPoint x: 1106, endPoint y: 543, distance: 14.3
click at [1099, 537] on button "button" at bounding box center [1098, 543] width 27 height 28
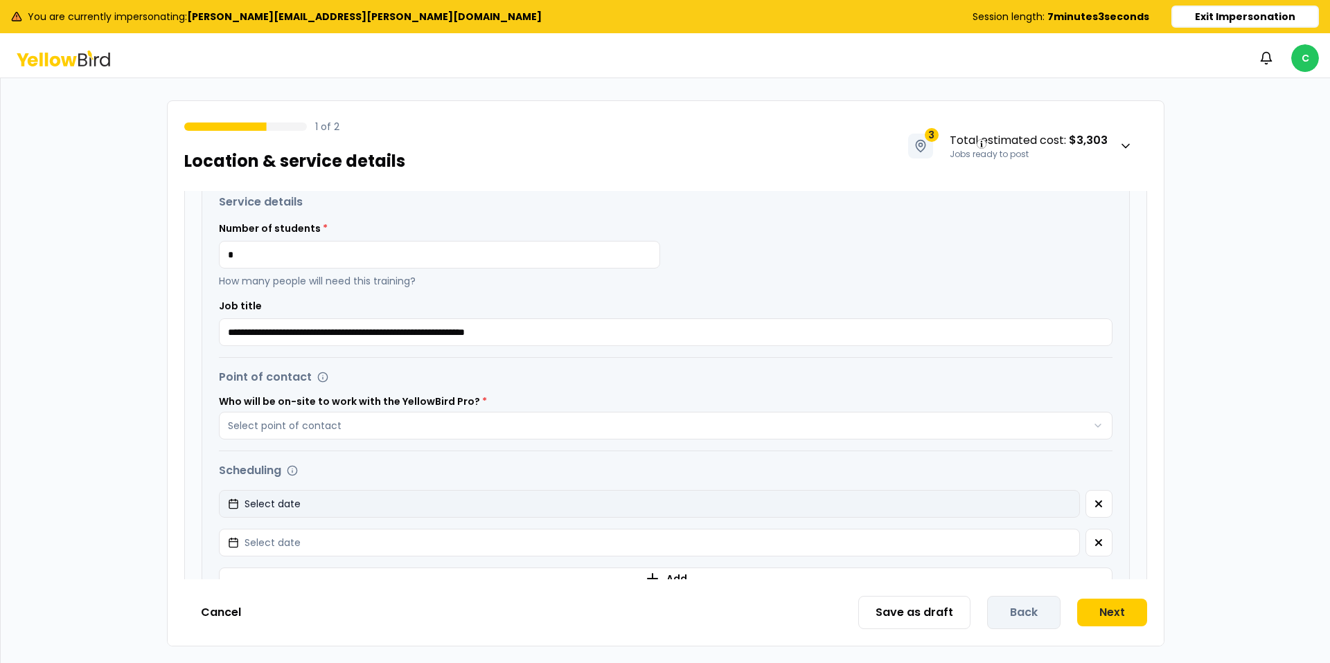
drag, startPoint x: 1097, startPoint y: 543, endPoint x: 950, endPoint y: 499, distance: 153.4
click at [1089, 540] on button "button" at bounding box center [1098, 543] width 27 height 28
click at [911, 503] on button "Select date" at bounding box center [649, 504] width 861 height 28
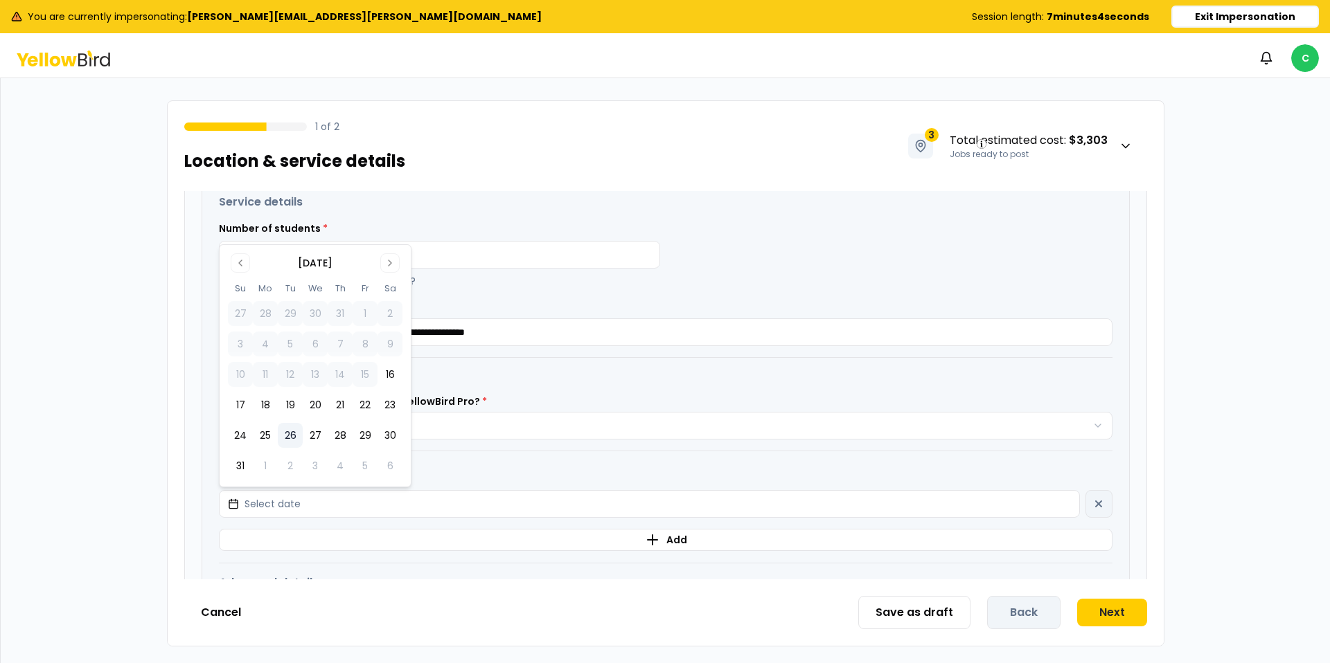
click at [290, 432] on button "26" at bounding box center [290, 435] width 25 height 25
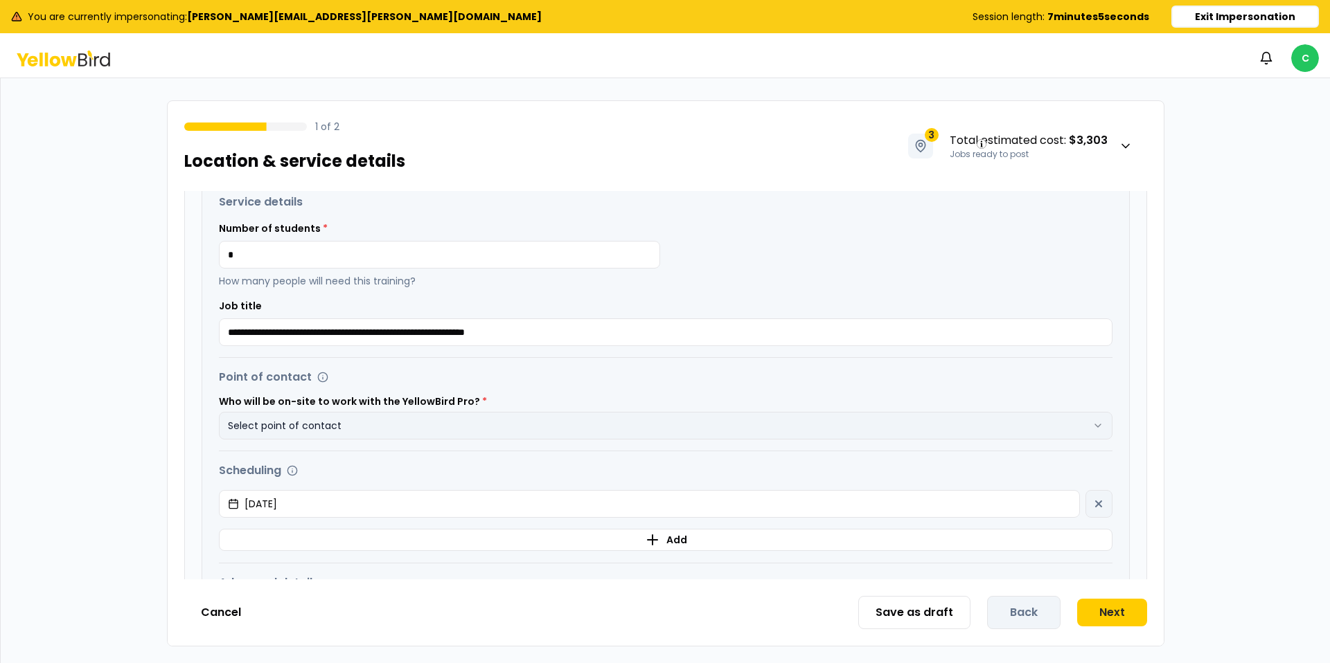
click at [481, 420] on button "Select point of contact" at bounding box center [665, 426] width 893 height 28
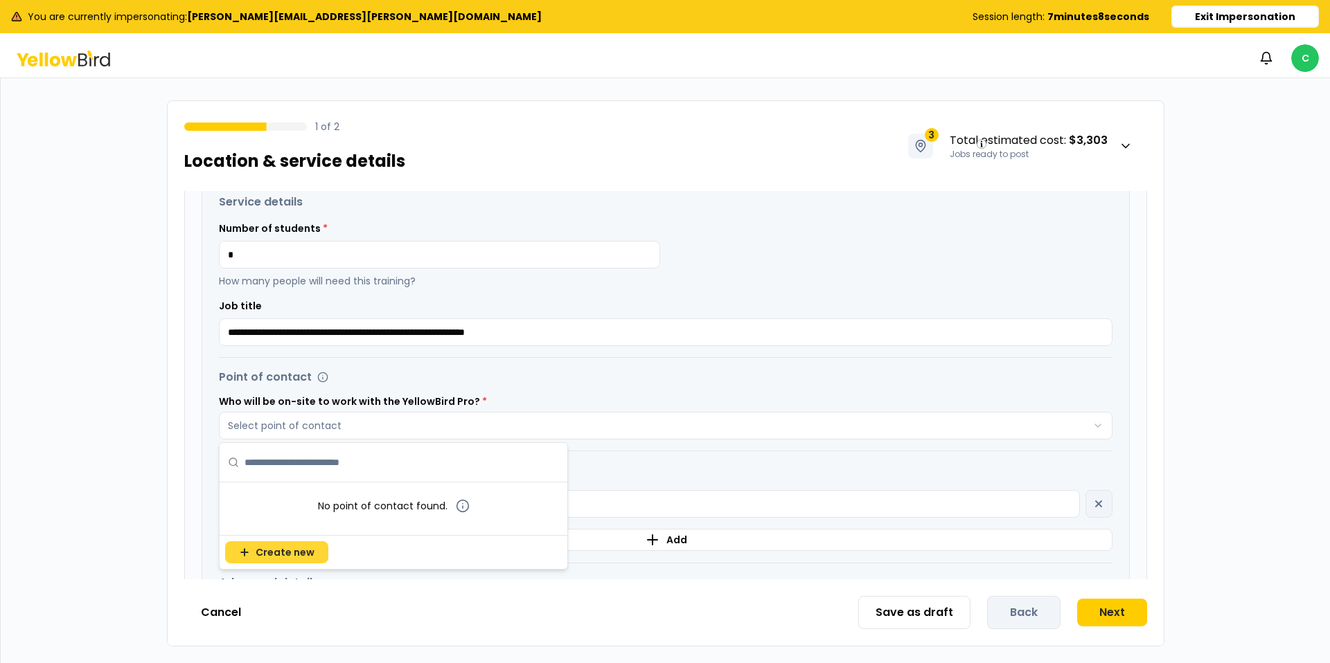
click at [284, 551] on span "Create new" at bounding box center [285, 553] width 59 height 14
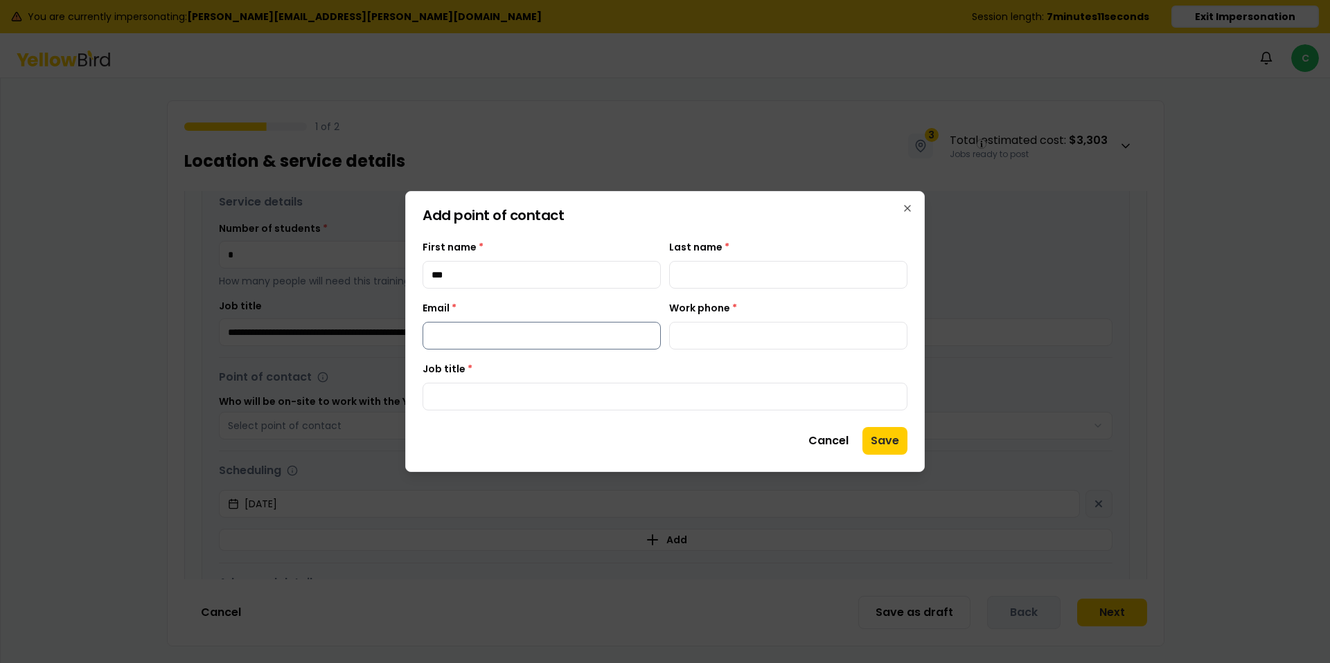
type input "*******"
click at [757, 271] on input "Last name *" at bounding box center [788, 275] width 238 height 28
type input "******"
click at [477, 341] on input "Email *" at bounding box center [541, 336] width 238 height 28
paste input "**********"
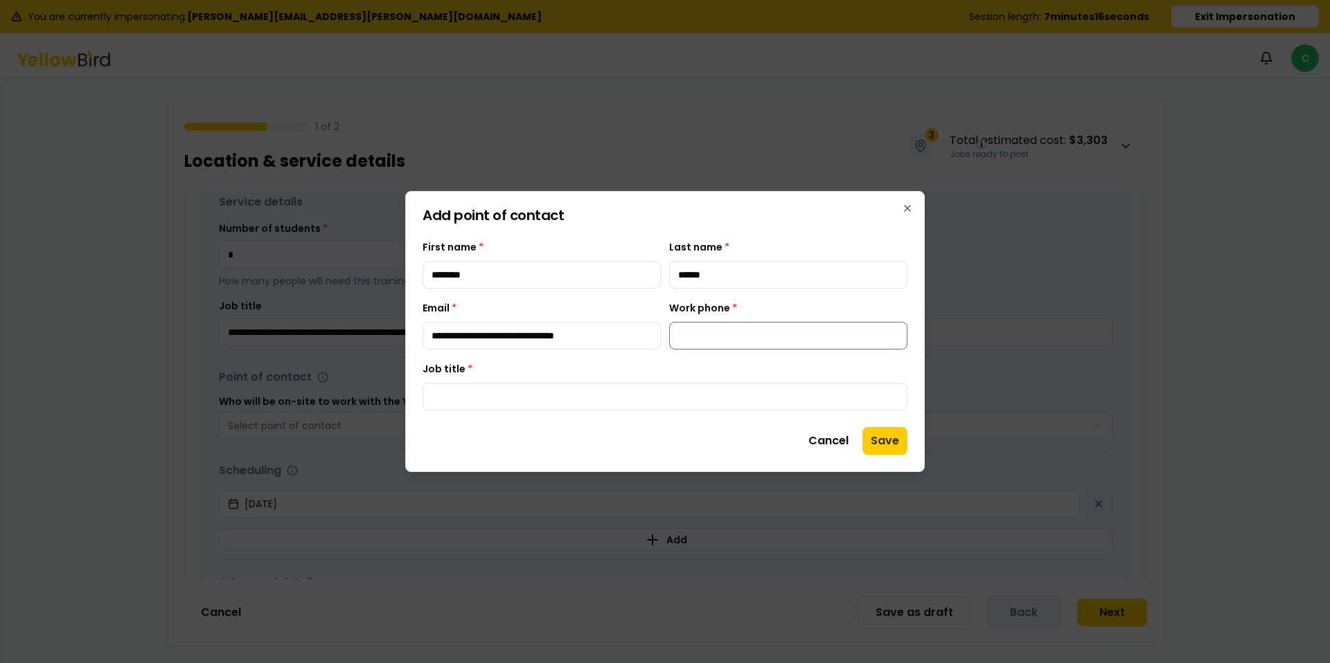
type input "**********"
click at [700, 334] on input "Work phone *" at bounding box center [788, 336] width 238 height 28
type input "**********"
click at [750, 388] on input "Job title *" at bounding box center [664, 397] width 485 height 28
type input "**********"
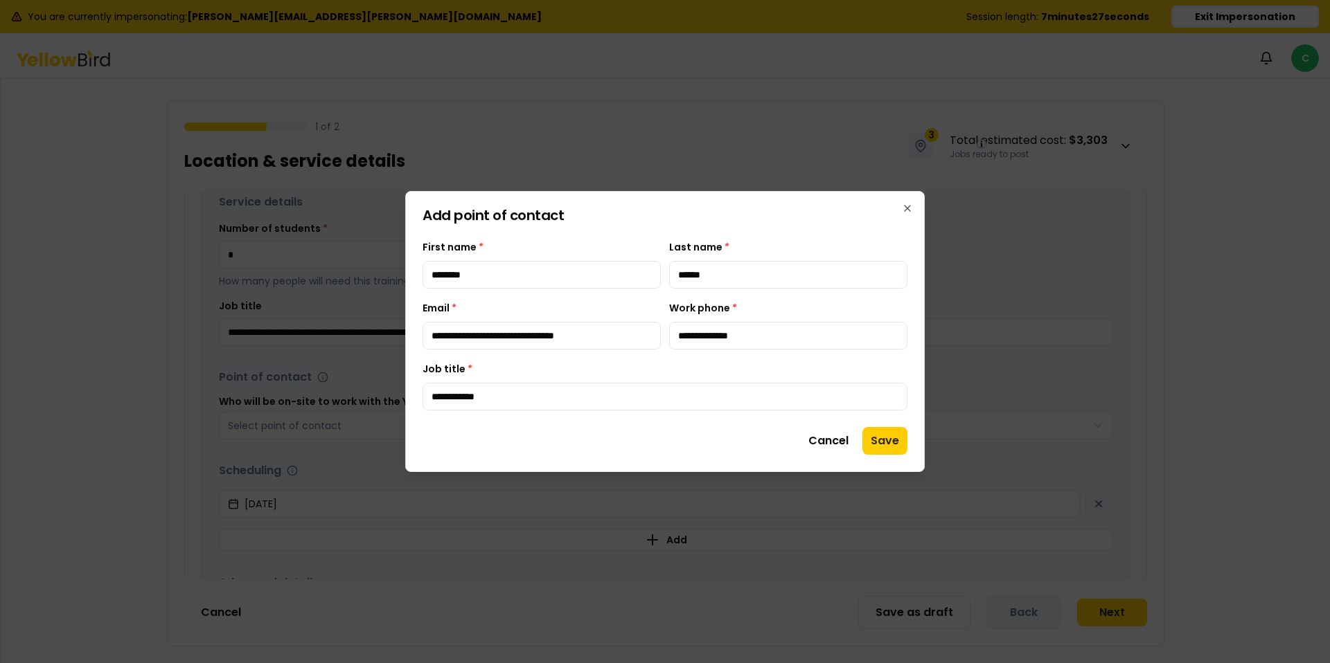
click at [884, 439] on button "Save" at bounding box center [884, 441] width 45 height 28
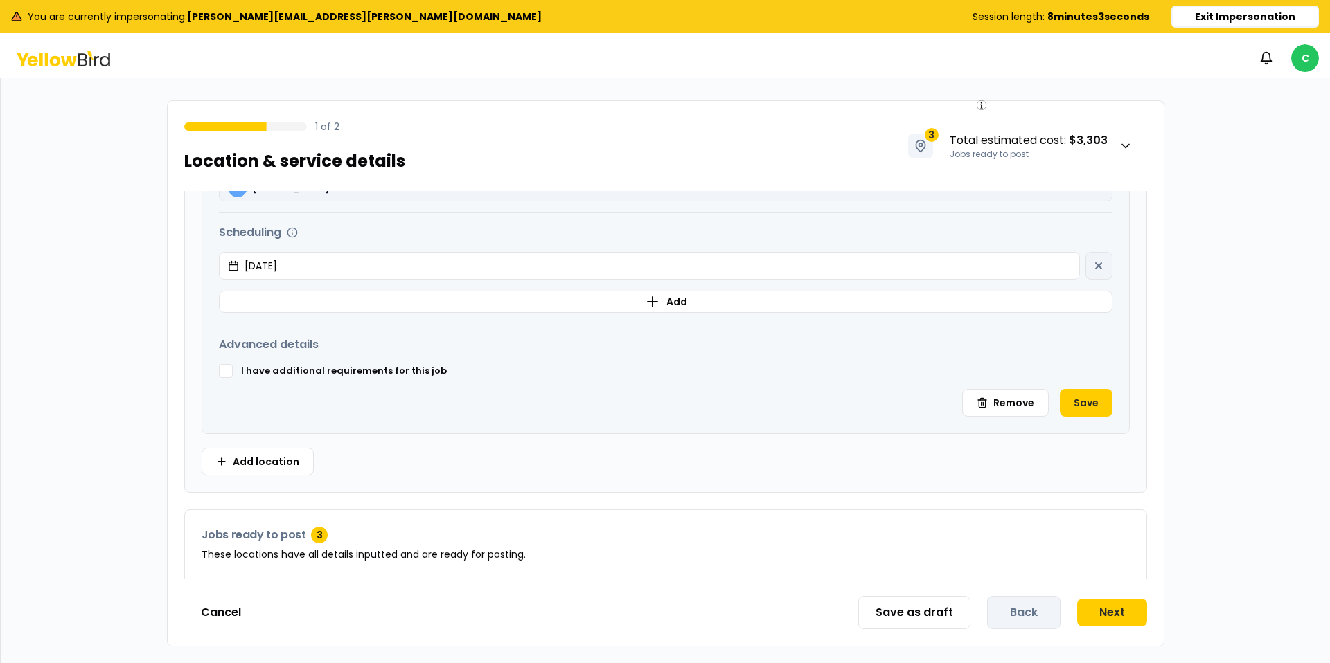
scroll to position [593, 0]
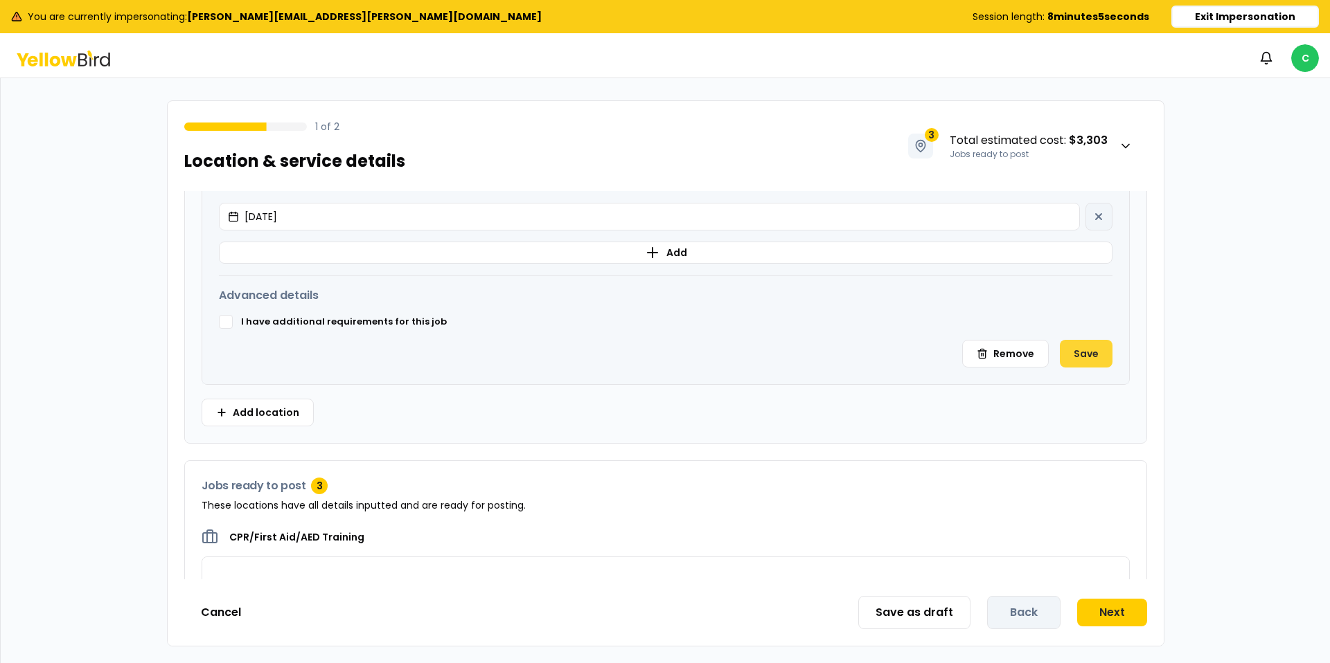
click at [1105, 355] on button "Save" at bounding box center [1086, 354] width 53 height 28
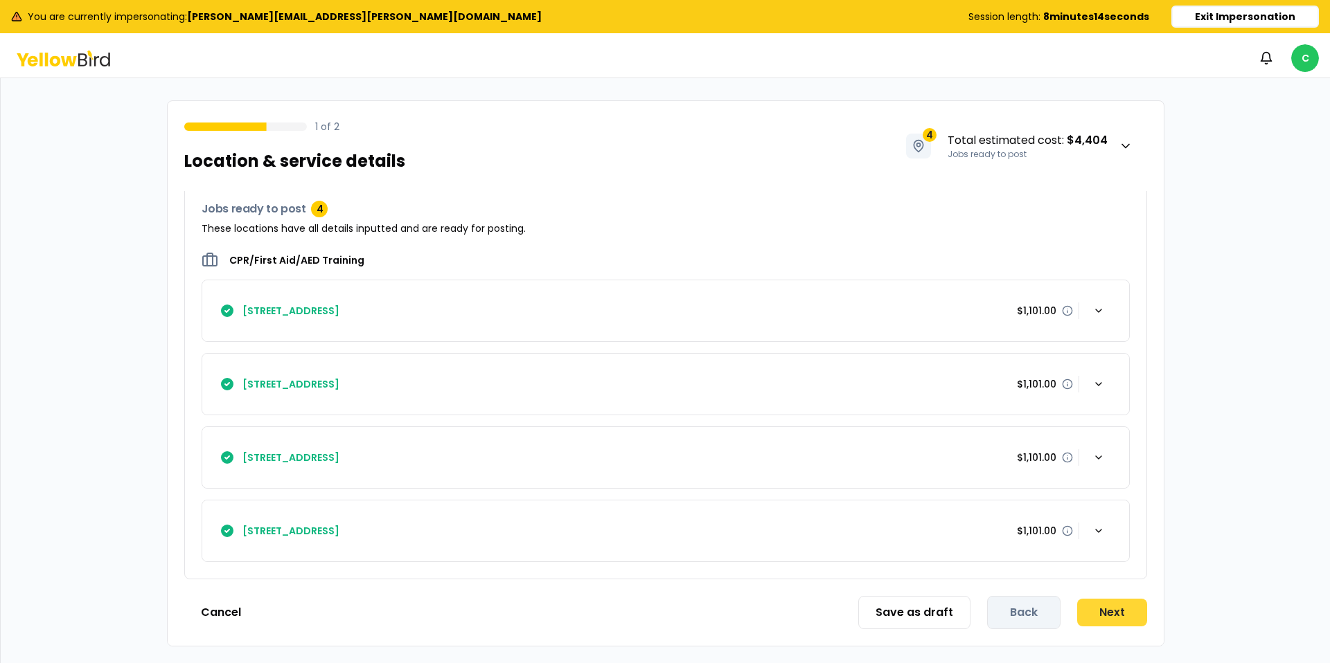
click at [1102, 616] on button "Next" at bounding box center [1112, 613] width 70 height 28
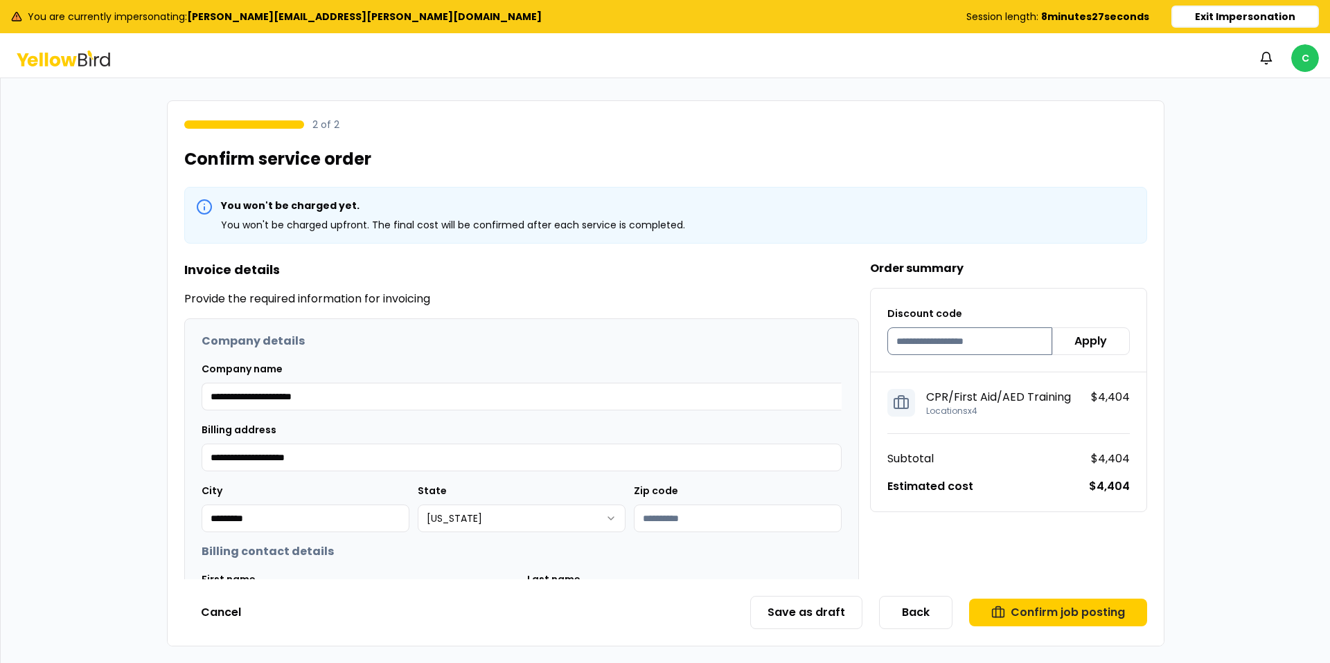
click at [954, 335] on input at bounding box center [969, 342] width 165 height 28
paste input "*********"
type input "*********"
click at [1099, 341] on button "Apply" at bounding box center [1091, 342] width 78 height 28
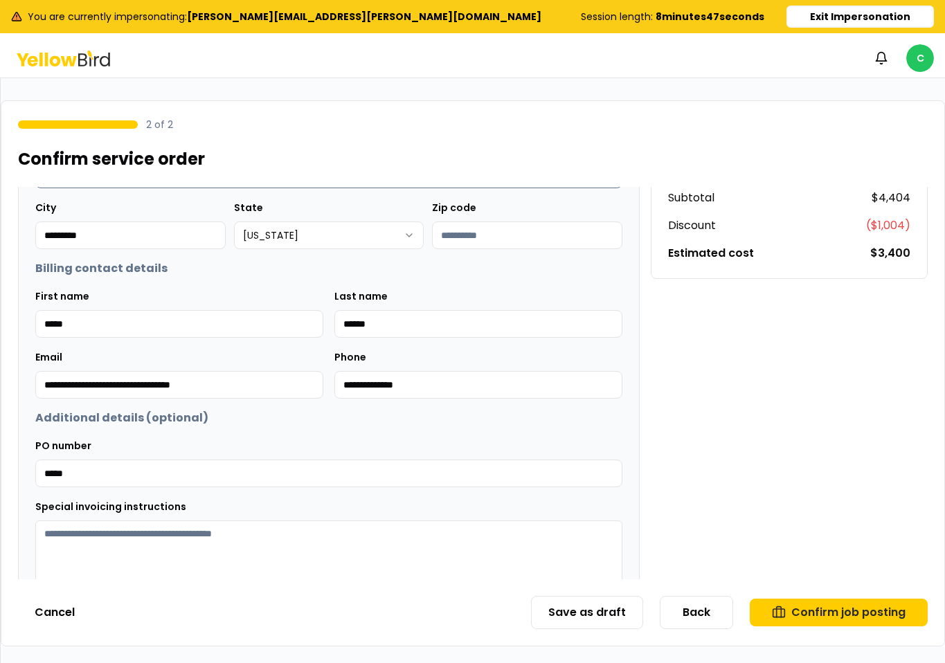
scroll to position [323, 0]
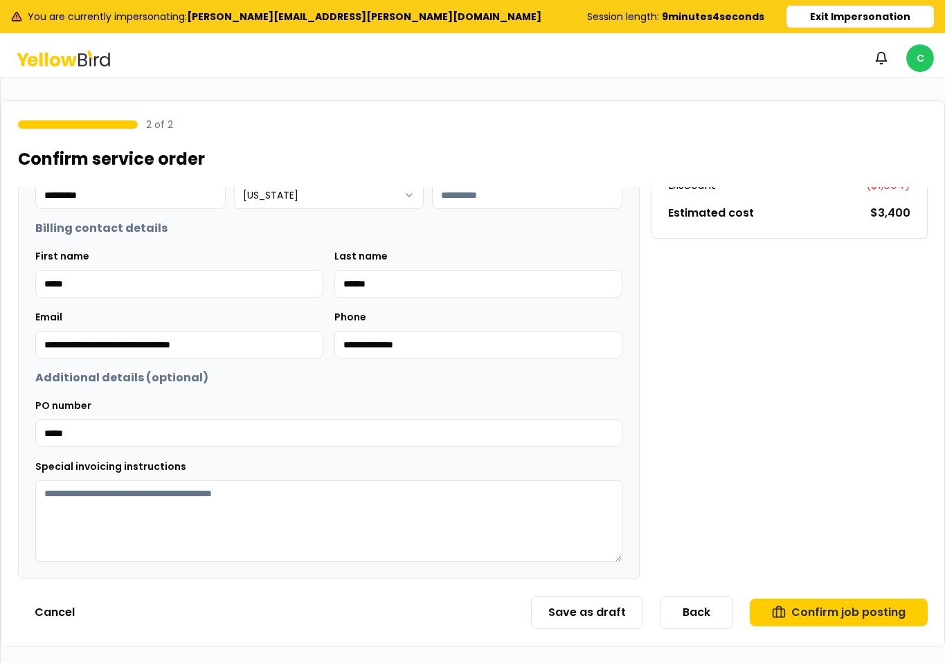
click at [285, 515] on textarea "Special invoicing instructions" at bounding box center [328, 522] width 587 height 82
paste textarea "**********"
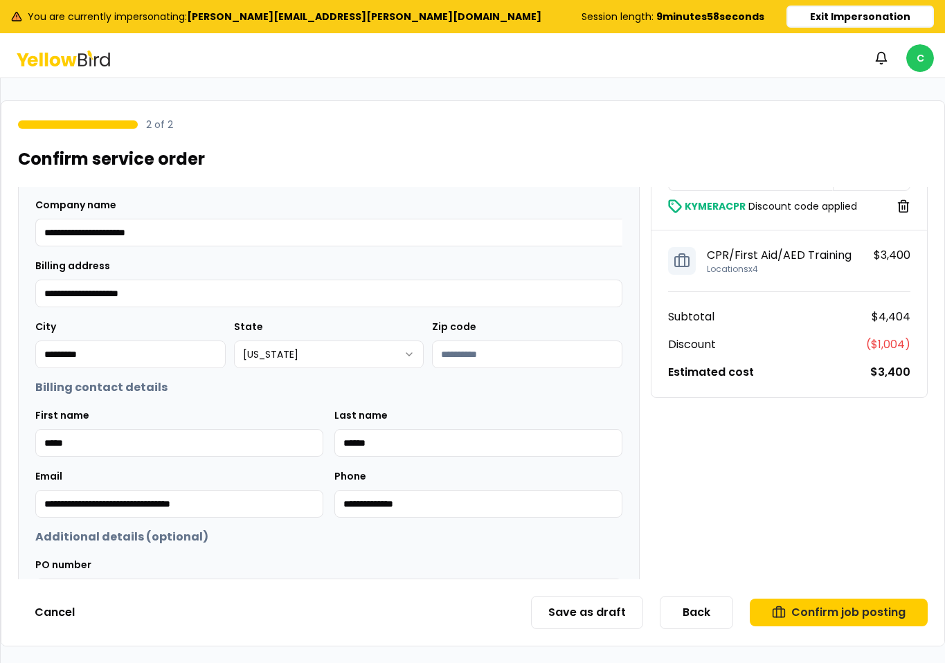
scroll to position [0, 0]
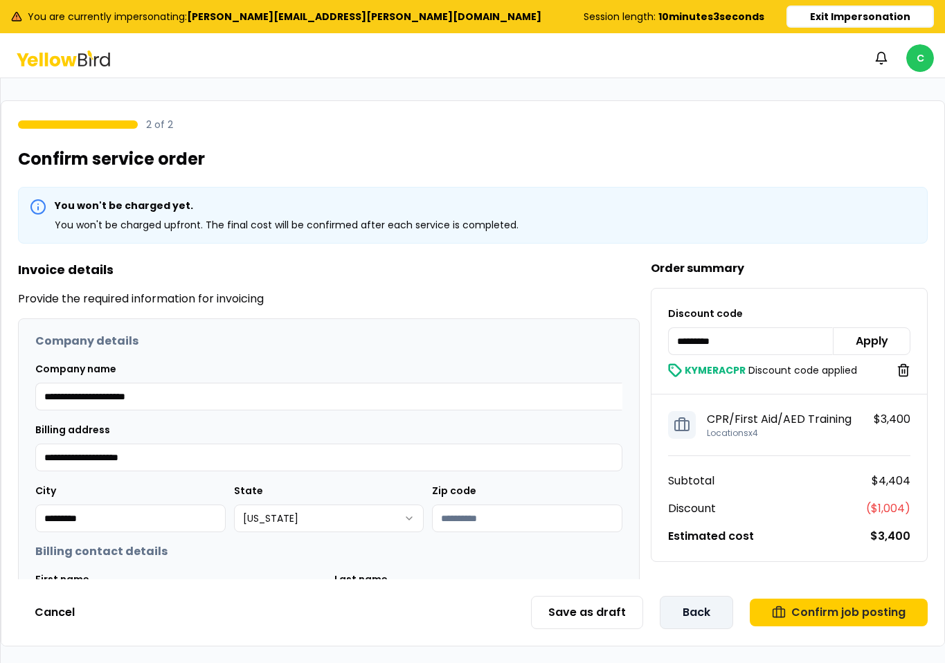
type textarea "**********"
click at [717, 618] on button "Back" at bounding box center [696, 612] width 73 height 33
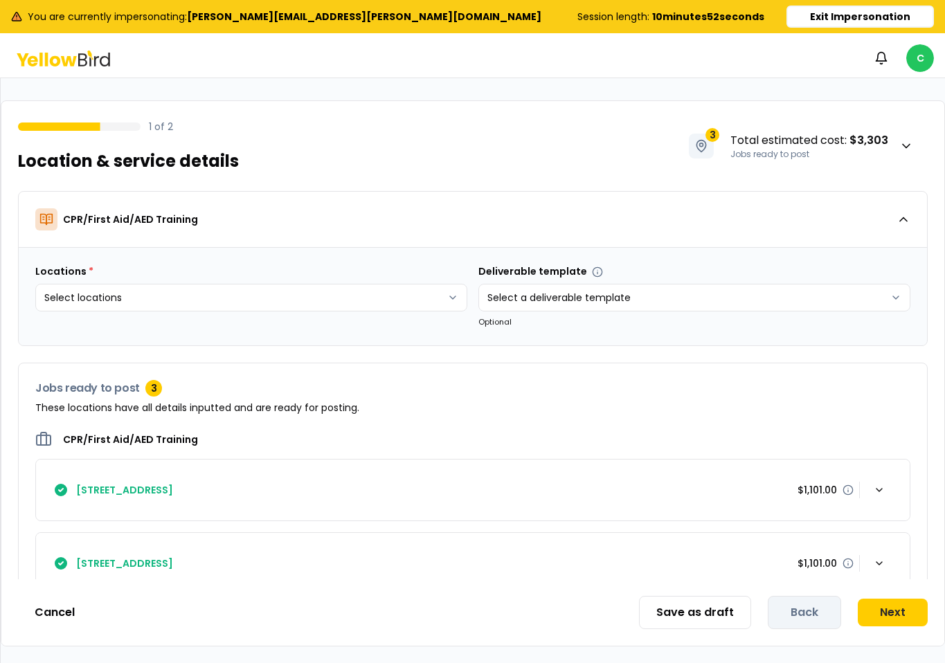
scroll to position [106, 0]
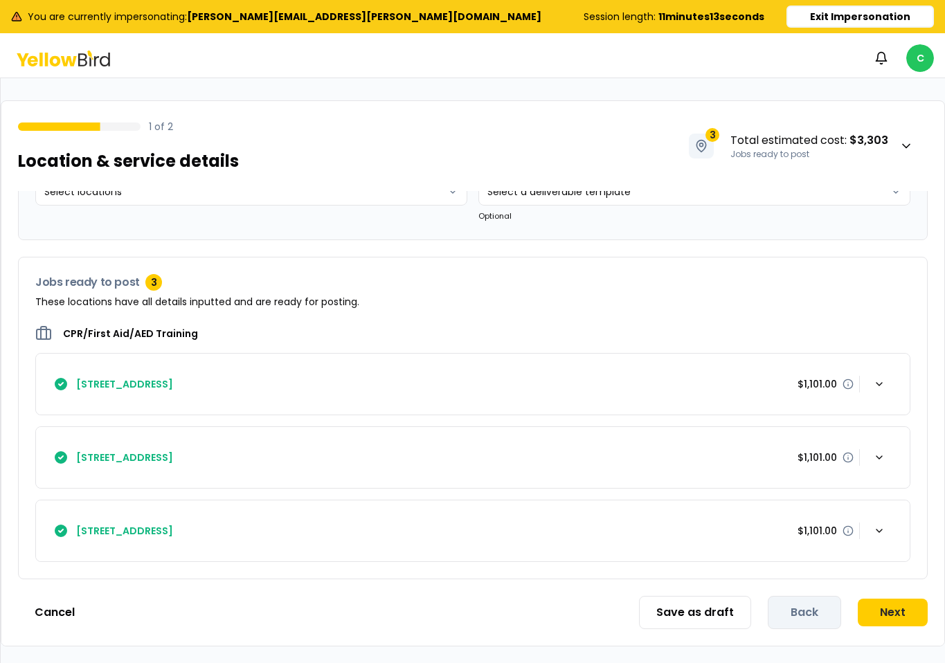
click at [283, 385] on div "[STREET_ADDRESS] $1,101.00" at bounding box center [473, 384] width 841 height 28
drag, startPoint x: 283, startPoint y: 386, endPoint x: 337, endPoint y: 314, distance: 89.1
click at [148, 384] on div "[STREET_ADDRESS] $1,101.00" at bounding box center [473, 384] width 841 height 28
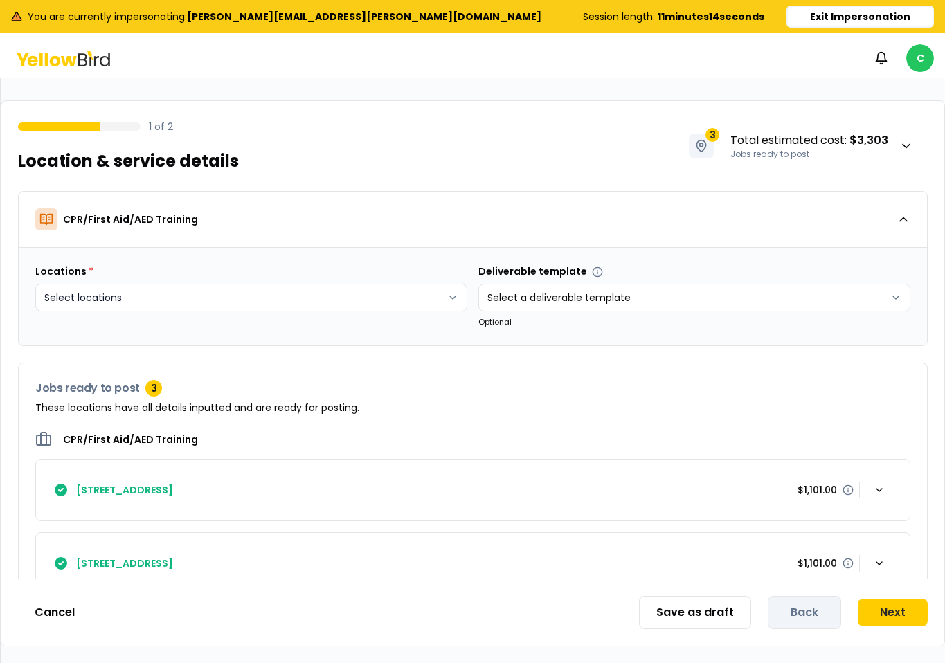
click at [366, 305] on html "You are currently impersonating: [PERSON_NAME][EMAIL_ADDRESS][PERSON_NAME][DOMA…" at bounding box center [472, 331] width 945 height 663
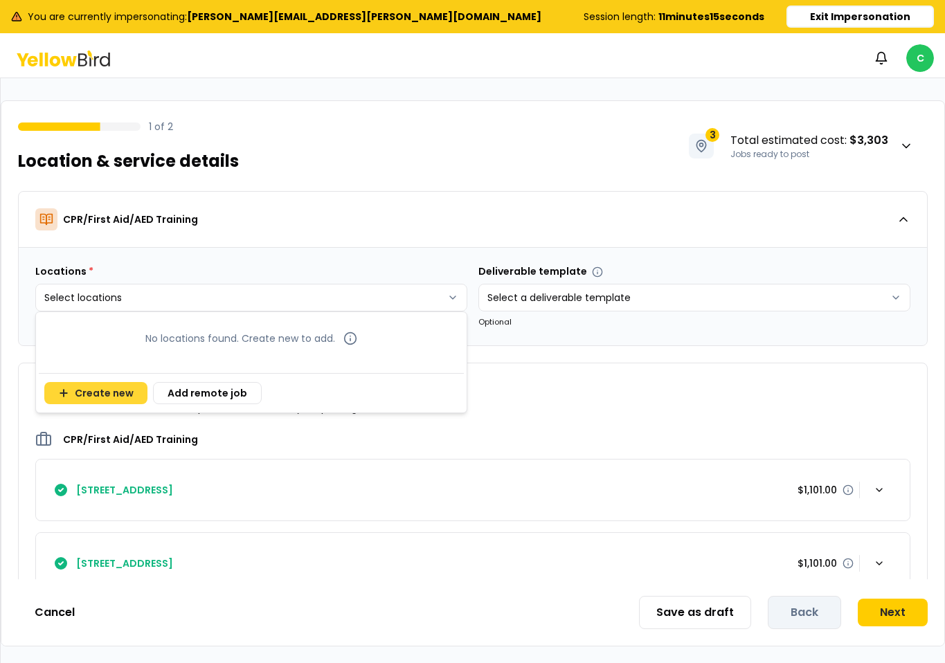
click at [117, 395] on button "Create new" at bounding box center [95, 393] width 103 height 22
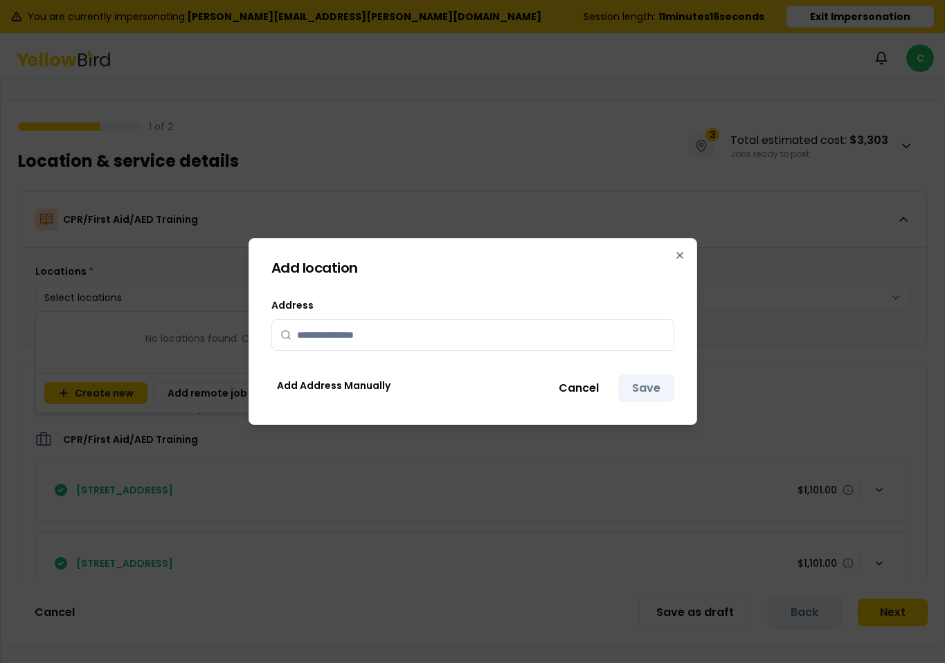
click at [357, 330] on input "text" at bounding box center [481, 335] width 368 height 30
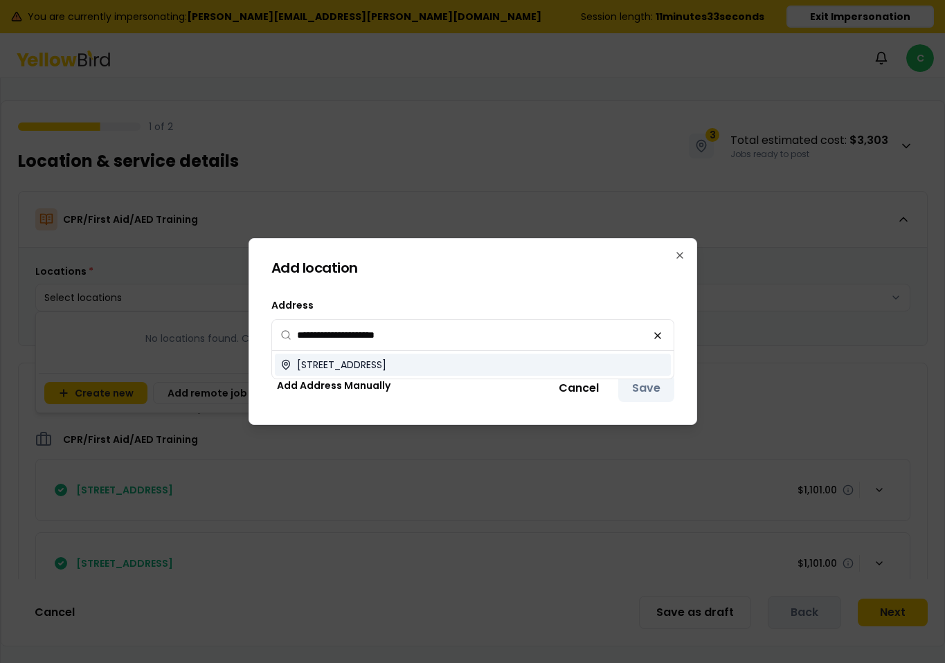
click at [386, 370] on span "[STREET_ADDRESS]" at bounding box center [341, 365] width 89 height 14
type input "**********"
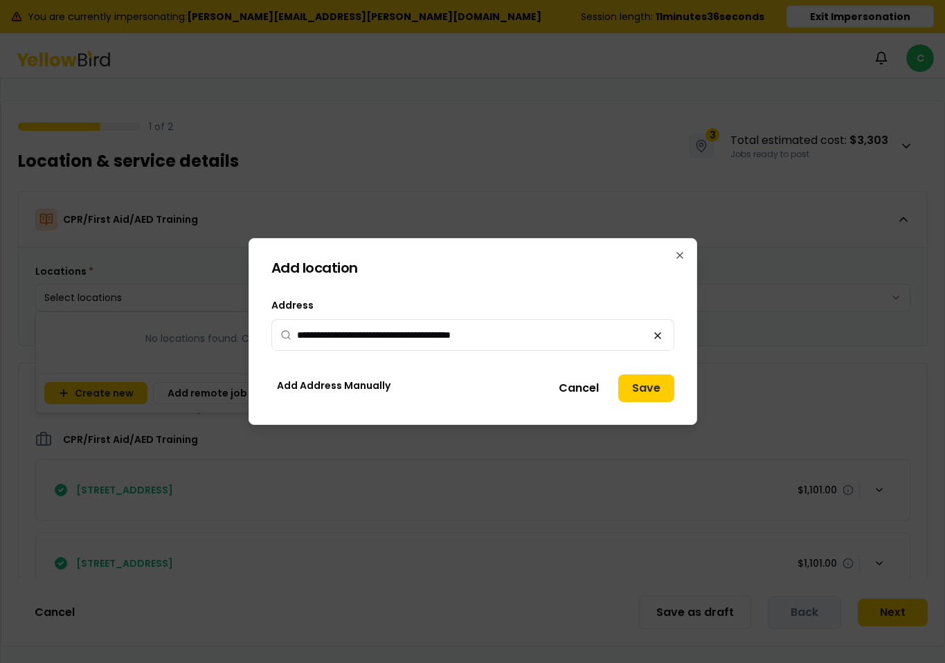
click at [650, 392] on button "Save" at bounding box center [646, 389] width 56 height 28
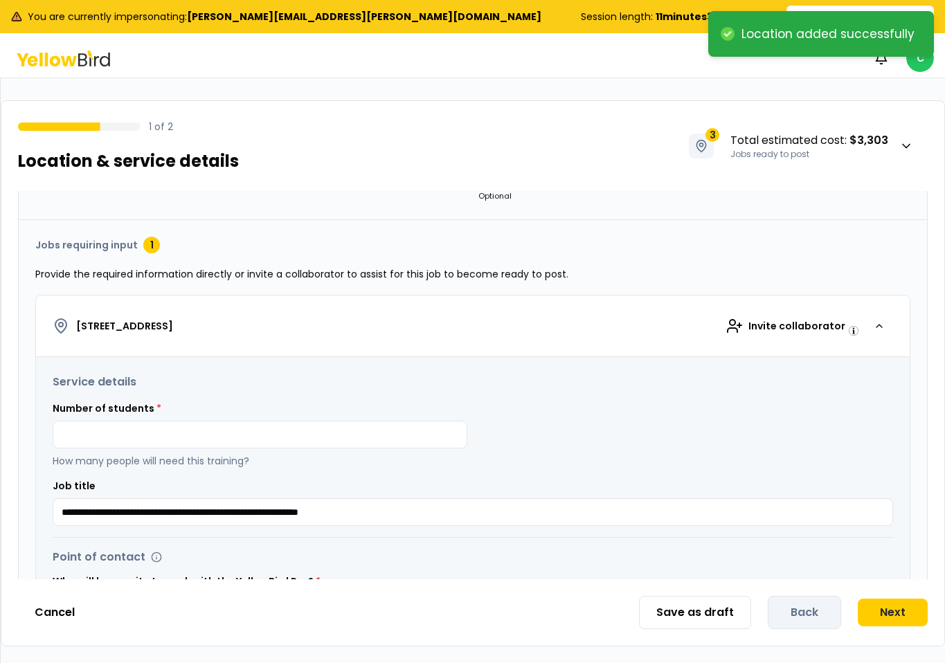
scroll to position [129, 0]
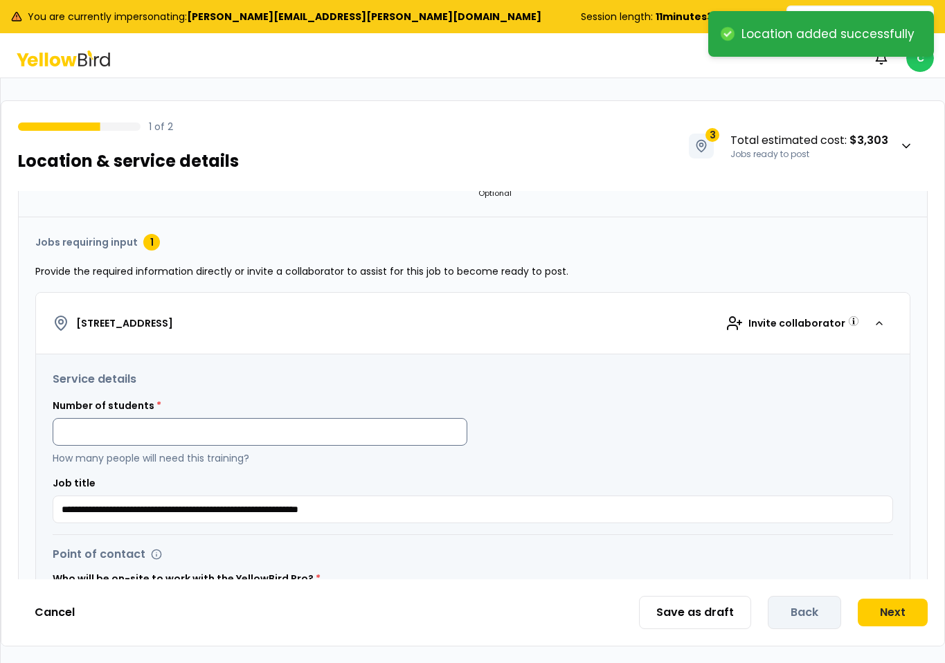
click at [227, 427] on input at bounding box center [260, 432] width 415 height 28
type input "*"
click at [620, 436] on div "Number of students * * How many people will need this training?" at bounding box center [473, 432] width 841 height 66
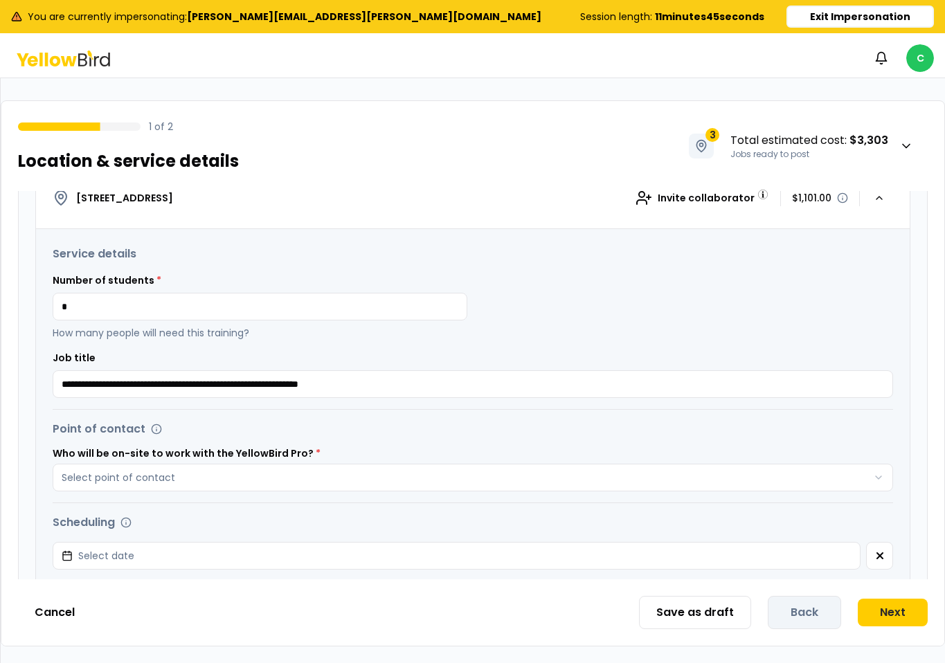
scroll to position [256, 0]
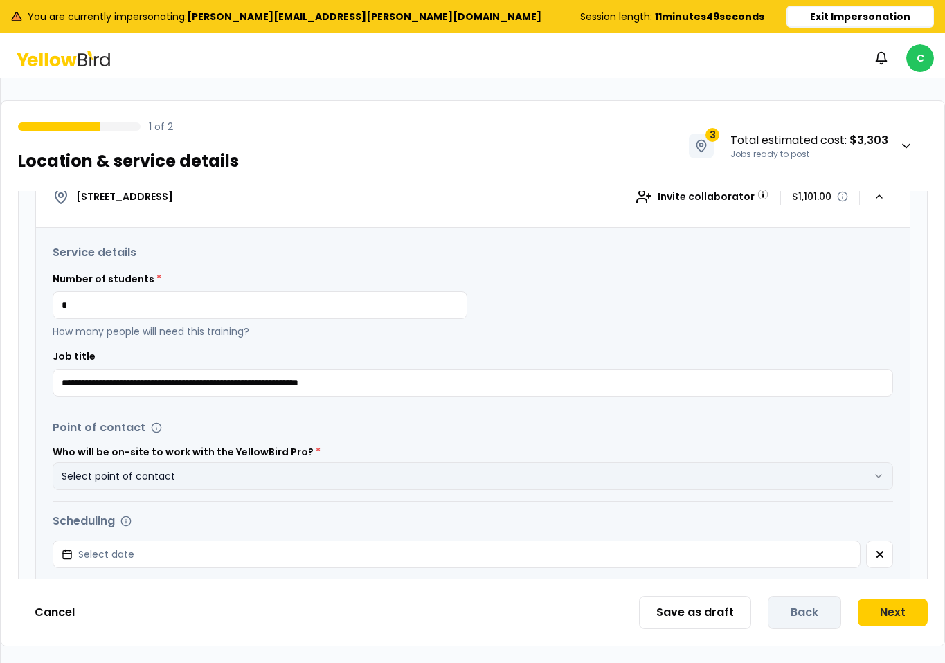
click at [426, 474] on button "Select point of contact" at bounding box center [473, 477] width 841 height 28
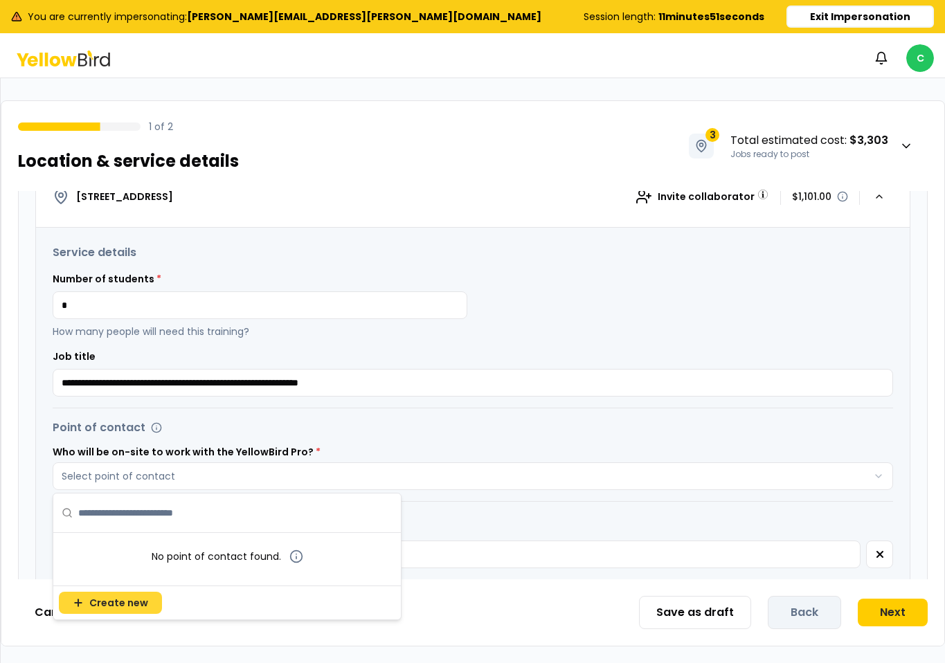
click at [107, 607] on span "Create new" at bounding box center [118, 603] width 59 height 14
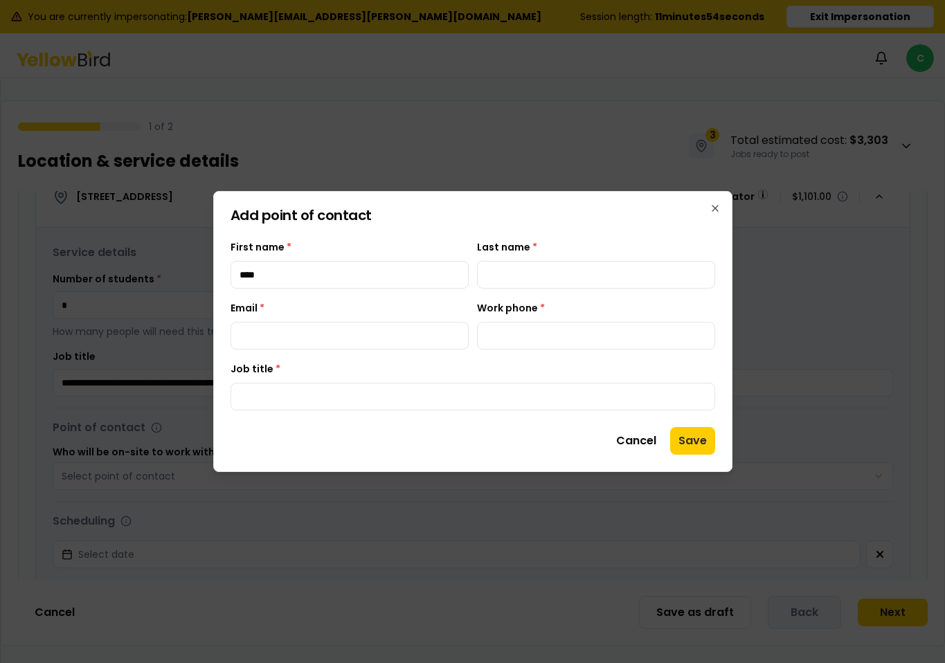
type input "*******"
click at [532, 276] on input "Last name *" at bounding box center [596, 275] width 238 height 28
type input "******"
click at [307, 343] on input "Email *" at bounding box center [350, 336] width 238 height 28
paste input "**********"
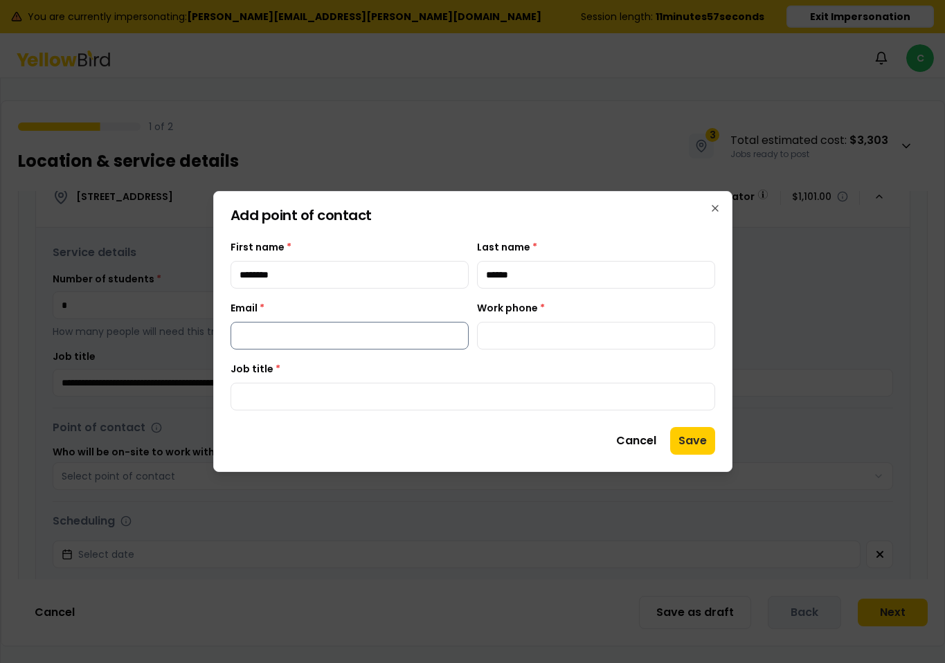
type input "**********"
drag, startPoint x: 377, startPoint y: 332, endPoint x: 108, endPoint y: 325, distance: 268.8
click at [108, 325] on body "**********" at bounding box center [472, 331] width 945 height 663
click at [394, 339] on input "Email *" at bounding box center [350, 336] width 238 height 28
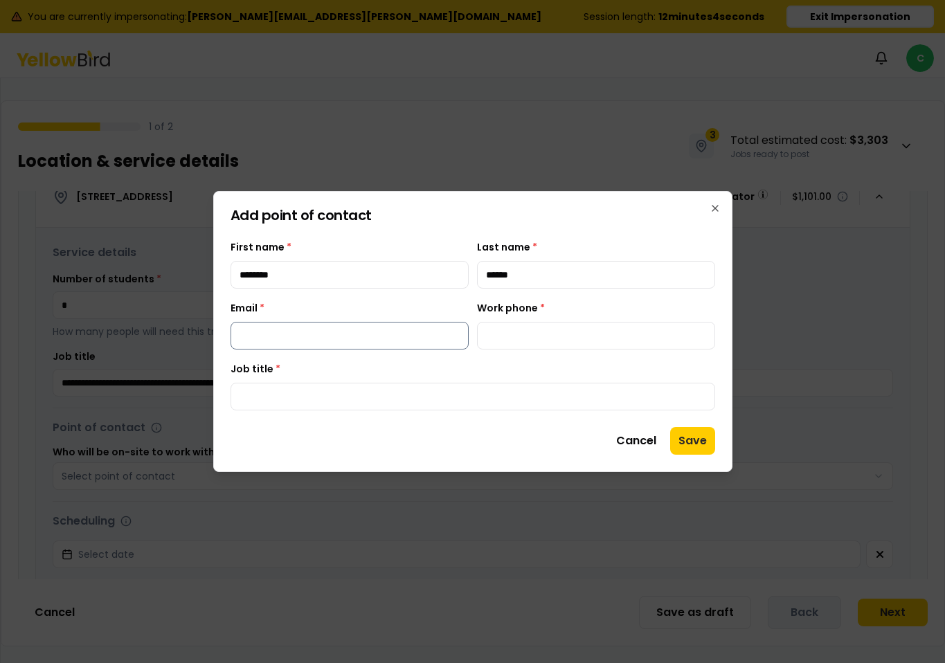
paste input "**********"
type input "**********"
click at [552, 341] on input "Work phone *" at bounding box center [596, 336] width 238 height 28
type input "**********"
click at [473, 386] on input "Job title *" at bounding box center [473, 397] width 485 height 28
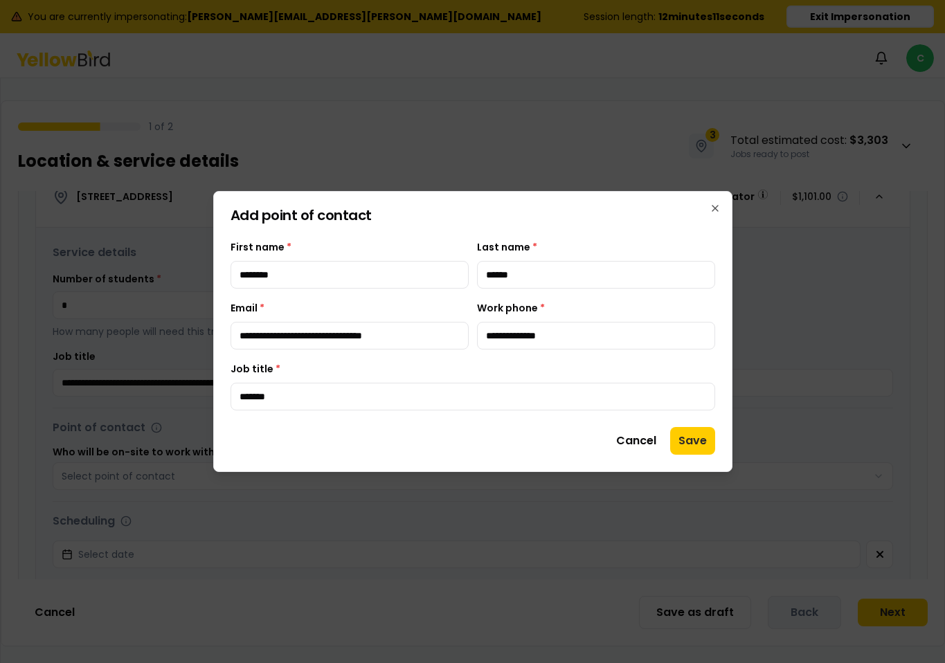
type input "**********"
click at [711, 439] on button "Save" at bounding box center [692, 441] width 45 height 28
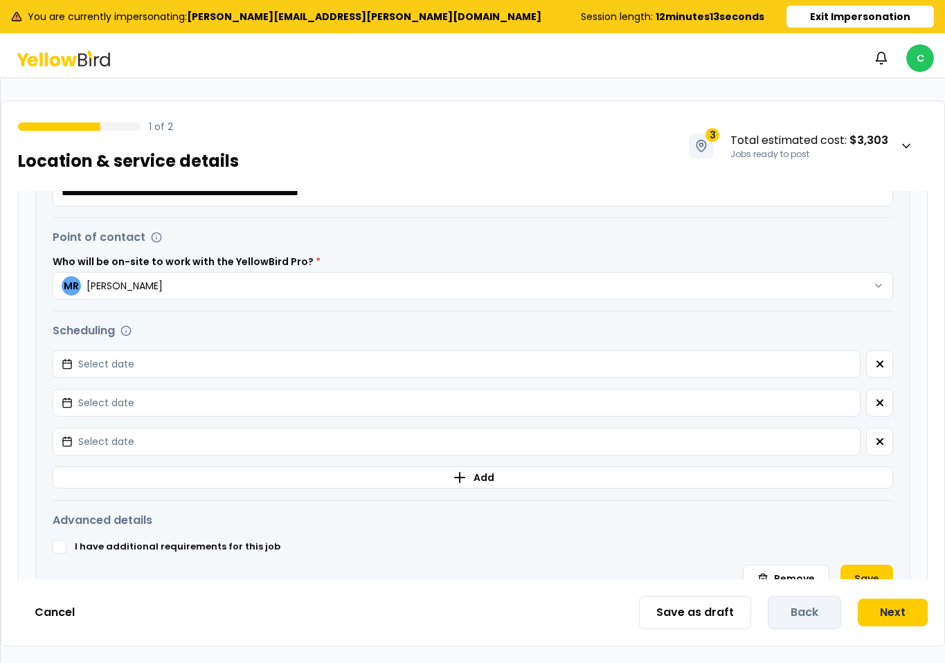
scroll to position [449, 0]
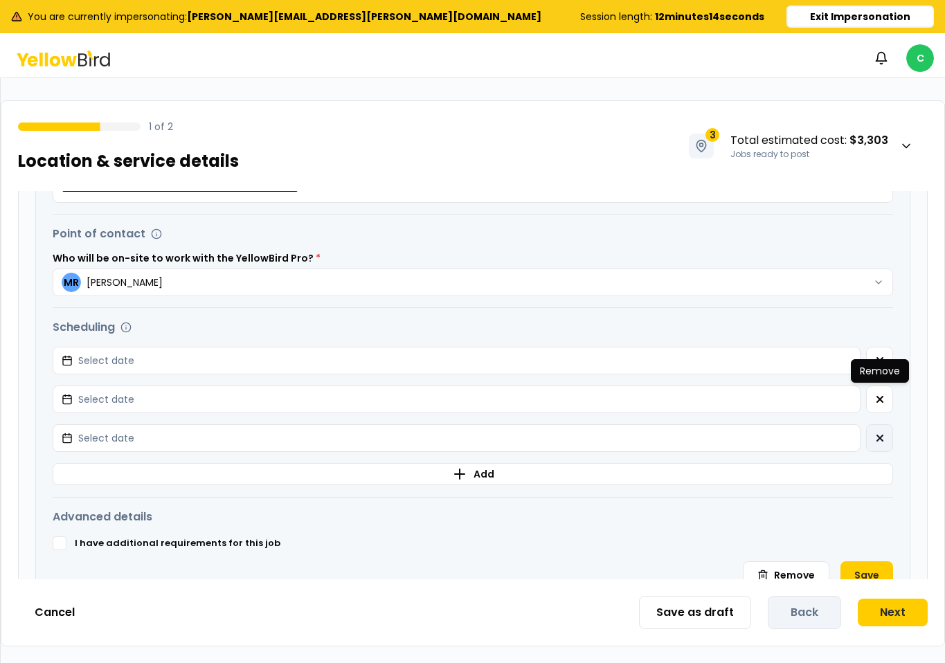
drag, startPoint x: 877, startPoint y: 395, endPoint x: 881, endPoint y: 401, distance: 7.1
click at [878, 395] on icon "button" at bounding box center [880, 399] width 11 height 11
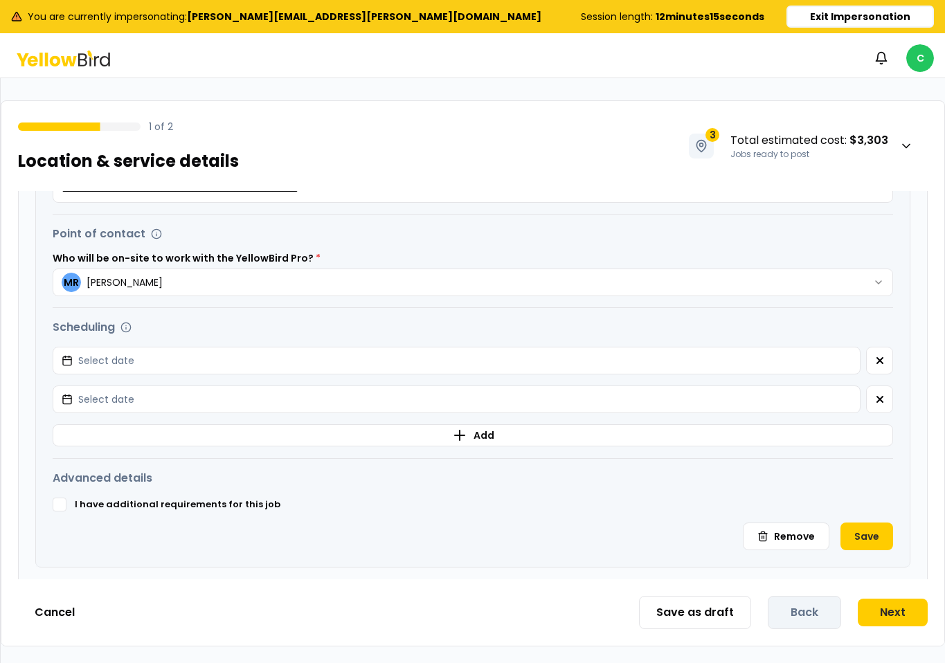
drag, startPoint x: 882, startPoint y: 402, endPoint x: 785, endPoint y: 378, distance: 100.6
click at [879, 402] on icon "button" at bounding box center [880, 399] width 11 height 11
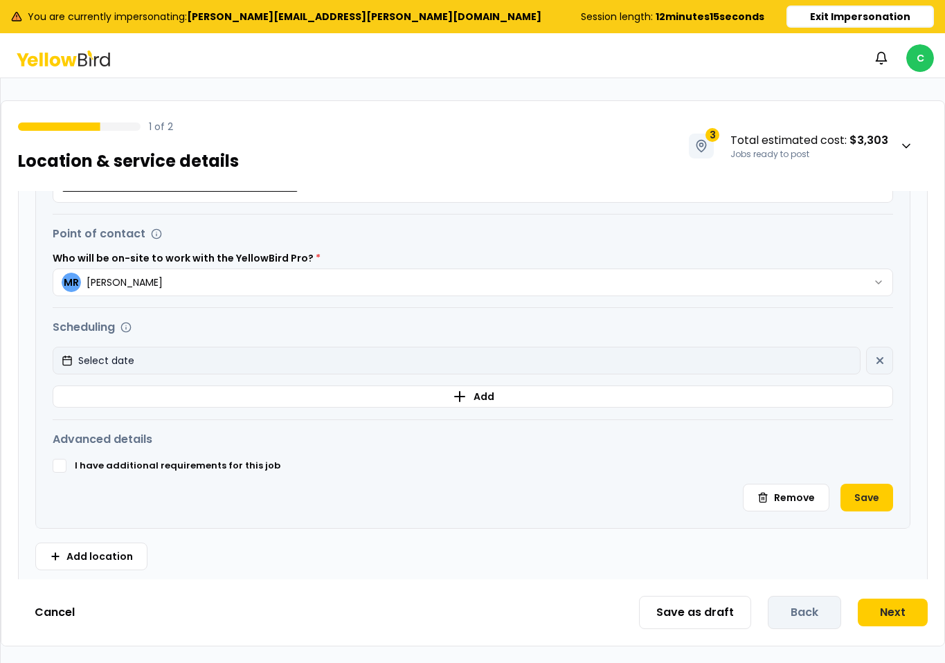
click at [774, 364] on button "Select date" at bounding box center [457, 361] width 808 height 28
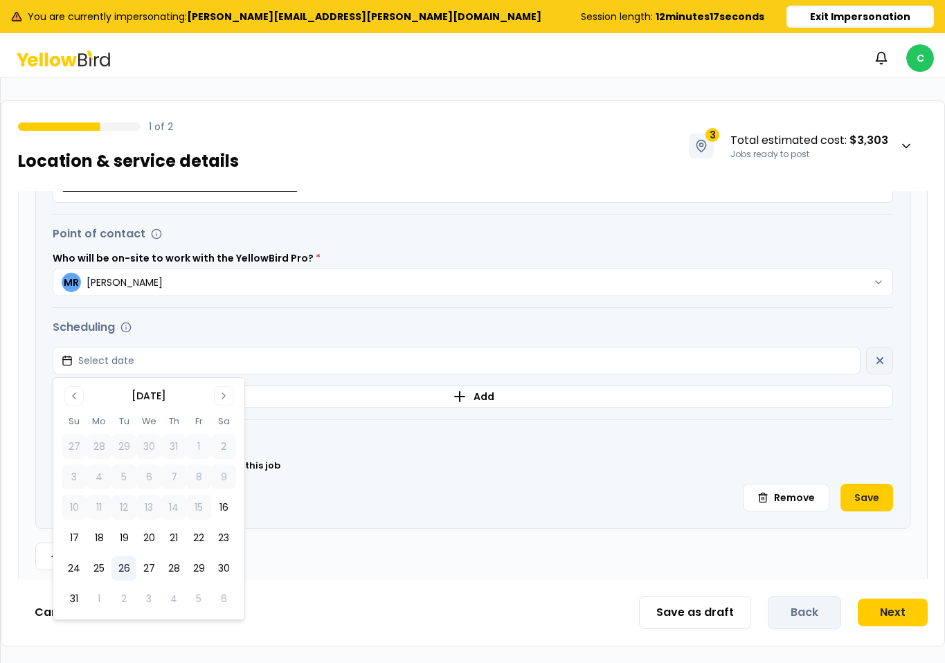
click at [120, 574] on button "26" at bounding box center [123, 568] width 25 height 25
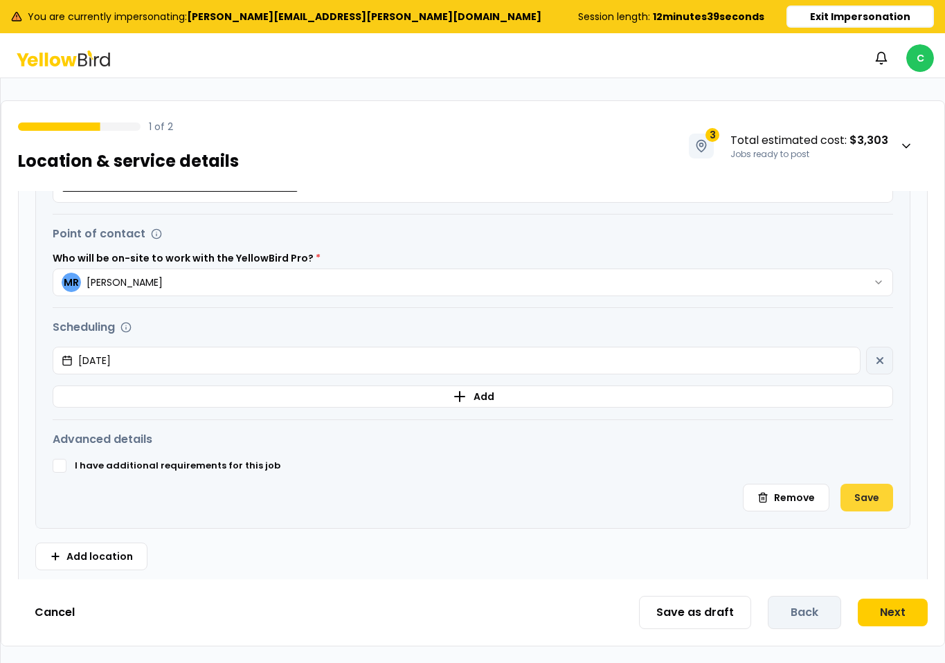
click at [882, 498] on button "Save" at bounding box center [867, 498] width 53 height 28
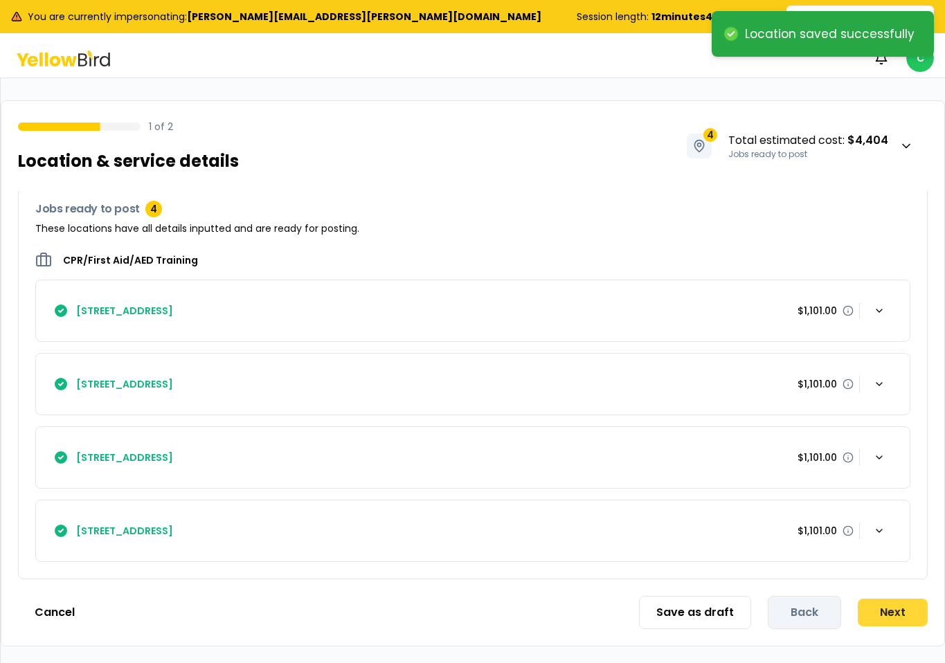
click at [886, 615] on button "Next" at bounding box center [893, 613] width 70 height 28
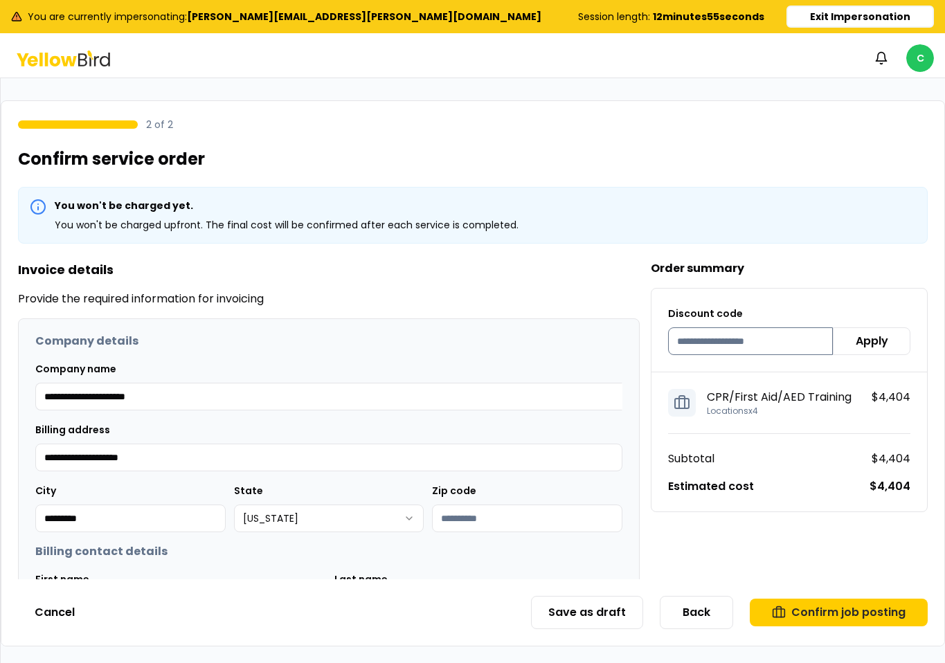
click at [742, 337] on input at bounding box center [750, 342] width 165 height 28
paste input "*********"
type input "*********"
click at [879, 344] on button "Apply" at bounding box center [872, 342] width 78 height 28
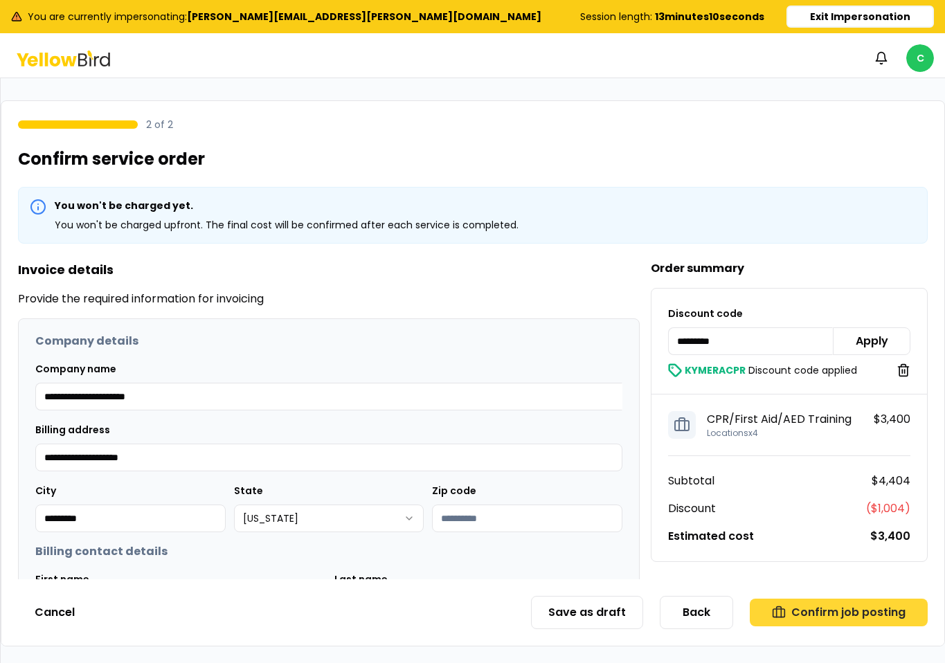
click at [821, 618] on button "Confirm job posting" at bounding box center [839, 613] width 178 height 28
